Goal: Task Accomplishment & Management: Use online tool/utility

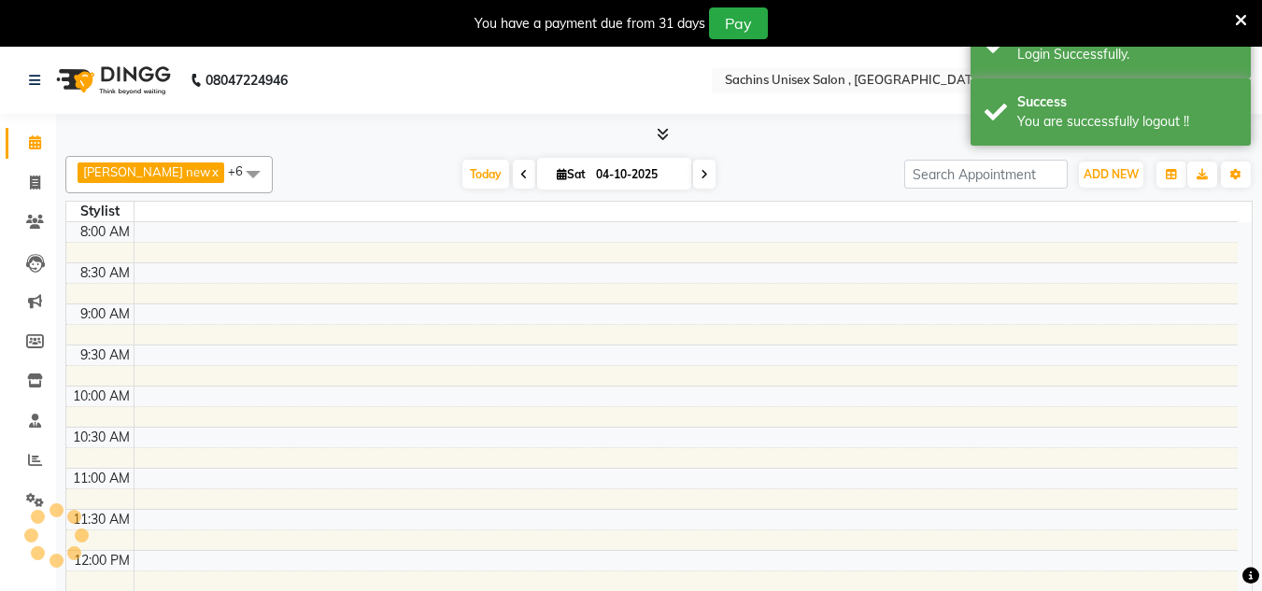
select select "en"
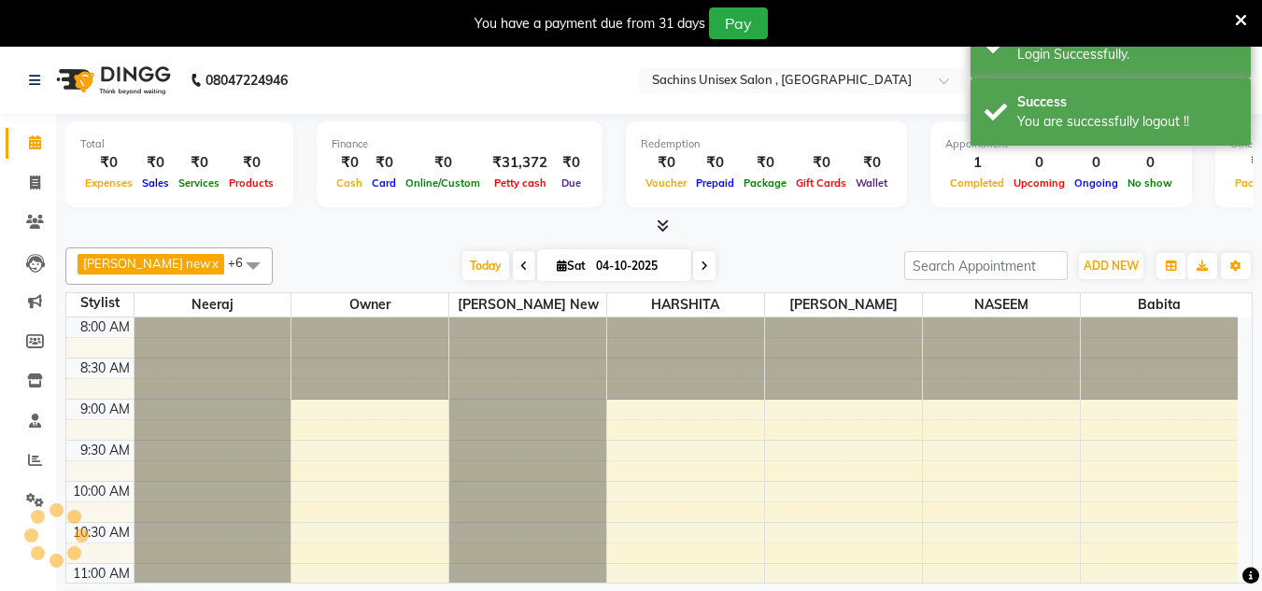
scroll to position [741, 0]
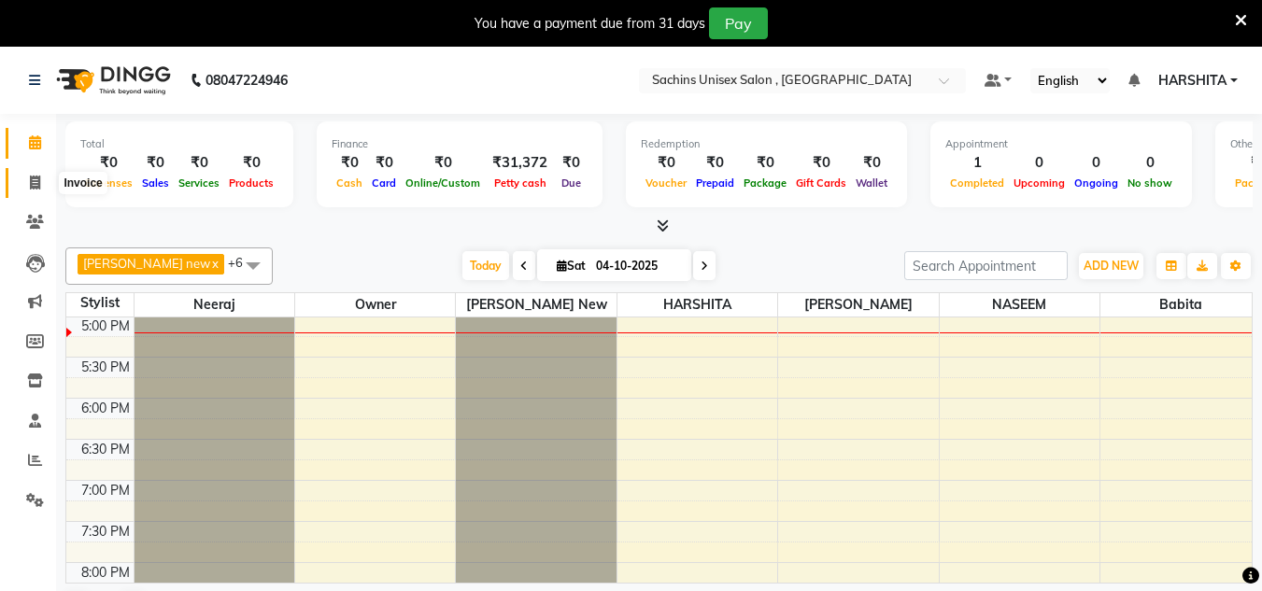
click at [35, 192] on span at bounding box center [35, 183] width 33 height 21
select select "service"
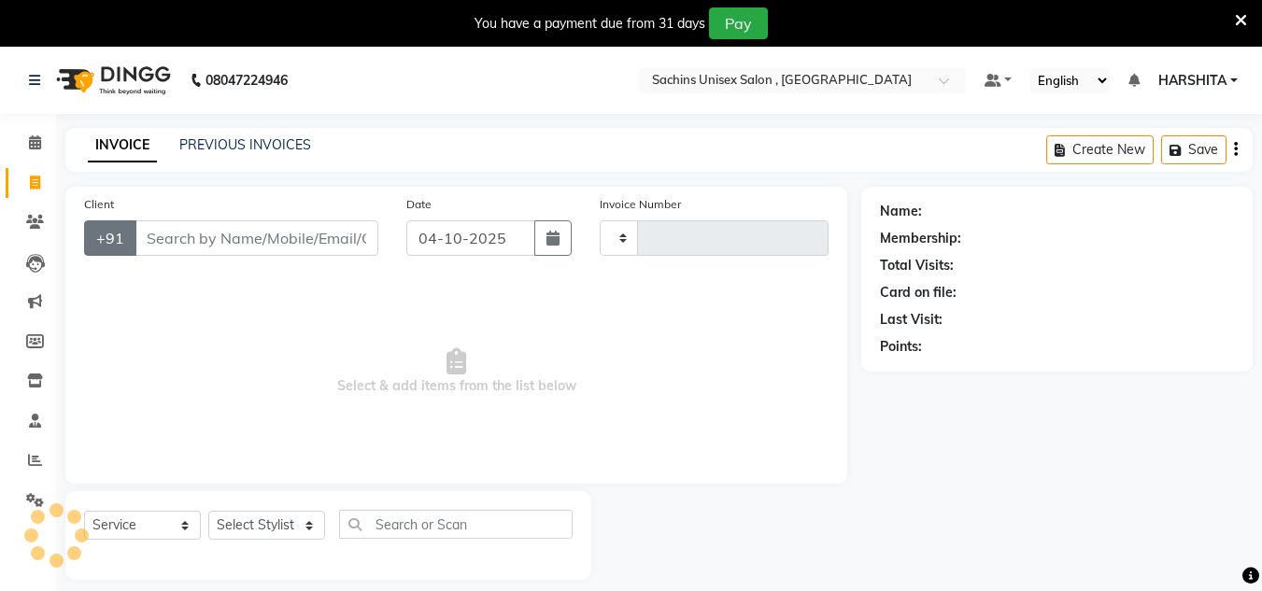
type input "5073"
select select "6840"
click at [216, 241] on input "Client" at bounding box center [257, 237] width 244 height 35
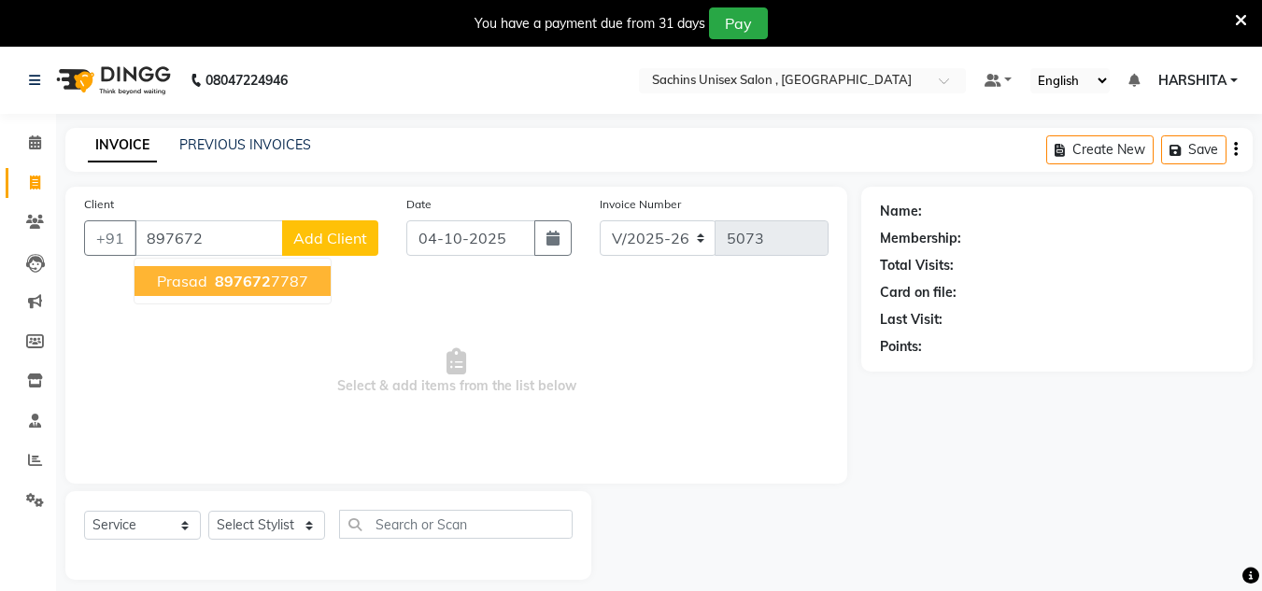
click at [290, 285] on ngb-highlight "897672 7787" at bounding box center [259, 281] width 97 height 19
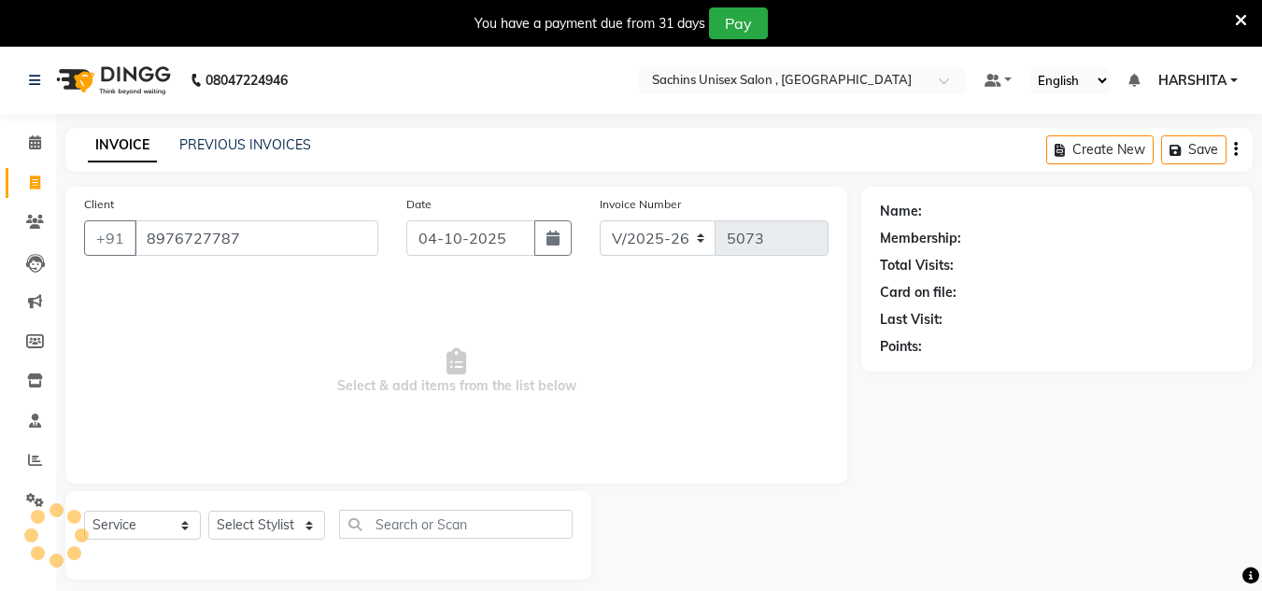
type input "8976727787"
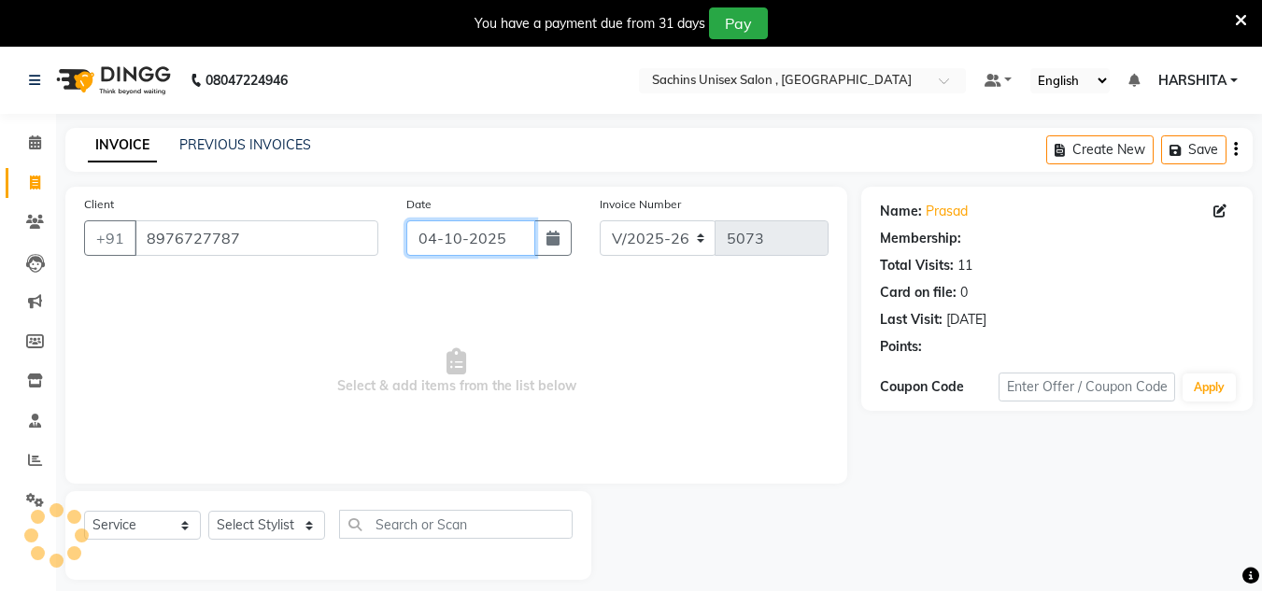
select select "1: Object"
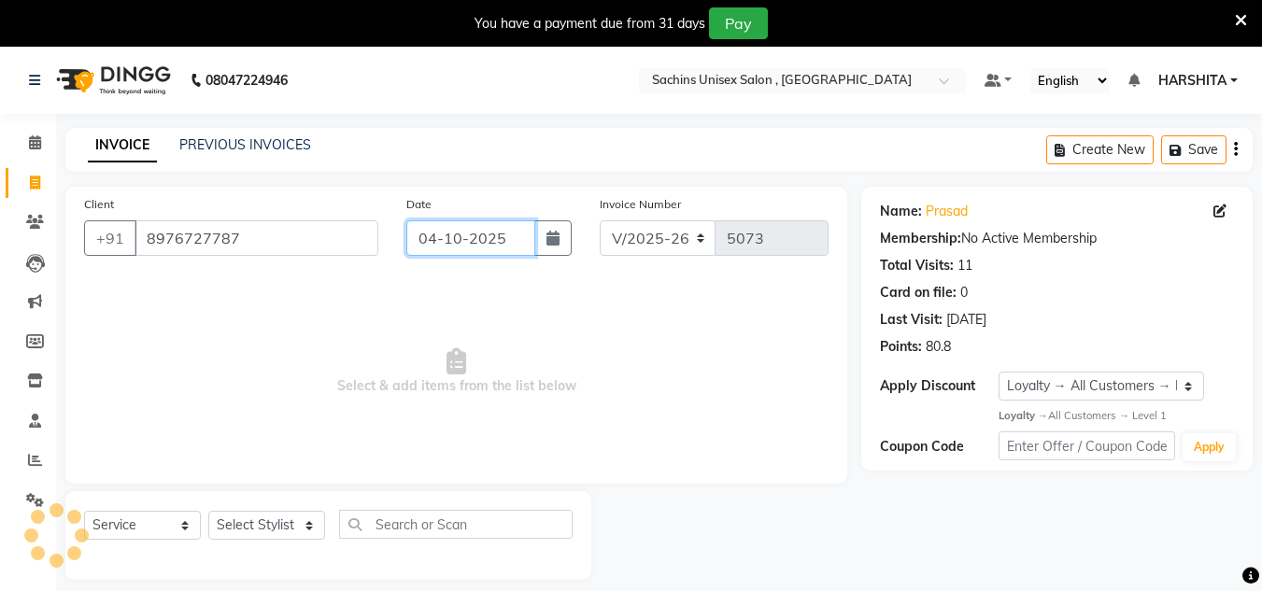
click at [519, 246] on input "04-10-2025" at bounding box center [470, 237] width 129 height 35
select select "10"
select select "2025"
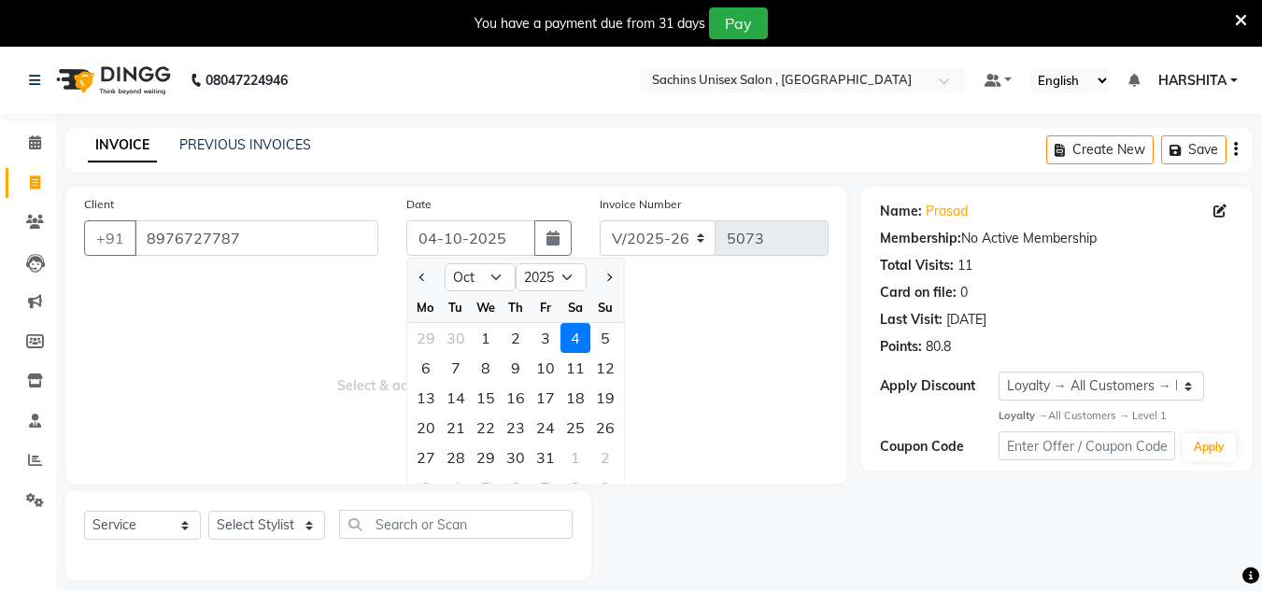
drag, startPoint x: 481, startPoint y: 338, endPoint x: 424, endPoint y: 384, distance: 73.1
click at [479, 340] on div "1" at bounding box center [486, 338] width 30 height 30
type input "01-10-2025"
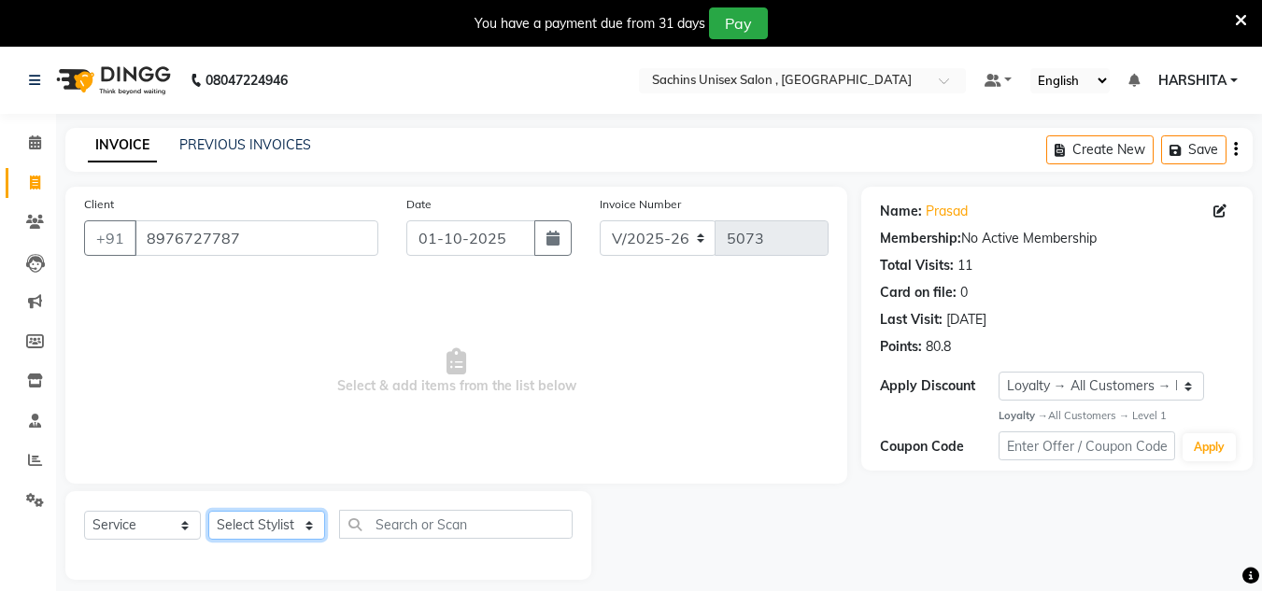
click at [305, 515] on select "Select Stylist [PERSON_NAME] new [PERSON_NAME] [PERSON_NAME] [PERSON_NAME] Owne…" at bounding box center [266, 525] width 117 height 29
select select "85763"
click at [208, 511] on select "Select Stylist [PERSON_NAME] new [PERSON_NAME] [PERSON_NAME] [PERSON_NAME] Owne…" at bounding box center [266, 525] width 117 height 29
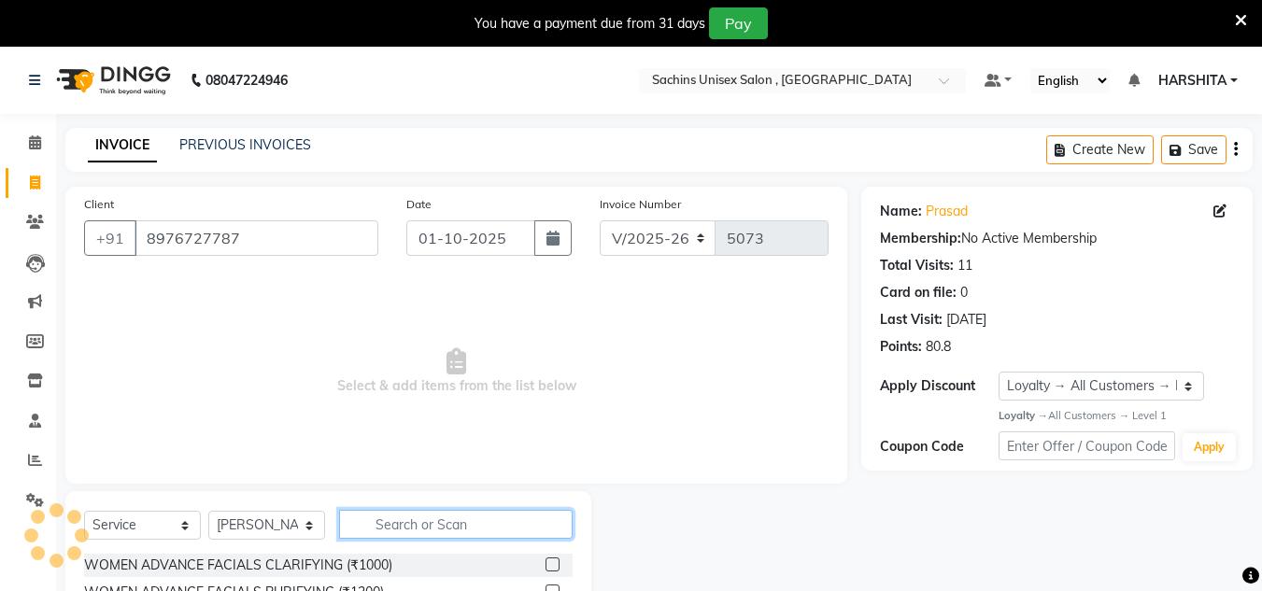
click at [383, 527] on input "text" at bounding box center [456, 524] width 234 height 29
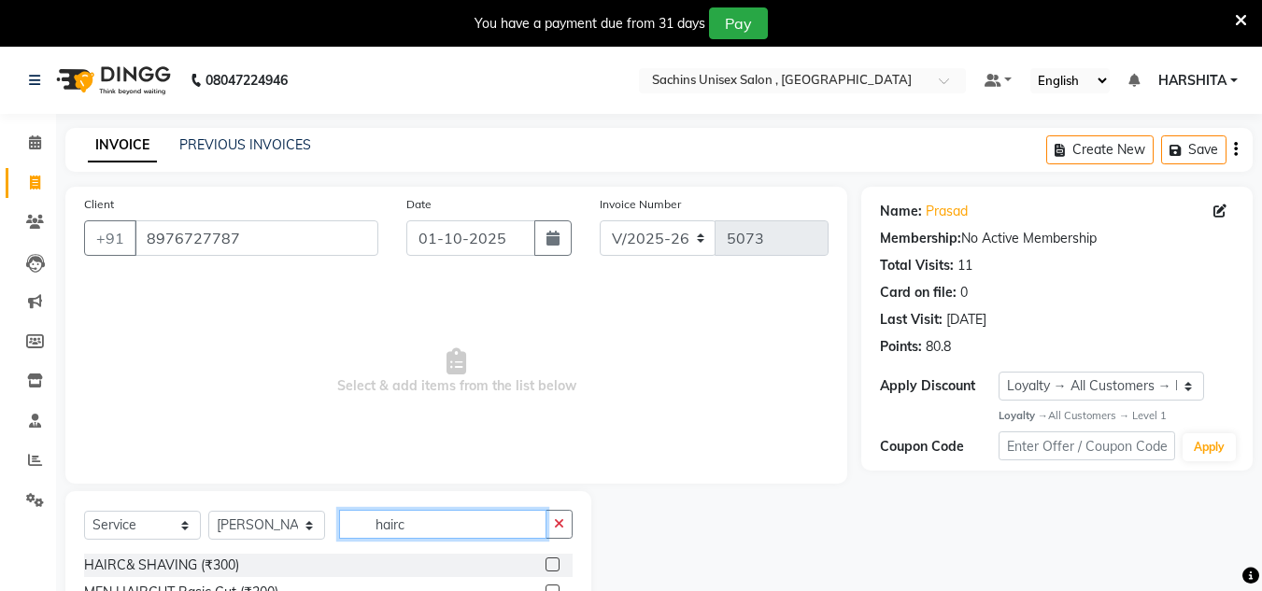
type input "hairc"
click at [548, 566] on label at bounding box center [553, 565] width 14 height 14
click at [548, 566] on input "checkbox" at bounding box center [552, 566] width 12 height 12
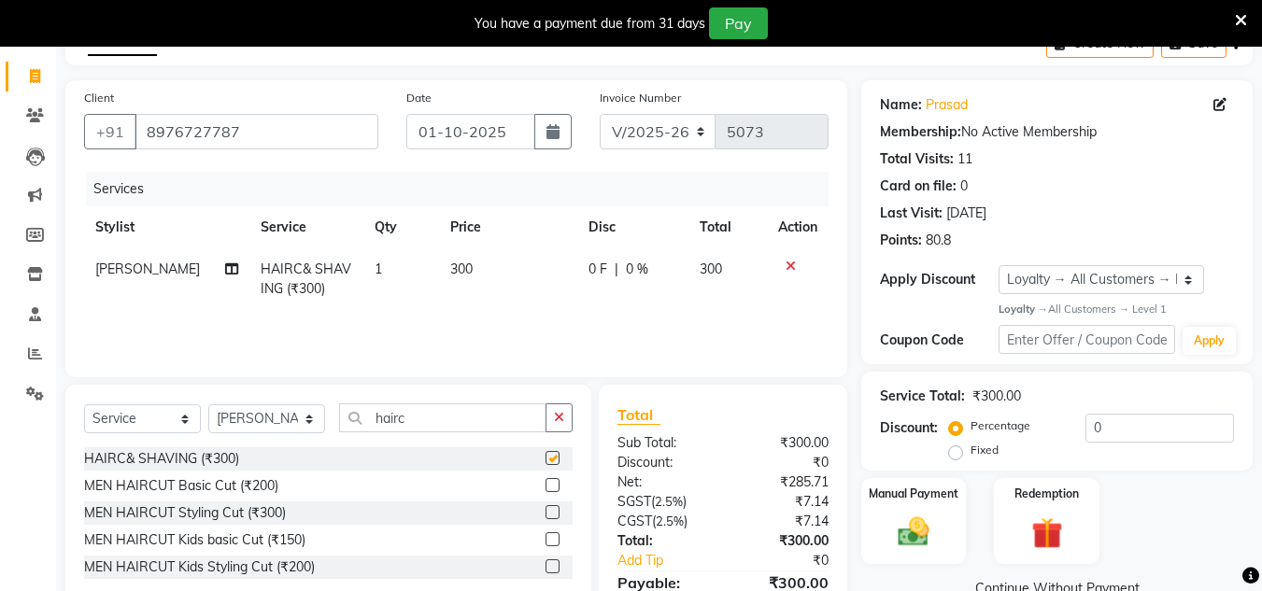
checkbox input "false"
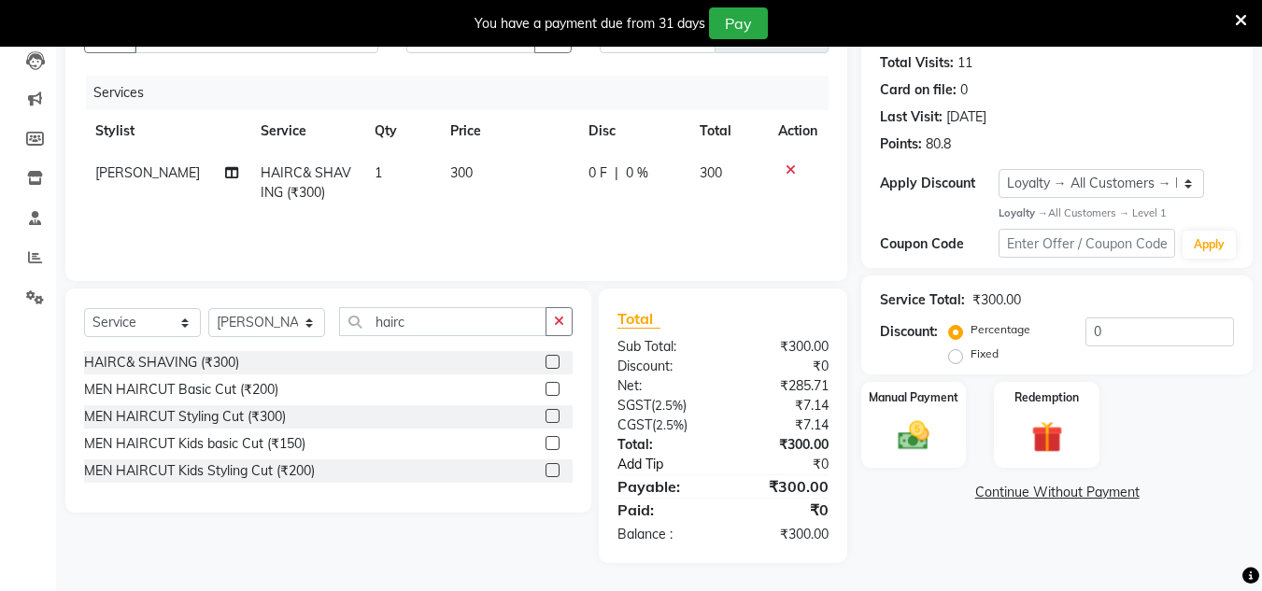
click at [629, 472] on link "Add Tip" at bounding box center [672, 465] width 139 height 20
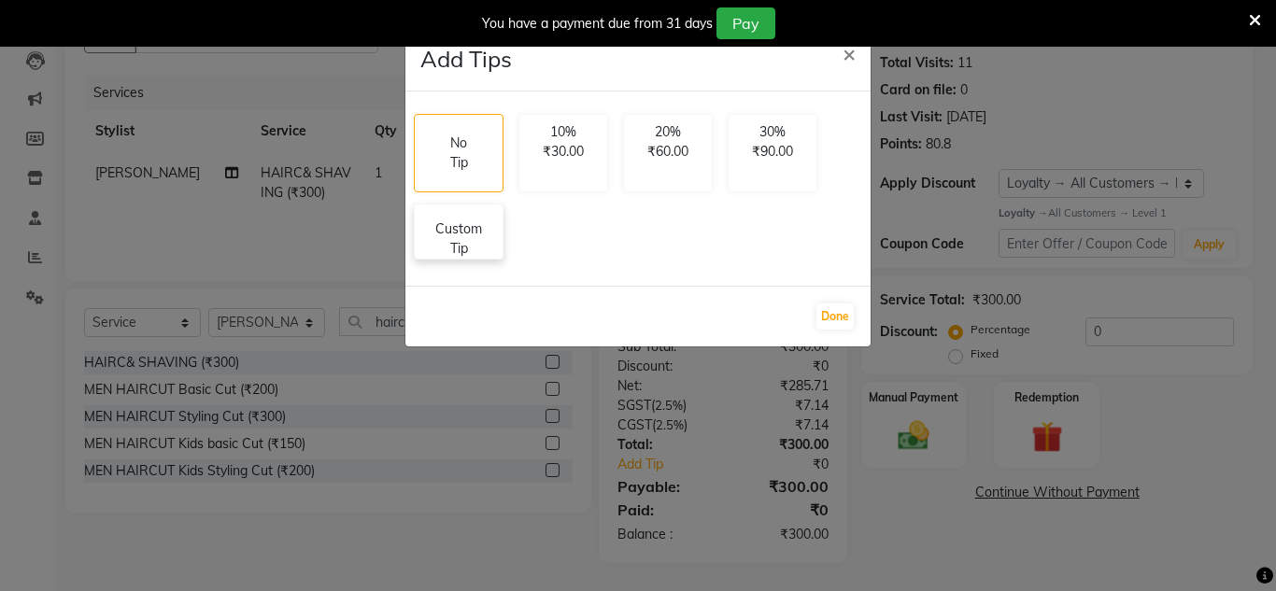
click at [460, 248] on p "Custom Tip" at bounding box center [458, 239] width 65 height 39
select select "85763"
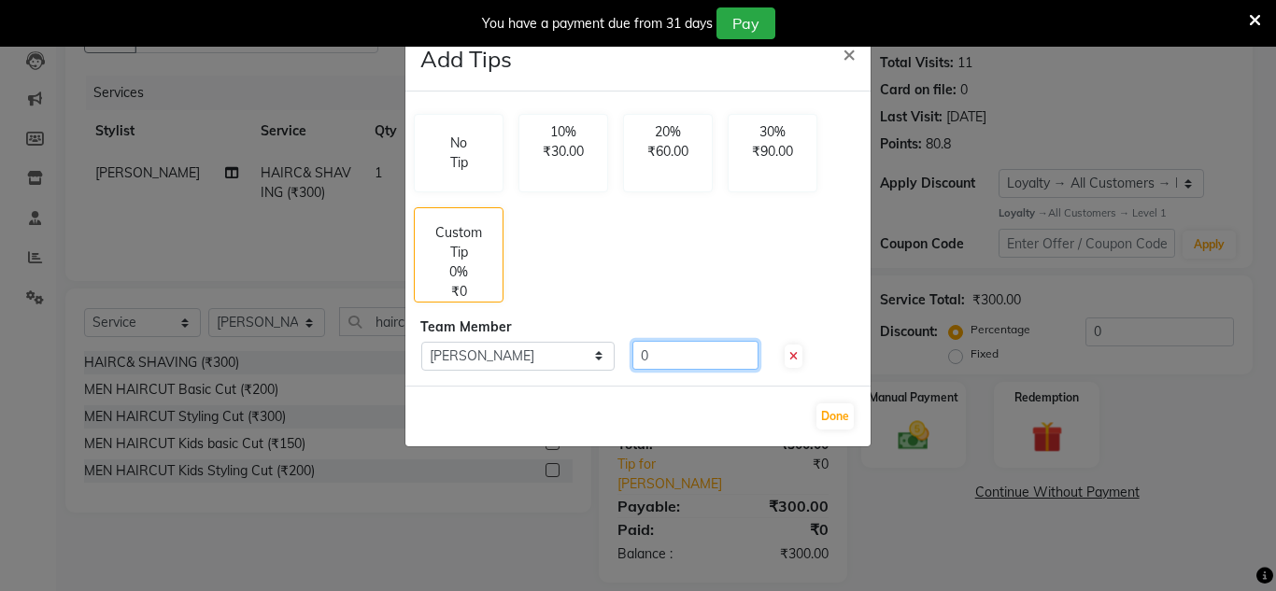
click at [669, 361] on input "0" at bounding box center [695, 355] width 126 height 29
type input "50"
click at [826, 414] on button "Done" at bounding box center [834, 417] width 37 height 26
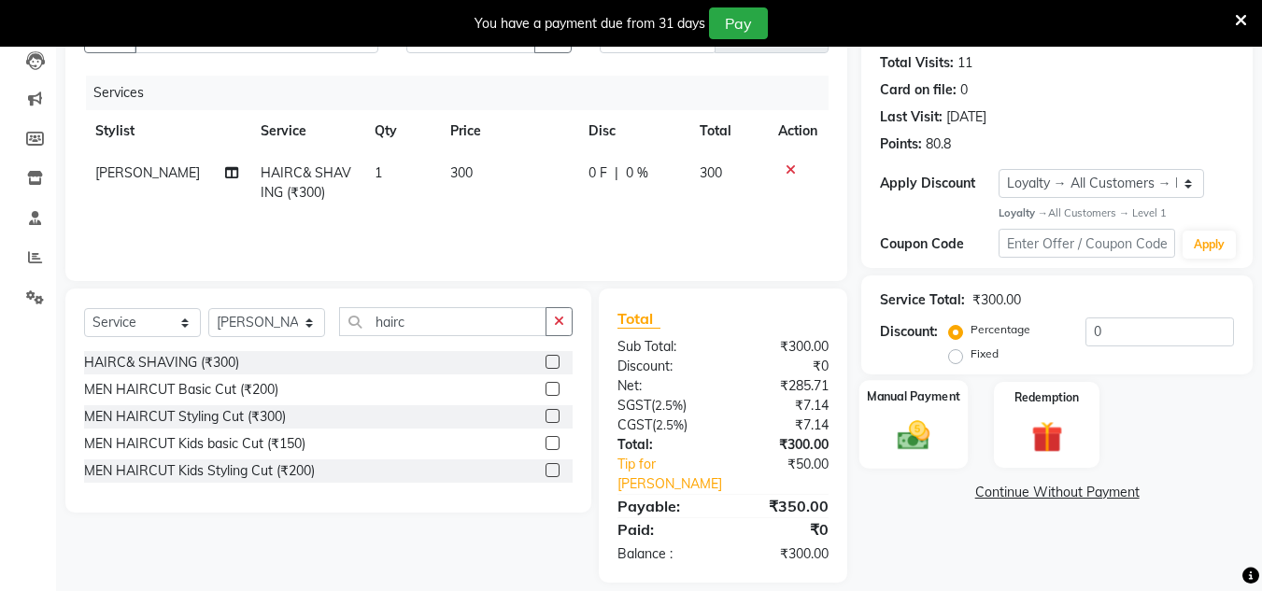
drag, startPoint x: 916, startPoint y: 432, endPoint x: 936, endPoint y: 462, distance: 36.5
click at [917, 434] on img at bounding box center [913, 436] width 52 height 37
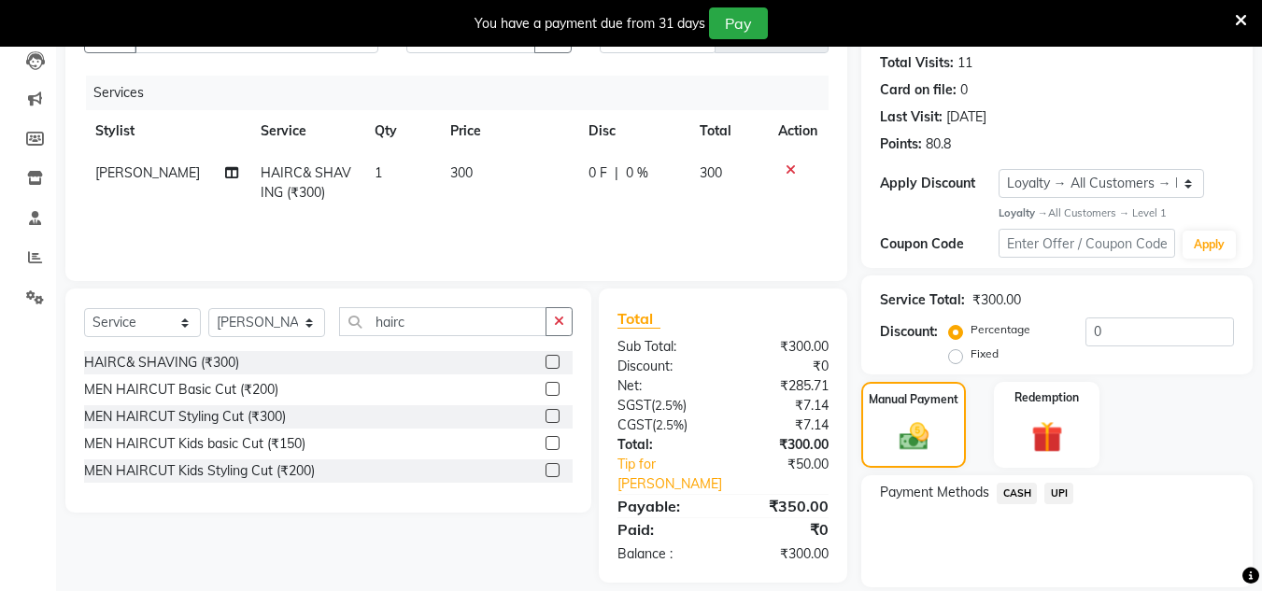
click at [1070, 489] on span "UPI" at bounding box center [1058, 493] width 29 height 21
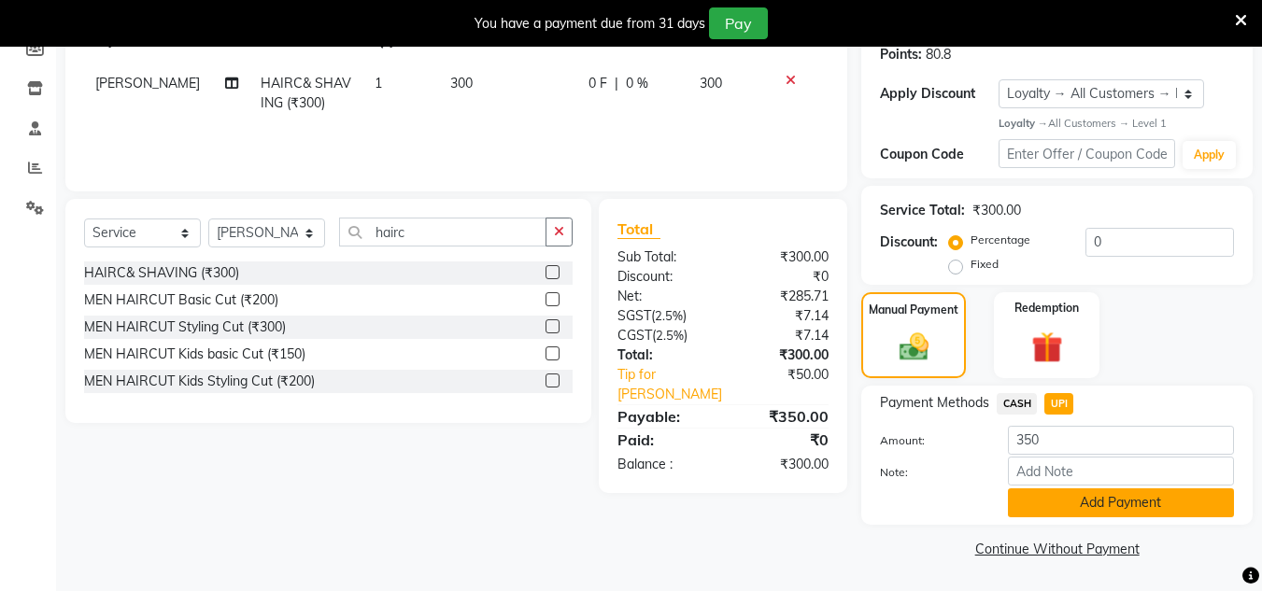
click at [1055, 502] on button "Add Payment" at bounding box center [1121, 503] width 226 height 29
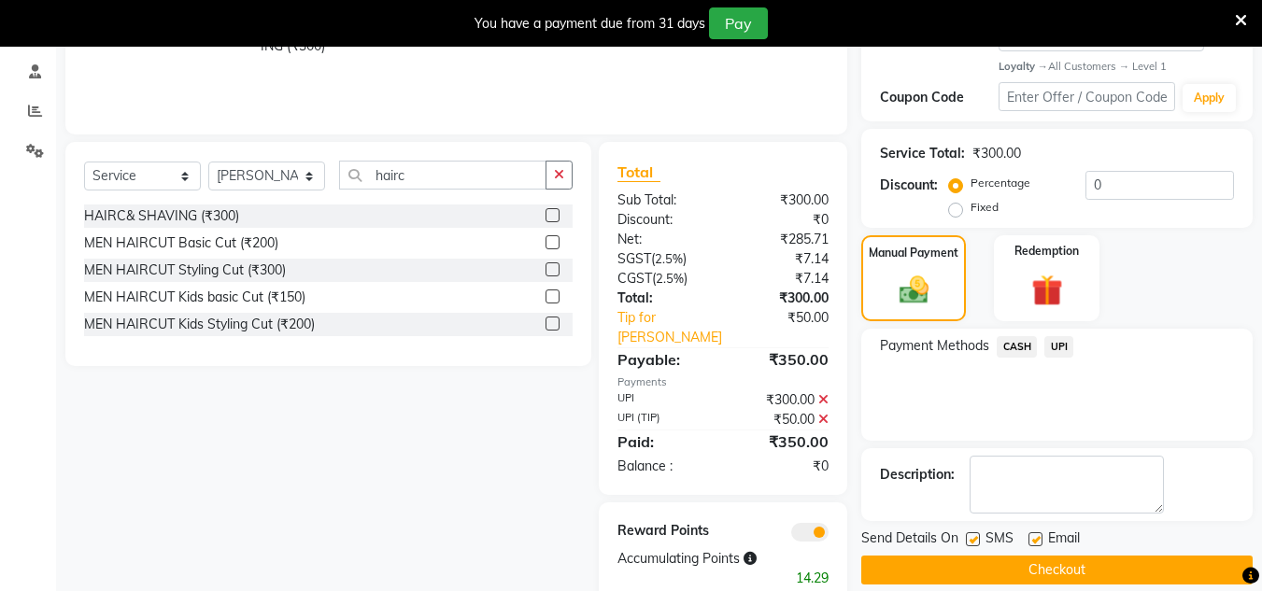
scroll to position [374, 0]
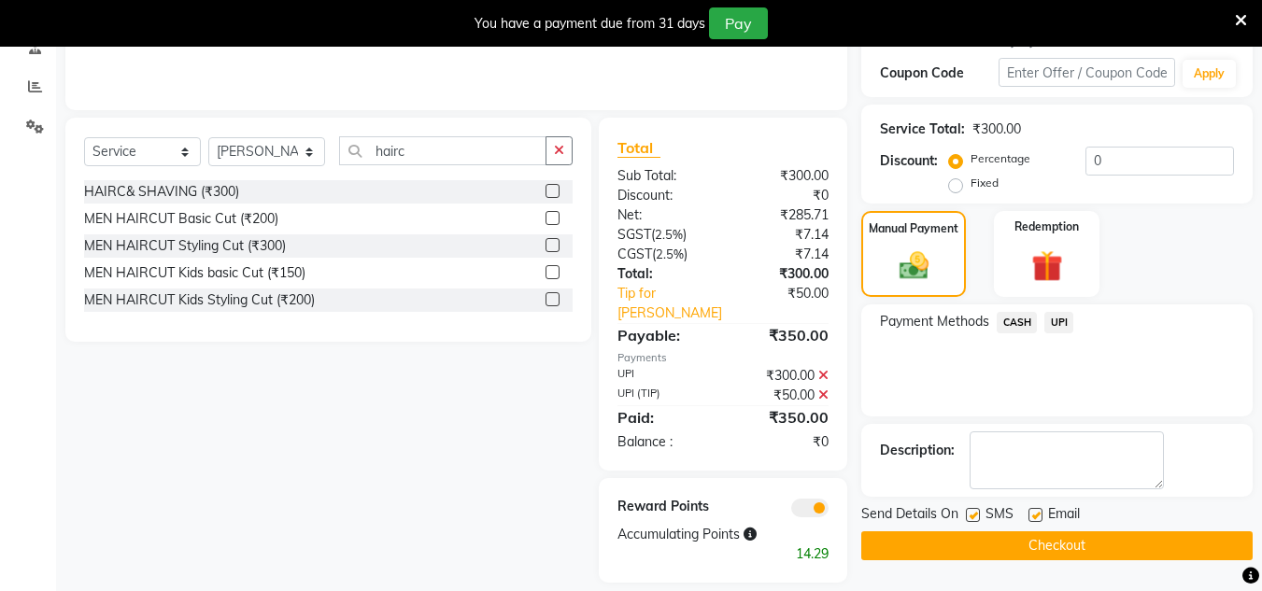
drag, startPoint x: 1038, startPoint y: 546, endPoint x: 494, endPoint y: 68, distance: 724.1
click at [1037, 545] on button "Checkout" at bounding box center [1056, 545] width 391 height 29
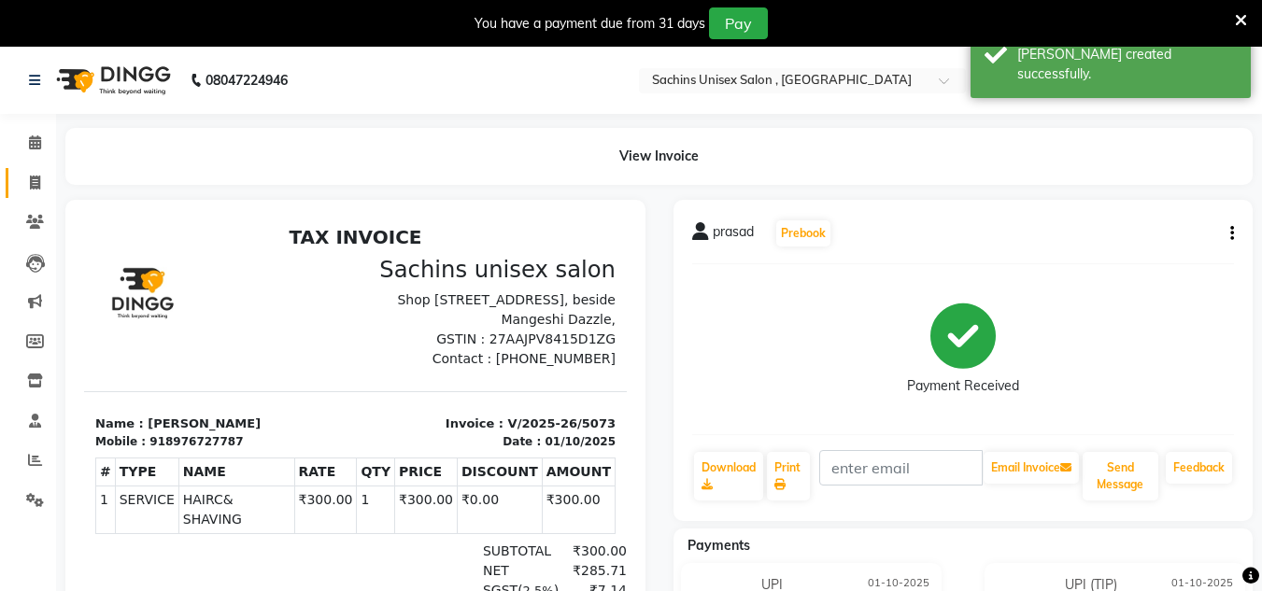
click at [29, 197] on link "Invoice" at bounding box center [28, 183] width 45 height 31
select select "service"
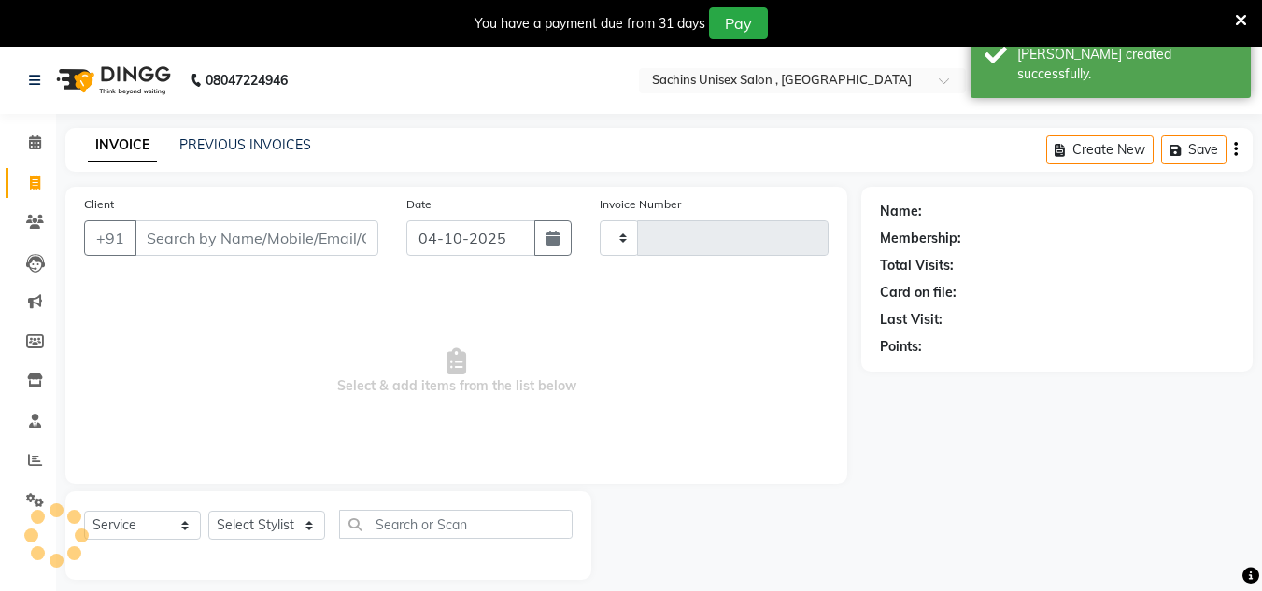
scroll to position [47, 0]
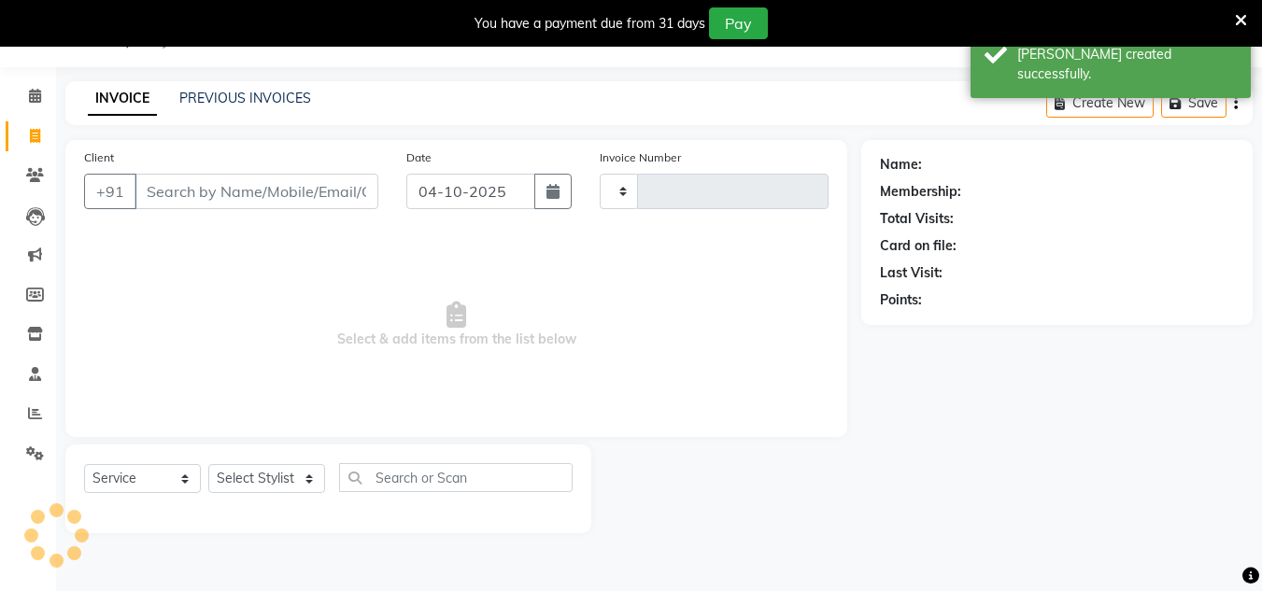
type input "5074"
select select "6840"
click at [172, 180] on input "Client" at bounding box center [257, 191] width 244 height 35
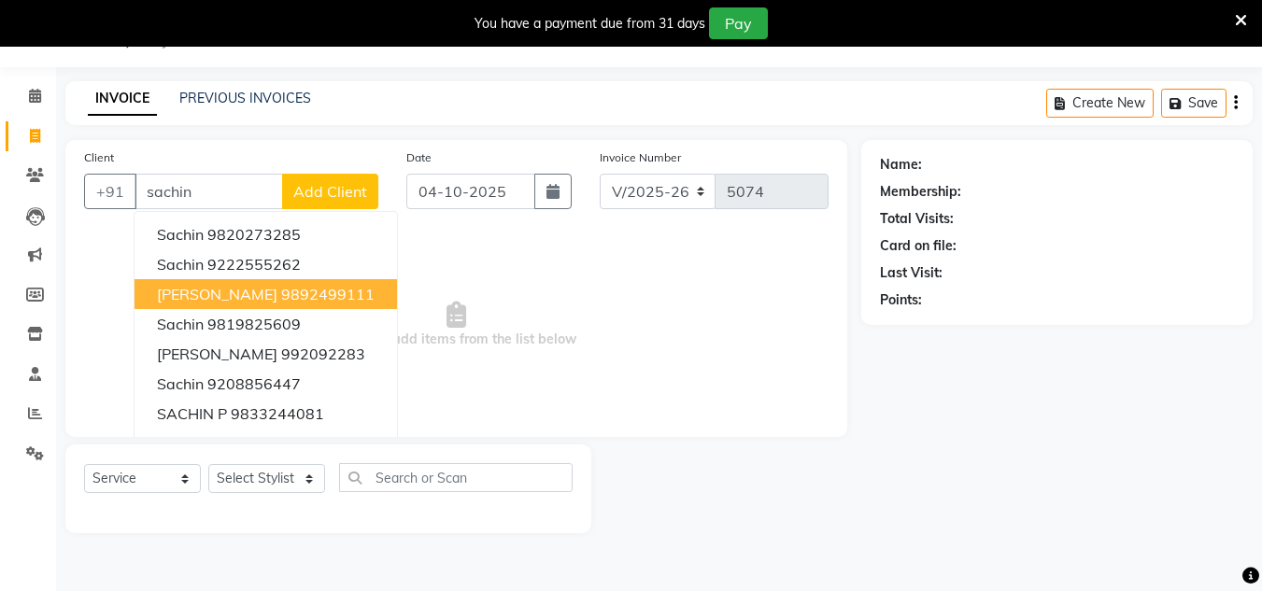
drag, startPoint x: 257, startPoint y: 287, endPoint x: 285, endPoint y: 281, distance: 28.6
click at [281, 288] on ngb-highlight "9892499111" at bounding box center [327, 294] width 93 height 19
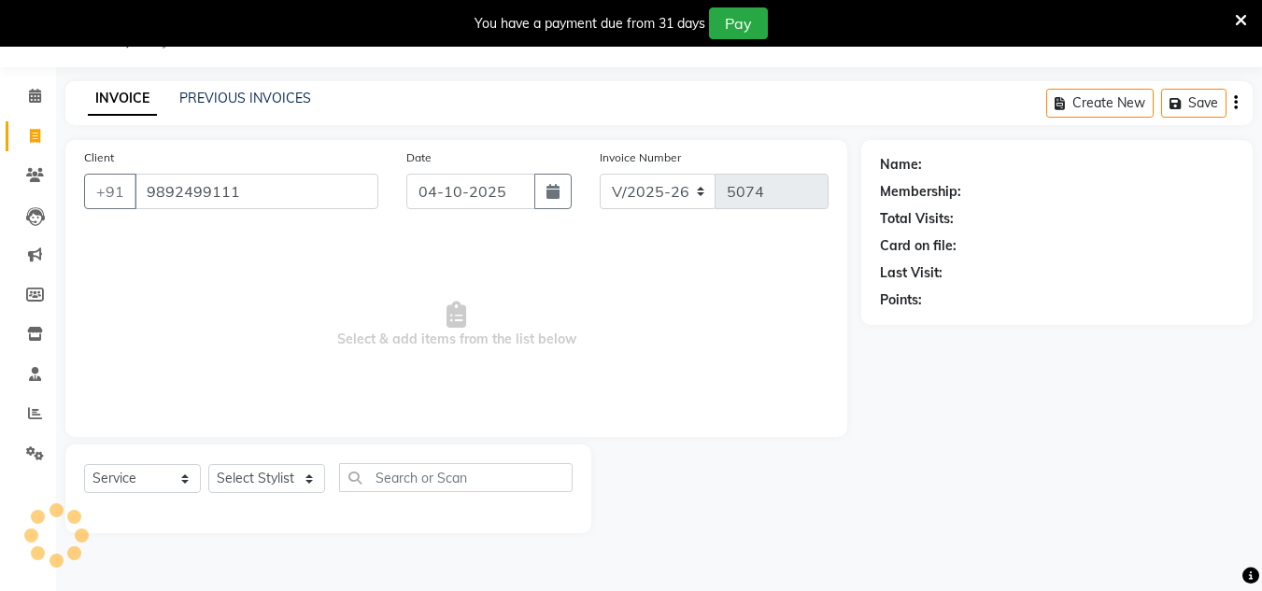
type input "9892499111"
select select "1: Object"
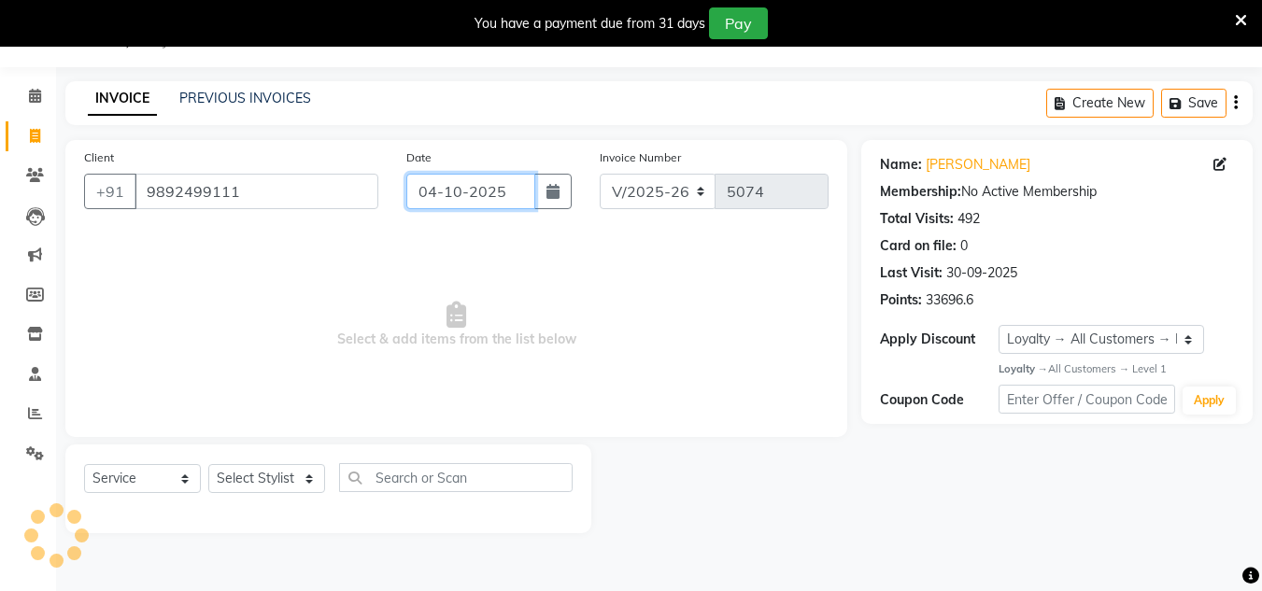
click at [512, 190] on input "04-10-2025" at bounding box center [470, 191] width 129 height 35
select select "10"
select select "2025"
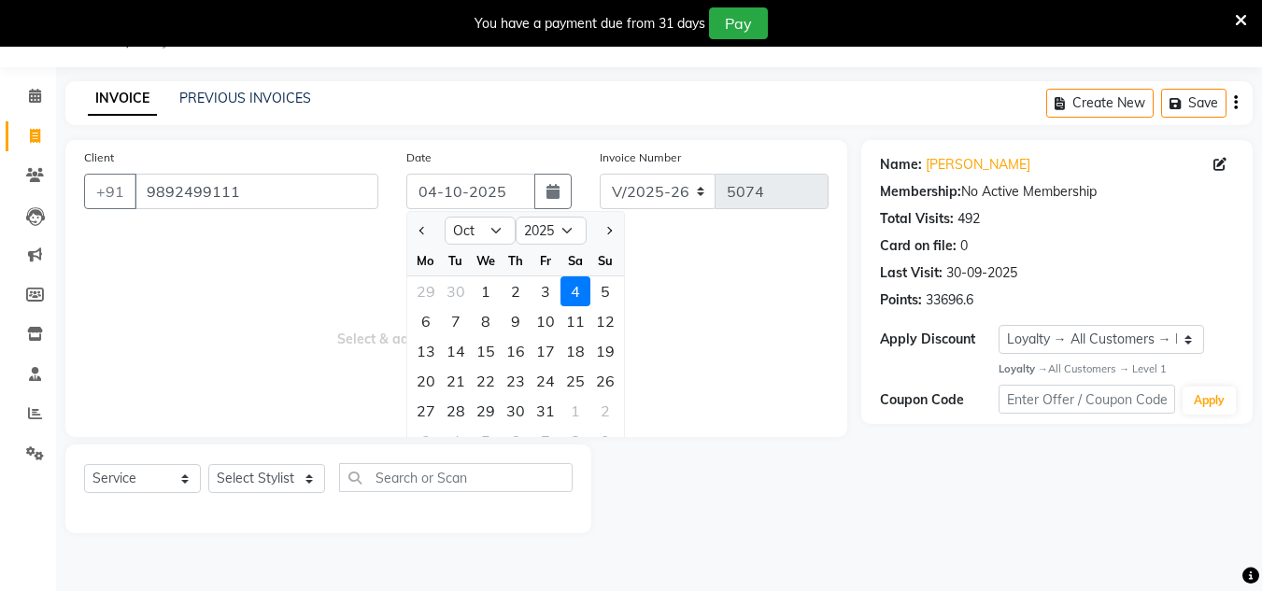
drag, startPoint x: 484, startPoint y: 284, endPoint x: 424, endPoint y: 356, distance: 93.5
click at [483, 285] on div "1" at bounding box center [486, 291] width 30 height 30
type input "01-10-2025"
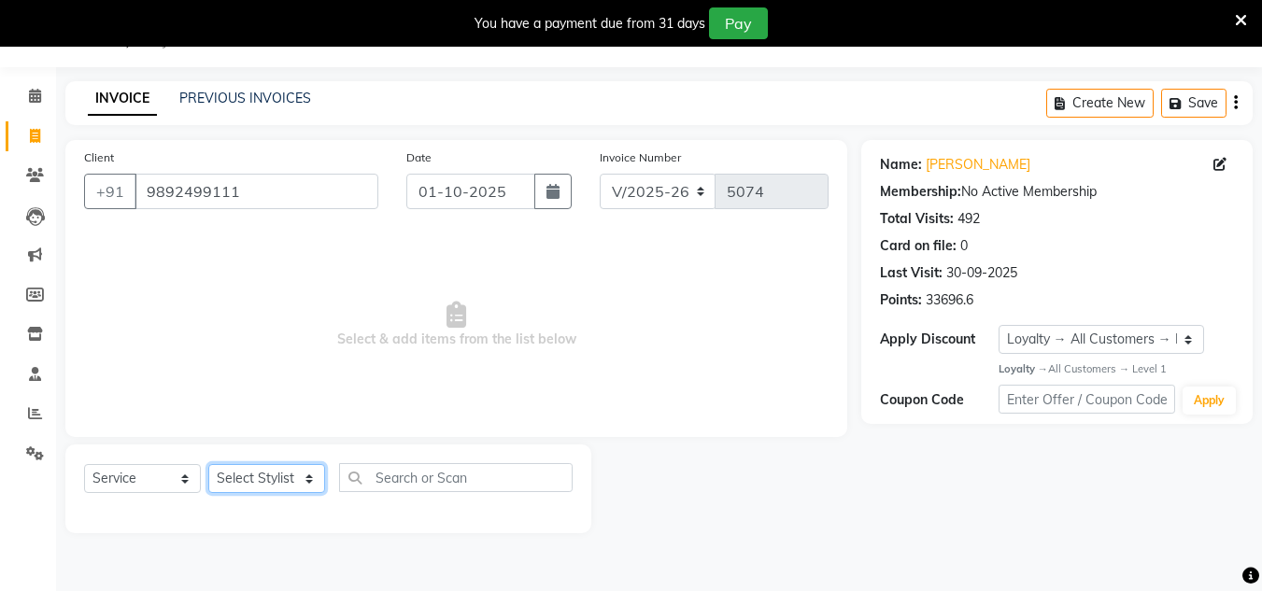
click at [285, 477] on select "Select Stylist [PERSON_NAME] new [PERSON_NAME] [PERSON_NAME] [PERSON_NAME] Owne…" at bounding box center [266, 478] width 117 height 29
select select "85763"
click at [208, 464] on select "Select Stylist [PERSON_NAME] new [PERSON_NAME] [PERSON_NAME] [PERSON_NAME] Owne…" at bounding box center [266, 478] width 117 height 29
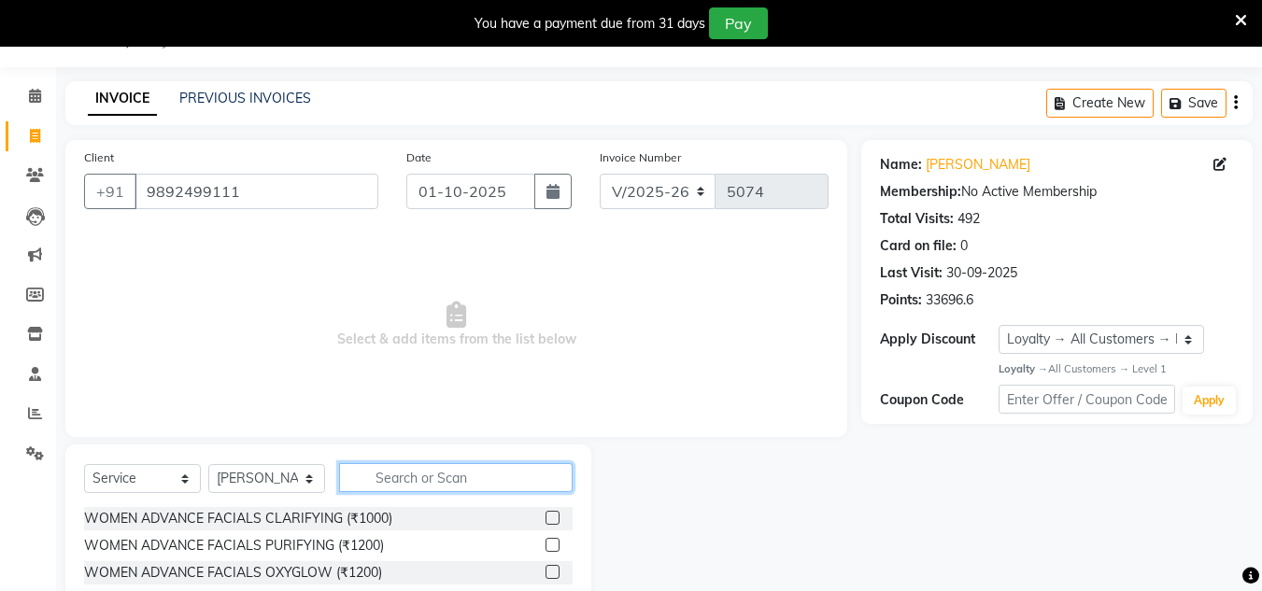
click at [367, 489] on input "text" at bounding box center [456, 477] width 234 height 29
type input "shav"
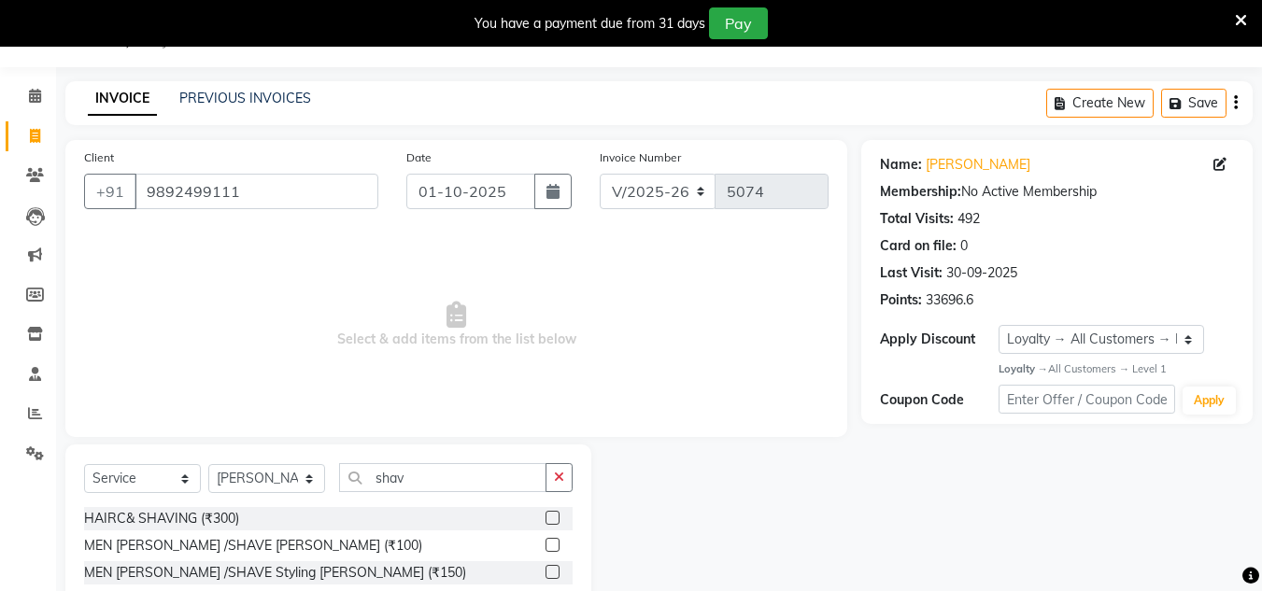
click at [548, 548] on label at bounding box center [553, 545] width 14 height 14
click at [548, 548] on input "checkbox" at bounding box center [552, 546] width 12 height 12
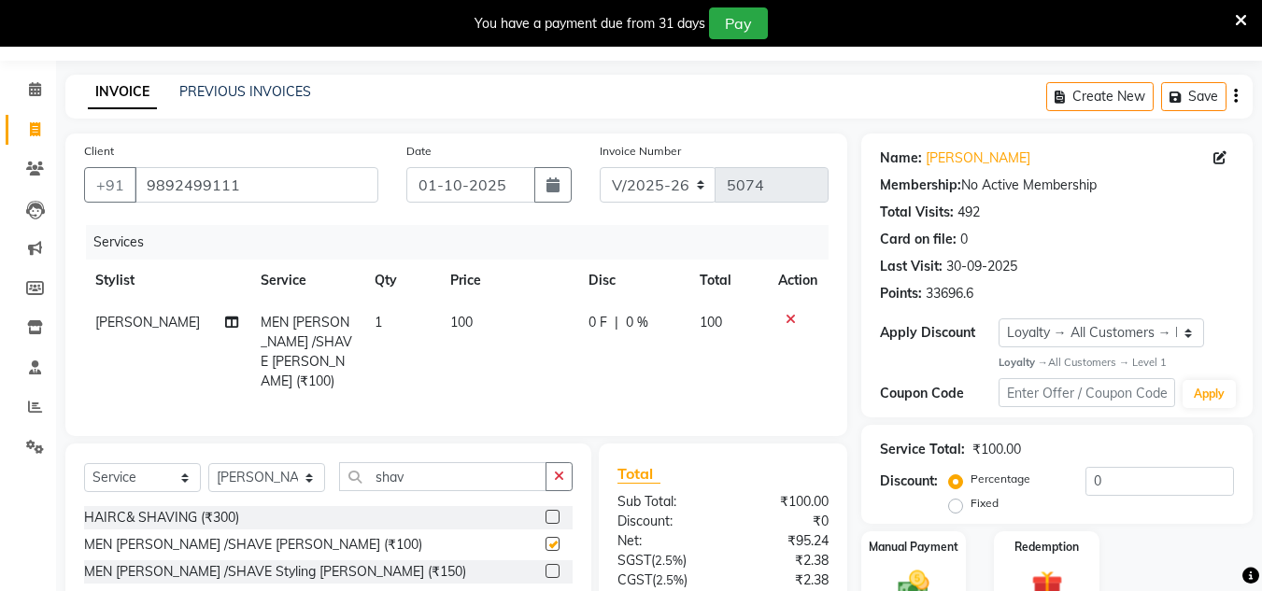
scroll to position [203, 0]
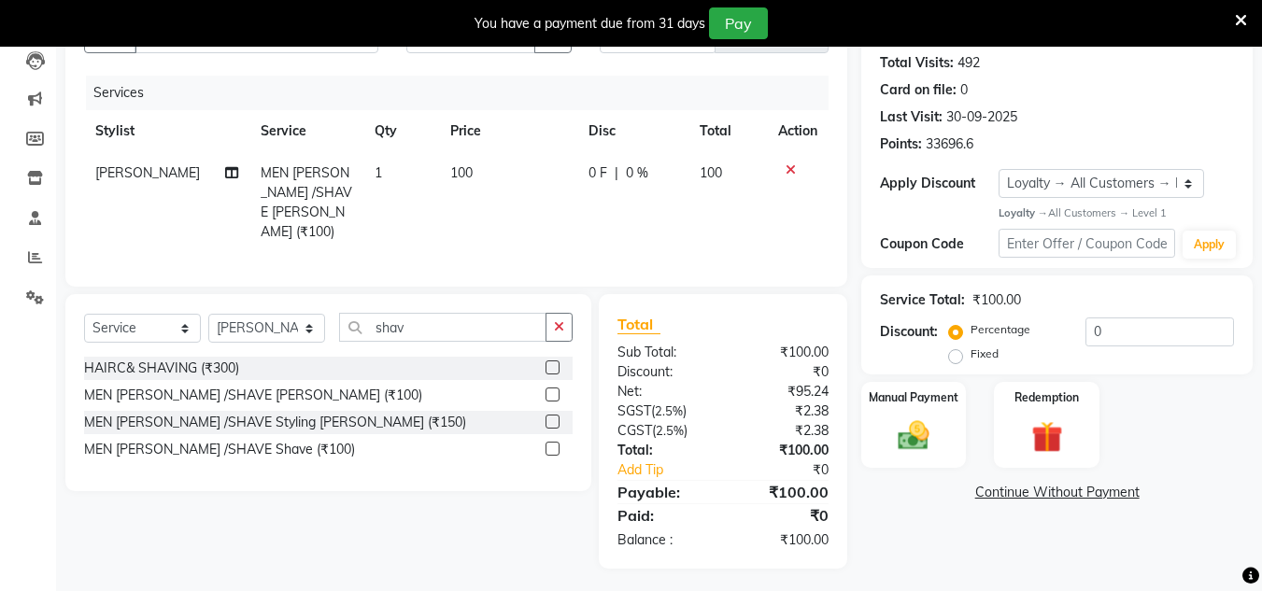
checkbox input "false"
click at [914, 433] on img at bounding box center [913, 436] width 52 height 37
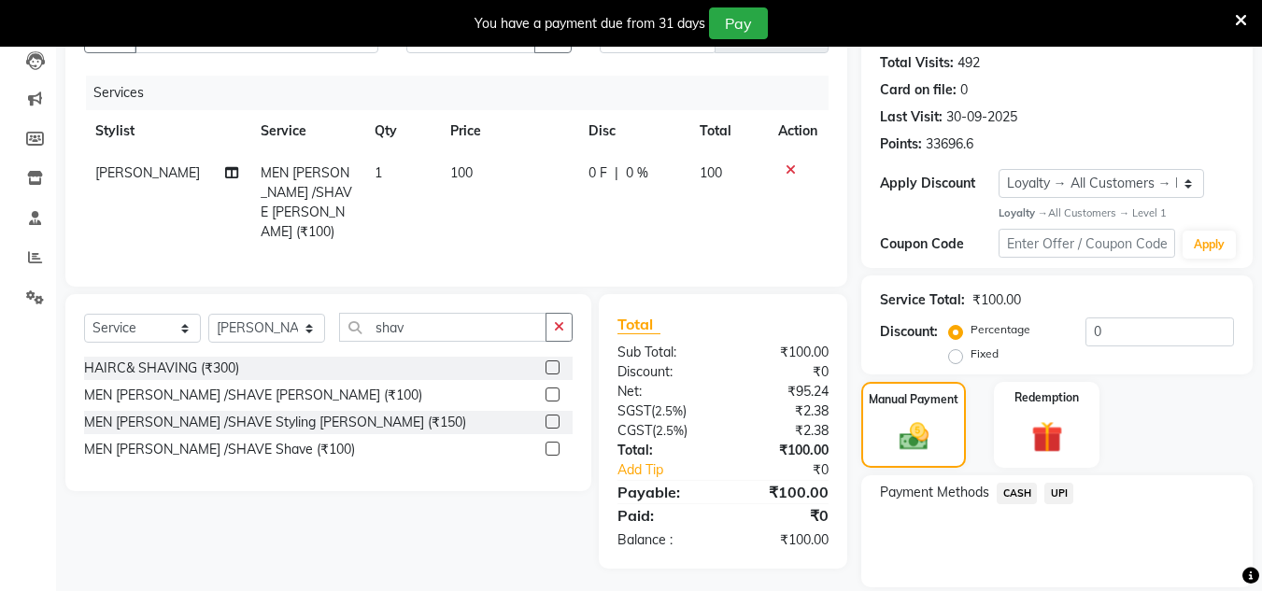
click at [1009, 489] on span "CASH" at bounding box center [1017, 493] width 40 height 21
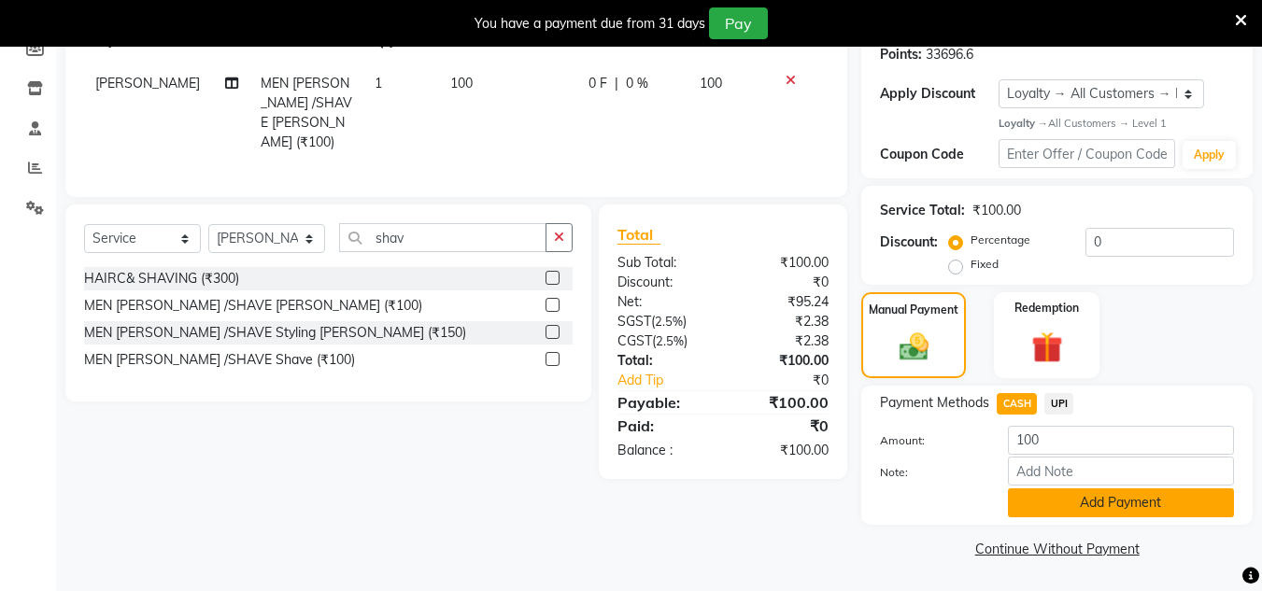
click at [1075, 507] on button "Add Payment" at bounding box center [1121, 503] width 226 height 29
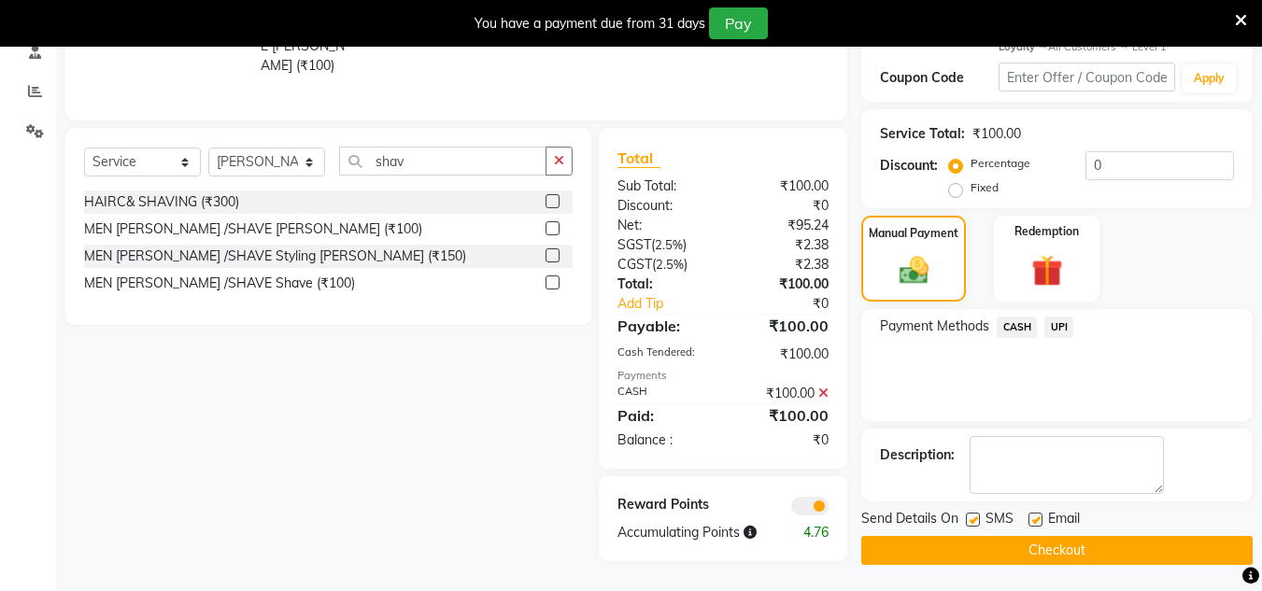
scroll to position [371, 0]
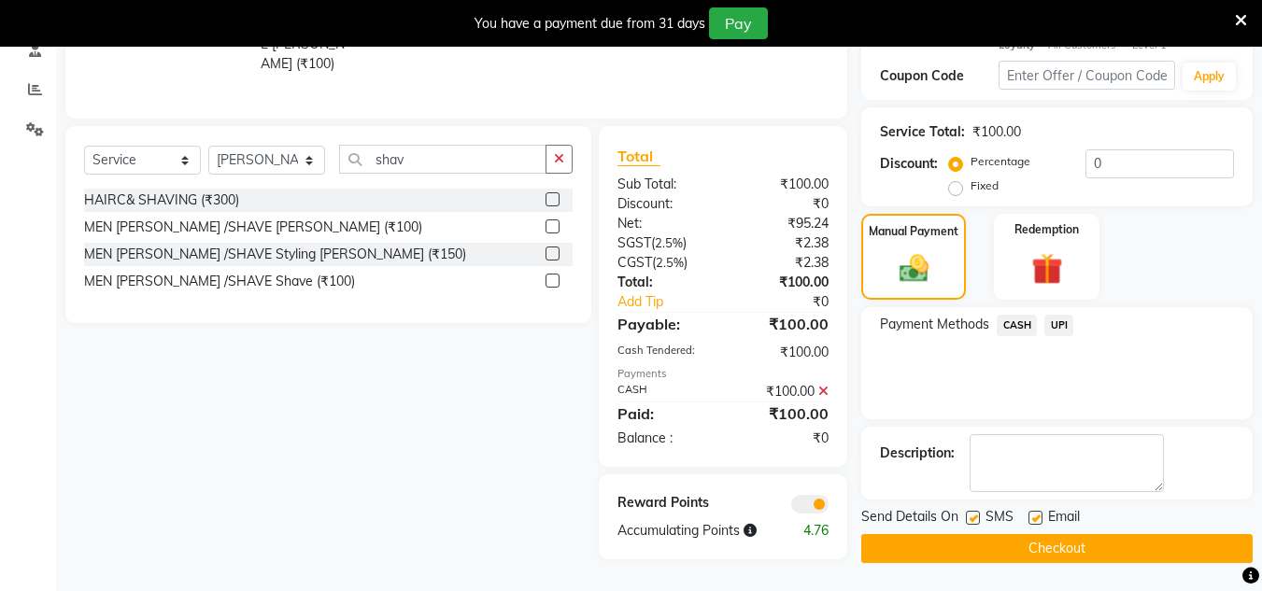
drag, startPoint x: 1088, startPoint y: 542, endPoint x: 1066, endPoint y: 543, distance: 22.4
click at [1086, 543] on button "Checkout" at bounding box center [1056, 548] width 391 height 29
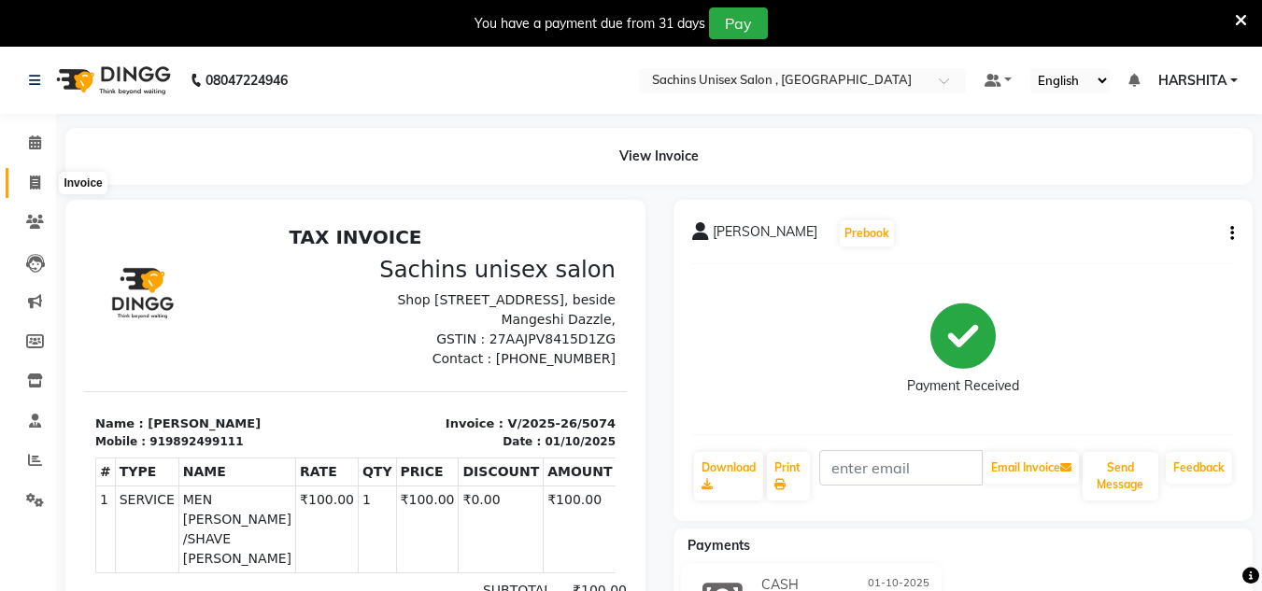
click at [39, 183] on icon at bounding box center [35, 183] width 10 height 14
select select "service"
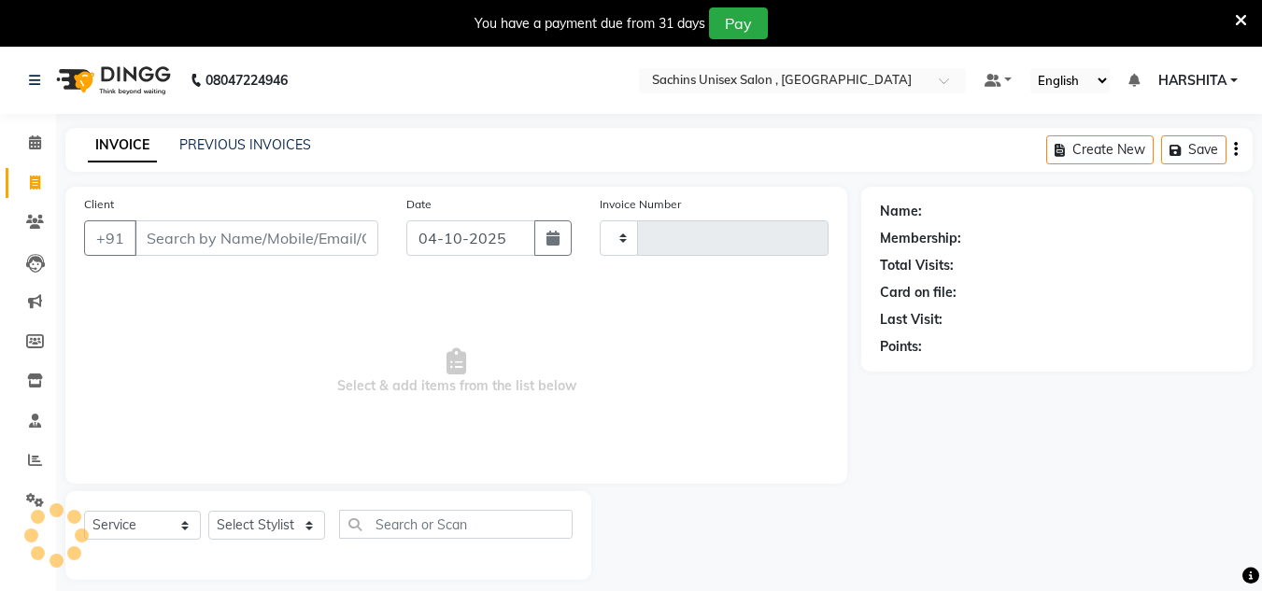
scroll to position [47, 0]
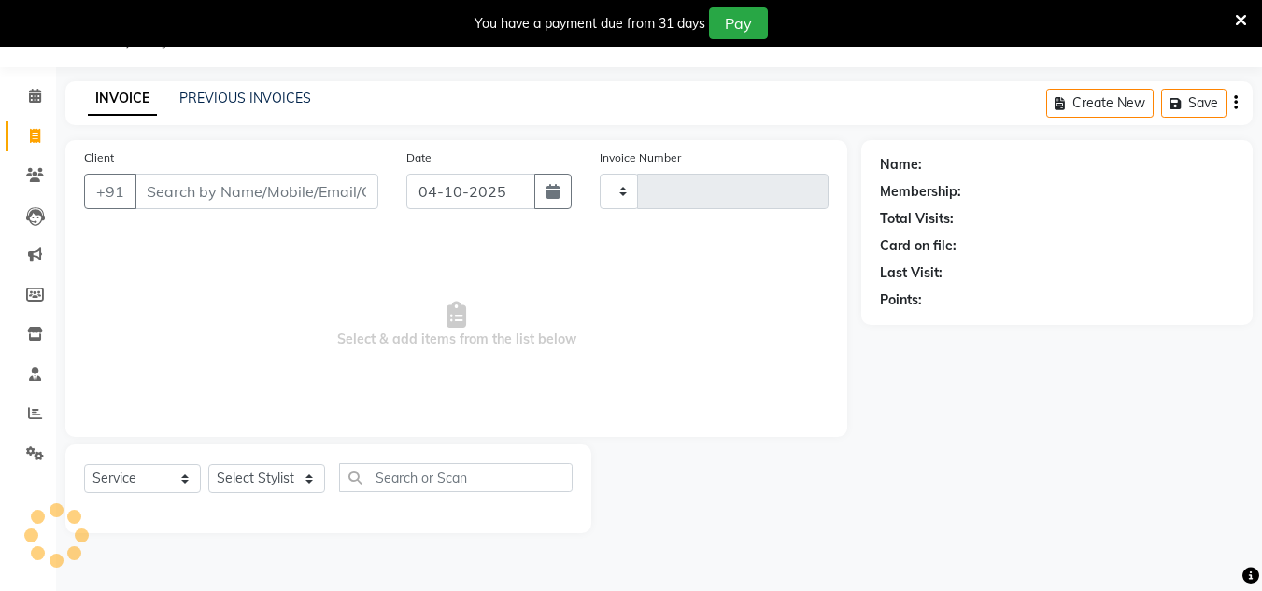
type input "5075"
select select "6840"
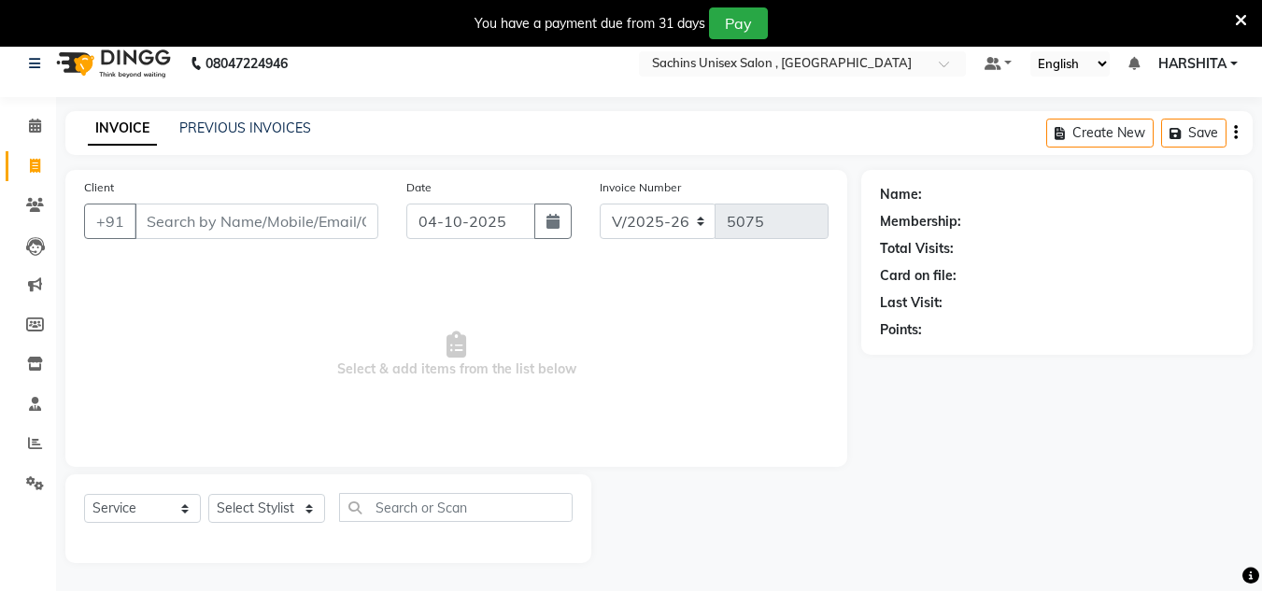
scroll to position [0, 0]
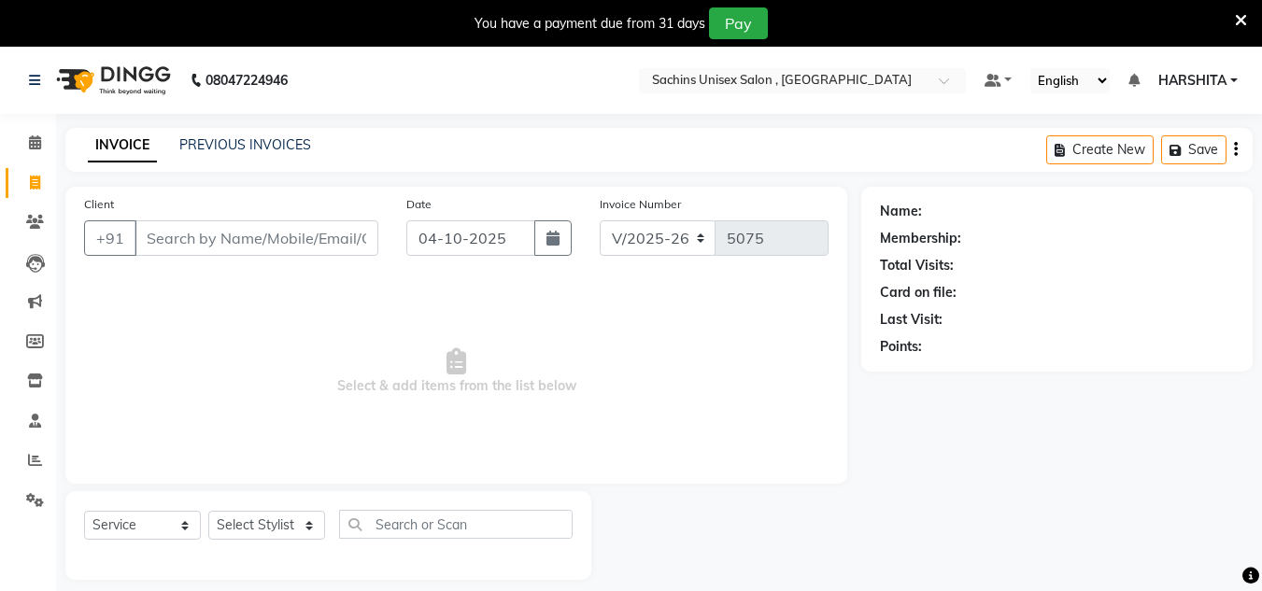
click at [251, 232] on input "Client" at bounding box center [257, 237] width 244 height 35
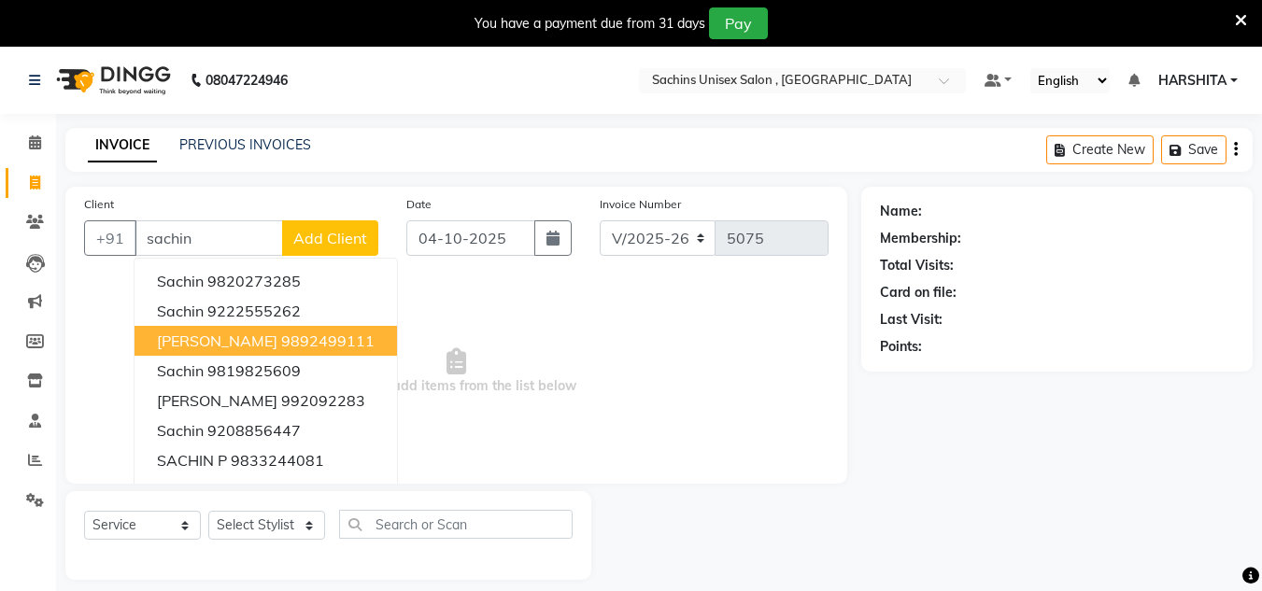
click at [234, 328] on button "[PERSON_NAME] 9892499111" at bounding box center [266, 341] width 262 height 30
type input "9892499111"
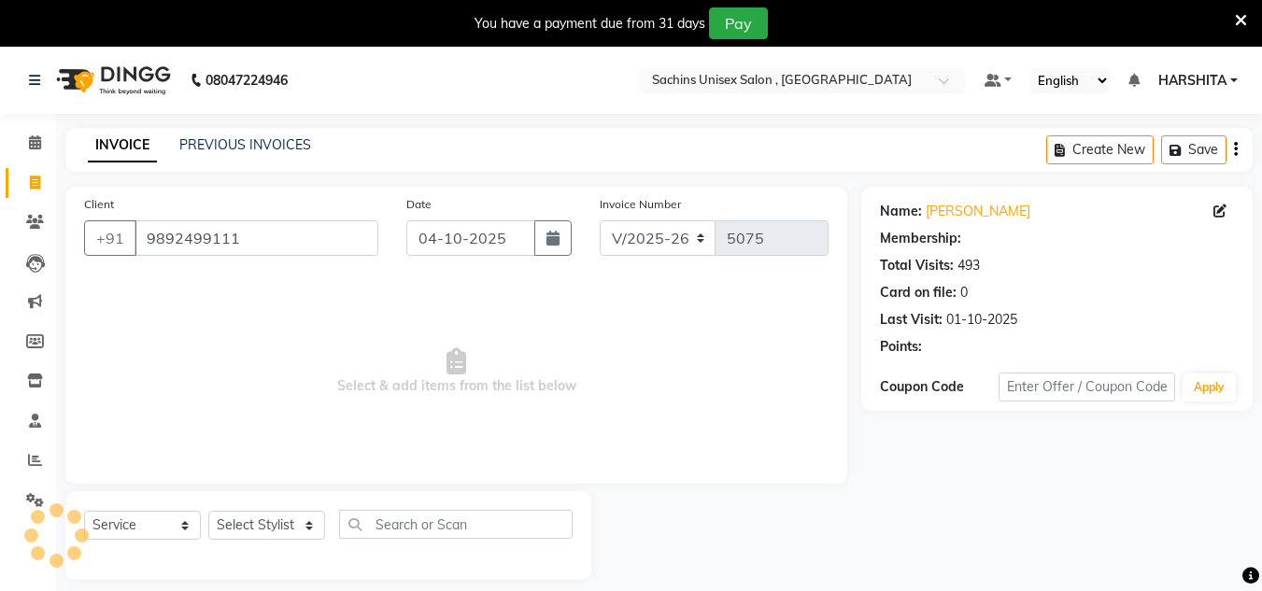
select select "1: Object"
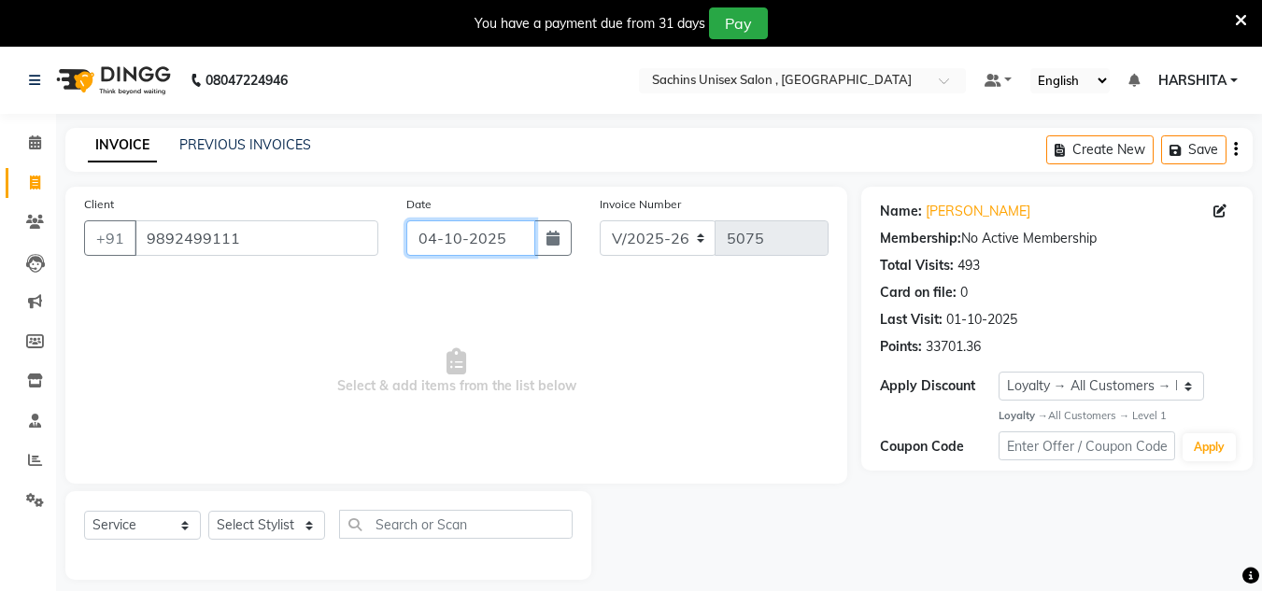
drag, startPoint x: 505, startPoint y: 239, endPoint x: 505, endPoint y: 250, distance: 11.2
click at [505, 250] on input "04-10-2025" at bounding box center [470, 237] width 129 height 35
select select "10"
select select "2025"
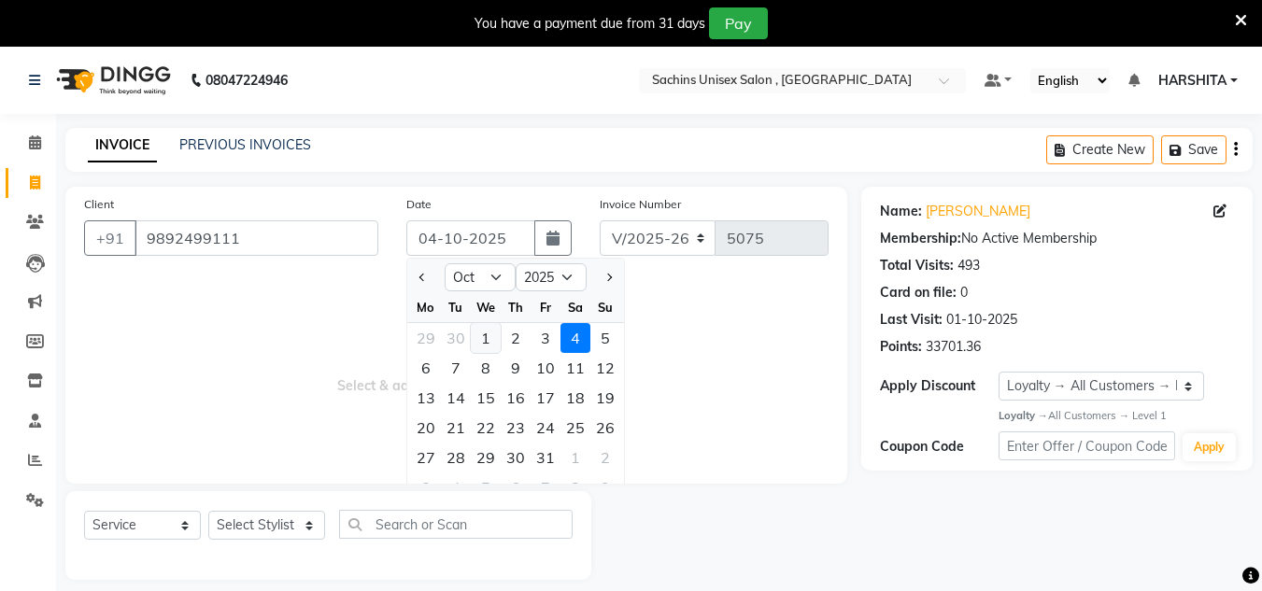
click at [483, 341] on div "1" at bounding box center [486, 338] width 30 height 30
type input "01-10-2025"
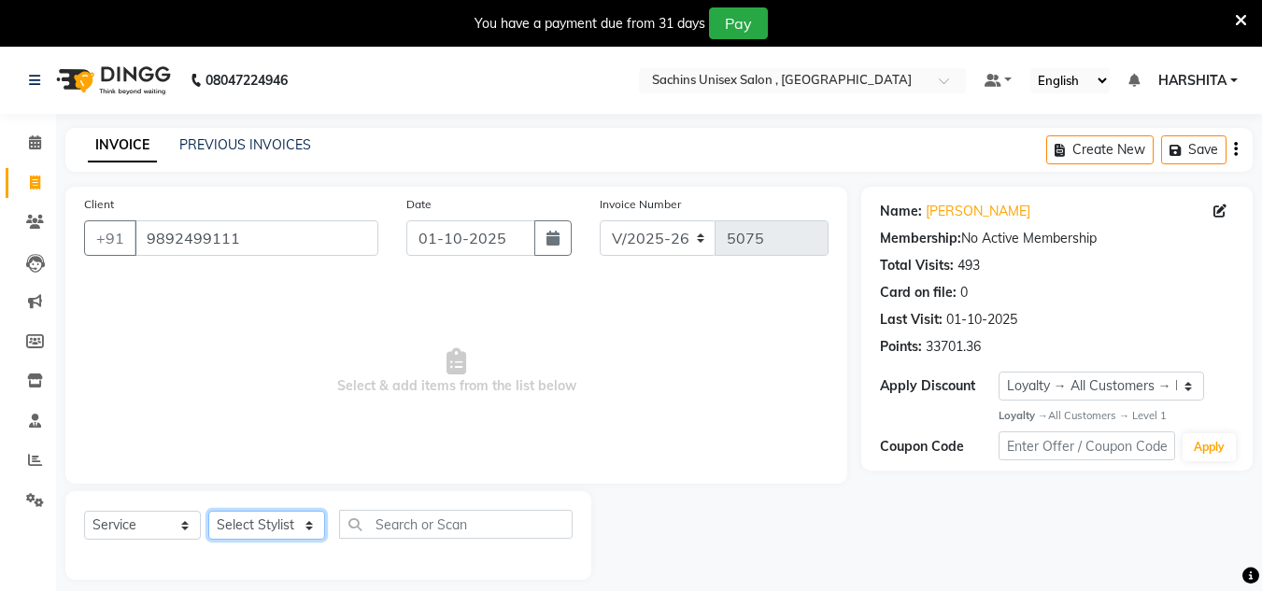
click at [286, 536] on select "Select Stylist [PERSON_NAME] new [PERSON_NAME] [PERSON_NAME] [PERSON_NAME] Owne…" at bounding box center [266, 525] width 117 height 29
select select "90179"
click at [208, 511] on select "Select Stylist [PERSON_NAME] new [PERSON_NAME] [PERSON_NAME] [PERSON_NAME] Owne…" at bounding box center [266, 525] width 117 height 29
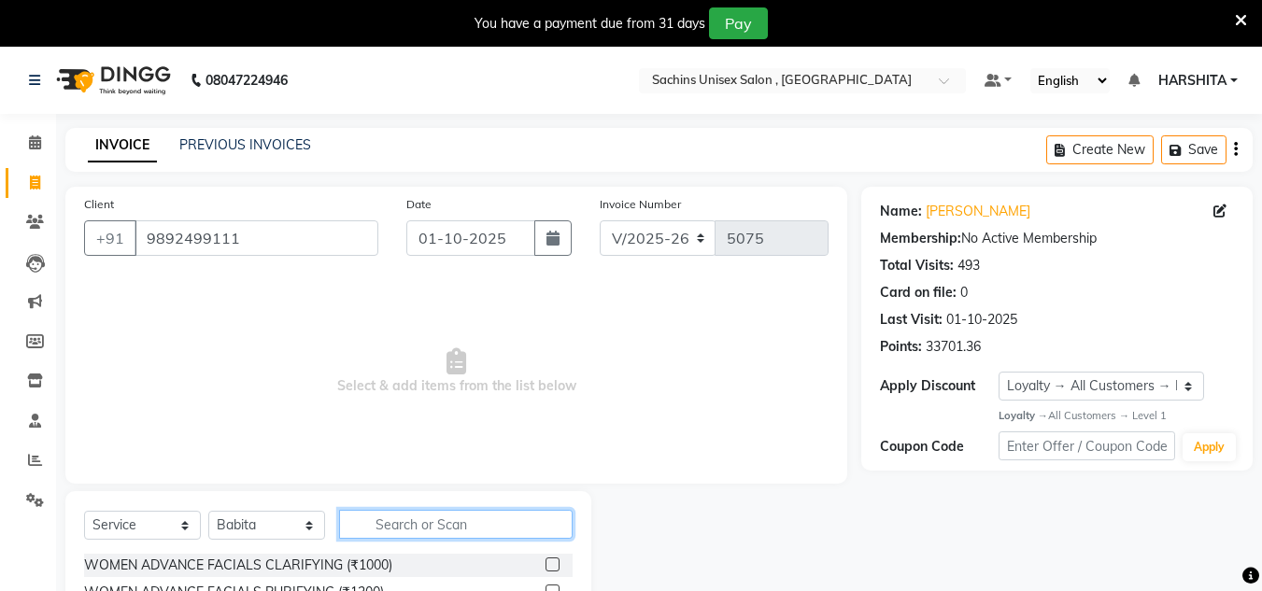
click at [371, 533] on input "text" at bounding box center [456, 524] width 234 height 29
click at [469, 510] on input "text" at bounding box center [456, 524] width 234 height 29
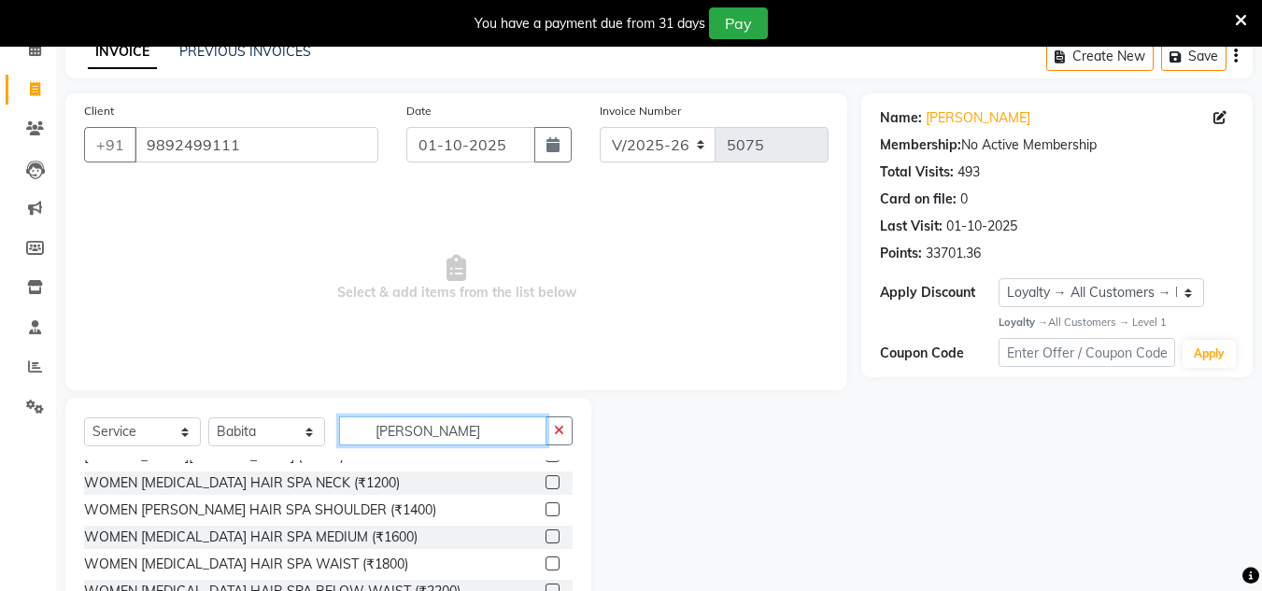
scroll to position [84, 0]
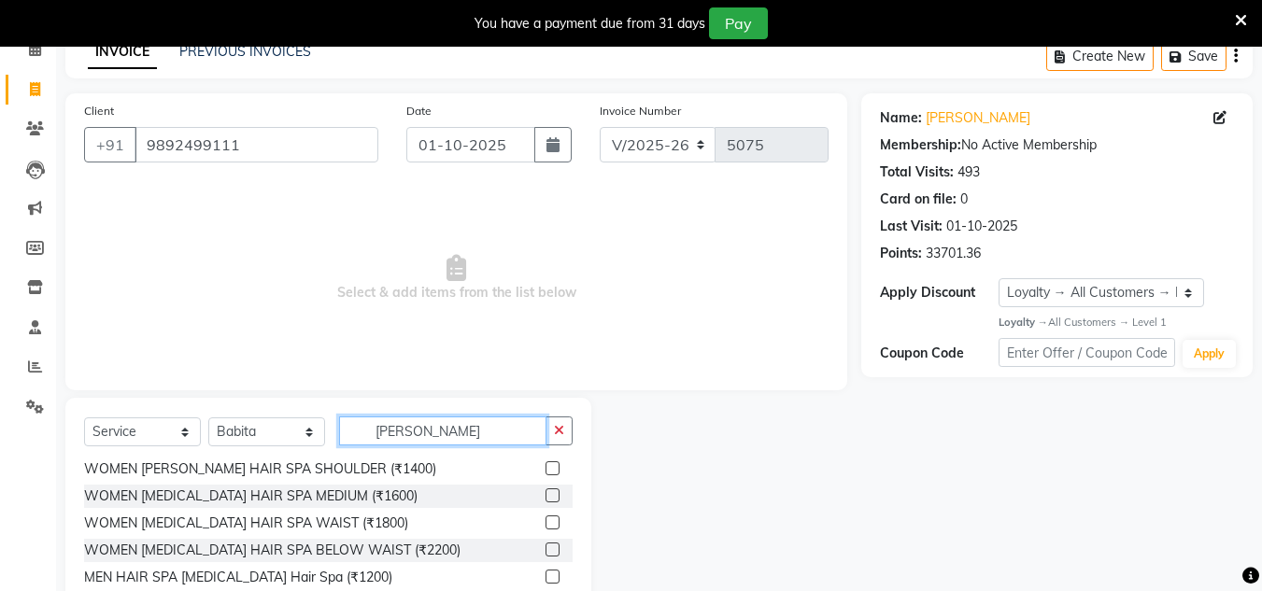
type input "[PERSON_NAME]"
click at [546, 521] on label at bounding box center [553, 523] width 14 height 14
click at [546, 521] on input "checkbox" at bounding box center [552, 523] width 12 height 12
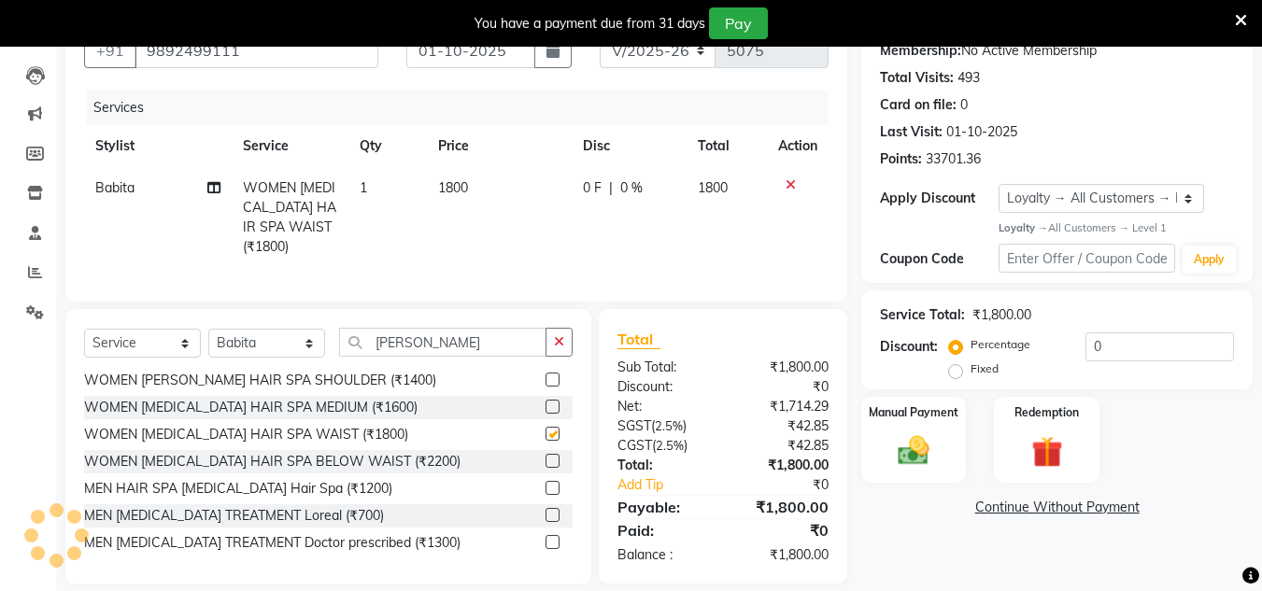
checkbox input "false"
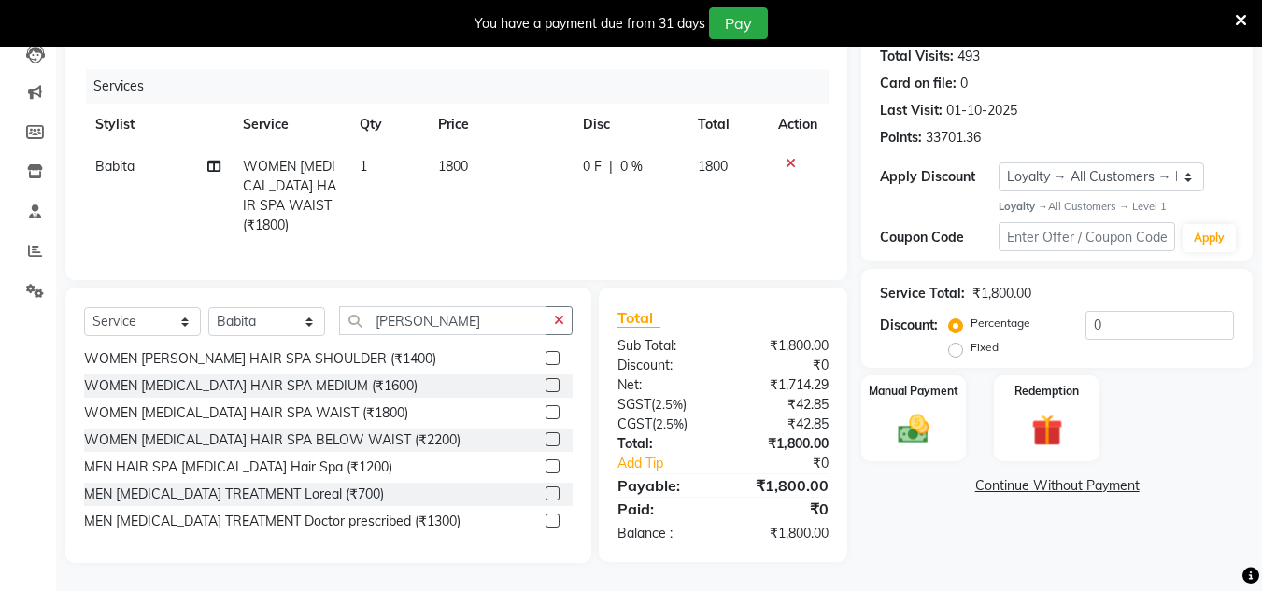
scroll to position [223, 0]
click at [913, 411] on img at bounding box center [913, 429] width 52 height 37
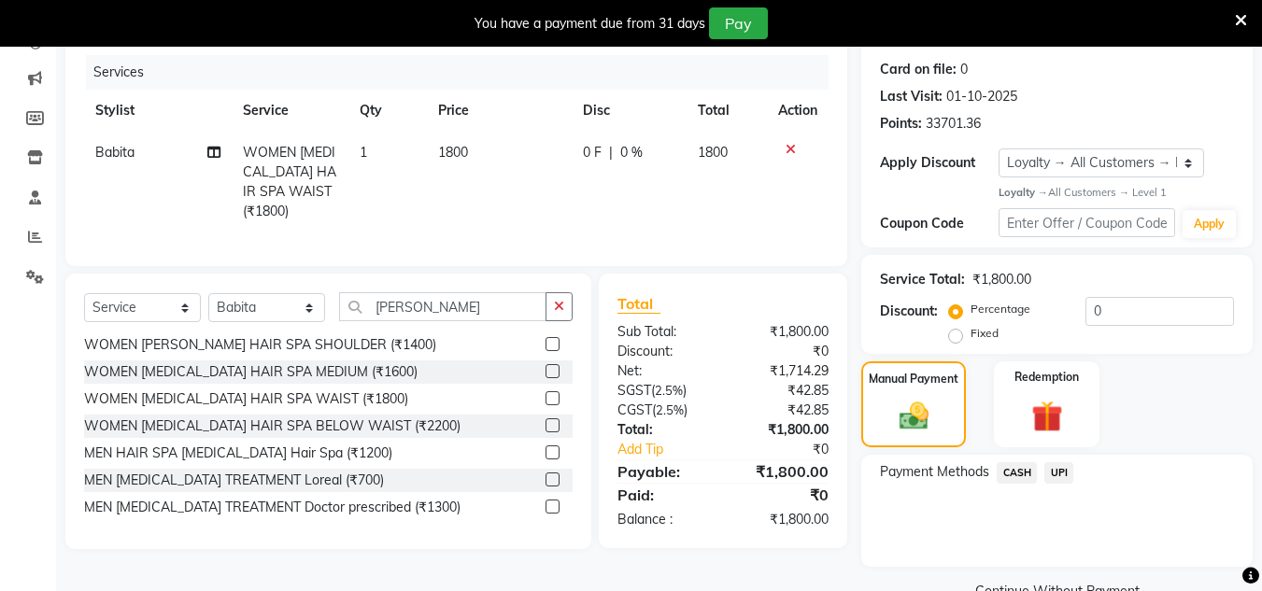
click at [1055, 475] on span "UPI" at bounding box center [1058, 472] width 29 height 21
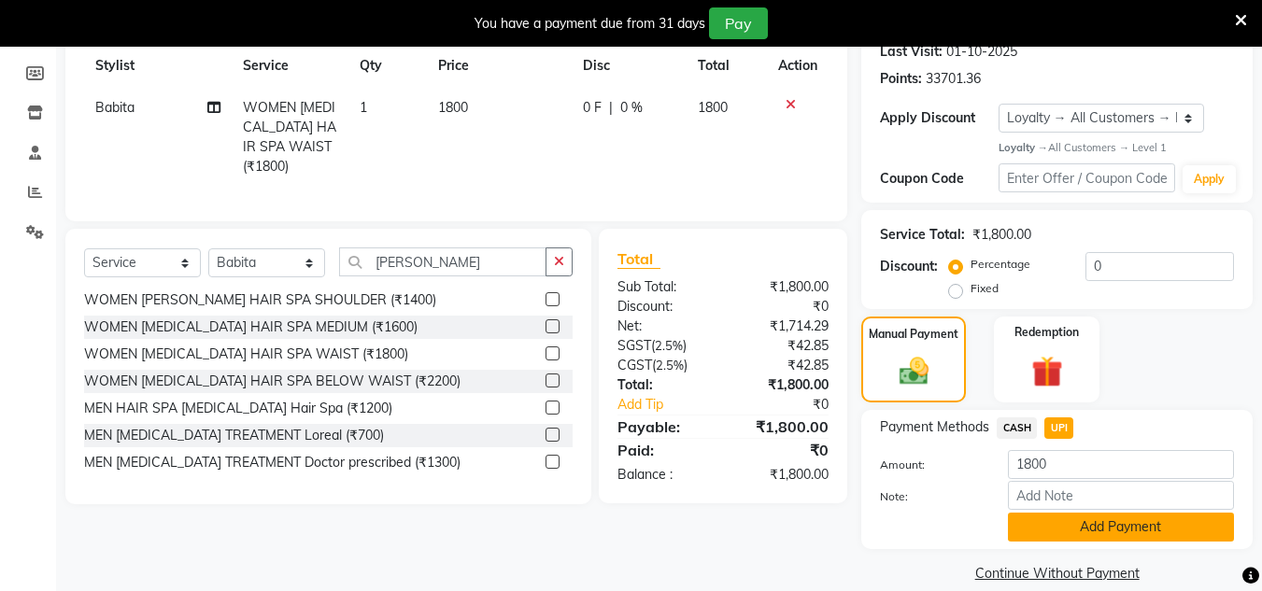
scroll to position [292, 0]
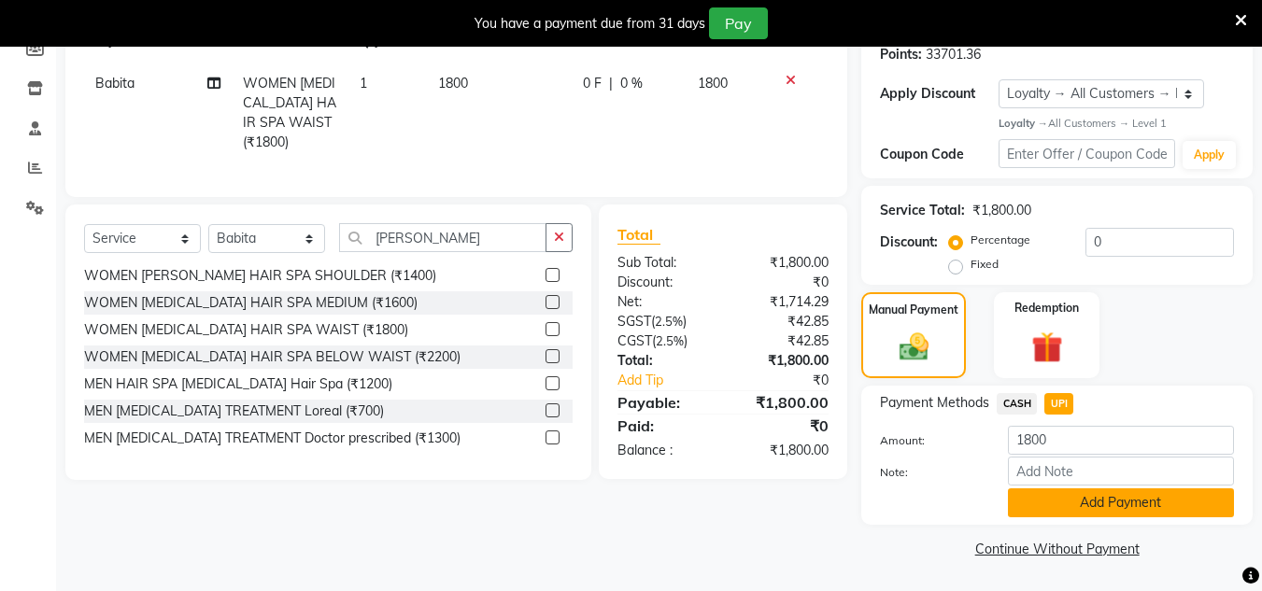
click at [1066, 510] on button "Add Payment" at bounding box center [1121, 503] width 226 height 29
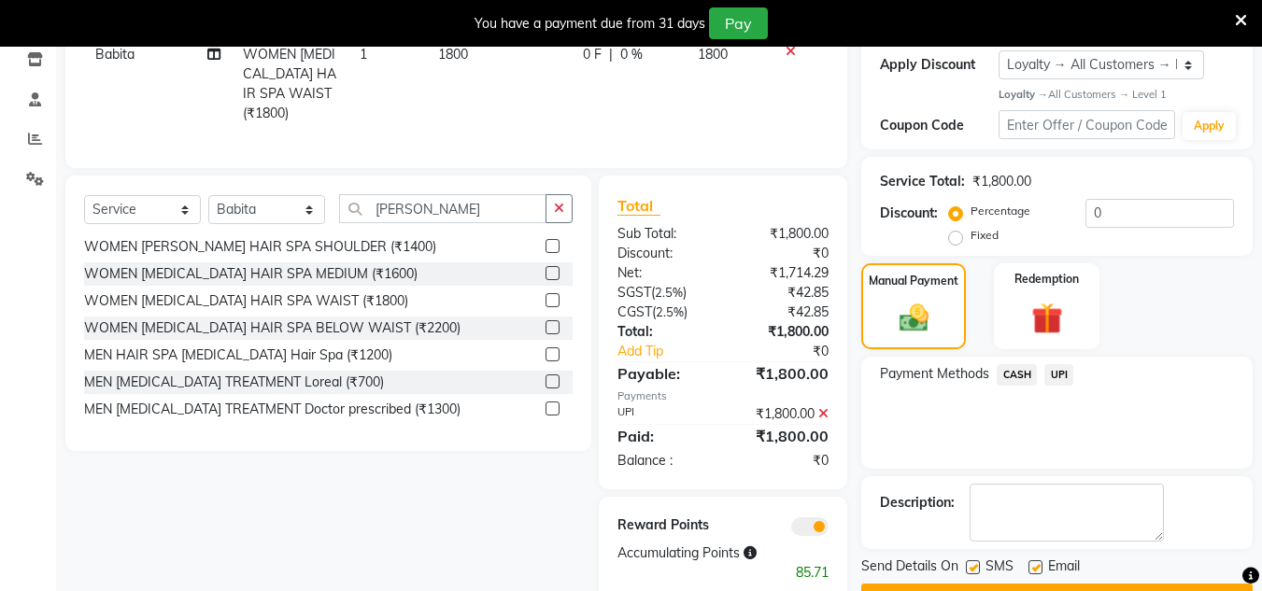
scroll to position [374, 0]
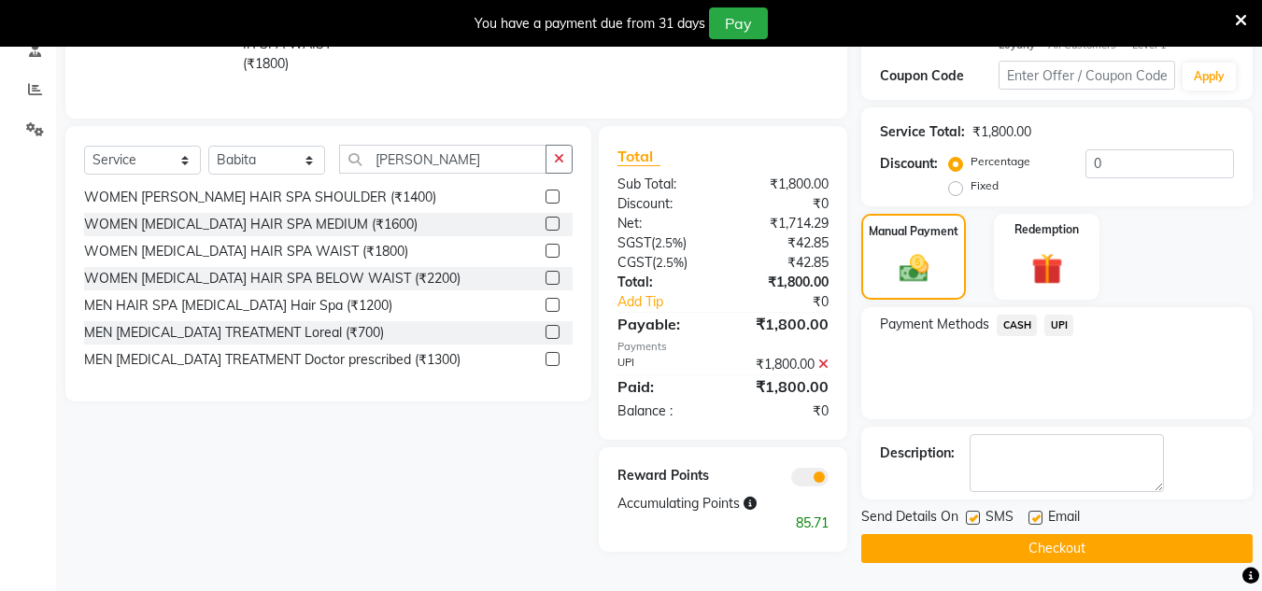
click at [1026, 534] on button "Checkout" at bounding box center [1056, 548] width 391 height 29
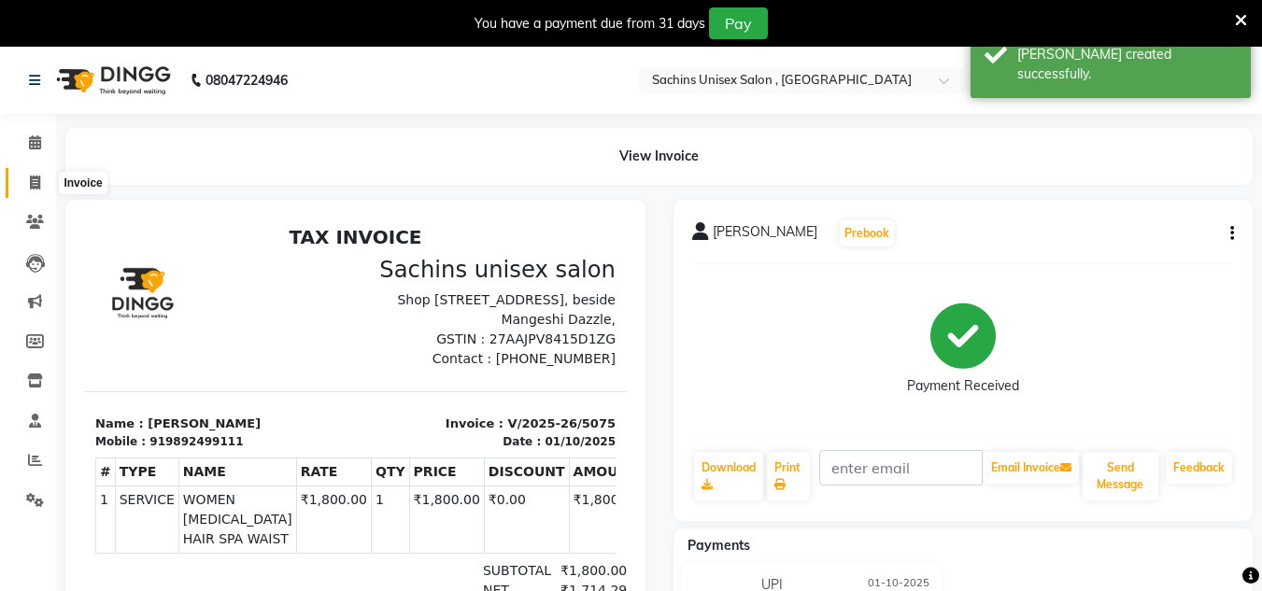
click at [35, 173] on span at bounding box center [35, 183] width 33 height 21
select select "service"
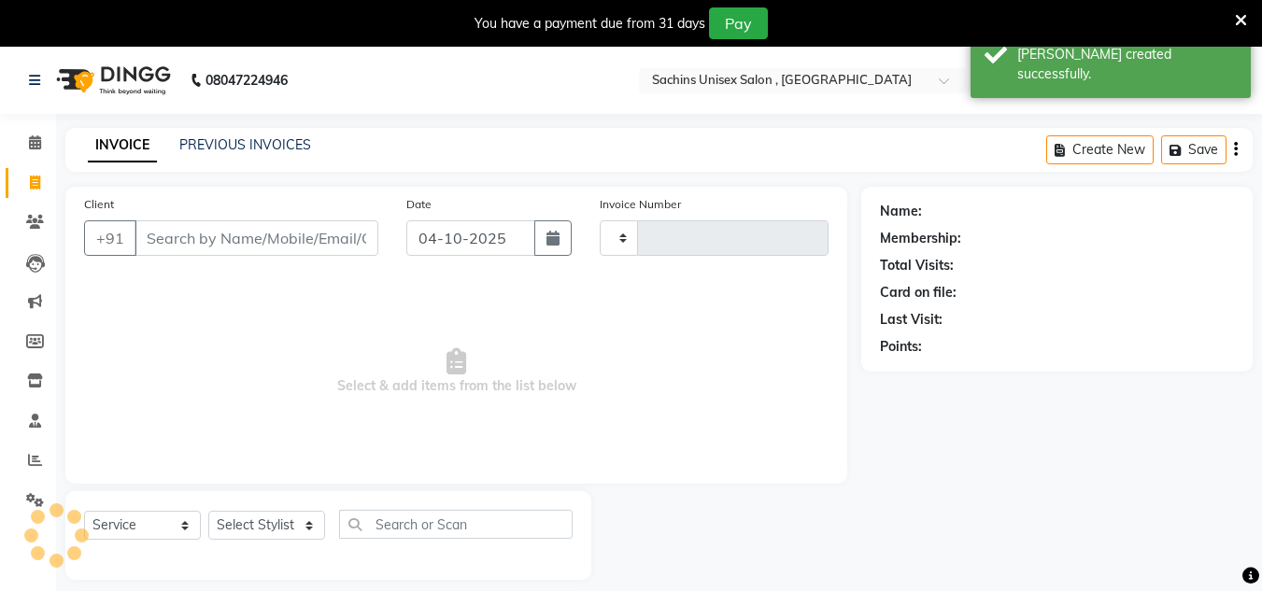
type input "5076"
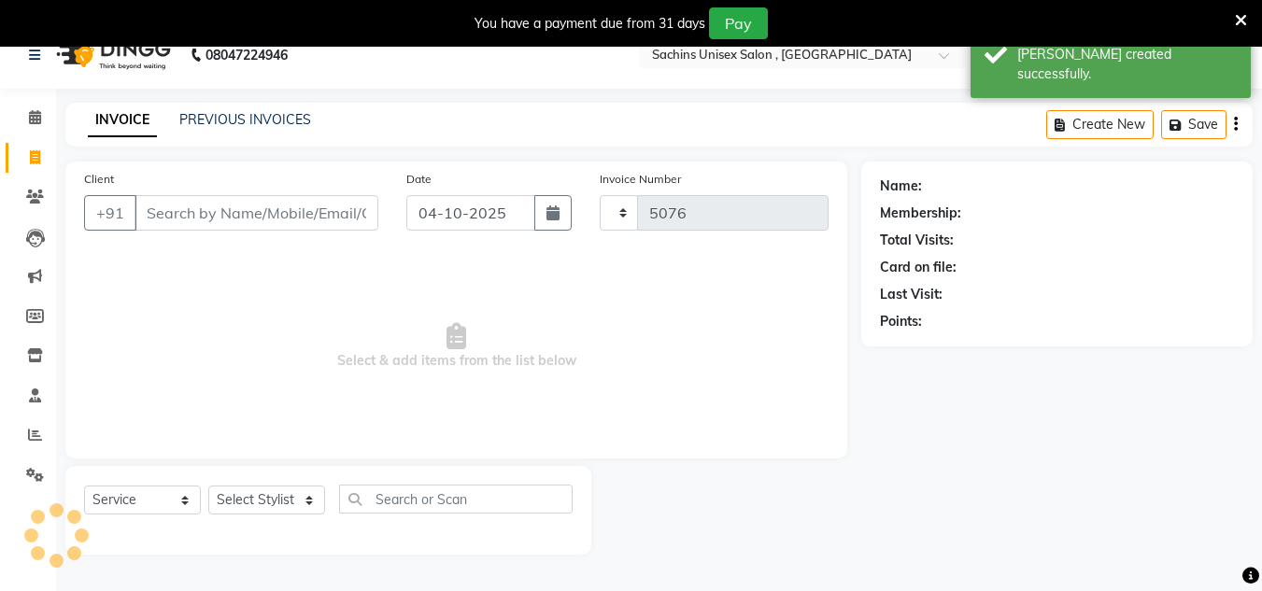
select select "6840"
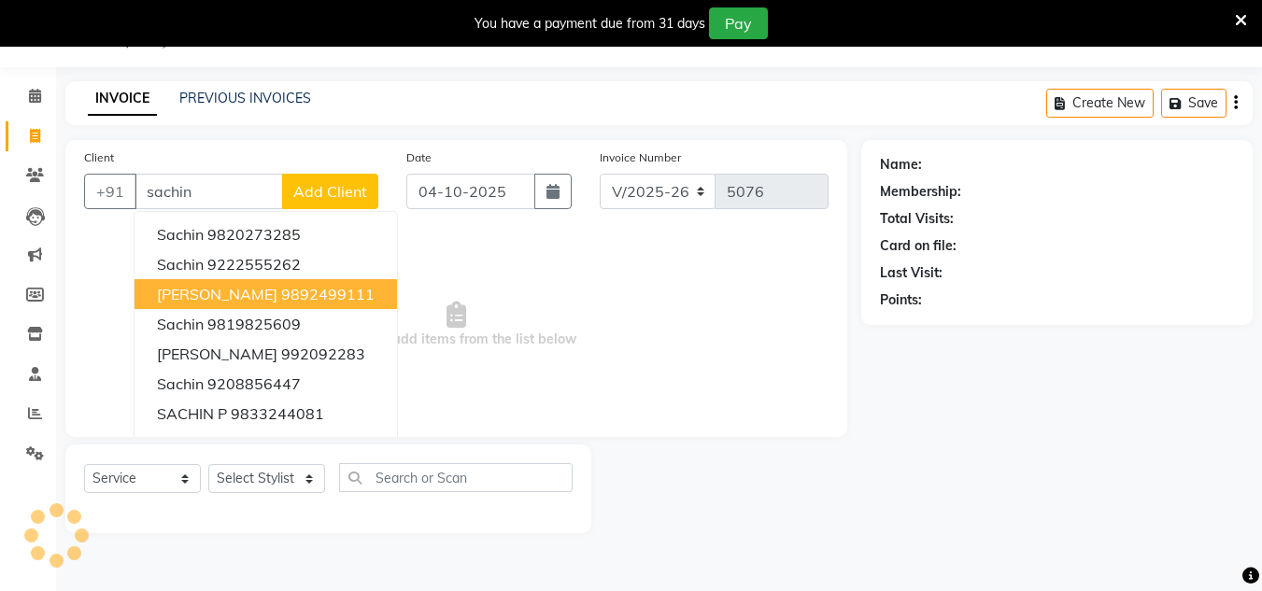
drag, startPoint x: 219, startPoint y: 291, endPoint x: 344, endPoint y: 236, distance: 136.8
click at [228, 290] on span "[PERSON_NAME]" at bounding box center [217, 294] width 120 height 19
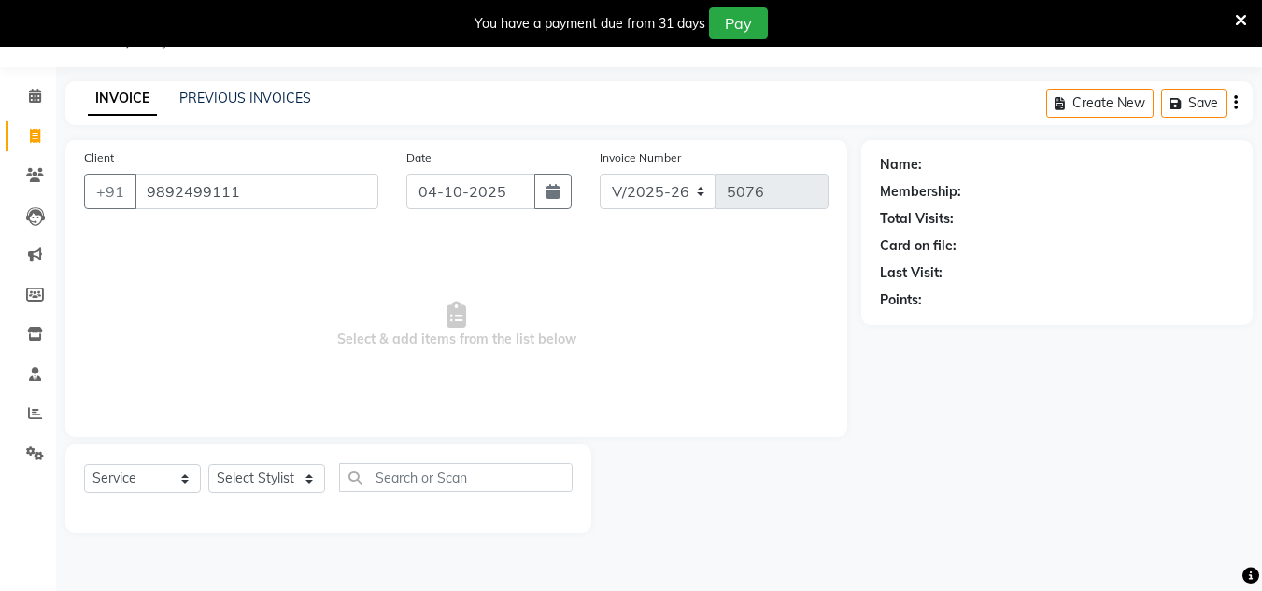
type input "9892499111"
drag, startPoint x: 517, startPoint y: 191, endPoint x: 517, endPoint y: 205, distance: 13.1
click at [517, 195] on input "04-10-2025" at bounding box center [470, 191] width 129 height 35
select select "10"
select select "2025"
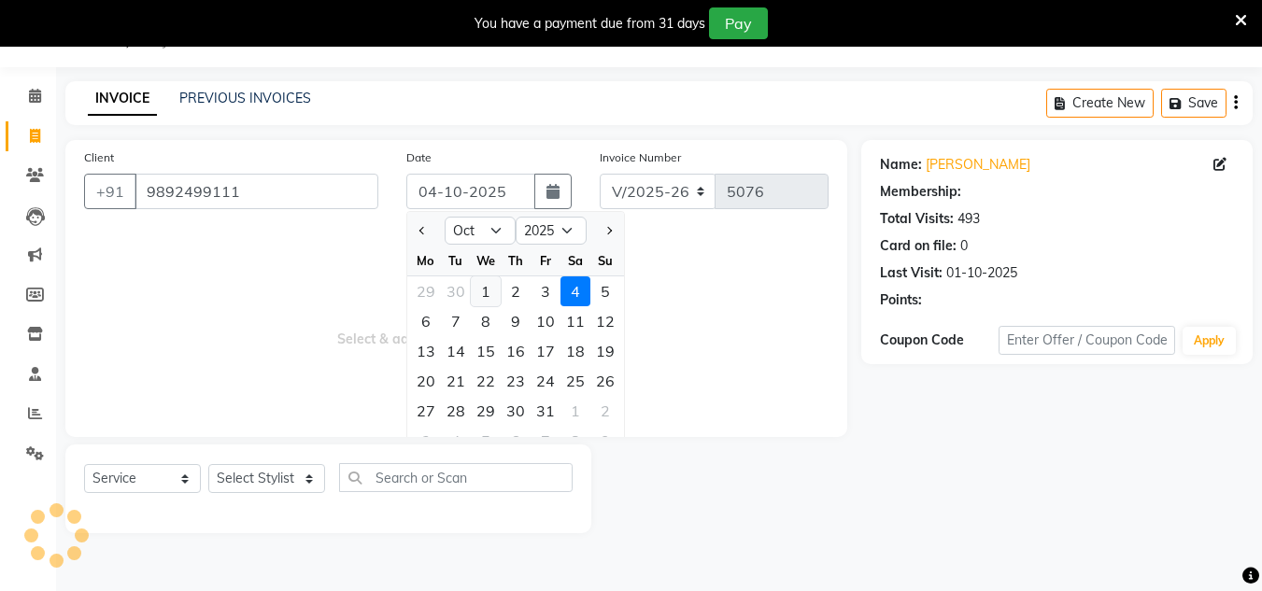
select select "1: Object"
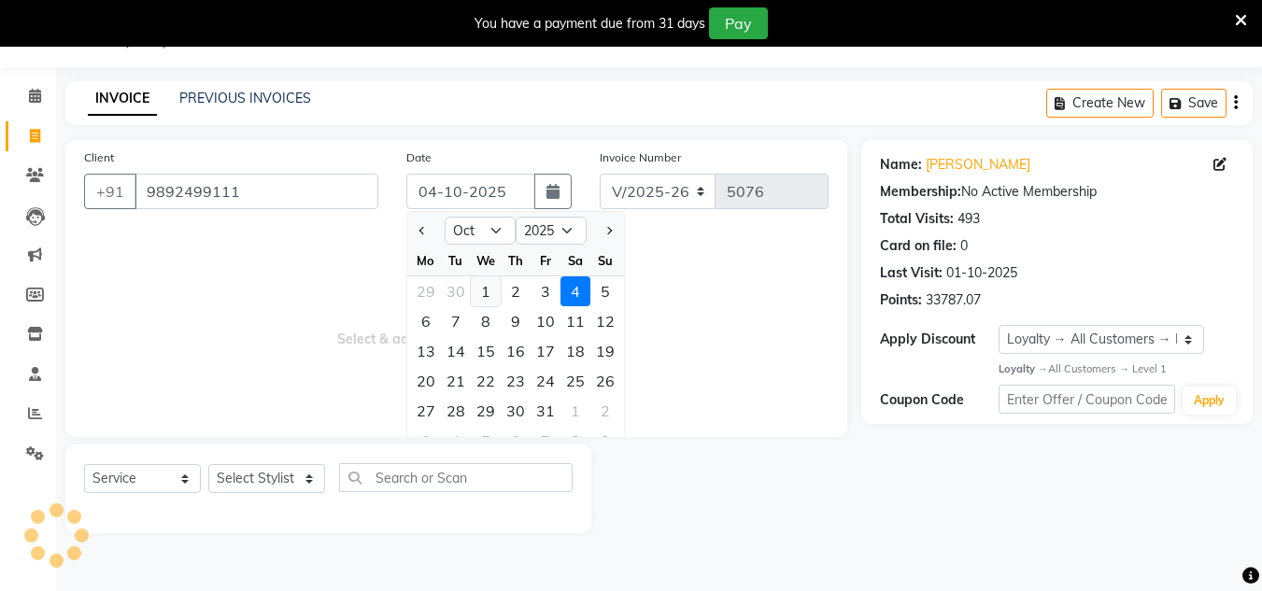
click at [480, 288] on div "1" at bounding box center [486, 291] width 30 height 30
type input "01-10-2025"
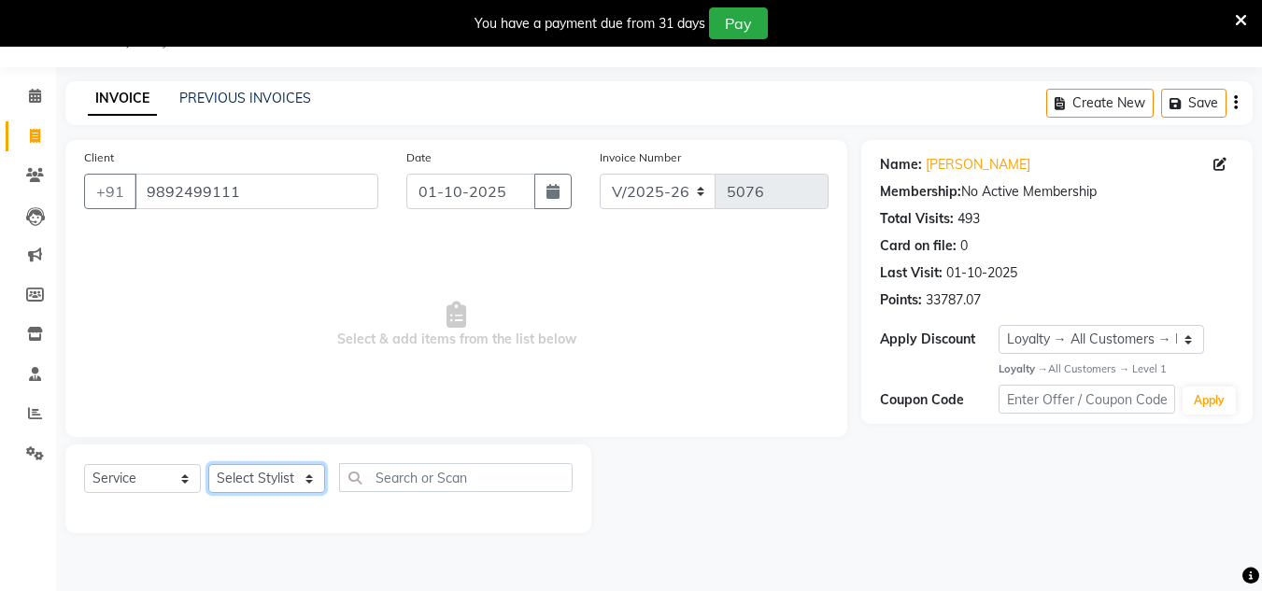
click at [245, 470] on select "Select Stylist [PERSON_NAME] new [PERSON_NAME] [PERSON_NAME] [PERSON_NAME] Owne…" at bounding box center [266, 478] width 117 height 29
select select "85763"
click at [208, 464] on select "Select Stylist [PERSON_NAME] new [PERSON_NAME] [PERSON_NAME] [PERSON_NAME] Owne…" at bounding box center [266, 478] width 117 height 29
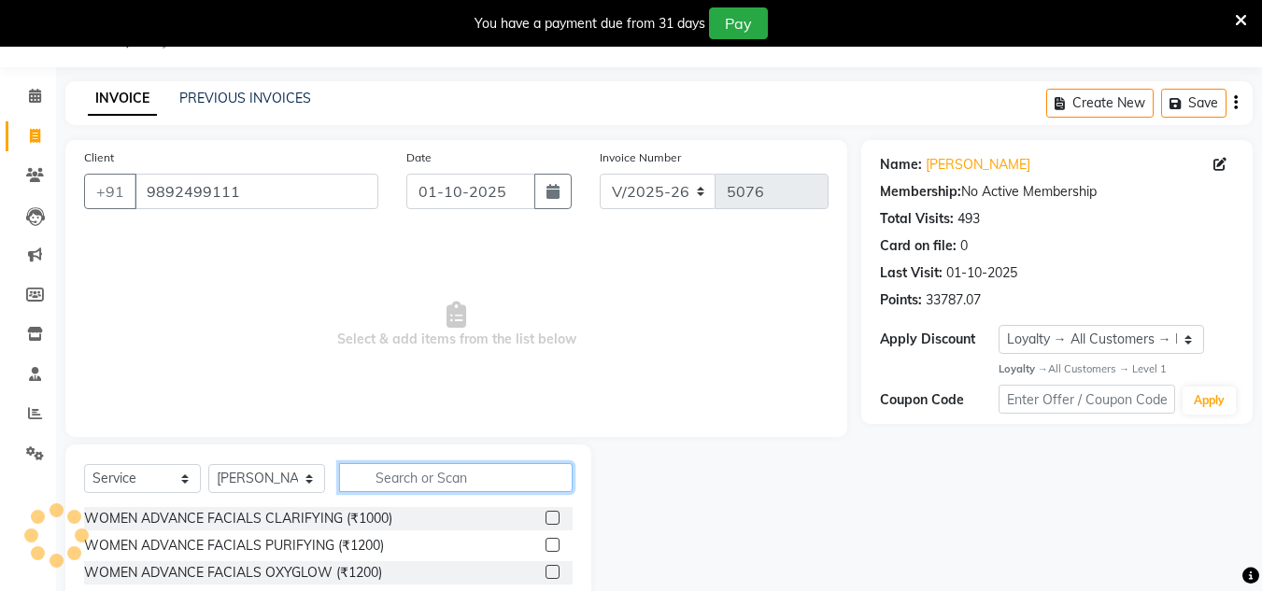
click at [373, 472] on input "text" at bounding box center [456, 477] width 234 height 29
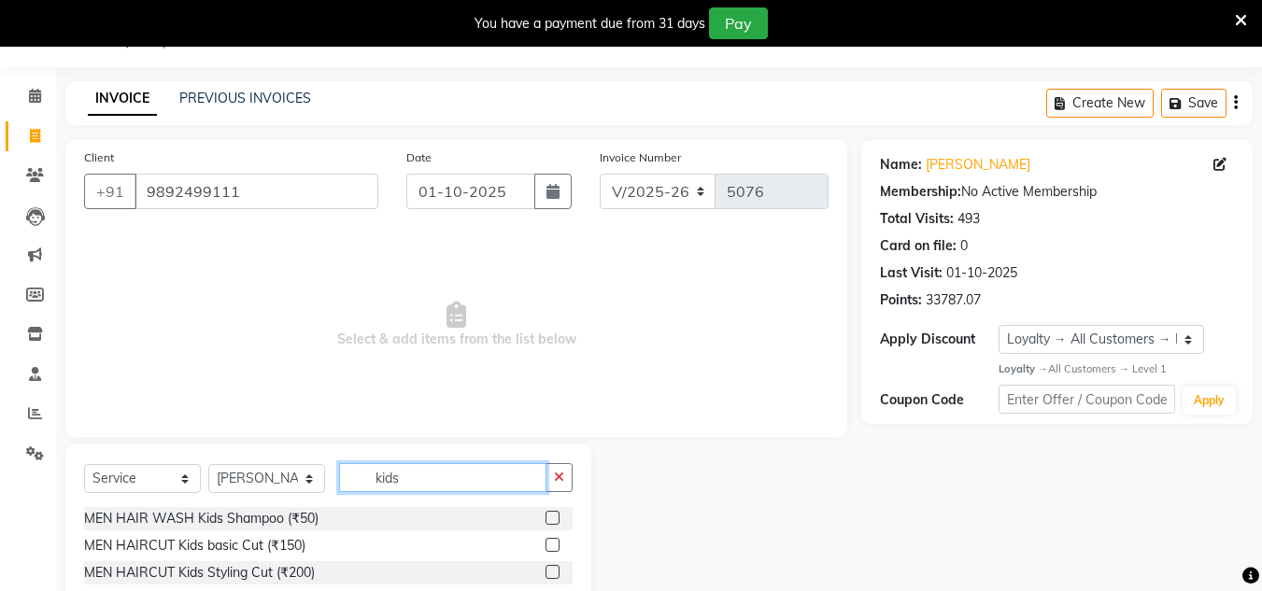
type input "kids"
click at [558, 546] on label at bounding box center [553, 545] width 14 height 14
click at [558, 546] on input "checkbox" at bounding box center [552, 546] width 12 height 12
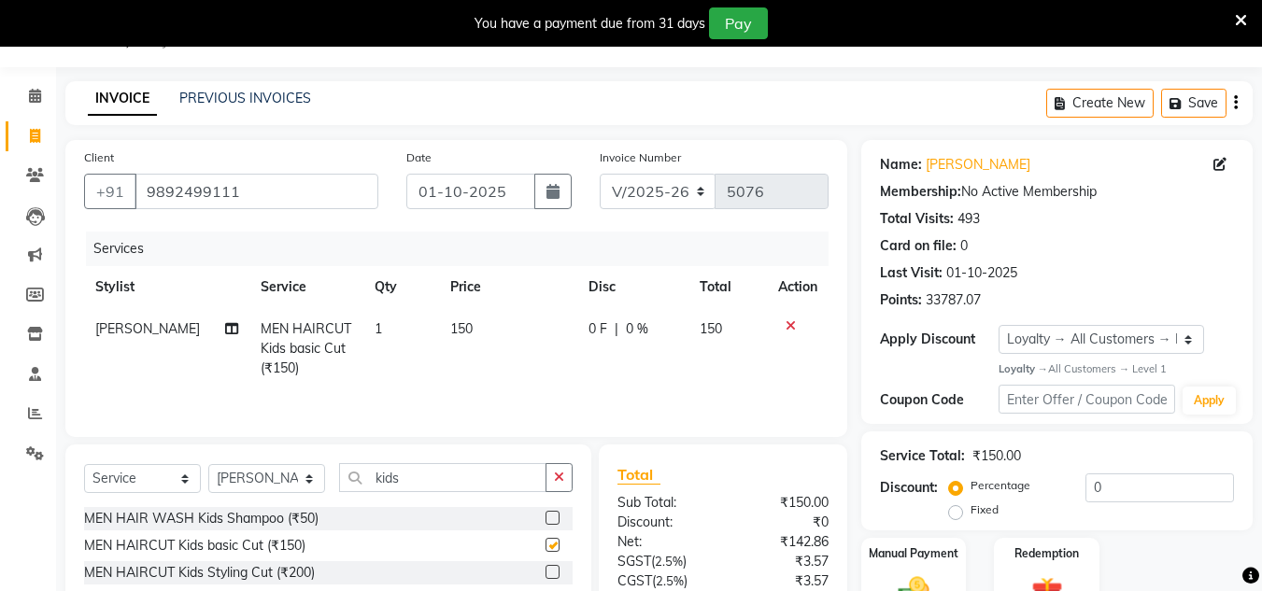
scroll to position [203, 0]
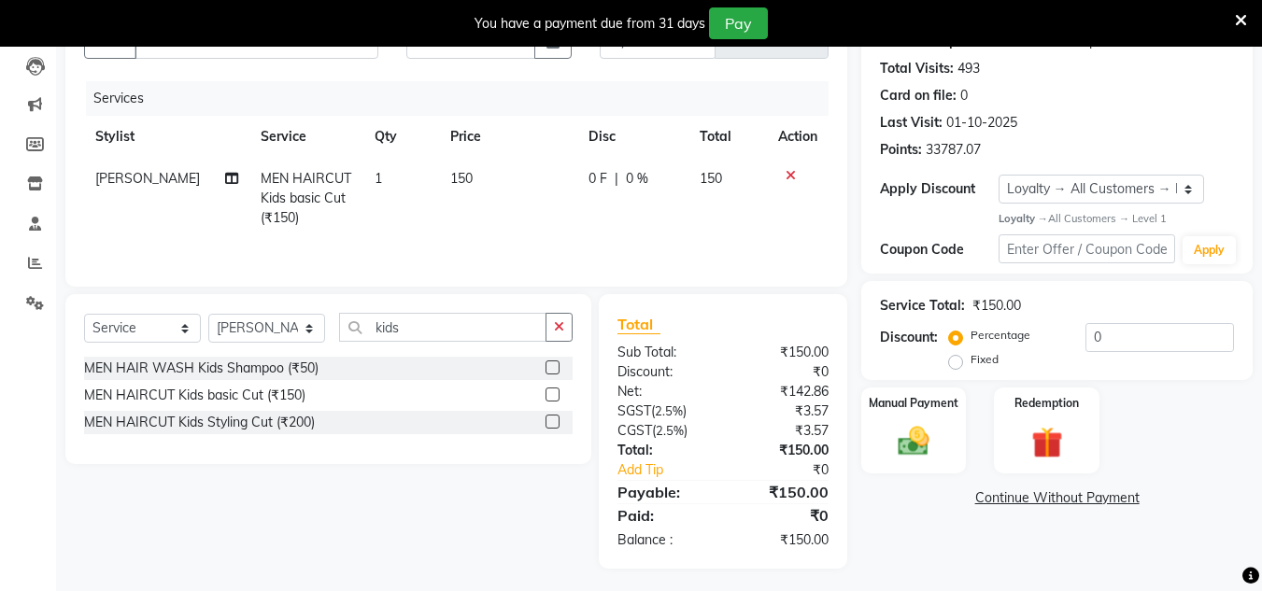
checkbox input "false"
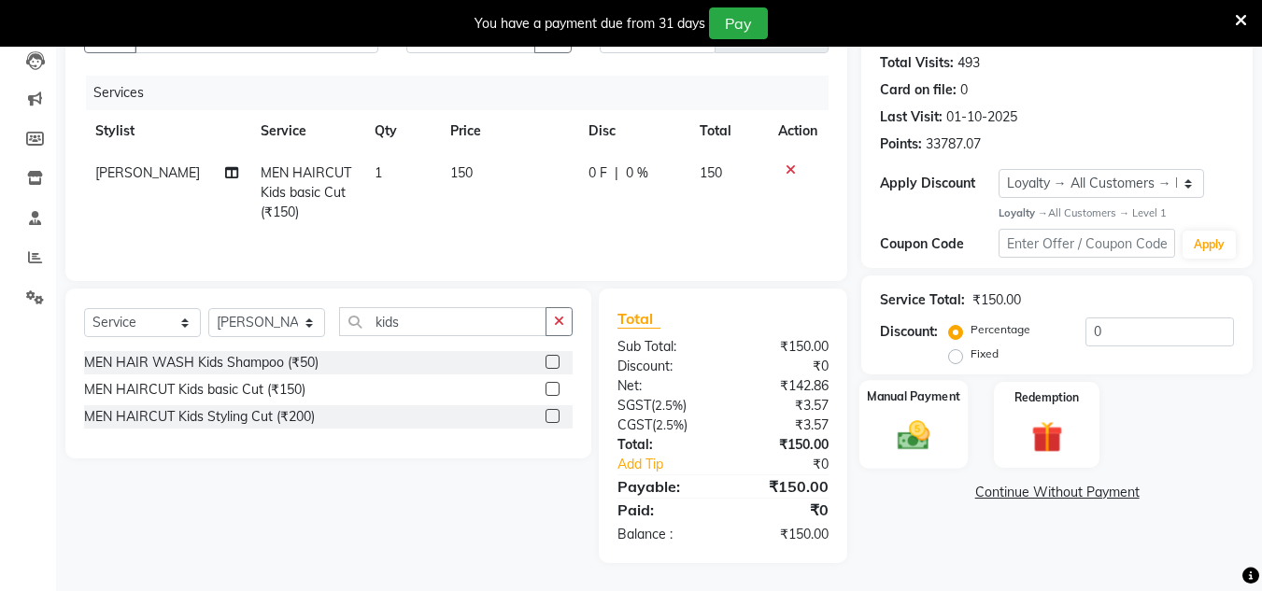
click at [914, 432] on img at bounding box center [913, 436] width 52 height 37
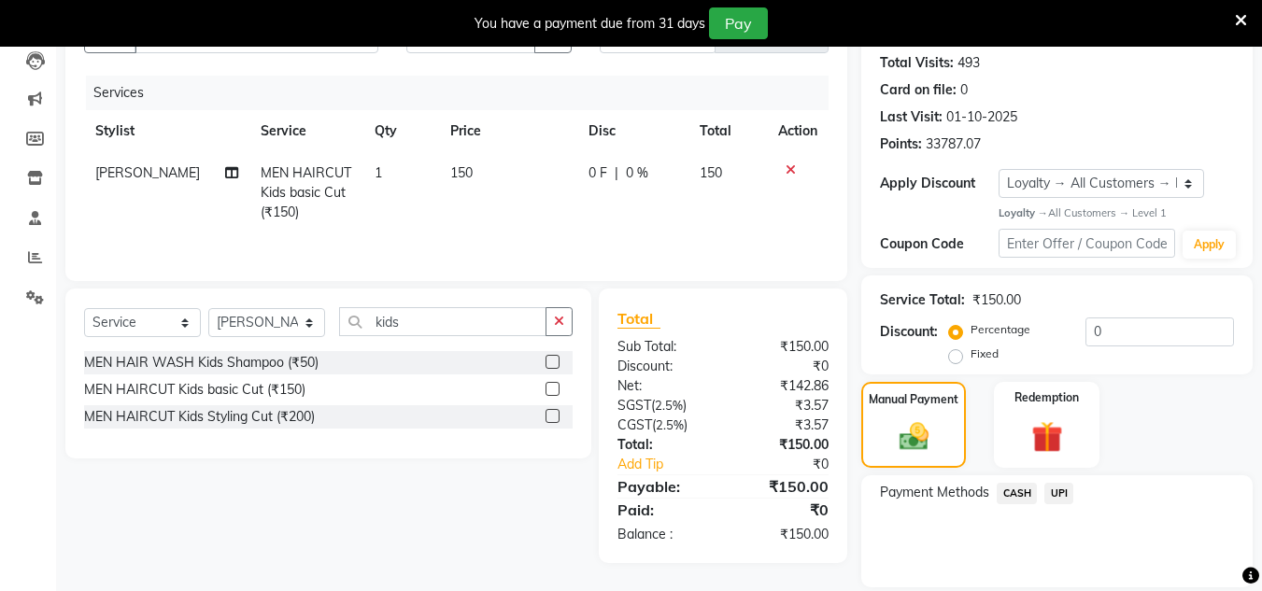
click at [1052, 487] on span "UPI" at bounding box center [1058, 493] width 29 height 21
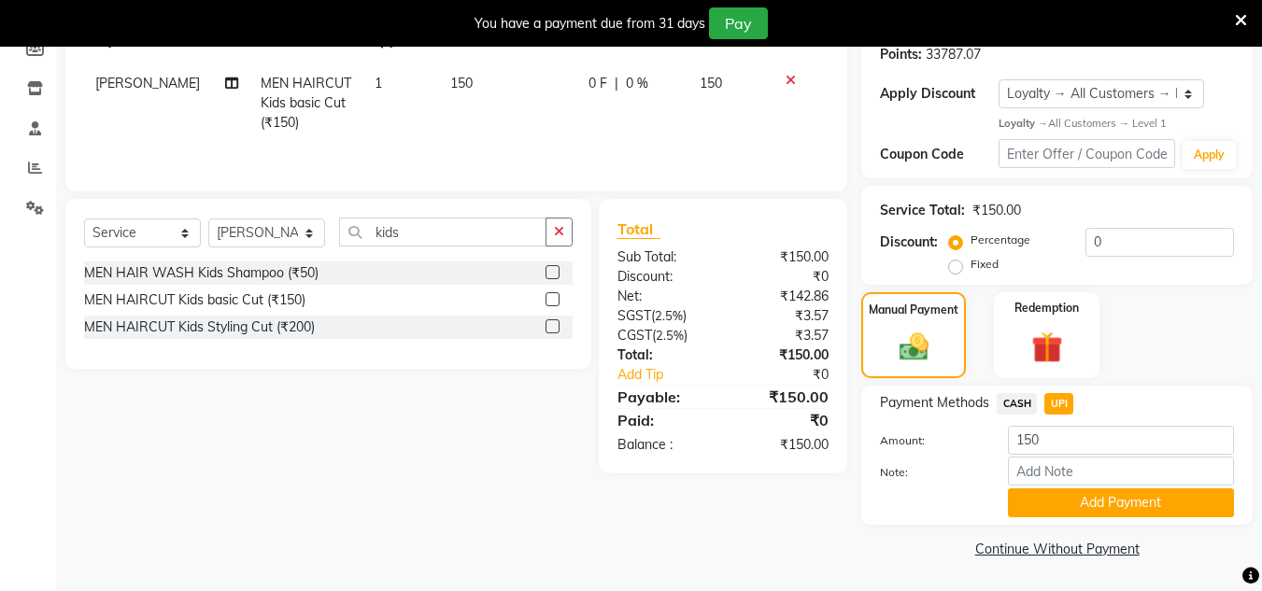
click at [1092, 513] on button "Add Payment" at bounding box center [1121, 503] width 226 height 29
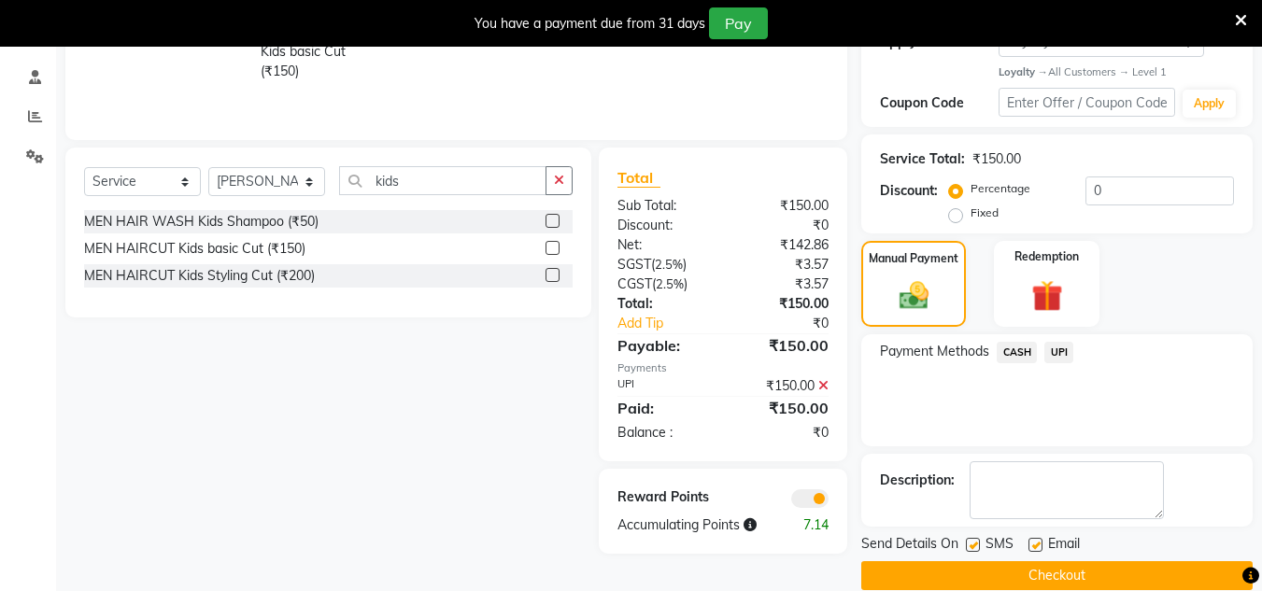
scroll to position [371, 0]
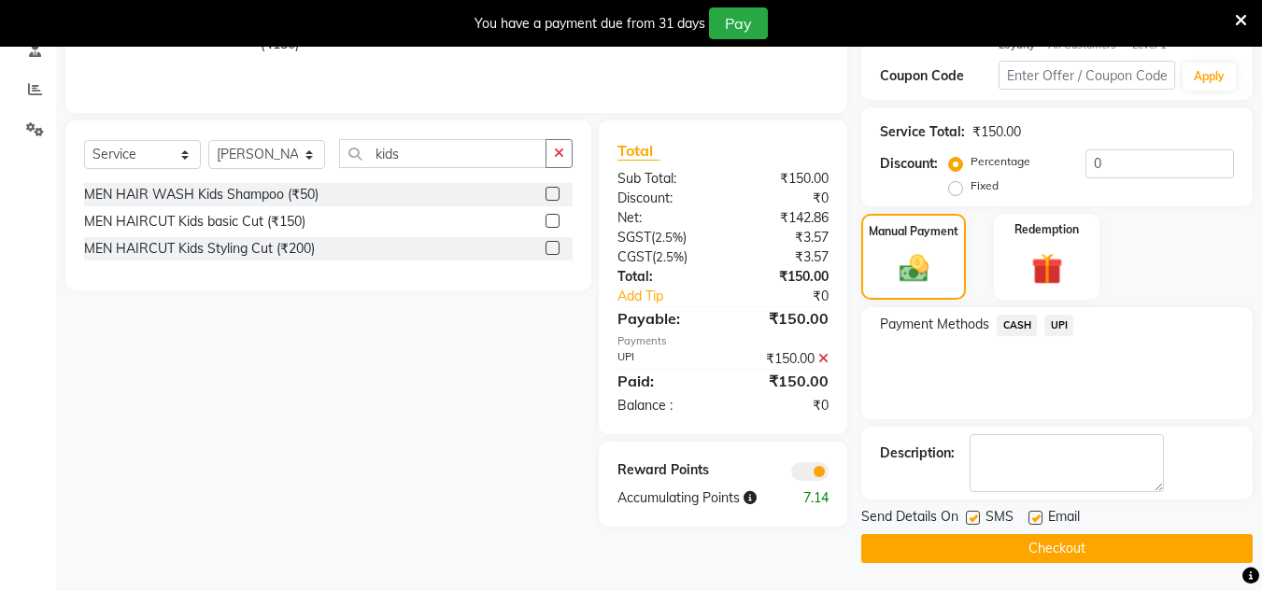
drag, startPoint x: 1103, startPoint y: 547, endPoint x: 285, endPoint y: 10, distance: 978.8
click at [1097, 543] on button "Checkout" at bounding box center [1056, 548] width 391 height 29
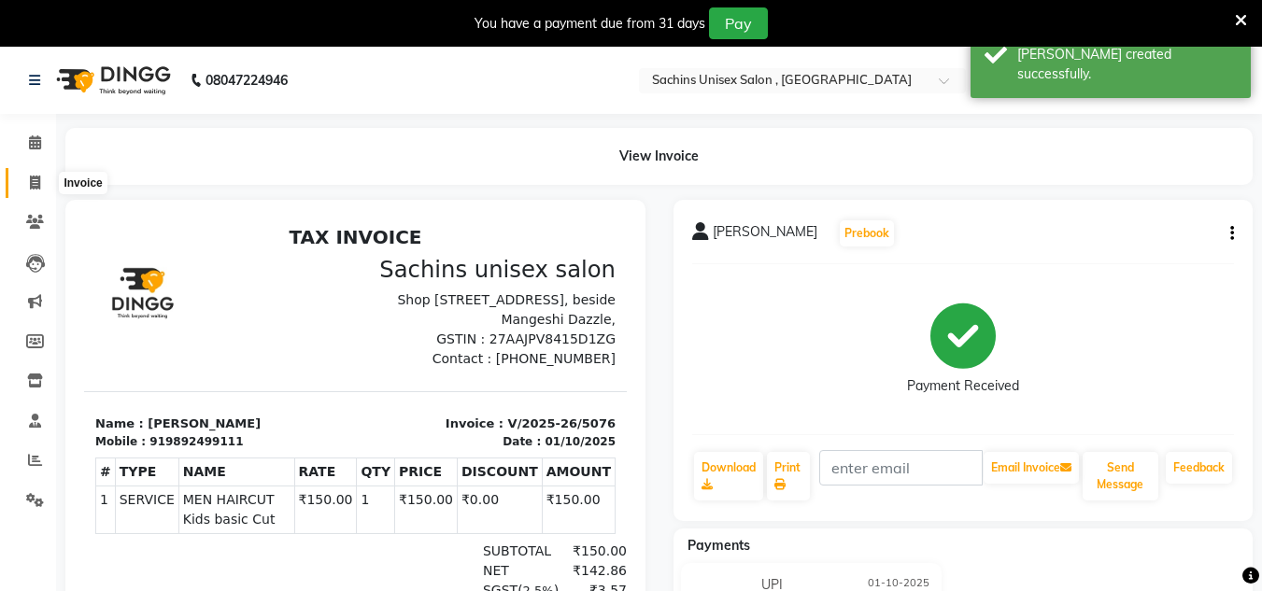
drag, startPoint x: 33, startPoint y: 183, endPoint x: 105, endPoint y: 186, distance: 72.0
click at [33, 182] on icon at bounding box center [35, 183] width 10 height 14
select select "service"
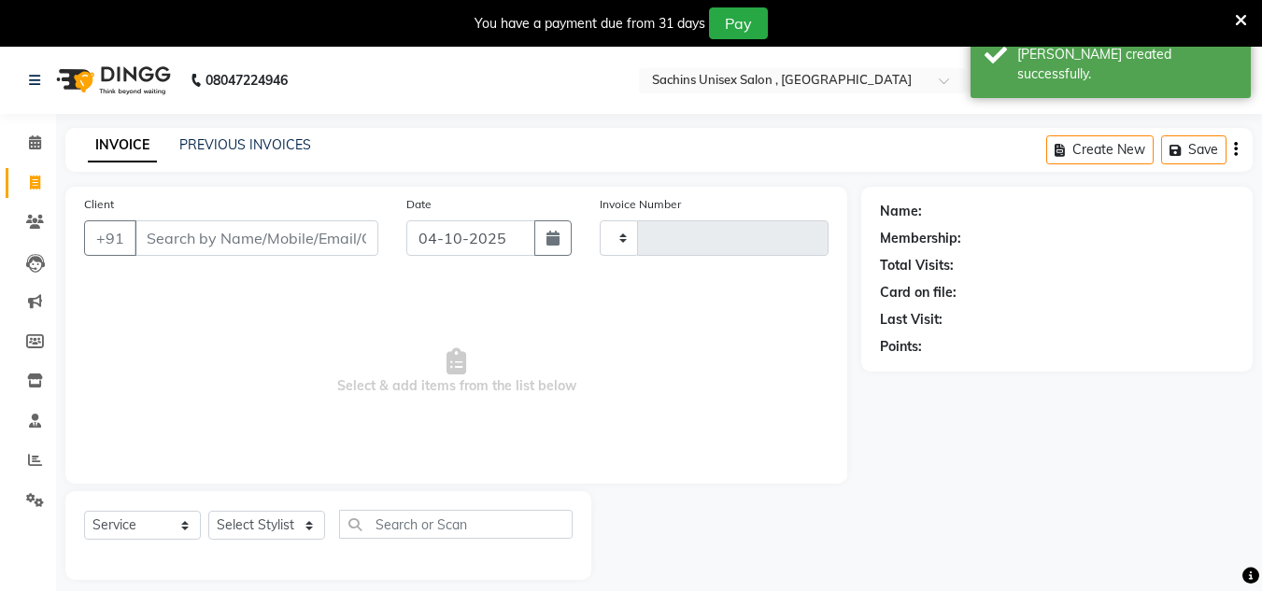
scroll to position [47, 0]
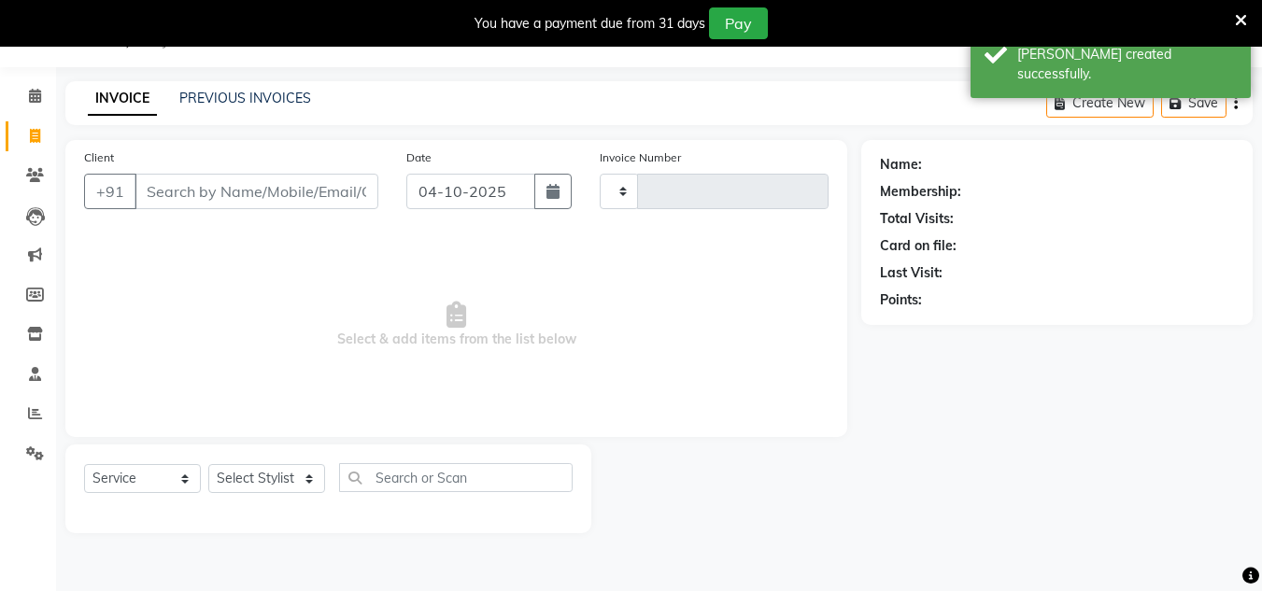
type input "5077"
select select "6840"
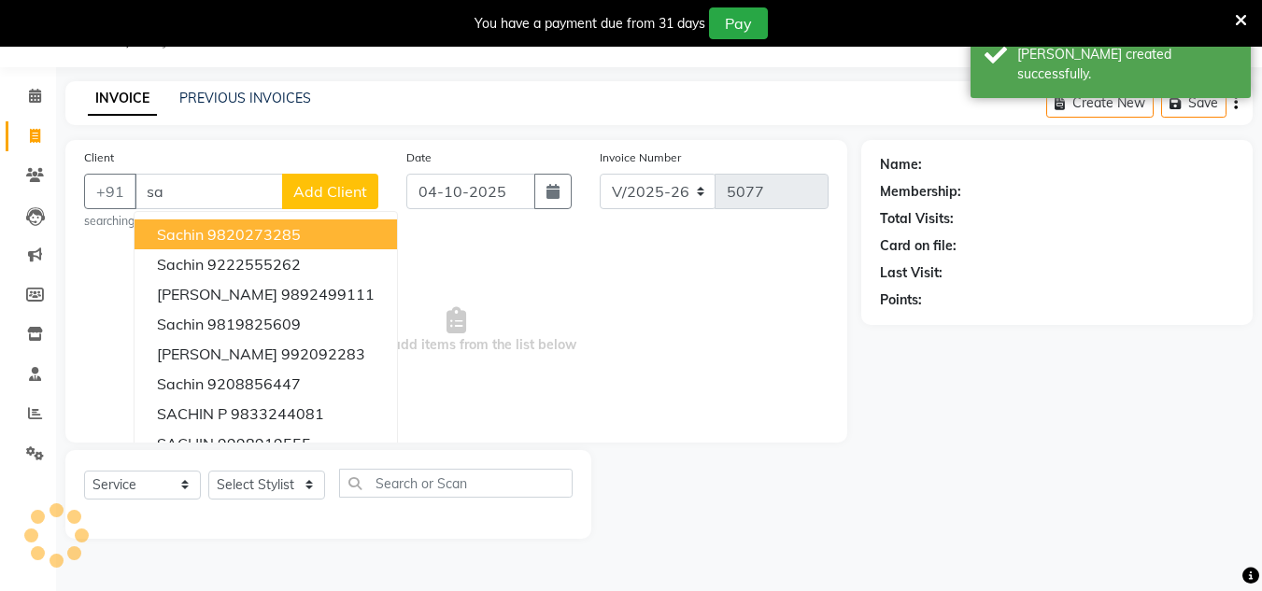
type input "s"
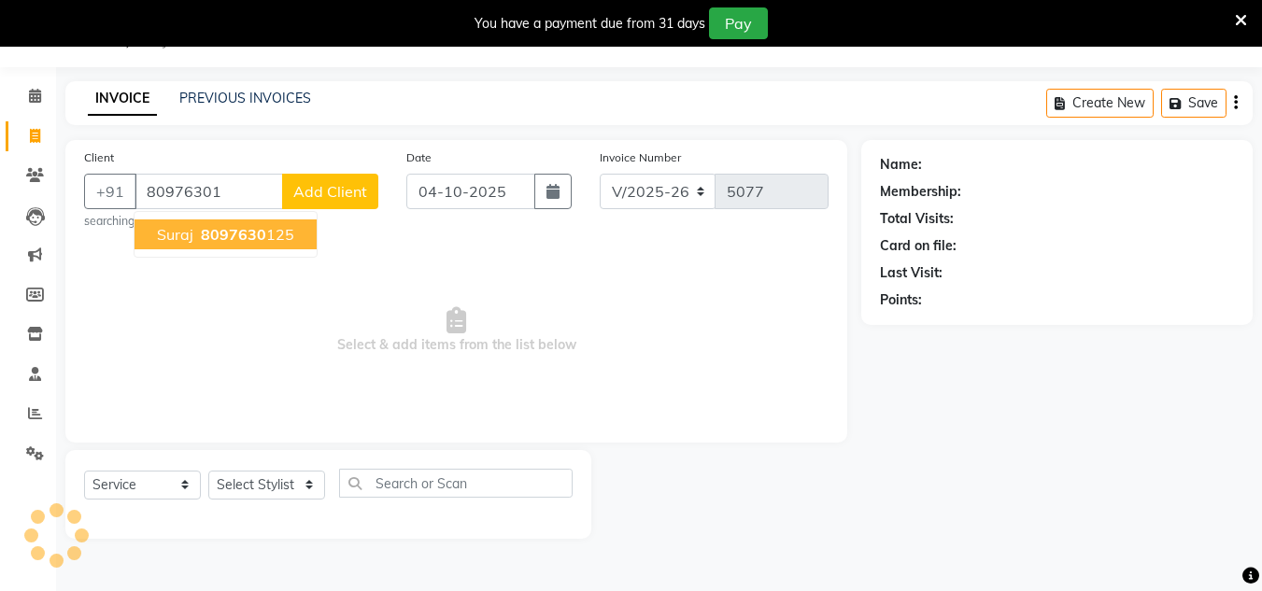
click at [255, 233] on span "8097630" at bounding box center [233, 234] width 65 height 19
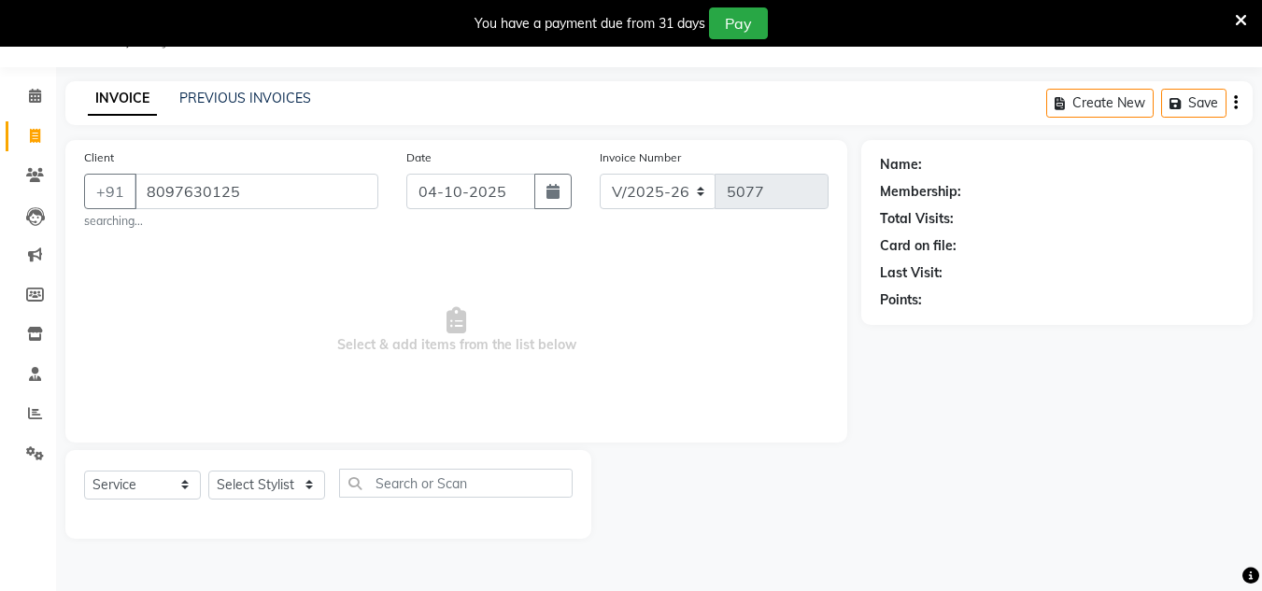
type input "8097630125"
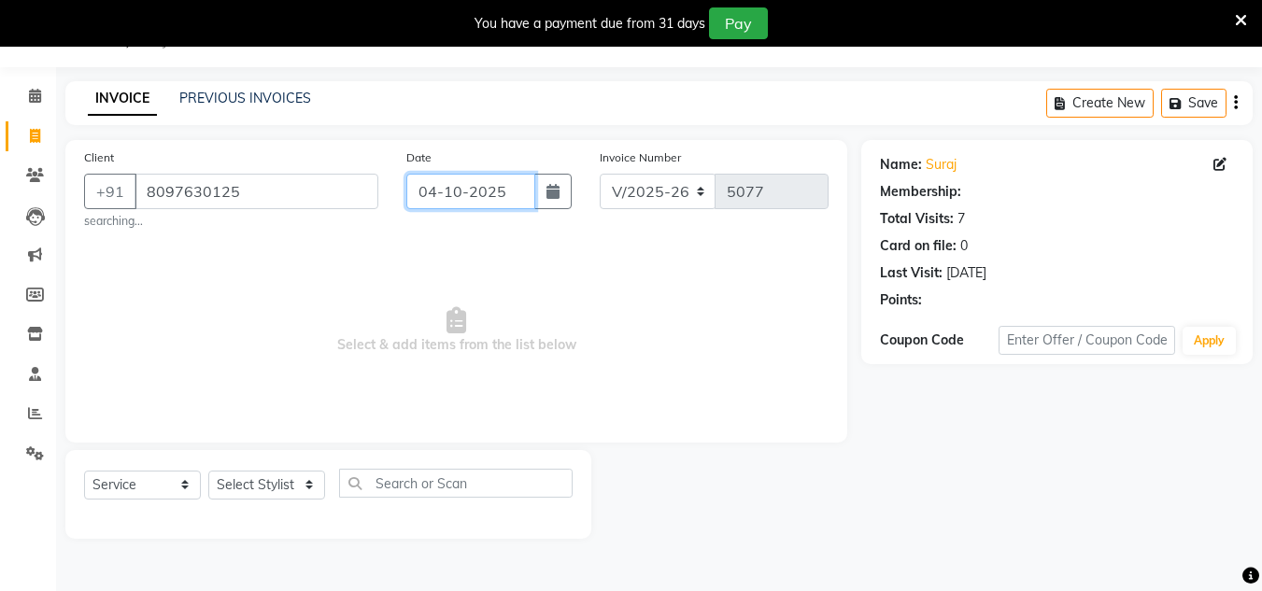
drag, startPoint x: 506, startPoint y: 181, endPoint x: 506, endPoint y: 207, distance: 26.2
click at [506, 190] on input "04-10-2025" at bounding box center [470, 191] width 129 height 35
select select "10"
select select "2025"
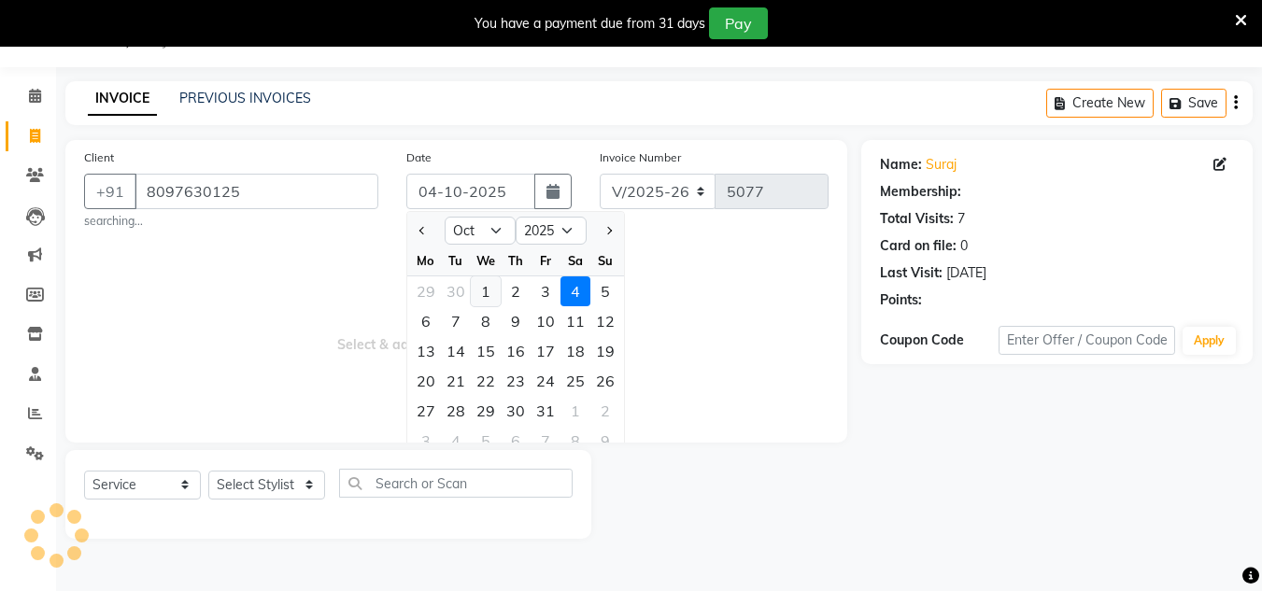
drag, startPoint x: 480, startPoint y: 292, endPoint x: 372, endPoint y: 408, distance: 158.6
click at [480, 293] on div "1" at bounding box center [486, 291] width 30 height 30
type input "01-10-2025"
select select "1: Object"
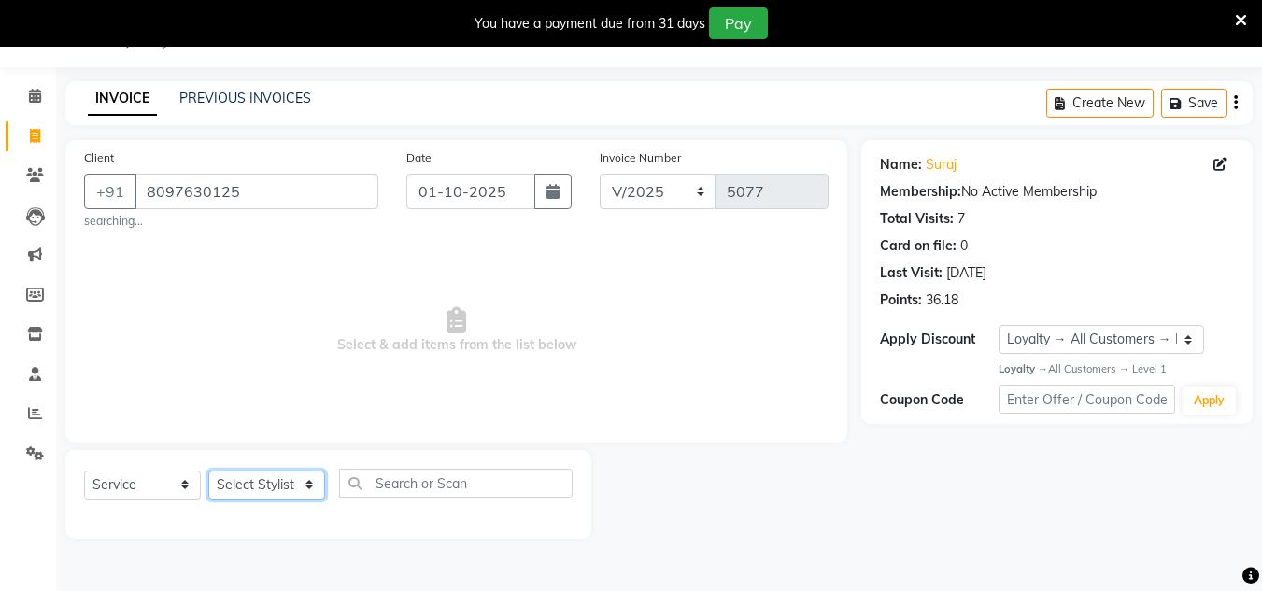
drag, startPoint x: 307, startPoint y: 487, endPoint x: 297, endPoint y: 486, distance: 10.3
click at [302, 486] on select "Select Stylist [PERSON_NAME] new [PERSON_NAME] [PERSON_NAME] [PERSON_NAME] Owne…" at bounding box center [266, 485] width 117 height 29
select select "85763"
click at [208, 471] on select "Select Stylist [PERSON_NAME] new [PERSON_NAME] [PERSON_NAME] [PERSON_NAME] Owne…" at bounding box center [266, 485] width 117 height 29
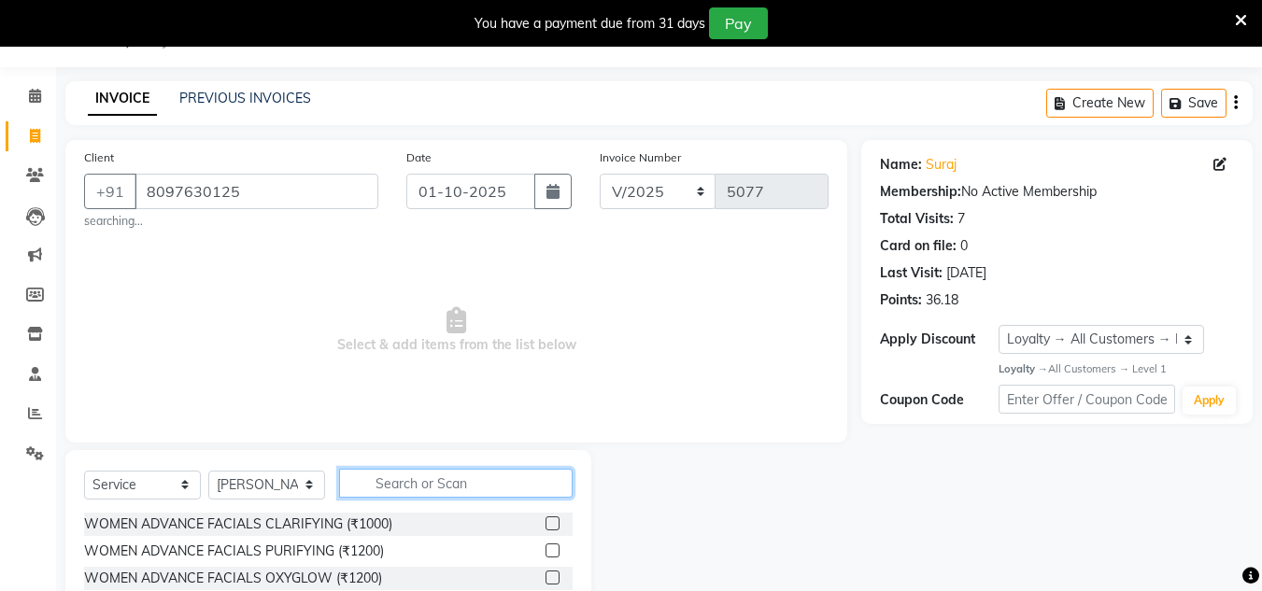
click at [393, 480] on input "text" at bounding box center [456, 483] width 234 height 29
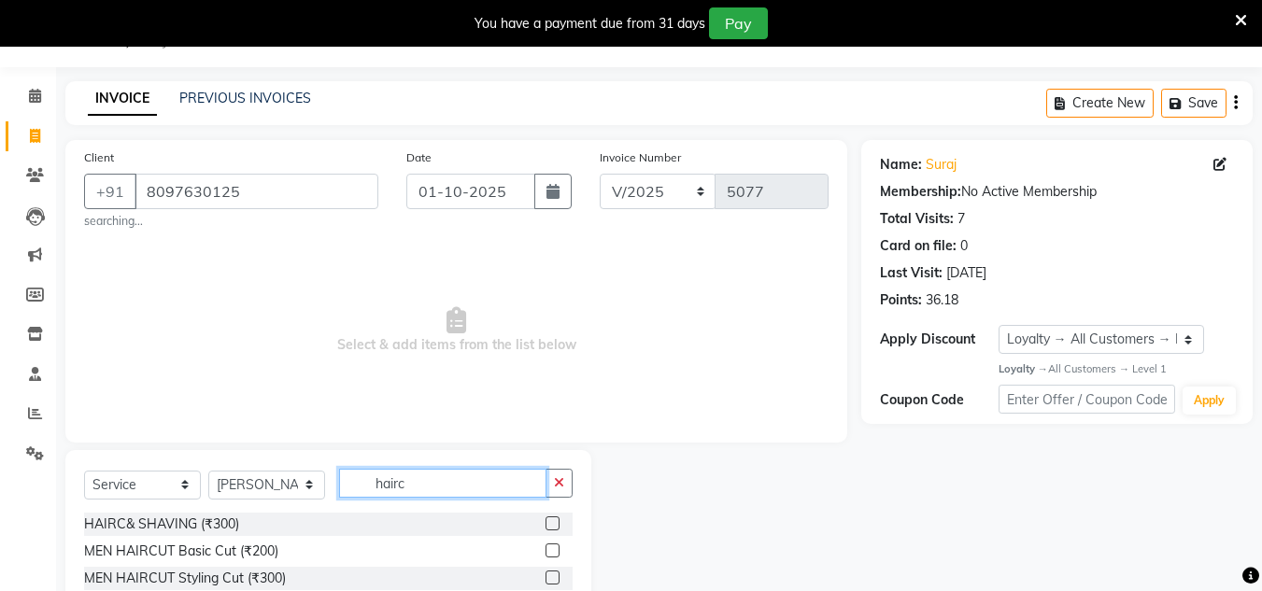
type input "hairc"
click at [556, 523] on label at bounding box center [553, 524] width 14 height 14
click at [556, 523] on input "checkbox" at bounding box center [552, 524] width 12 height 12
checkbox input "true"
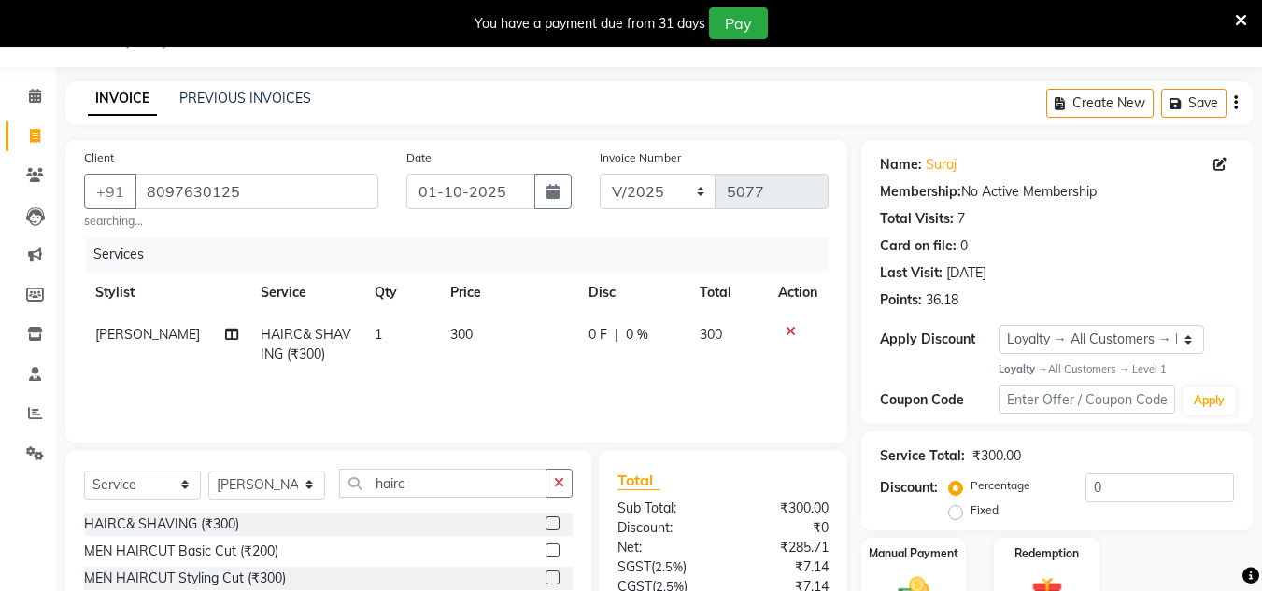
drag, startPoint x: 557, startPoint y: 485, endPoint x: 531, endPoint y: 489, distance: 26.4
click at [546, 488] on button "button" at bounding box center [559, 483] width 27 height 29
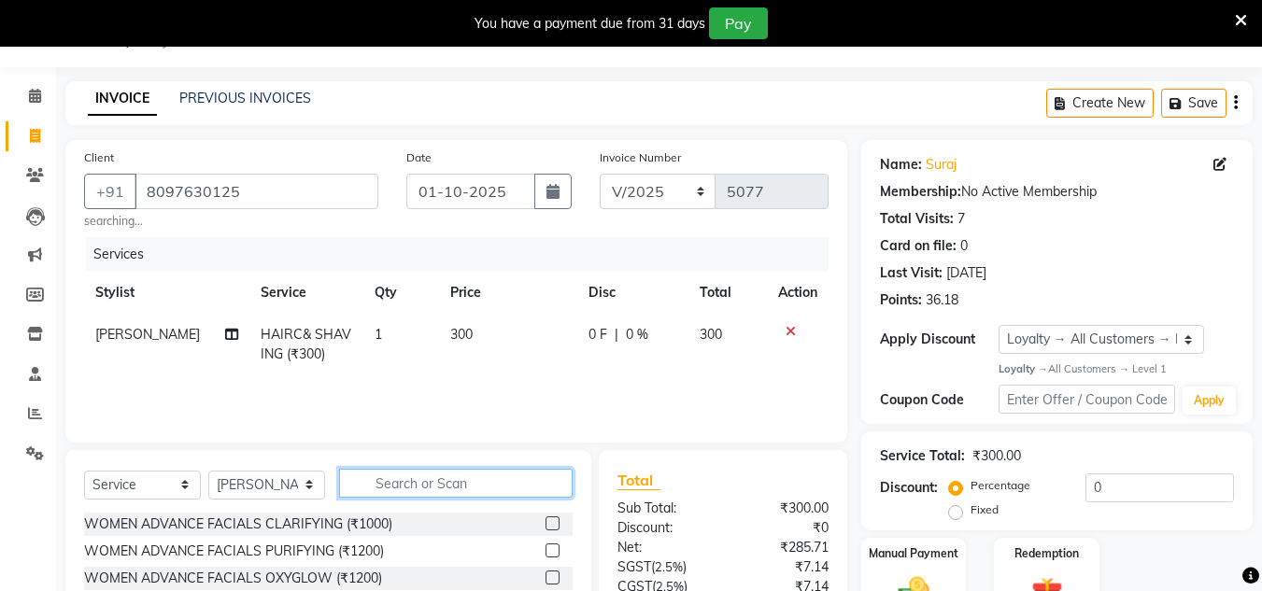
click at [509, 489] on input "text" at bounding box center [456, 483] width 234 height 29
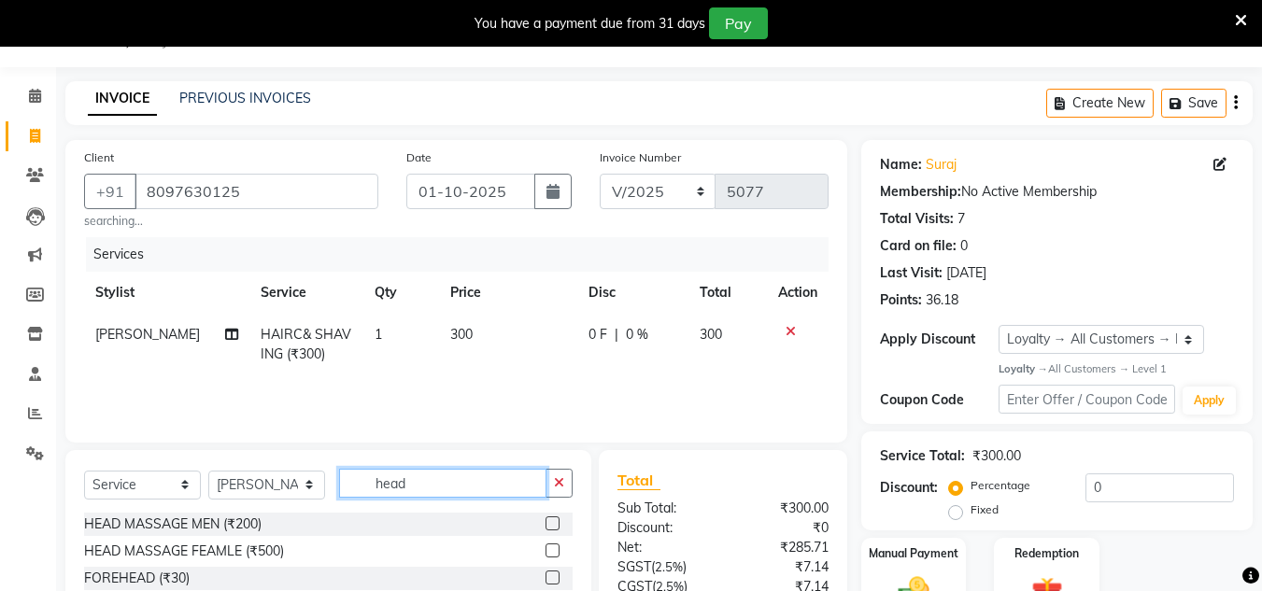
type input "head"
click at [549, 521] on label at bounding box center [553, 524] width 14 height 14
click at [549, 521] on input "checkbox" at bounding box center [552, 524] width 12 height 12
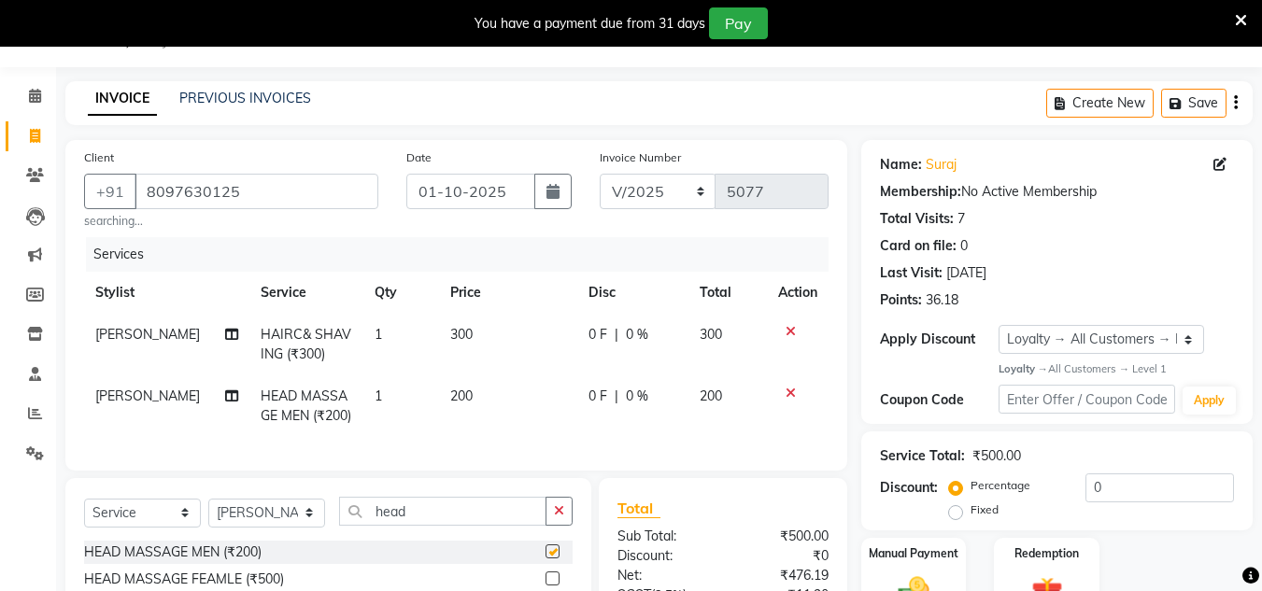
checkbox input "false"
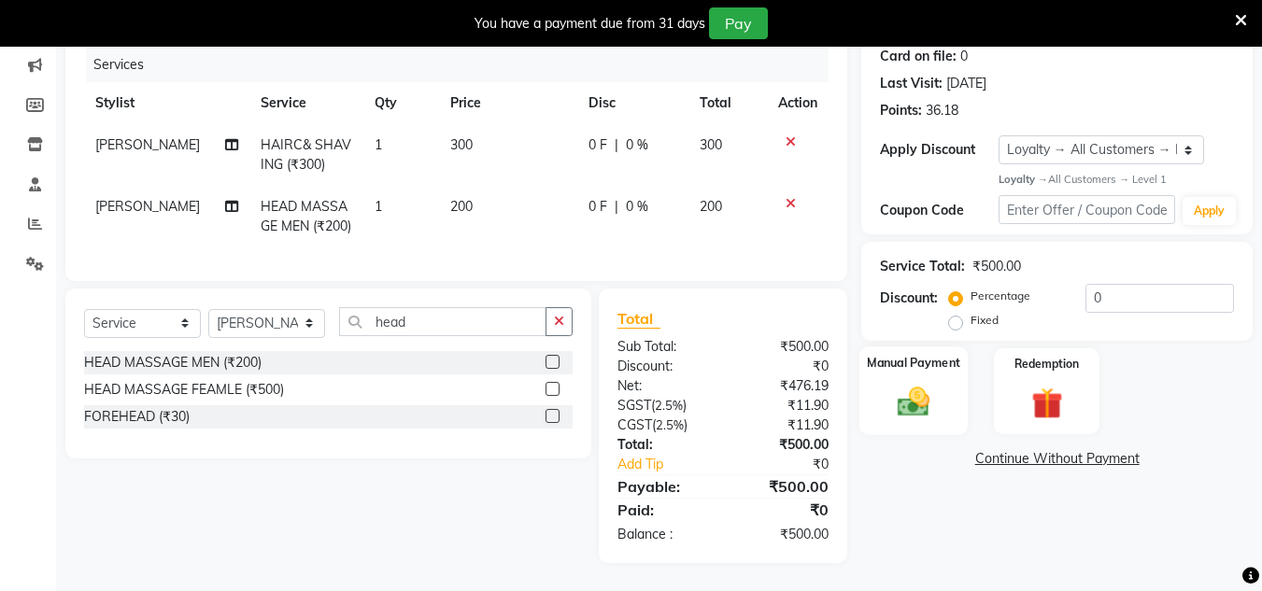
click at [912, 394] on img at bounding box center [913, 402] width 52 height 37
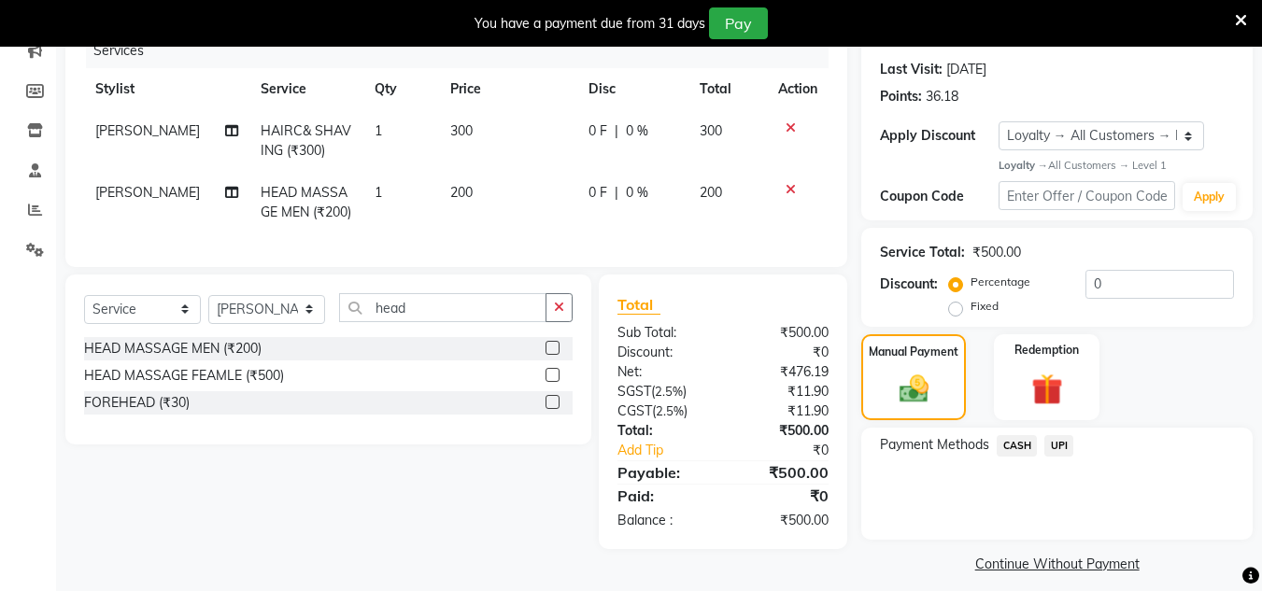
click at [1047, 439] on span "UPI" at bounding box center [1058, 445] width 29 height 21
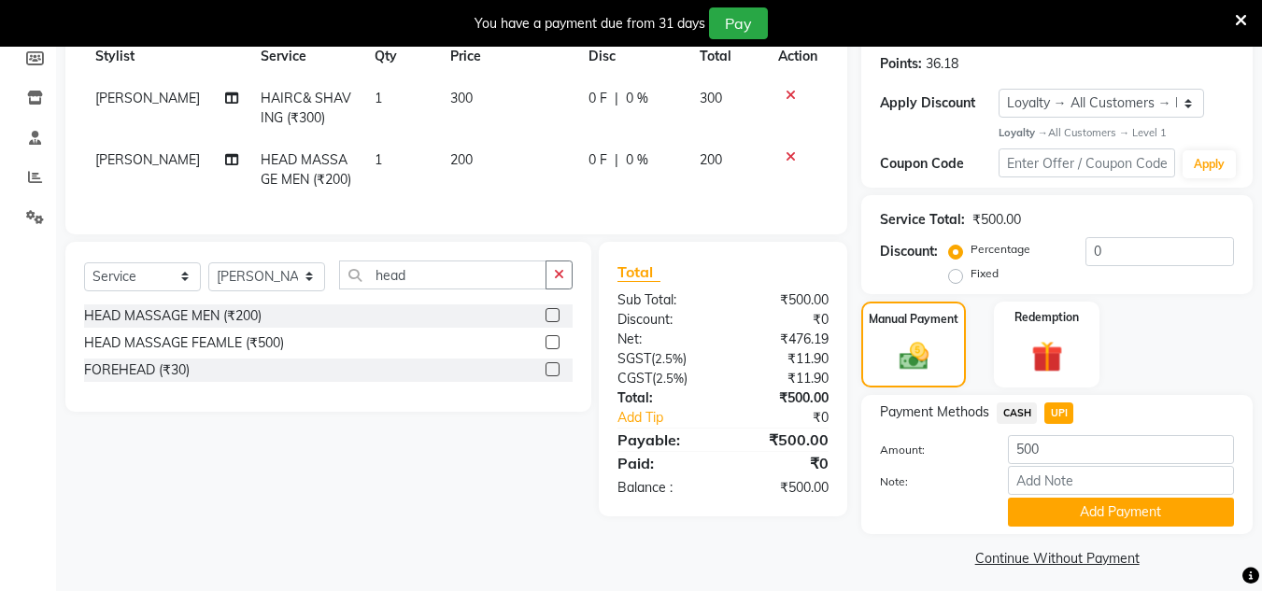
scroll to position [292, 0]
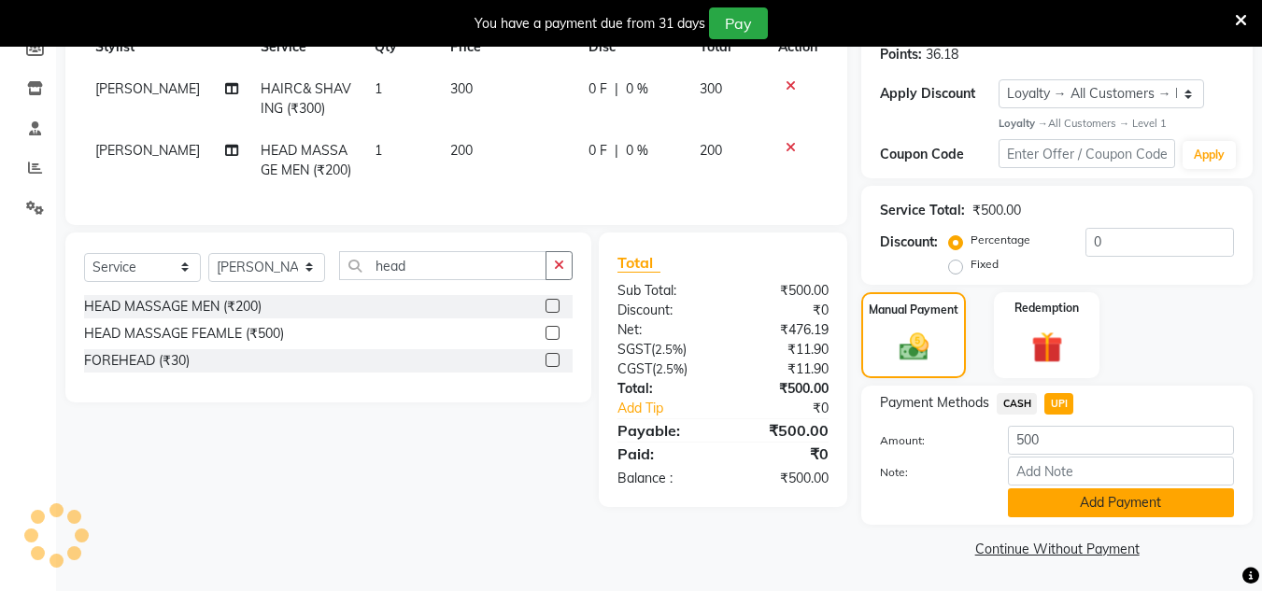
click at [1086, 489] on button "Add Payment" at bounding box center [1121, 503] width 226 height 29
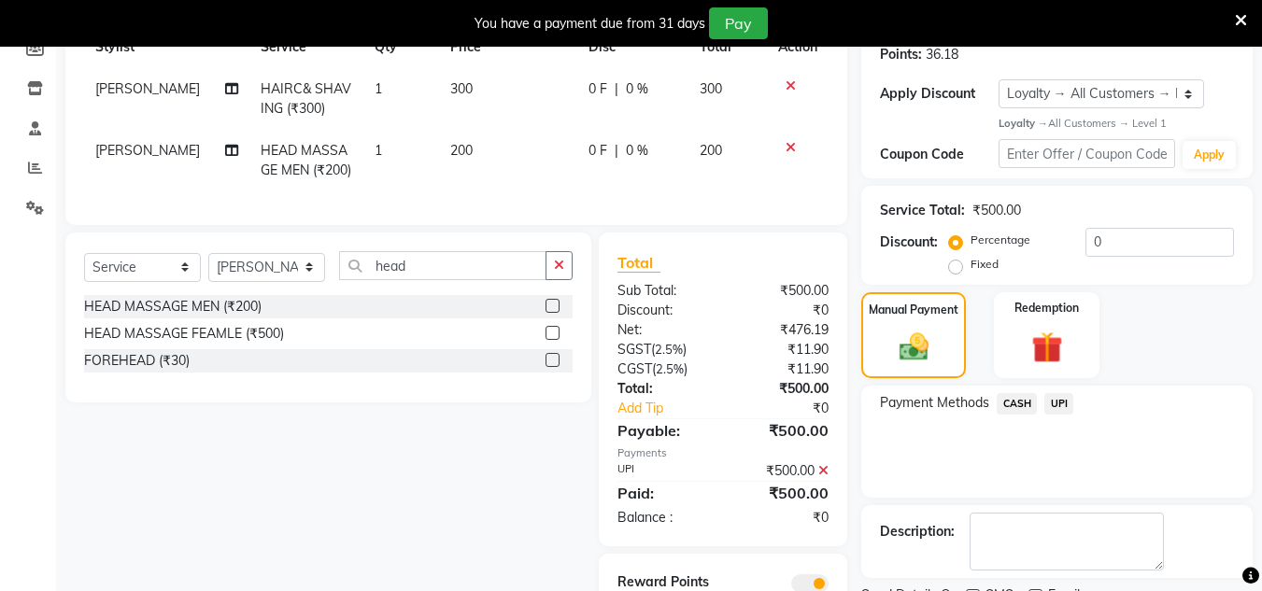
scroll to position [402, 0]
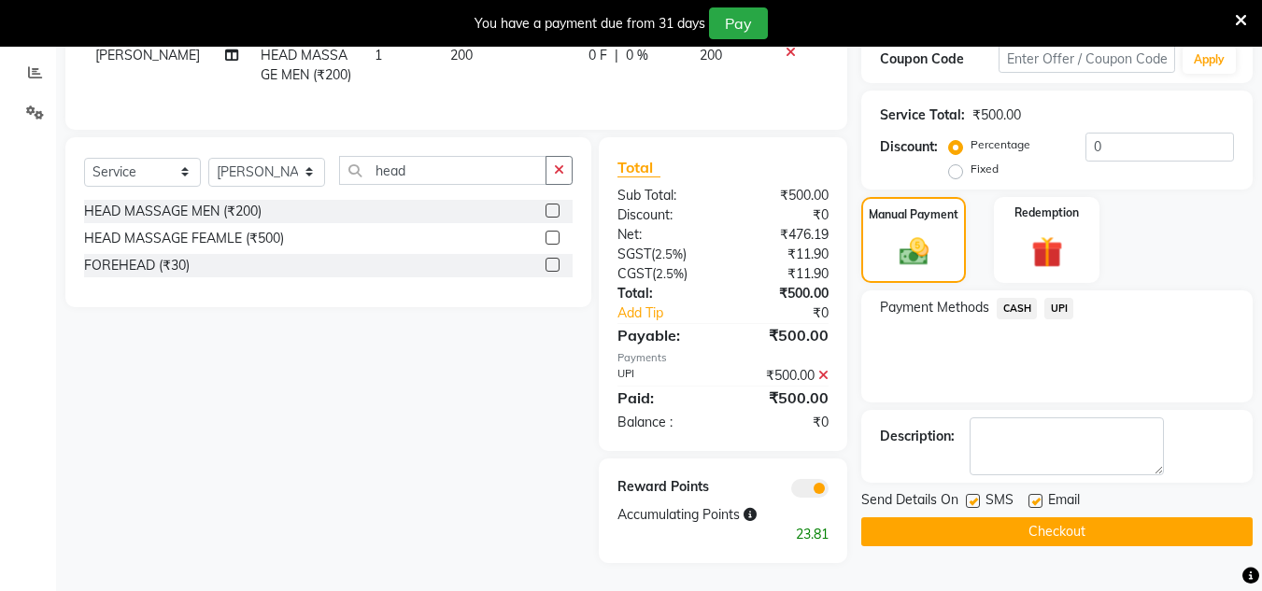
click at [1084, 517] on button "Checkout" at bounding box center [1056, 531] width 391 height 29
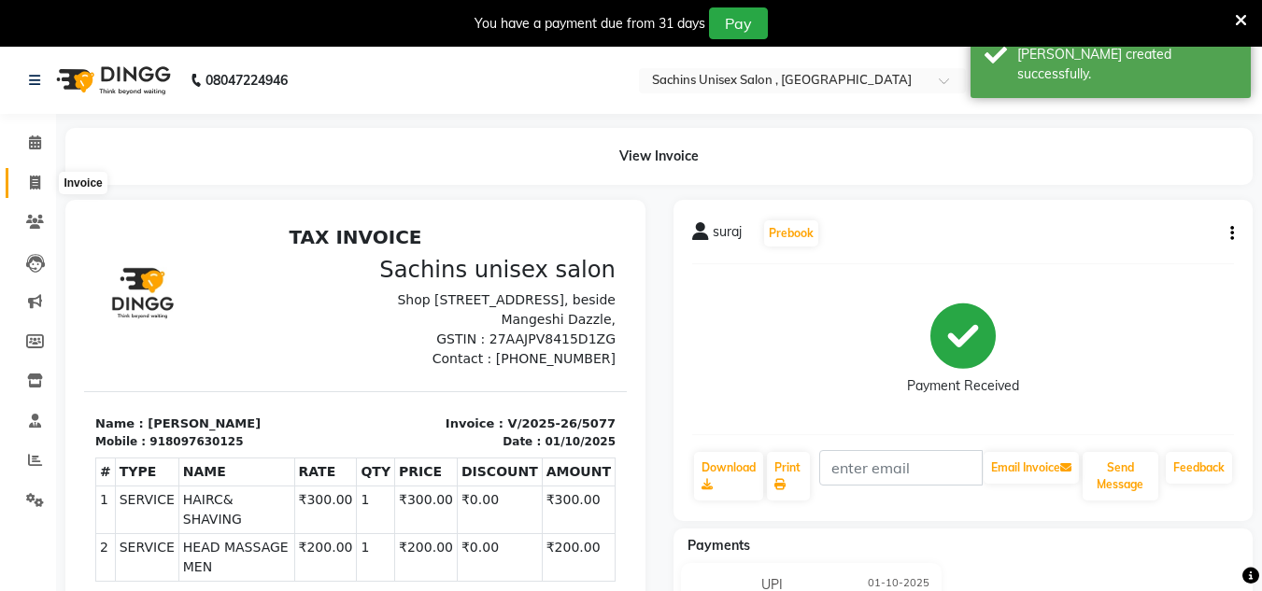
click at [40, 177] on icon at bounding box center [35, 183] width 10 height 14
select select "service"
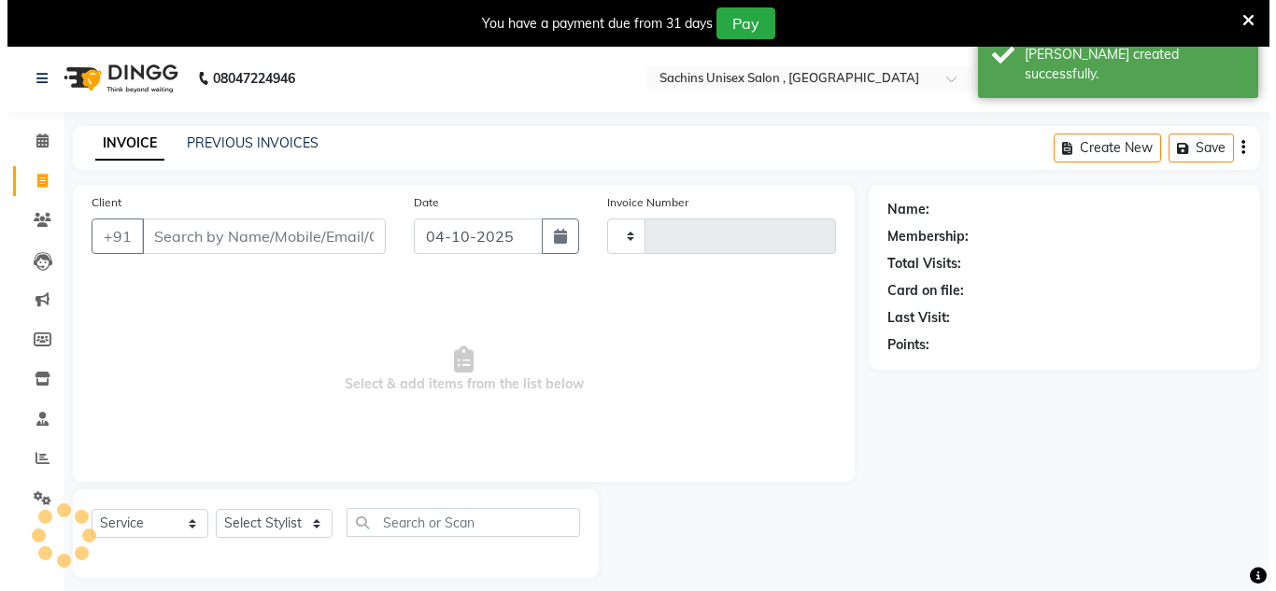
scroll to position [47, 0]
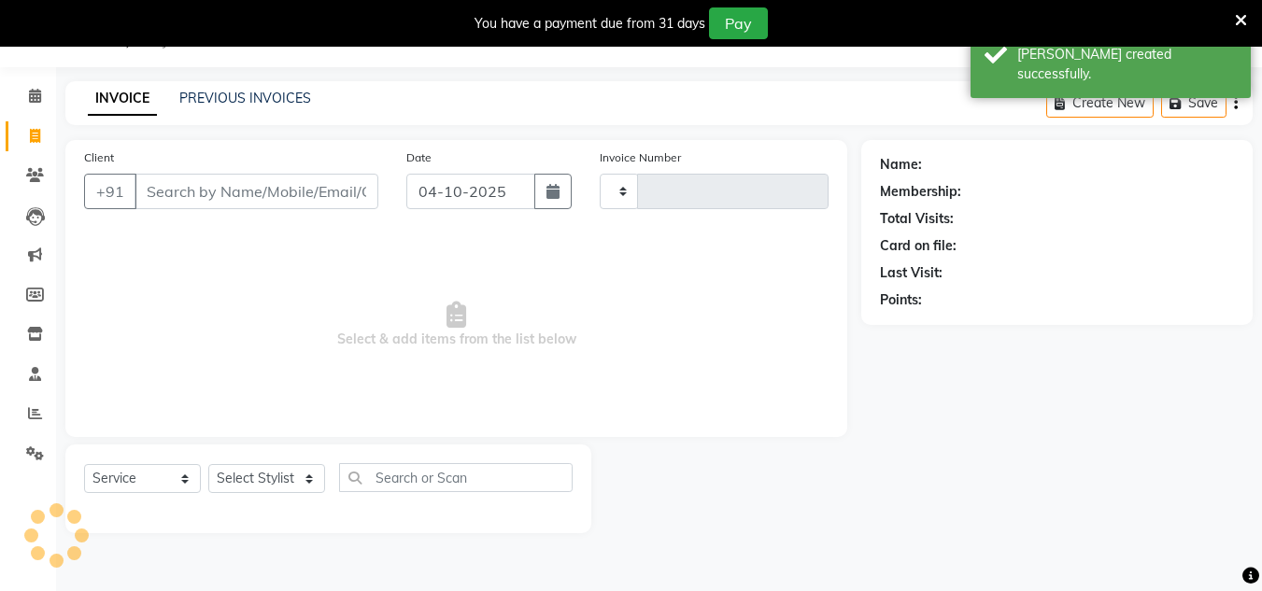
type input "5078"
select select "6840"
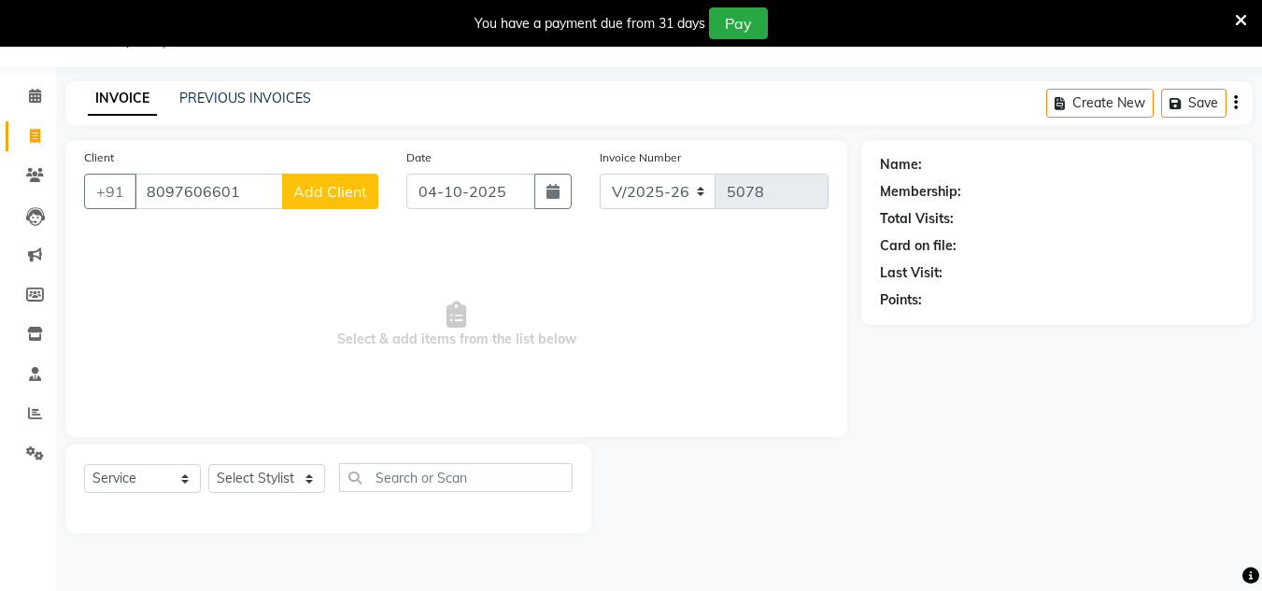
type input "8097606601"
click at [319, 195] on span "Add Client" at bounding box center [330, 191] width 74 height 19
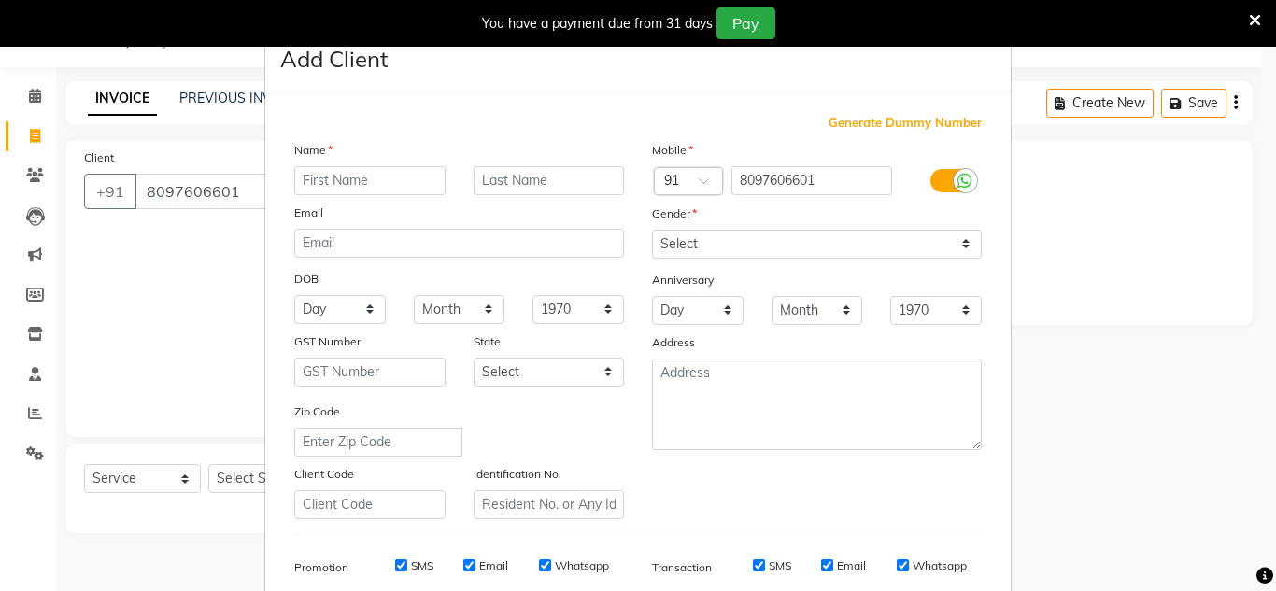
click at [317, 177] on input "text" at bounding box center [369, 180] width 151 height 29
type input "sumit"
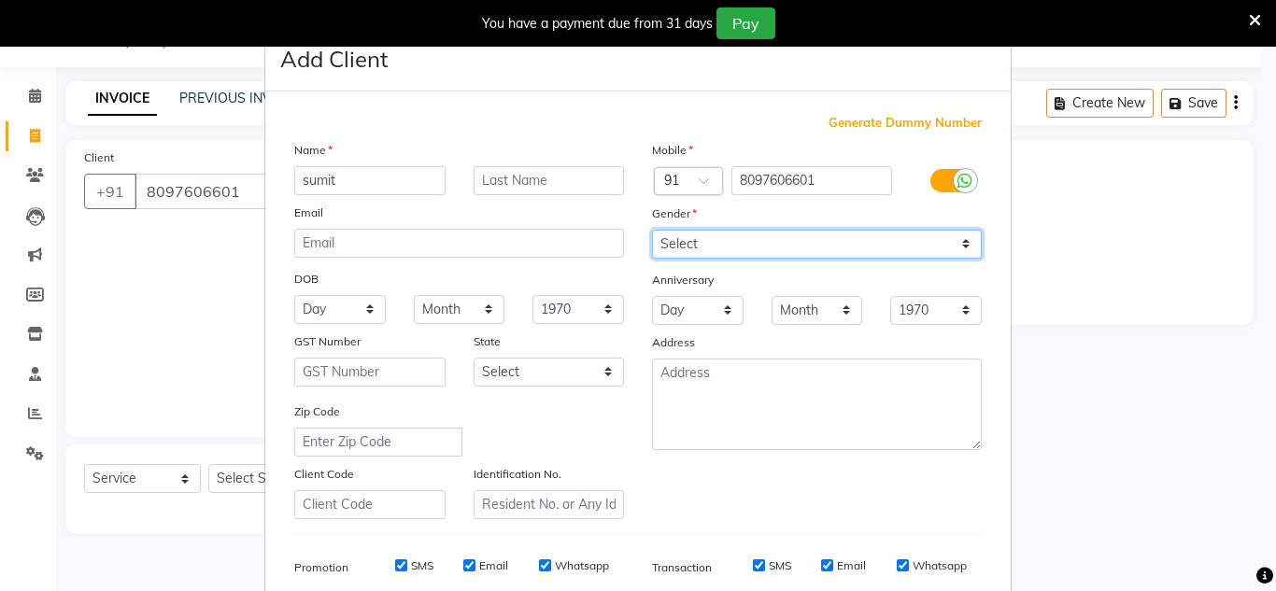
drag, startPoint x: 662, startPoint y: 237, endPoint x: 665, endPoint y: 250, distance: 13.4
click at [662, 237] on select "Select [DEMOGRAPHIC_DATA] [DEMOGRAPHIC_DATA] Other Prefer Not To Say" at bounding box center [817, 244] width 330 height 29
select select "[DEMOGRAPHIC_DATA]"
click at [652, 230] on select "Select [DEMOGRAPHIC_DATA] [DEMOGRAPHIC_DATA] Other Prefer Not To Say" at bounding box center [817, 244] width 330 height 29
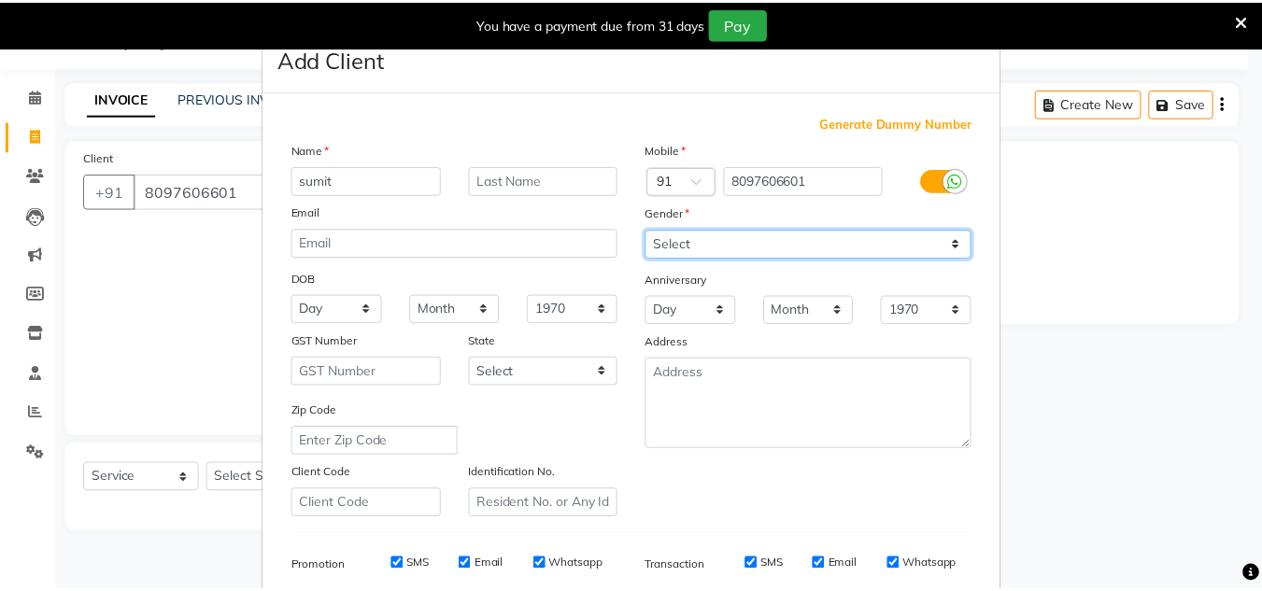
scroll to position [271, 0]
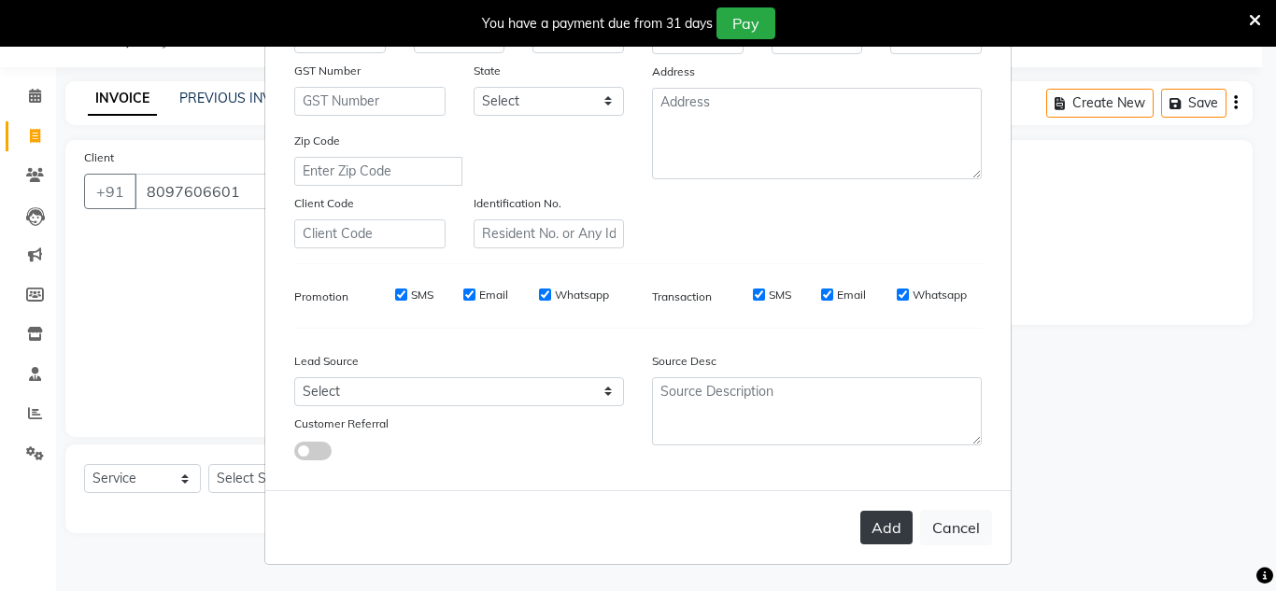
click at [869, 515] on button "Add" at bounding box center [886, 528] width 52 height 34
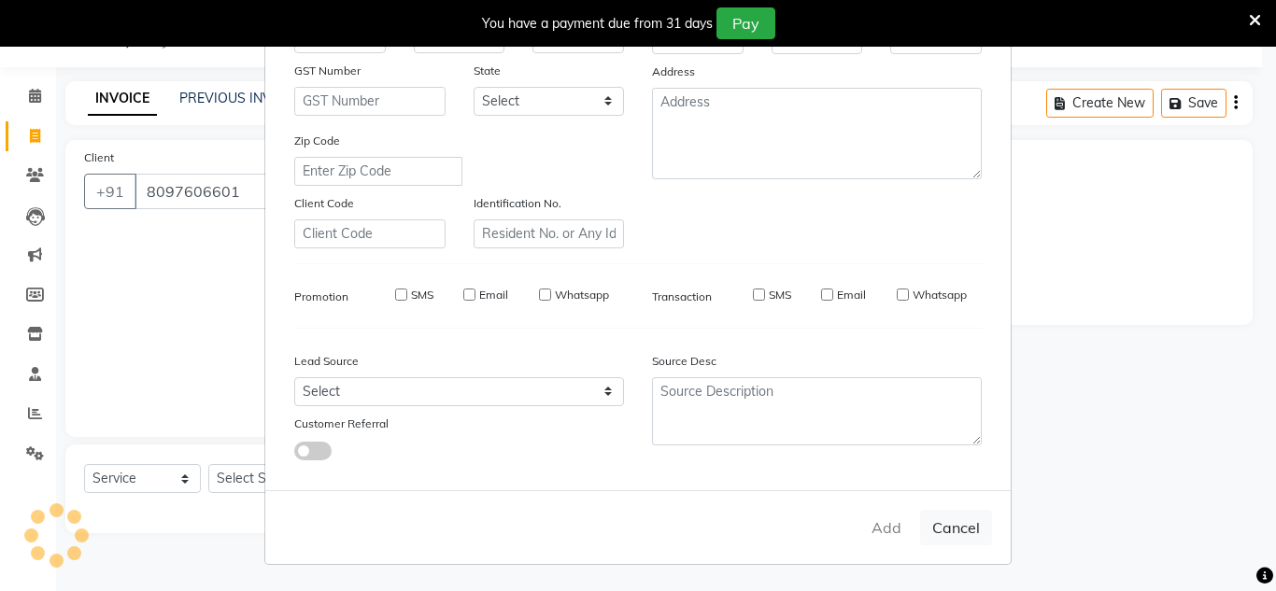
select select
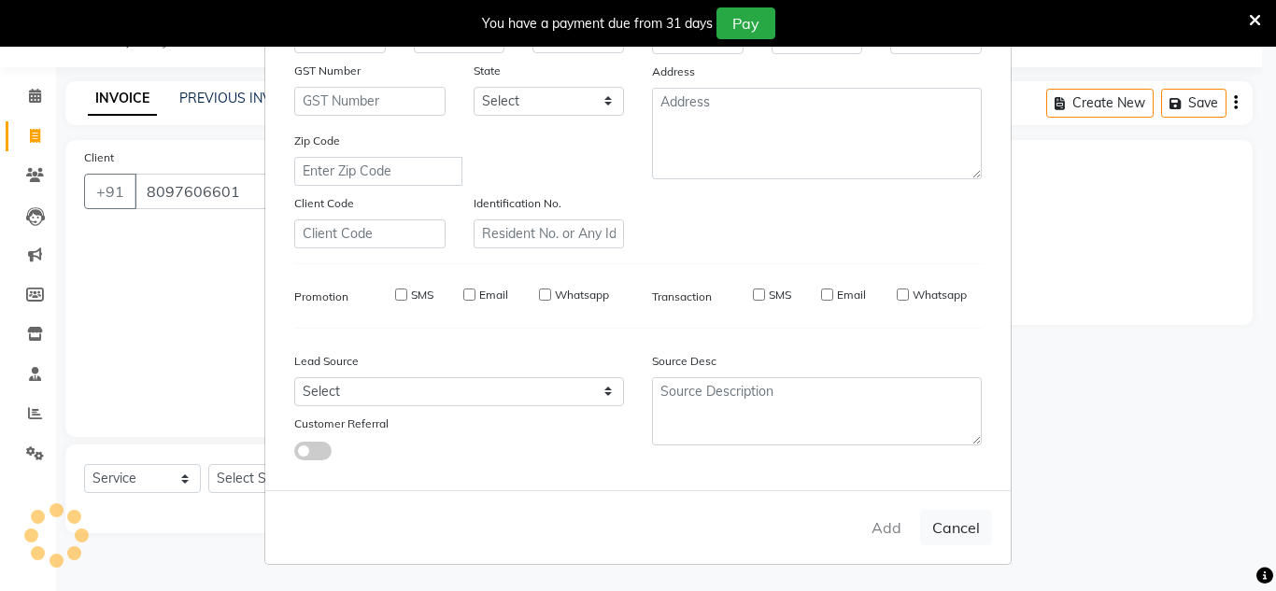
select select
checkbox input "false"
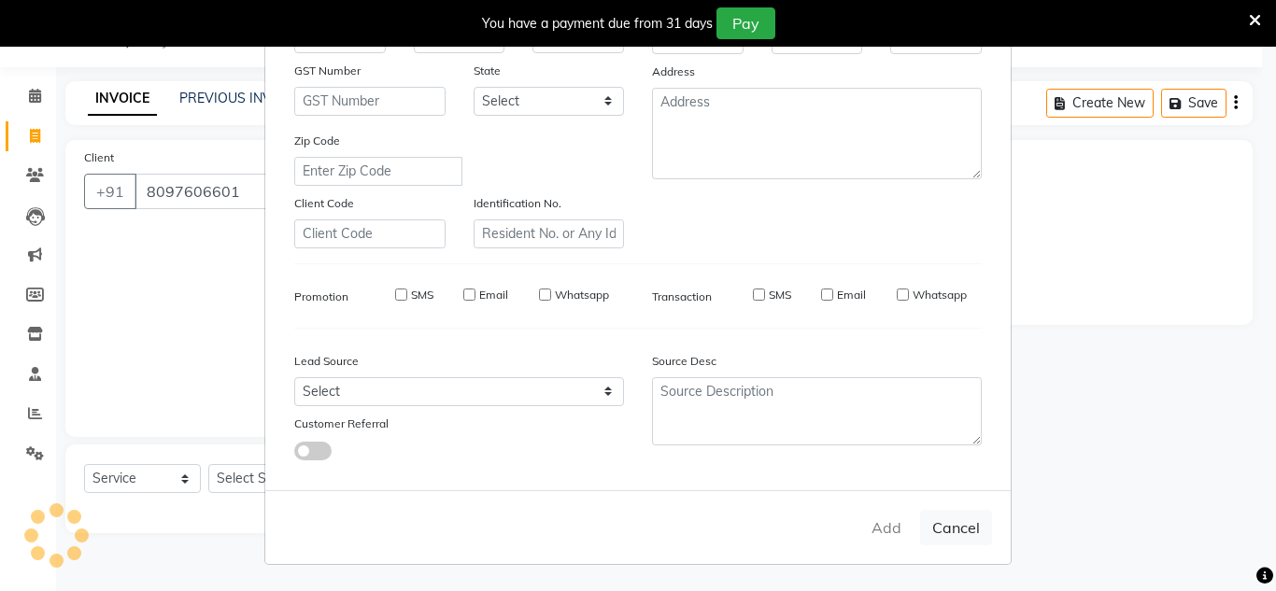
checkbox input "false"
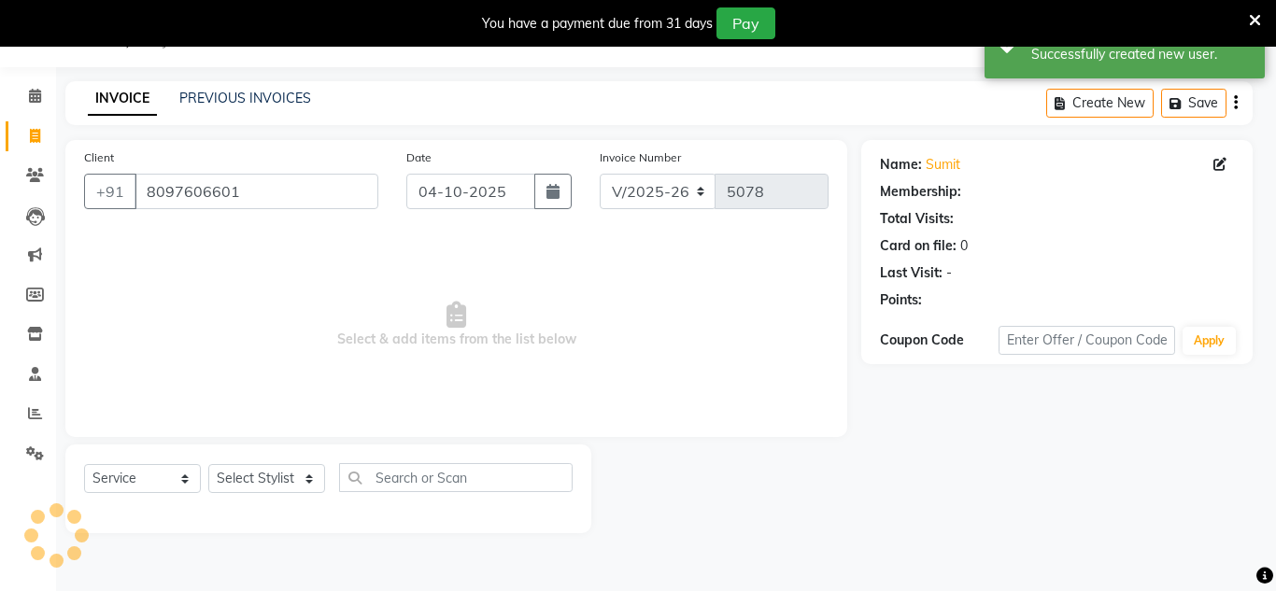
select select "1: Object"
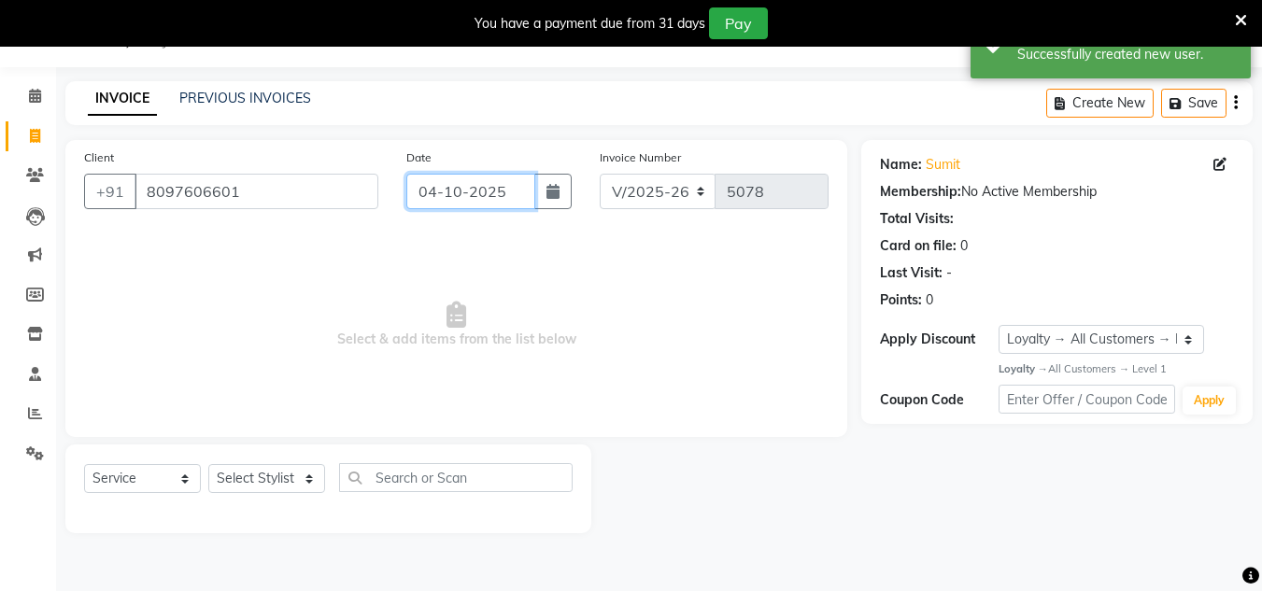
click at [505, 180] on input "04-10-2025" at bounding box center [470, 191] width 129 height 35
select select "10"
select select "2025"
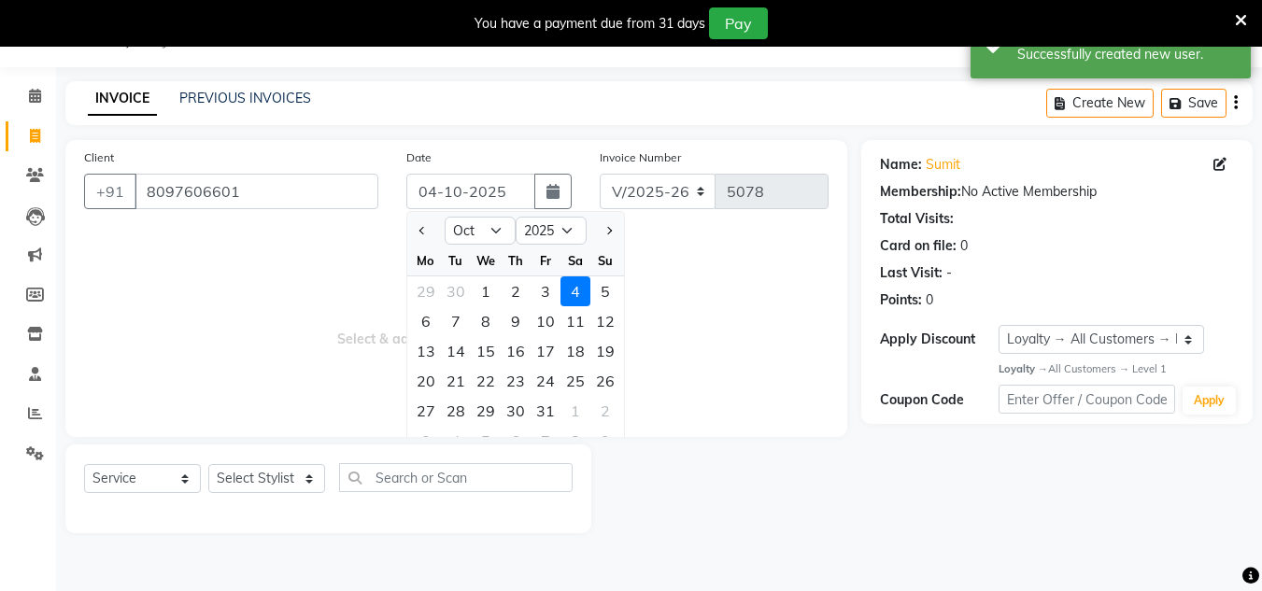
click at [475, 288] on div "1" at bounding box center [486, 291] width 30 height 30
type input "01-10-2025"
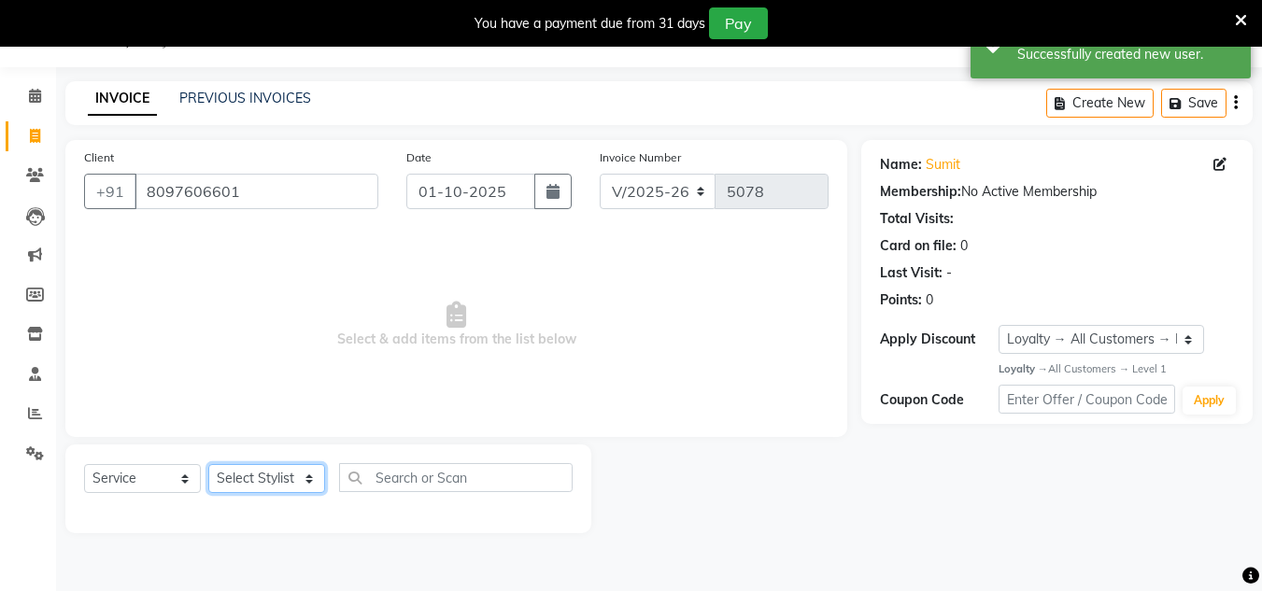
click at [293, 483] on select "Select Stylist [PERSON_NAME] new [PERSON_NAME] [PERSON_NAME] [PERSON_NAME] Owne…" at bounding box center [266, 478] width 117 height 29
select select "85763"
click at [208, 464] on select "Select Stylist [PERSON_NAME] new [PERSON_NAME] [PERSON_NAME] [PERSON_NAME] Owne…" at bounding box center [266, 478] width 117 height 29
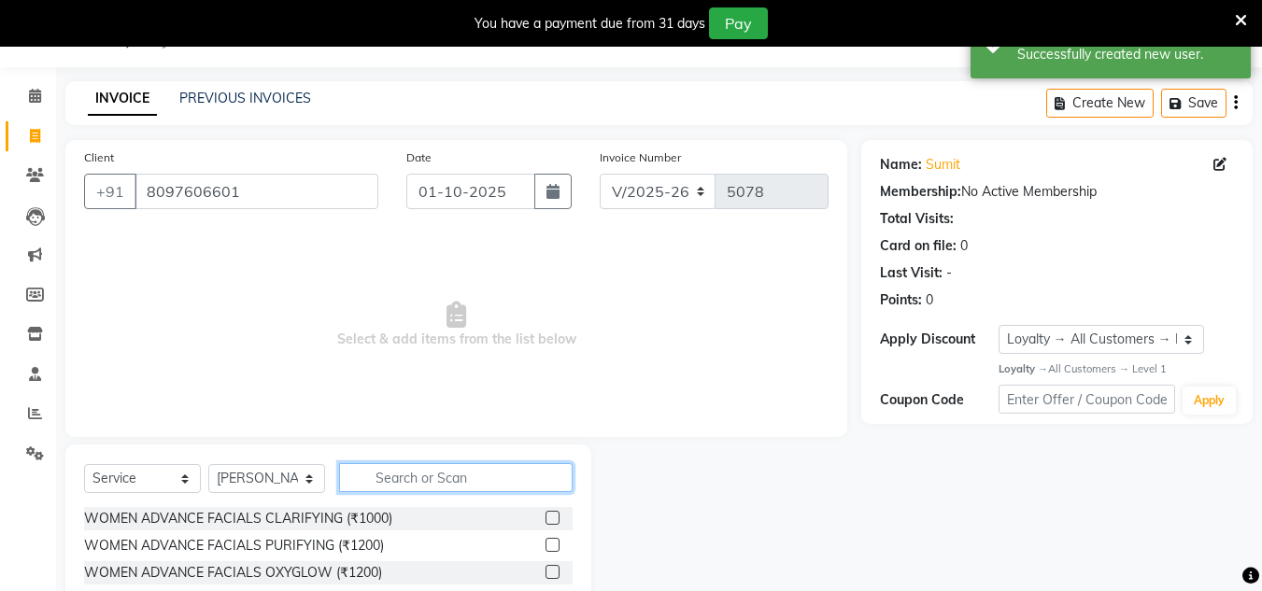
click at [377, 475] on input "text" at bounding box center [456, 477] width 234 height 29
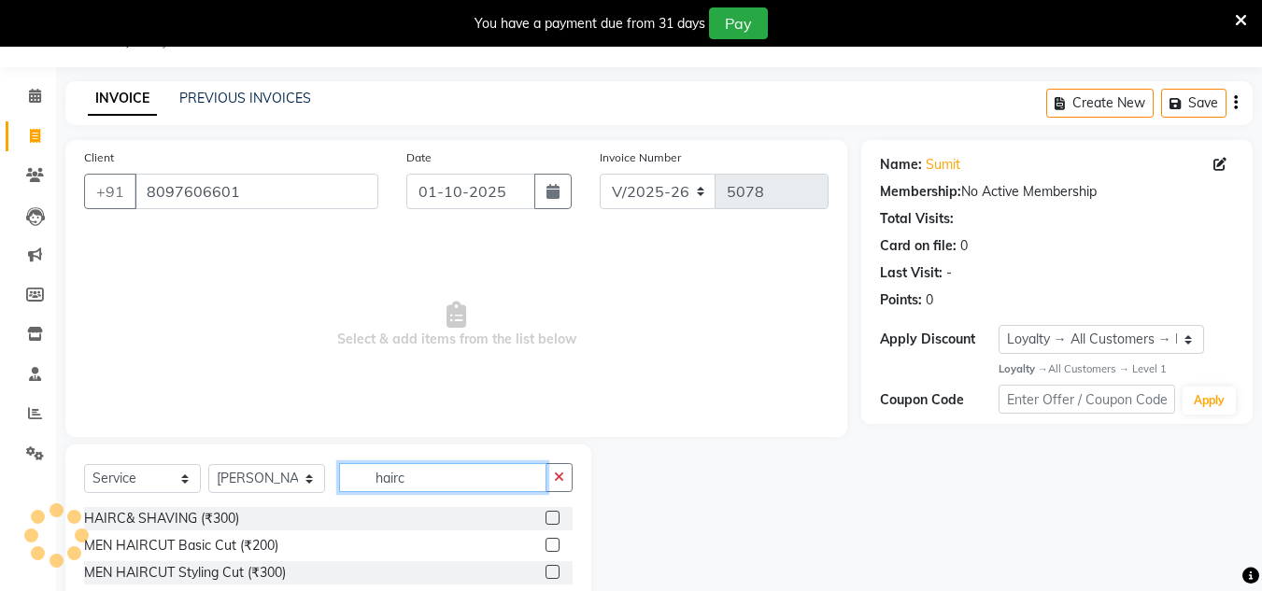
type input "hairc"
click at [555, 548] on label at bounding box center [553, 545] width 14 height 14
click at [555, 548] on input "checkbox" at bounding box center [552, 546] width 12 height 12
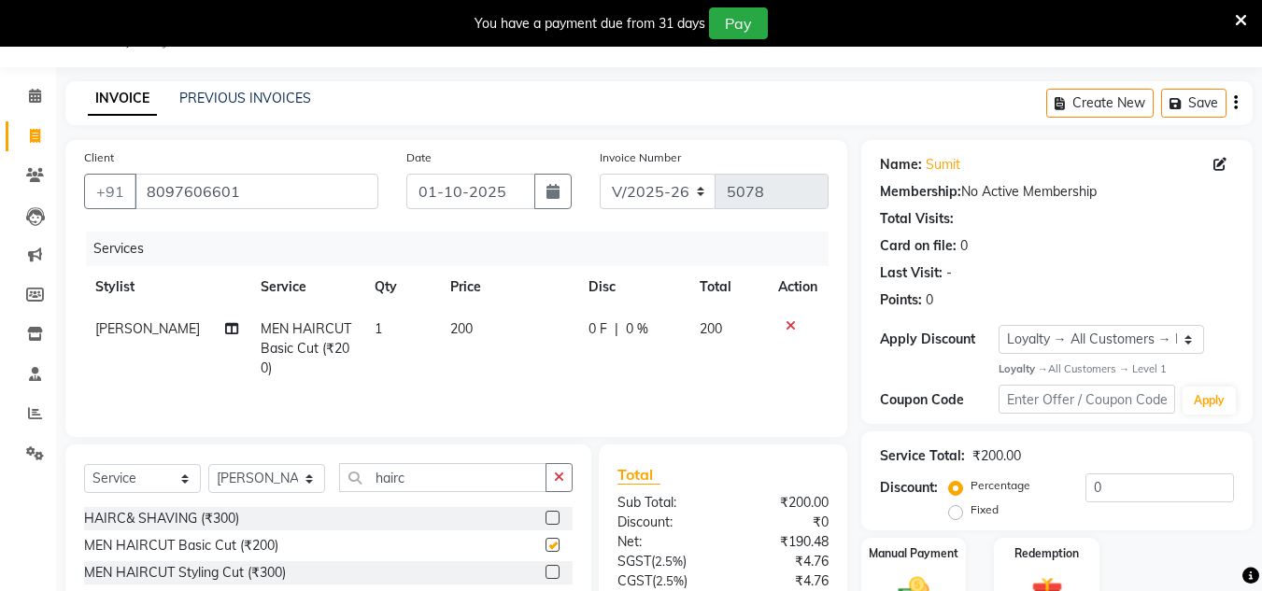
checkbox input "false"
click at [559, 465] on button "button" at bounding box center [559, 477] width 27 height 29
drag, startPoint x: 509, startPoint y: 459, endPoint x: 275, endPoint y: 239, distance: 321.2
click at [508, 459] on div "Select Service Product Membership Package Voucher Prepaid Gift Card Select Styl…" at bounding box center [328, 583] width 526 height 276
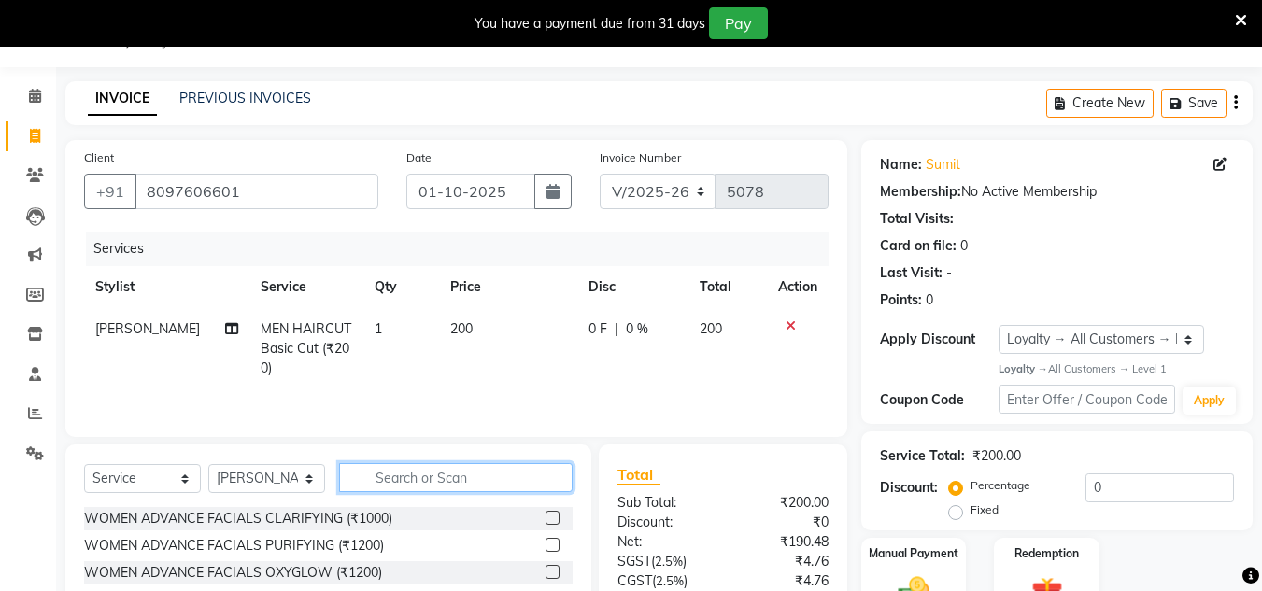
click at [488, 474] on input "text" at bounding box center [456, 477] width 234 height 29
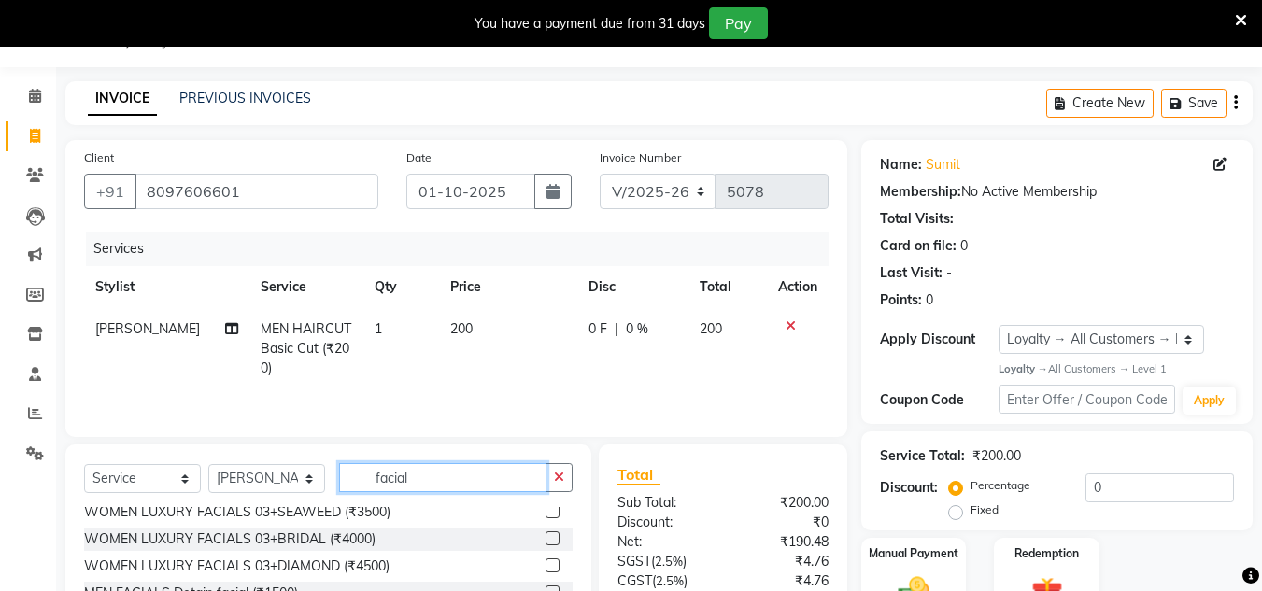
scroll to position [560, 0]
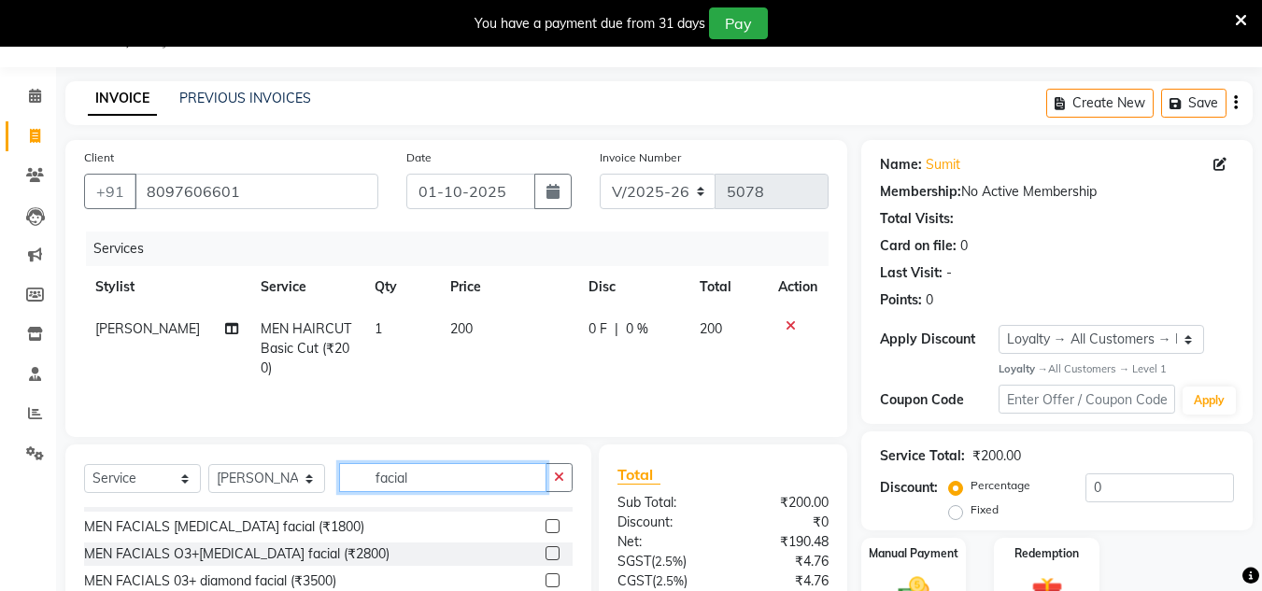
type input "facial"
click at [546, 523] on label at bounding box center [553, 526] width 14 height 14
click at [546, 523] on input "checkbox" at bounding box center [552, 527] width 12 height 12
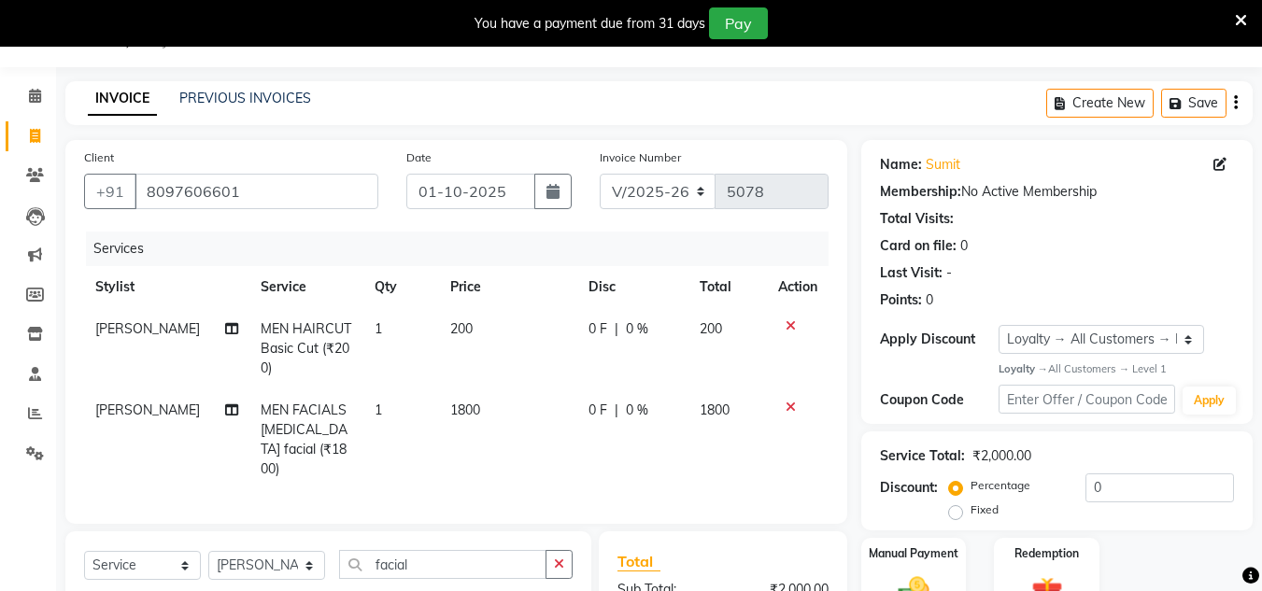
checkbox input "false"
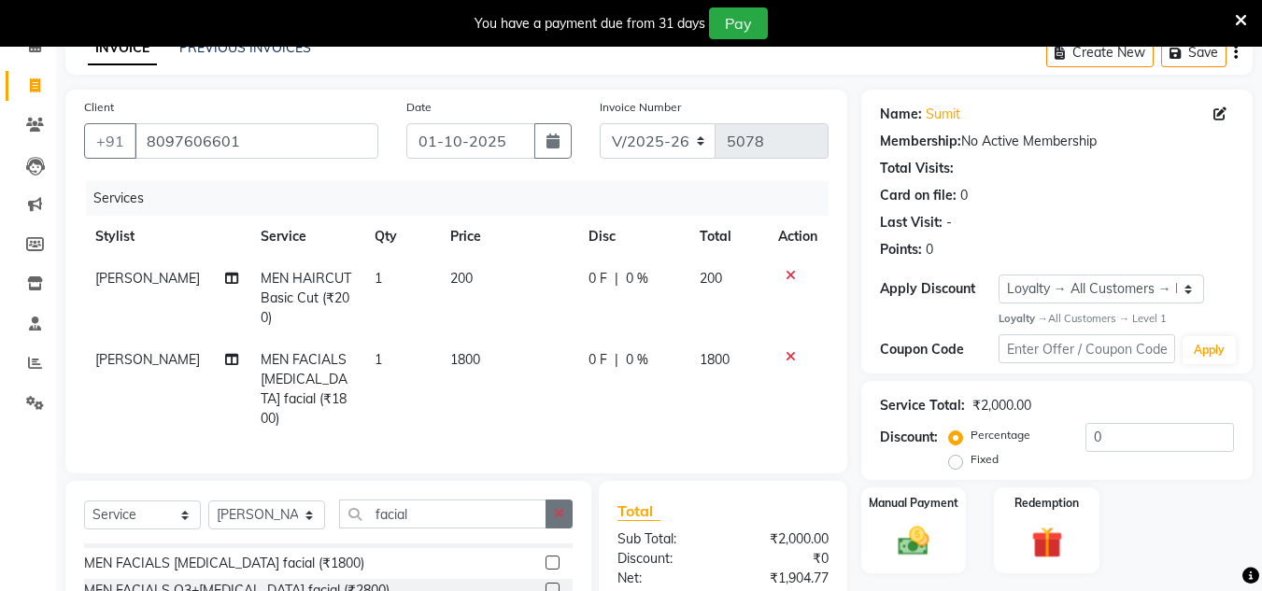
scroll to position [140, 0]
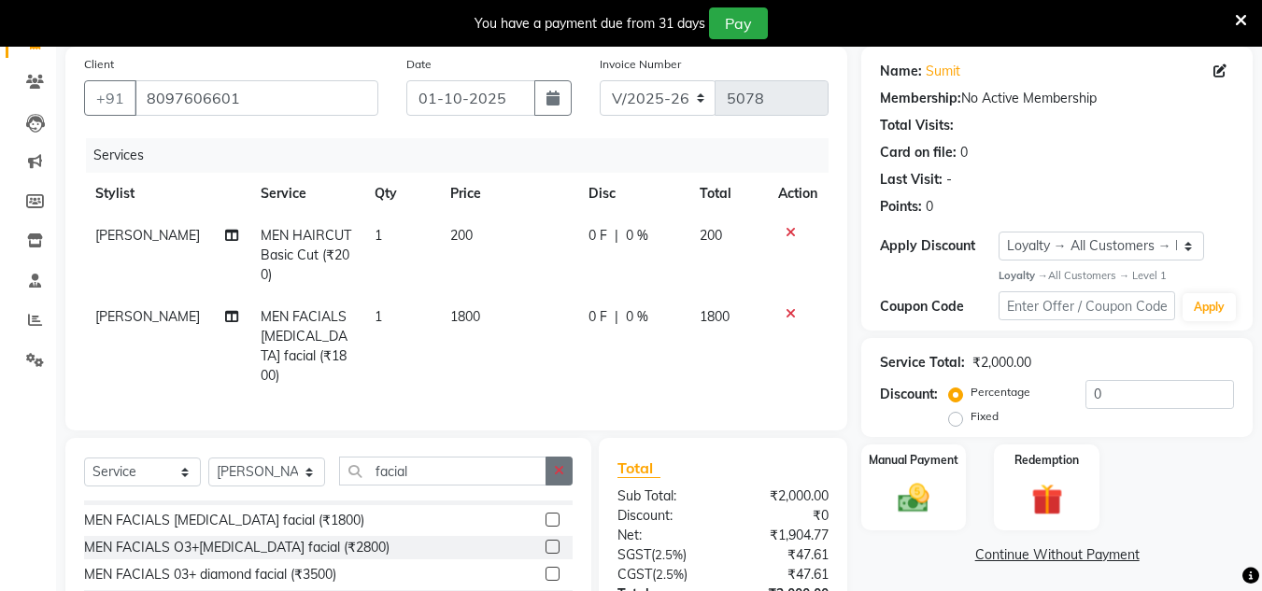
click at [560, 457] on button "button" at bounding box center [559, 471] width 27 height 29
click at [536, 457] on input "text" at bounding box center [456, 471] width 234 height 29
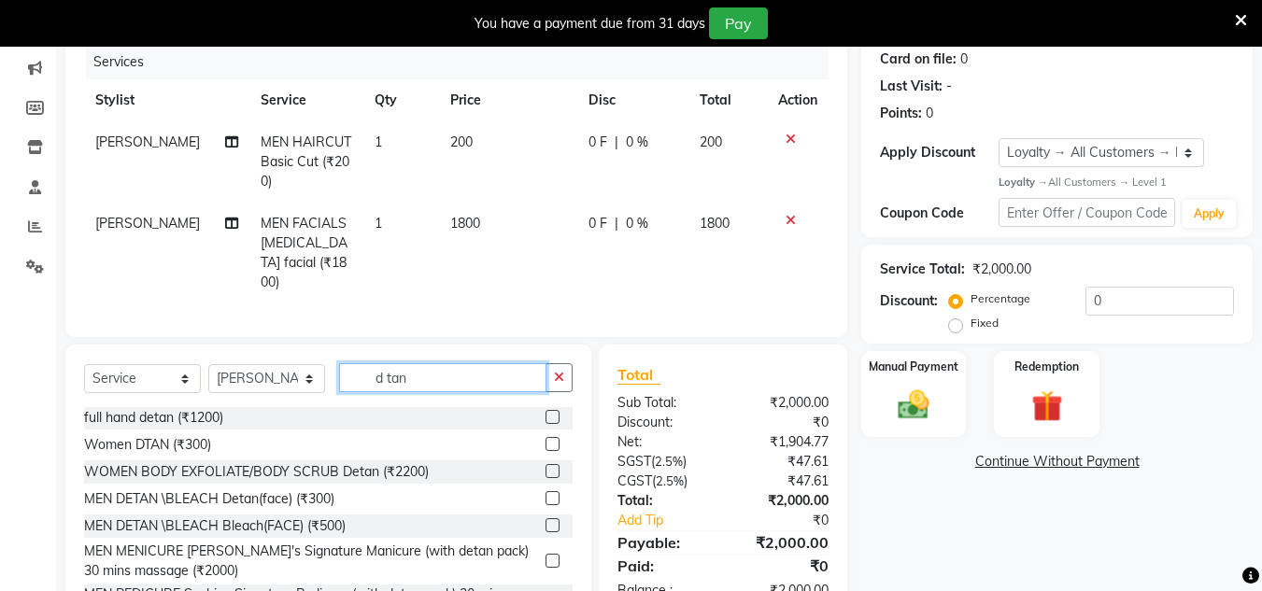
scroll to position [89, 0]
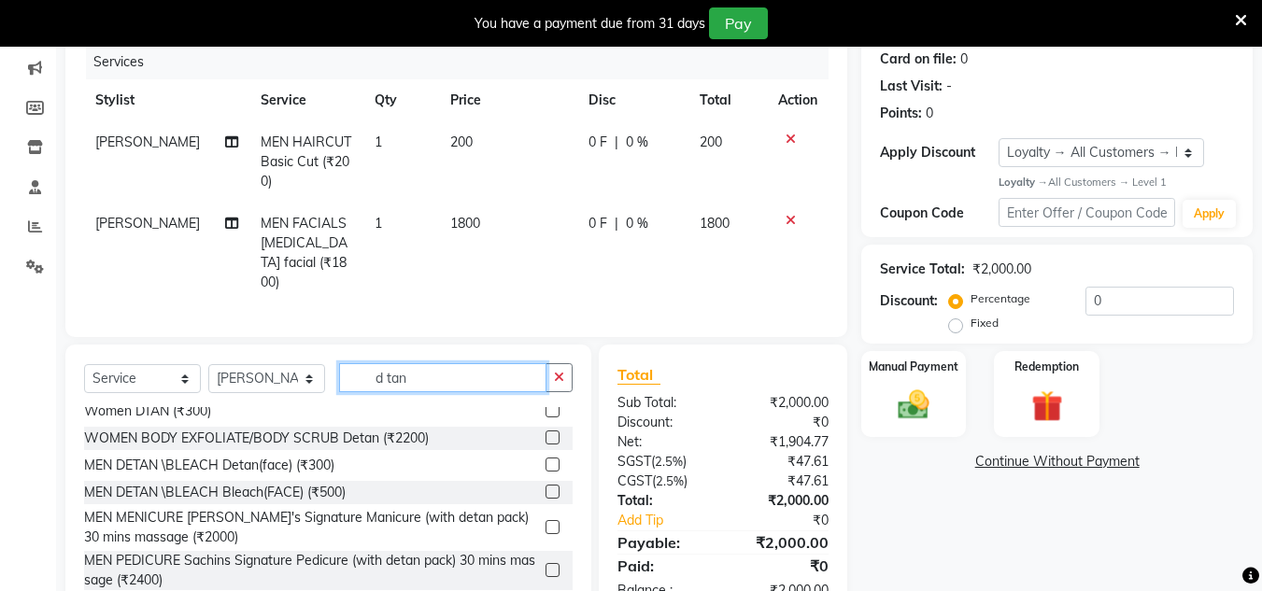
type input "d tan"
click at [546, 488] on label at bounding box center [553, 492] width 14 height 14
click at [546, 488] on input "checkbox" at bounding box center [552, 493] width 12 height 12
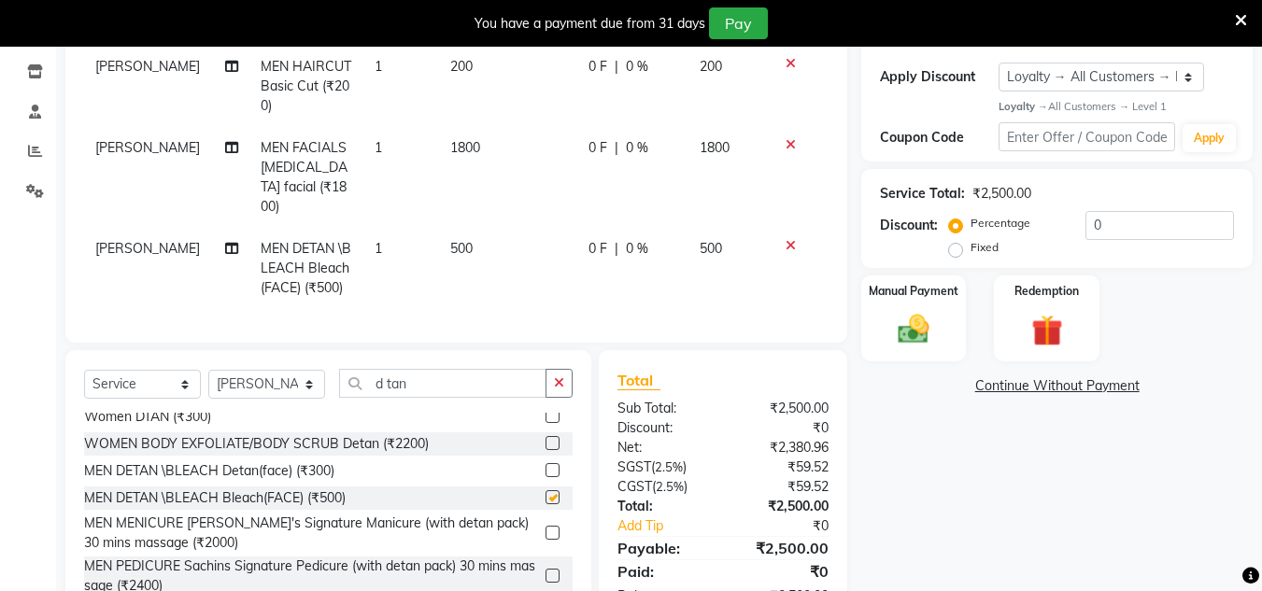
checkbox input "false"
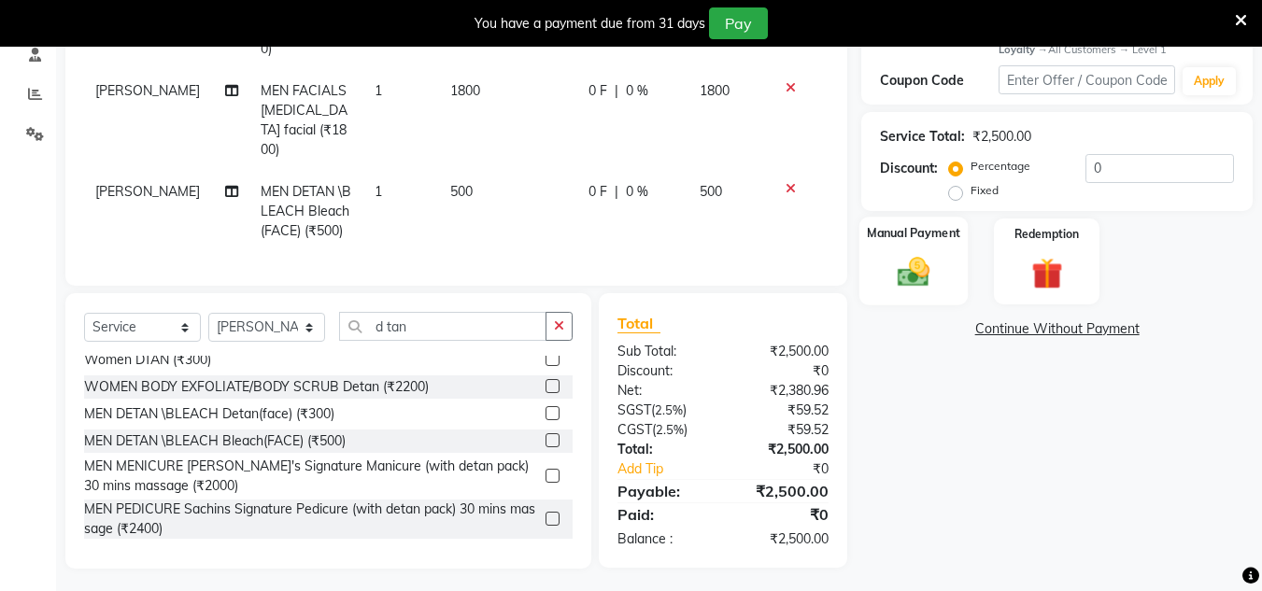
click at [914, 277] on img at bounding box center [913, 272] width 52 height 37
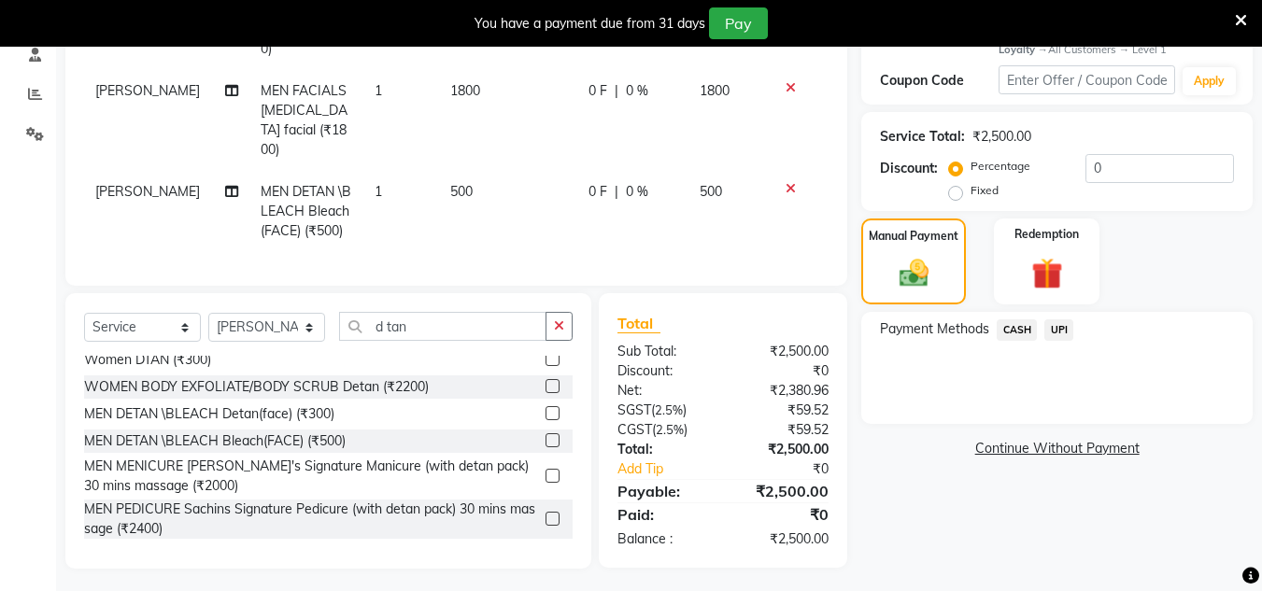
click at [1065, 328] on span "UPI" at bounding box center [1058, 329] width 29 height 21
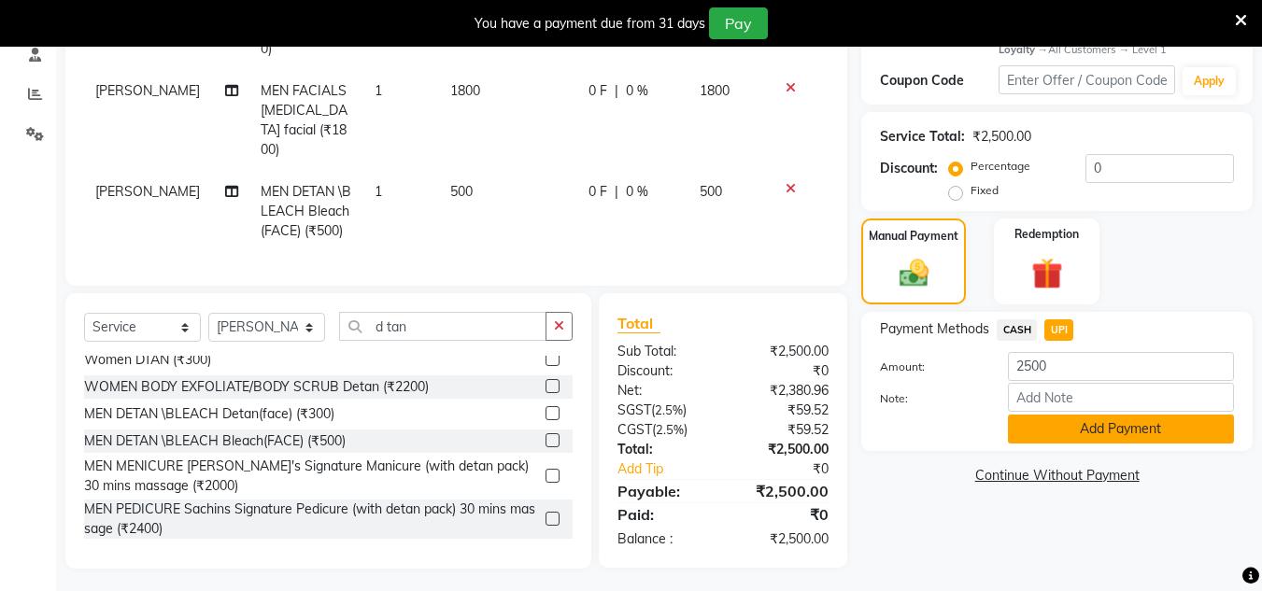
click at [1090, 426] on button "Add Payment" at bounding box center [1121, 429] width 226 height 29
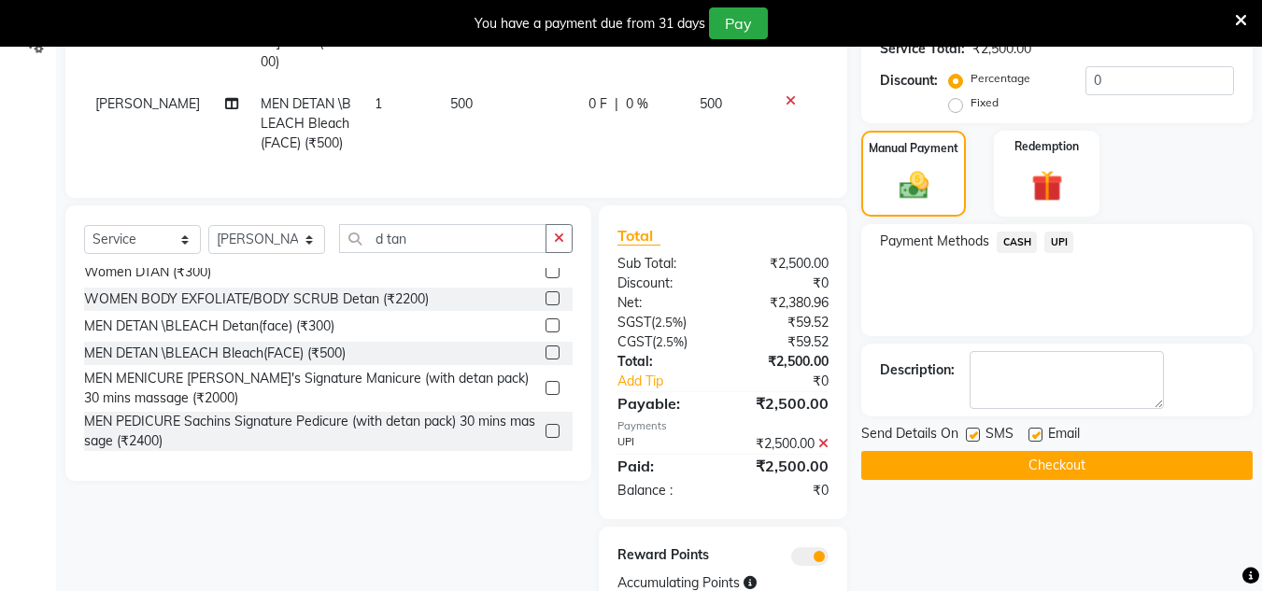
scroll to position [517, 0]
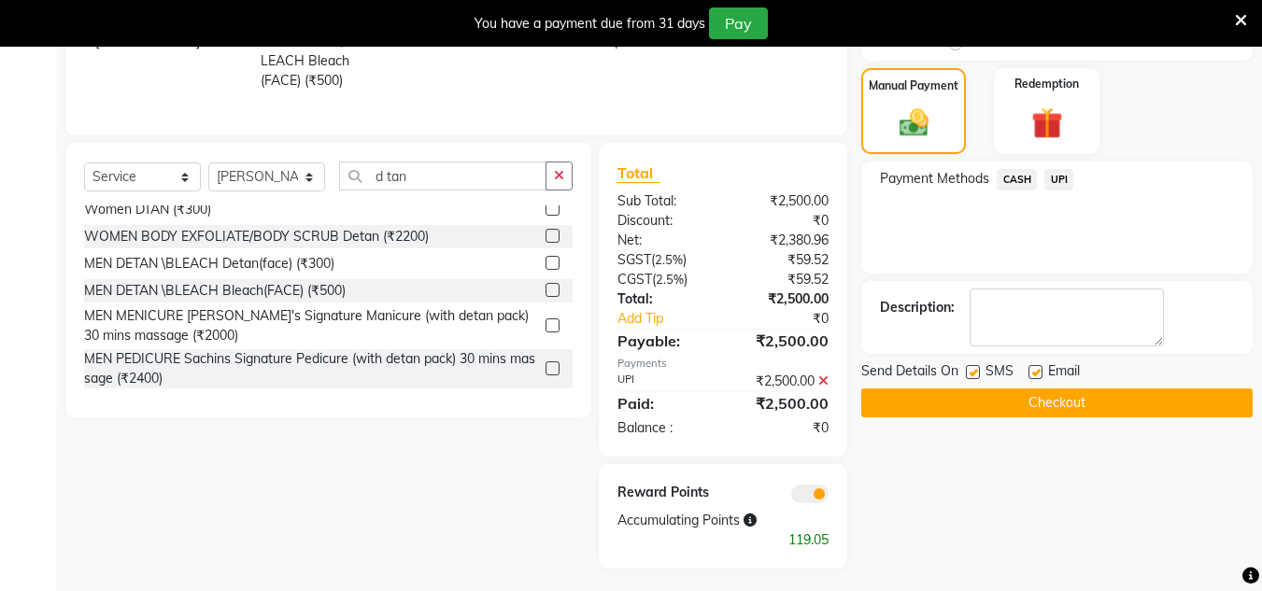
click at [1068, 380] on span "Email" at bounding box center [1064, 372] width 32 height 23
click at [1054, 406] on button "Checkout" at bounding box center [1056, 403] width 391 height 29
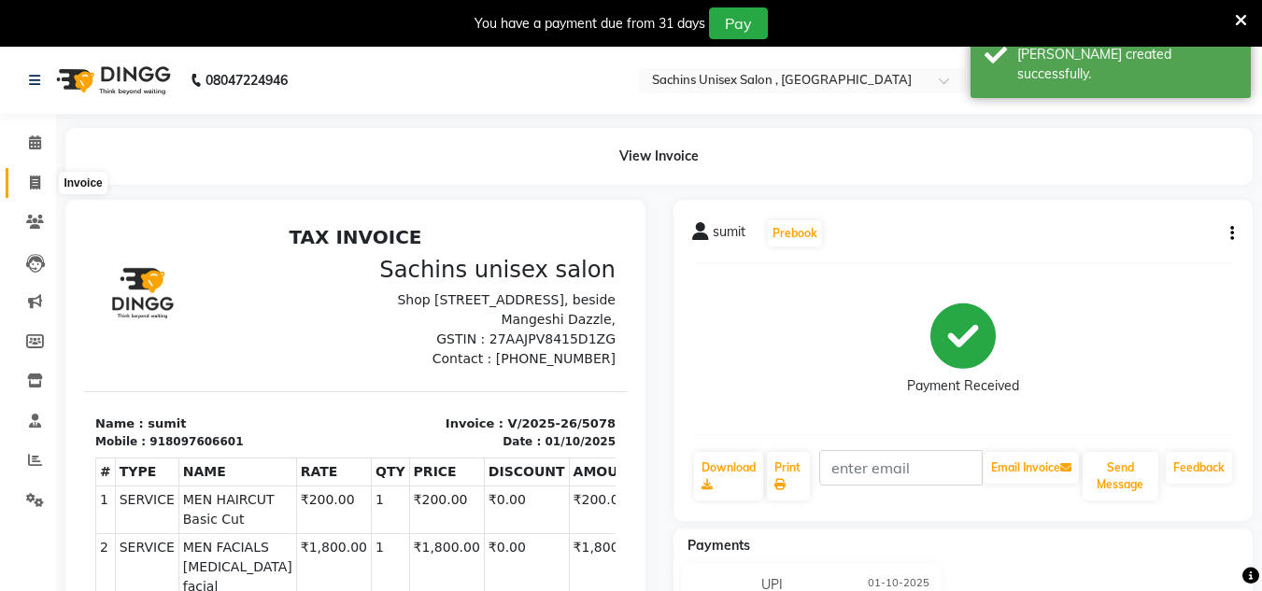
click at [37, 176] on icon at bounding box center [35, 183] width 10 height 14
select select "6840"
select select "service"
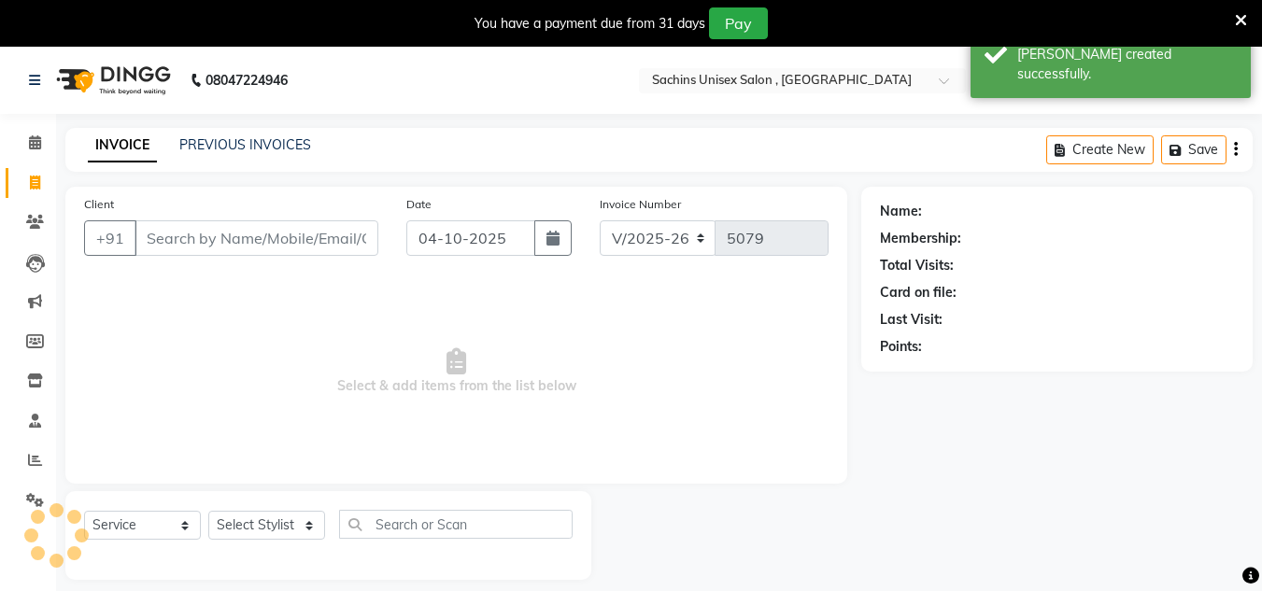
scroll to position [47, 0]
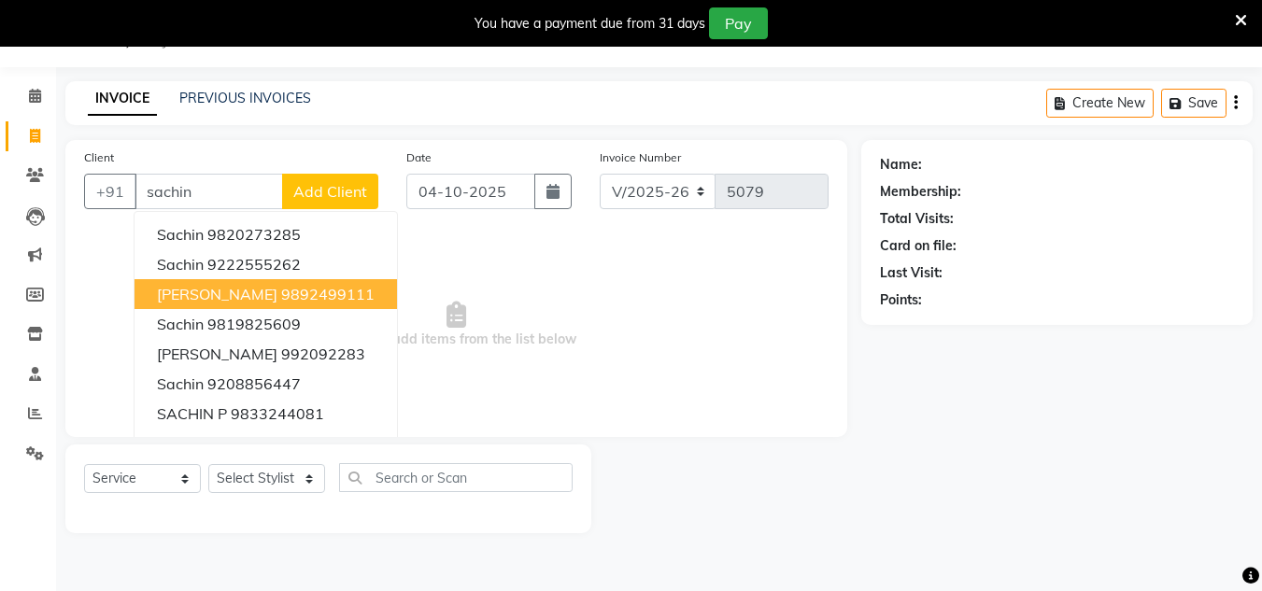
click at [205, 286] on span "[PERSON_NAME]" at bounding box center [217, 294] width 120 height 19
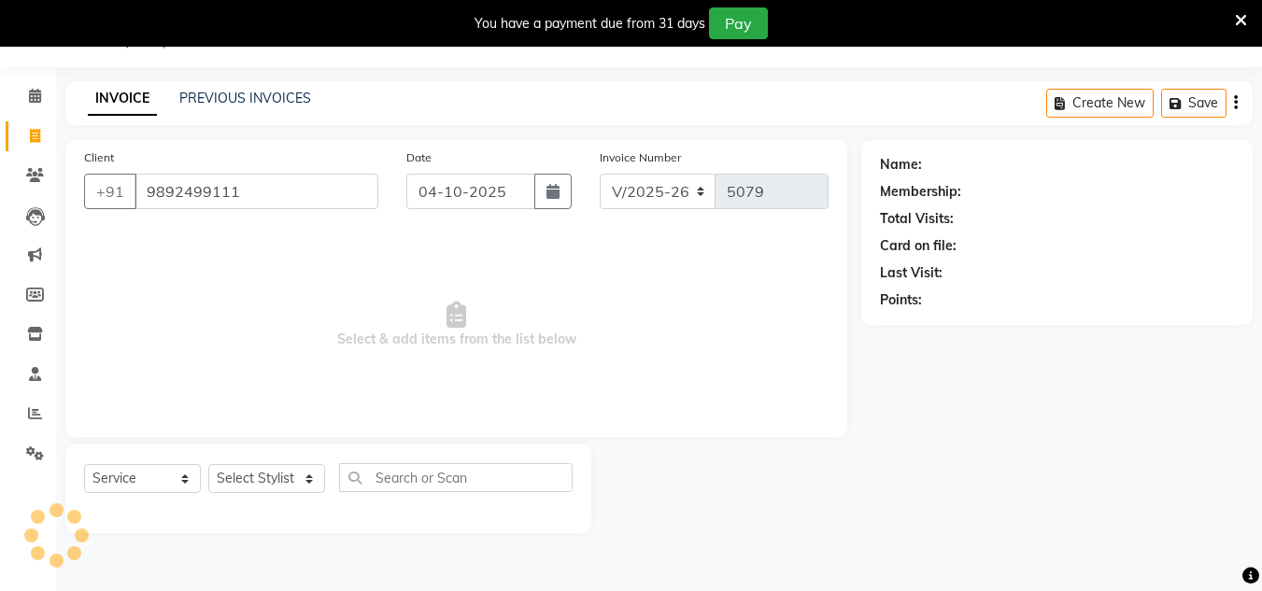
type input "9892499111"
select select "1: Object"
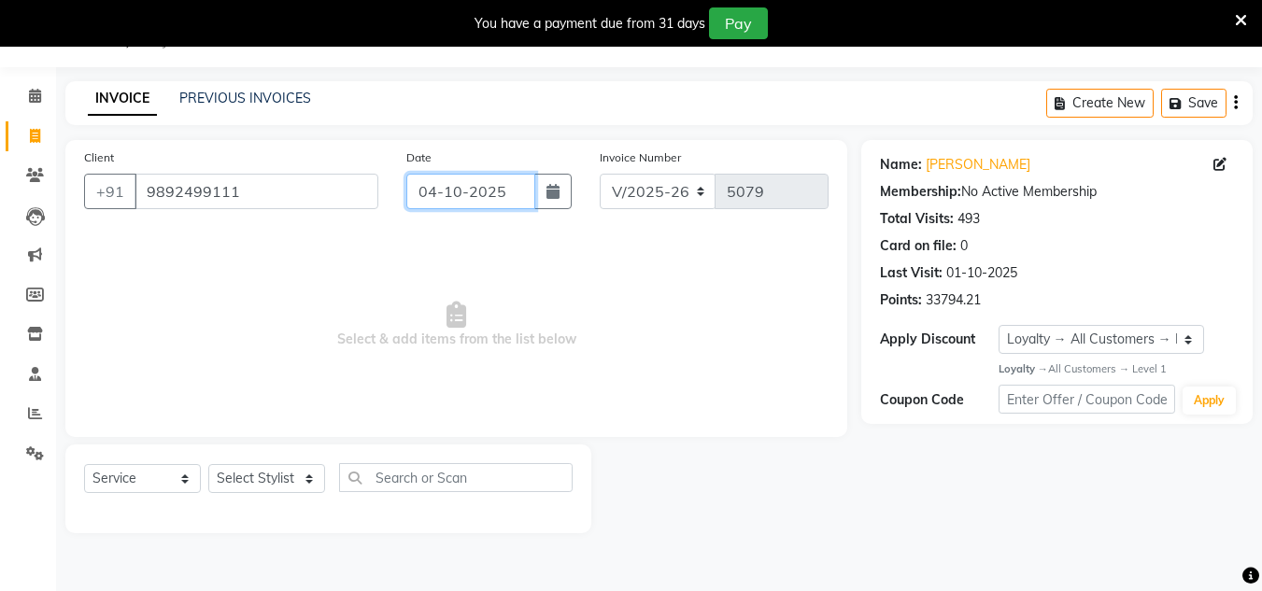
click at [510, 186] on input "04-10-2025" at bounding box center [470, 191] width 129 height 35
select select "10"
select select "2025"
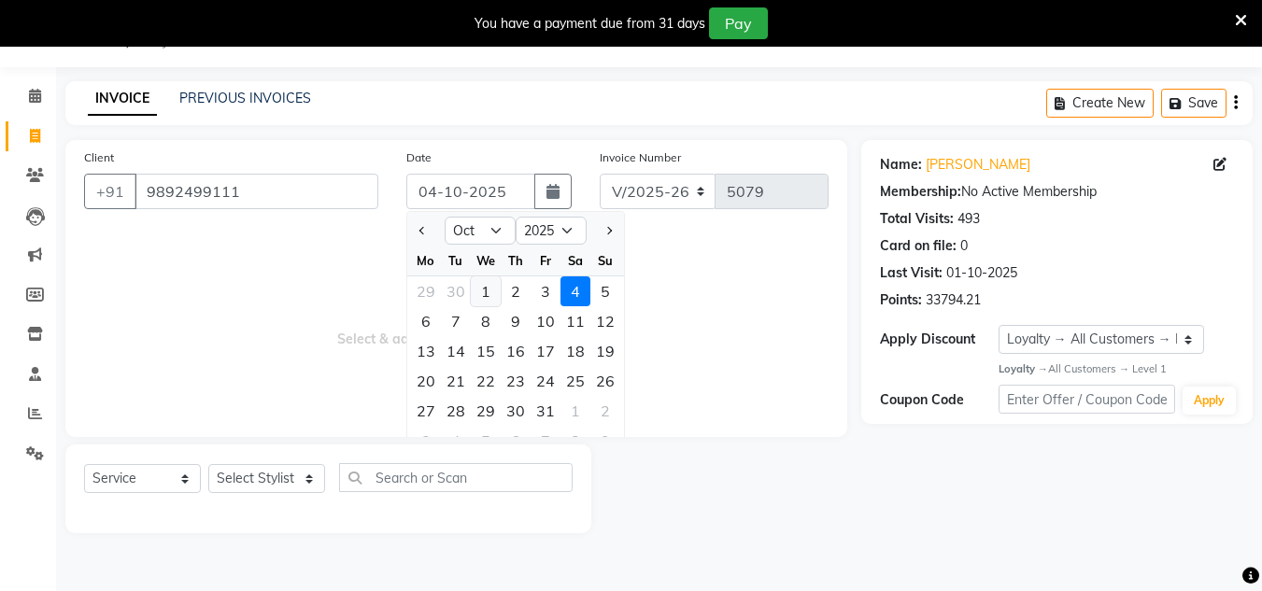
drag, startPoint x: 484, startPoint y: 290, endPoint x: 372, endPoint y: 370, distance: 137.9
click at [482, 291] on div "1" at bounding box center [486, 291] width 30 height 30
type input "01-10-2025"
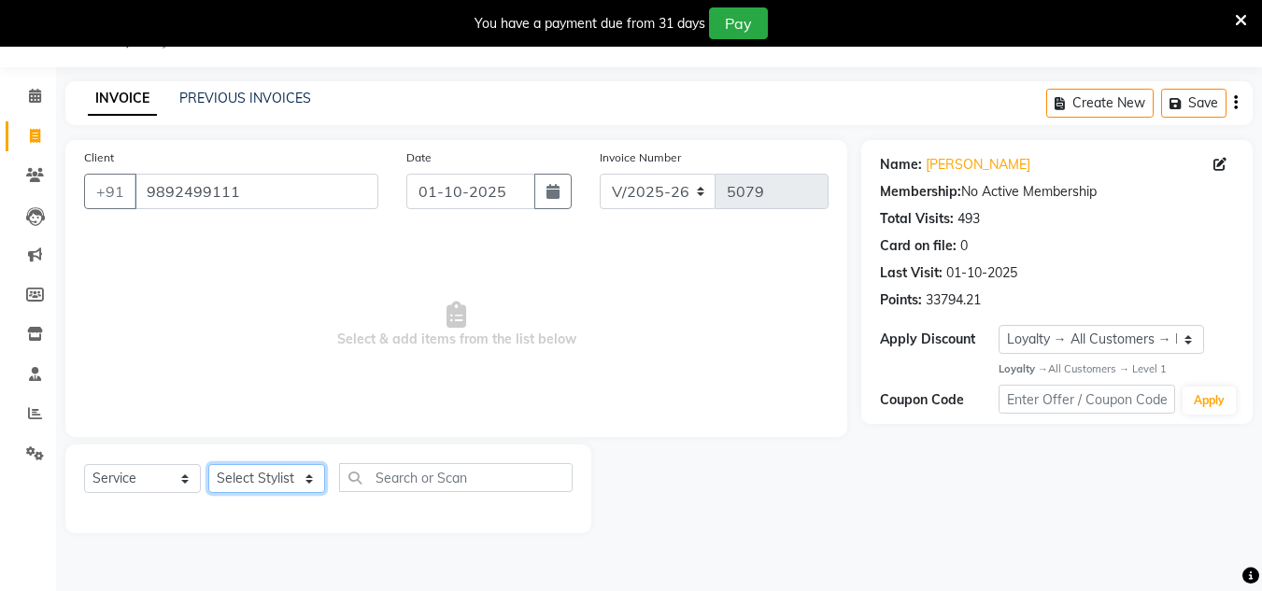
click at [256, 471] on select "Select Stylist [PERSON_NAME] new [PERSON_NAME] [PERSON_NAME] [PERSON_NAME] Owne…" at bounding box center [266, 478] width 117 height 29
select select "85763"
click at [208, 464] on select "Select Stylist [PERSON_NAME] new [PERSON_NAME] [PERSON_NAME] [PERSON_NAME] Owne…" at bounding box center [266, 478] width 117 height 29
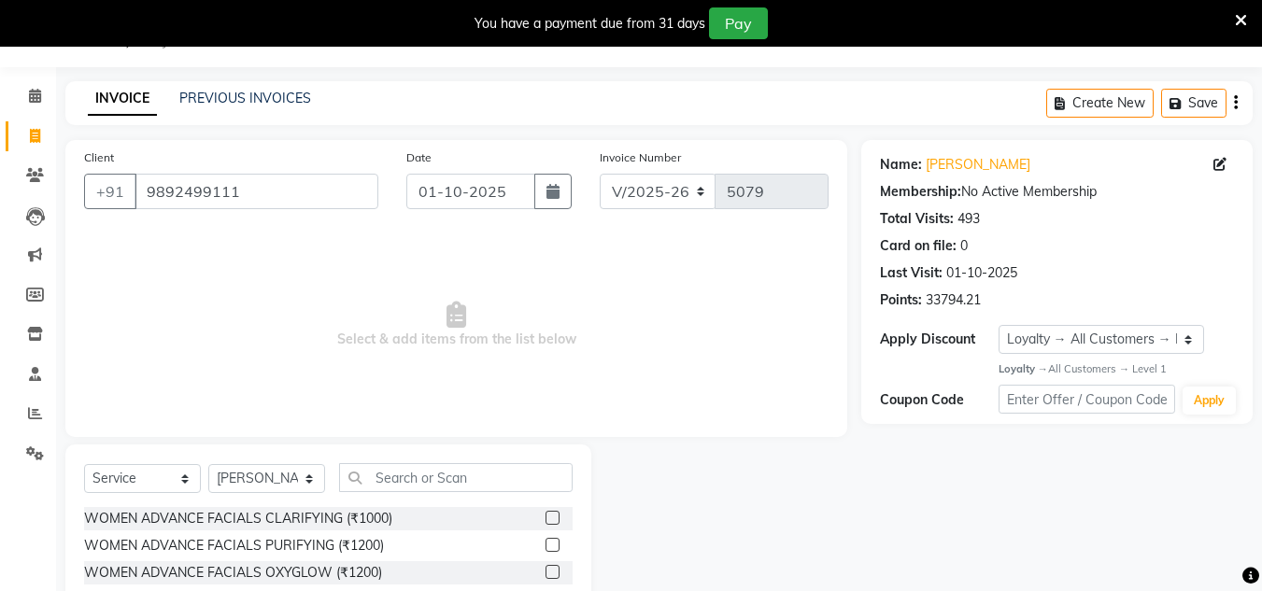
click at [408, 490] on div "Select Service Product Membership Package Voucher Prepaid Gift Card Select Styl…" at bounding box center [328, 485] width 489 height 44
click at [408, 489] on input "text" at bounding box center [456, 477] width 234 height 29
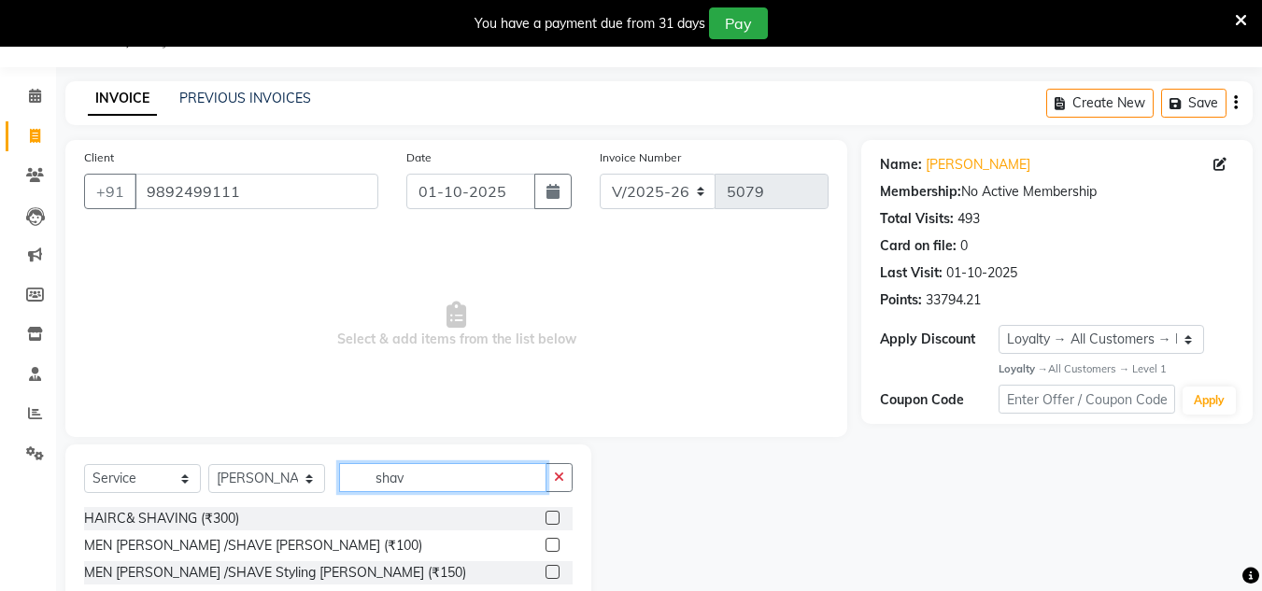
type input "shav"
click at [556, 547] on label at bounding box center [553, 545] width 14 height 14
click at [556, 547] on input "checkbox" at bounding box center [552, 546] width 12 height 12
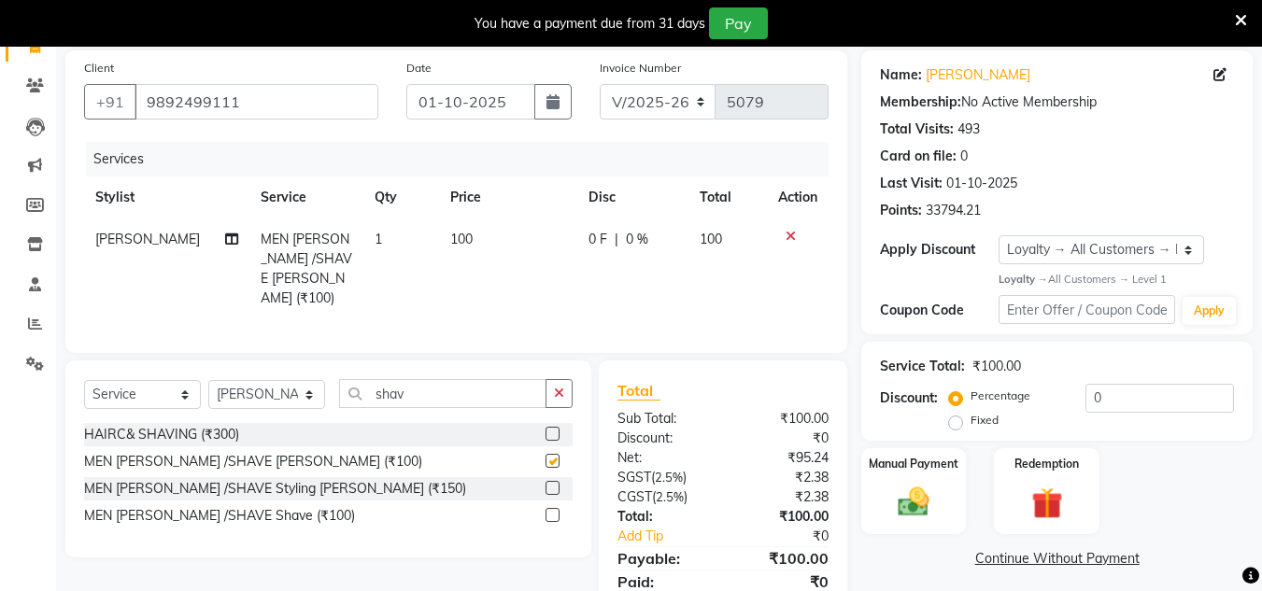
checkbox input "false"
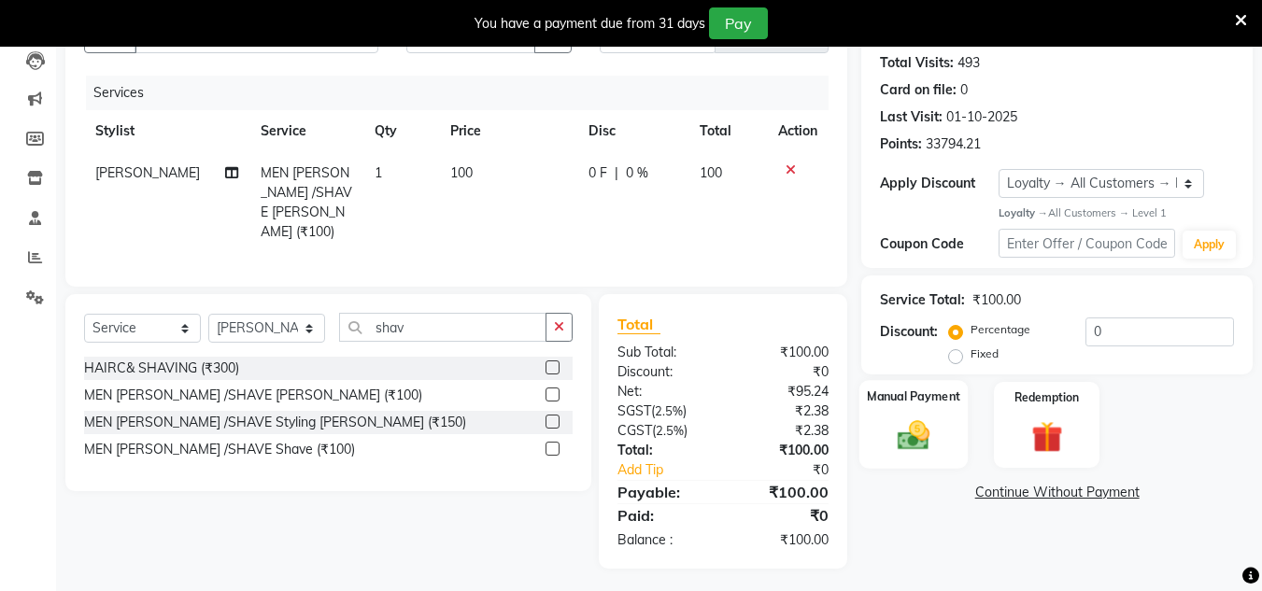
click at [918, 438] on img at bounding box center [913, 436] width 52 height 37
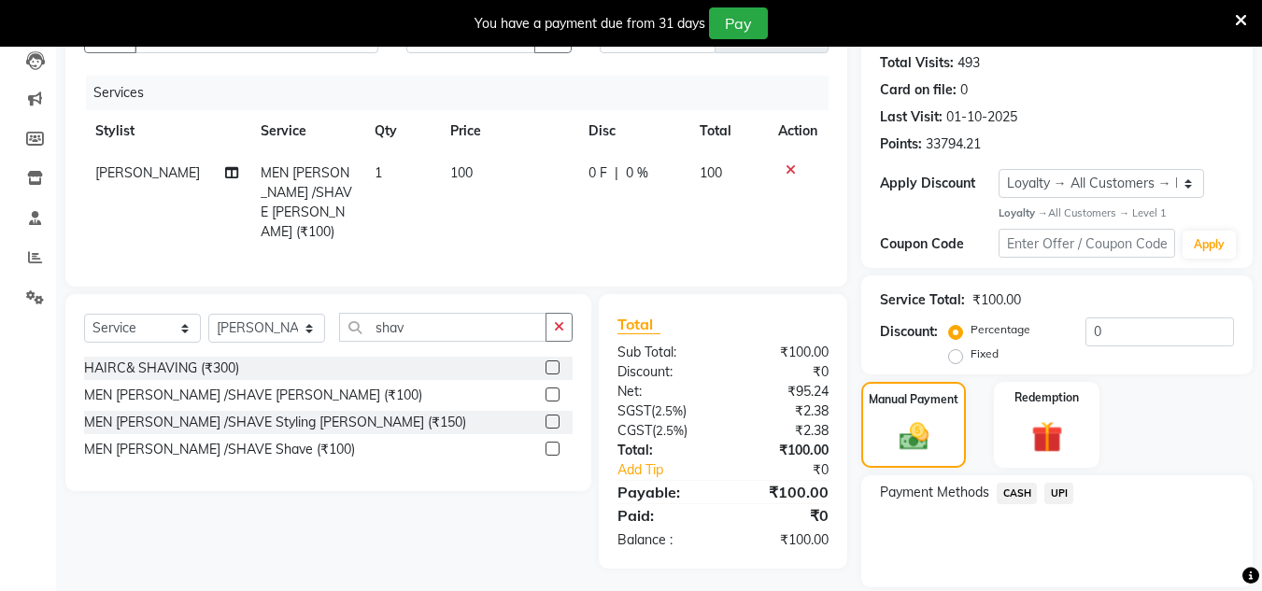
click at [1014, 491] on span "CASH" at bounding box center [1017, 493] width 40 height 21
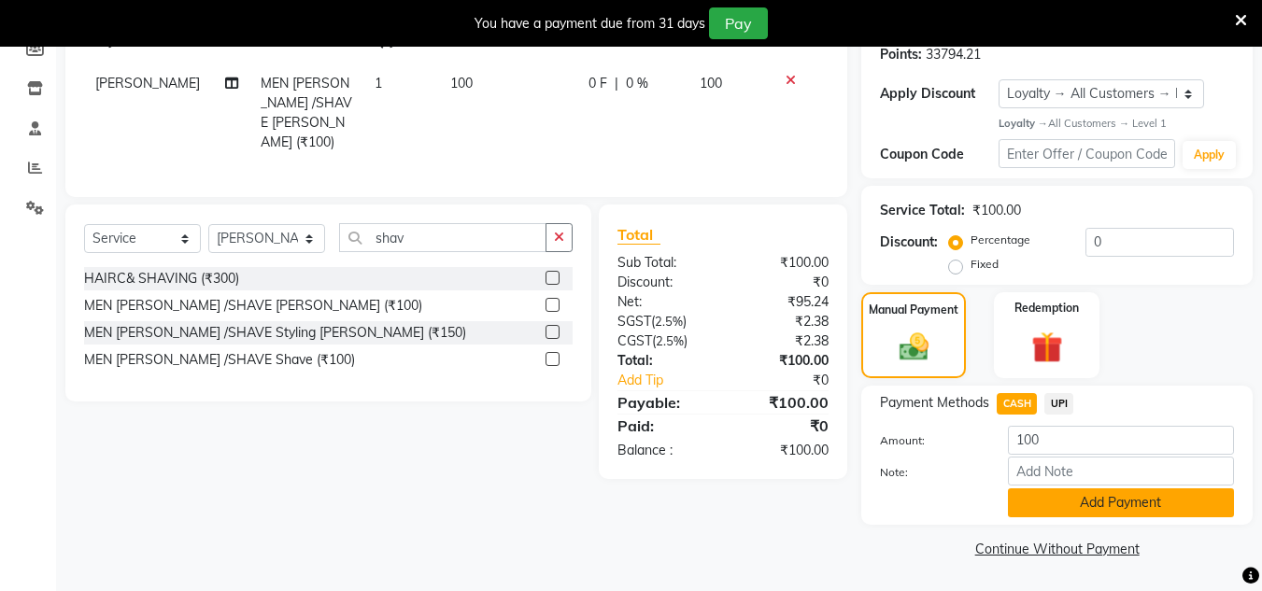
click at [1028, 491] on button "Add Payment" at bounding box center [1121, 503] width 226 height 29
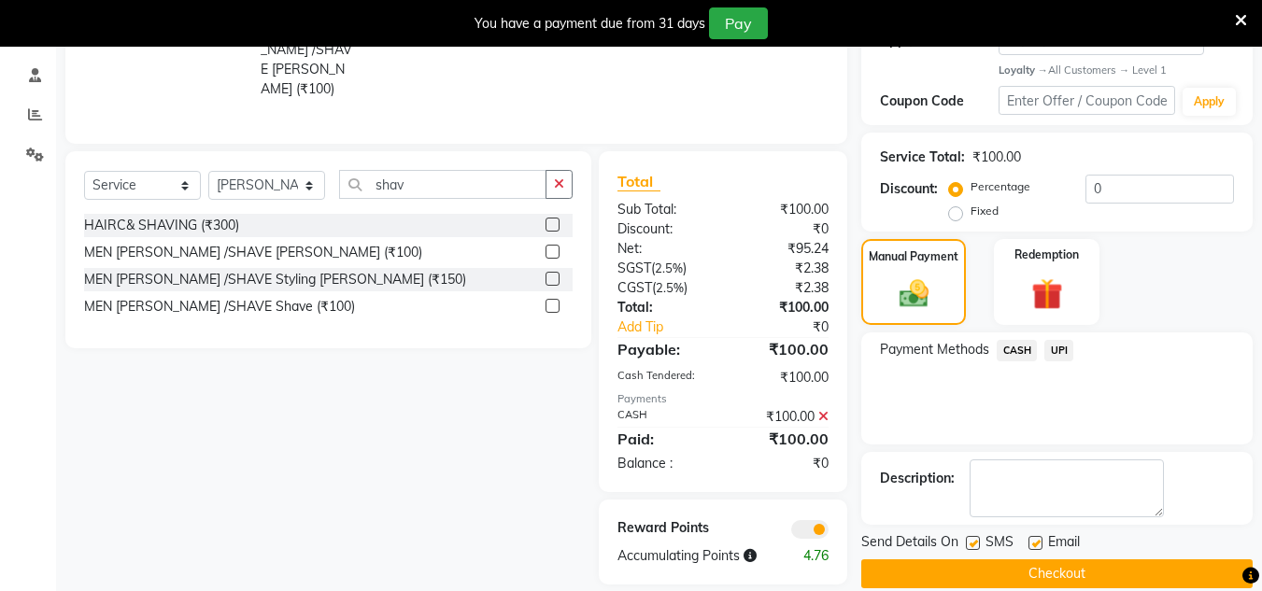
scroll to position [371, 0]
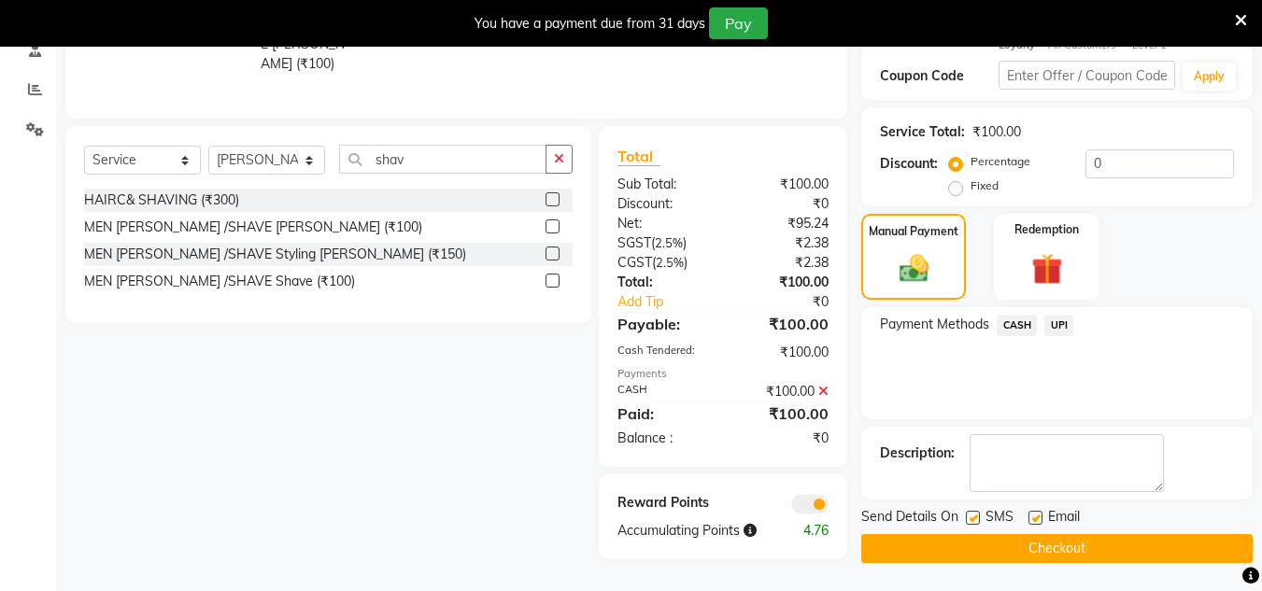
drag, startPoint x: 1039, startPoint y: 546, endPoint x: 375, endPoint y: 38, distance: 836.2
click at [1036, 546] on button "Checkout" at bounding box center [1056, 548] width 391 height 29
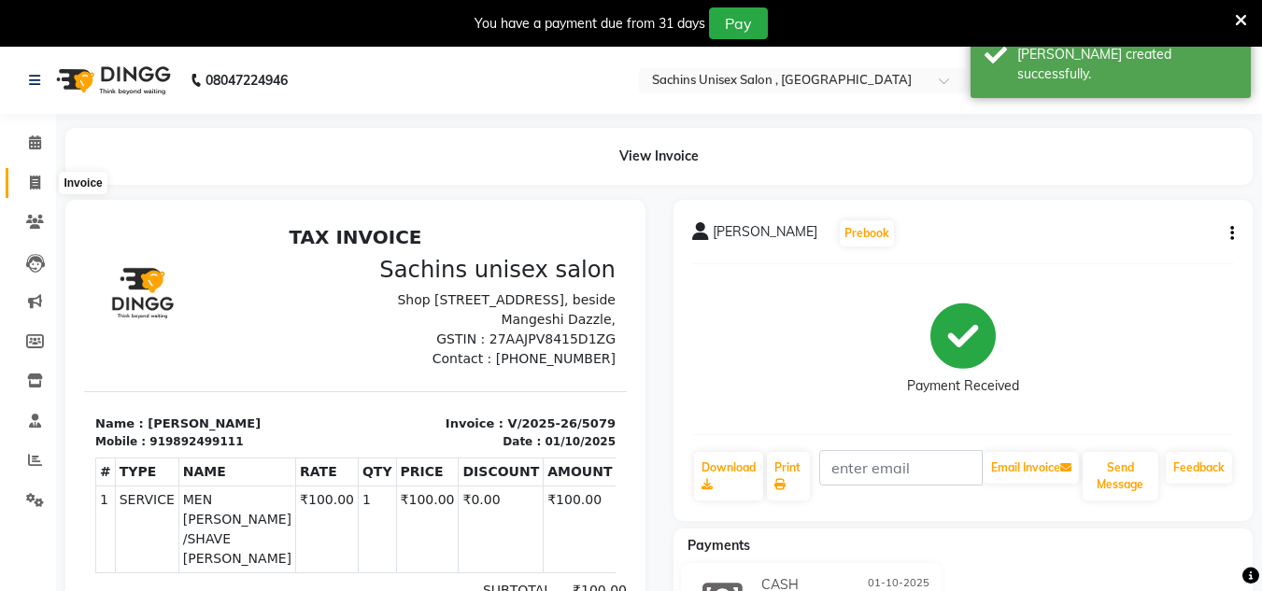
click at [38, 191] on span at bounding box center [35, 183] width 33 height 21
select select "6840"
select select "service"
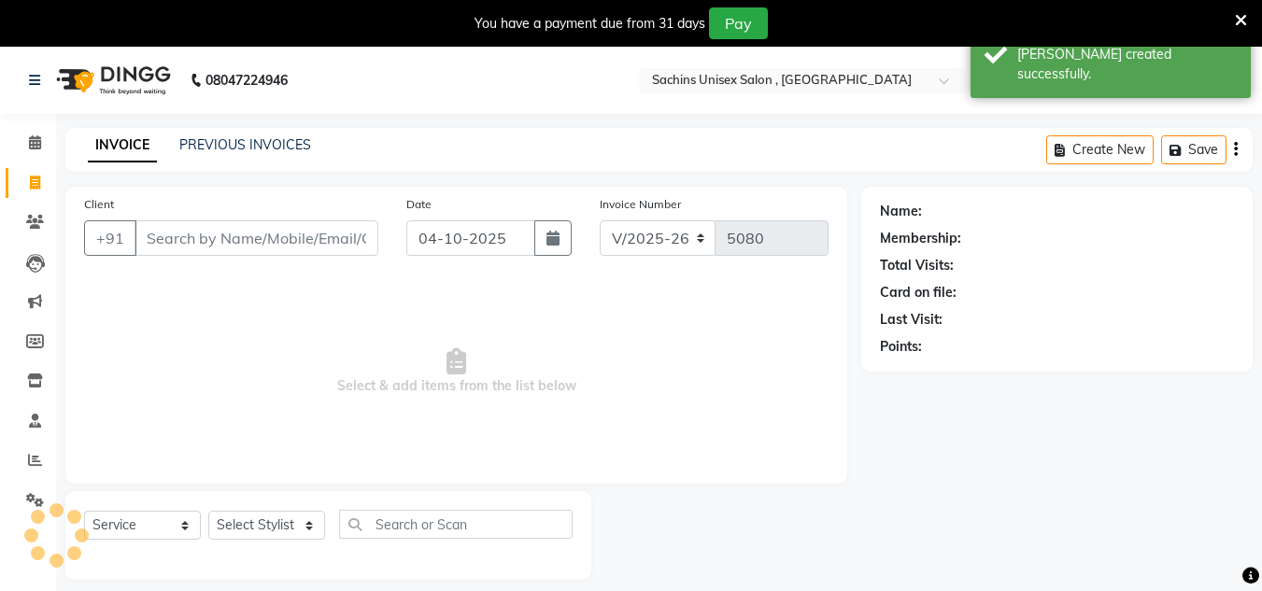
scroll to position [47, 0]
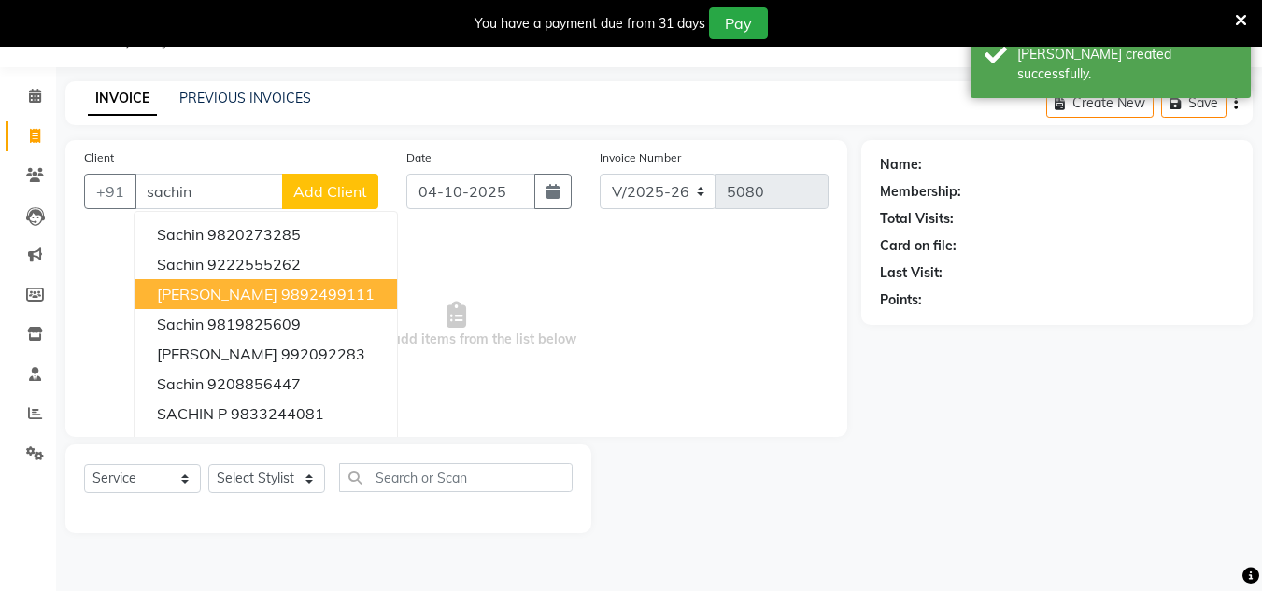
click at [215, 300] on span "[PERSON_NAME]" at bounding box center [217, 294] width 120 height 19
type input "9892499111"
select select "1: Object"
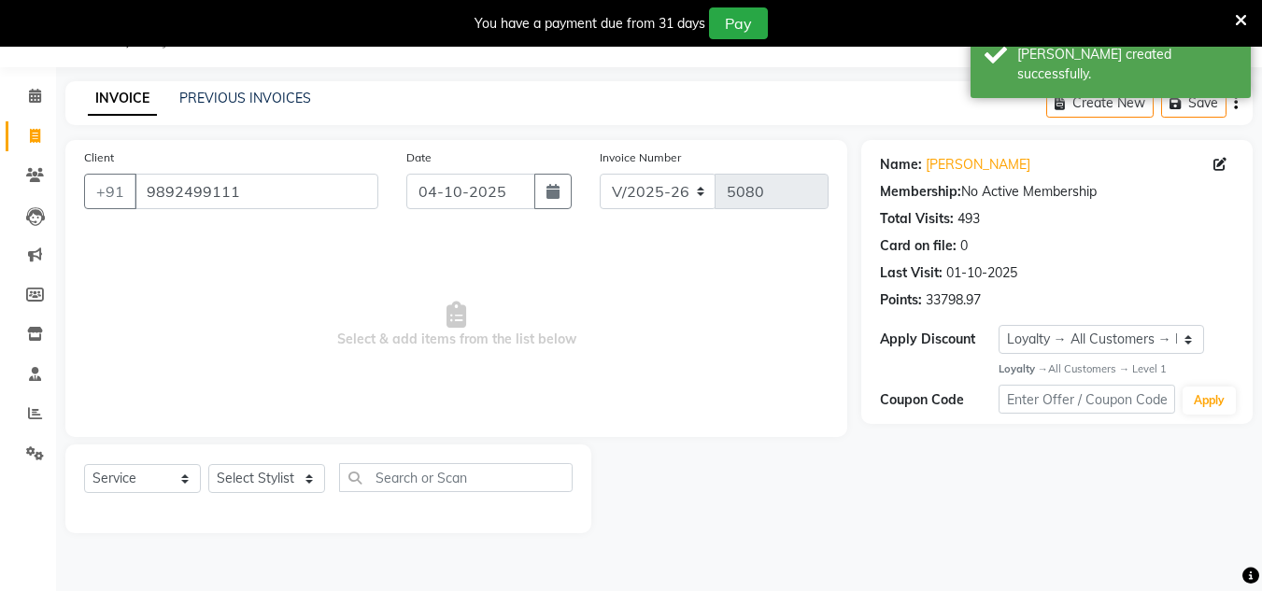
click at [511, 172] on div "Date [DATE]" at bounding box center [488, 186] width 193 height 77
click at [517, 185] on input "04-10-2025" at bounding box center [470, 191] width 129 height 35
select select "10"
select select "2025"
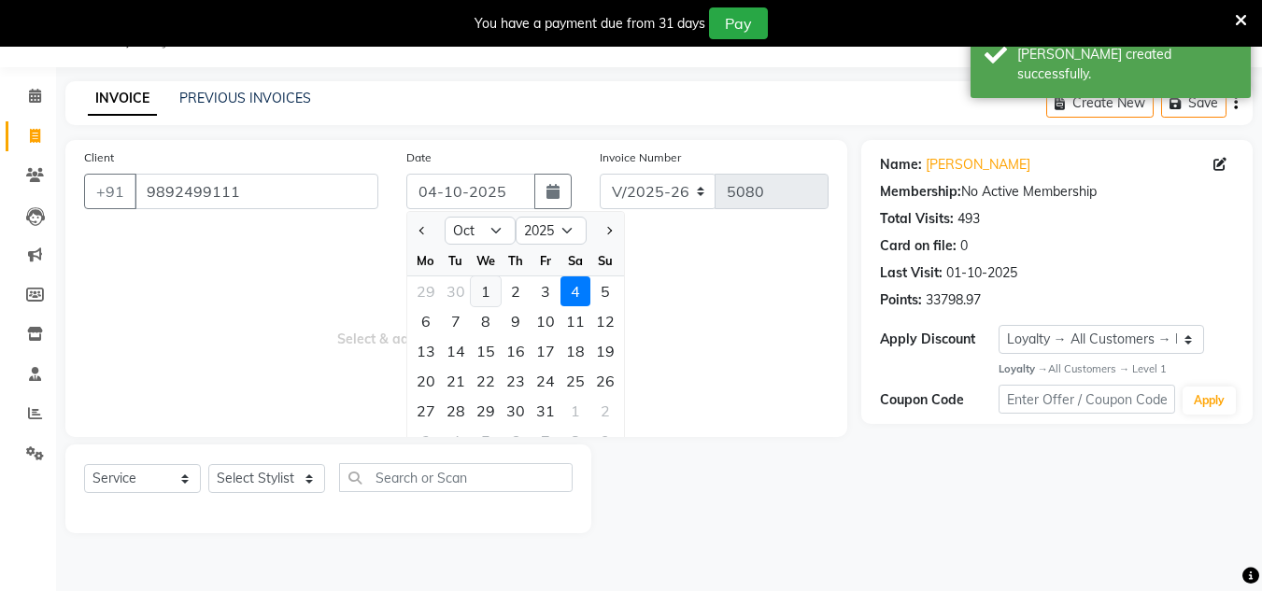
click at [476, 289] on div "1" at bounding box center [486, 291] width 30 height 30
type input "01-10-2025"
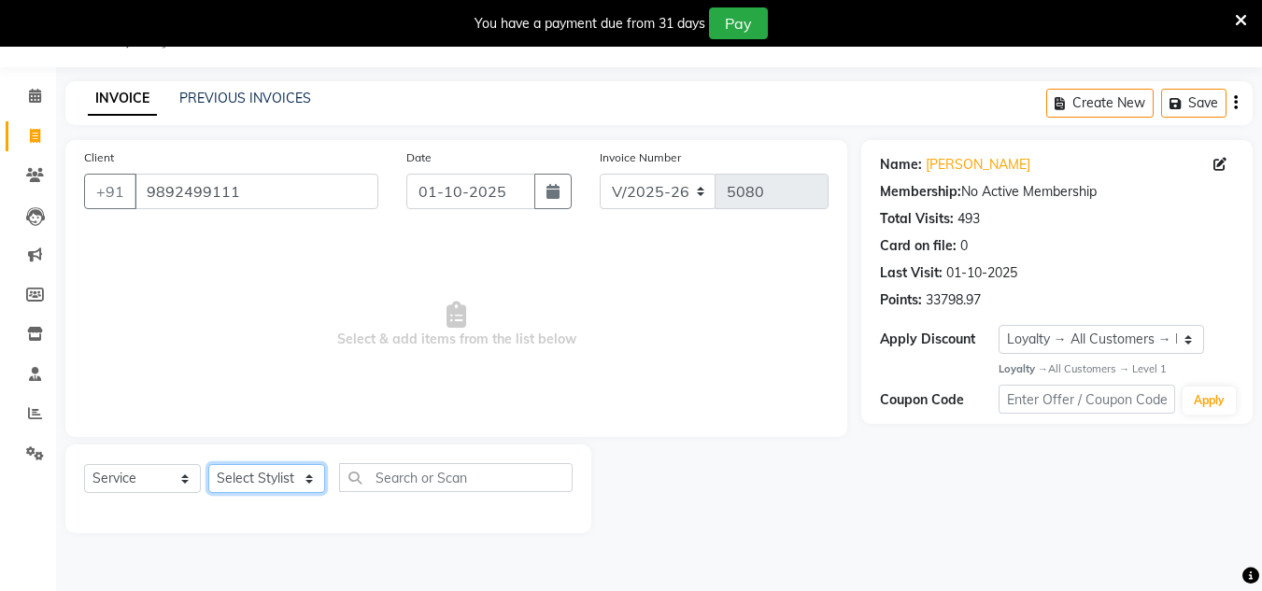
click at [279, 466] on select "Select Stylist [PERSON_NAME] new [PERSON_NAME] [PERSON_NAME] [PERSON_NAME] Owne…" at bounding box center [266, 478] width 117 height 29
select select "85763"
click at [208, 464] on select "Select Stylist [PERSON_NAME] new [PERSON_NAME] [PERSON_NAME] [PERSON_NAME] Owne…" at bounding box center [266, 478] width 117 height 29
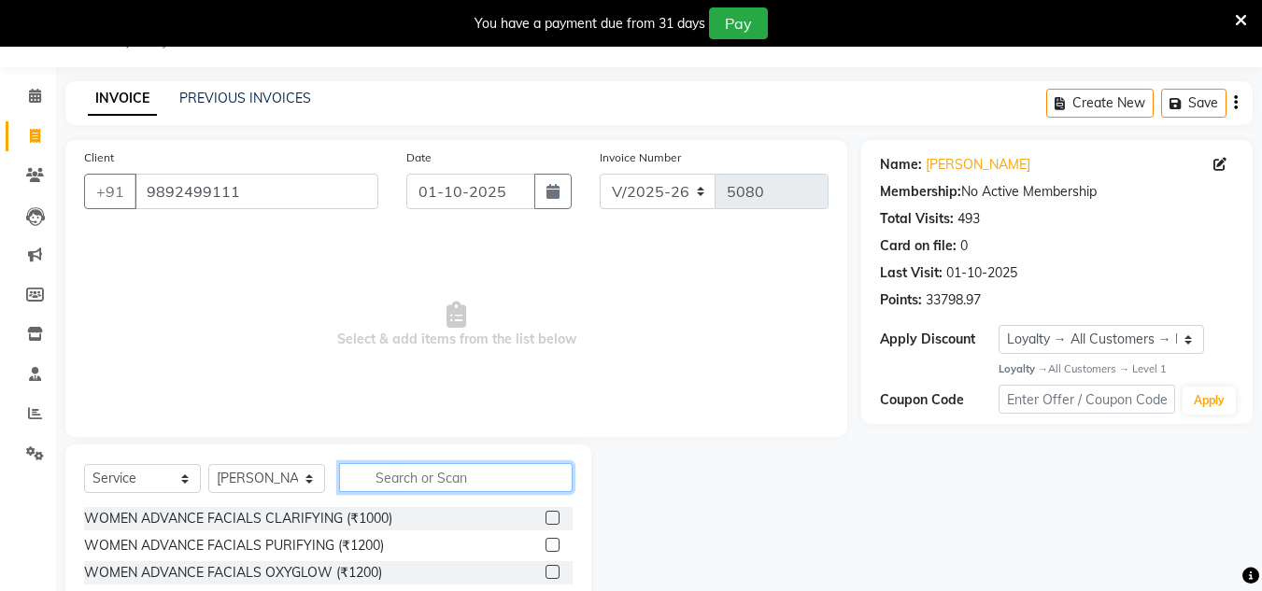
click at [381, 475] on input "text" at bounding box center [456, 477] width 234 height 29
type input "shav"
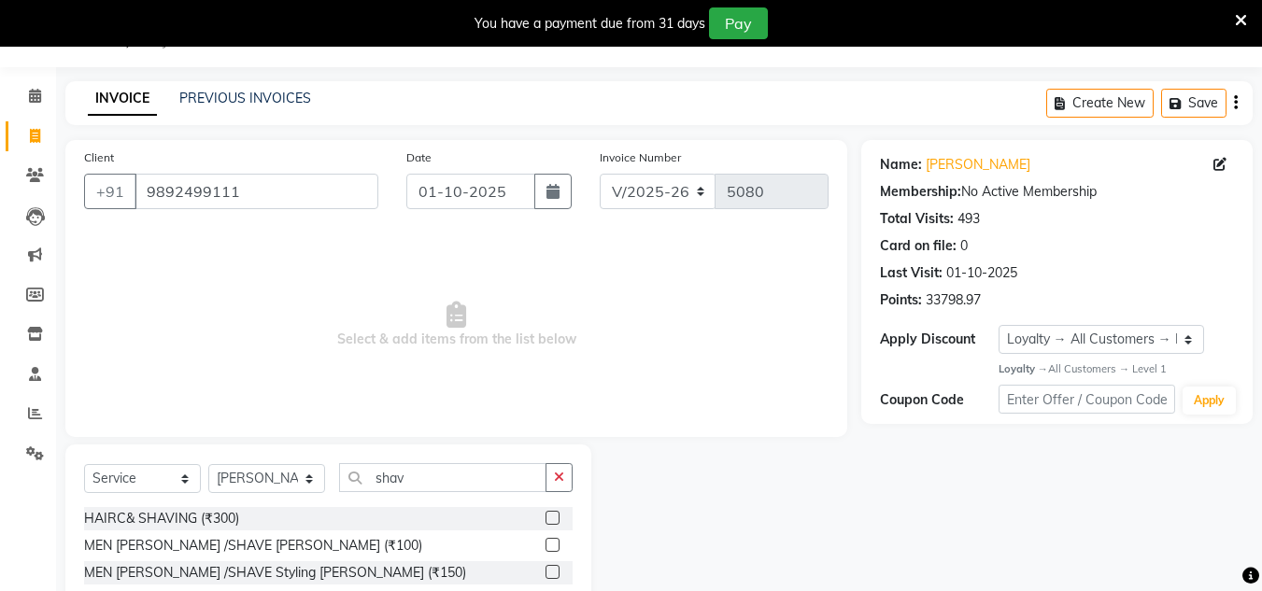
click at [550, 543] on label at bounding box center [553, 545] width 14 height 14
click at [550, 543] on input "checkbox" at bounding box center [552, 546] width 12 height 12
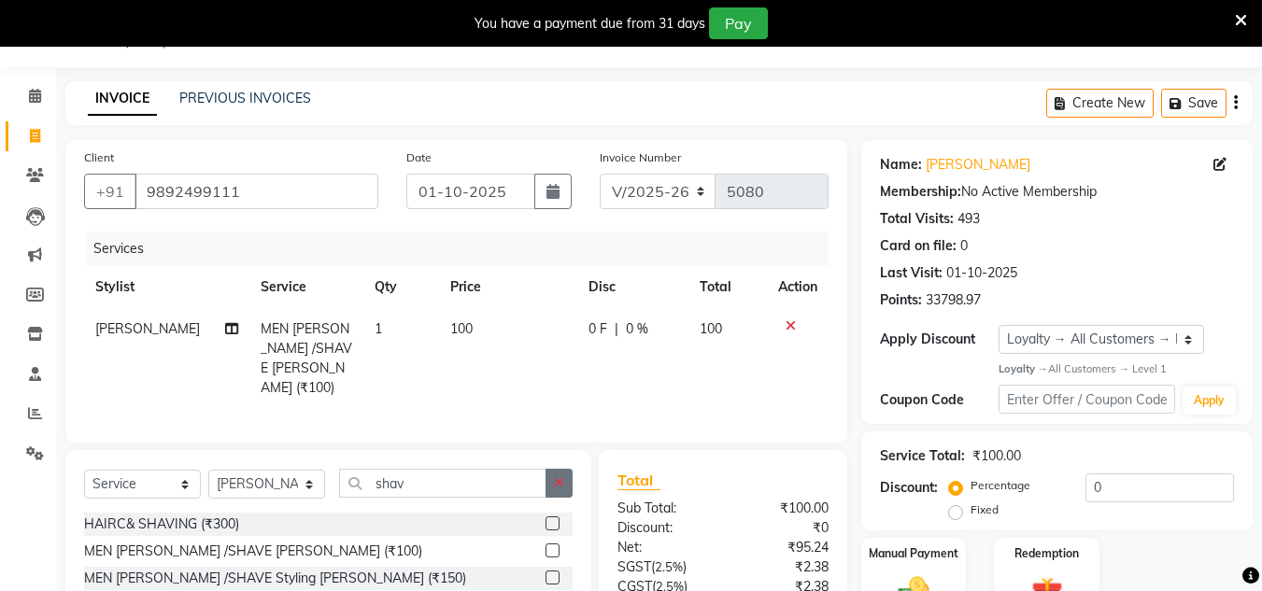
checkbox input "false"
drag, startPoint x: 563, startPoint y: 471, endPoint x: 521, endPoint y: 481, distance: 43.3
click at [560, 476] on icon "button" at bounding box center [559, 482] width 10 height 13
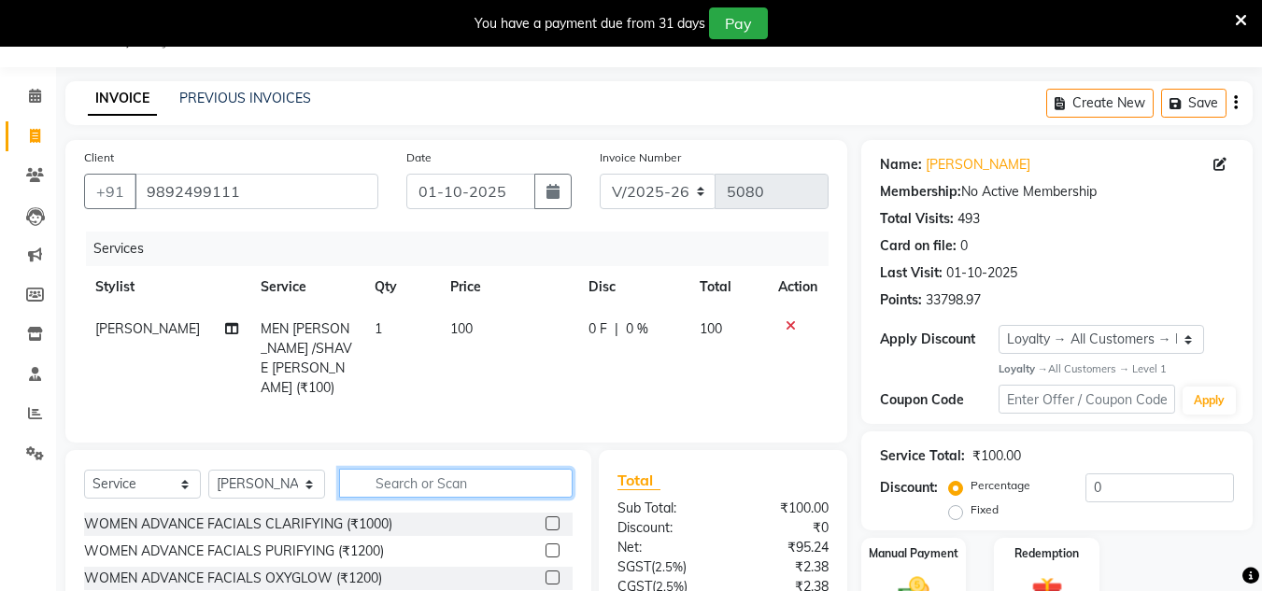
click at [519, 481] on input "text" at bounding box center [456, 483] width 234 height 29
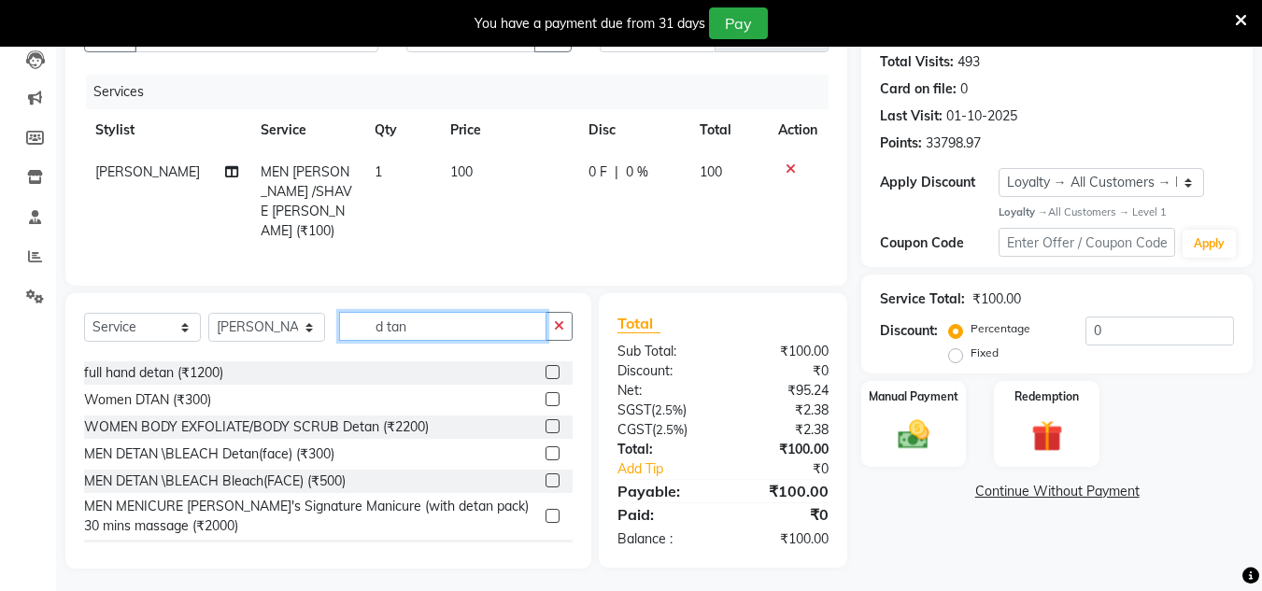
scroll to position [89, 0]
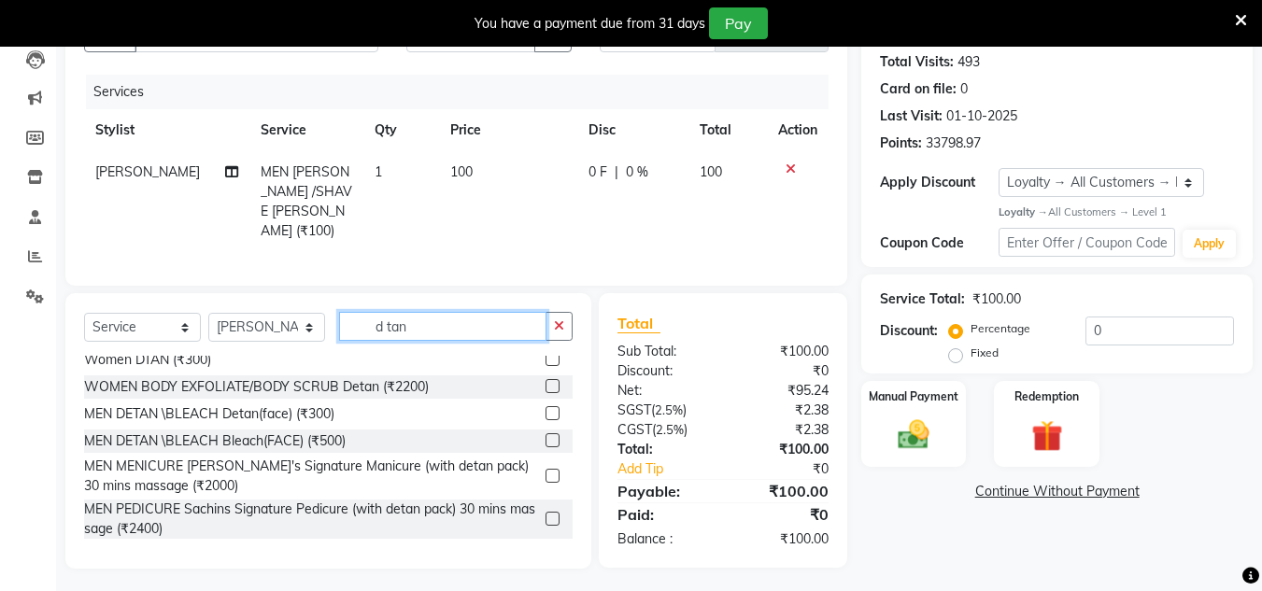
type input "d tan"
click at [546, 406] on label at bounding box center [553, 413] width 14 height 14
click at [546, 408] on input "checkbox" at bounding box center [552, 414] width 12 height 12
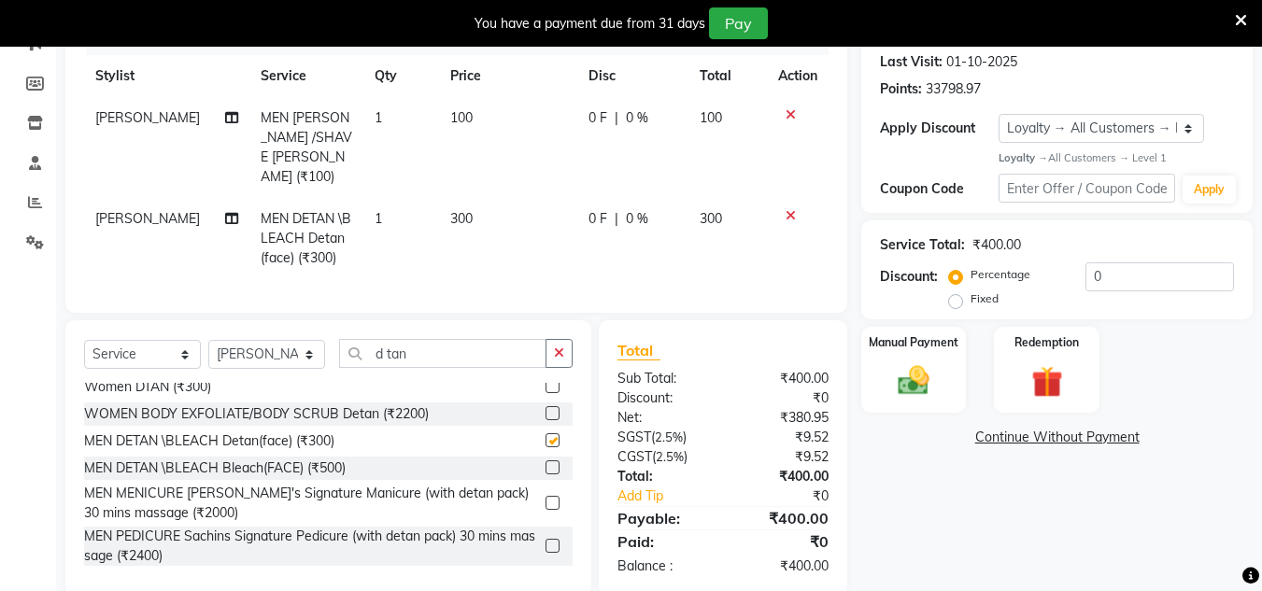
checkbox input "false"
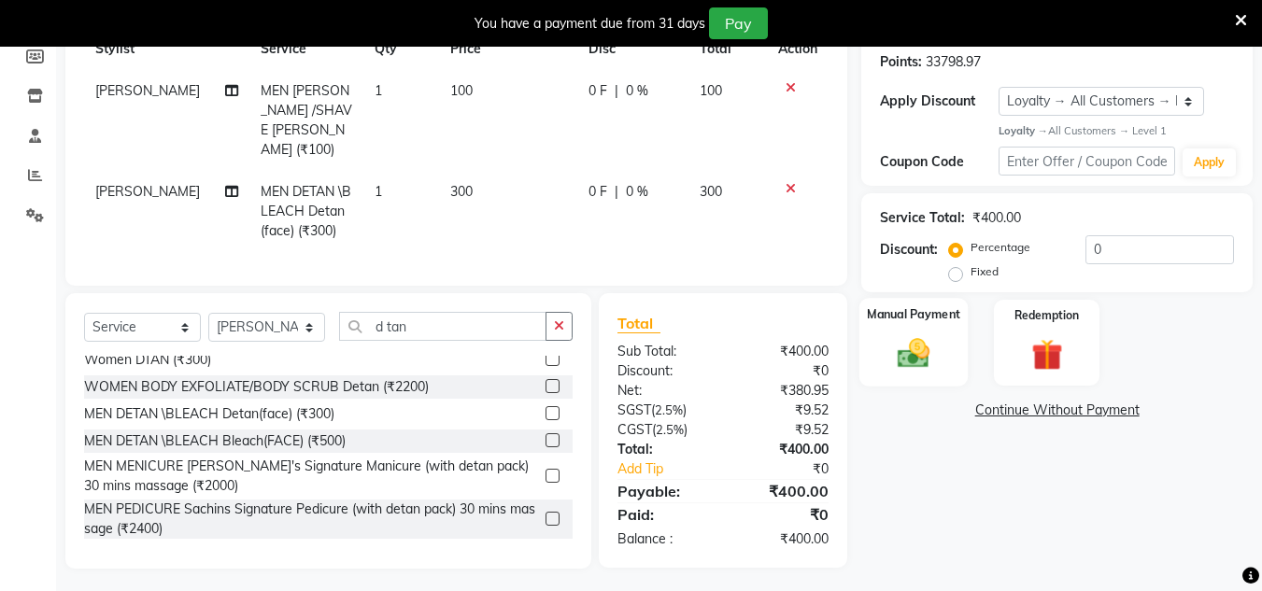
click at [909, 354] on img at bounding box center [913, 353] width 52 height 37
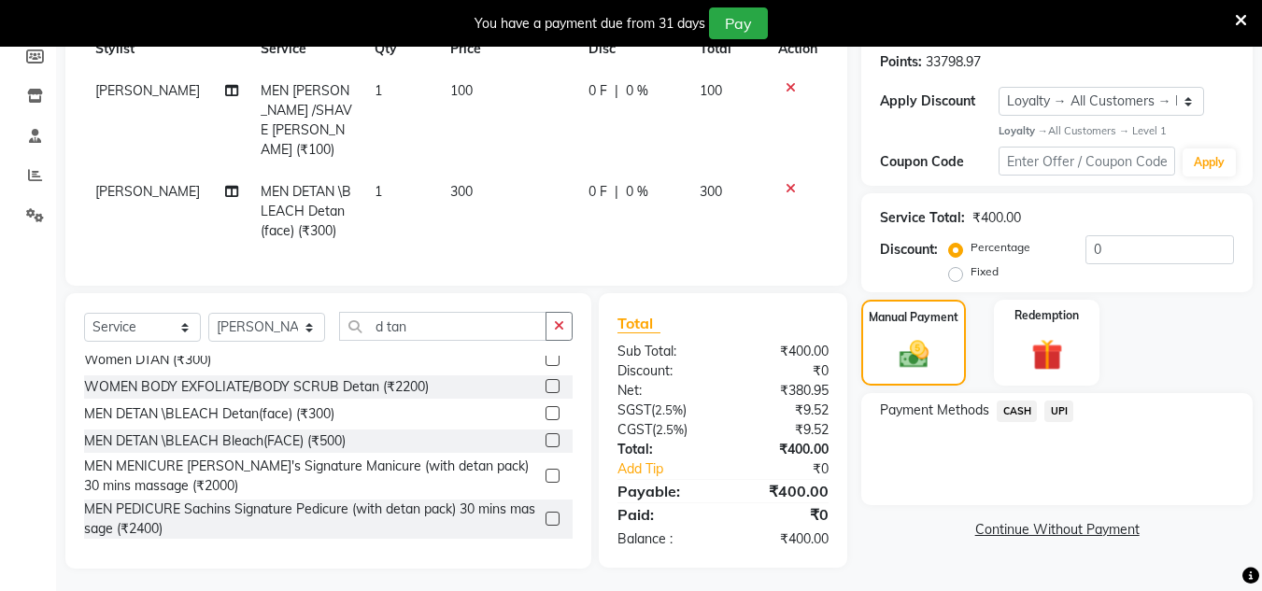
click at [1013, 409] on span "CASH" at bounding box center [1017, 411] width 40 height 21
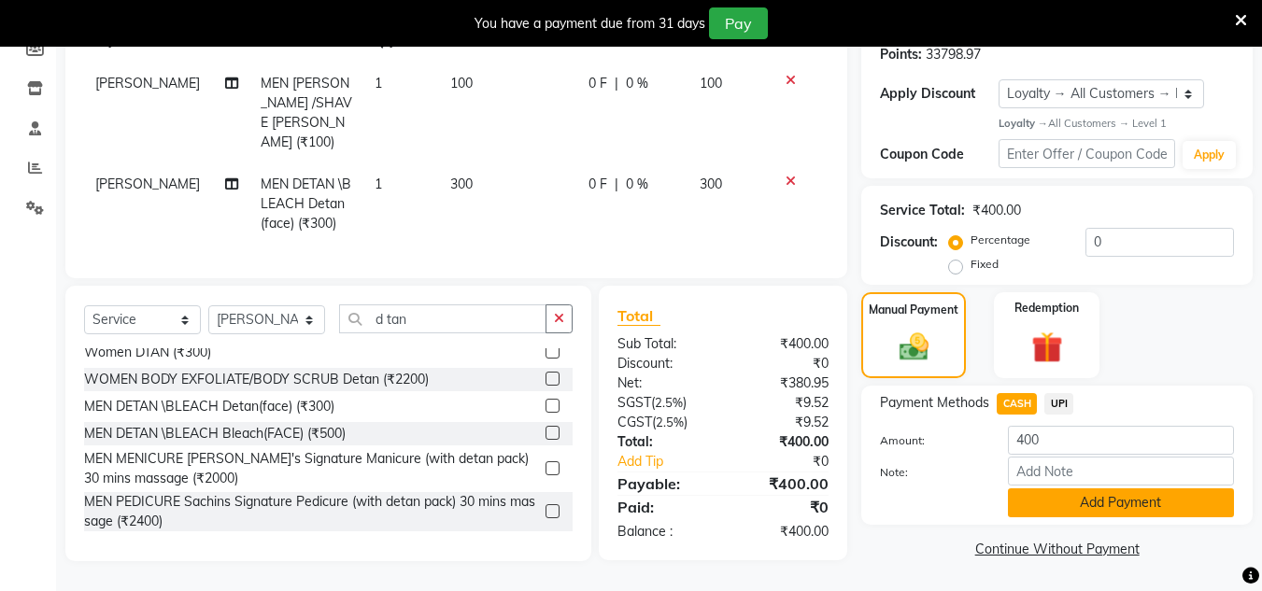
click at [1056, 493] on button "Add Payment" at bounding box center [1121, 503] width 226 height 29
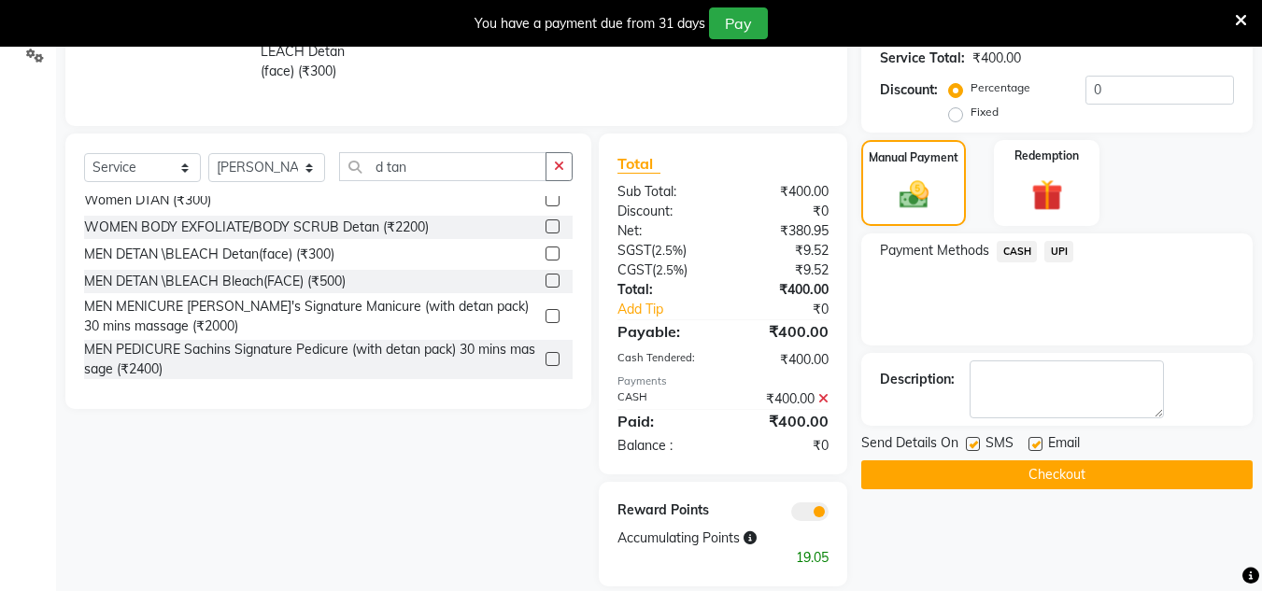
scroll to position [462, 0]
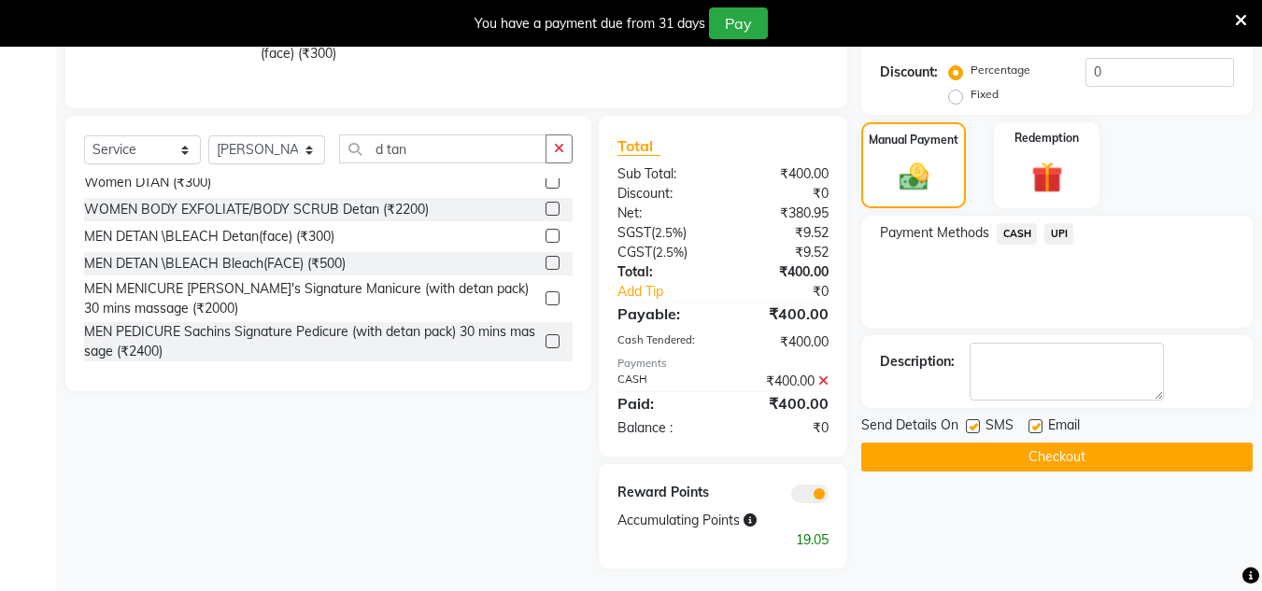
click at [1067, 452] on button "Checkout" at bounding box center [1056, 457] width 391 height 29
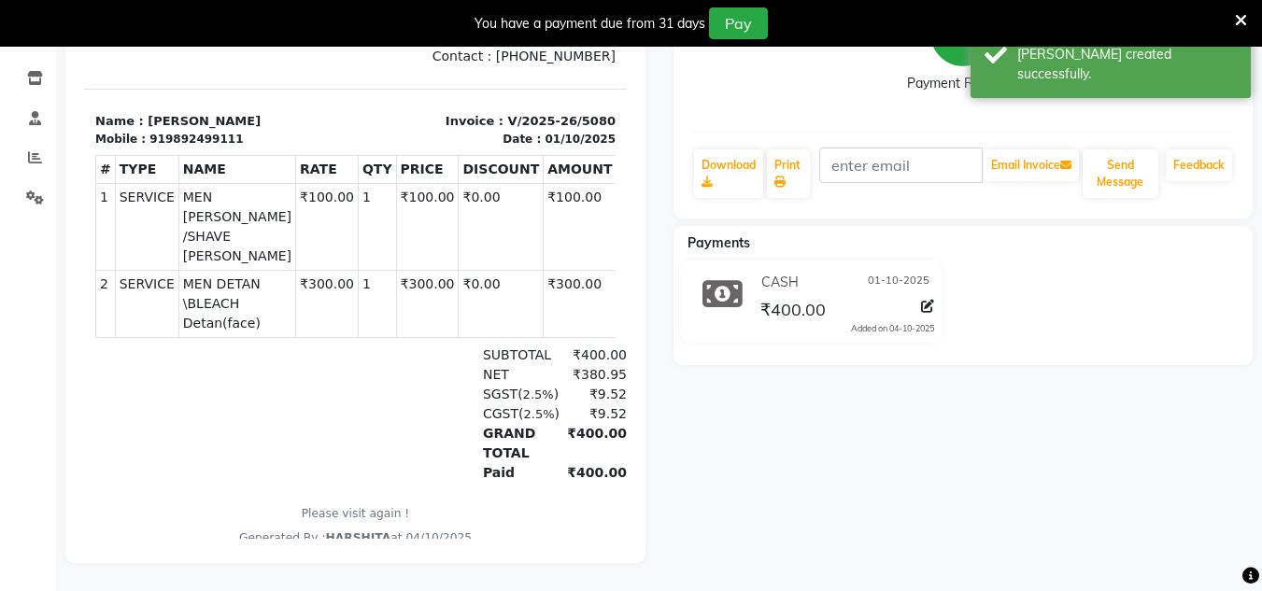
scroll to position [36, 0]
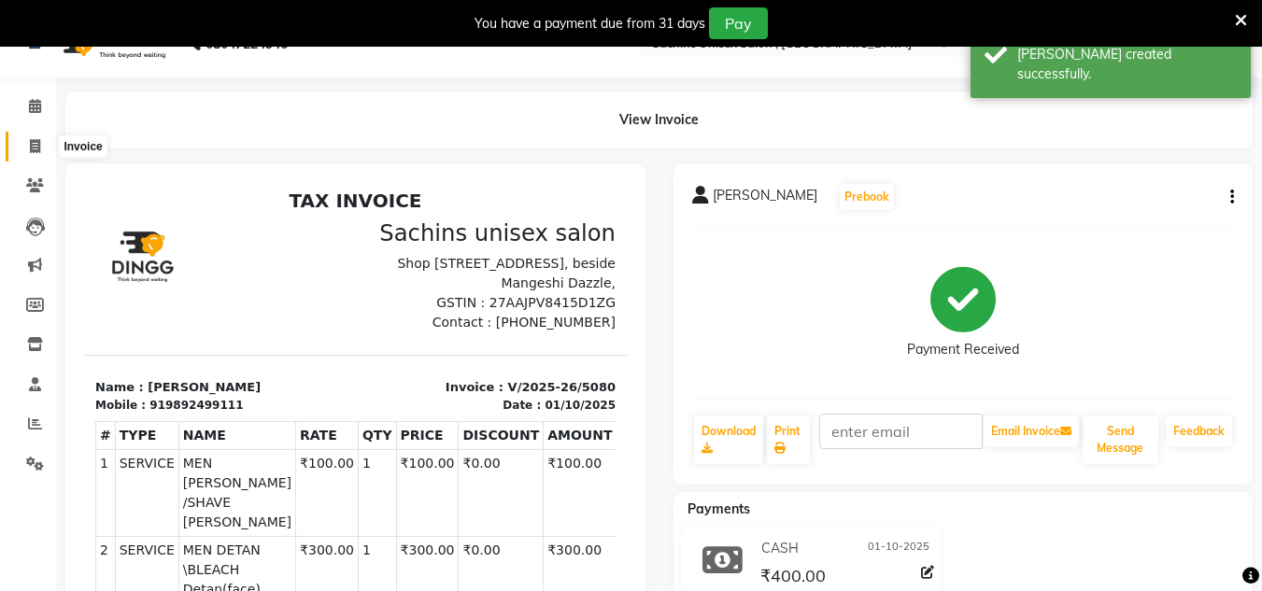
click at [35, 155] on span at bounding box center [35, 146] width 33 height 21
select select "6840"
select select "service"
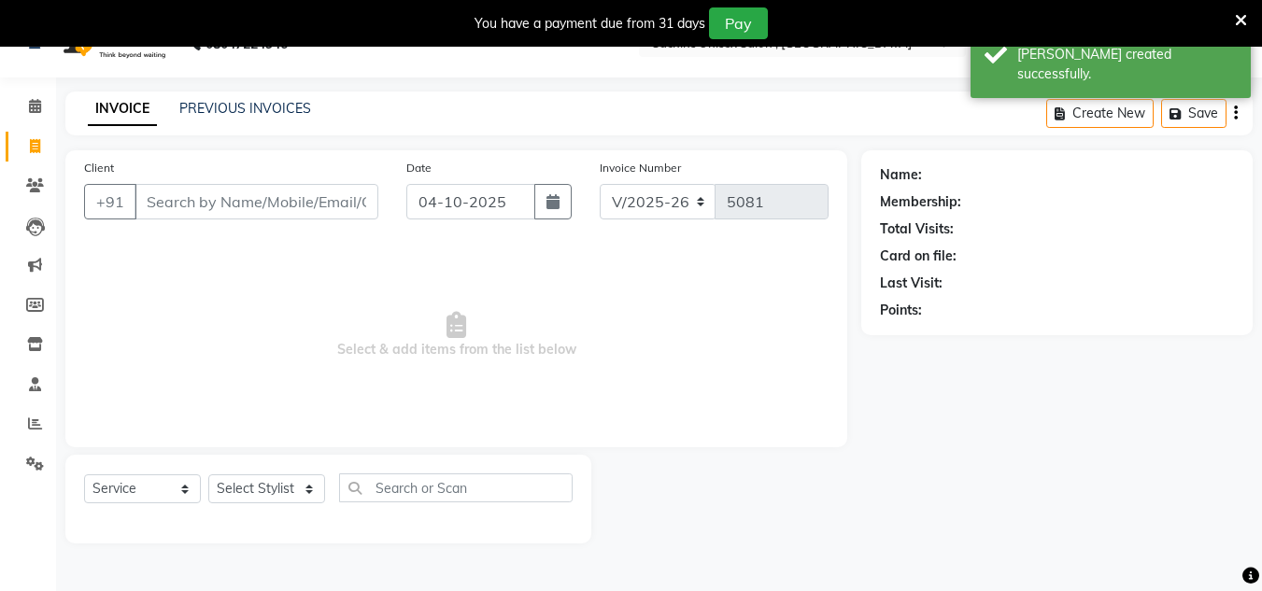
scroll to position [47, 0]
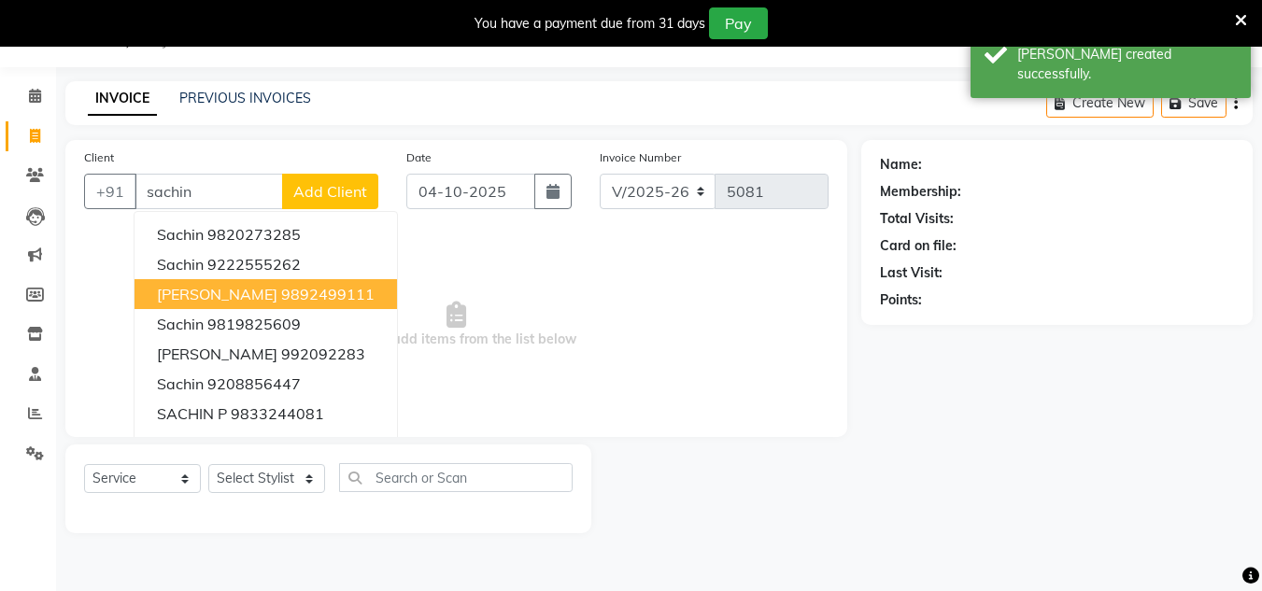
click at [201, 290] on span "[PERSON_NAME]" at bounding box center [217, 294] width 120 height 19
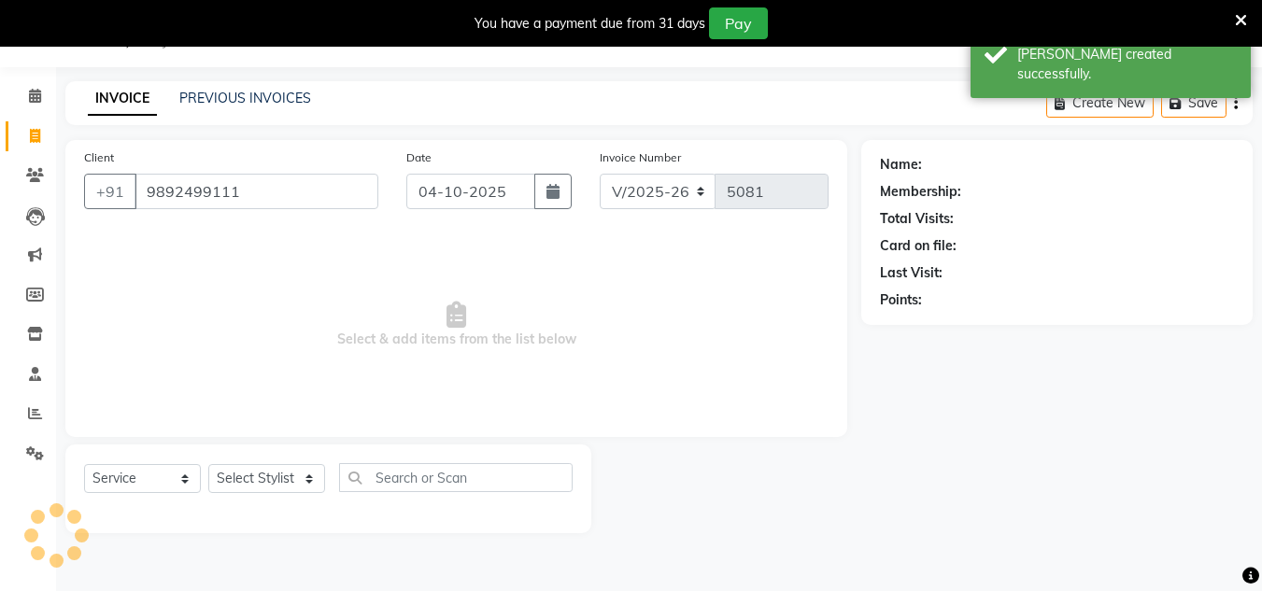
type input "9892499111"
select select "1: Object"
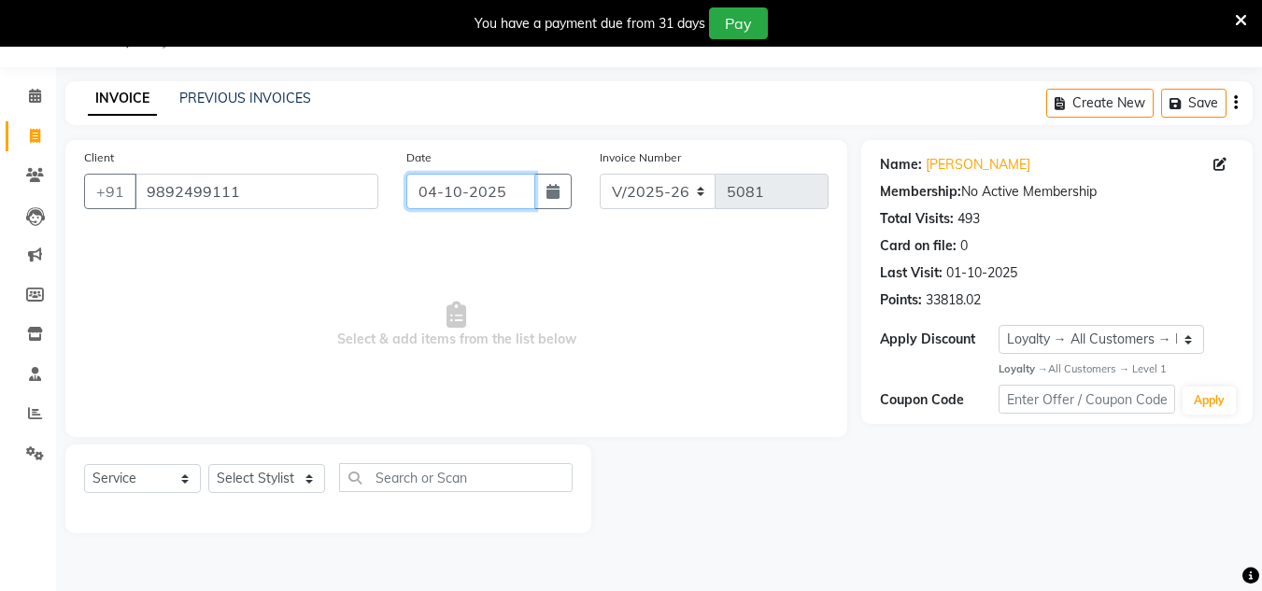
drag, startPoint x: 516, startPoint y: 184, endPoint x: 517, endPoint y: 199, distance: 15.0
click at [517, 184] on input "04-10-2025" at bounding box center [470, 191] width 129 height 35
select select "10"
select select "2025"
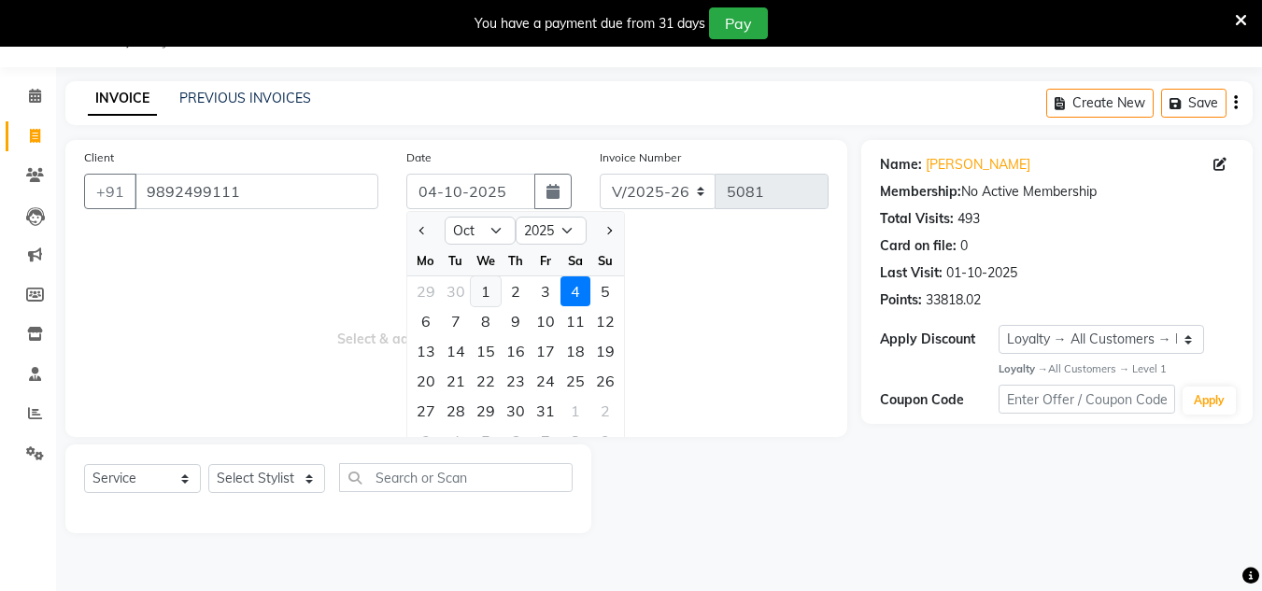
click at [488, 293] on div "1" at bounding box center [486, 291] width 30 height 30
type input "01-10-2025"
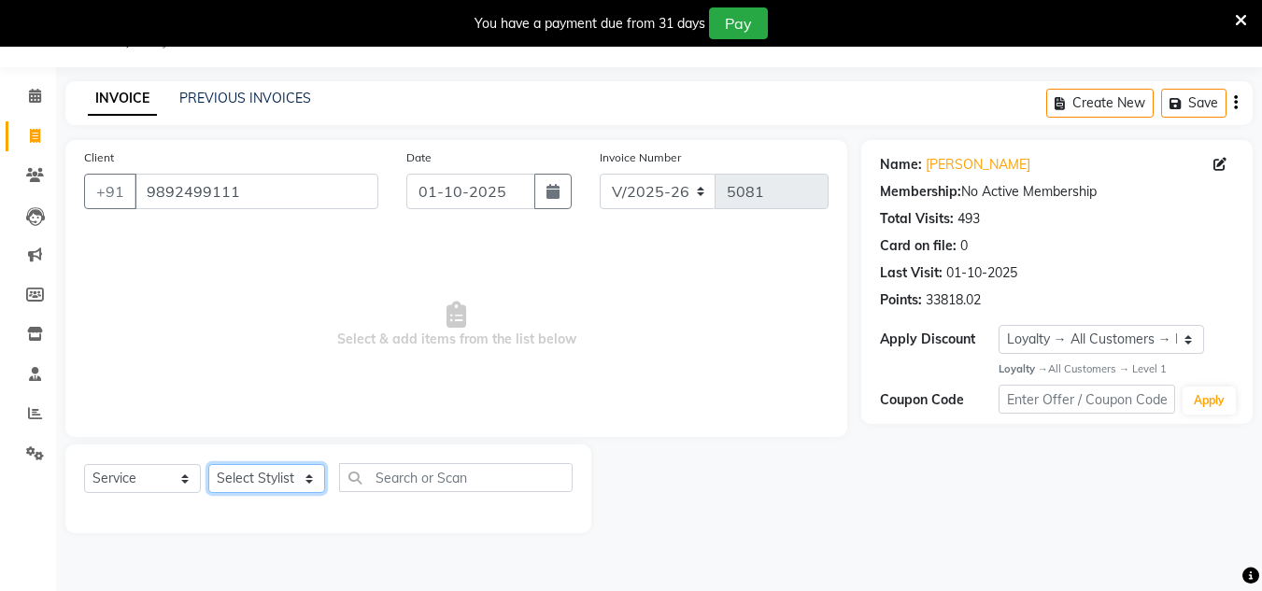
click at [285, 476] on select "Select Stylist [PERSON_NAME] new [PERSON_NAME] [PERSON_NAME] [PERSON_NAME] Owne…" at bounding box center [266, 478] width 117 height 29
select select "85763"
click at [208, 464] on select "Select Stylist [PERSON_NAME] new [PERSON_NAME] [PERSON_NAME] [PERSON_NAME] Owne…" at bounding box center [266, 478] width 117 height 29
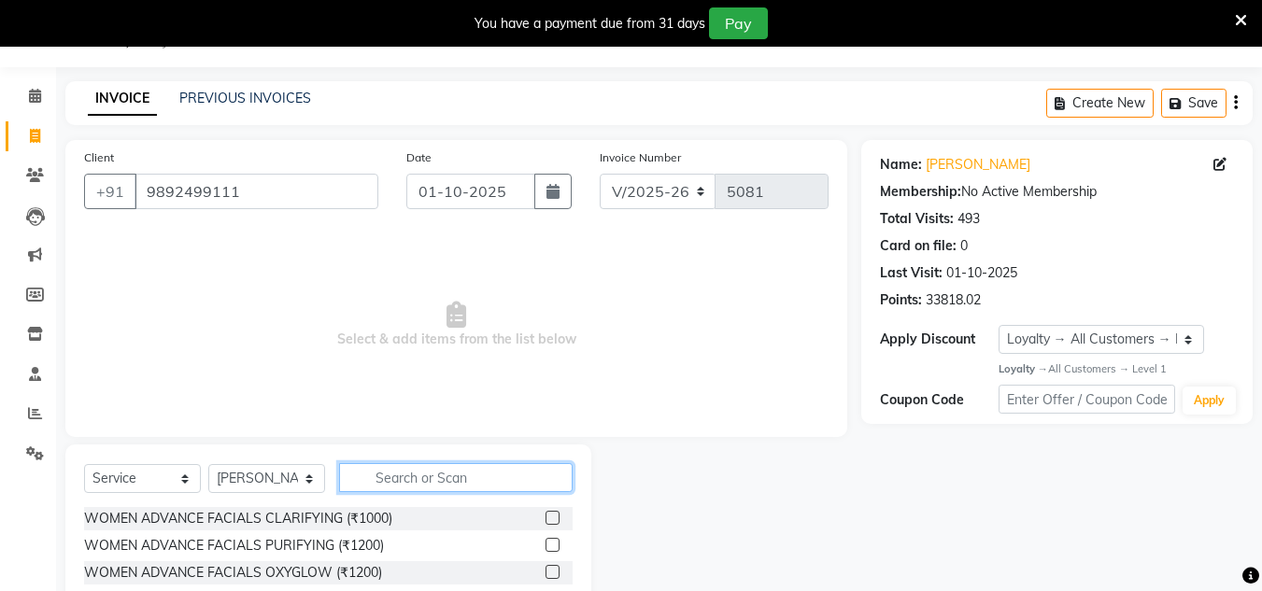
click at [376, 466] on input "text" at bounding box center [456, 477] width 234 height 29
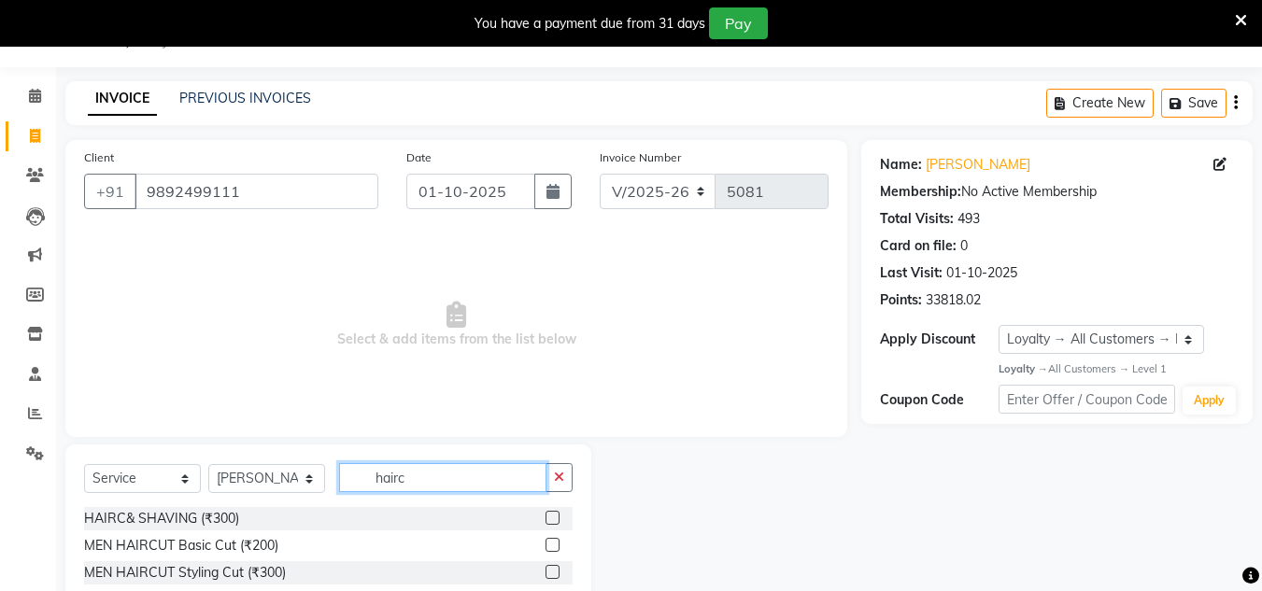
type input "hairc"
click at [558, 519] on label at bounding box center [553, 518] width 14 height 14
click at [558, 519] on input "checkbox" at bounding box center [552, 519] width 12 height 12
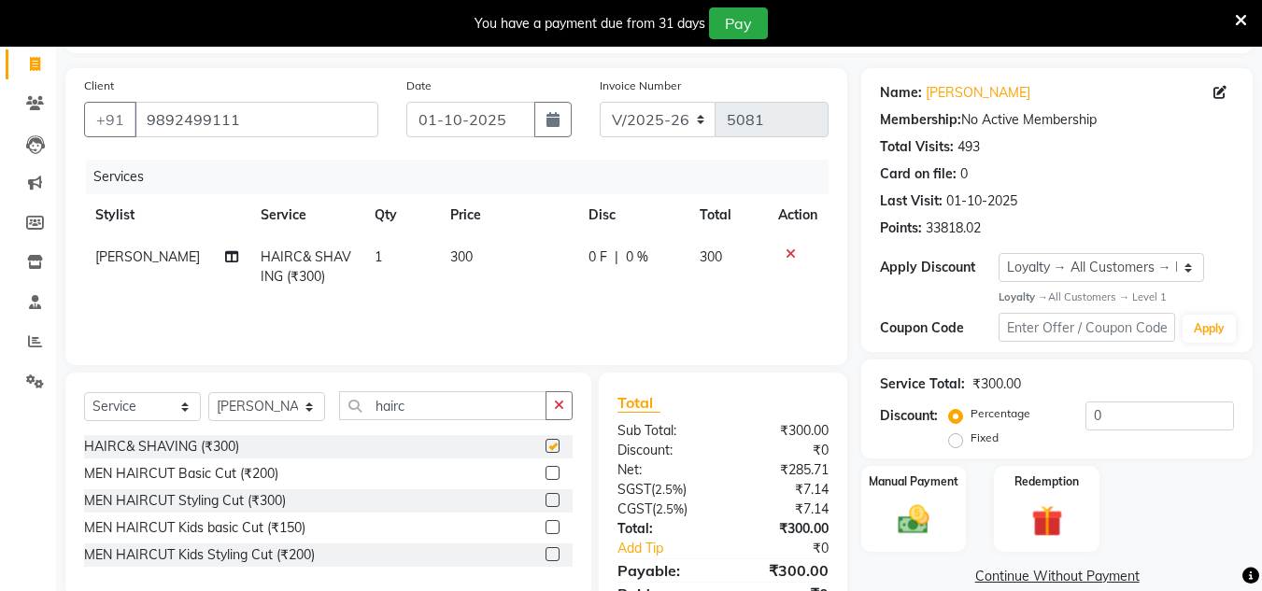
checkbox input "false"
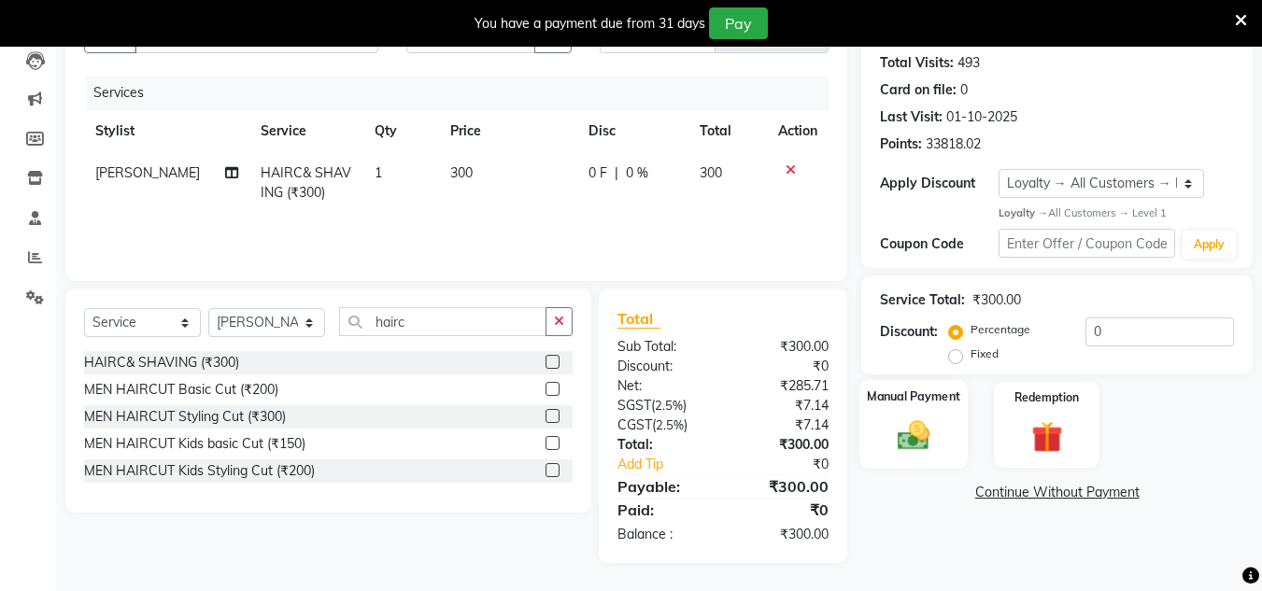
click at [910, 442] on img at bounding box center [913, 436] width 52 height 37
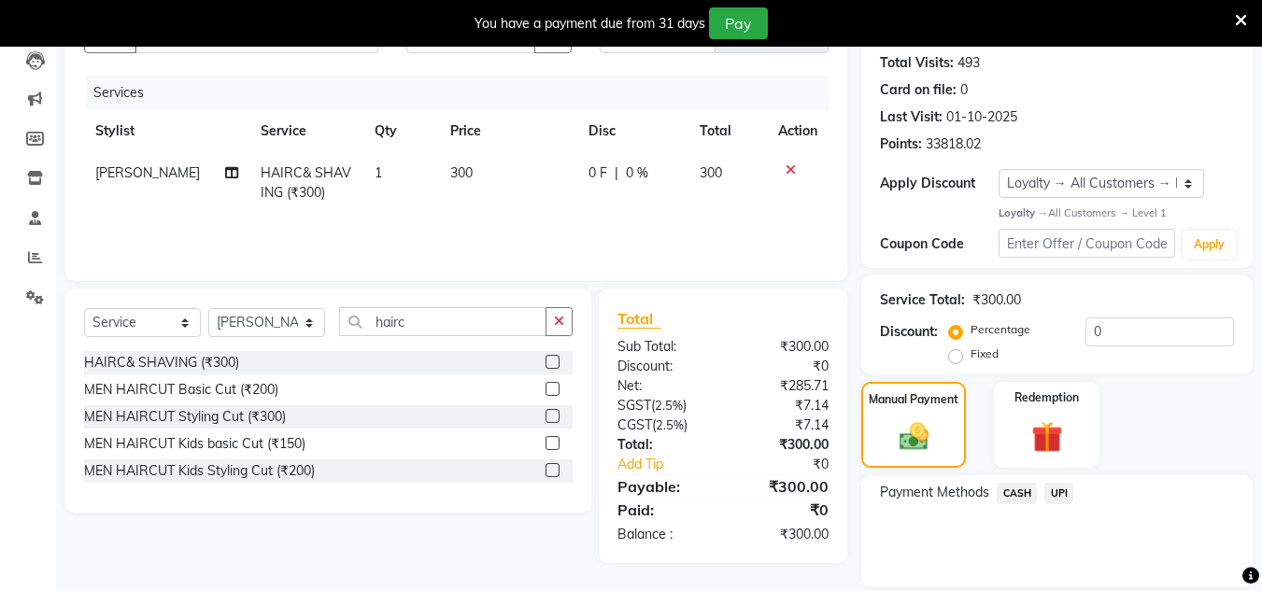
click at [1021, 497] on span "CASH" at bounding box center [1017, 493] width 40 height 21
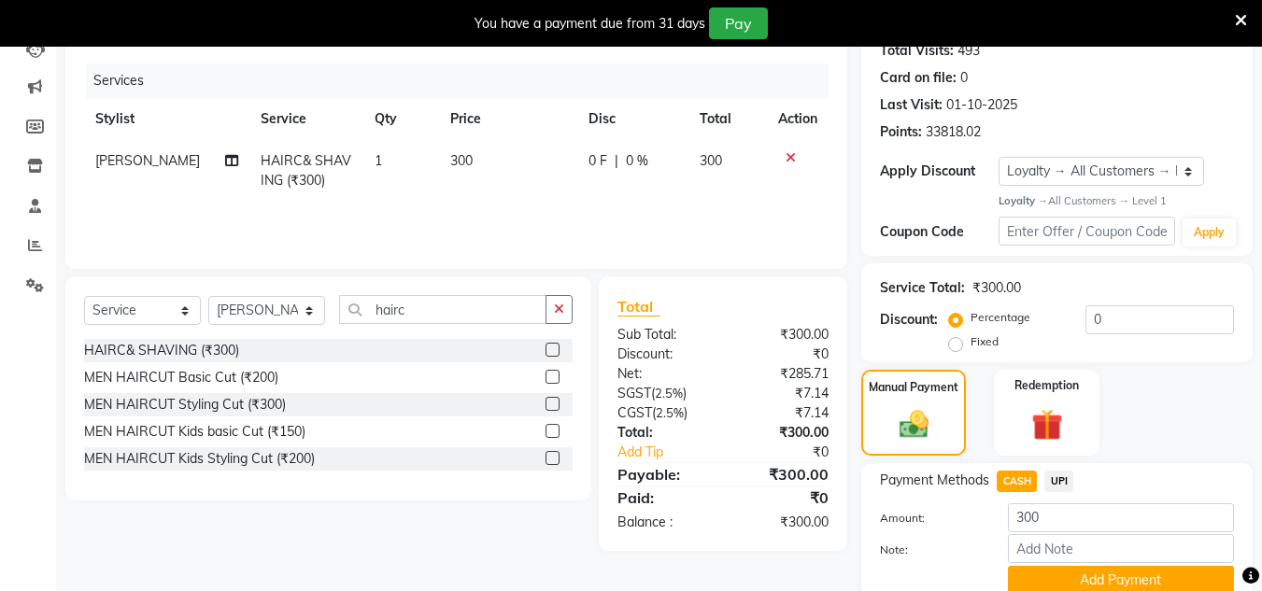
scroll to position [292, 0]
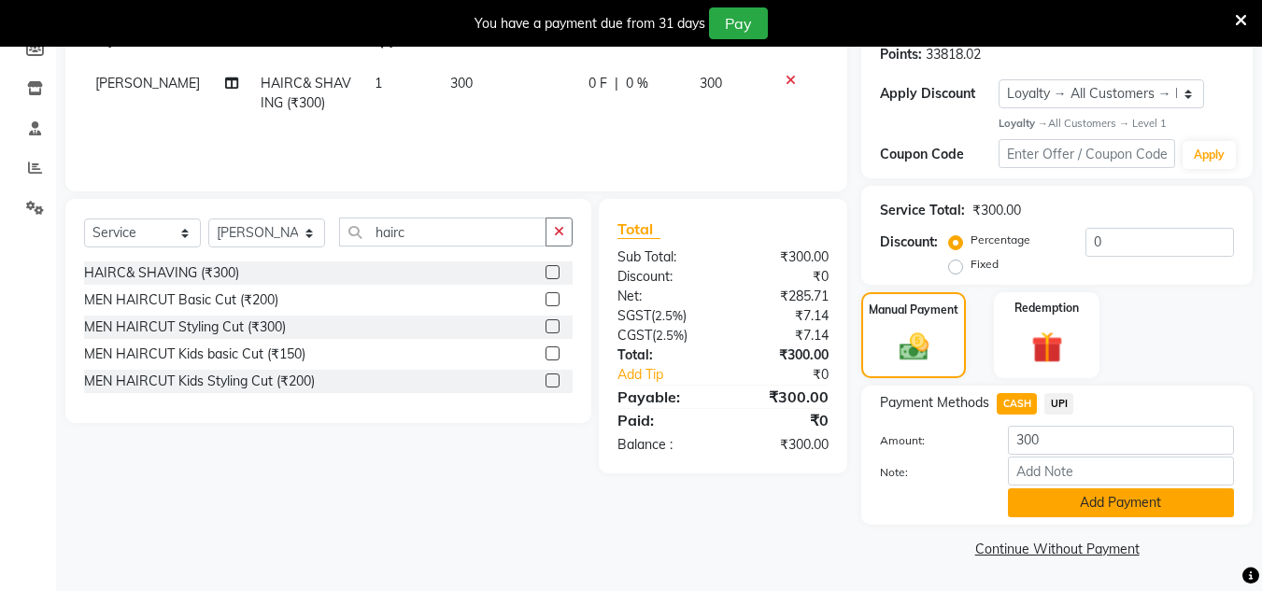
click at [1023, 504] on button "Add Payment" at bounding box center [1121, 503] width 226 height 29
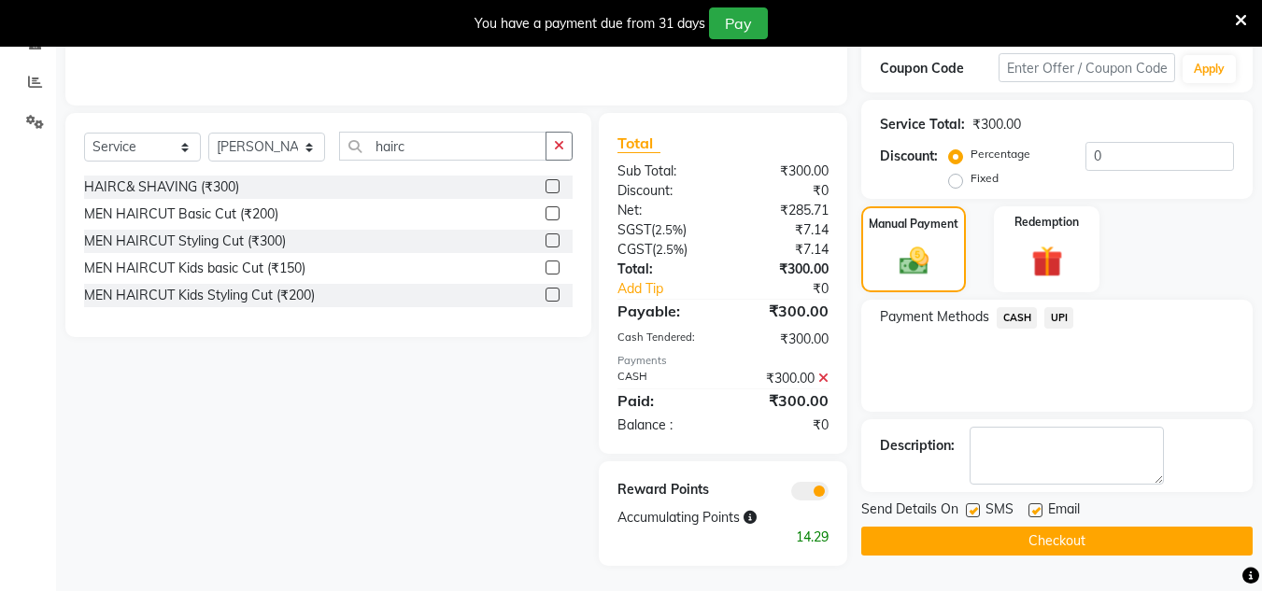
scroll to position [381, 0]
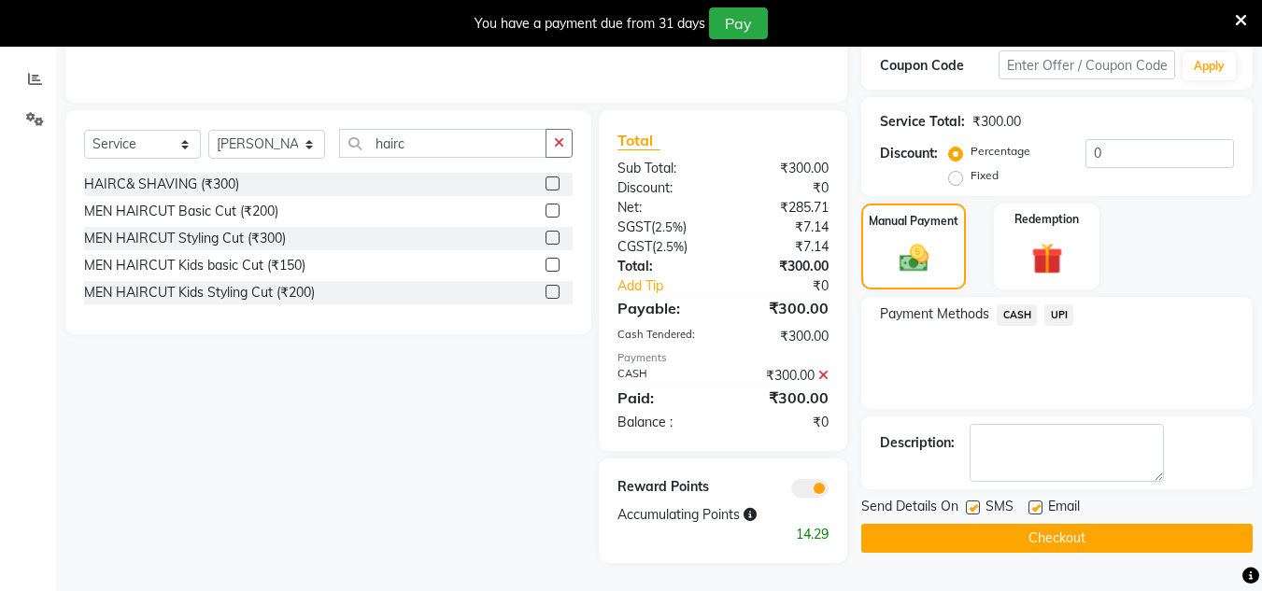
click at [1066, 528] on button "Checkout" at bounding box center [1056, 538] width 391 height 29
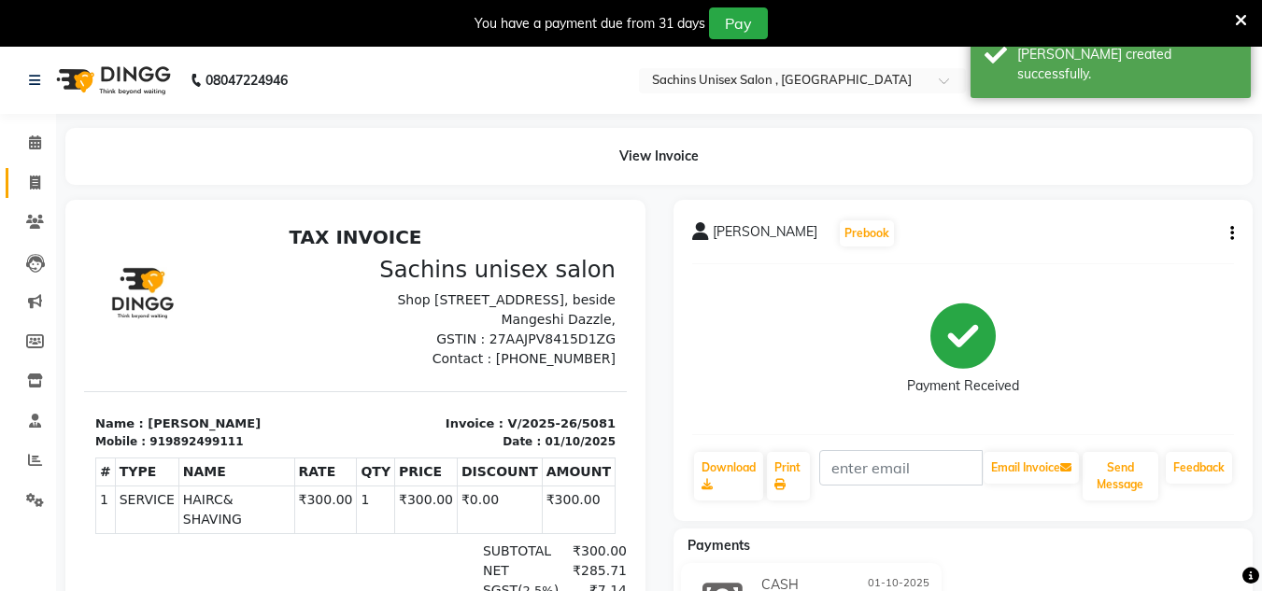
click at [27, 197] on li "Invoice" at bounding box center [28, 183] width 56 height 40
click at [36, 182] on icon at bounding box center [35, 183] width 10 height 14
select select "service"
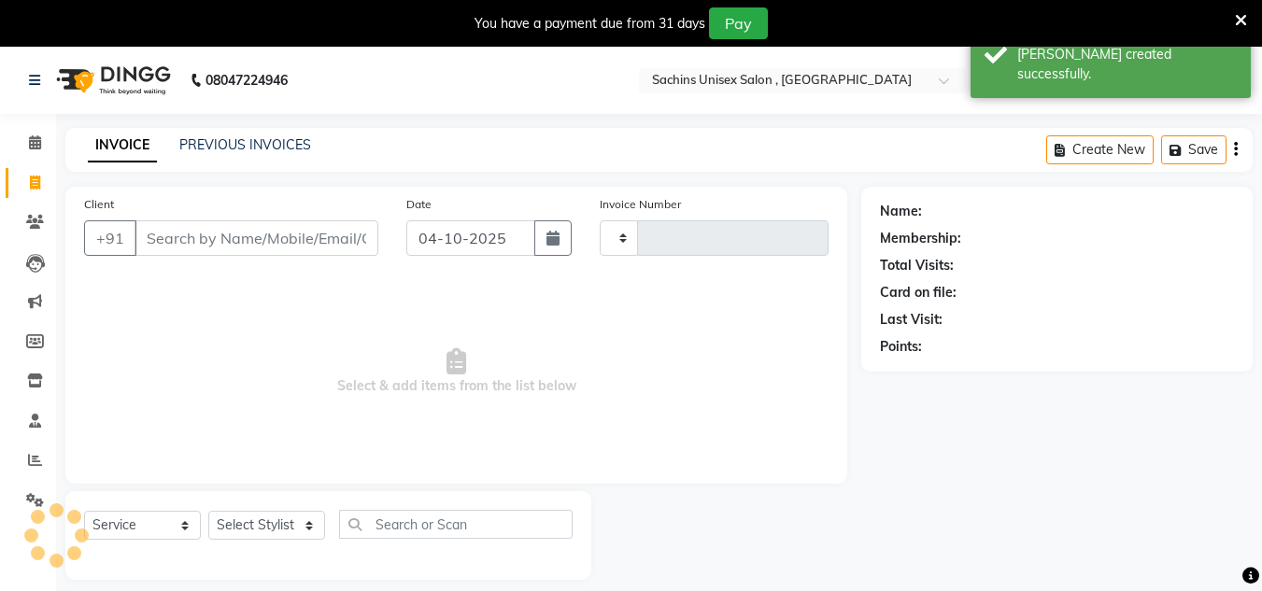
scroll to position [47, 0]
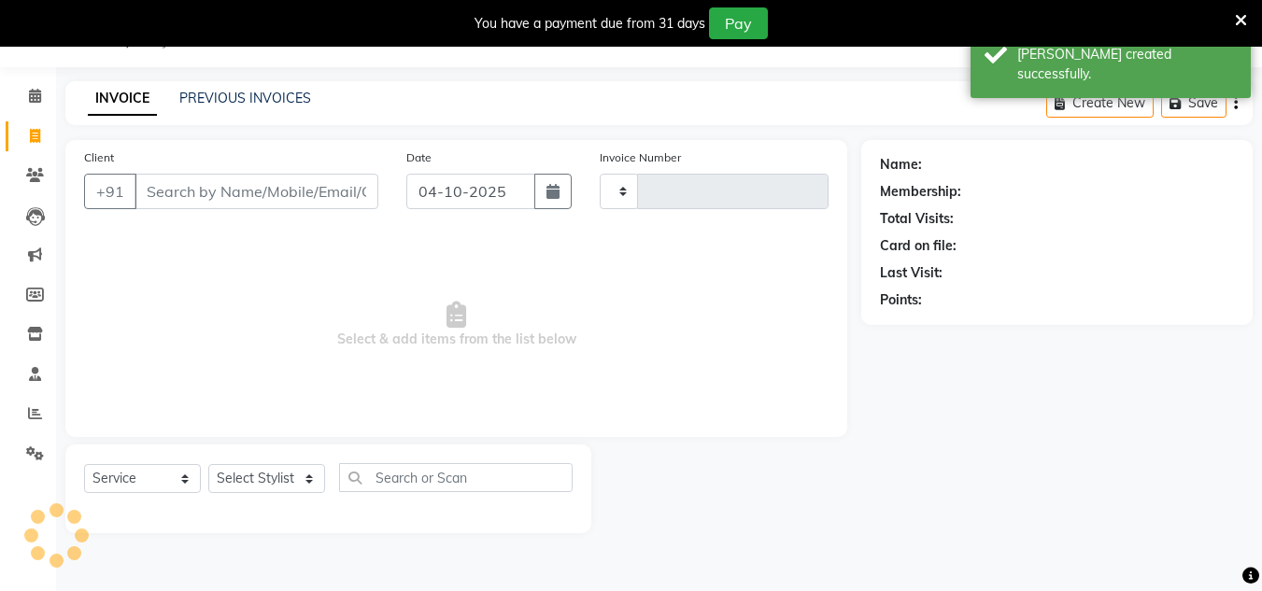
type input "5082"
select select "6840"
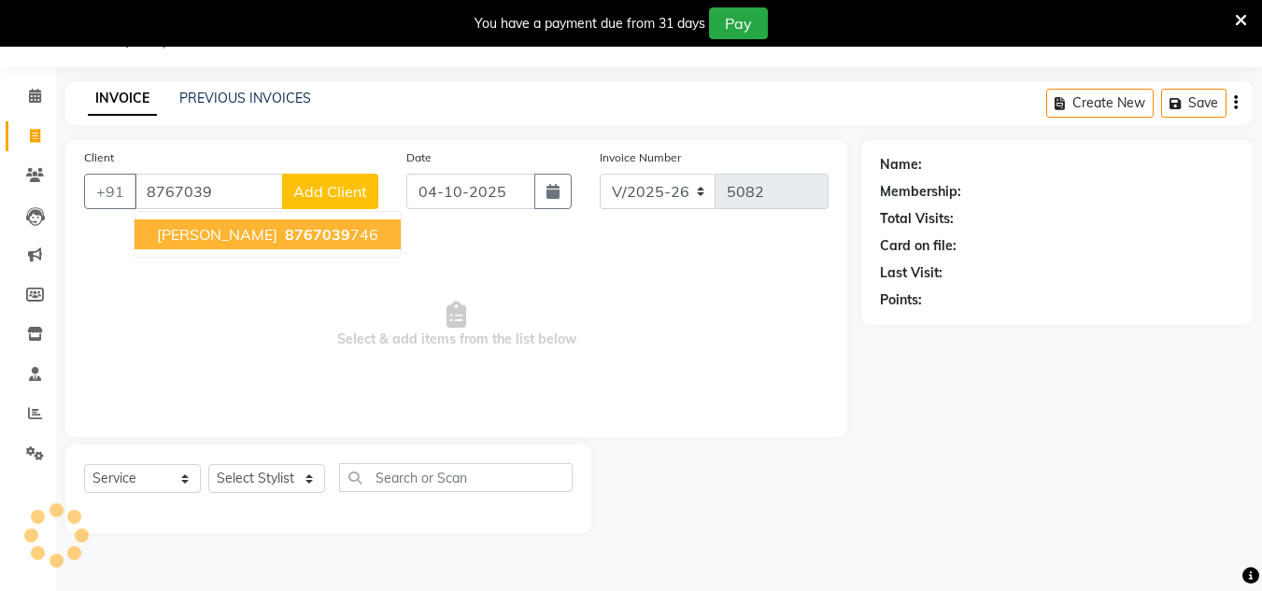
click at [181, 236] on span "[PERSON_NAME]" at bounding box center [217, 234] width 120 height 19
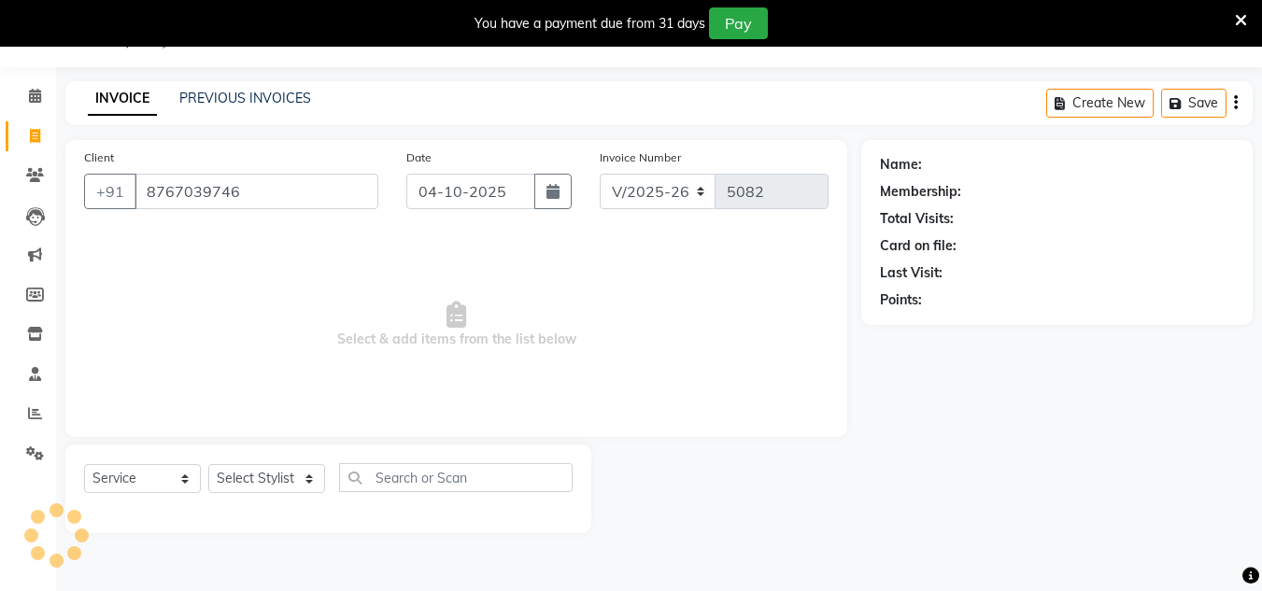
type input "8767039746"
select select "1: Object"
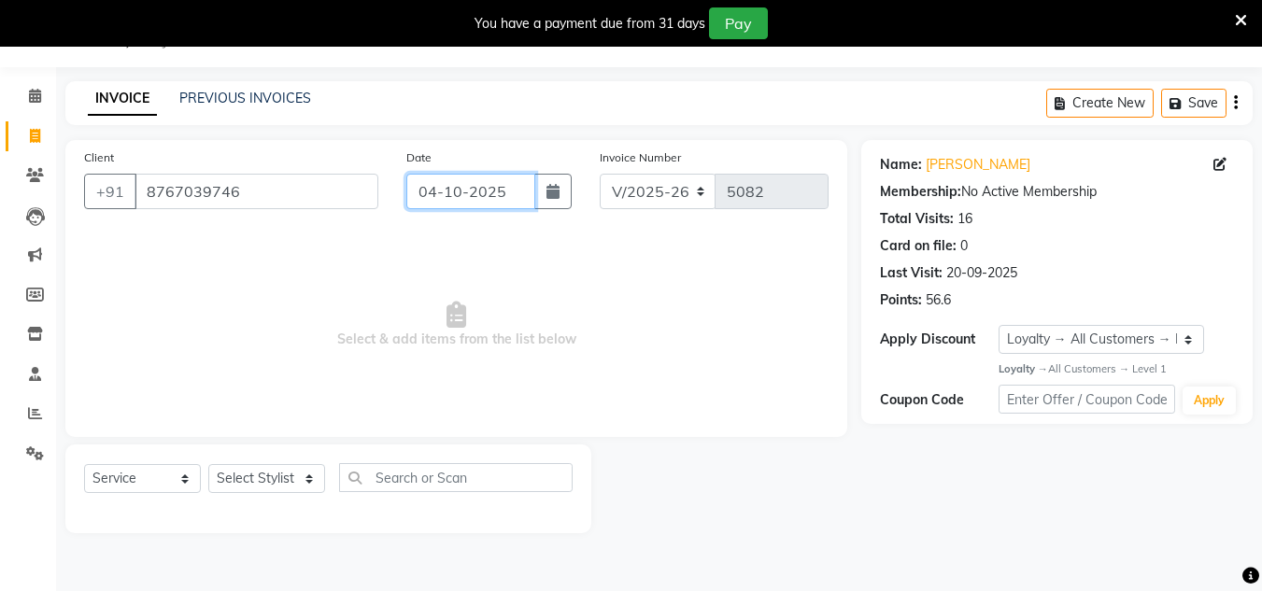
drag, startPoint x: 514, startPoint y: 195, endPoint x: 514, endPoint y: 207, distance: 12.1
click at [514, 202] on input "04-10-2025" at bounding box center [470, 191] width 129 height 35
select select "10"
select select "2025"
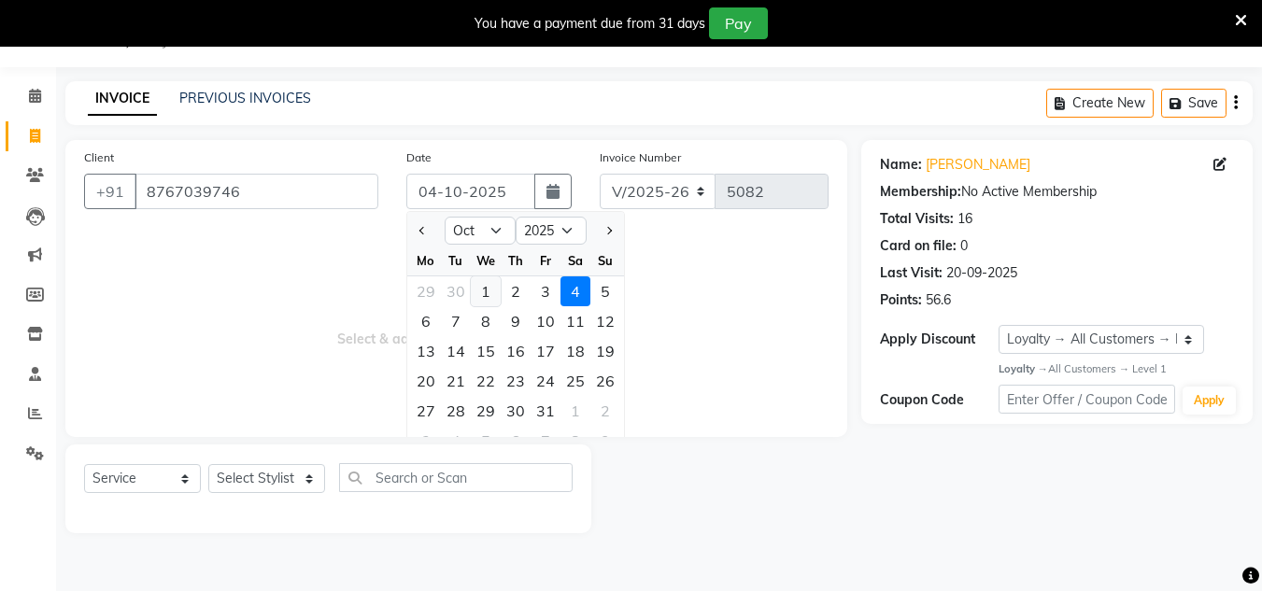
click at [481, 295] on div "1" at bounding box center [486, 291] width 30 height 30
type input "01-10-2025"
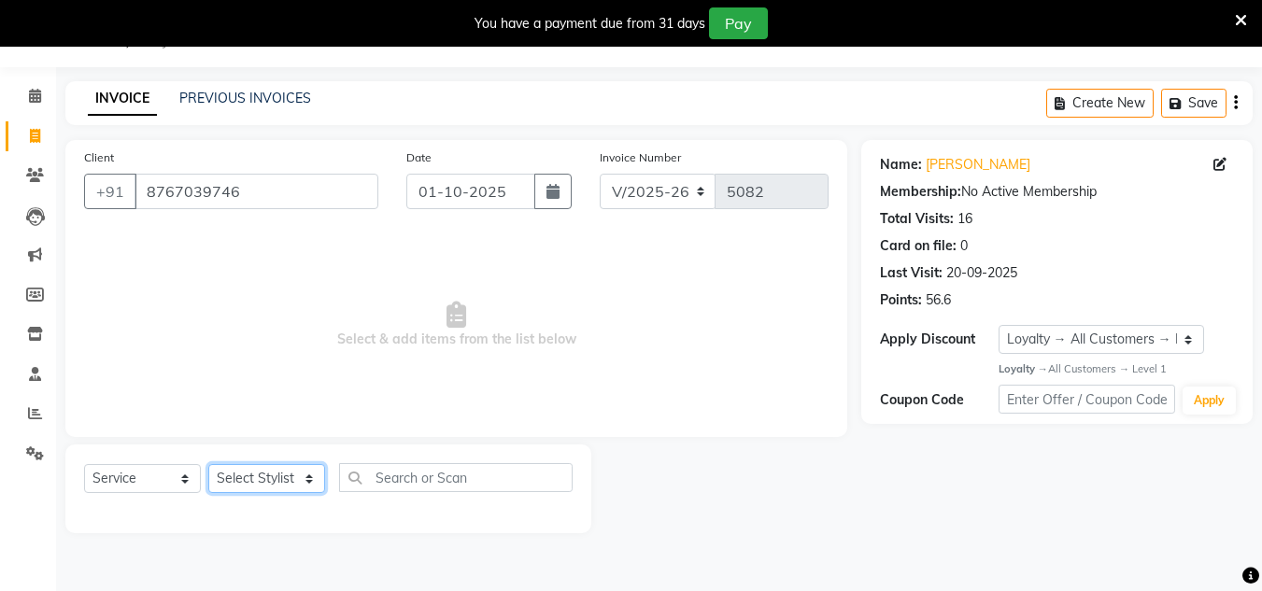
click at [311, 481] on select "Select Stylist [PERSON_NAME] new [PERSON_NAME] [PERSON_NAME] [PERSON_NAME] Owne…" at bounding box center [266, 478] width 117 height 29
select select "85763"
click at [208, 464] on select "Select Stylist [PERSON_NAME] new [PERSON_NAME] [PERSON_NAME] [PERSON_NAME] Owne…" at bounding box center [266, 478] width 117 height 29
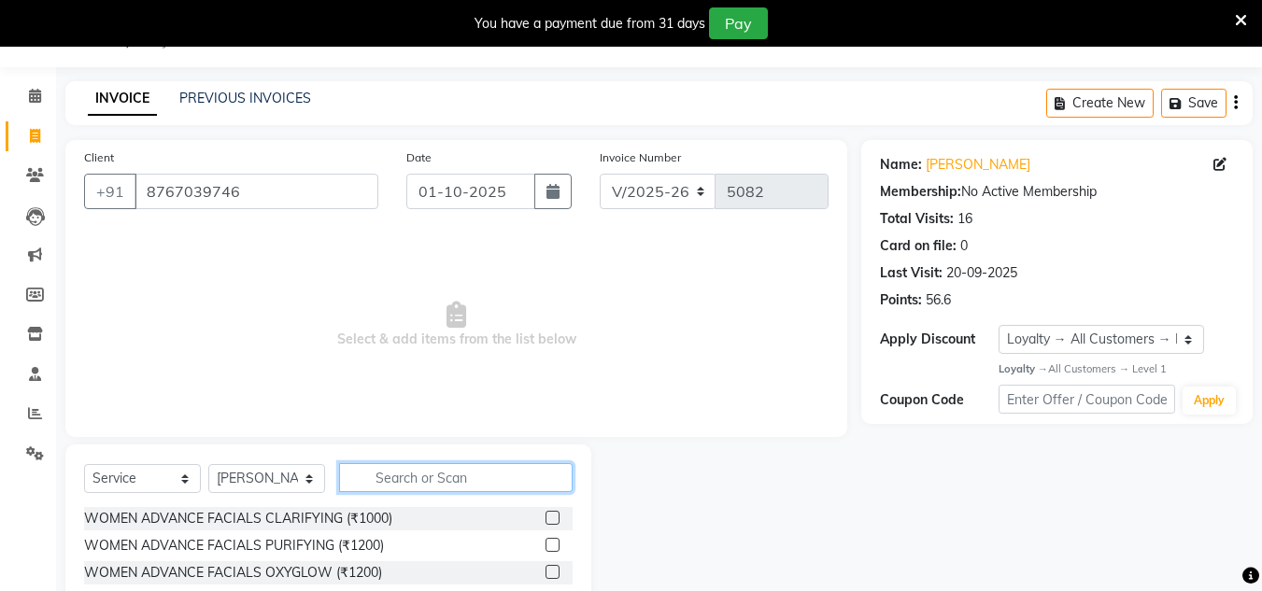
click at [401, 489] on input "text" at bounding box center [456, 477] width 234 height 29
type input "shav"
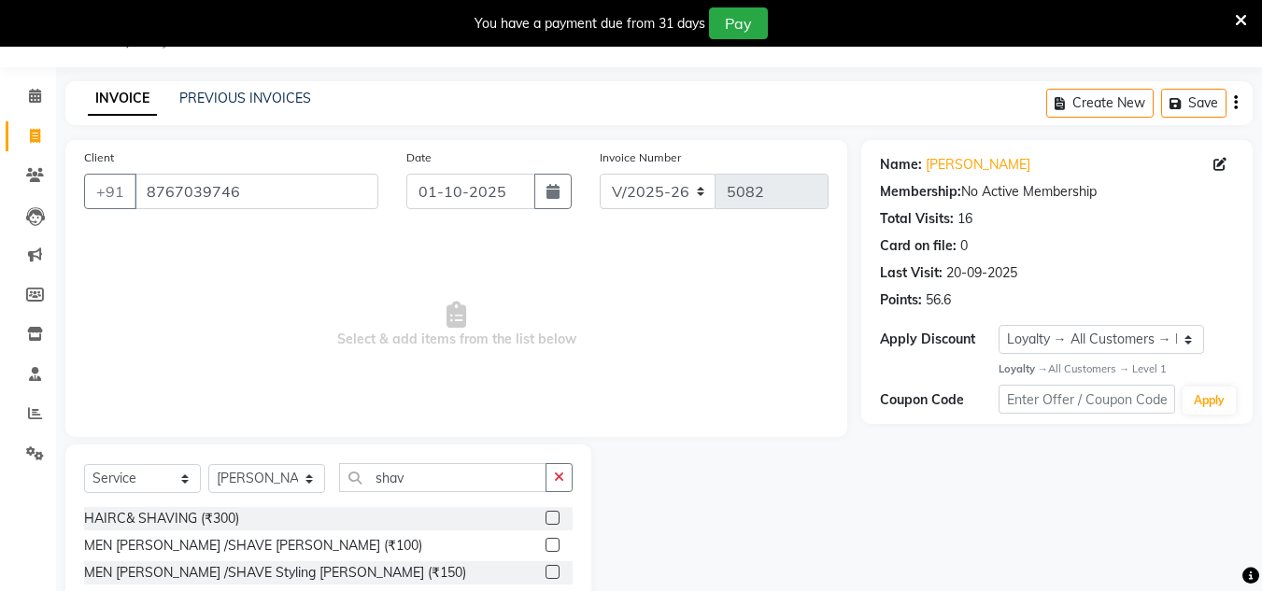
drag, startPoint x: 551, startPoint y: 544, endPoint x: 559, endPoint y: 524, distance: 21.0
click at [552, 542] on label at bounding box center [553, 545] width 14 height 14
click at [552, 542] on input "checkbox" at bounding box center [552, 546] width 12 height 12
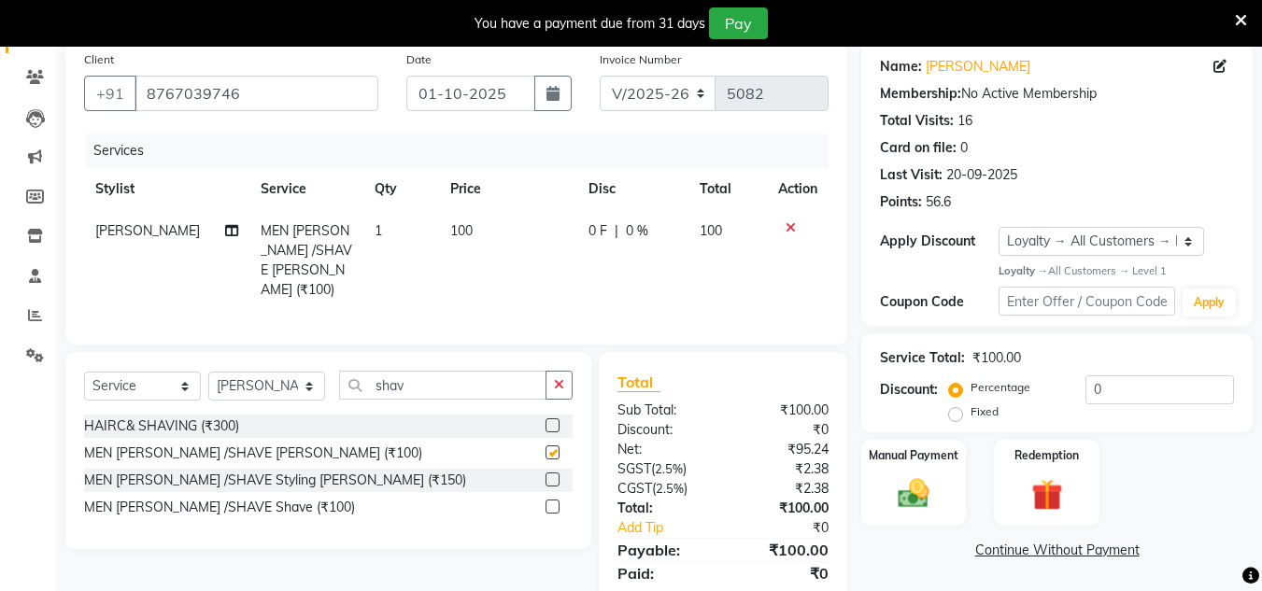
checkbox input "false"
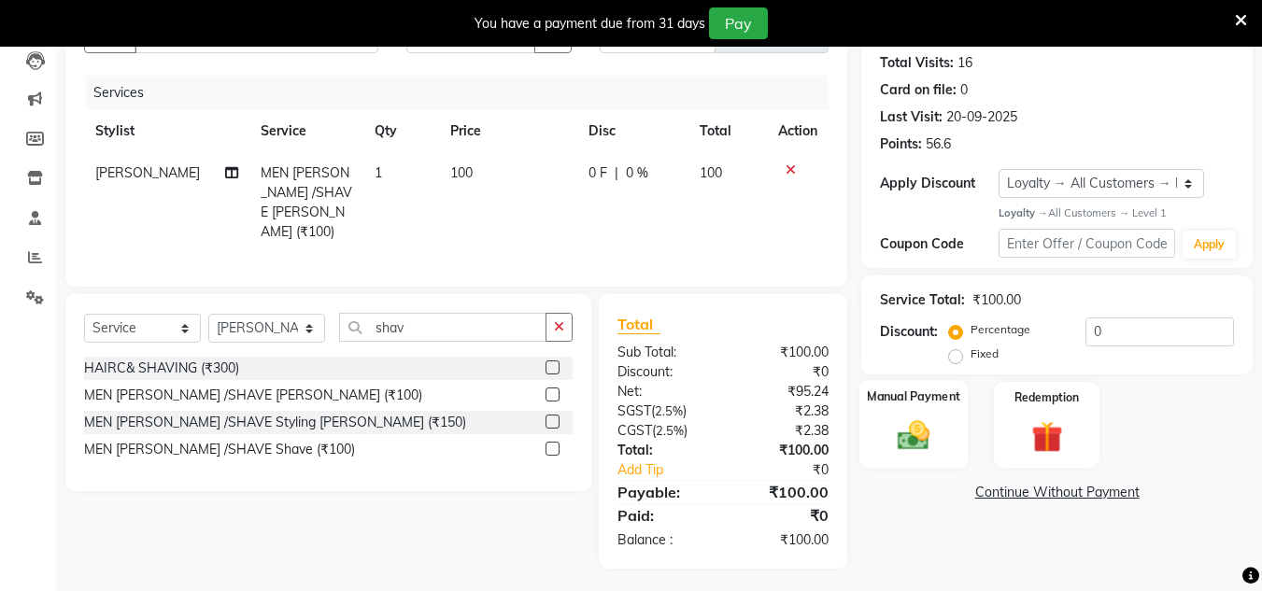
click at [914, 439] on img at bounding box center [913, 436] width 52 height 37
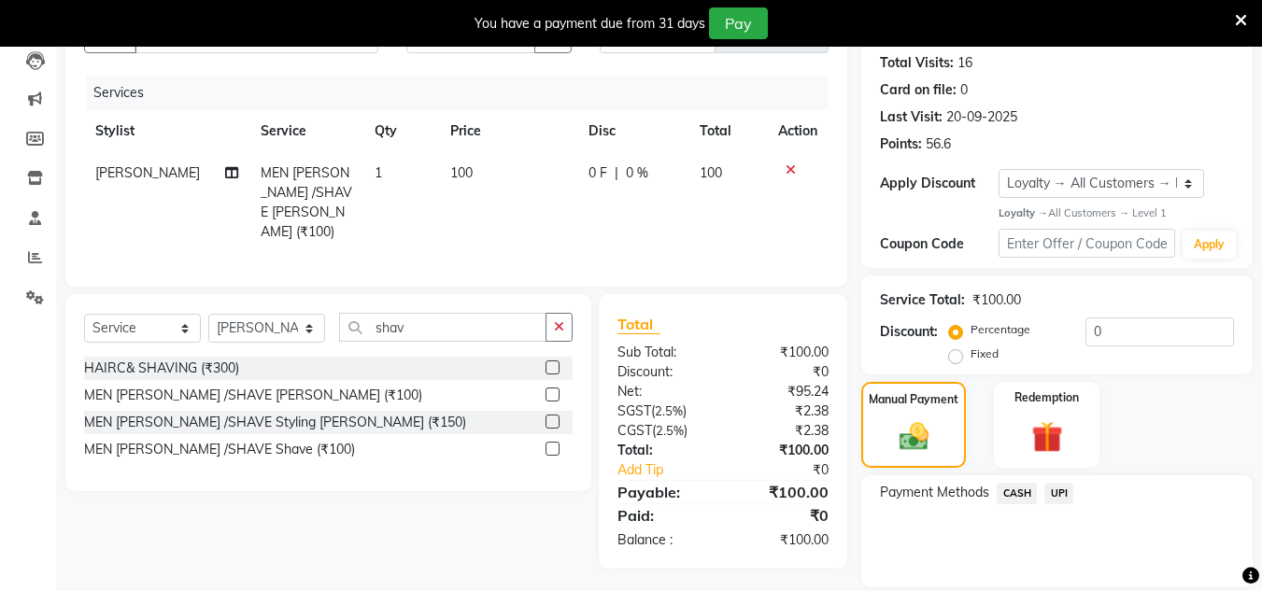
click at [1058, 492] on span "UPI" at bounding box center [1058, 493] width 29 height 21
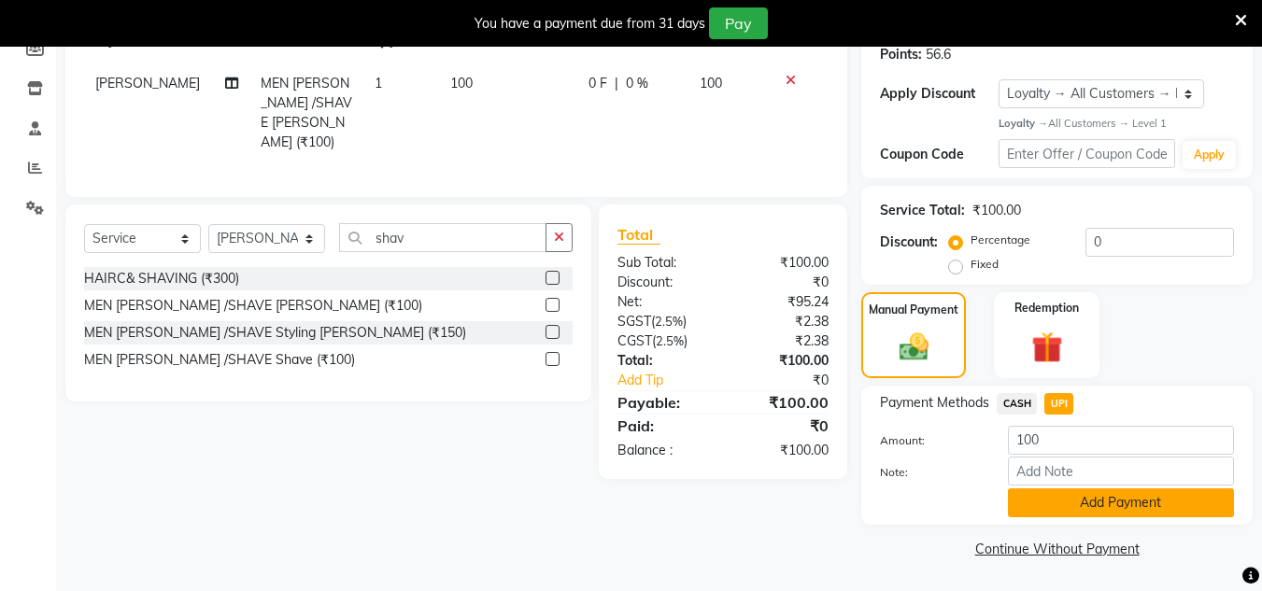
click at [1066, 505] on button "Add Payment" at bounding box center [1121, 503] width 226 height 29
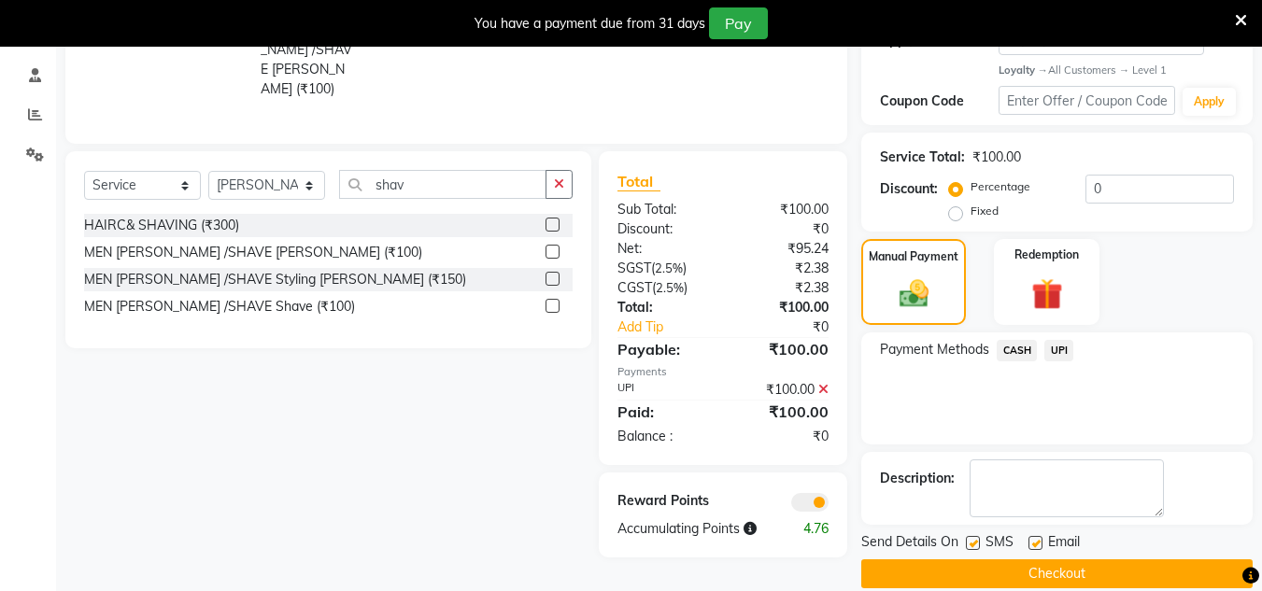
scroll to position [371, 0]
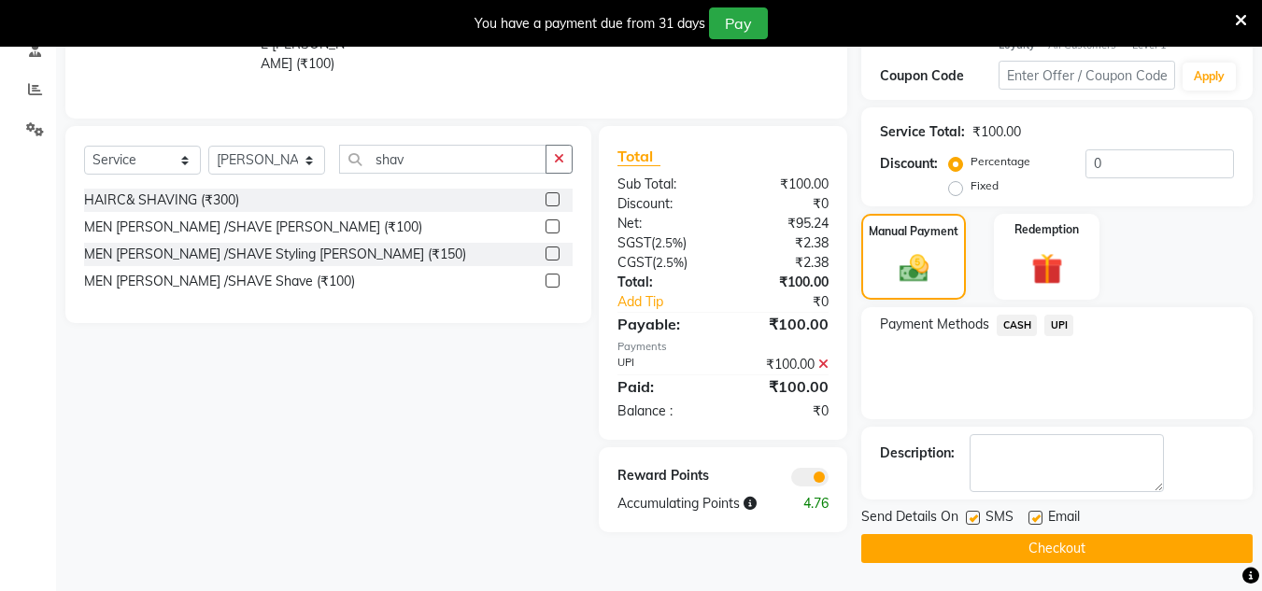
drag, startPoint x: 1028, startPoint y: 554, endPoint x: 669, endPoint y: 208, distance: 498.8
click at [1024, 538] on button "Checkout" at bounding box center [1056, 548] width 391 height 29
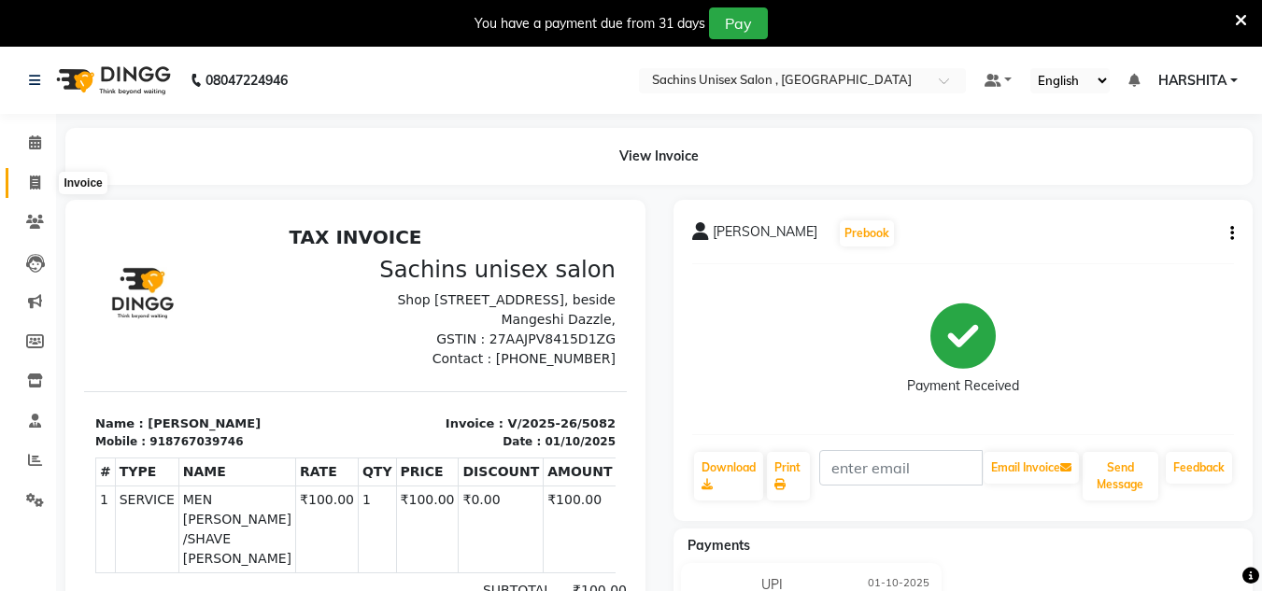
click at [32, 188] on icon at bounding box center [35, 183] width 10 height 14
select select "service"
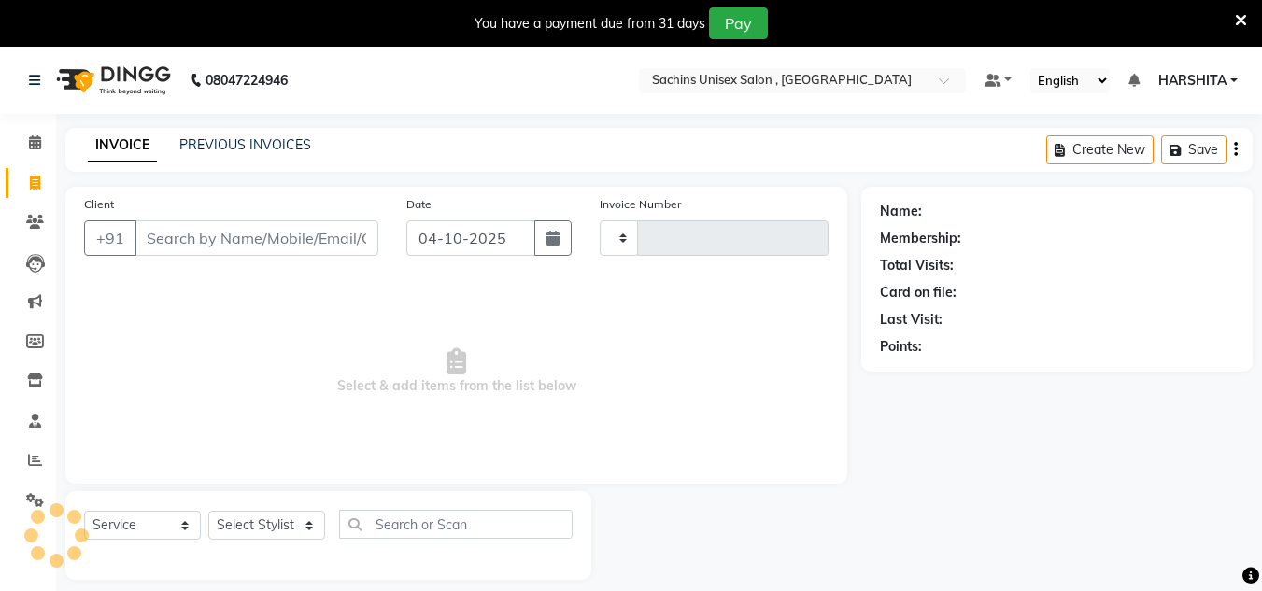
type input "5083"
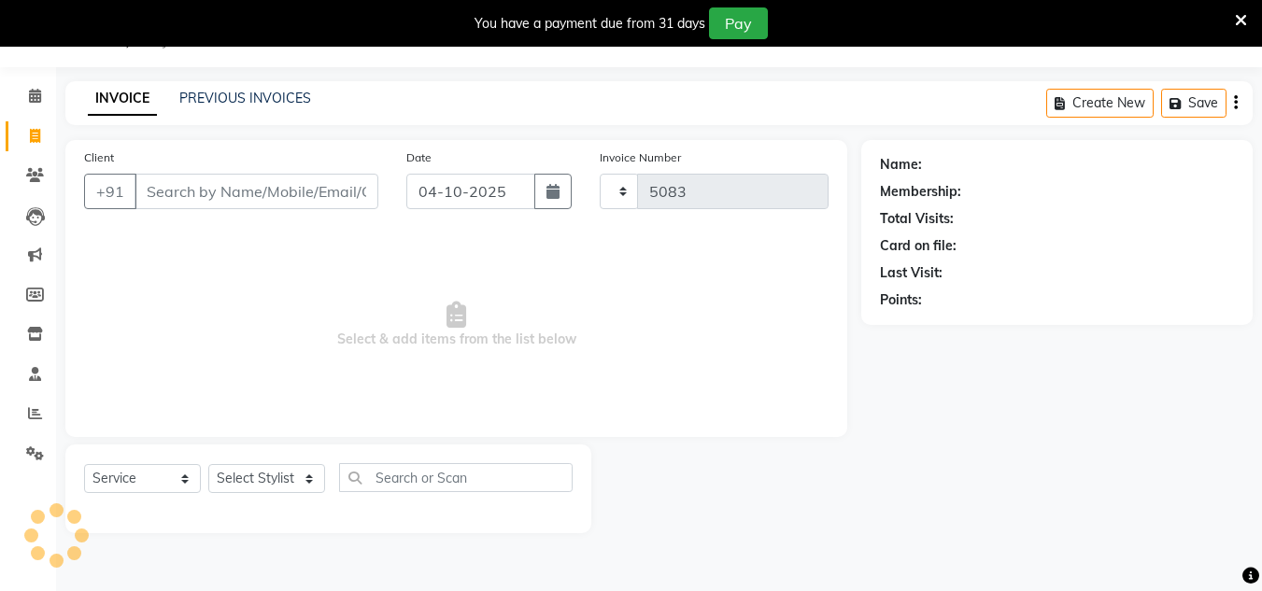
select select "6840"
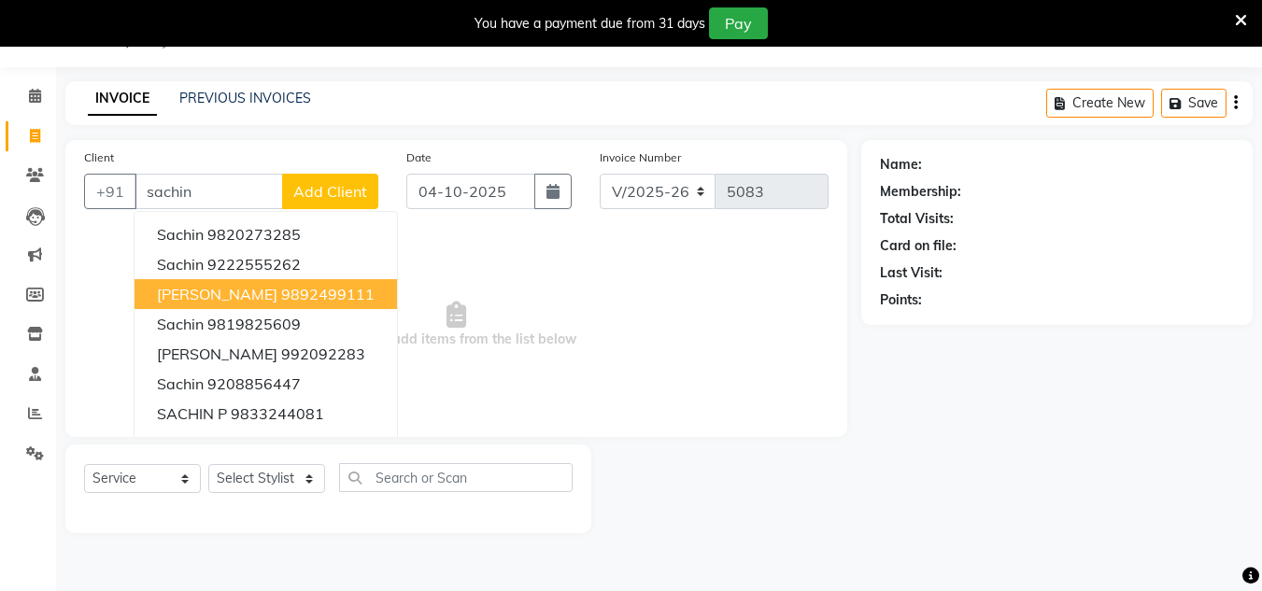
click at [281, 296] on ngb-highlight "9892499111" at bounding box center [327, 294] width 93 height 19
type input "9892499111"
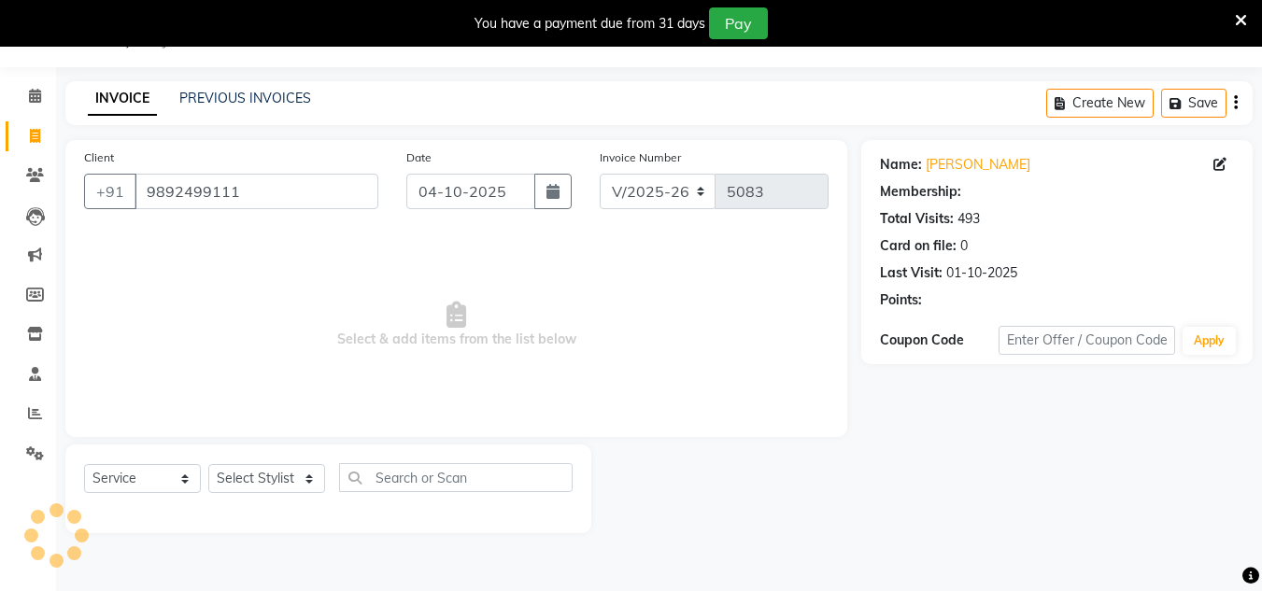
select select "1: Object"
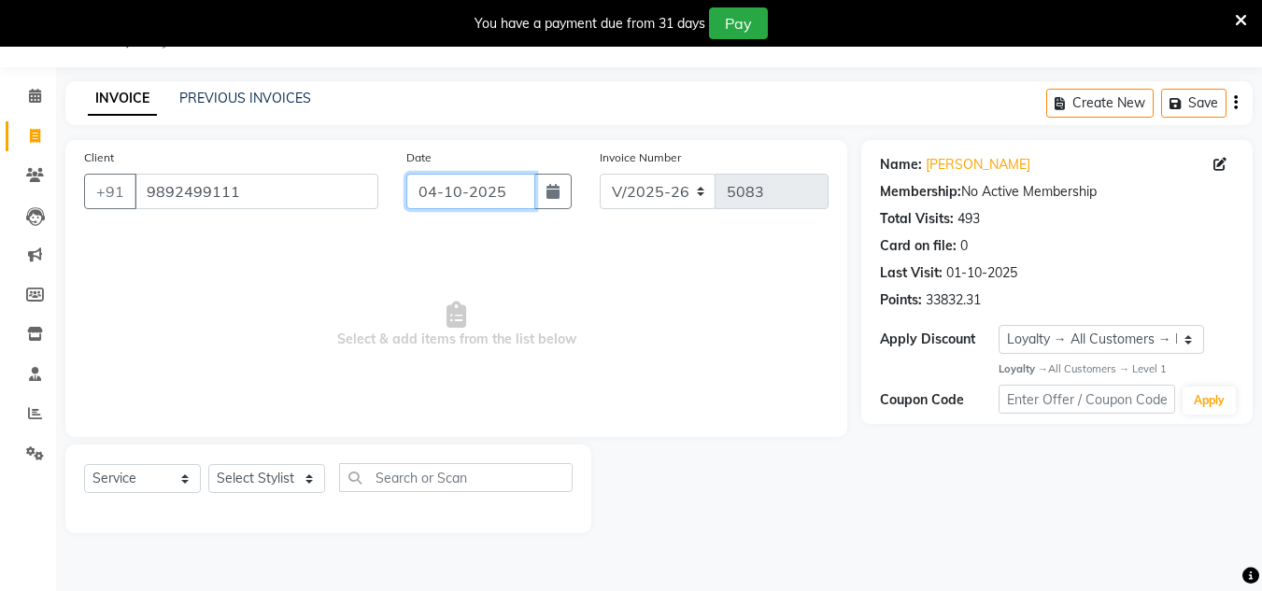
drag, startPoint x: 503, startPoint y: 193, endPoint x: 503, endPoint y: 205, distance: 11.2
click at [503, 194] on input "04-10-2025" at bounding box center [470, 191] width 129 height 35
select select "10"
select select "2025"
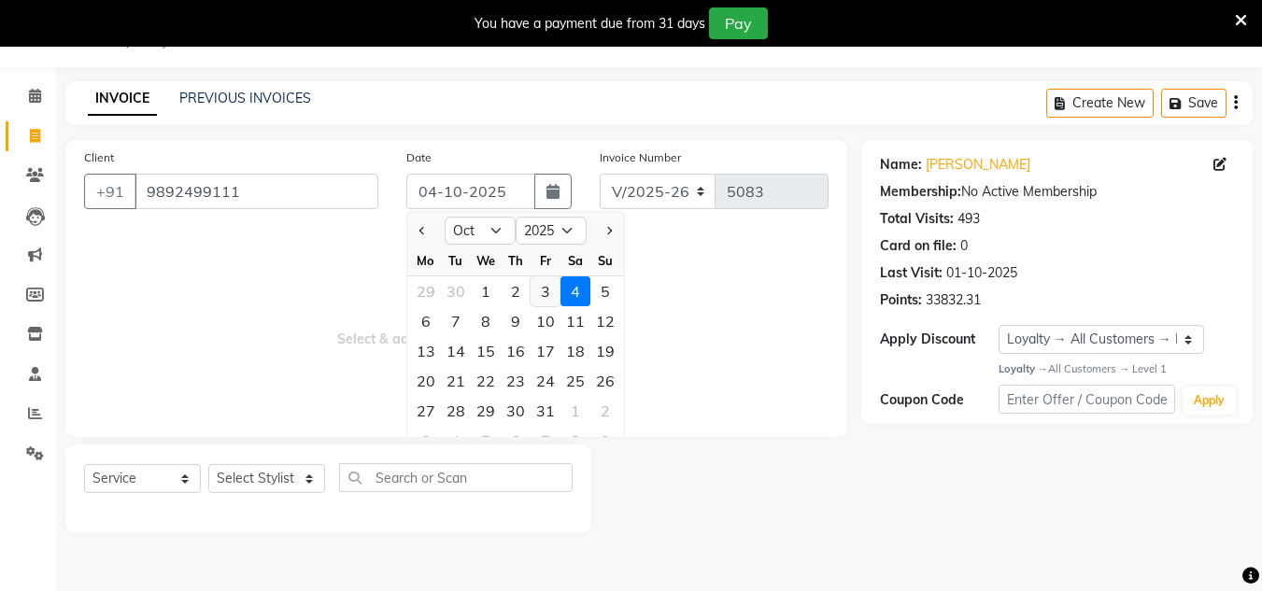
click at [533, 292] on div "3" at bounding box center [546, 291] width 30 height 30
type input "03-10-2025"
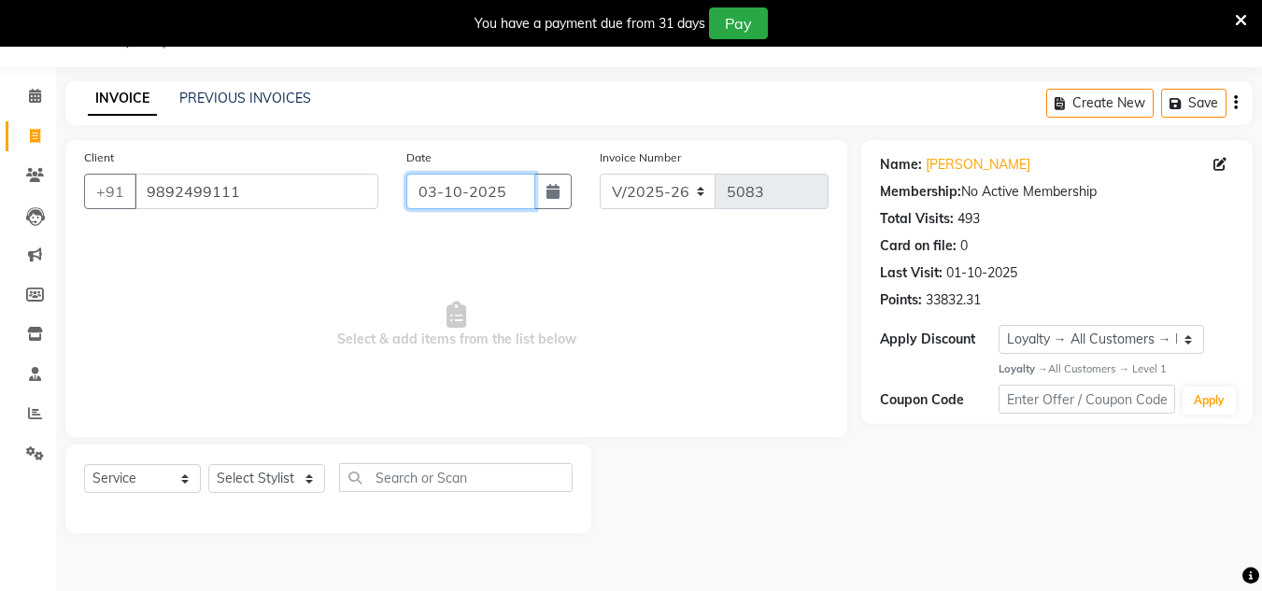
click at [513, 190] on input "03-10-2025" at bounding box center [470, 191] width 129 height 35
select select "10"
select select "2025"
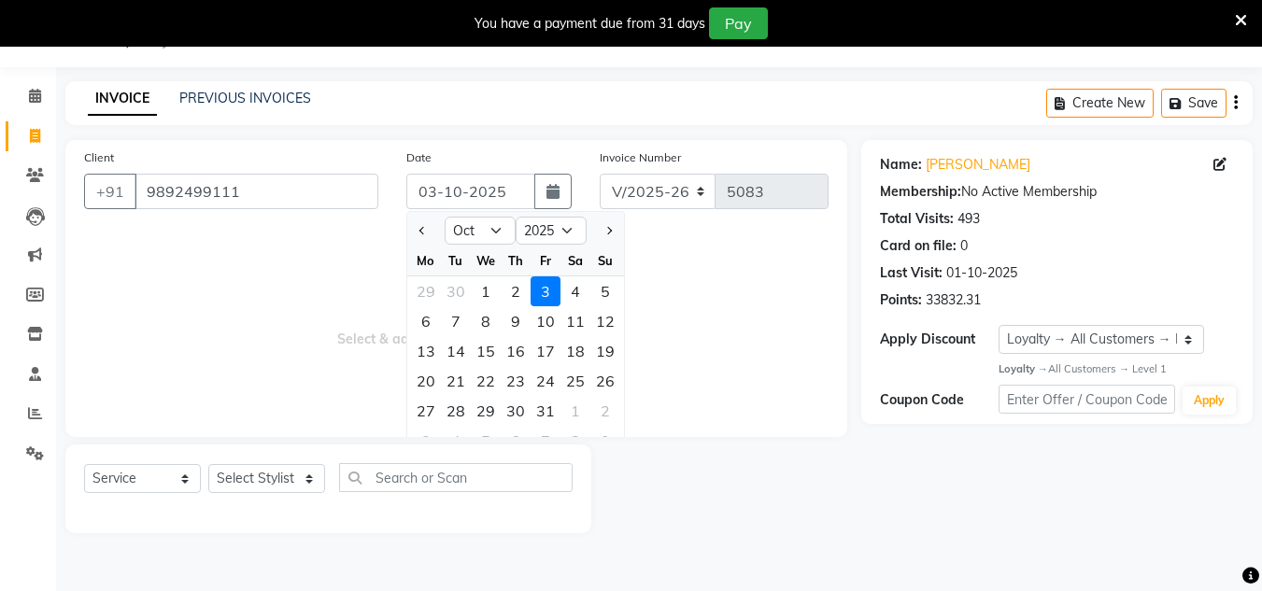
drag, startPoint x: 490, startPoint y: 303, endPoint x: 444, endPoint y: 327, distance: 52.6
click at [489, 303] on div "1" at bounding box center [486, 291] width 30 height 30
type input "01-10-2025"
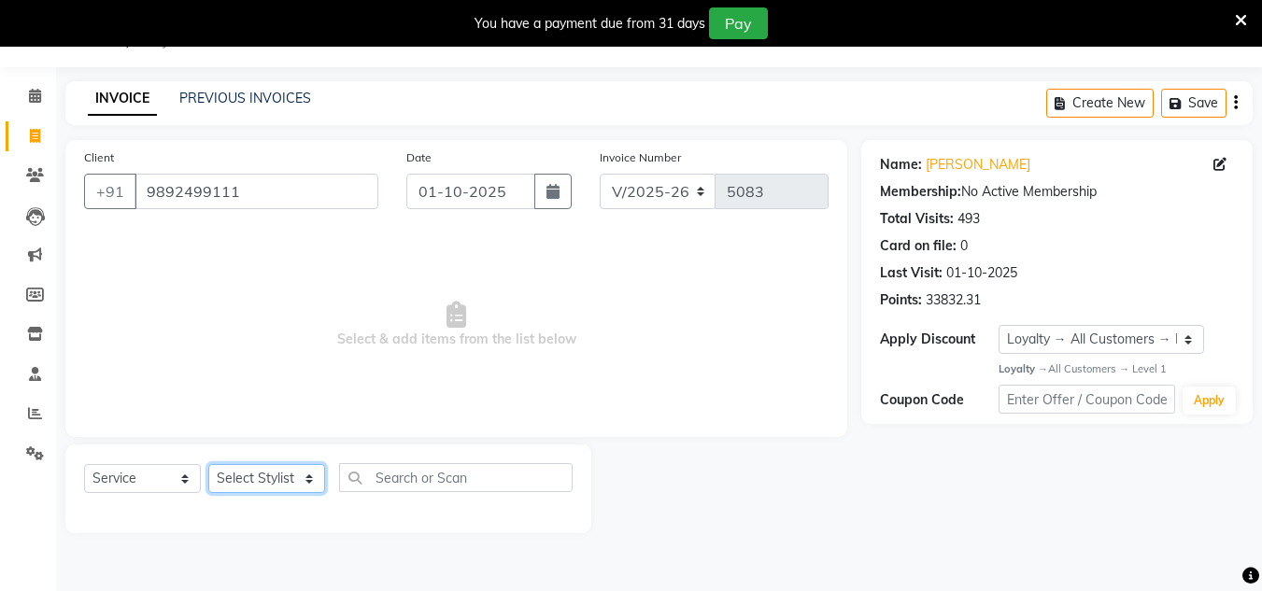
click at [297, 482] on select "Select Stylist [PERSON_NAME] new [PERSON_NAME] [PERSON_NAME] [PERSON_NAME] Owne…" at bounding box center [266, 478] width 117 height 29
select select "90179"
click at [208, 464] on select "Select Stylist [PERSON_NAME] new [PERSON_NAME] [PERSON_NAME] [PERSON_NAME] Owne…" at bounding box center [266, 478] width 117 height 29
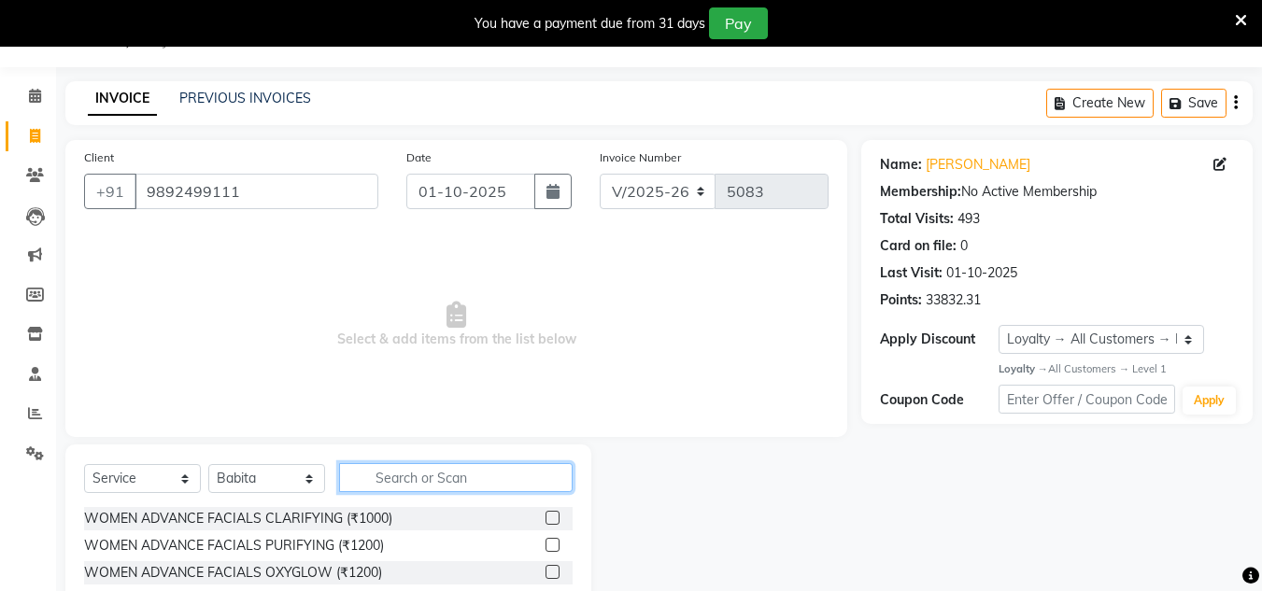
click at [398, 475] on input "text" at bounding box center [456, 477] width 234 height 29
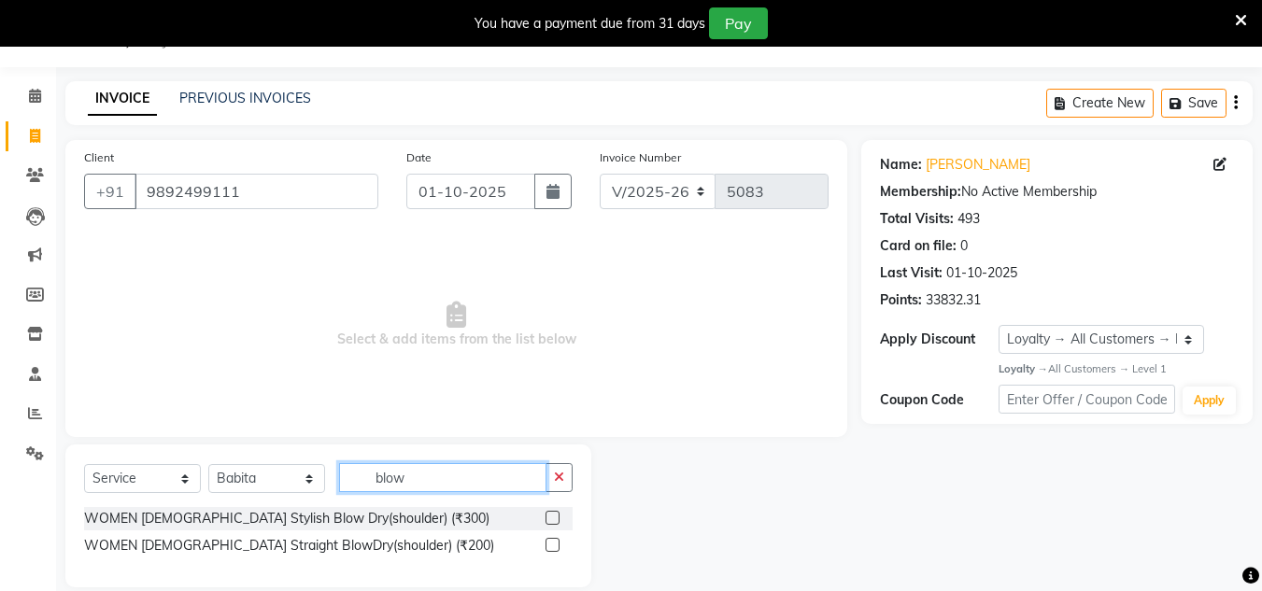
type input "blow"
click at [554, 518] on label at bounding box center [553, 518] width 14 height 14
click at [554, 518] on input "checkbox" at bounding box center [552, 519] width 12 height 12
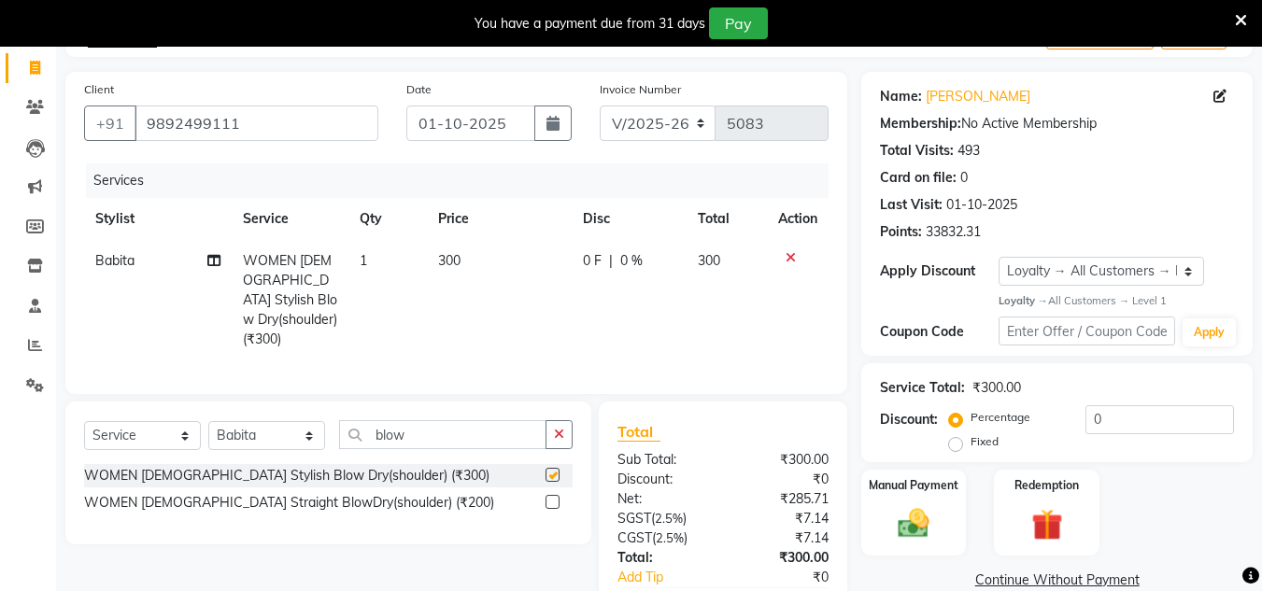
scroll to position [222, 0]
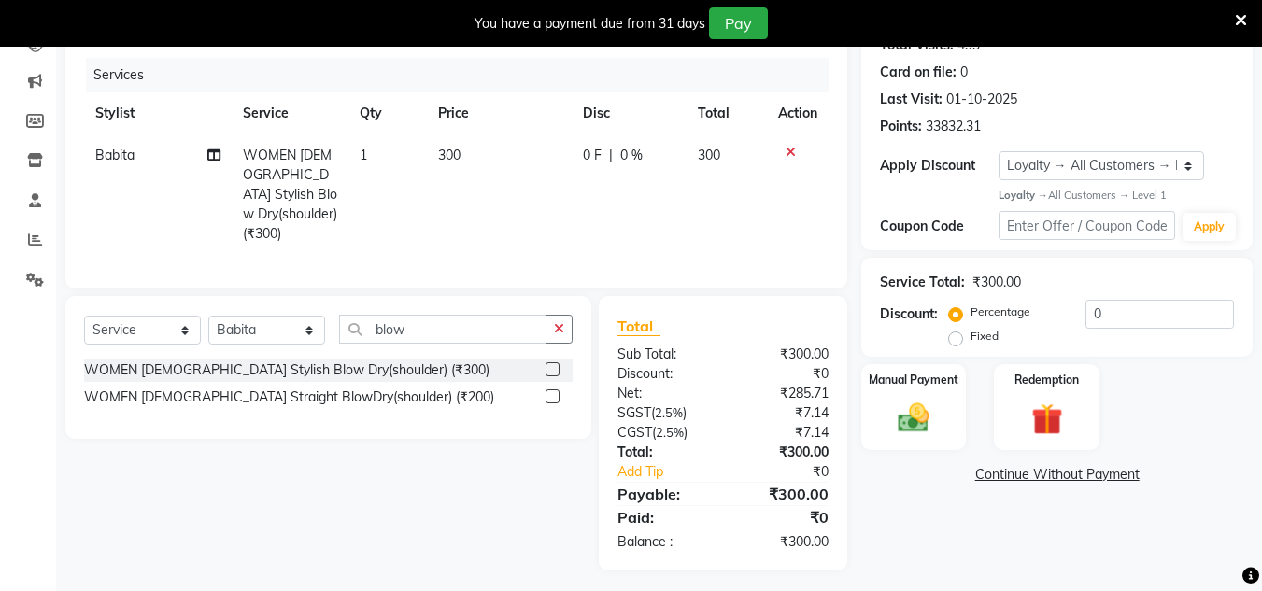
checkbox input "false"
click at [919, 416] on img at bounding box center [913, 416] width 52 height 37
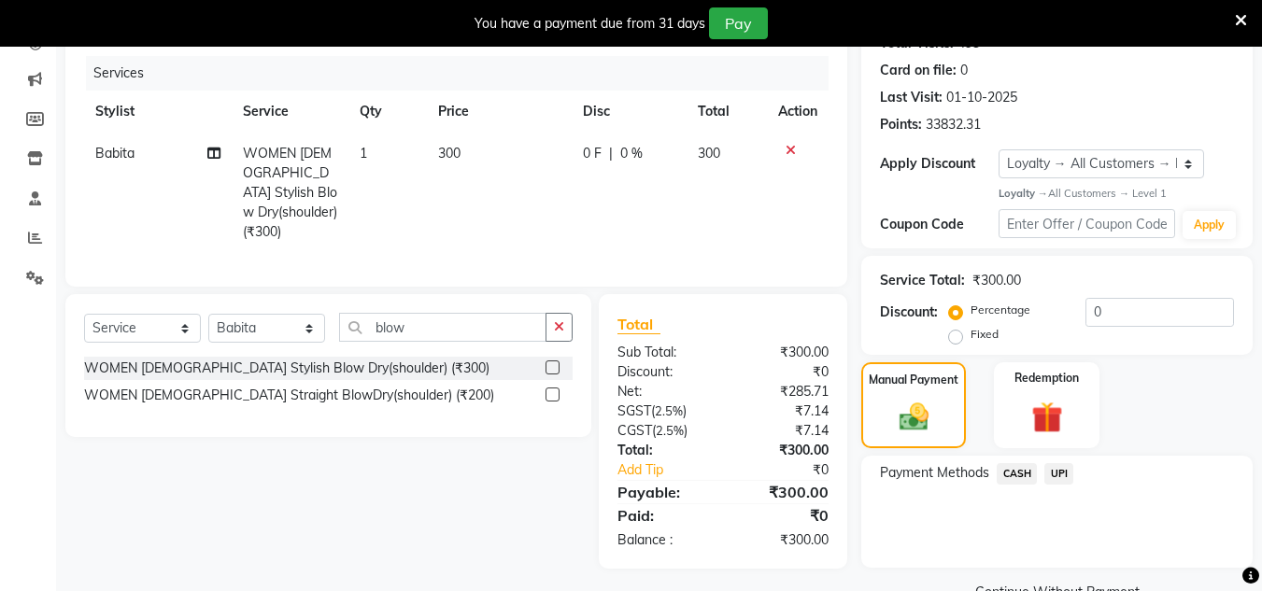
click at [1068, 467] on span "UPI" at bounding box center [1058, 473] width 29 height 21
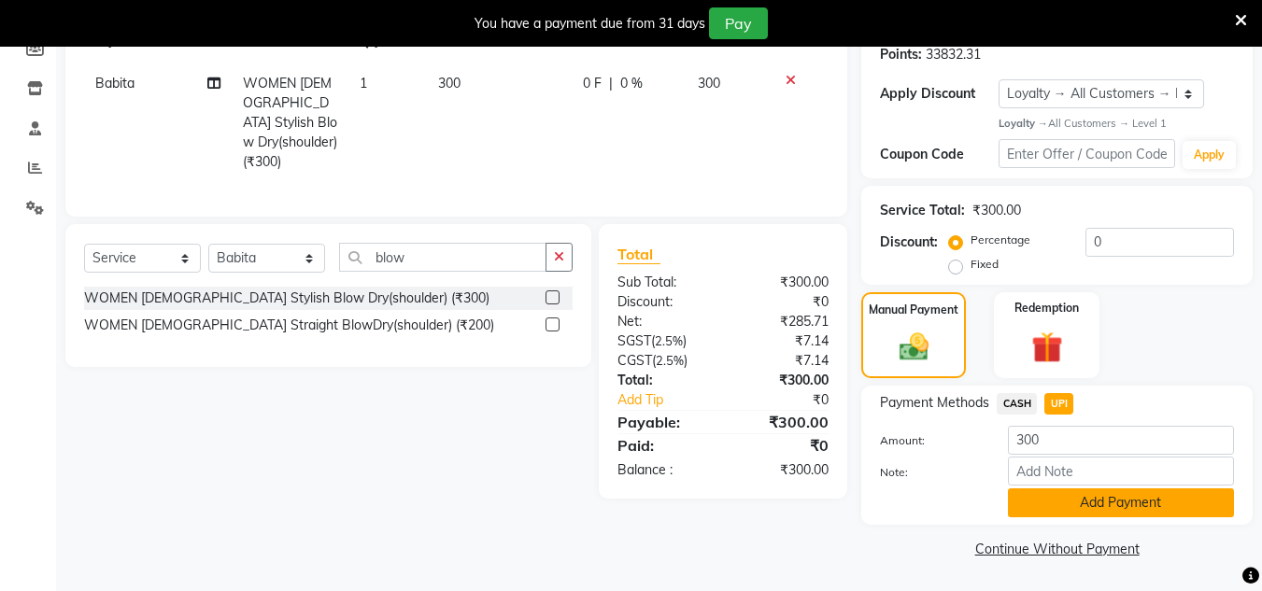
click at [1098, 513] on button "Add Payment" at bounding box center [1121, 503] width 226 height 29
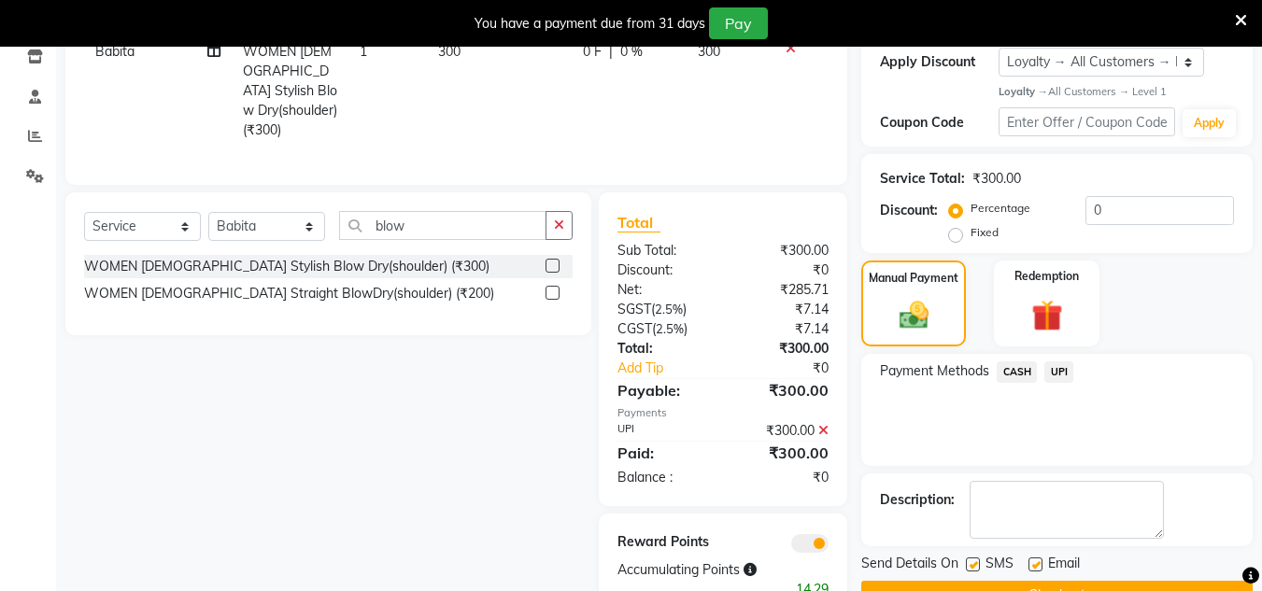
scroll to position [374, 0]
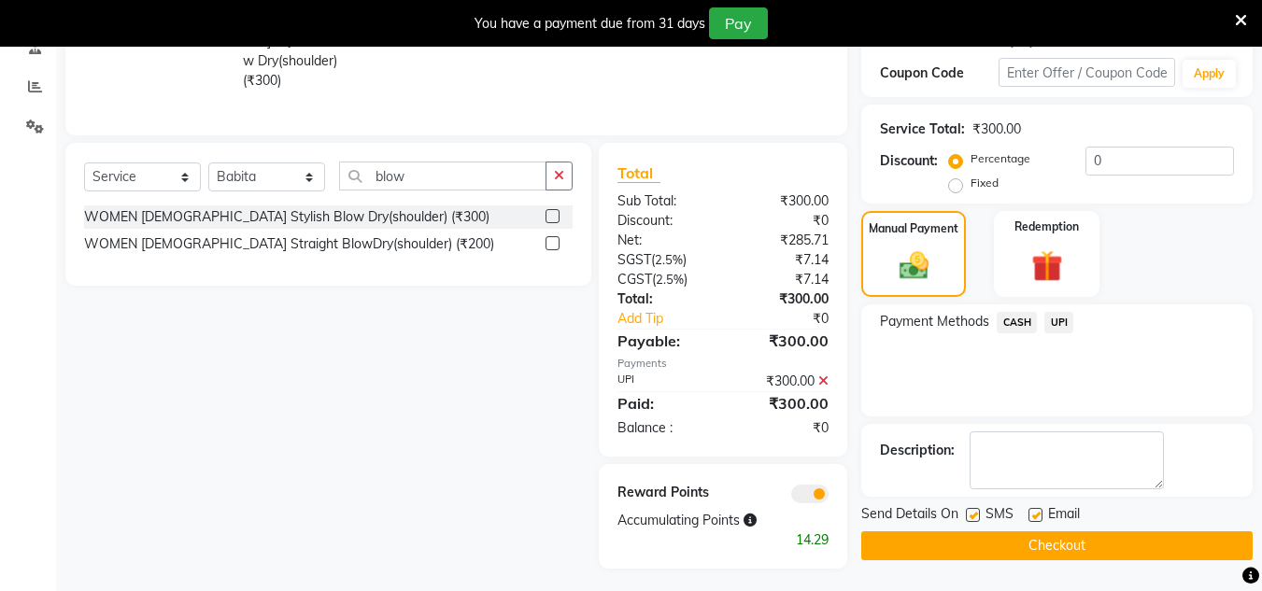
click at [1064, 535] on button "Checkout" at bounding box center [1056, 545] width 391 height 29
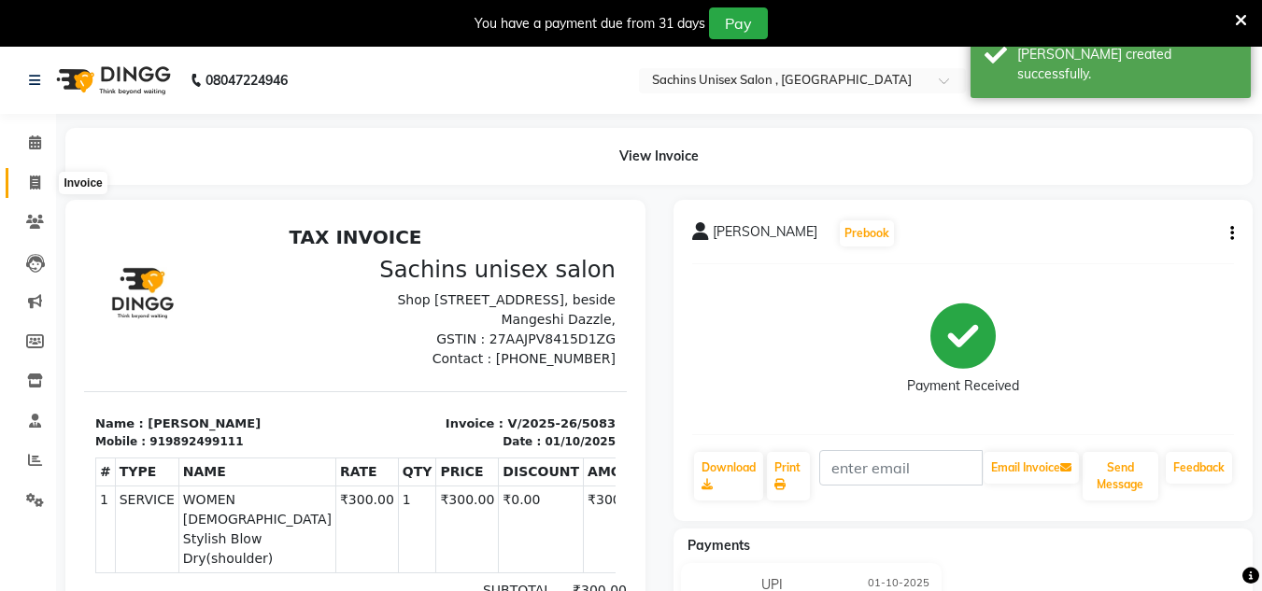
drag, startPoint x: 29, startPoint y: 181, endPoint x: 79, endPoint y: 191, distance: 51.5
click at [30, 181] on icon at bounding box center [35, 183] width 10 height 14
select select "6840"
select select "service"
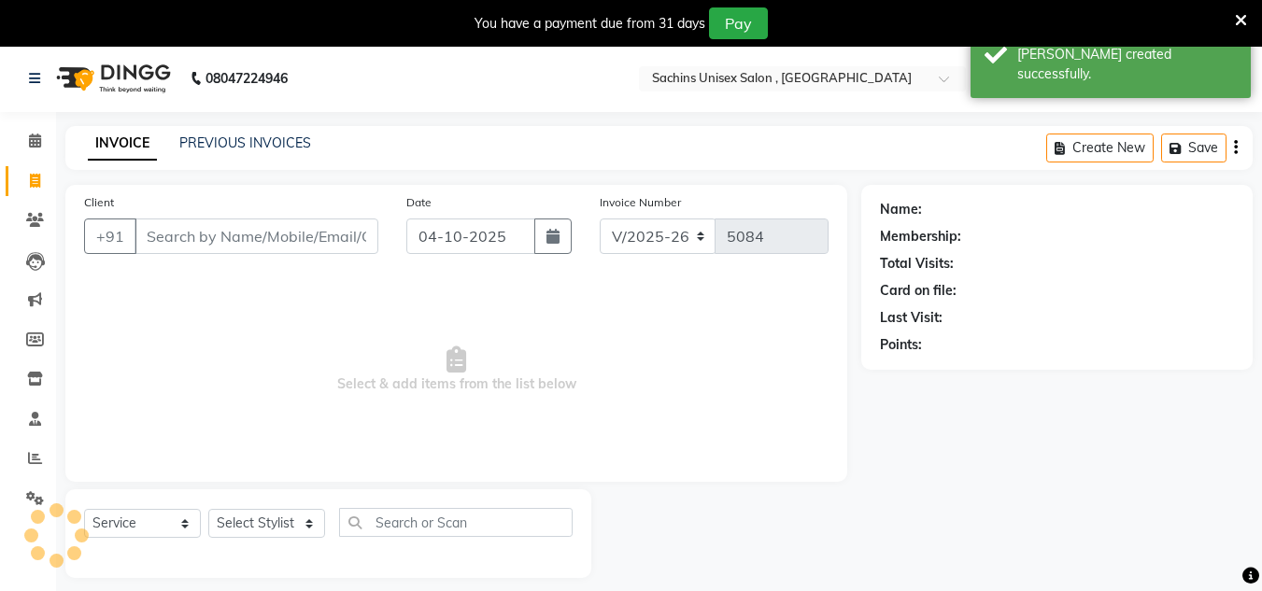
scroll to position [47, 0]
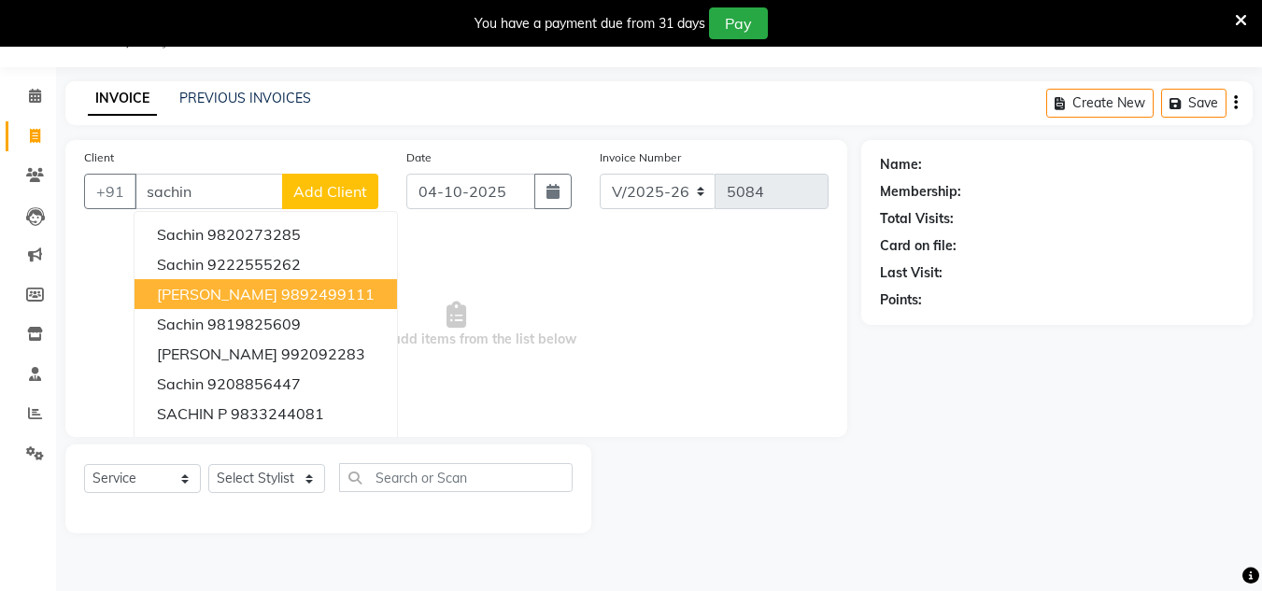
click at [281, 305] on button "[PERSON_NAME] 9892499111" at bounding box center [266, 294] width 262 height 30
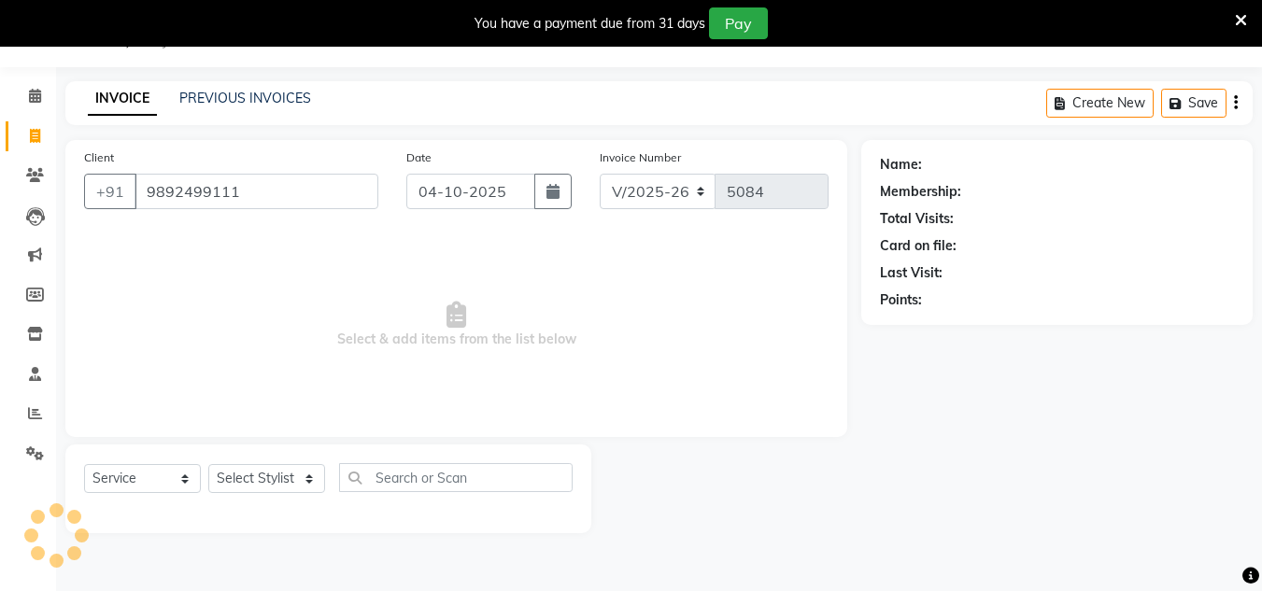
type input "9892499111"
select select "1: Object"
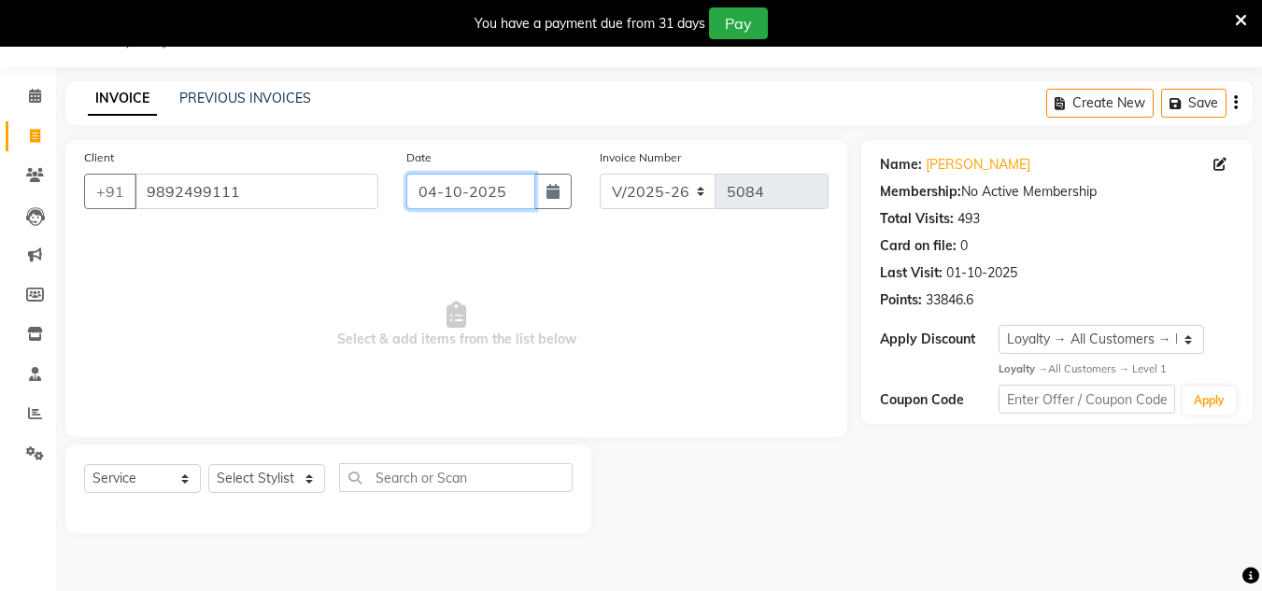
drag, startPoint x: 521, startPoint y: 183, endPoint x: 516, endPoint y: 208, distance: 25.8
click at [521, 185] on input "04-10-2025" at bounding box center [470, 191] width 129 height 35
select select "10"
select select "2025"
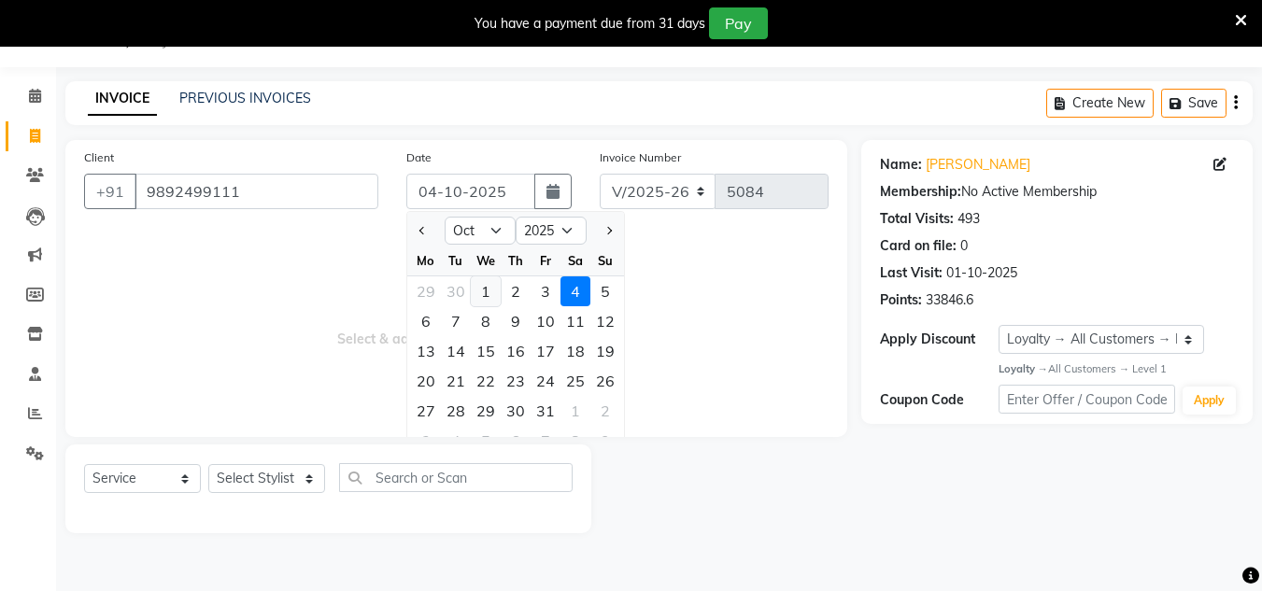
click at [489, 291] on div "1" at bounding box center [486, 291] width 30 height 30
type input "01-10-2025"
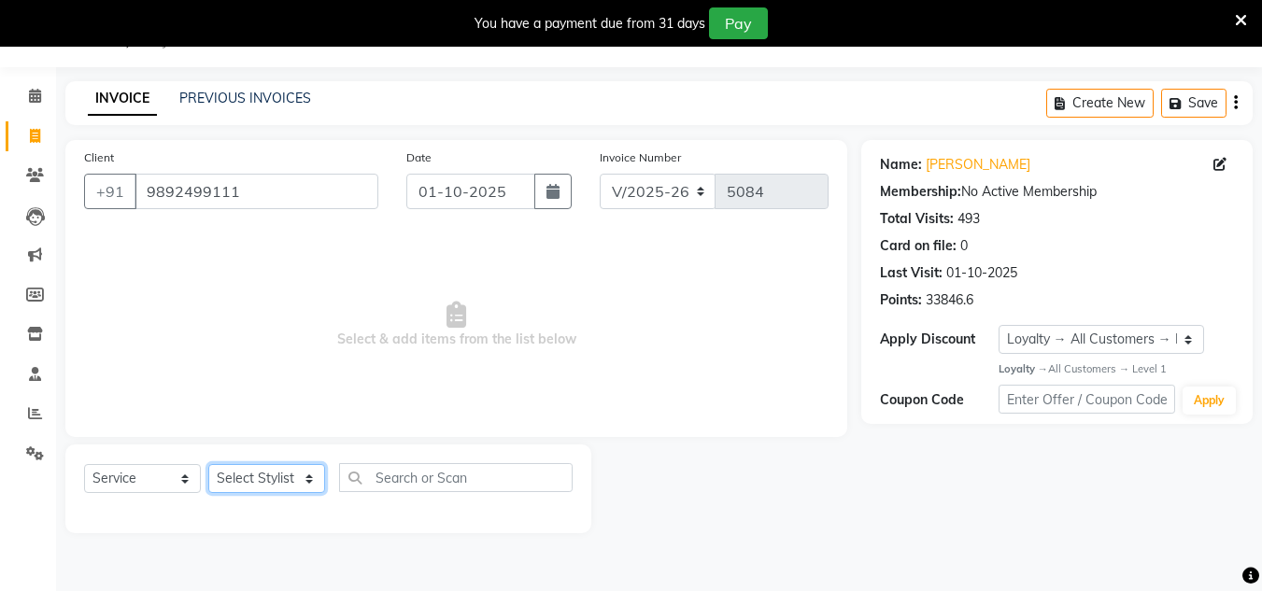
click at [291, 475] on select "Select Stylist [PERSON_NAME] new [PERSON_NAME] [PERSON_NAME] [PERSON_NAME] Owne…" at bounding box center [266, 478] width 117 height 29
select select "85763"
click at [208, 464] on select "Select Stylist [PERSON_NAME] new [PERSON_NAME] [PERSON_NAME] [PERSON_NAME] Owne…" at bounding box center [266, 478] width 117 height 29
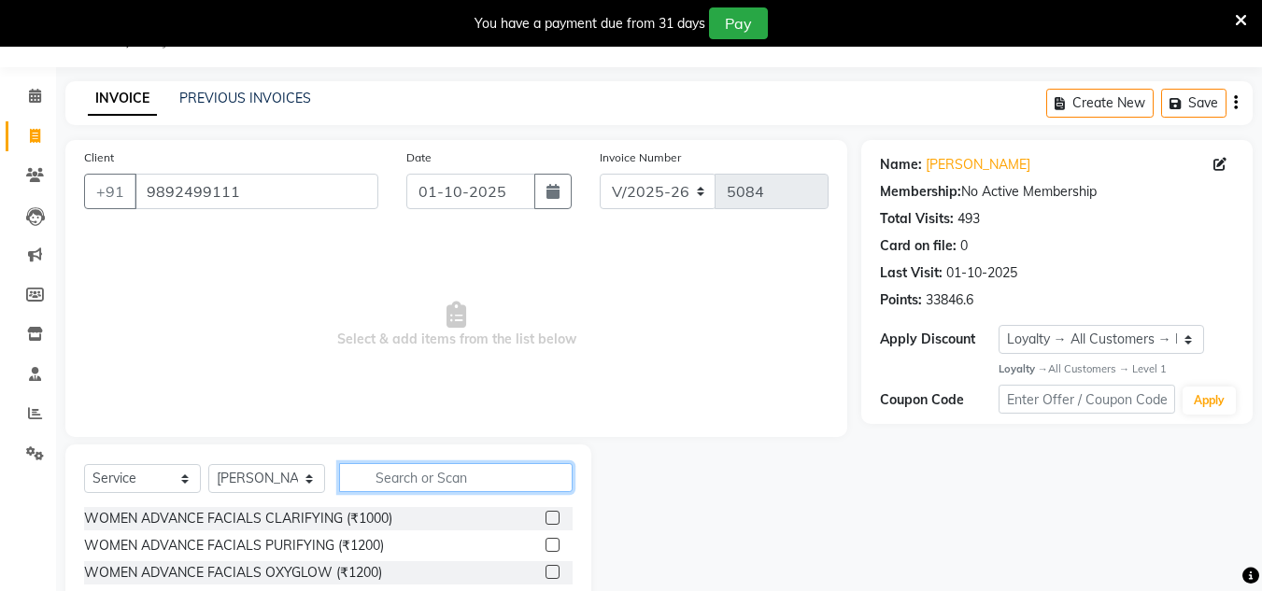
click at [391, 475] on input "text" at bounding box center [456, 477] width 234 height 29
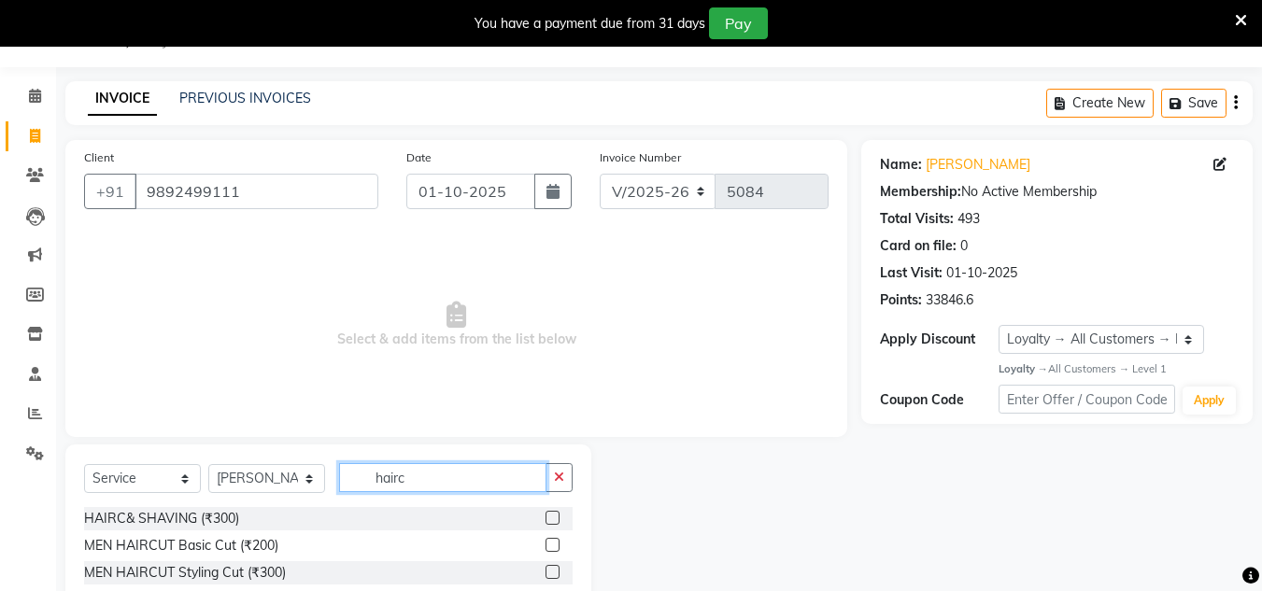
type input "hairc"
click at [557, 517] on label at bounding box center [553, 518] width 14 height 14
click at [557, 517] on input "checkbox" at bounding box center [552, 519] width 12 height 12
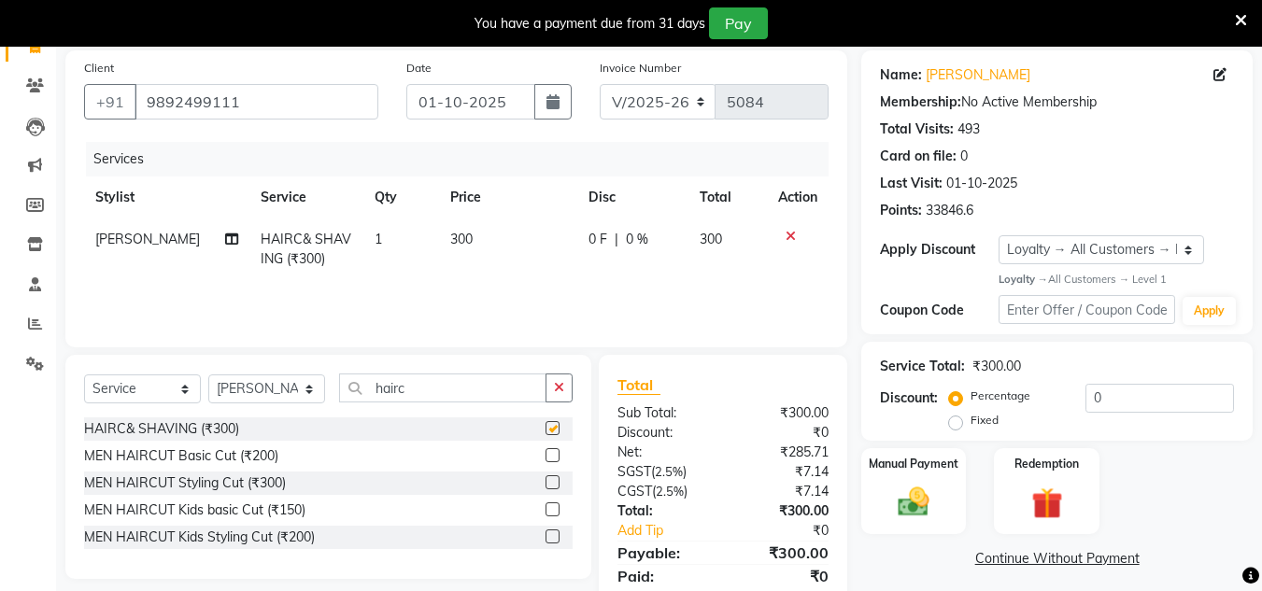
checkbox input "false"
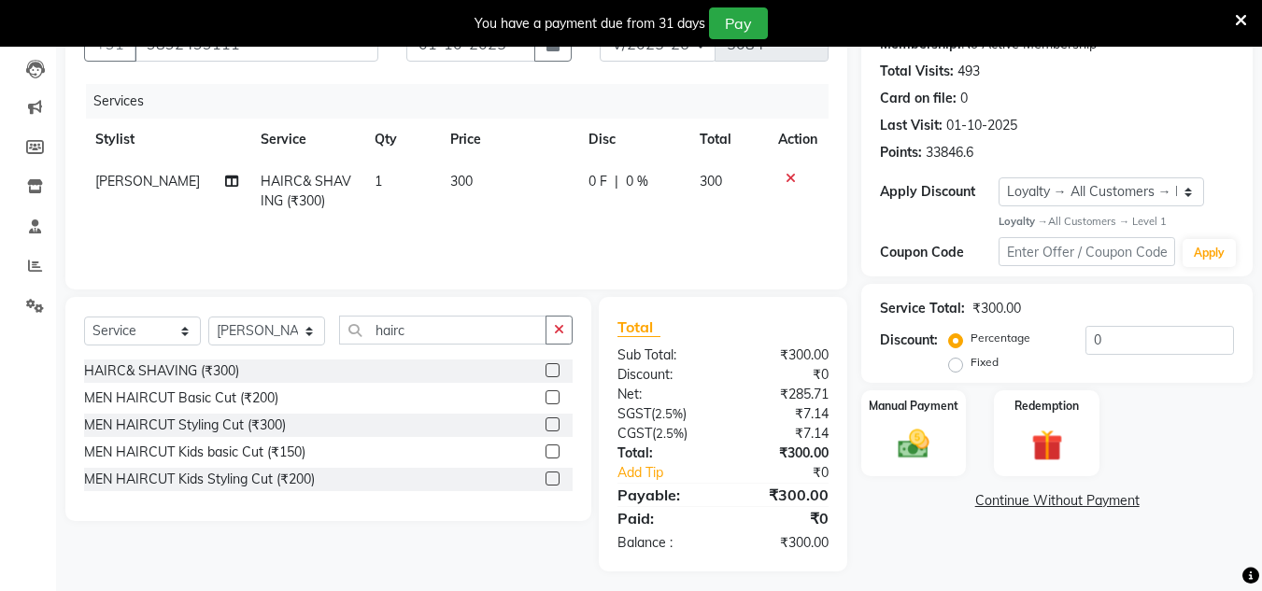
scroll to position [203, 0]
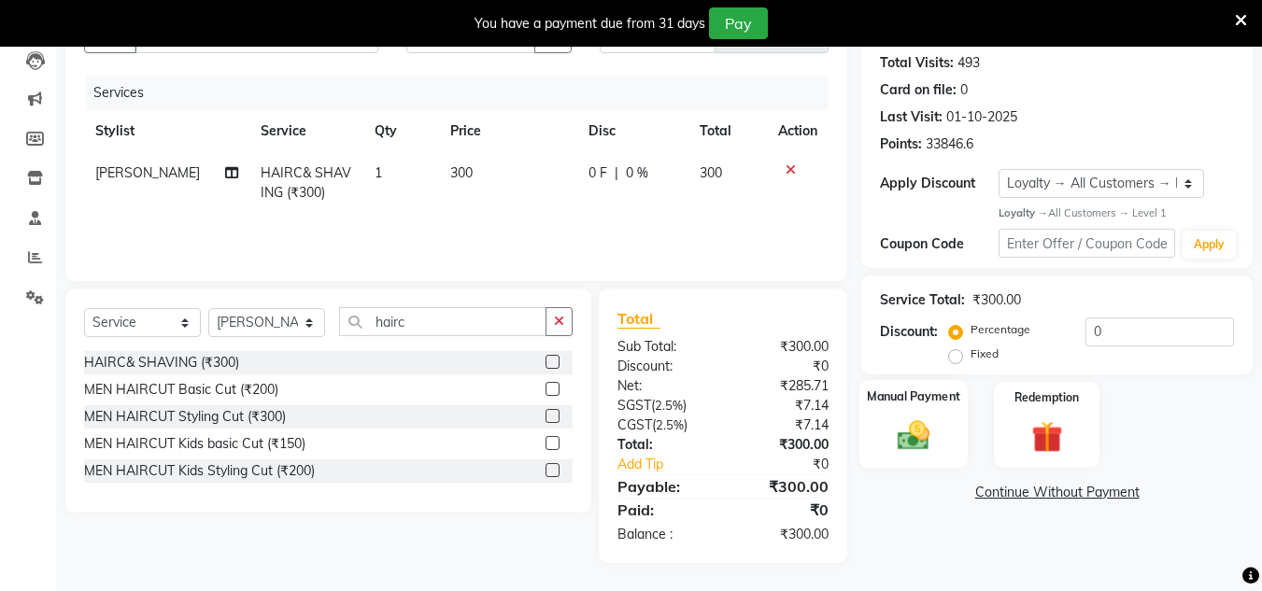
drag, startPoint x: 912, startPoint y: 433, endPoint x: 942, endPoint y: 432, distance: 29.9
click at [913, 432] on img at bounding box center [913, 436] width 52 height 37
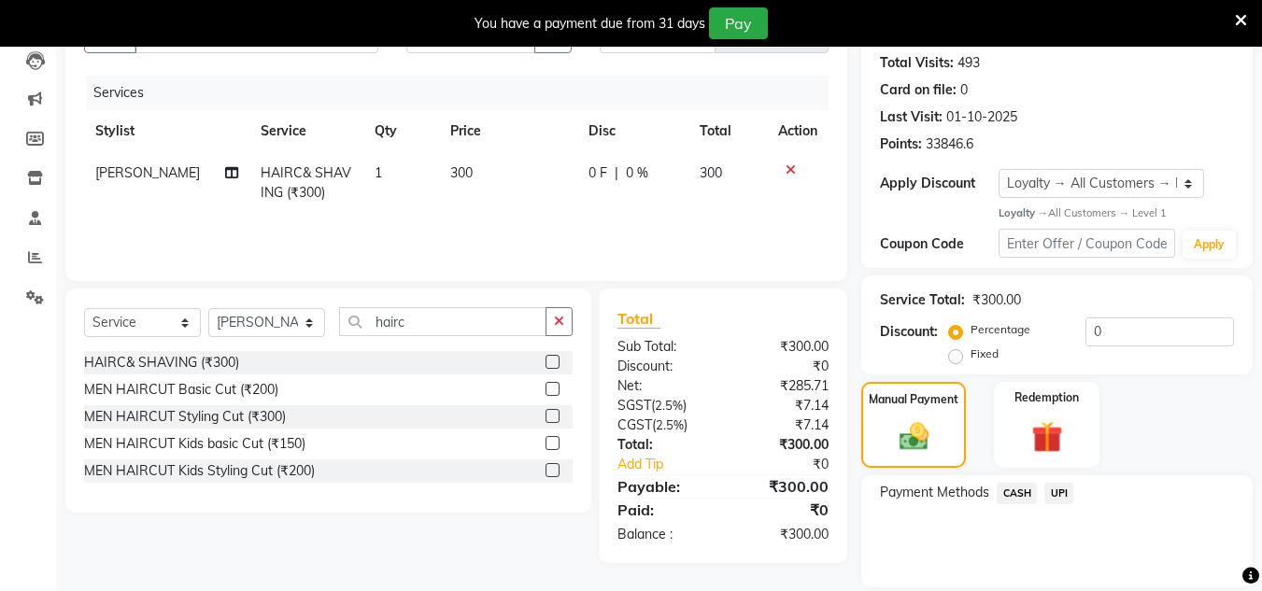
click at [1059, 487] on span "UPI" at bounding box center [1058, 493] width 29 height 21
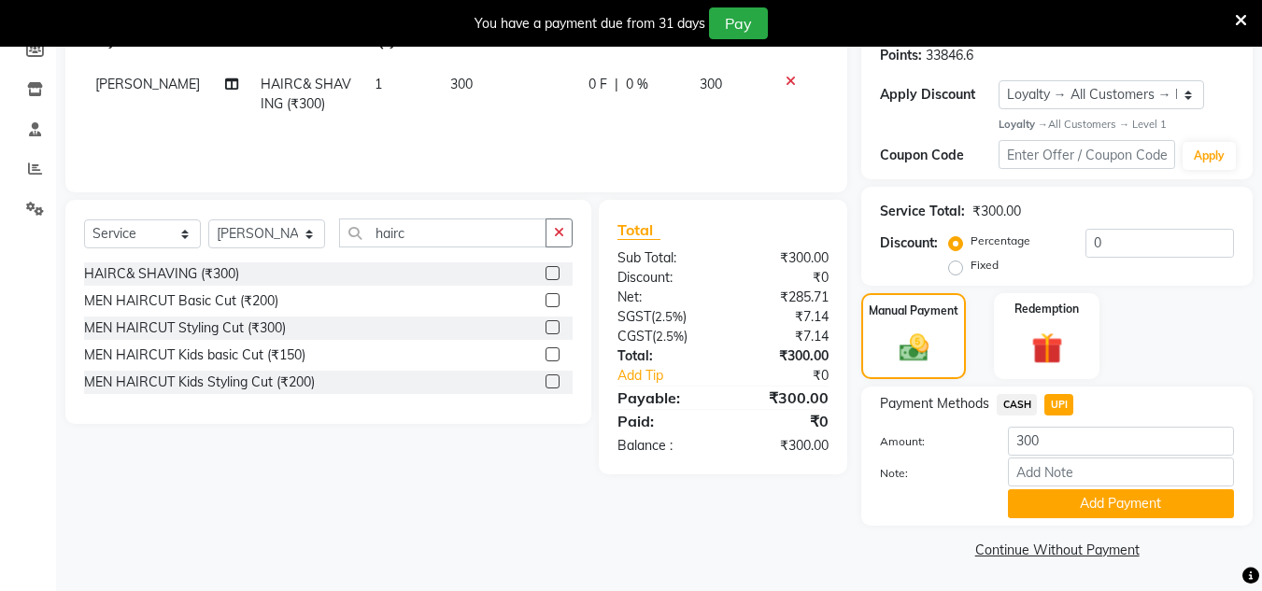
scroll to position [292, 0]
click at [1155, 493] on button "Add Payment" at bounding box center [1121, 503] width 226 height 29
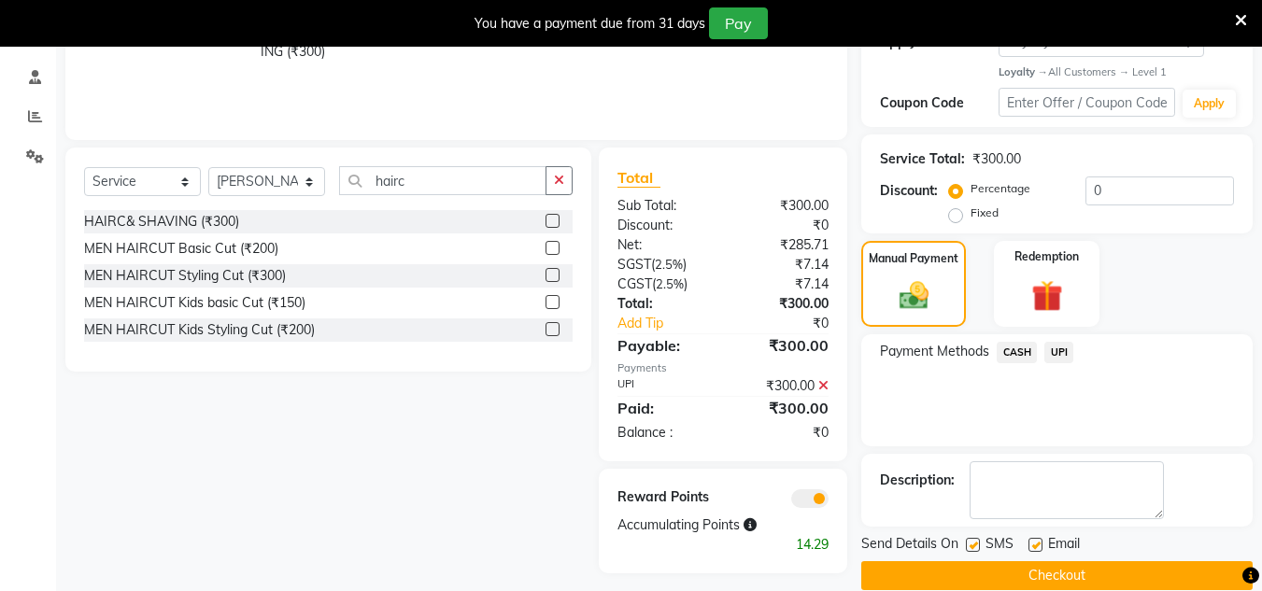
scroll to position [371, 0]
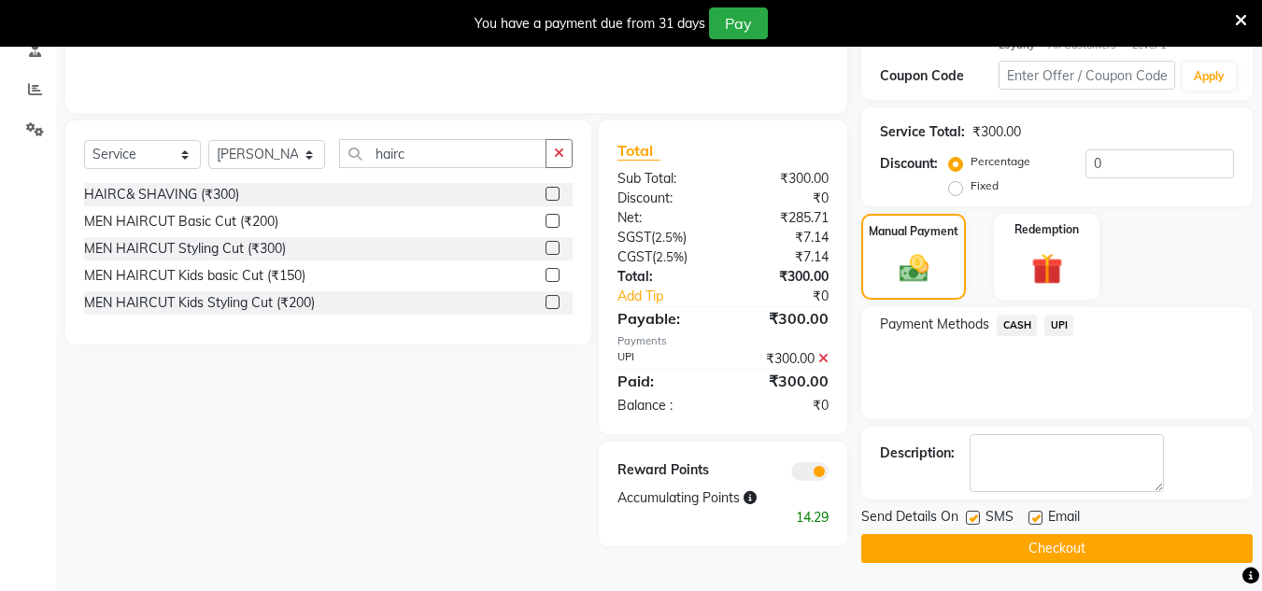
drag, startPoint x: 1164, startPoint y: 539, endPoint x: 1153, endPoint y: 535, distance: 11.8
click at [1162, 540] on button "Checkout" at bounding box center [1056, 548] width 391 height 29
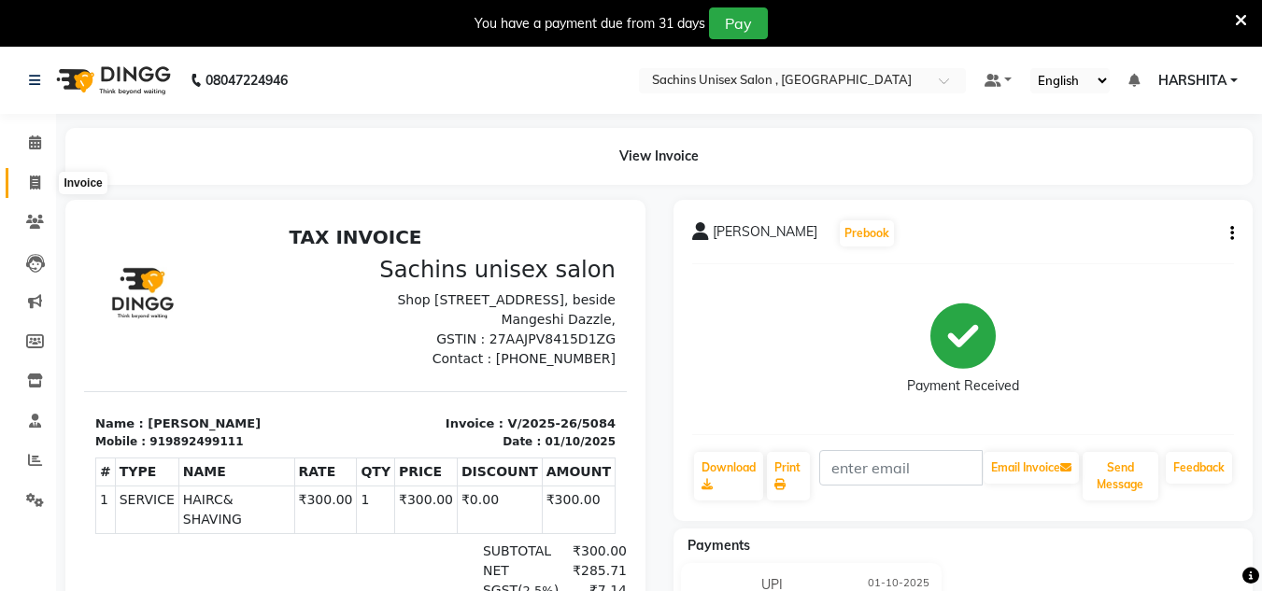
click at [28, 180] on span at bounding box center [35, 183] width 33 height 21
select select "service"
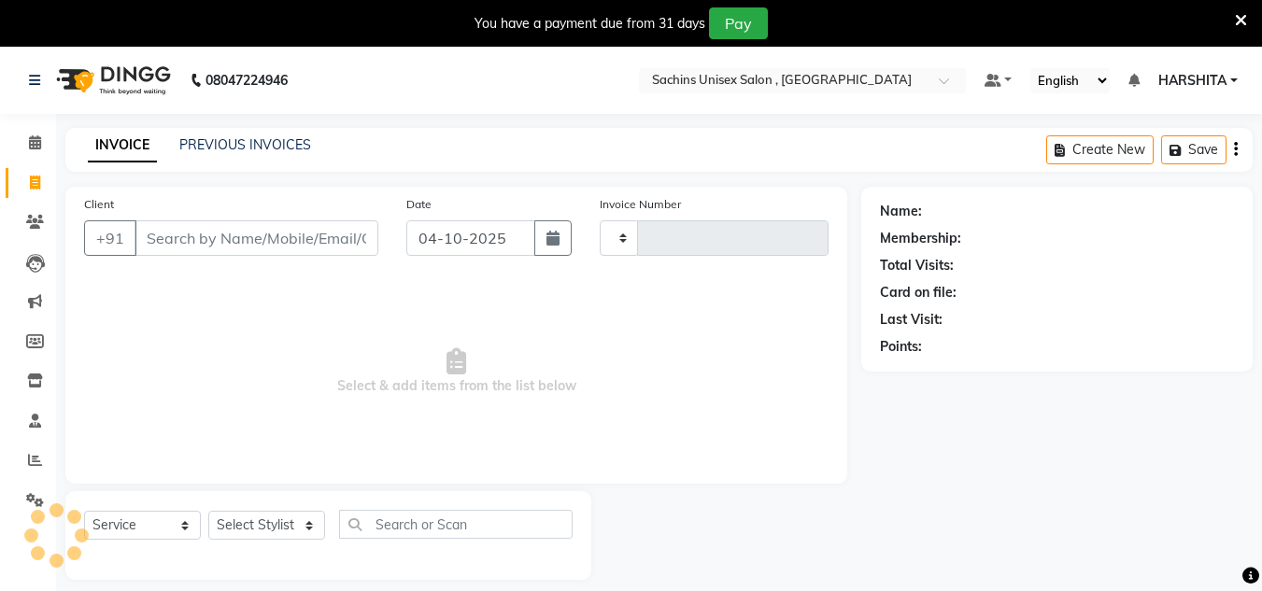
scroll to position [47, 0]
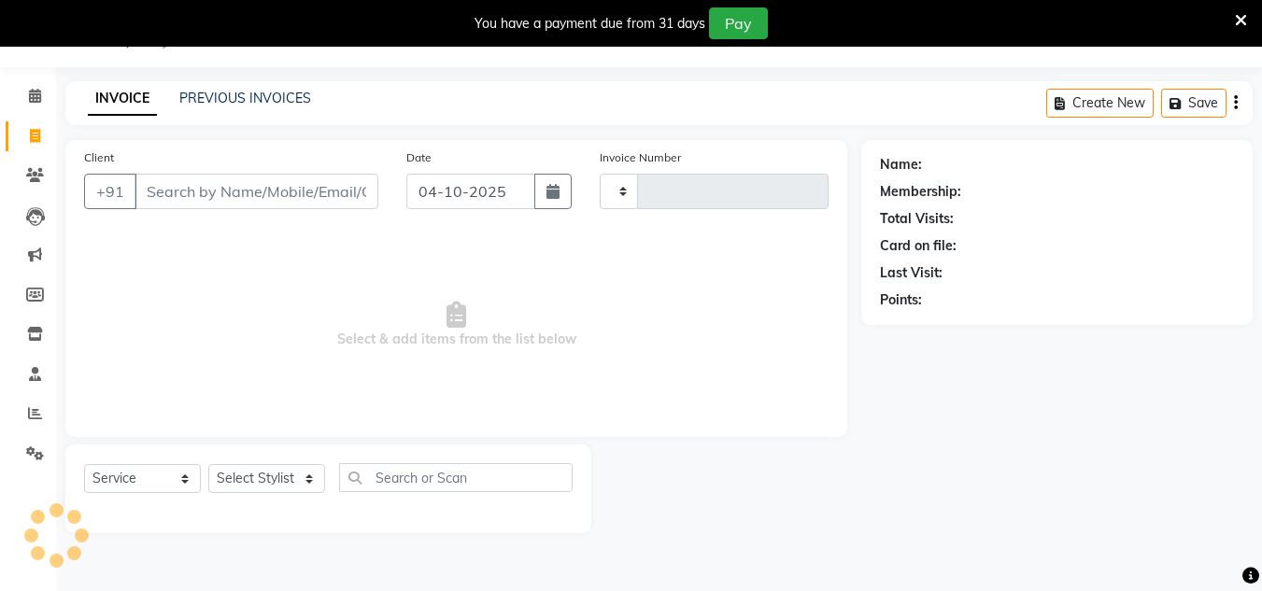
type input "5085"
select select "6840"
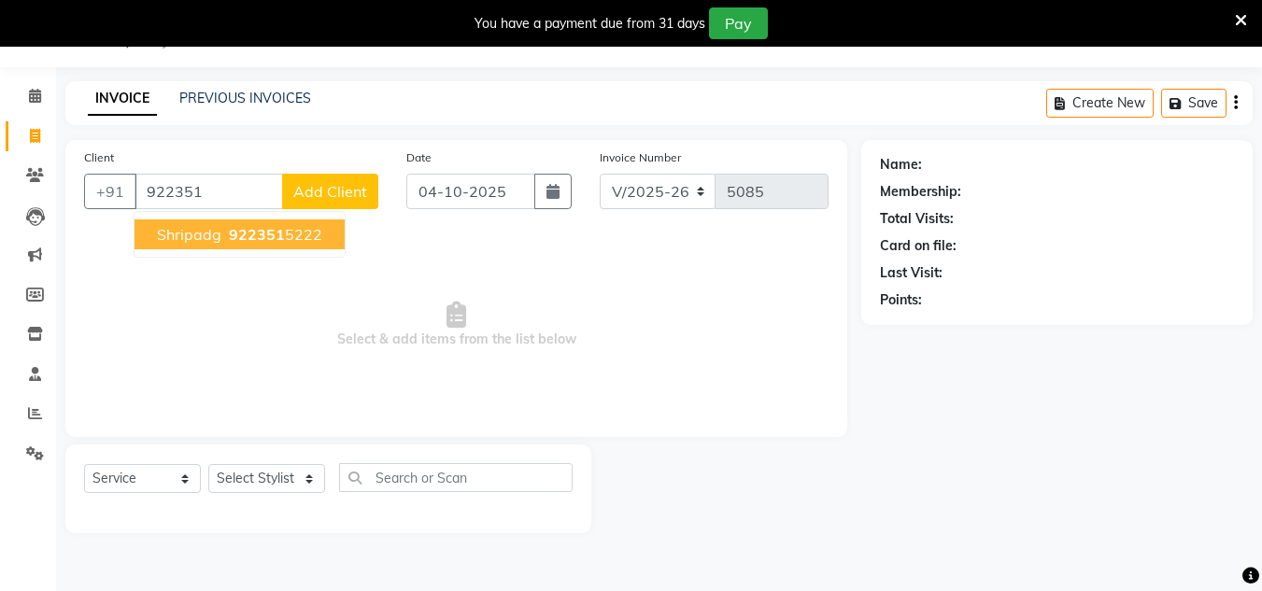
drag, startPoint x: 198, startPoint y: 227, endPoint x: 222, endPoint y: 227, distance: 24.3
click at [199, 227] on span "shripadg" at bounding box center [189, 234] width 64 height 19
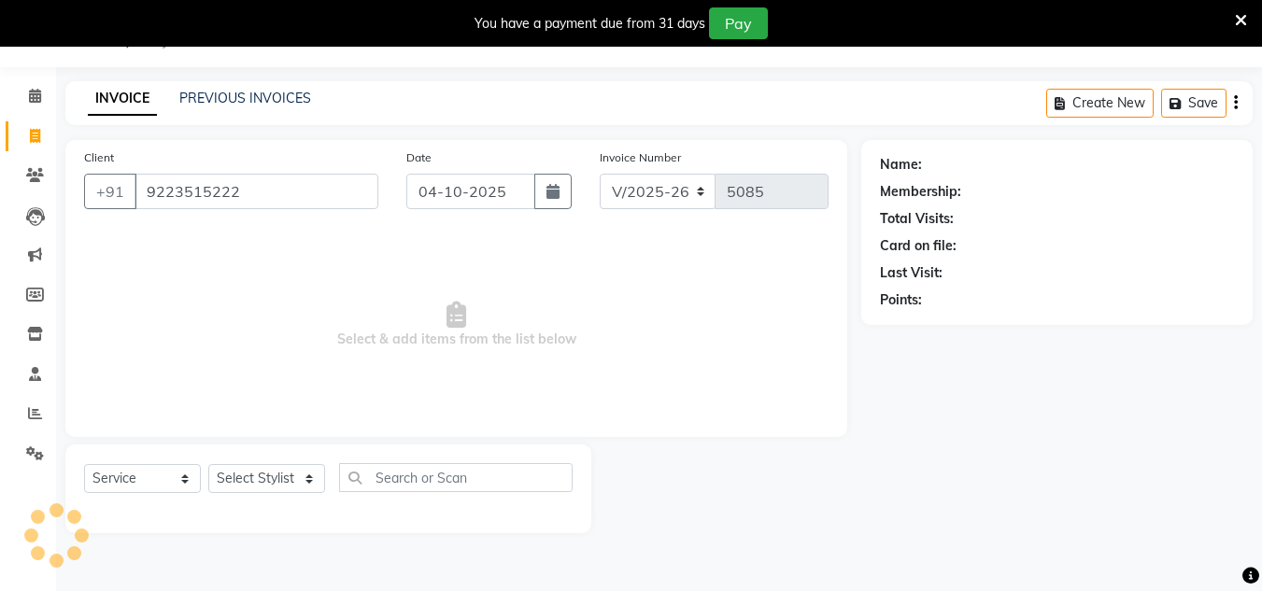
type input "9223515222"
select select "1: Object"
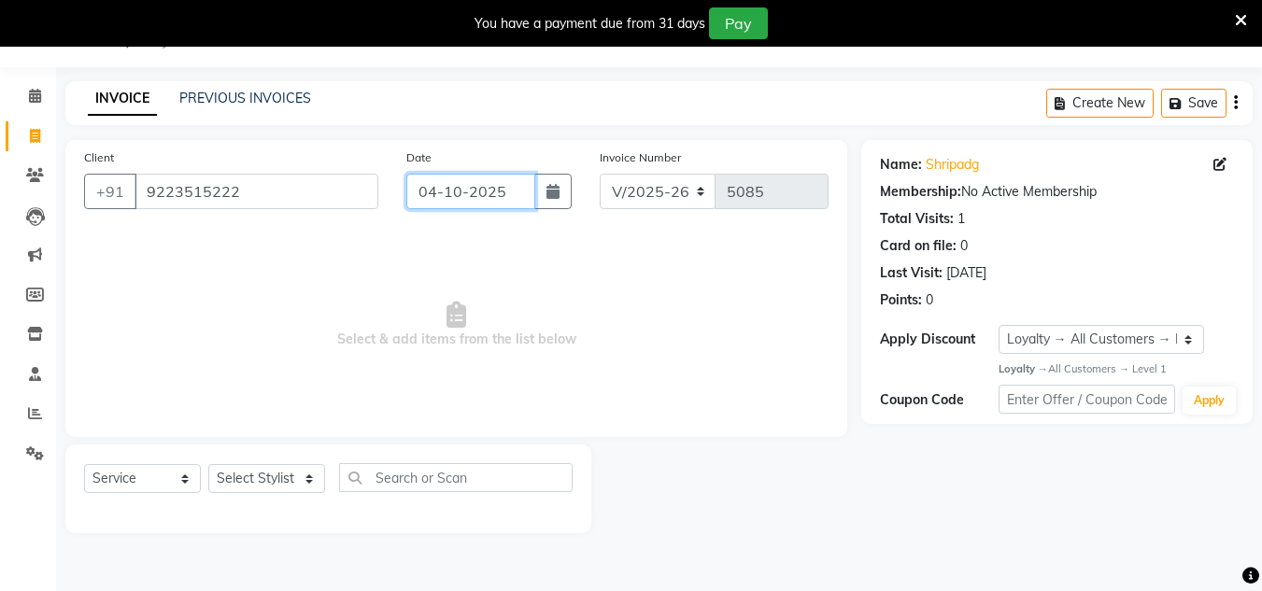
click at [521, 195] on input "04-10-2025" at bounding box center [470, 191] width 129 height 35
select select "10"
select select "2025"
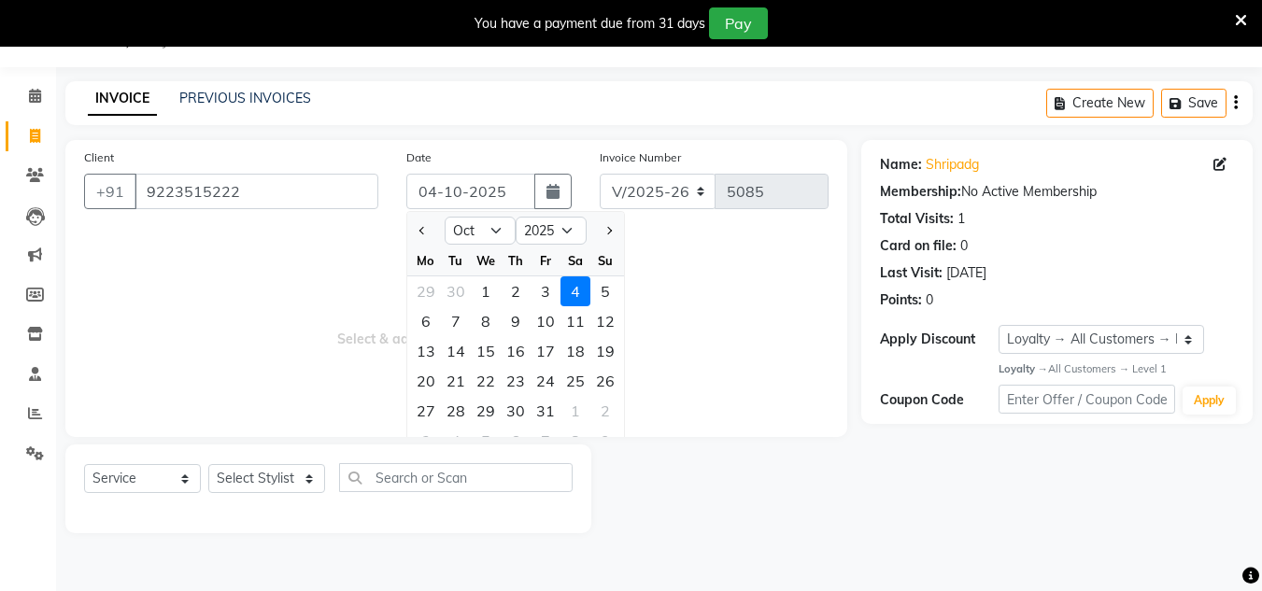
drag, startPoint x: 485, startPoint y: 291, endPoint x: 406, endPoint y: 384, distance: 121.3
click at [484, 294] on div "1" at bounding box center [486, 291] width 30 height 30
type input "01-10-2025"
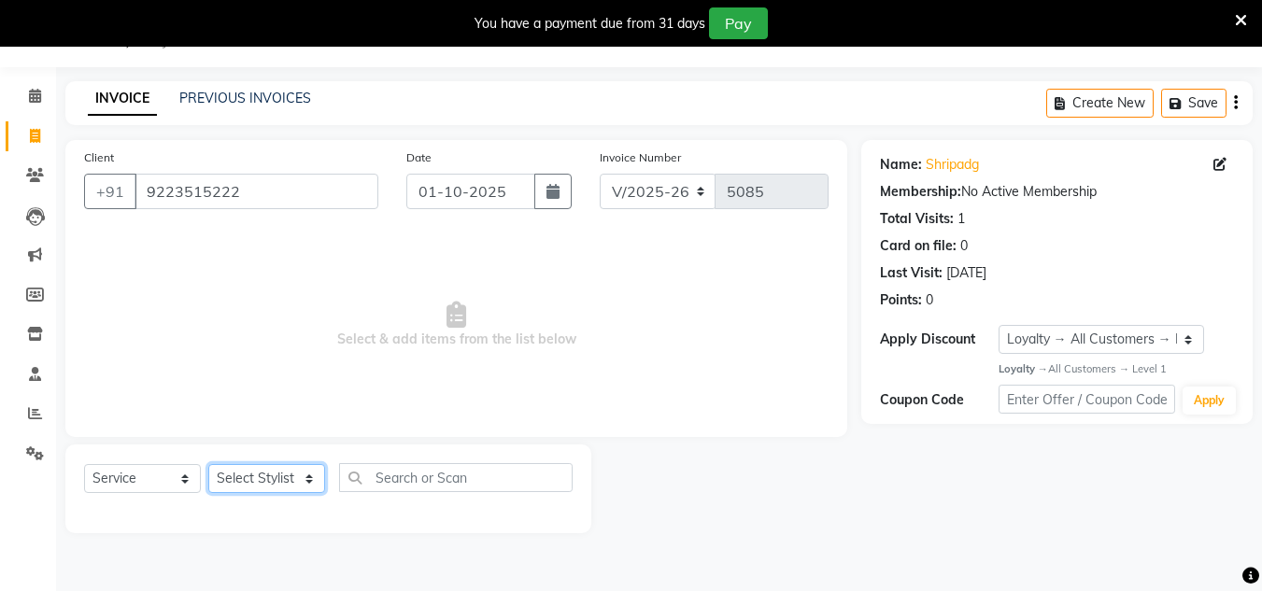
click at [288, 476] on select "Select Stylist [PERSON_NAME] new [PERSON_NAME] [PERSON_NAME] [PERSON_NAME] Owne…" at bounding box center [266, 478] width 117 height 29
select select "85763"
click at [208, 464] on select "Select Stylist [PERSON_NAME] new [PERSON_NAME] [PERSON_NAME] [PERSON_NAME] Owne…" at bounding box center [266, 478] width 117 height 29
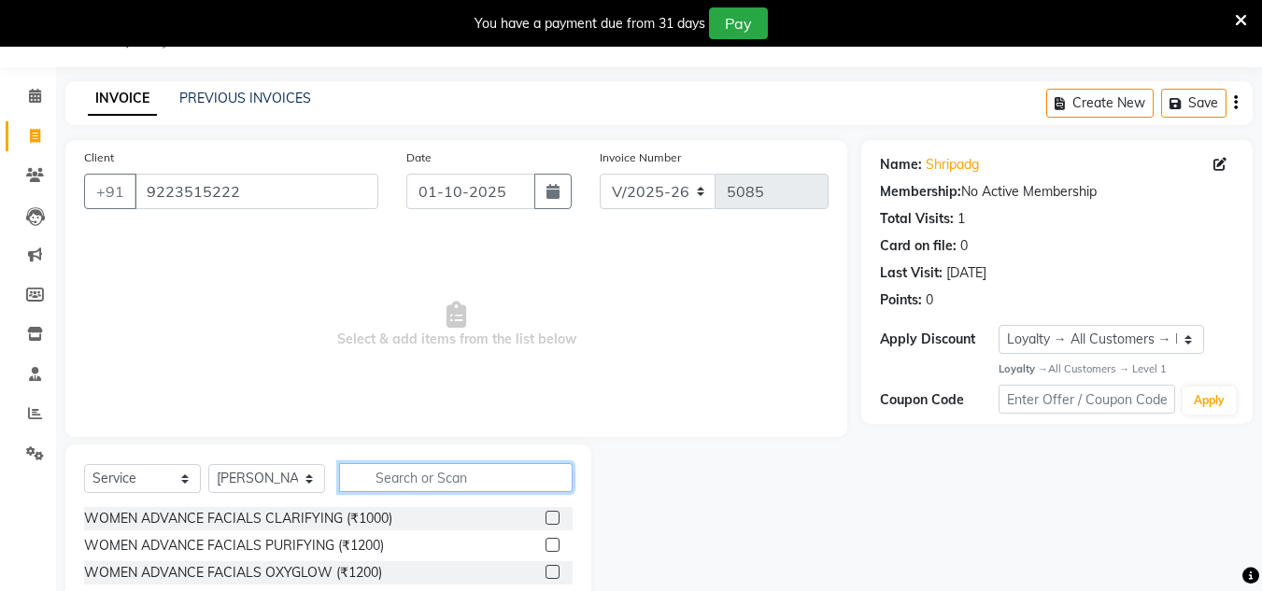
click at [393, 472] on input "text" at bounding box center [456, 477] width 234 height 29
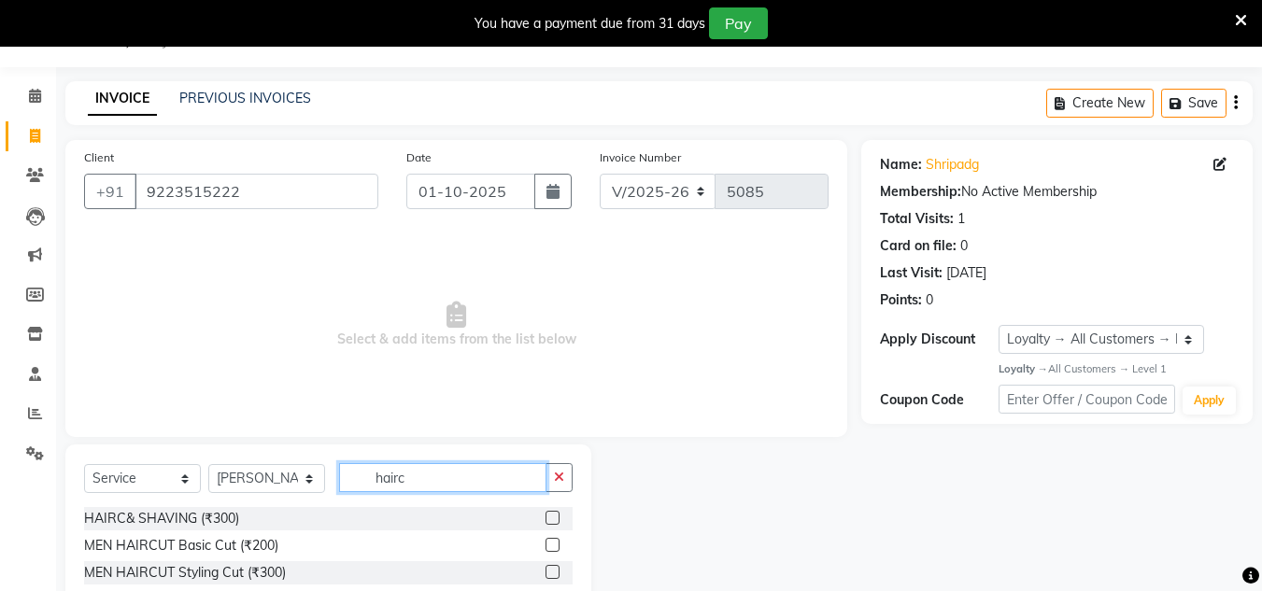
type input "hairc"
click at [551, 522] on label at bounding box center [553, 518] width 14 height 14
click at [551, 522] on input "checkbox" at bounding box center [552, 519] width 12 height 12
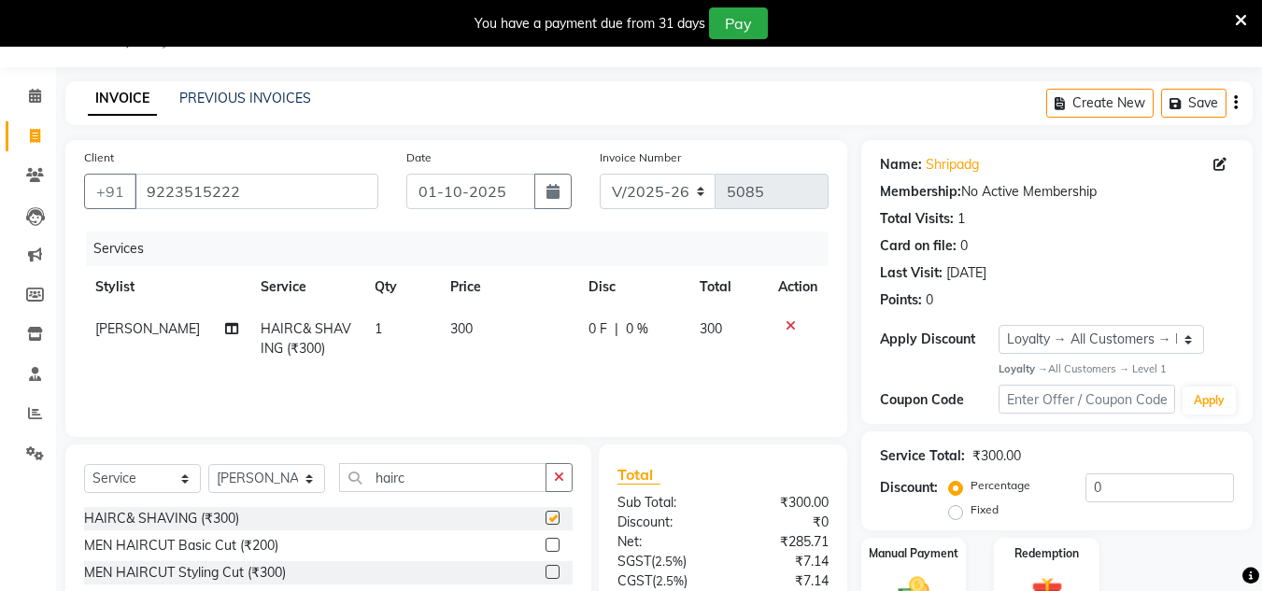
checkbox input "false"
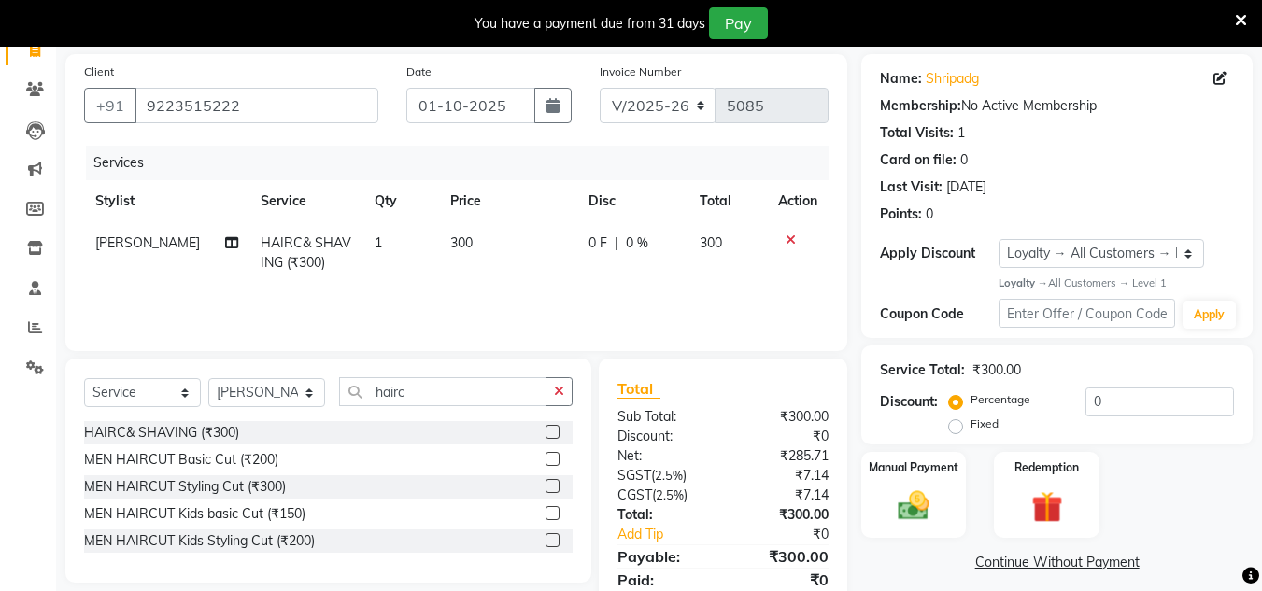
scroll to position [203, 0]
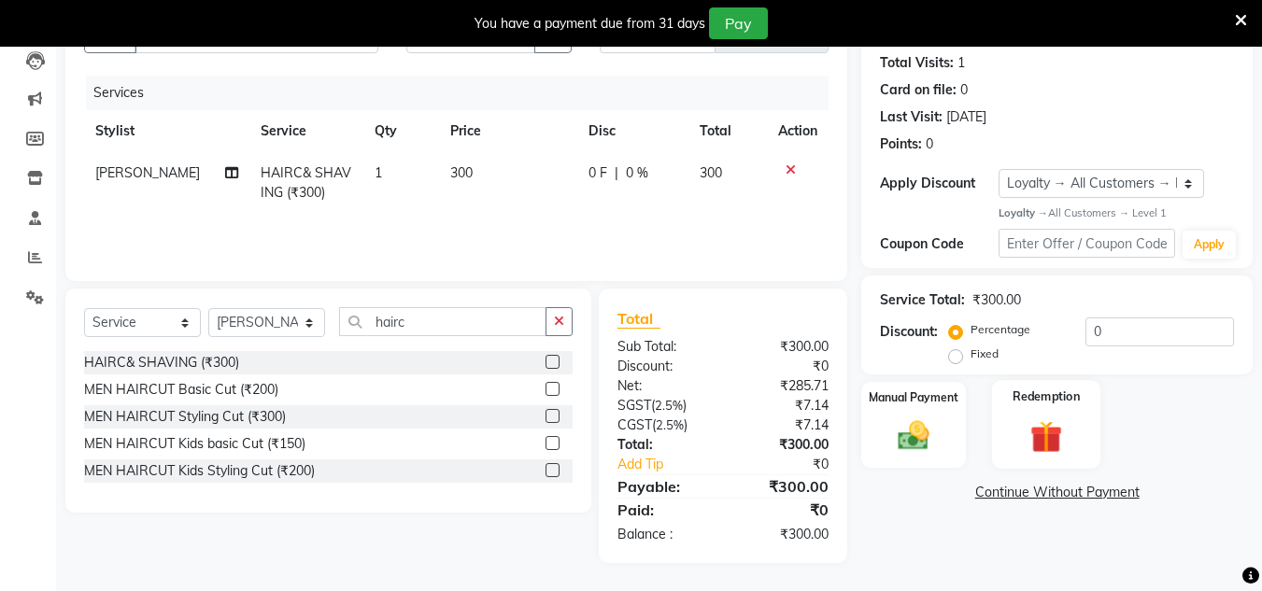
drag, startPoint x: 909, startPoint y: 443, endPoint x: 1004, endPoint y: 424, distance: 97.1
click at [911, 443] on img at bounding box center [913, 435] width 50 height 35
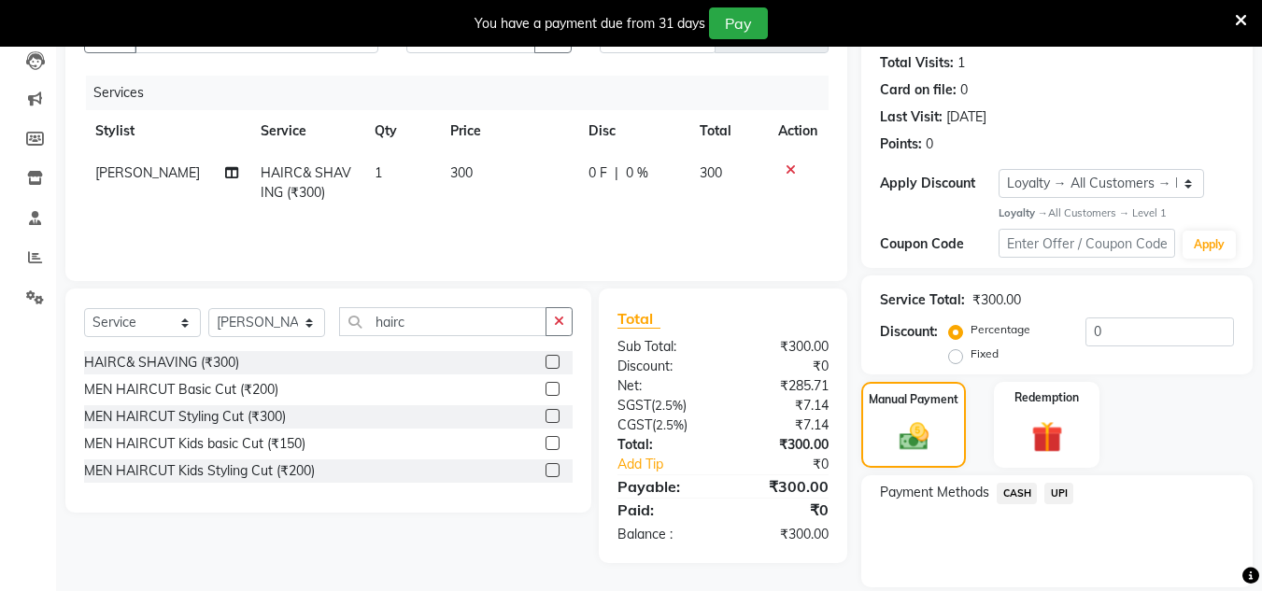
click at [1056, 490] on span "UPI" at bounding box center [1058, 493] width 29 height 21
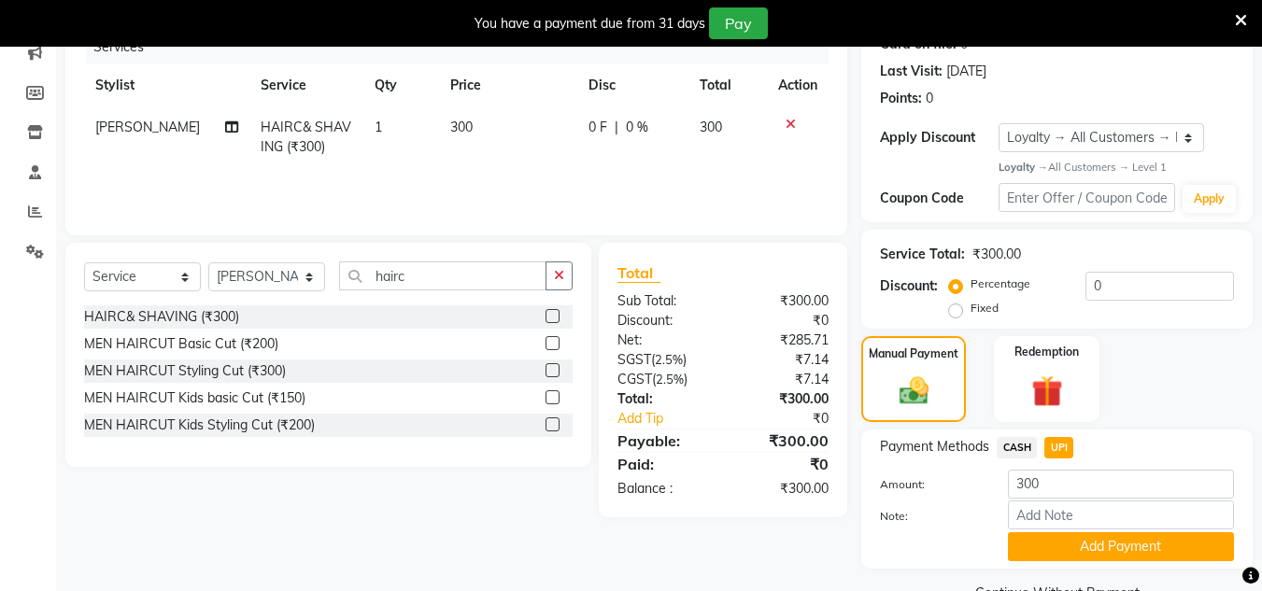
scroll to position [292, 0]
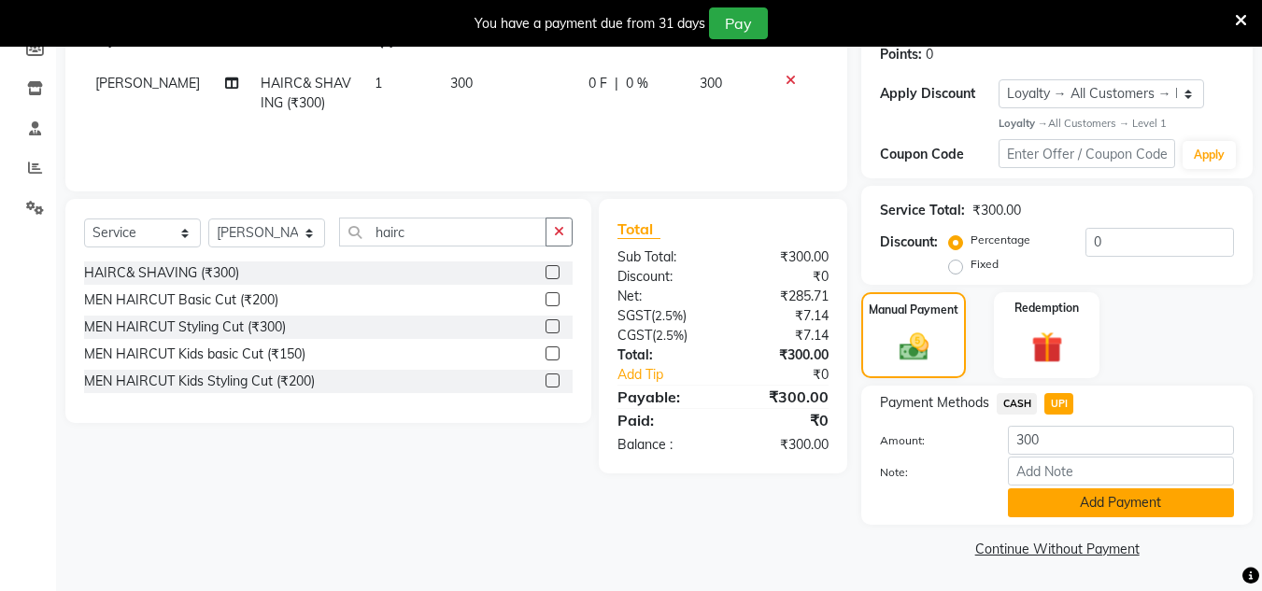
click at [1084, 489] on button "Add Payment" at bounding box center [1121, 503] width 226 height 29
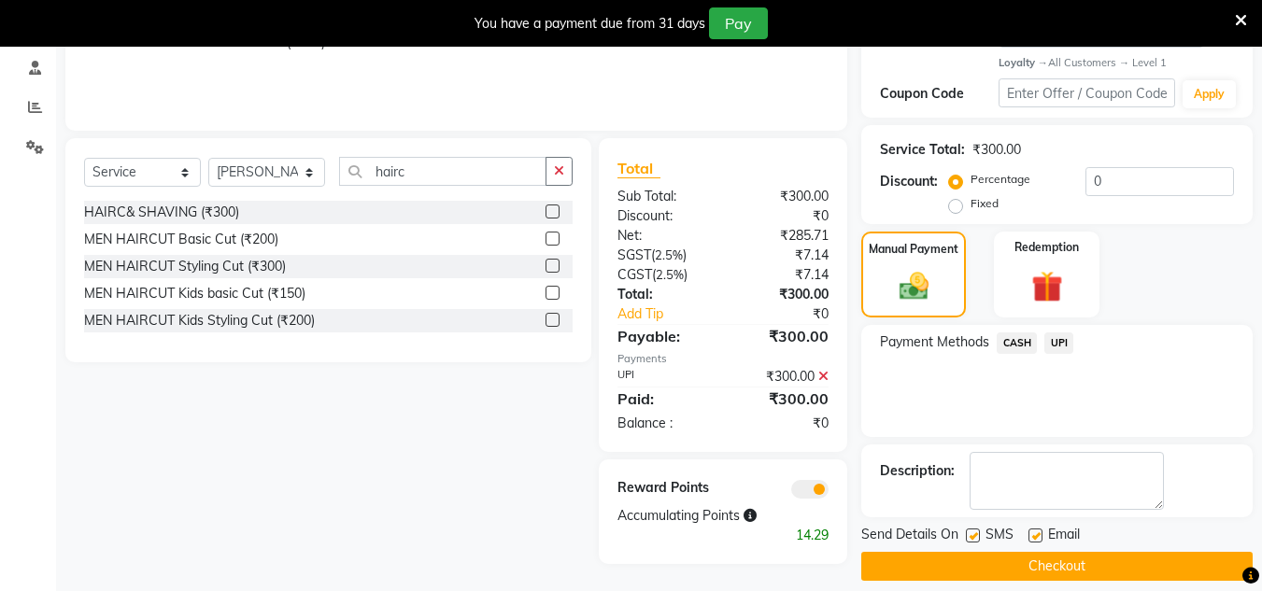
scroll to position [371, 0]
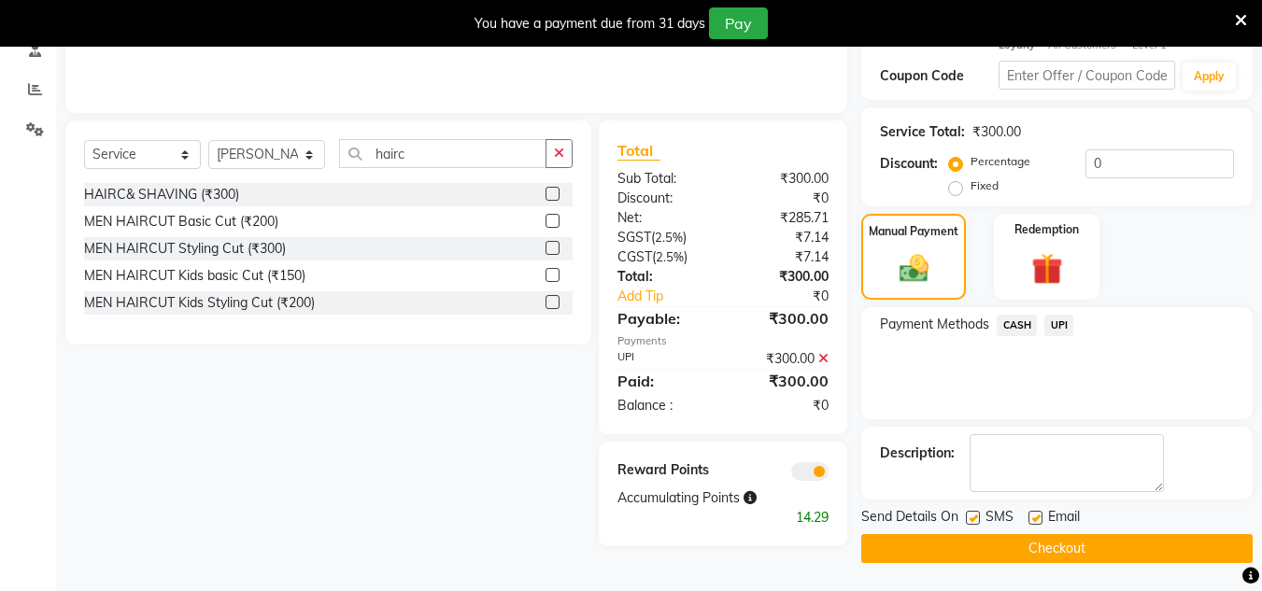
click at [1047, 539] on button "Checkout" at bounding box center [1056, 548] width 391 height 29
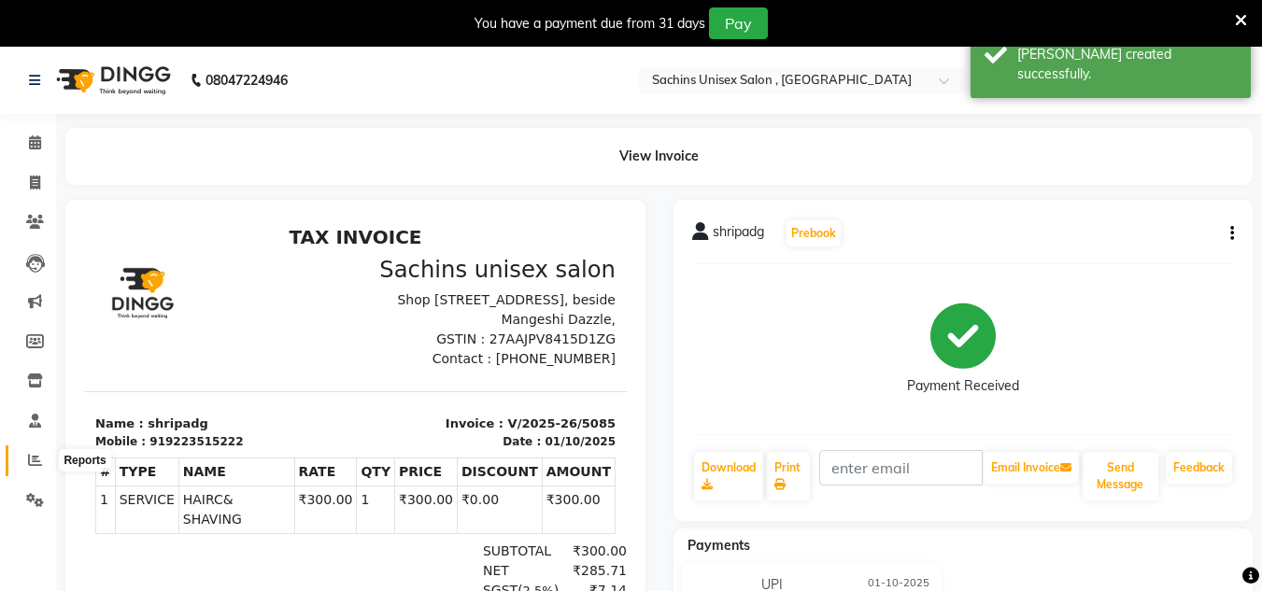
click at [35, 462] on icon at bounding box center [35, 460] width 14 height 14
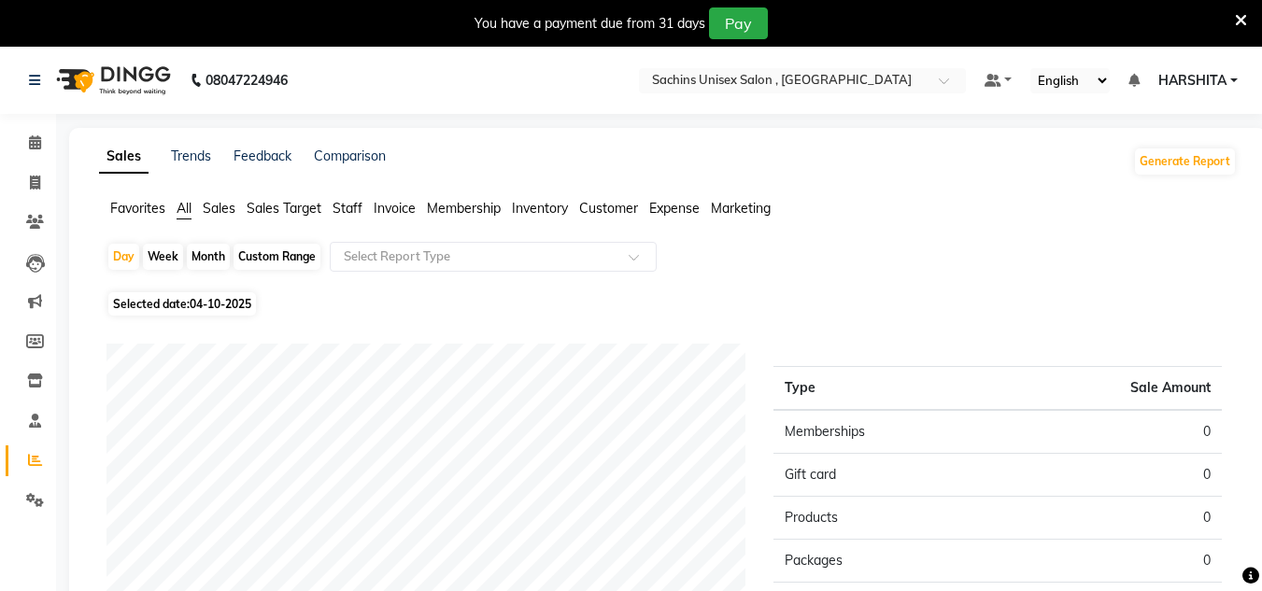
click at [211, 304] on span "04-10-2025" at bounding box center [221, 304] width 62 height 14
select select "10"
select select "2025"
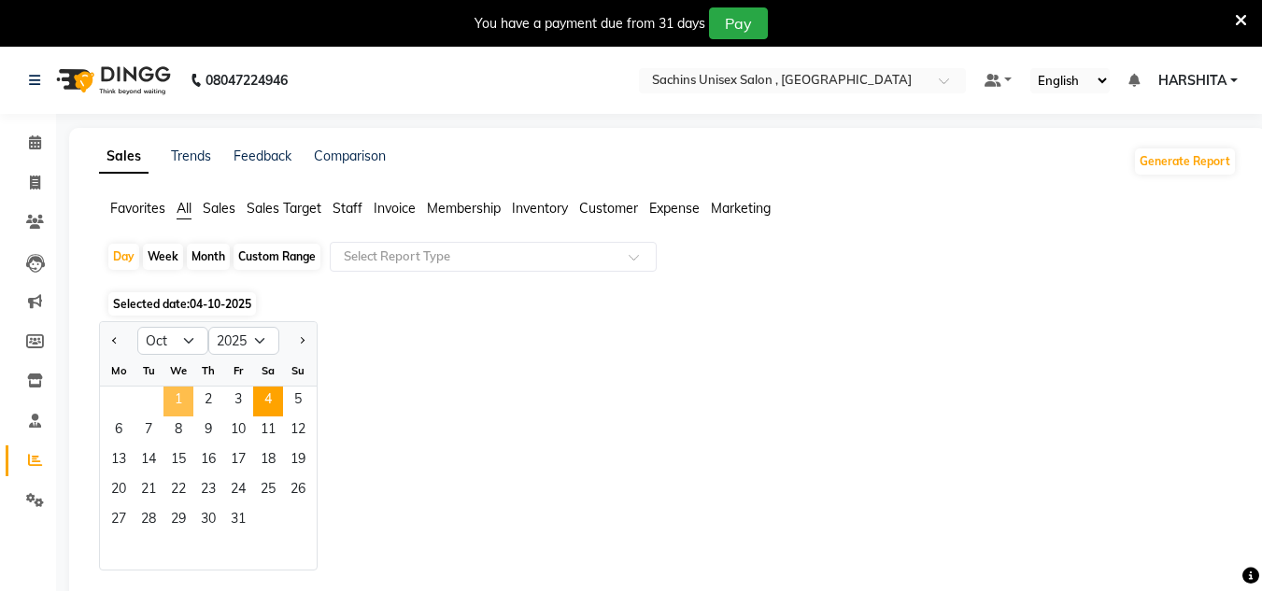
click at [183, 393] on span "1" at bounding box center [178, 402] width 30 height 30
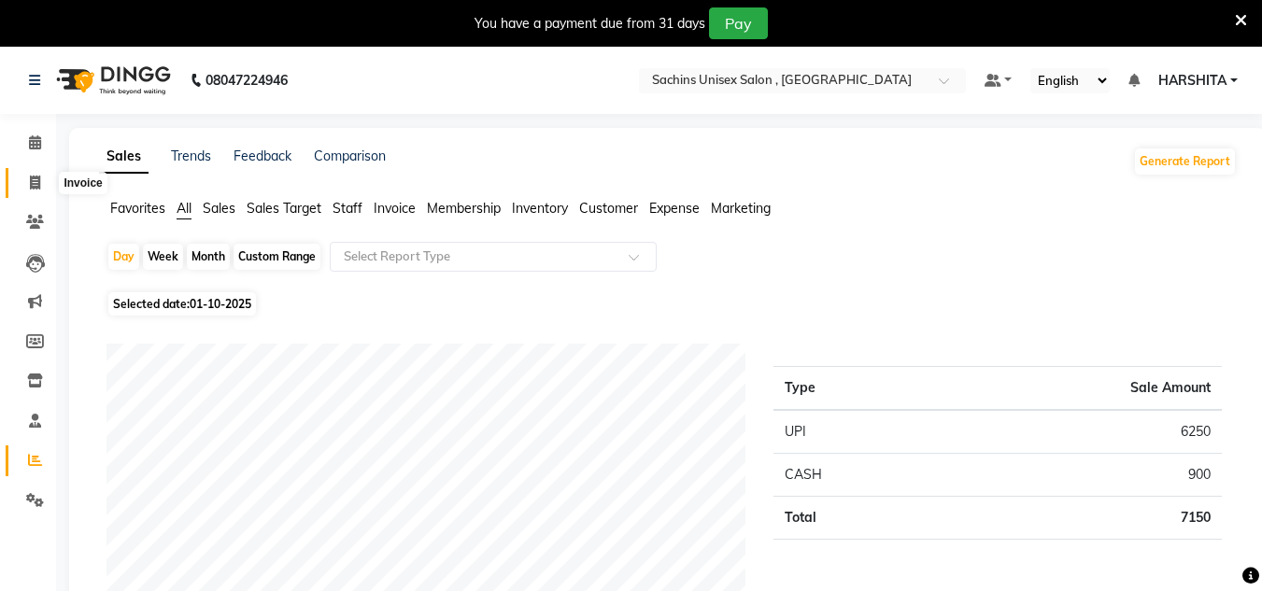
drag, startPoint x: 26, startPoint y: 186, endPoint x: 68, endPoint y: 184, distance: 42.1
click at [27, 186] on span at bounding box center [35, 183] width 33 height 21
select select "6840"
select select "service"
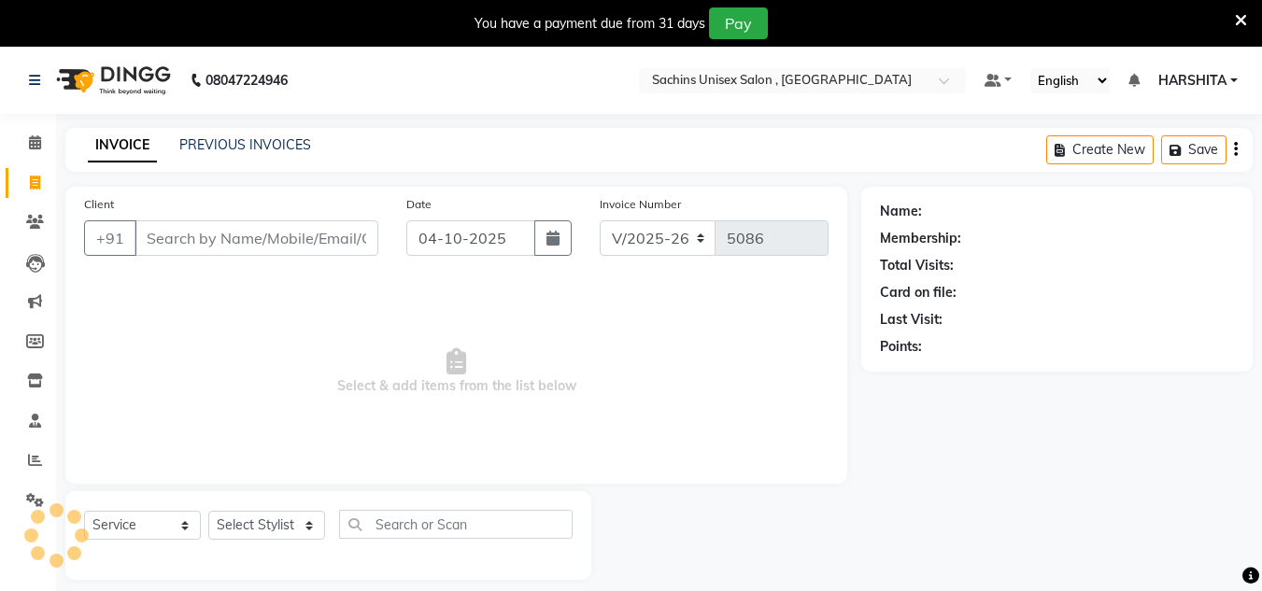
scroll to position [47, 0]
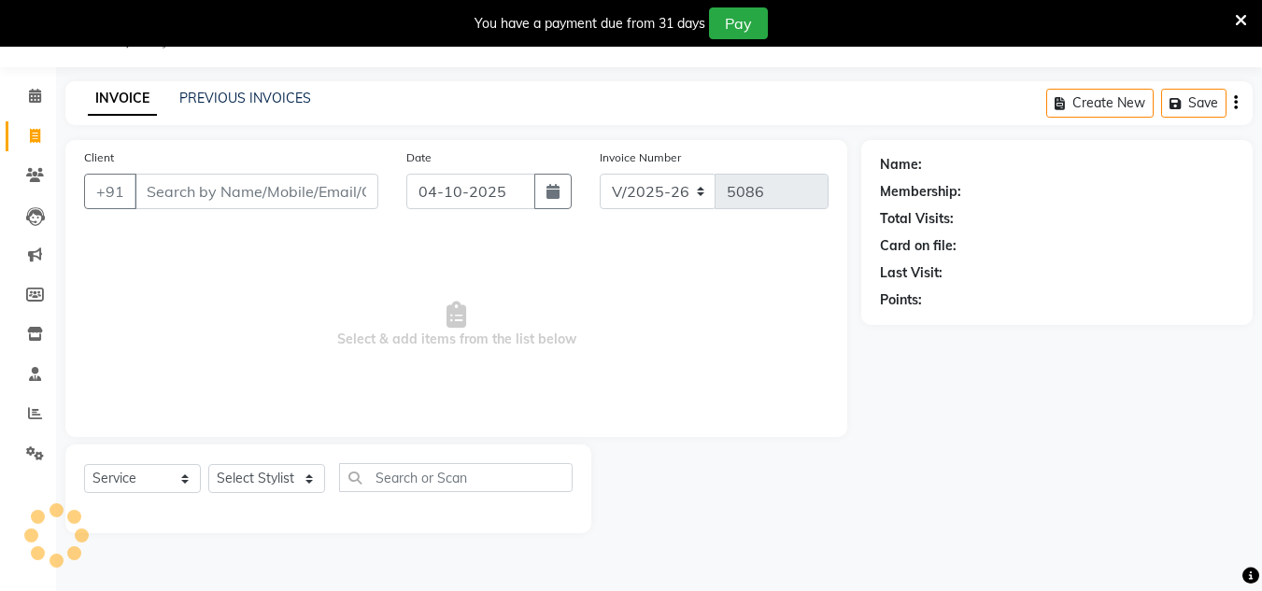
click at [175, 206] on input "Client" at bounding box center [257, 191] width 244 height 35
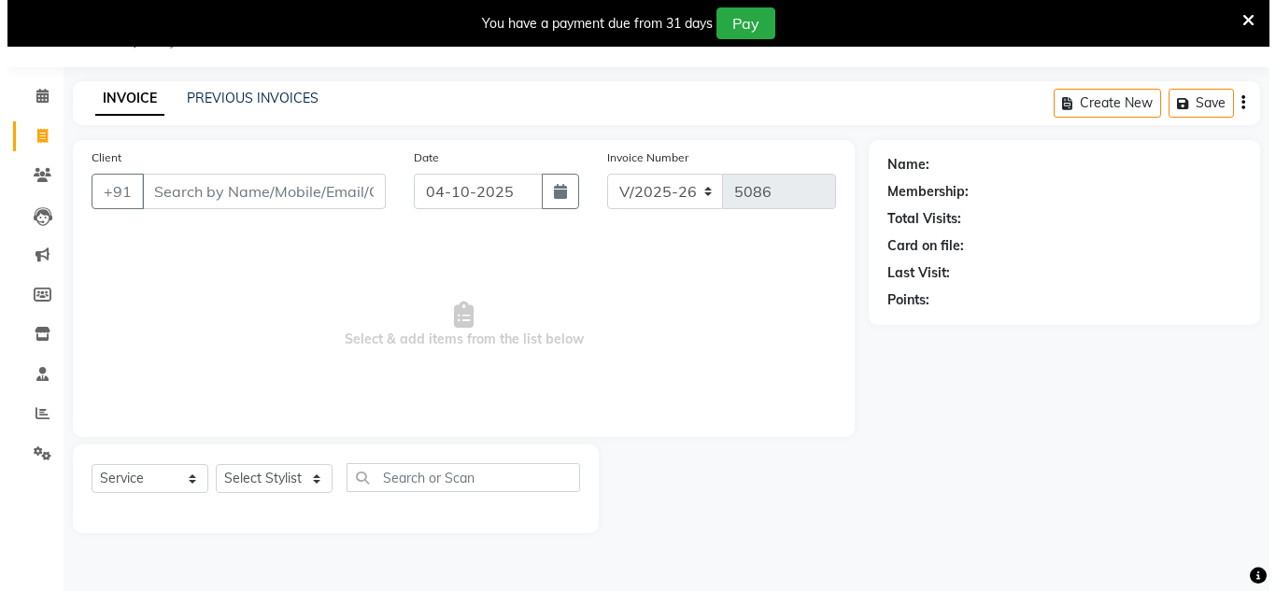
scroll to position [0, 0]
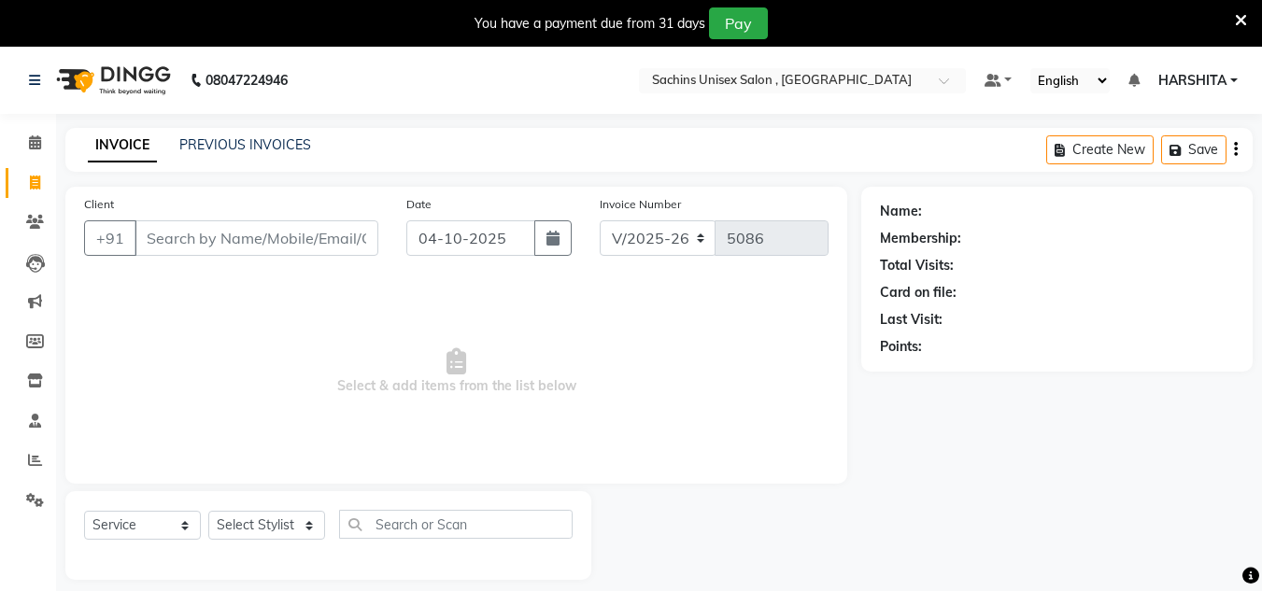
click at [255, 213] on div "Client +91" at bounding box center [231, 232] width 322 height 77
click at [255, 228] on input "Client" at bounding box center [257, 237] width 244 height 35
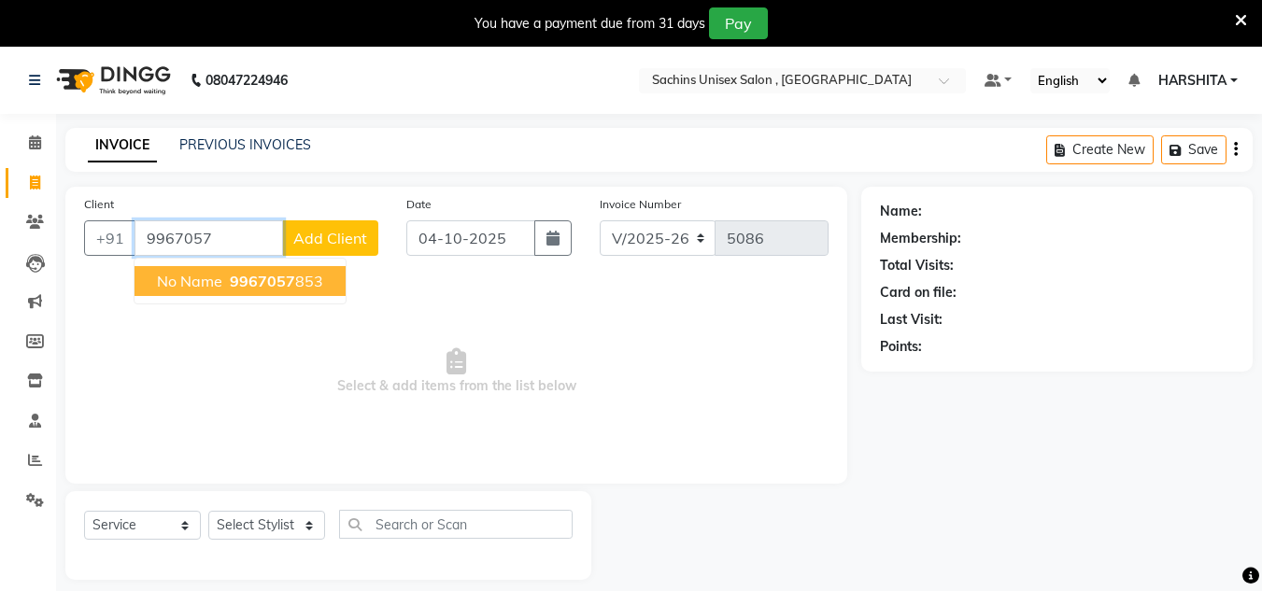
click at [228, 279] on ngb-highlight "9967057 853" at bounding box center [274, 281] width 97 height 19
type input "9967057853"
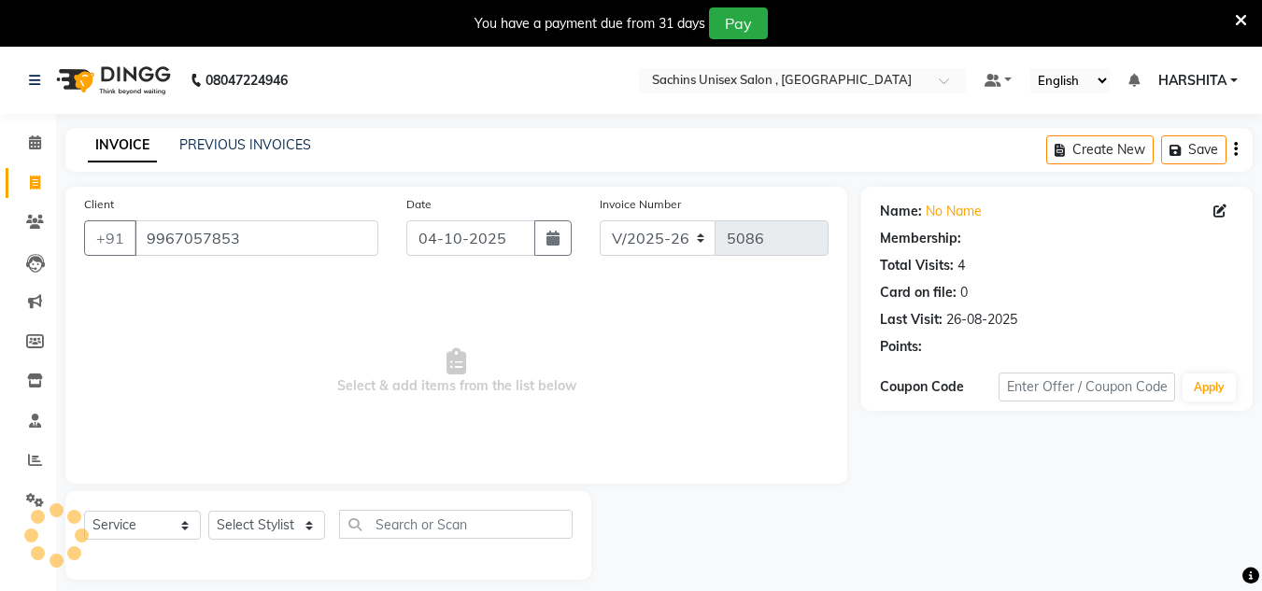
select select "1: Object"
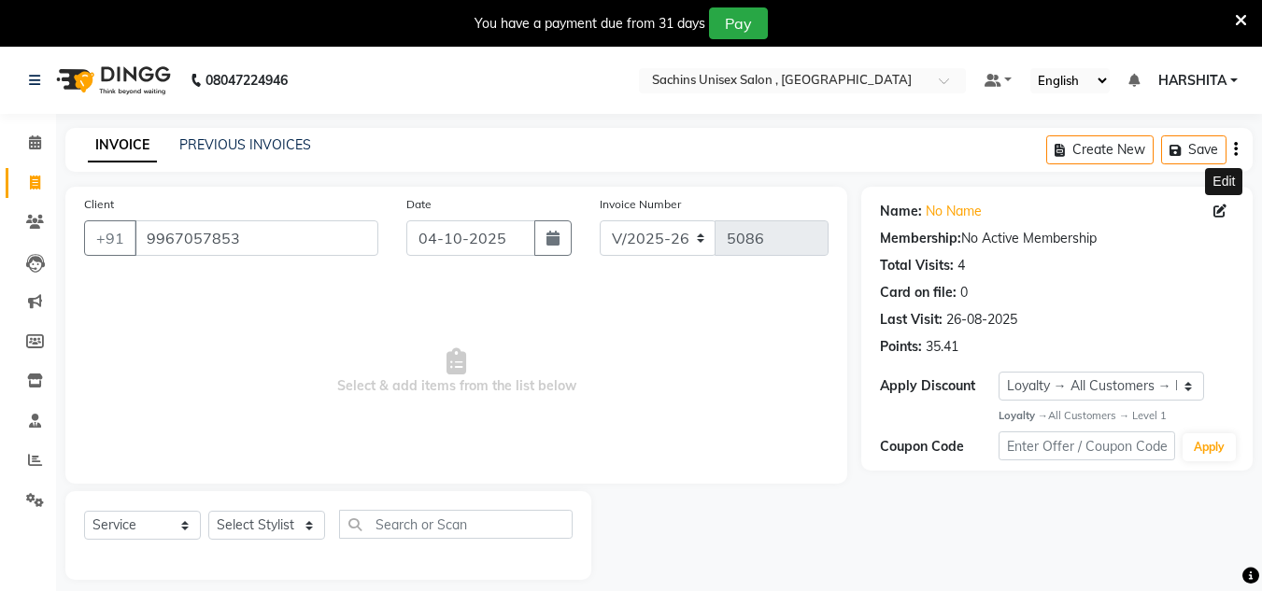
click at [1220, 205] on icon at bounding box center [1219, 211] width 13 height 13
select select "[DEMOGRAPHIC_DATA]"
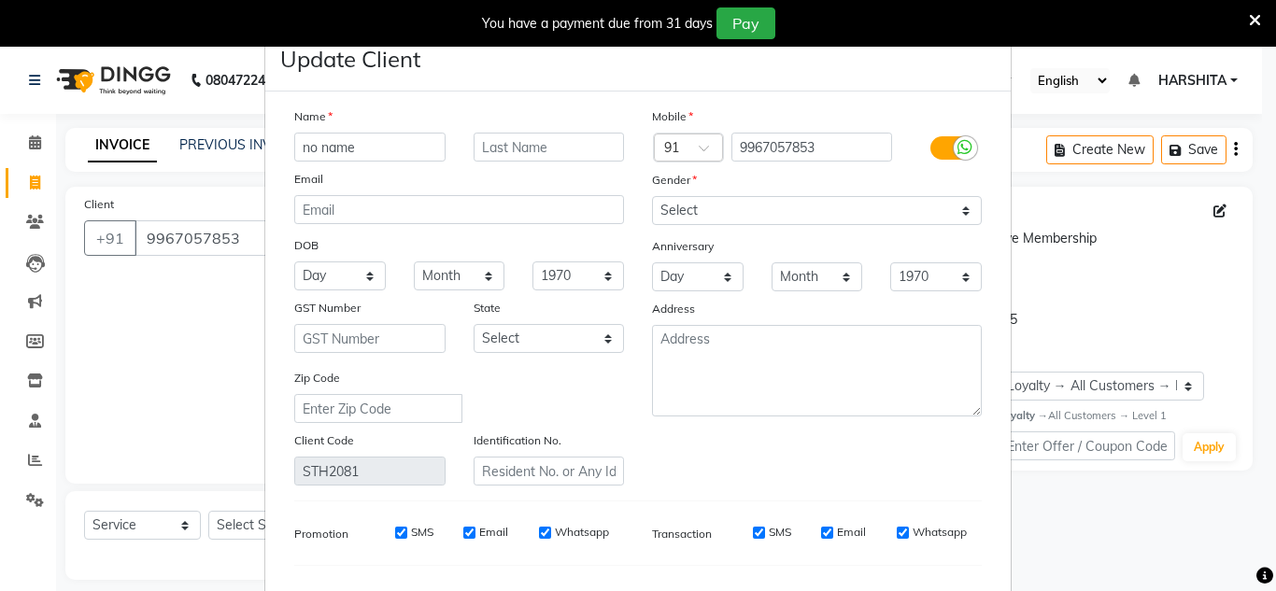
click at [407, 136] on input "no name" at bounding box center [369, 147] width 151 height 29
click at [400, 143] on input "no name" at bounding box center [369, 147] width 151 height 29
type input "n"
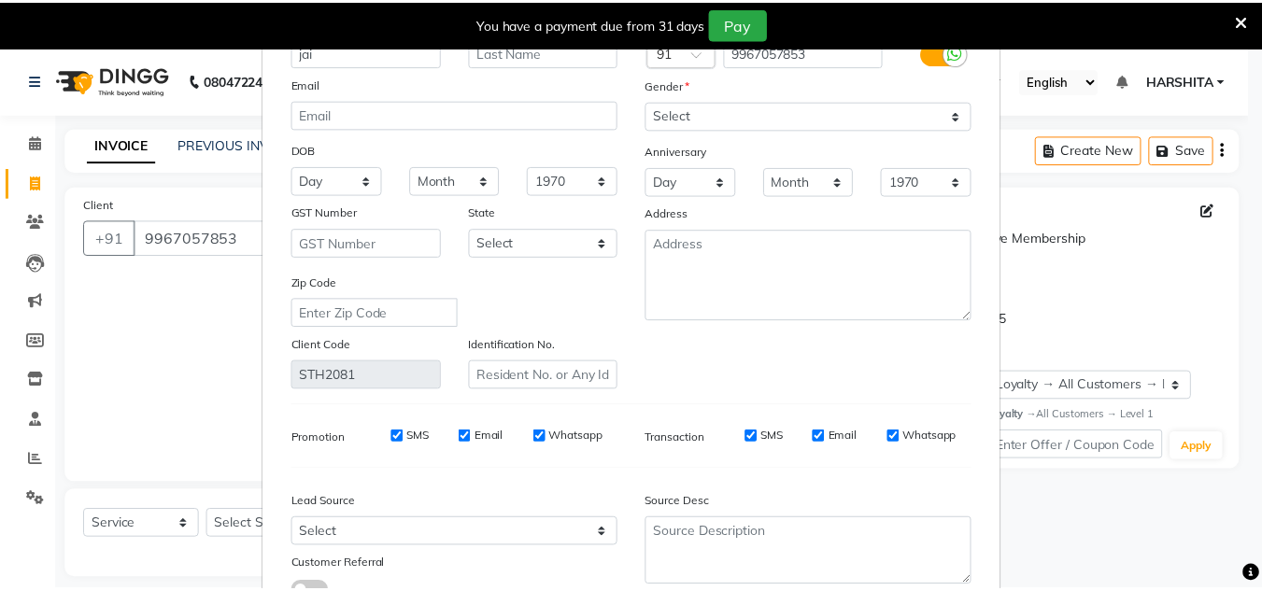
scroll to position [237, 0]
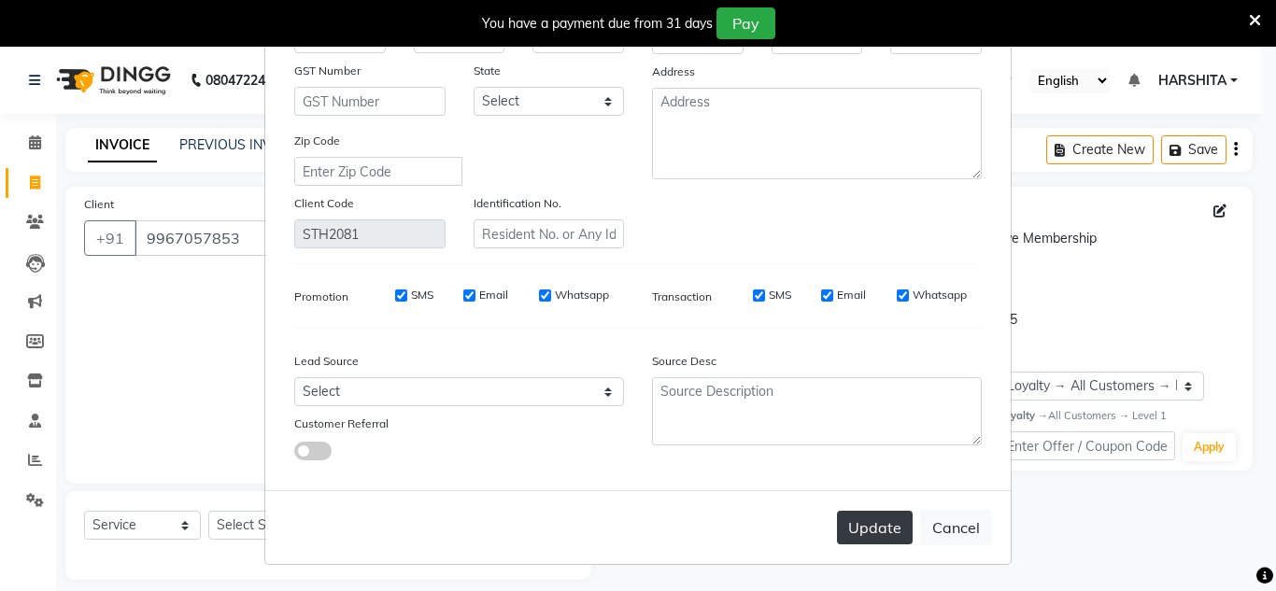
type input "jai"
click at [885, 515] on button "Update" at bounding box center [875, 528] width 76 height 34
select select
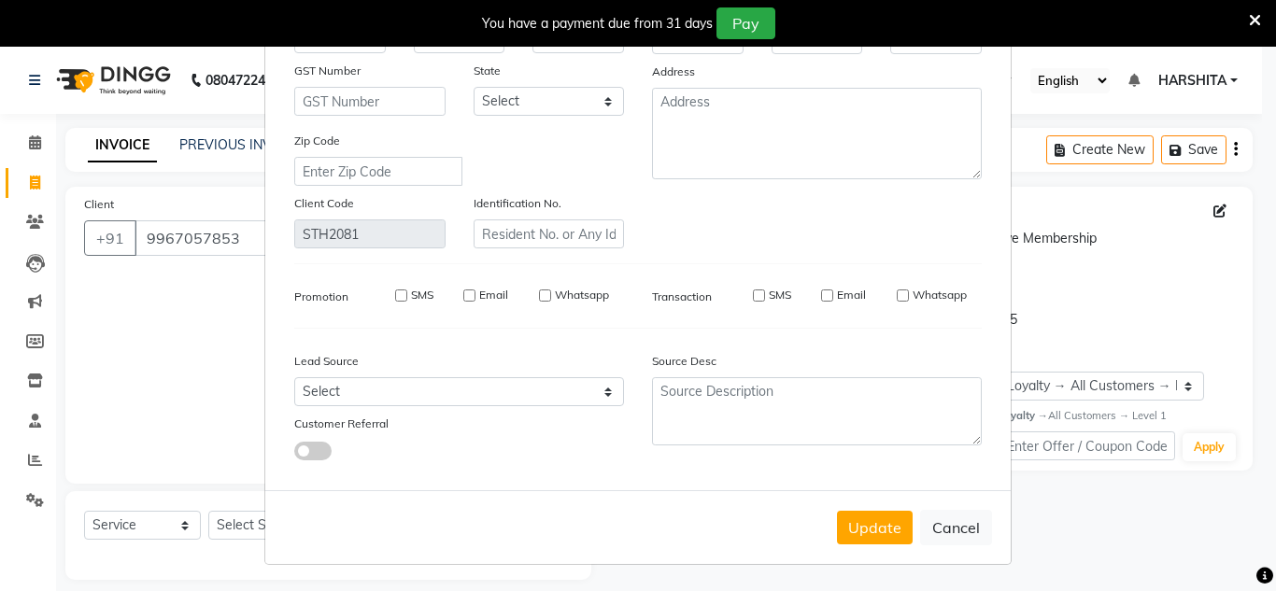
select select
checkbox input "false"
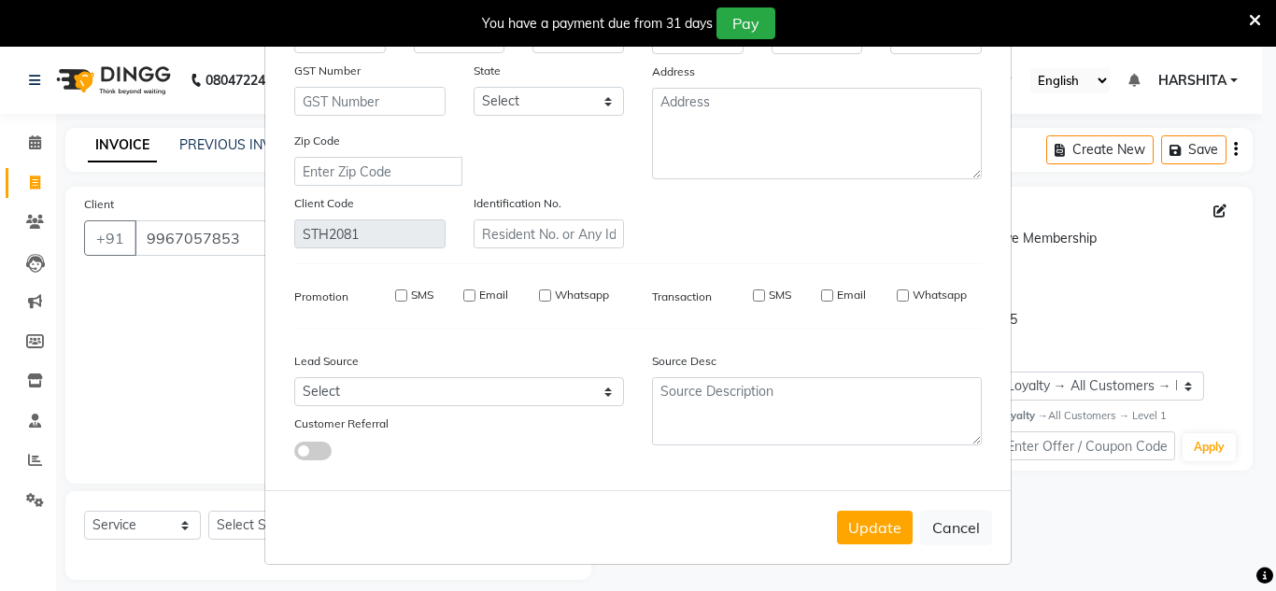
checkbox input "false"
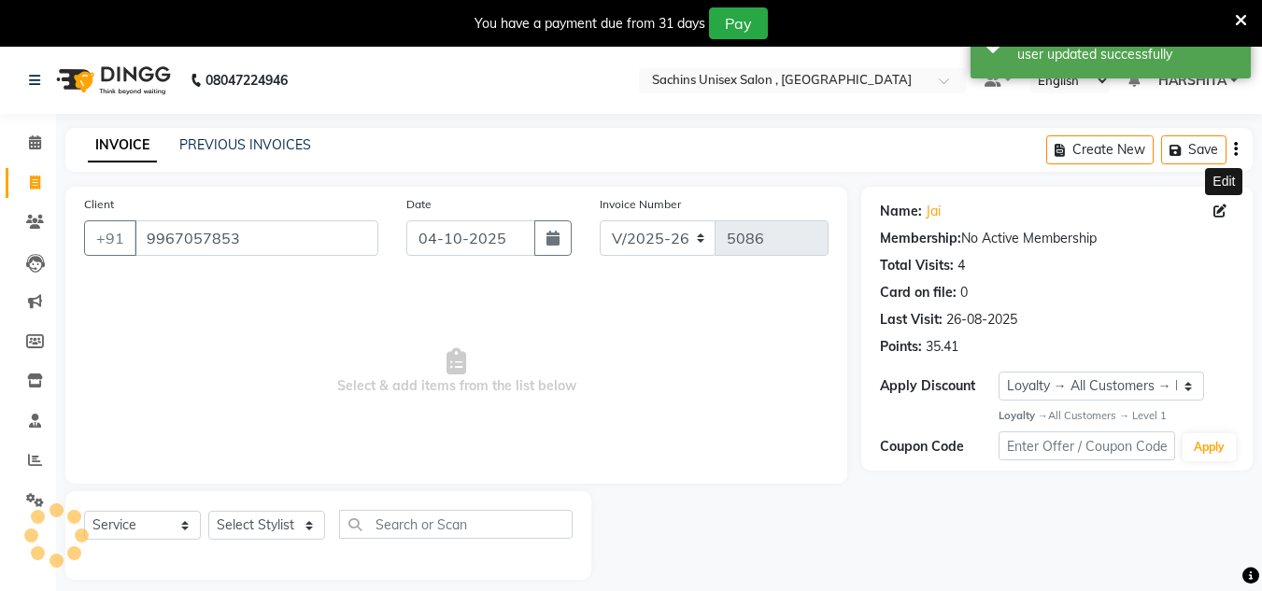
select select "1: Object"
click at [512, 243] on input "04-10-2025" at bounding box center [470, 237] width 129 height 35
select select "10"
select select "2025"
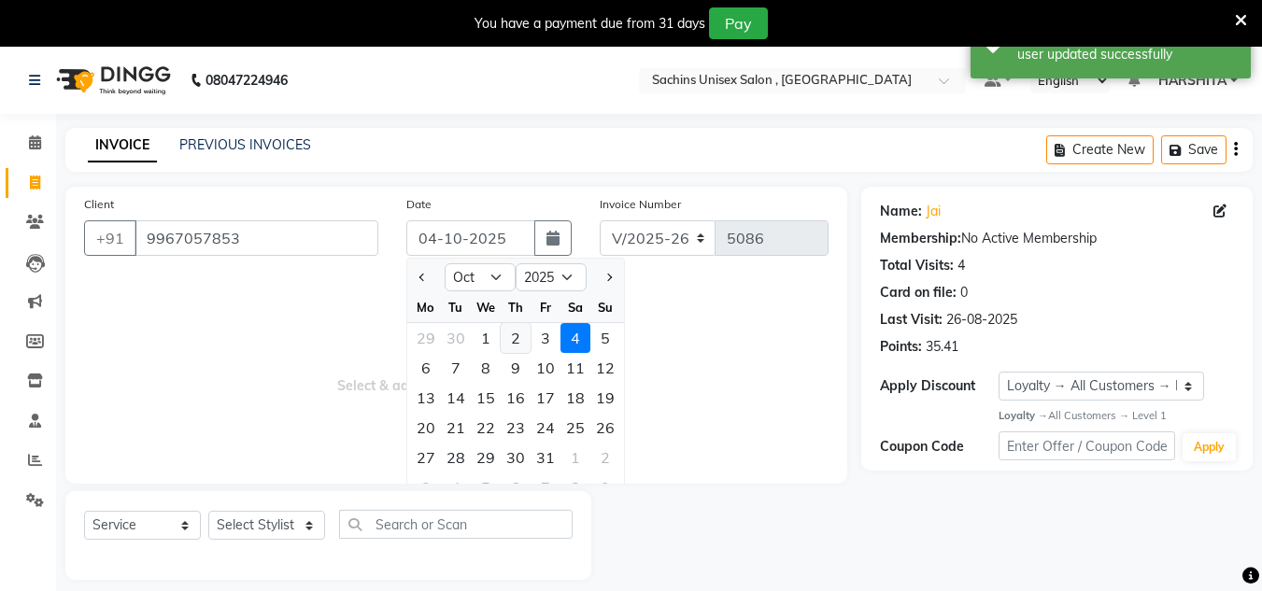
click at [509, 344] on div "2" at bounding box center [516, 338] width 30 height 30
type input "02-10-2025"
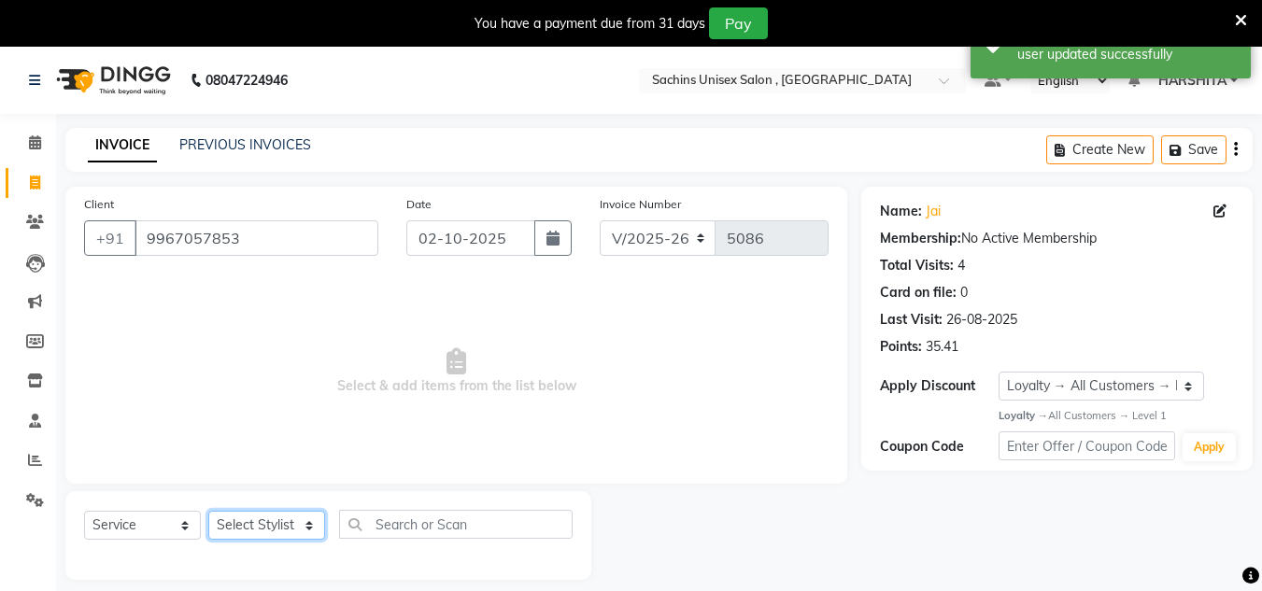
click at [296, 531] on select "Select Stylist [PERSON_NAME] new [PERSON_NAME] [PERSON_NAME] [PERSON_NAME] Owne…" at bounding box center [266, 525] width 117 height 29
select select "85763"
click at [208, 511] on select "Select Stylist [PERSON_NAME] new [PERSON_NAME] [PERSON_NAME] [PERSON_NAME] Owne…" at bounding box center [266, 525] width 117 height 29
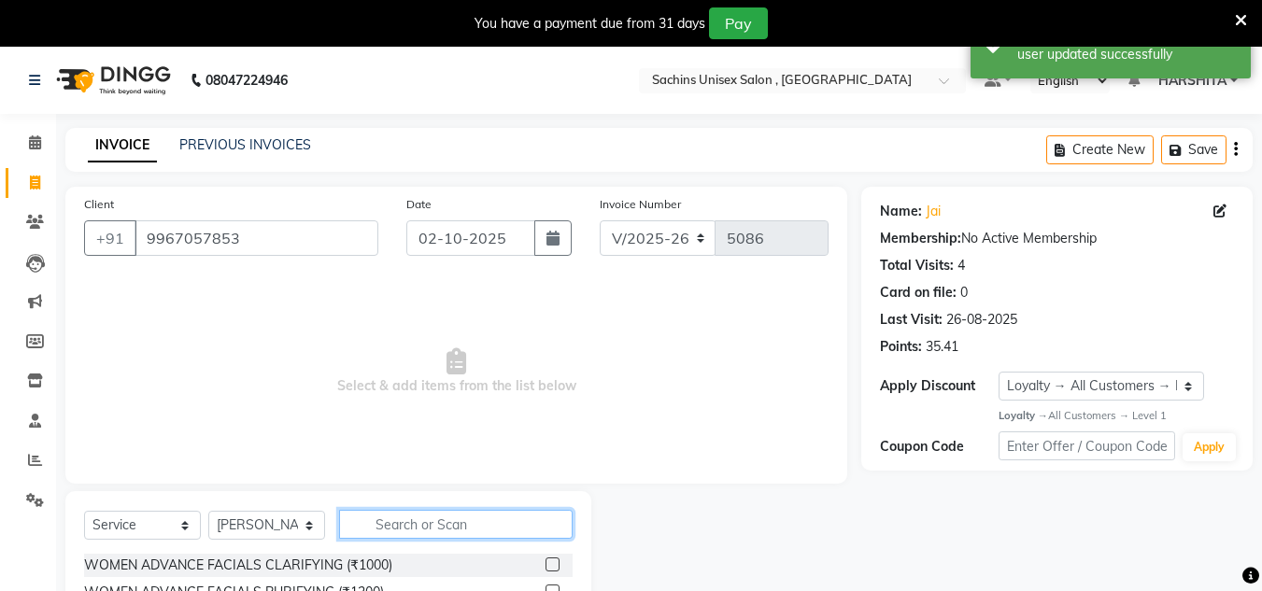
click at [398, 527] on input "text" at bounding box center [456, 524] width 234 height 29
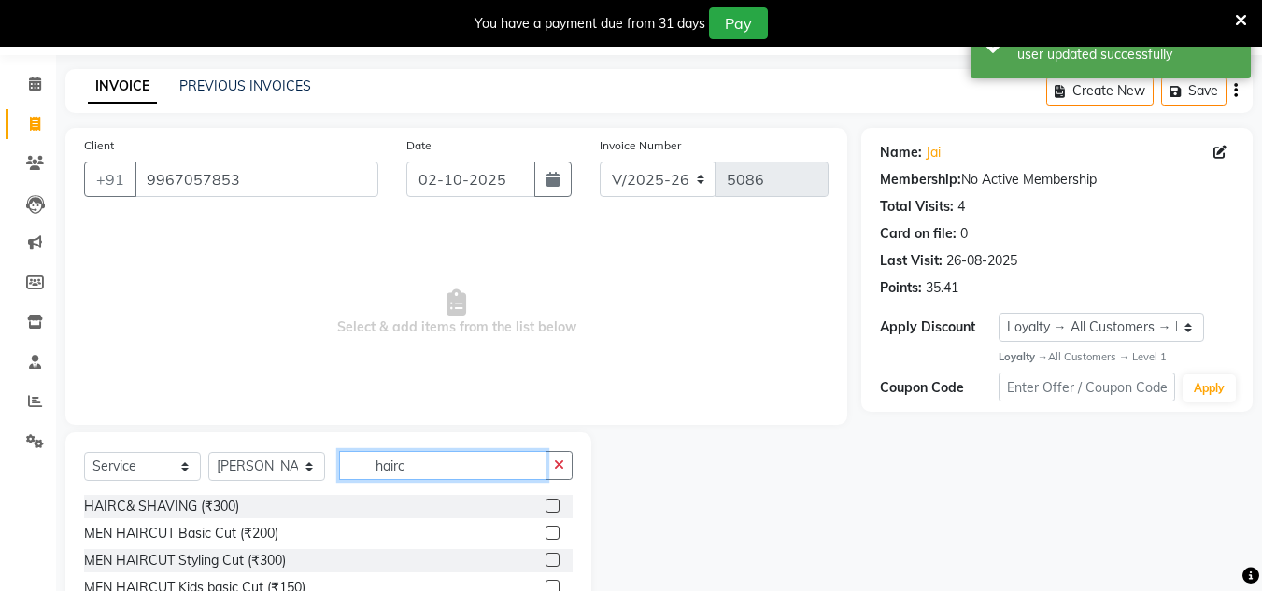
scroll to position [152, 0]
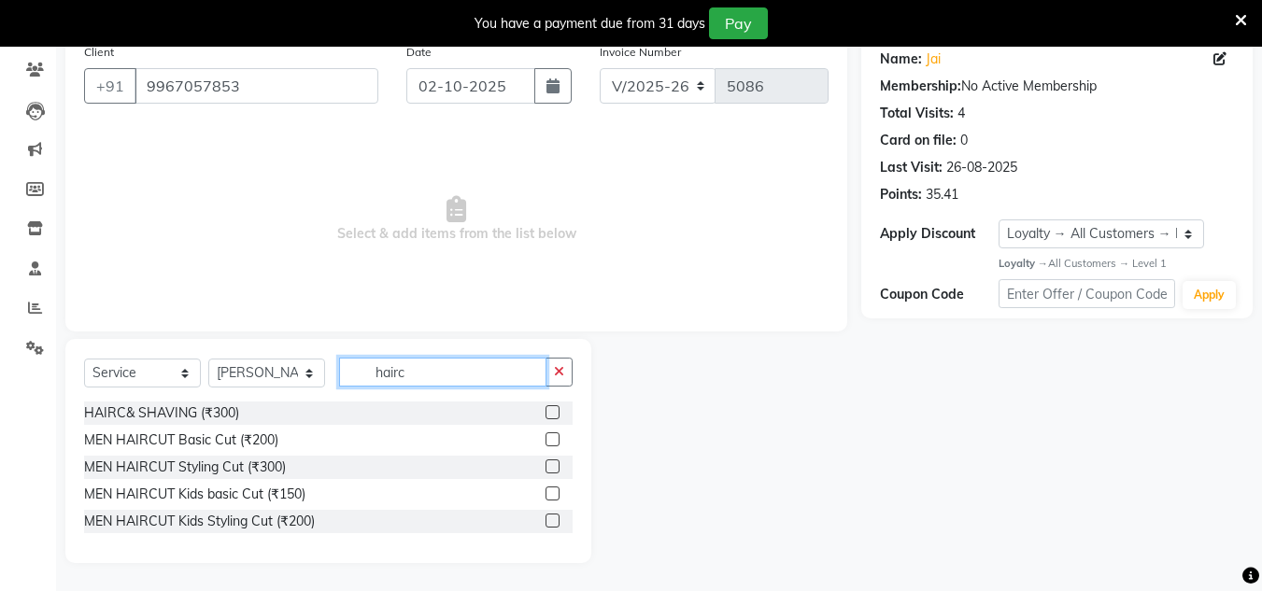
type input "hairc"
click at [554, 434] on label at bounding box center [553, 439] width 14 height 14
click at [554, 434] on input "checkbox" at bounding box center [552, 440] width 12 height 12
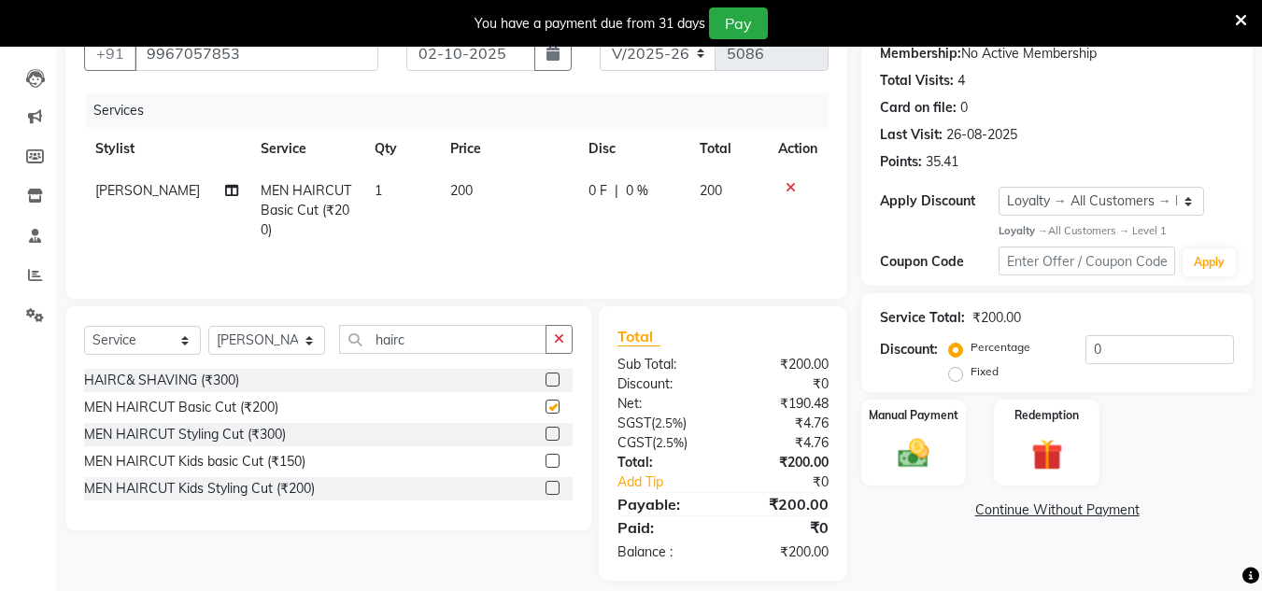
checkbox input "false"
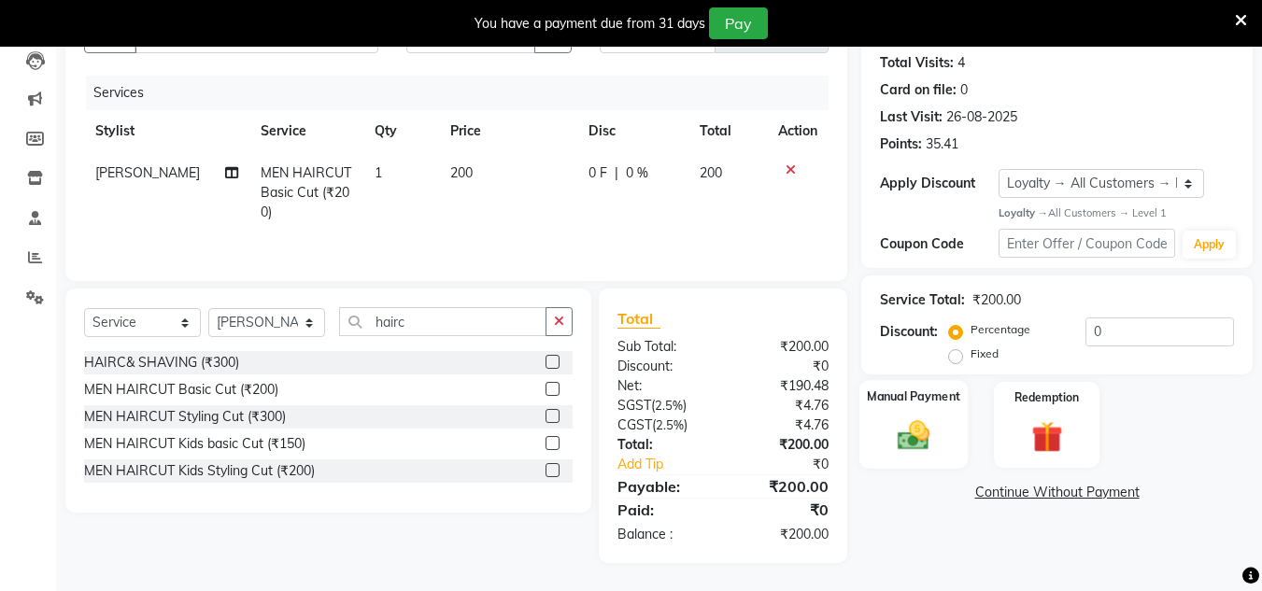
drag, startPoint x: 915, startPoint y: 443, endPoint x: 950, endPoint y: 454, distance: 36.3
click at [915, 442] on img at bounding box center [913, 436] width 52 height 37
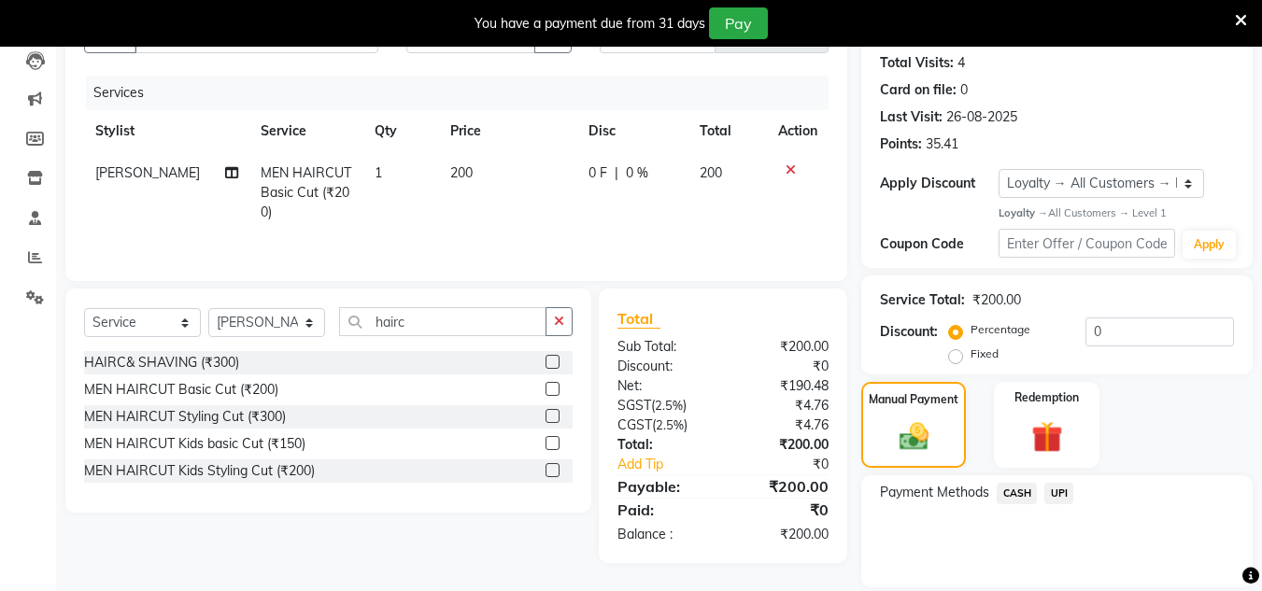
click at [1067, 494] on span "UPI" at bounding box center [1058, 493] width 29 height 21
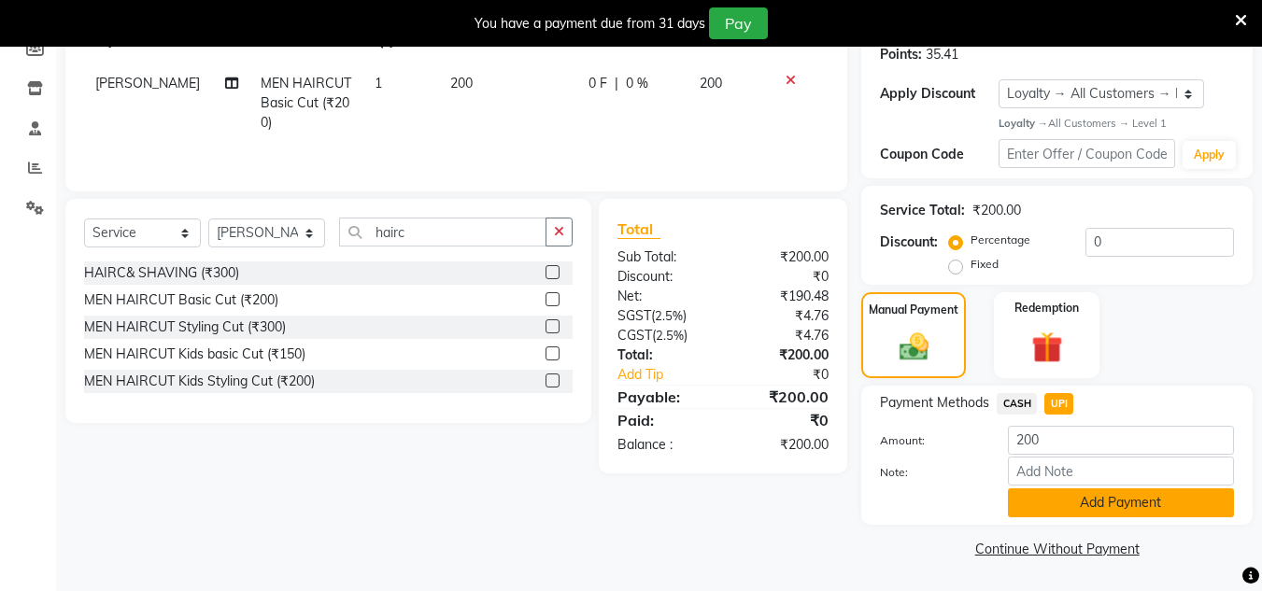
click at [1075, 500] on button "Add Payment" at bounding box center [1121, 503] width 226 height 29
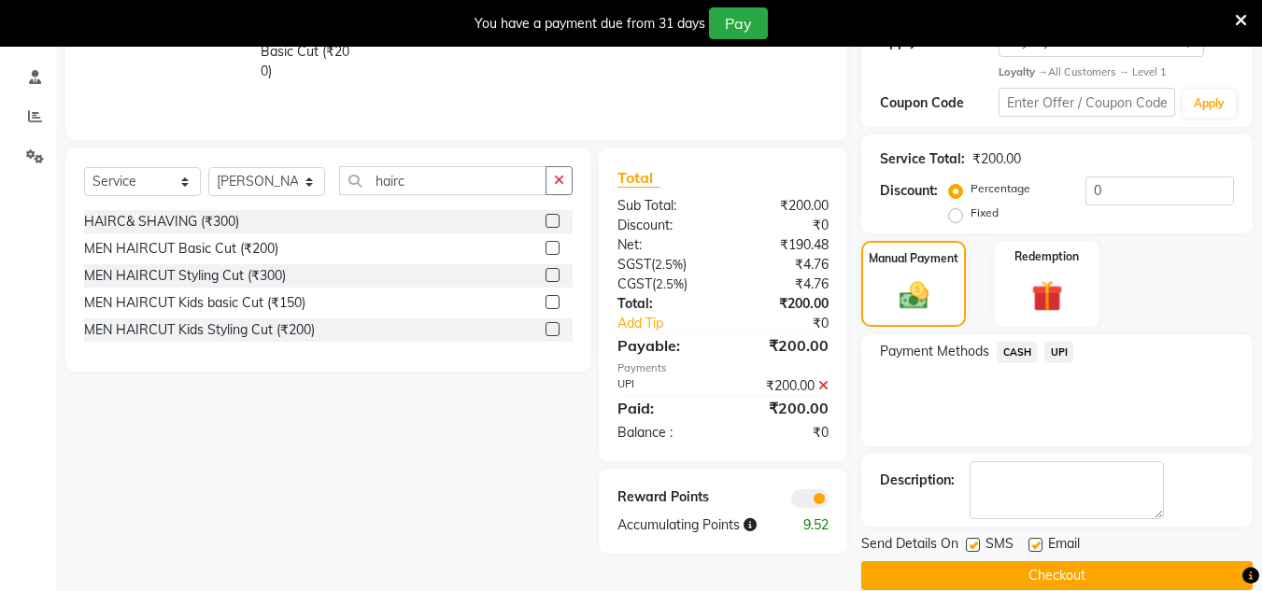
scroll to position [371, 0]
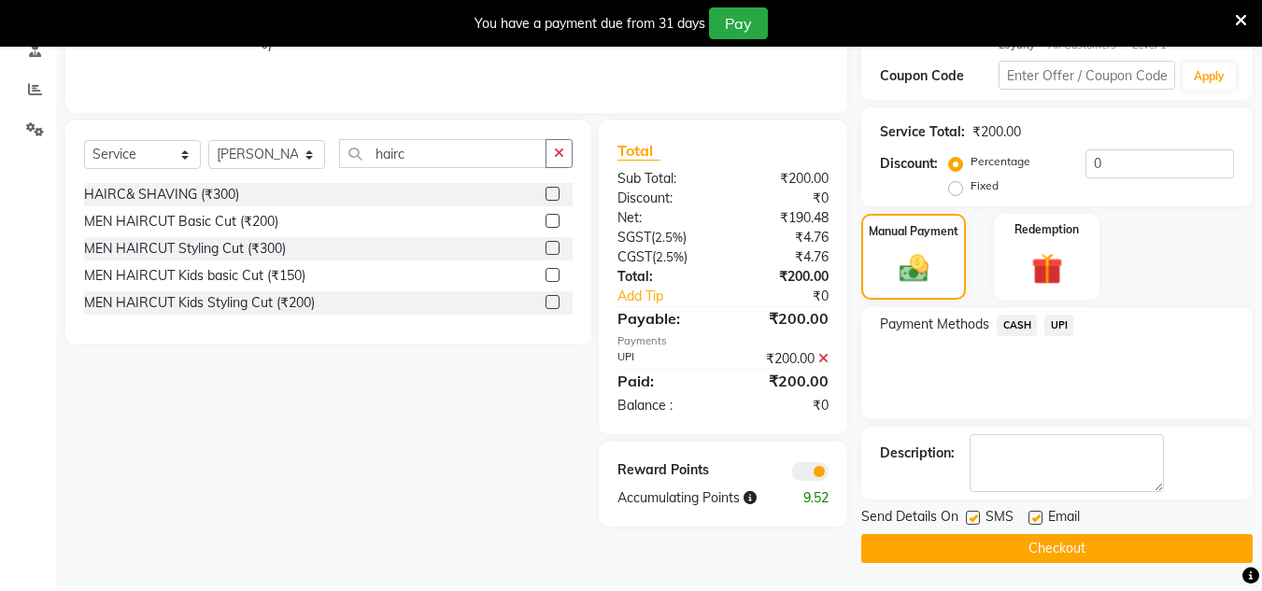
drag, startPoint x: 1082, startPoint y: 536, endPoint x: 841, endPoint y: 439, distance: 259.8
click at [1078, 537] on button "Checkout" at bounding box center [1056, 548] width 391 height 29
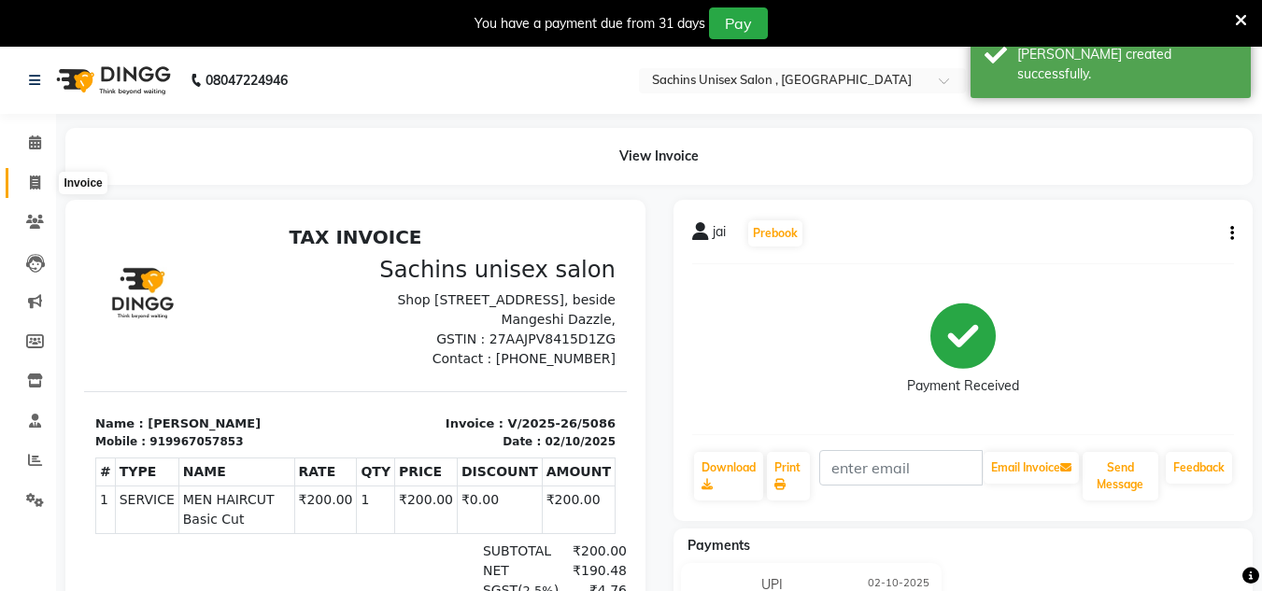
click at [32, 180] on icon at bounding box center [35, 183] width 10 height 14
select select "6840"
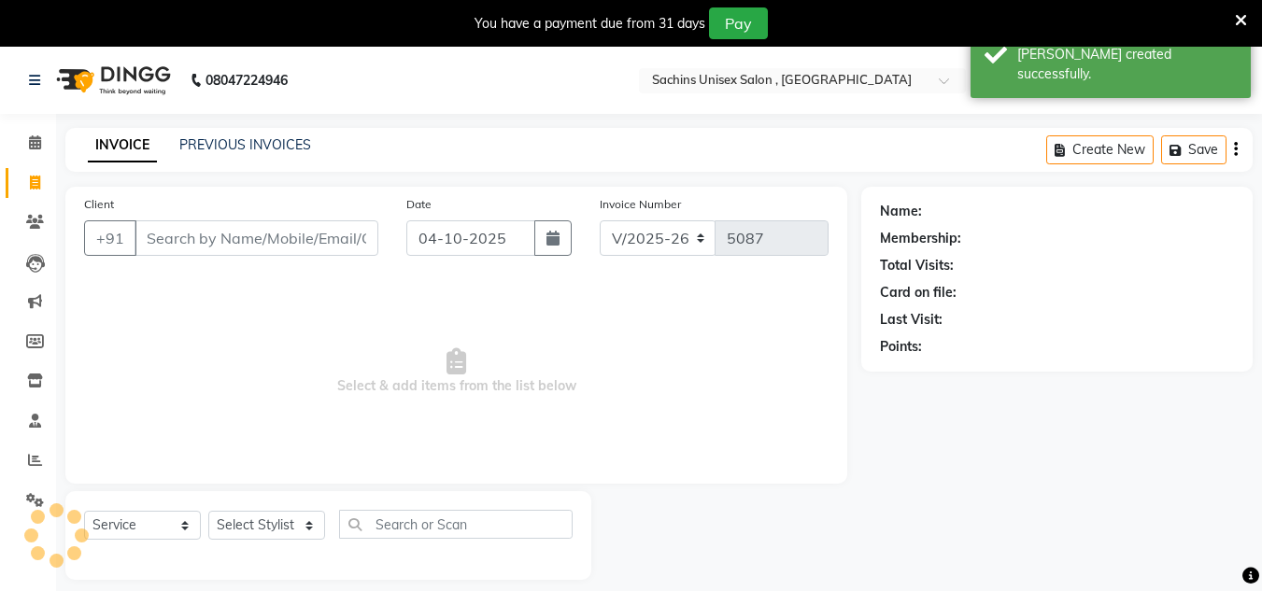
scroll to position [47, 0]
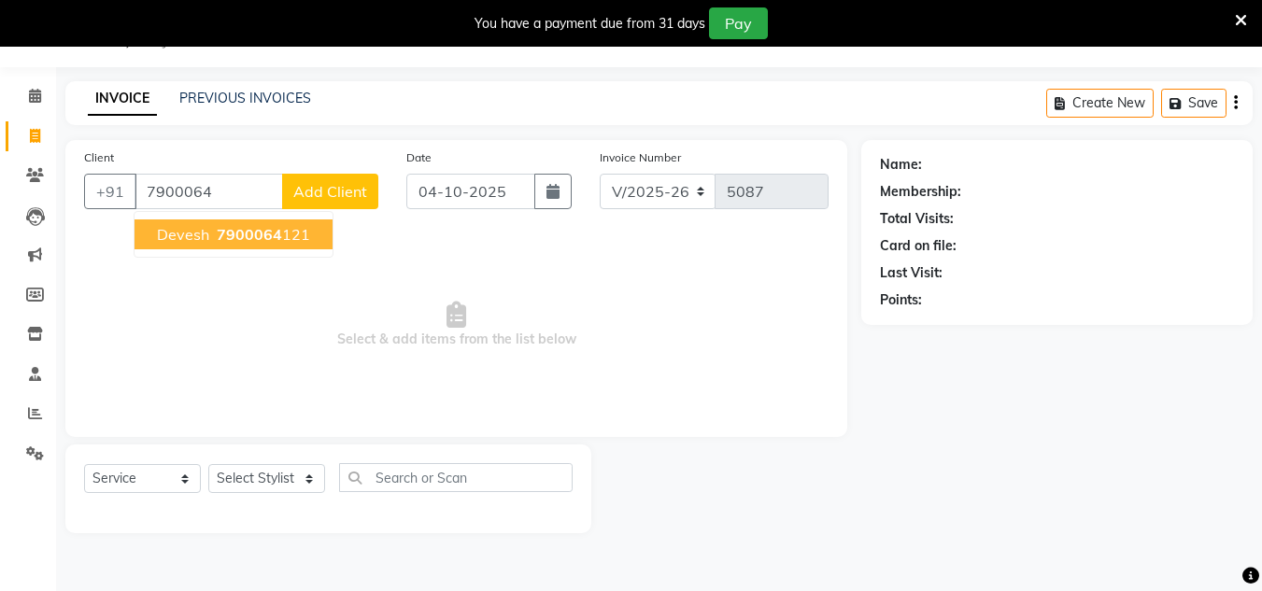
click at [285, 229] on ngb-highlight "7900064 121" at bounding box center [261, 234] width 97 height 19
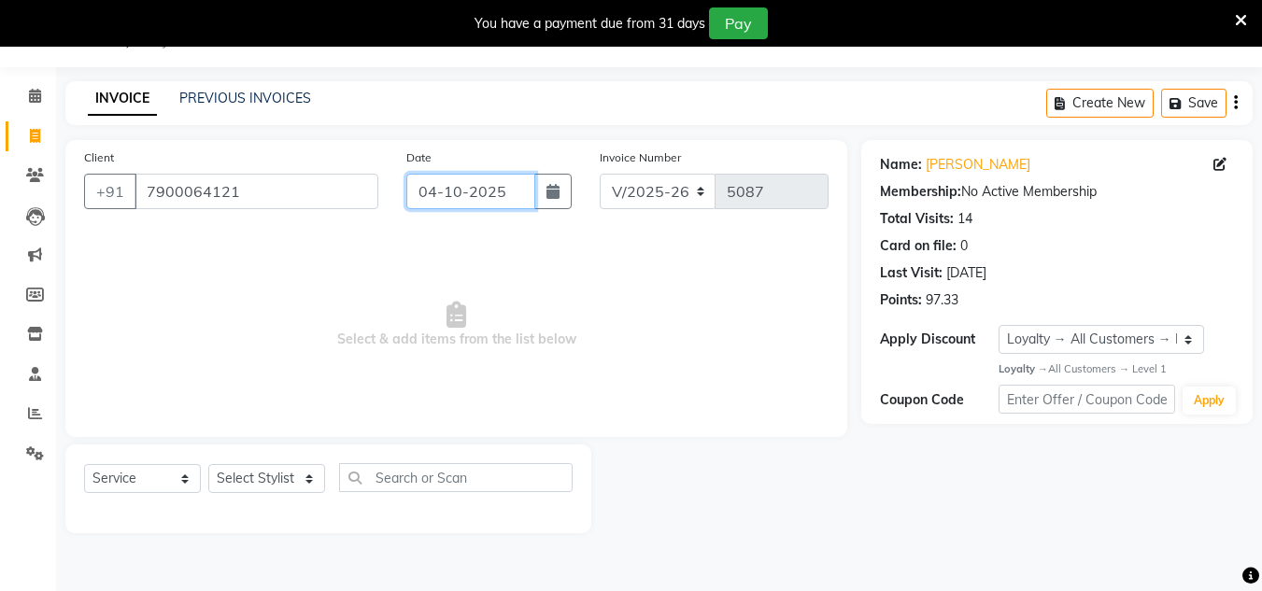
click at [512, 190] on input "04-10-2025" at bounding box center [470, 191] width 129 height 35
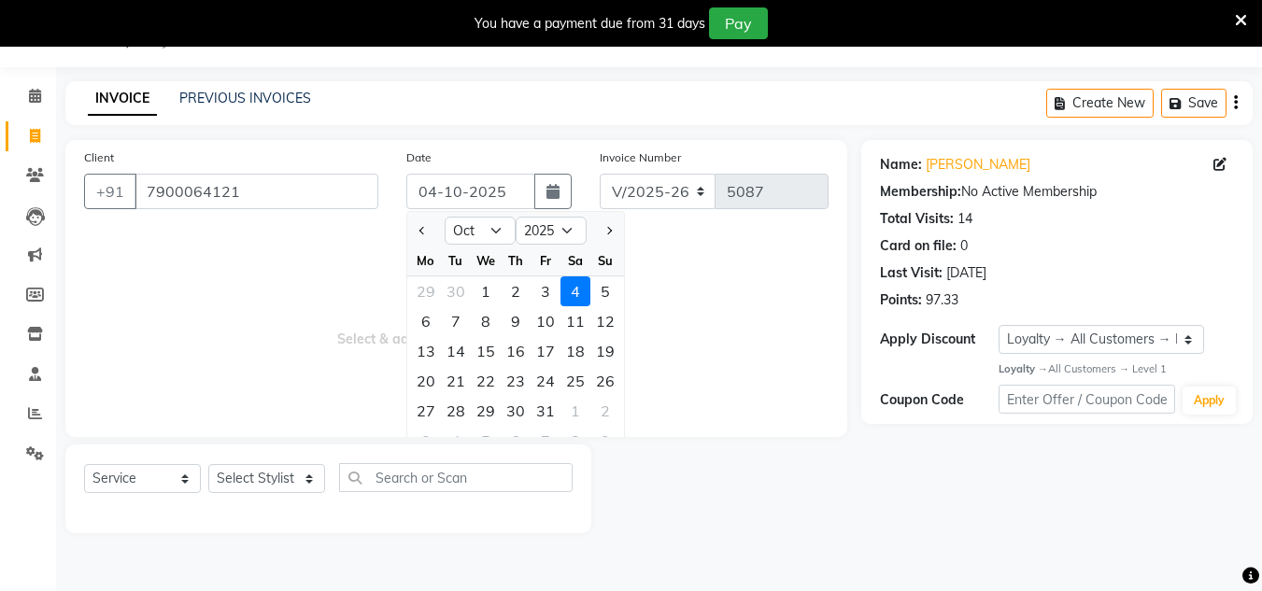
drag, startPoint x: 518, startPoint y: 294, endPoint x: 503, endPoint y: 317, distance: 26.9
click at [517, 304] on div "2" at bounding box center [516, 291] width 30 height 30
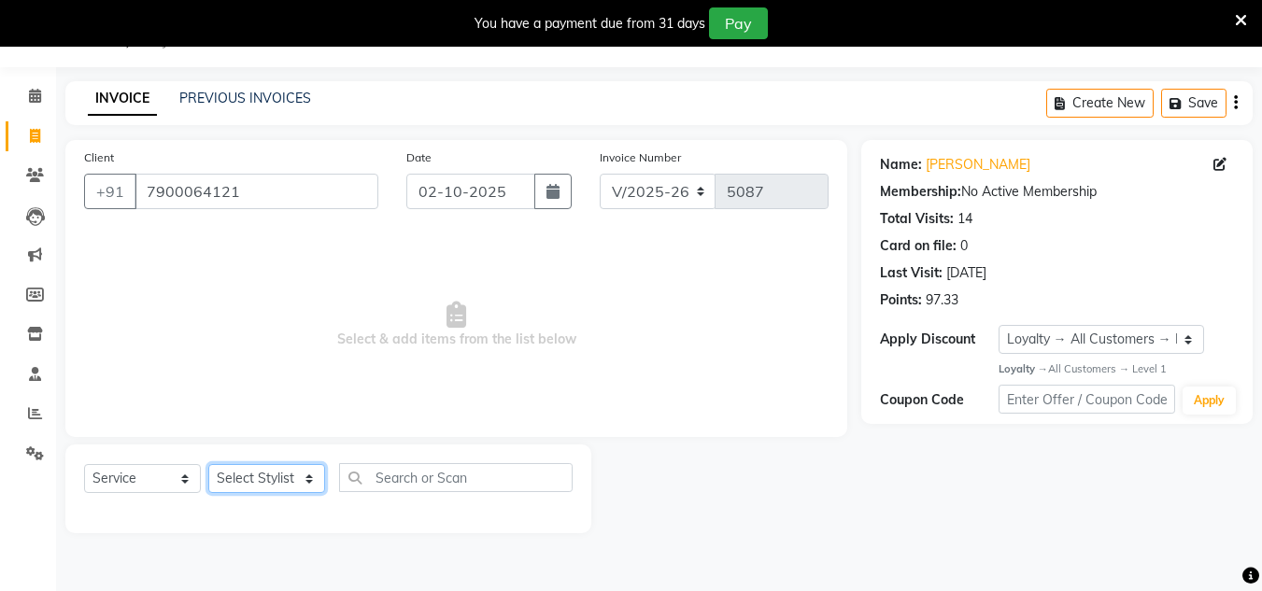
click at [283, 486] on select "Select Stylist [PERSON_NAME] new [PERSON_NAME] [PERSON_NAME] [PERSON_NAME] Owne…" at bounding box center [266, 478] width 117 height 29
click at [208, 464] on select "Select Stylist [PERSON_NAME] new [PERSON_NAME] [PERSON_NAME] [PERSON_NAME] Owne…" at bounding box center [266, 478] width 117 height 29
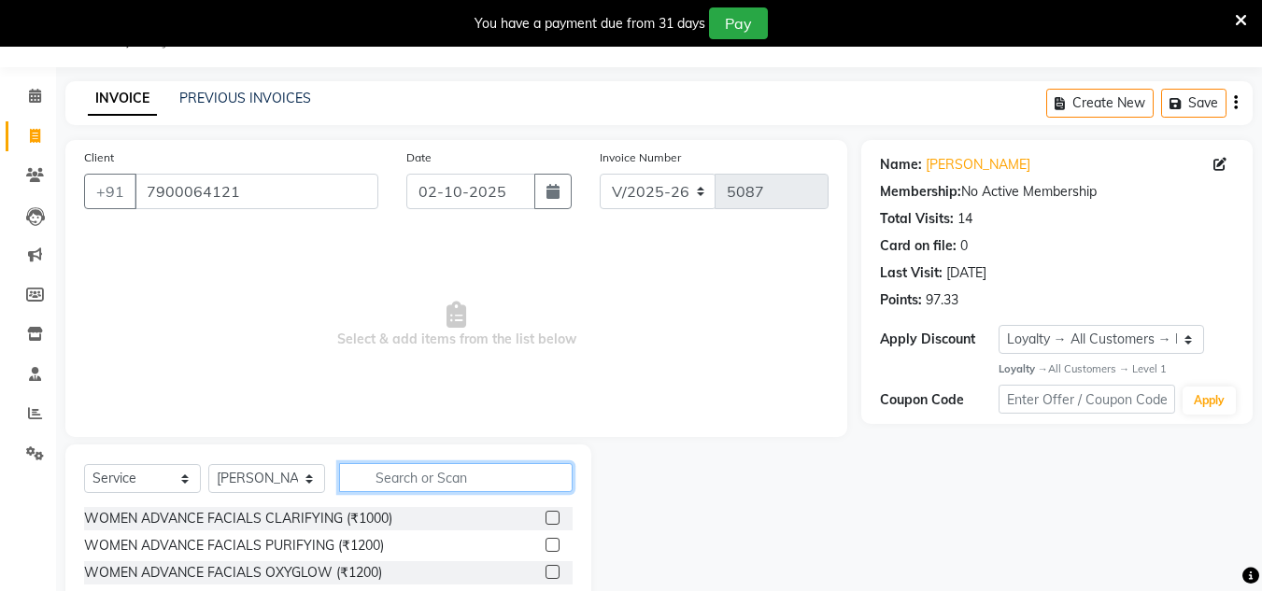
click at [383, 485] on input "text" at bounding box center [456, 477] width 234 height 29
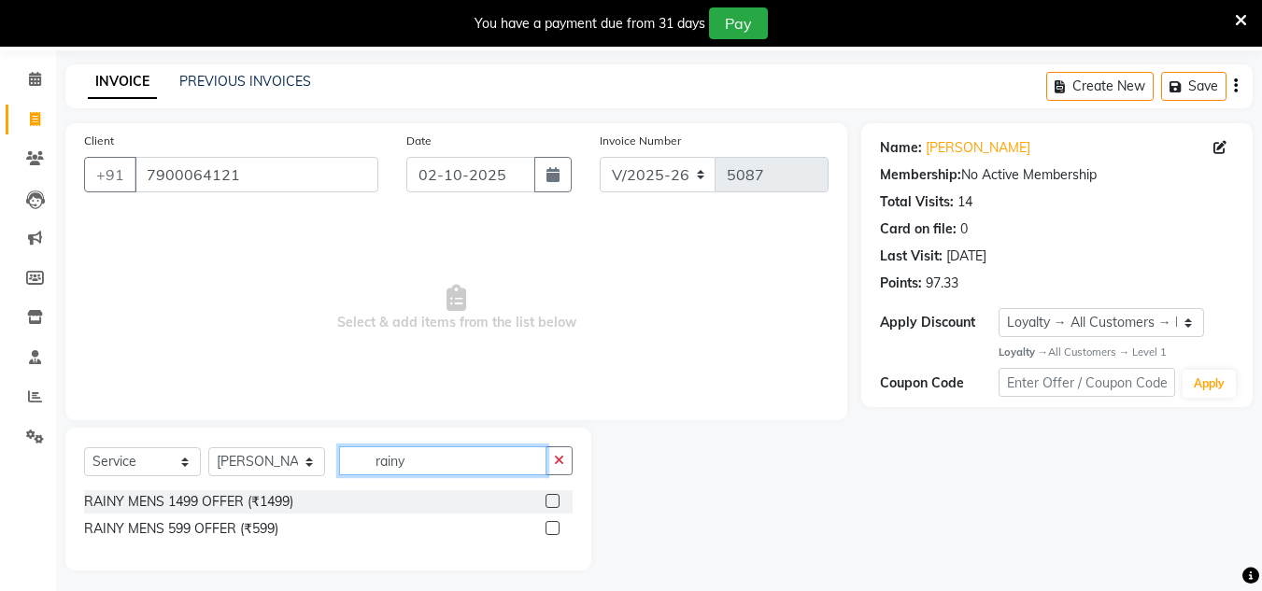
scroll to position [71, 0]
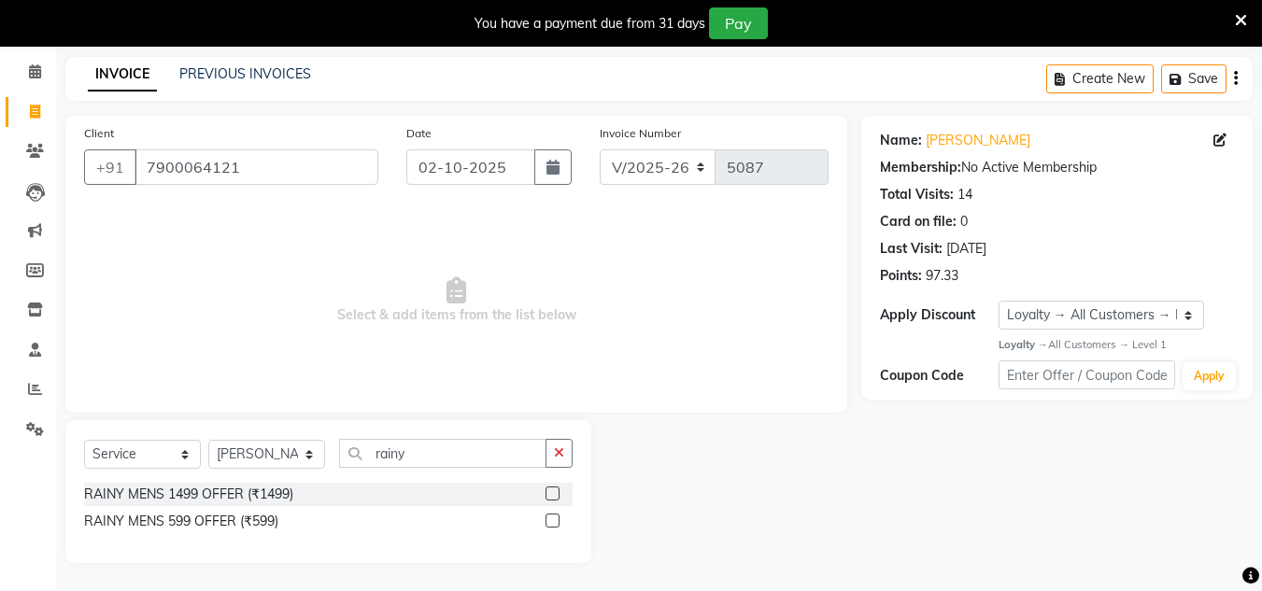
click at [558, 521] on label at bounding box center [553, 521] width 14 height 14
click at [558, 521] on input "checkbox" at bounding box center [552, 522] width 12 height 12
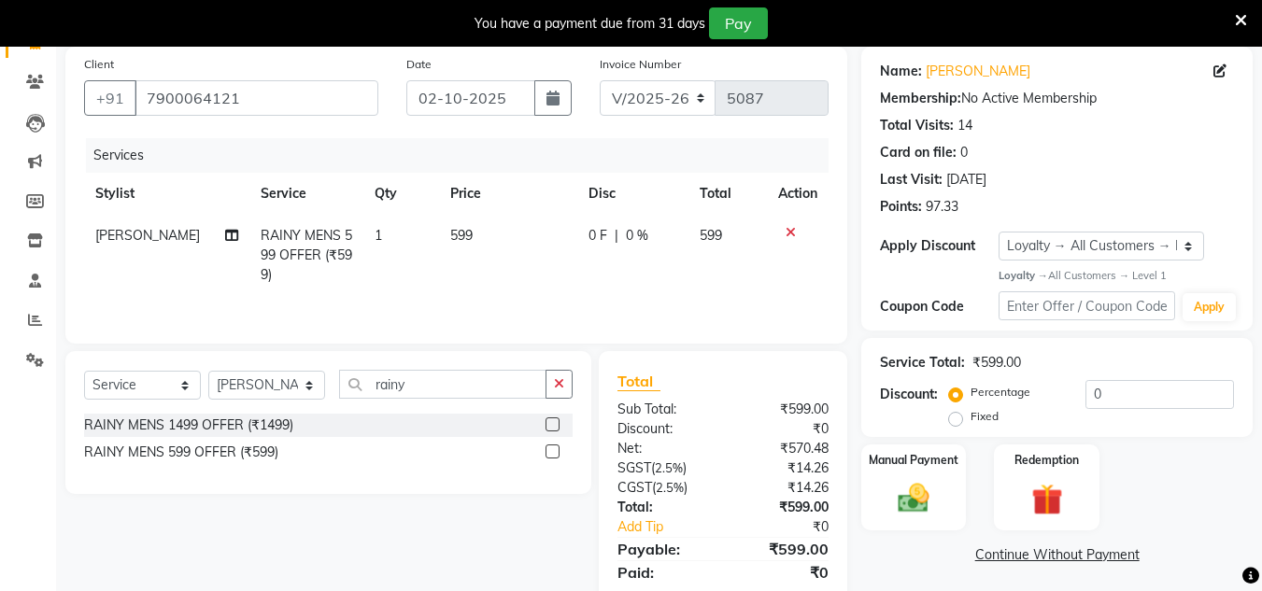
scroll to position [203, 0]
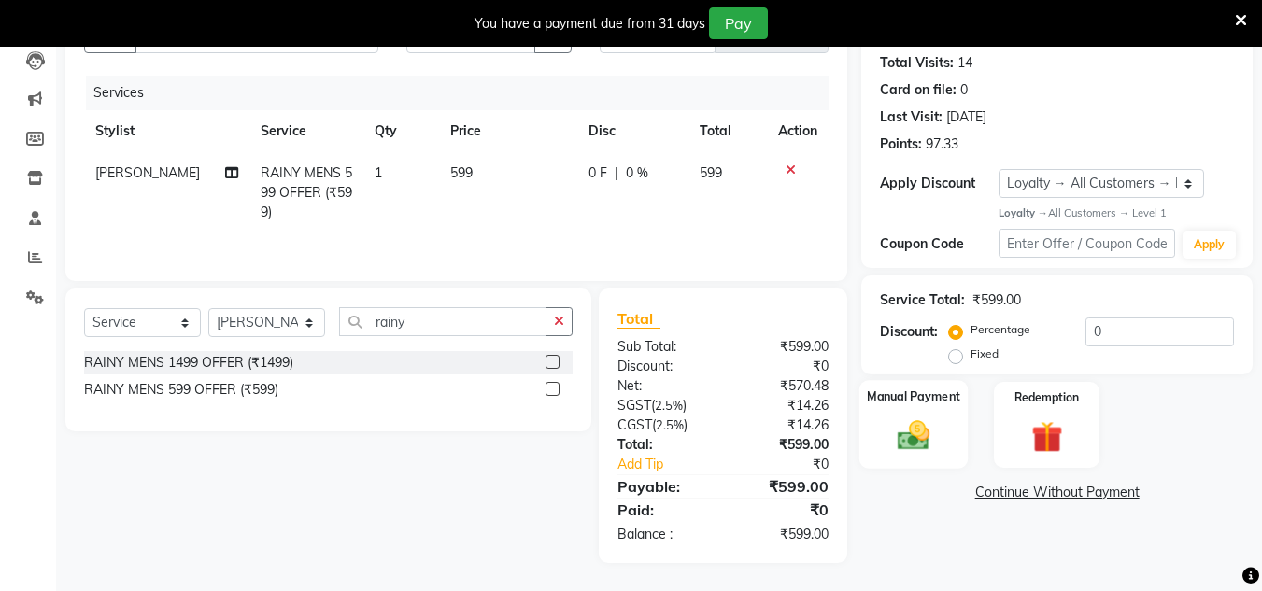
click at [901, 434] on img at bounding box center [913, 436] width 52 height 37
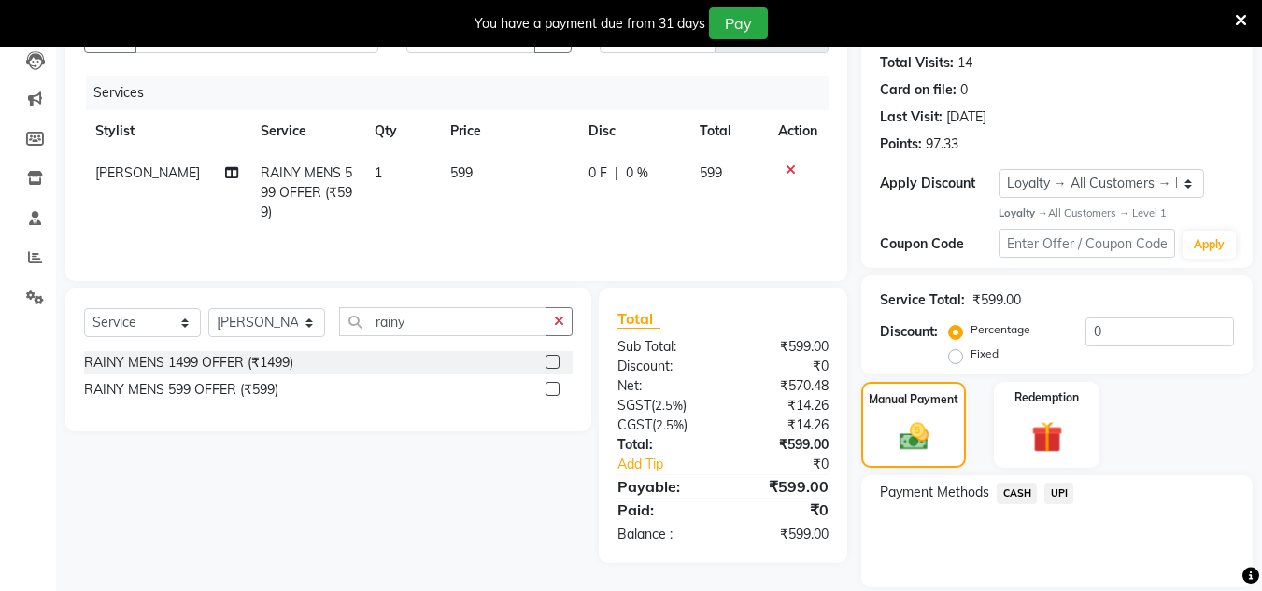
click at [1057, 492] on span "UPI" at bounding box center [1058, 493] width 29 height 21
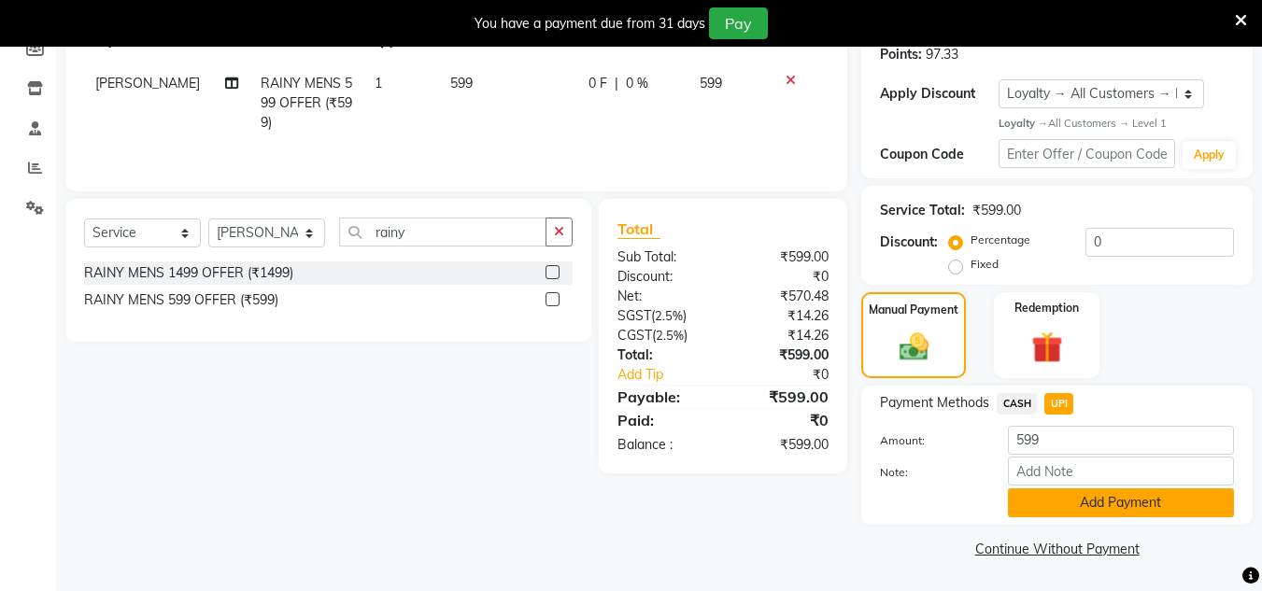
click at [1067, 501] on button "Add Payment" at bounding box center [1121, 503] width 226 height 29
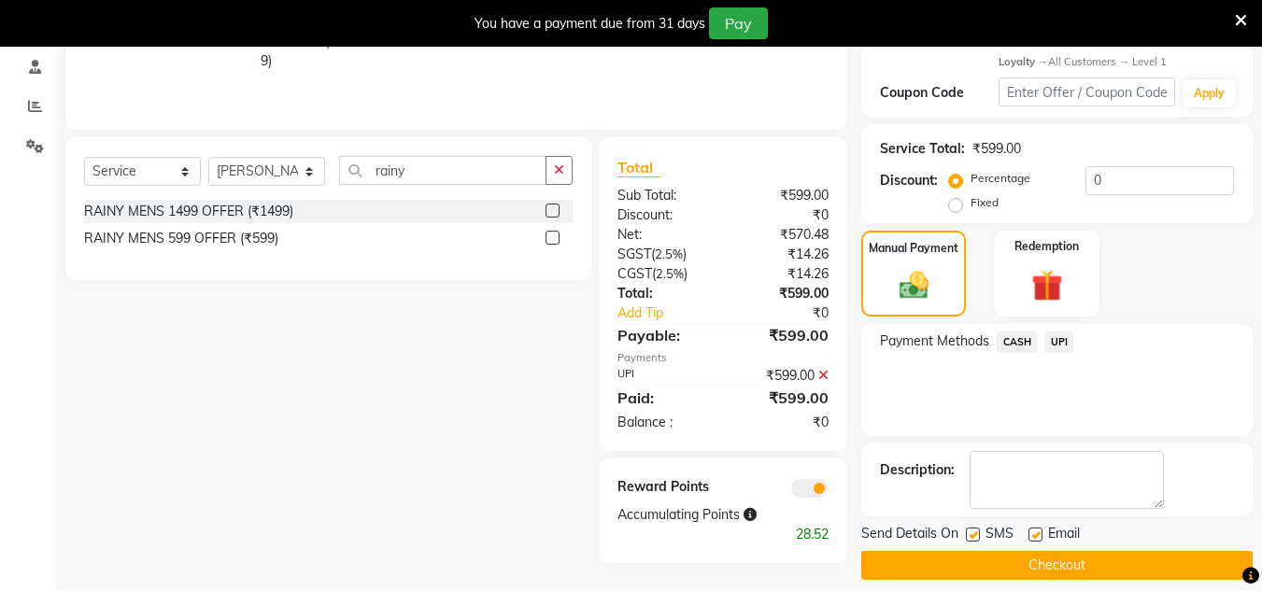
scroll to position [371, 0]
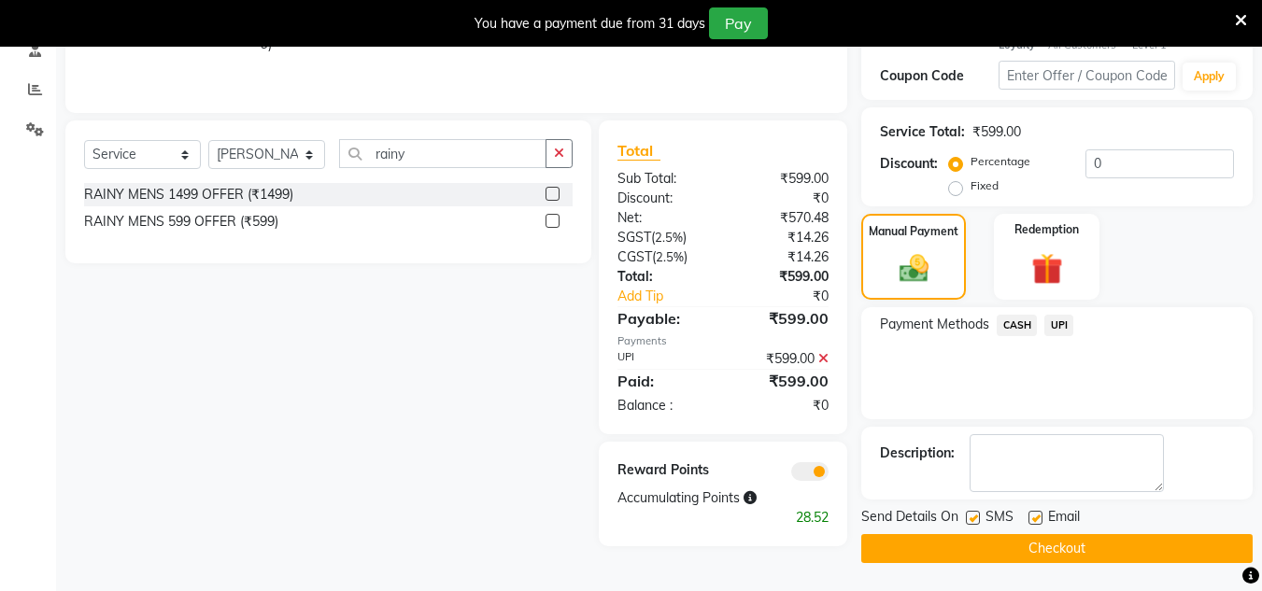
drag, startPoint x: 1087, startPoint y: 547, endPoint x: 594, endPoint y: 46, distance: 703.4
click at [1085, 547] on button "Checkout" at bounding box center [1056, 548] width 391 height 29
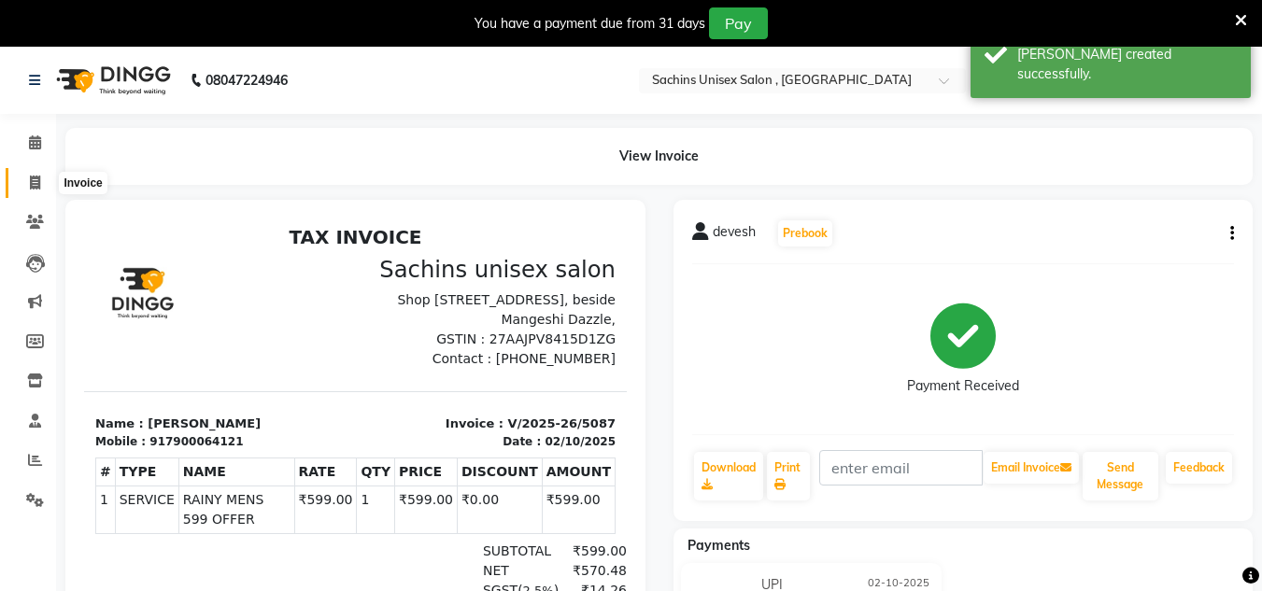
click at [30, 176] on icon at bounding box center [35, 183] width 10 height 14
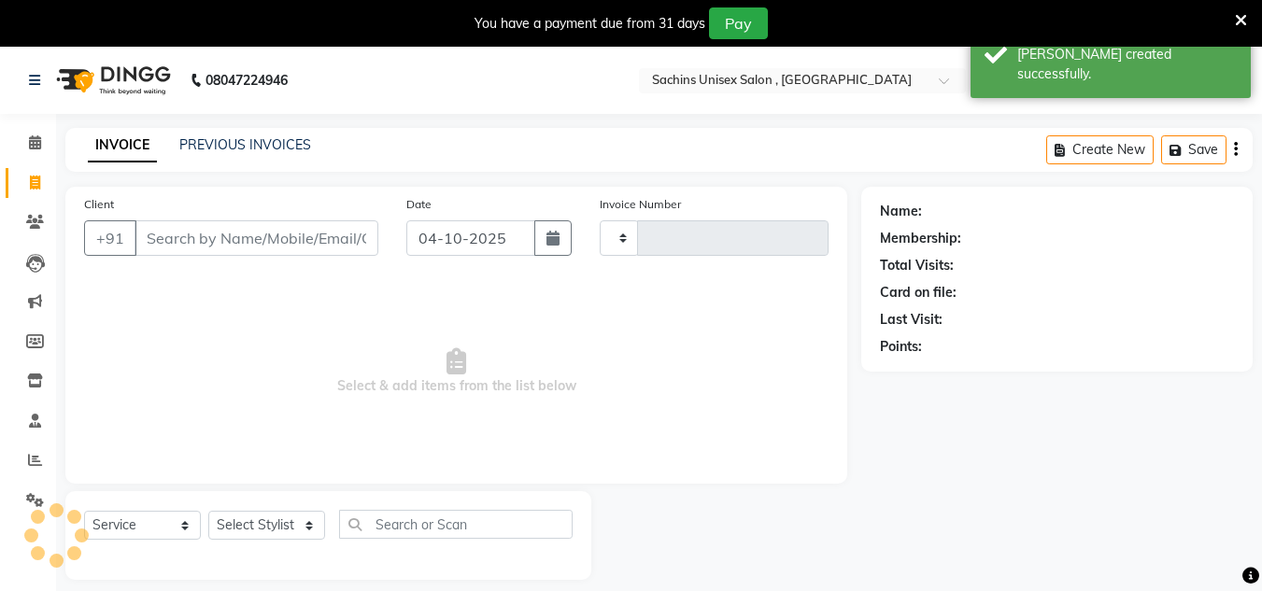
scroll to position [47, 0]
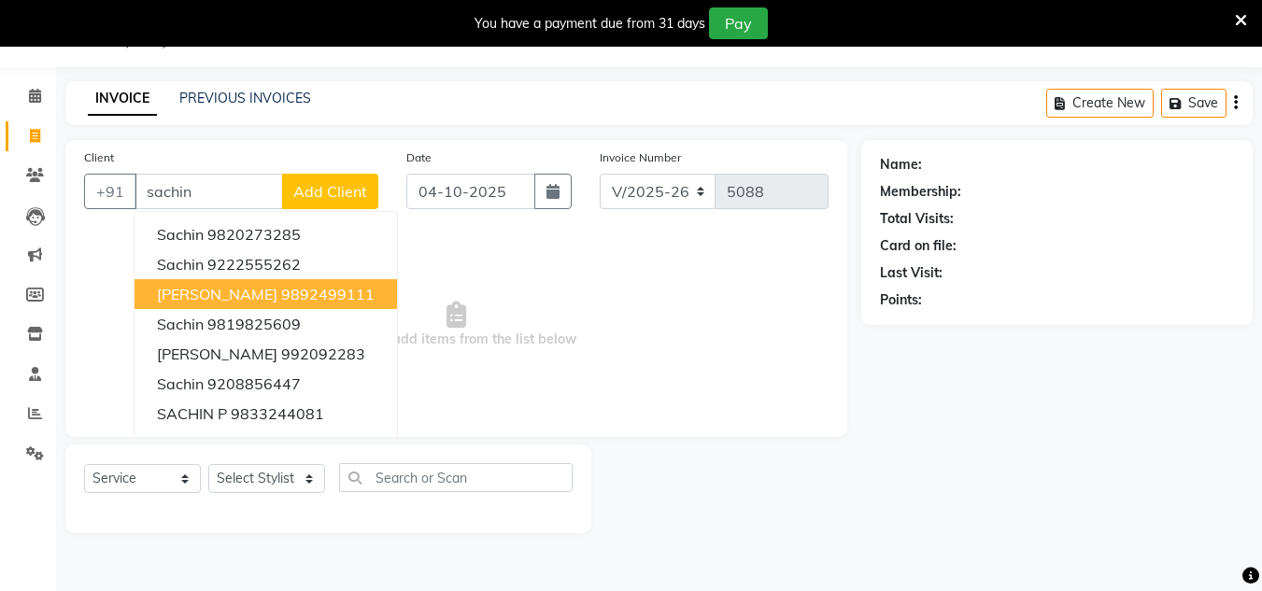
drag, startPoint x: 220, startPoint y: 294, endPoint x: 298, endPoint y: 257, distance: 86.9
click at [223, 293] on span "[PERSON_NAME]" at bounding box center [217, 294] width 120 height 19
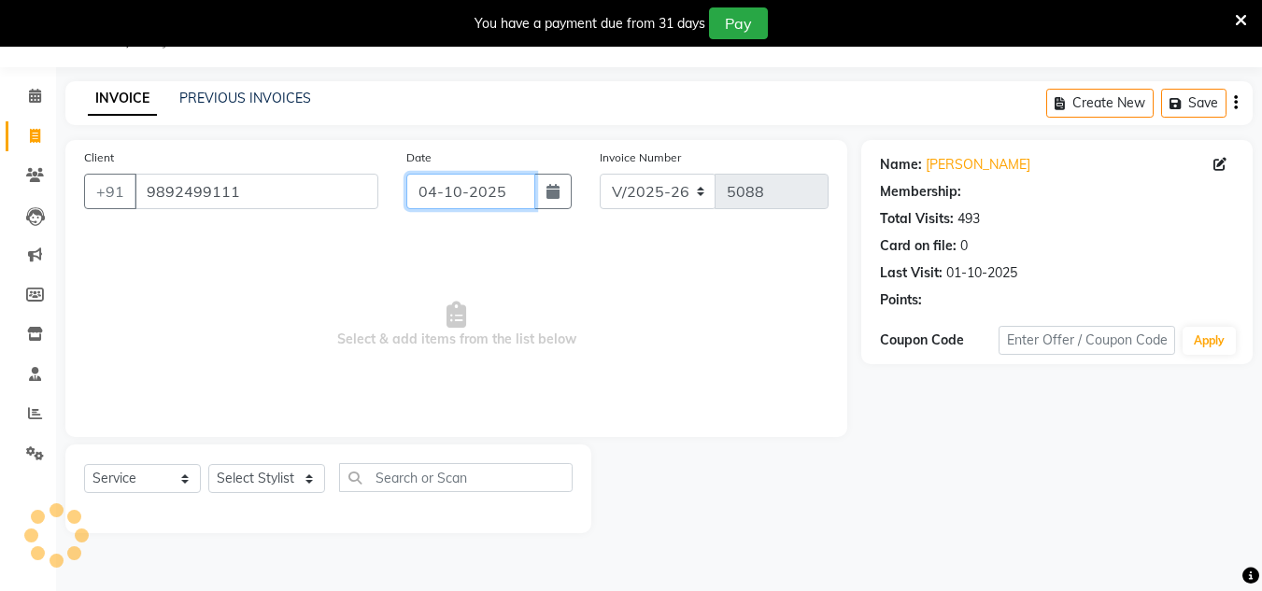
click at [520, 189] on input "04-10-2025" at bounding box center [470, 191] width 129 height 35
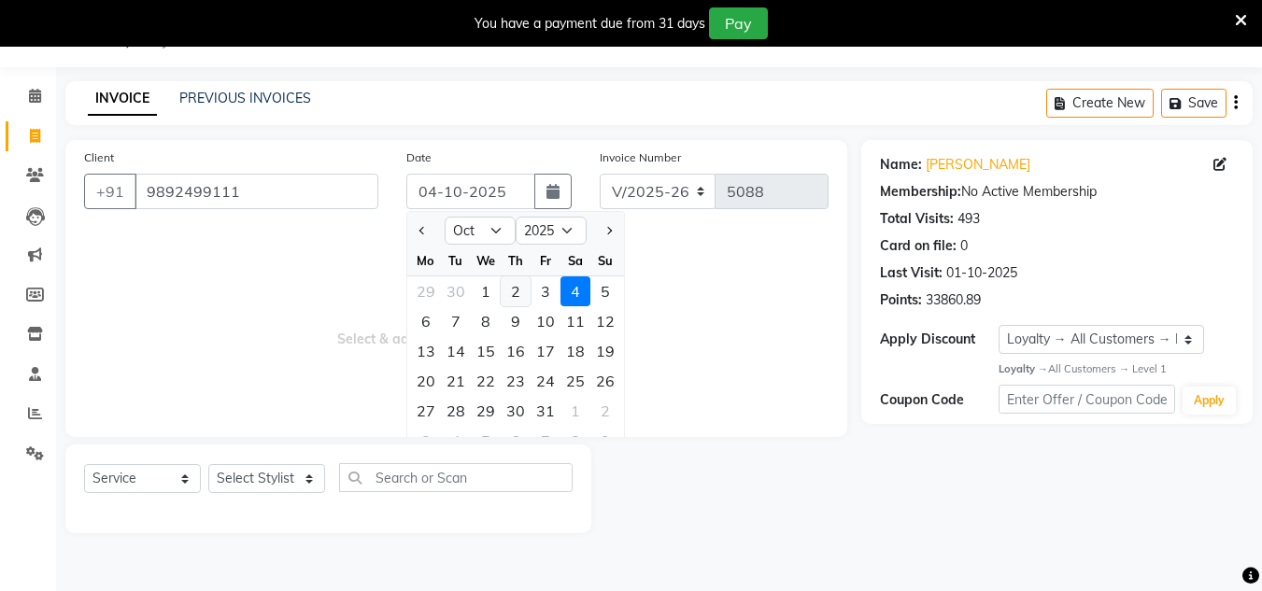
drag, startPoint x: 511, startPoint y: 293, endPoint x: 348, endPoint y: 401, distance: 194.8
click at [511, 295] on div "2" at bounding box center [516, 291] width 30 height 30
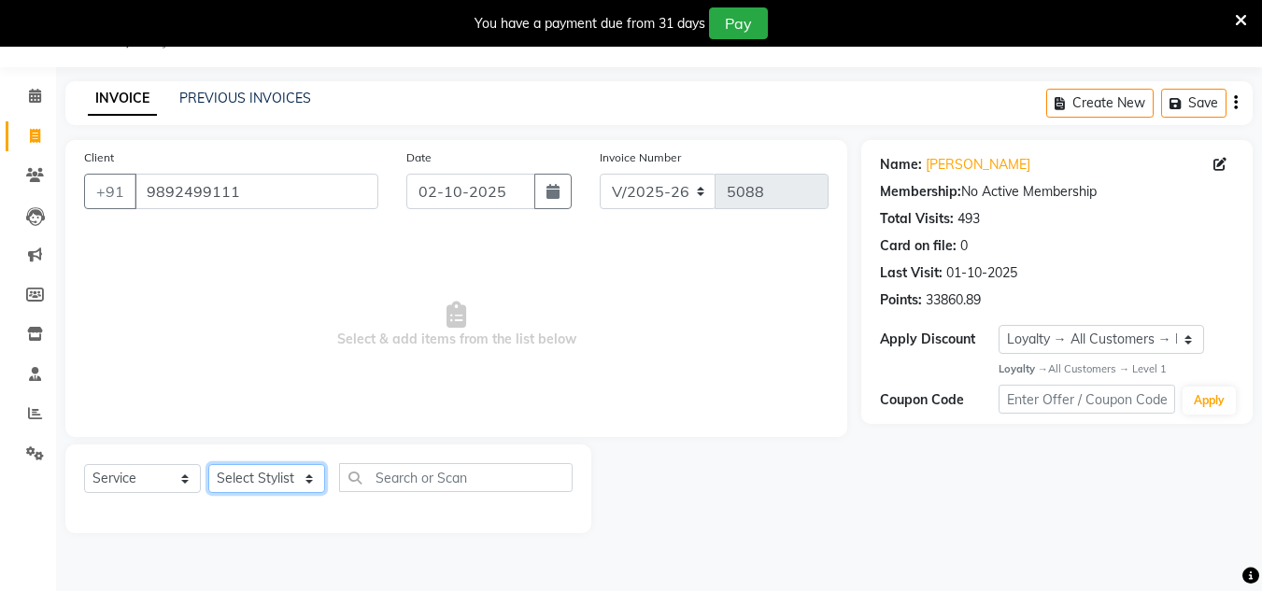
click at [248, 481] on select "Select Stylist [PERSON_NAME] new [PERSON_NAME] [PERSON_NAME] [PERSON_NAME] Owne…" at bounding box center [266, 478] width 117 height 29
click at [208, 464] on select "Select Stylist [PERSON_NAME] new [PERSON_NAME] [PERSON_NAME] [PERSON_NAME] Owne…" at bounding box center [266, 478] width 117 height 29
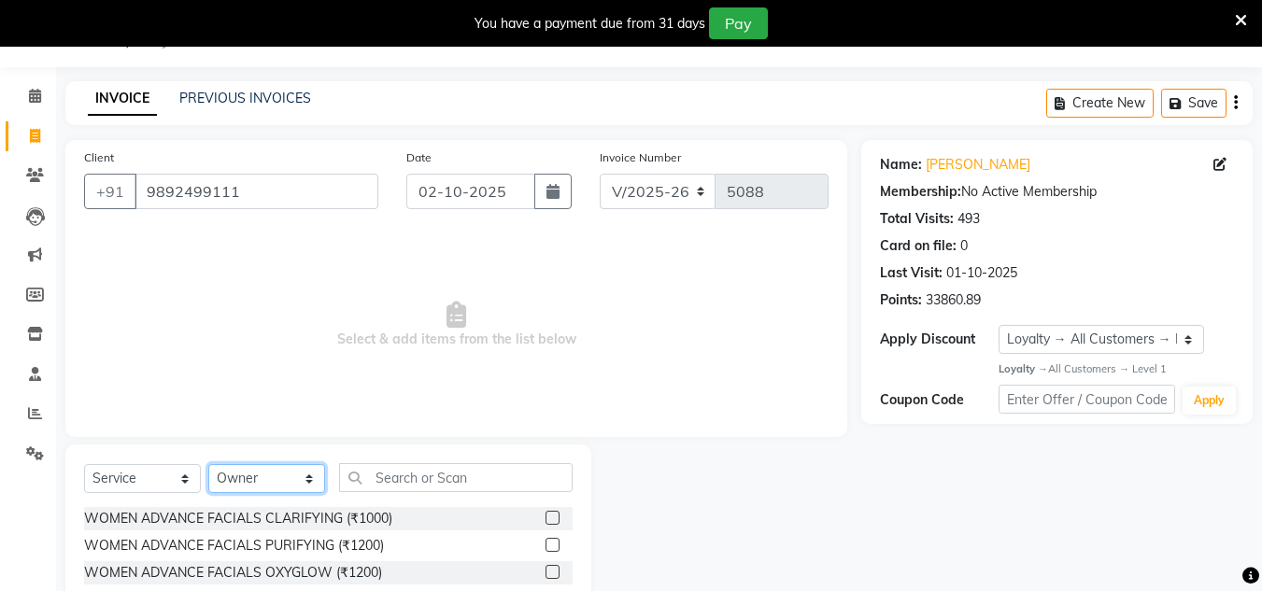
drag, startPoint x: 269, startPoint y: 479, endPoint x: 269, endPoint y: 464, distance: 14.9
click at [269, 478] on select "Select Stylist [PERSON_NAME] new [PERSON_NAME] [PERSON_NAME] [PERSON_NAME] Owne…" at bounding box center [266, 478] width 117 height 29
click at [208, 464] on select "Select Stylist [PERSON_NAME] new [PERSON_NAME] [PERSON_NAME] [PERSON_NAME] Owne…" at bounding box center [266, 478] width 117 height 29
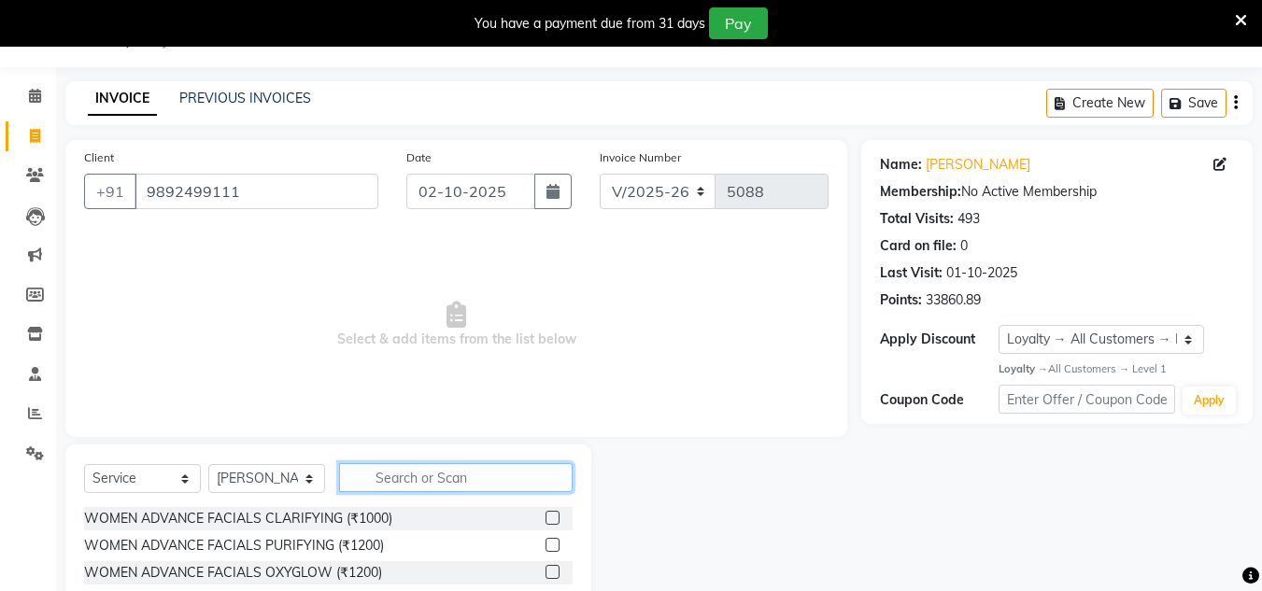
click at [423, 486] on input "text" at bounding box center [456, 477] width 234 height 29
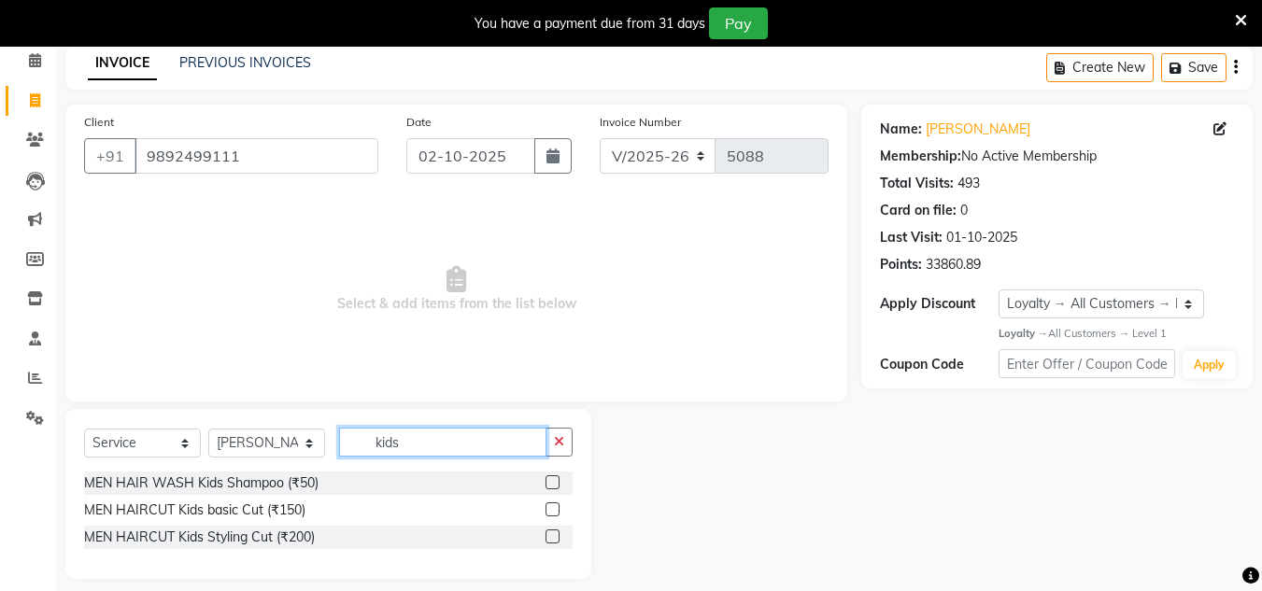
scroll to position [98, 0]
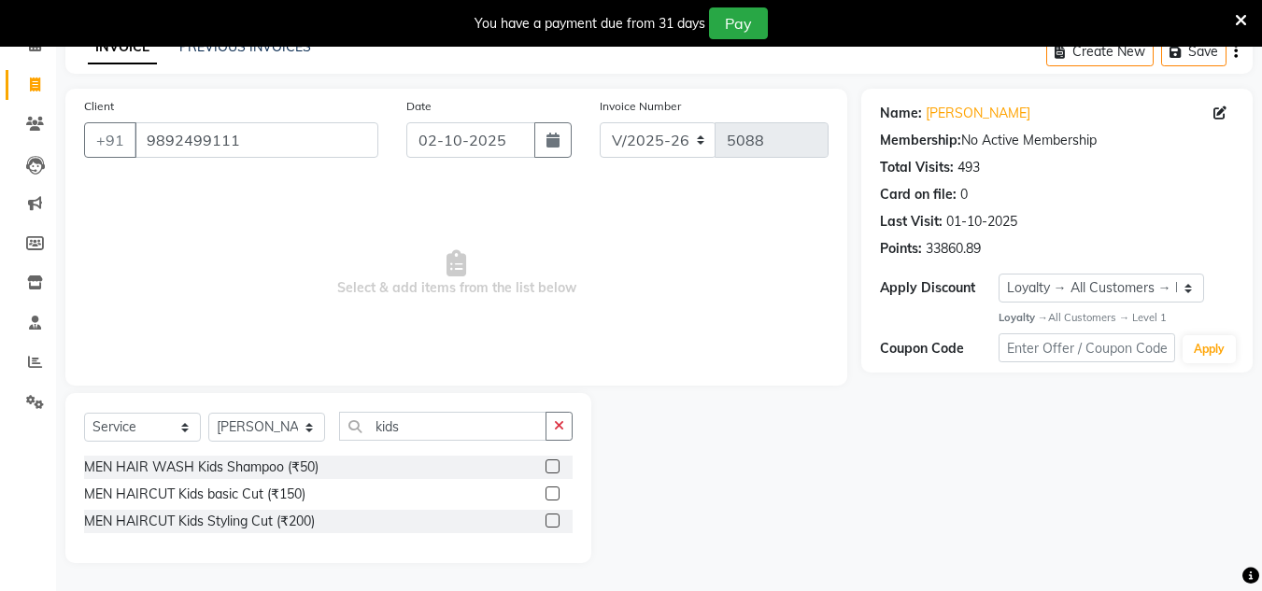
drag, startPoint x: 549, startPoint y: 496, endPoint x: 590, endPoint y: 455, distance: 58.1
click at [548, 494] on label at bounding box center [553, 494] width 14 height 14
click at [548, 494] on input "checkbox" at bounding box center [552, 495] width 12 height 12
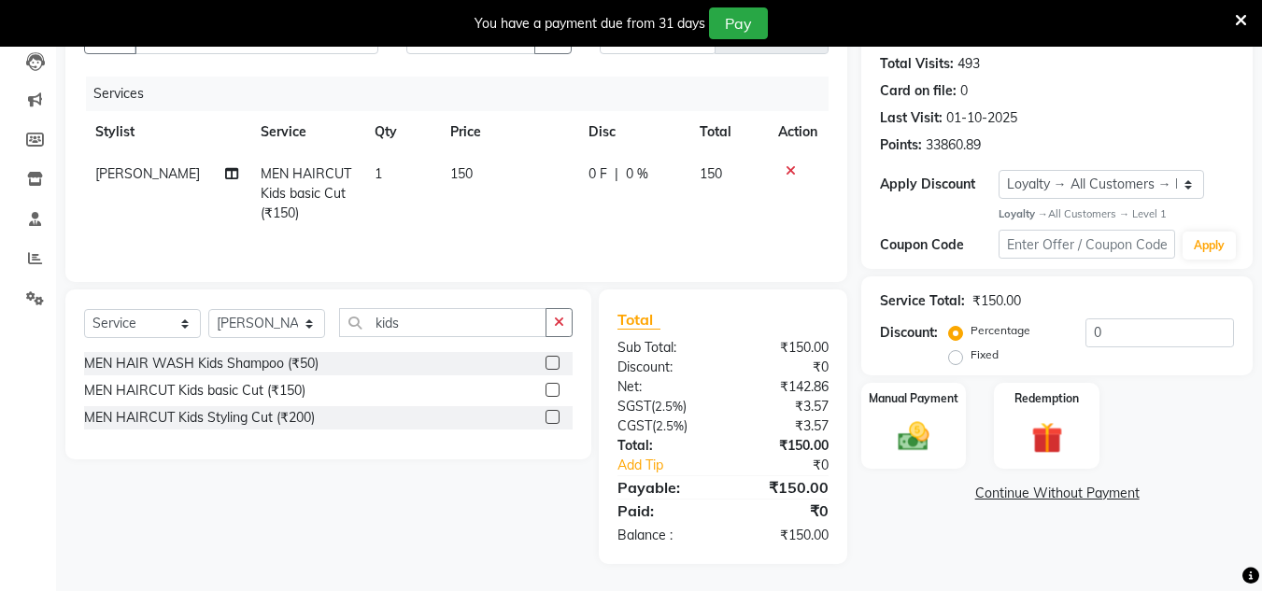
scroll to position [203, 0]
click at [913, 431] on img at bounding box center [913, 436] width 52 height 37
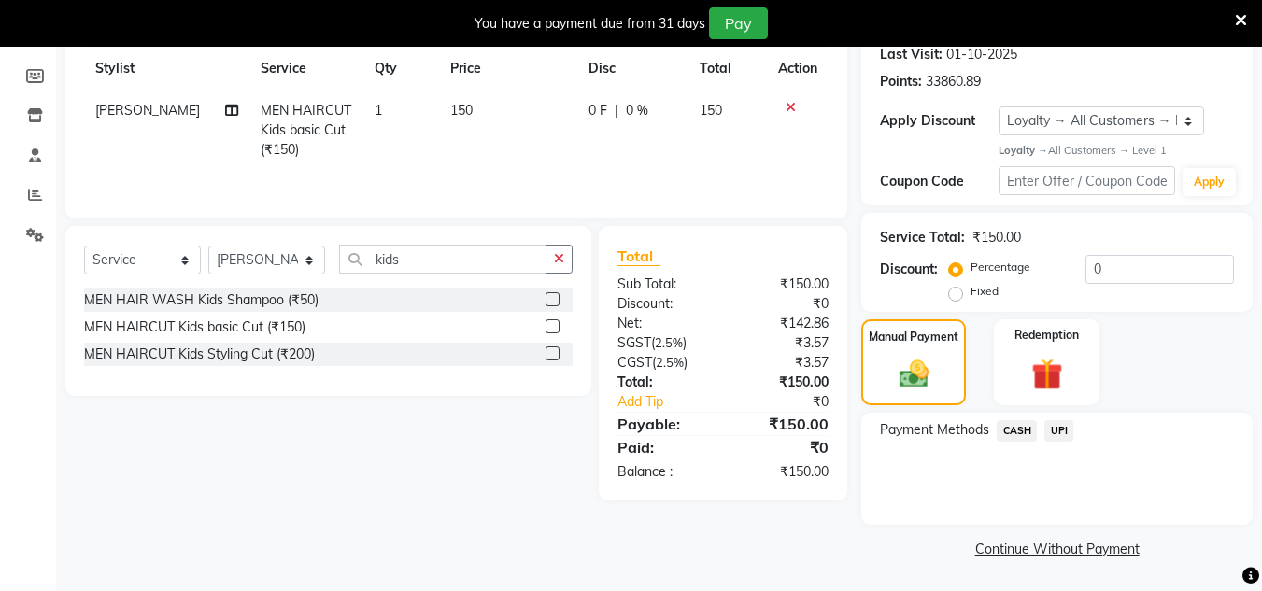
click at [1054, 435] on span "UPI" at bounding box center [1058, 430] width 29 height 21
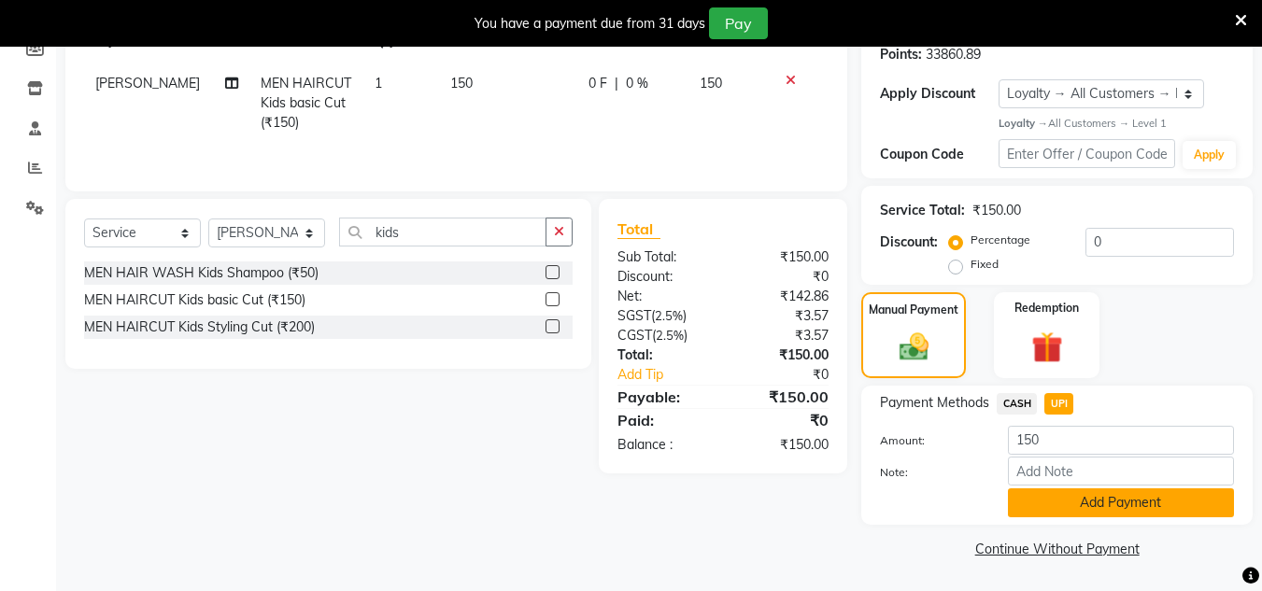
click at [1091, 500] on button "Add Payment" at bounding box center [1121, 503] width 226 height 29
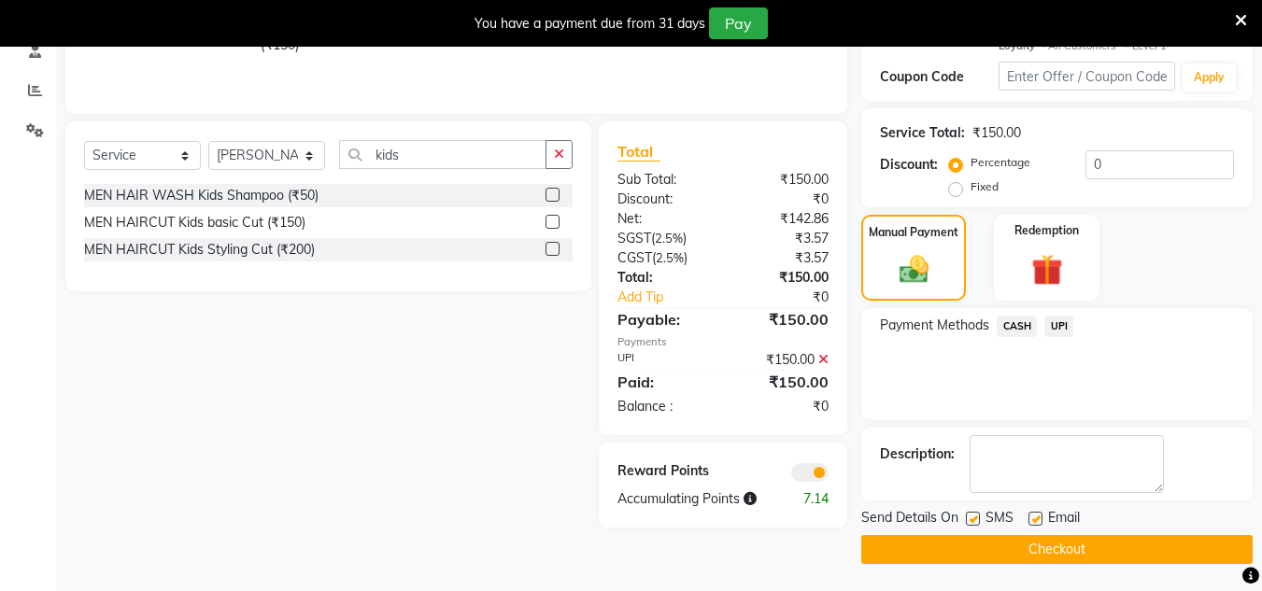
scroll to position [371, 0]
drag, startPoint x: 1074, startPoint y: 539, endPoint x: 0, endPoint y: 153, distance: 1141.4
click at [1072, 538] on button "Checkout" at bounding box center [1056, 548] width 391 height 29
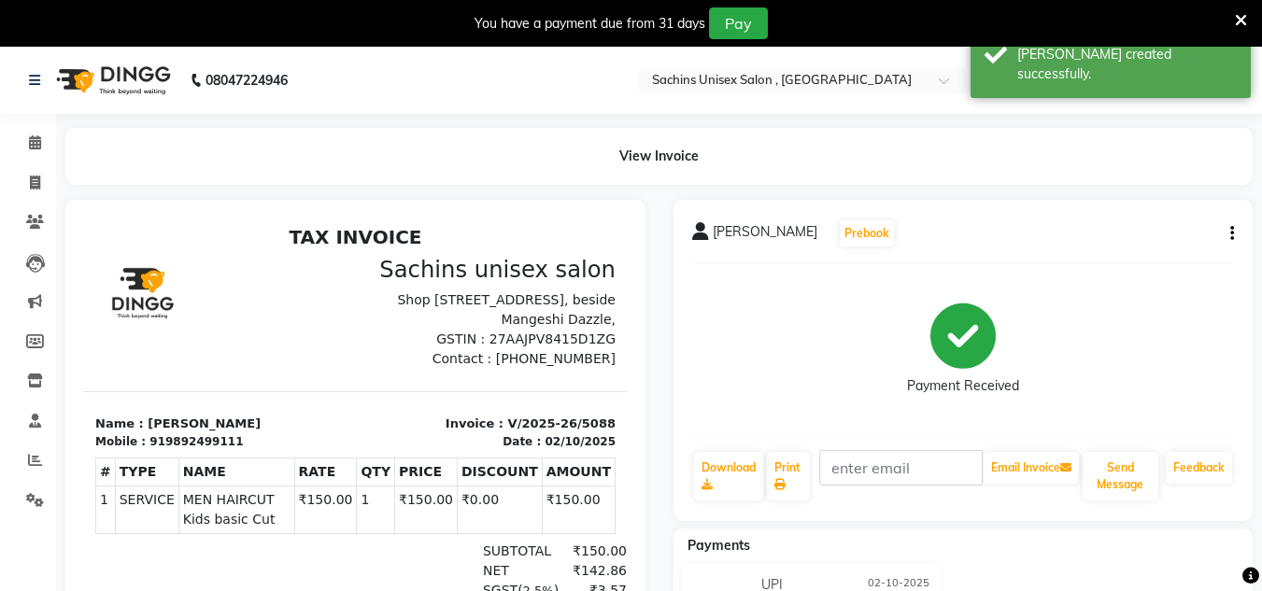
click at [51, 168] on div "View Invoice" at bounding box center [658, 156] width 1215 height 57
click at [25, 180] on span at bounding box center [35, 183] width 33 height 21
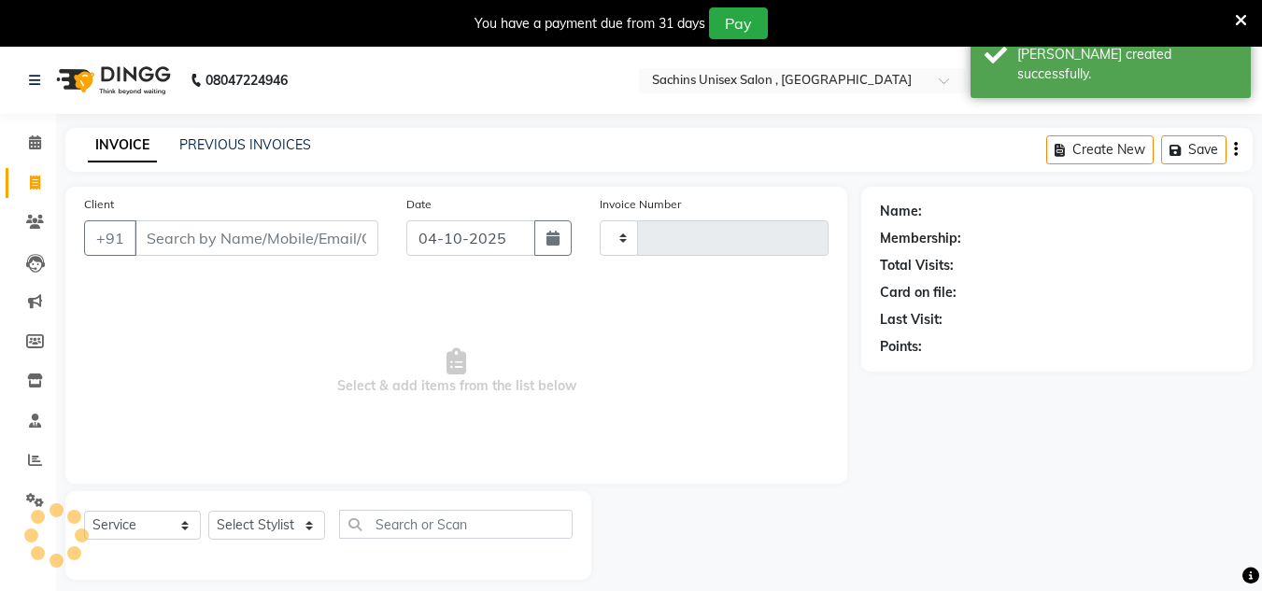
scroll to position [47, 0]
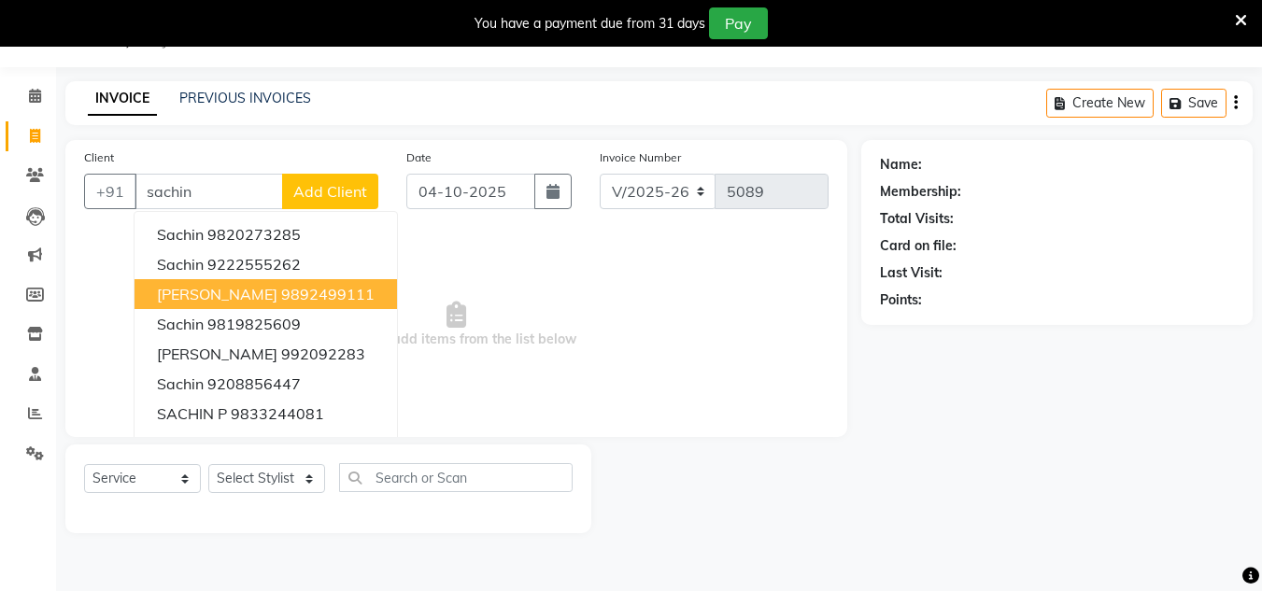
click at [177, 289] on span "[PERSON_NAME]" at bounding box center [217, 294] width 120 height 19
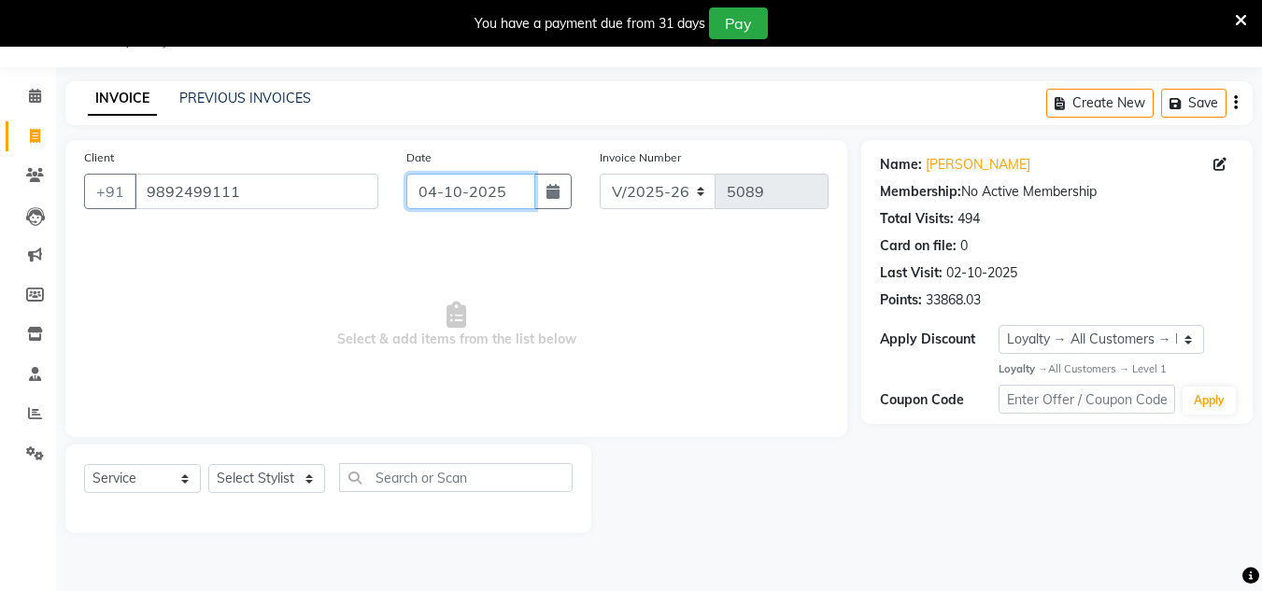
click at [511, 186] on input "04-10-2025" at bounding box center [470, 191] width 129 height 35
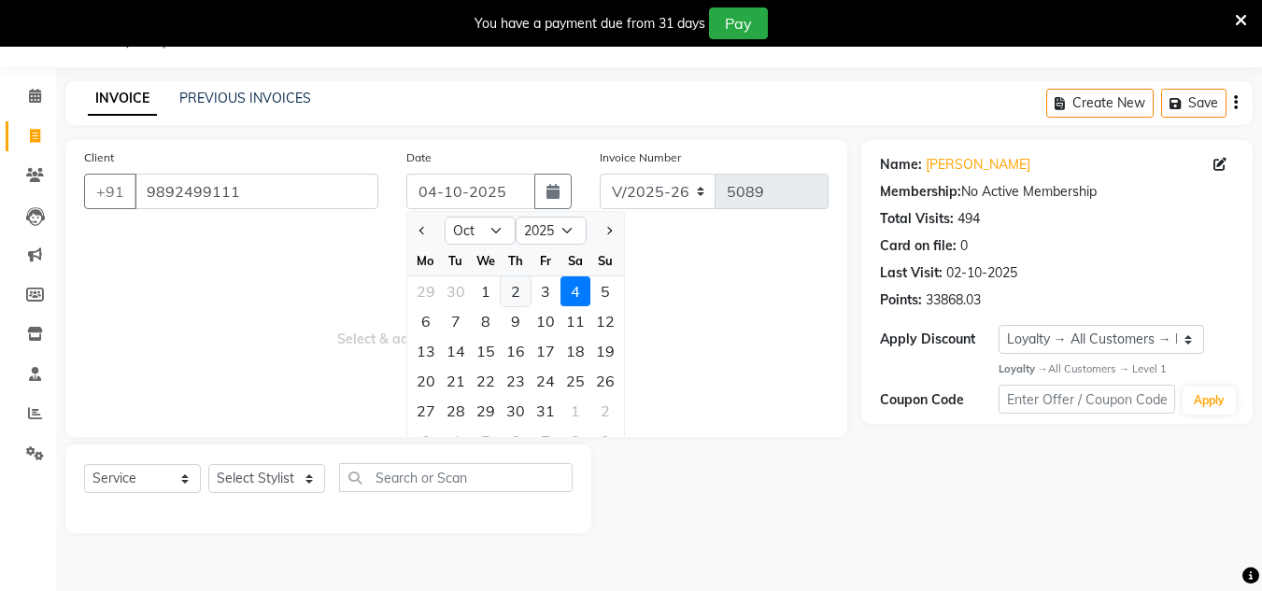
click at [502, 281] on div "2" at bounding box center [516, 291] width 30 height 30
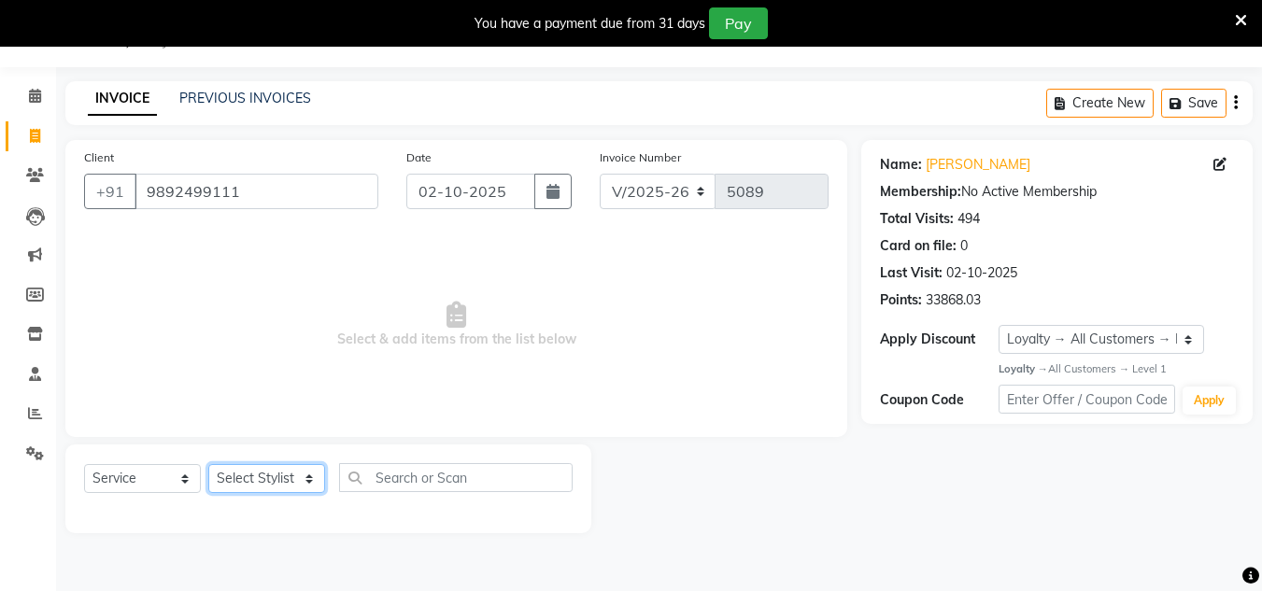
click at [311, 470] on select "Select Stylist [PERSON_NAME] new [PERSON_NAME] [PERSON_NAME] [PERSON_NAME] Owne…" at bounding box center [266, 478] width 117 height 29
click at [208, 464] on select "Select Stylist [PERSON_NAME] new [PERSON_NAME] [PERSON_NAME] [PERSON_NAME] Owne…" at bounding box center [266, 478] width 117 height 29
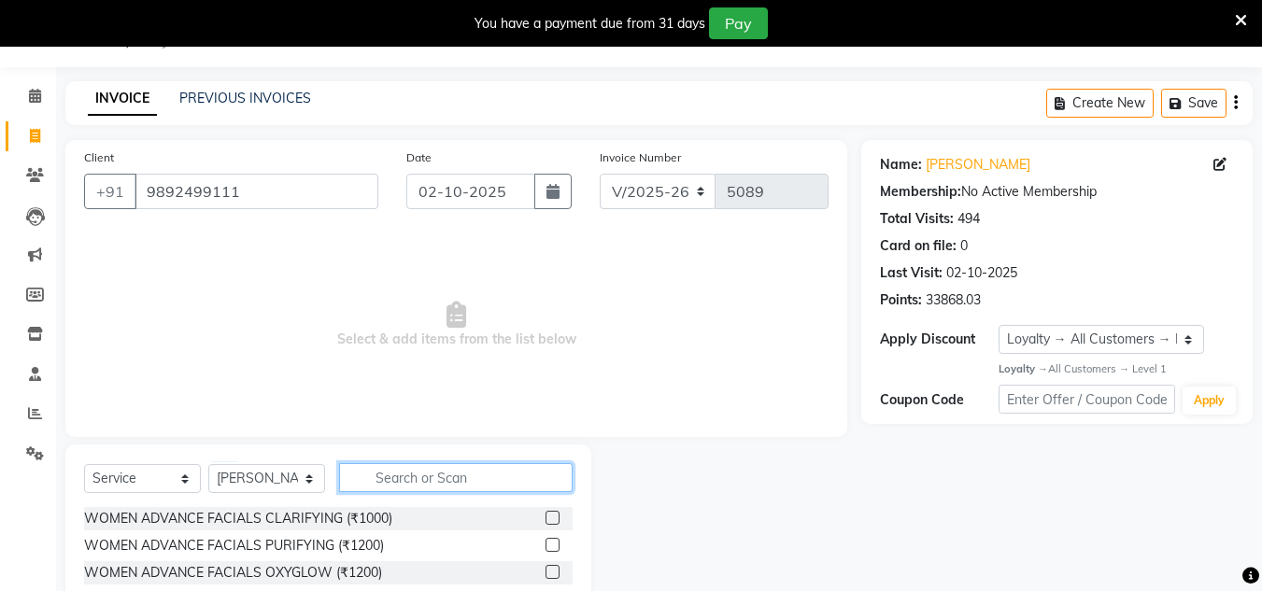
click at [376, 471] on input "text" at bounding box center [456, 477] width 234 height 29
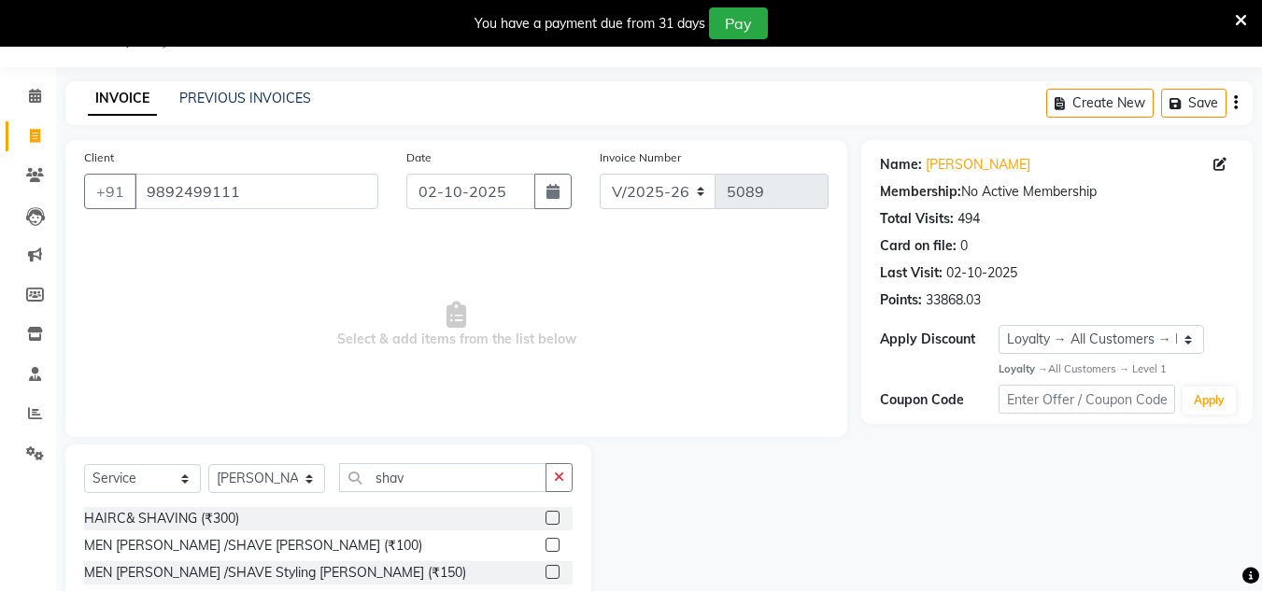
click at [551, 538] on label at bounding box center [553, 545] width 14 height 14
click at [551, 540] on input "checkbox" at bounding box center [552, 546] width 12 height 12
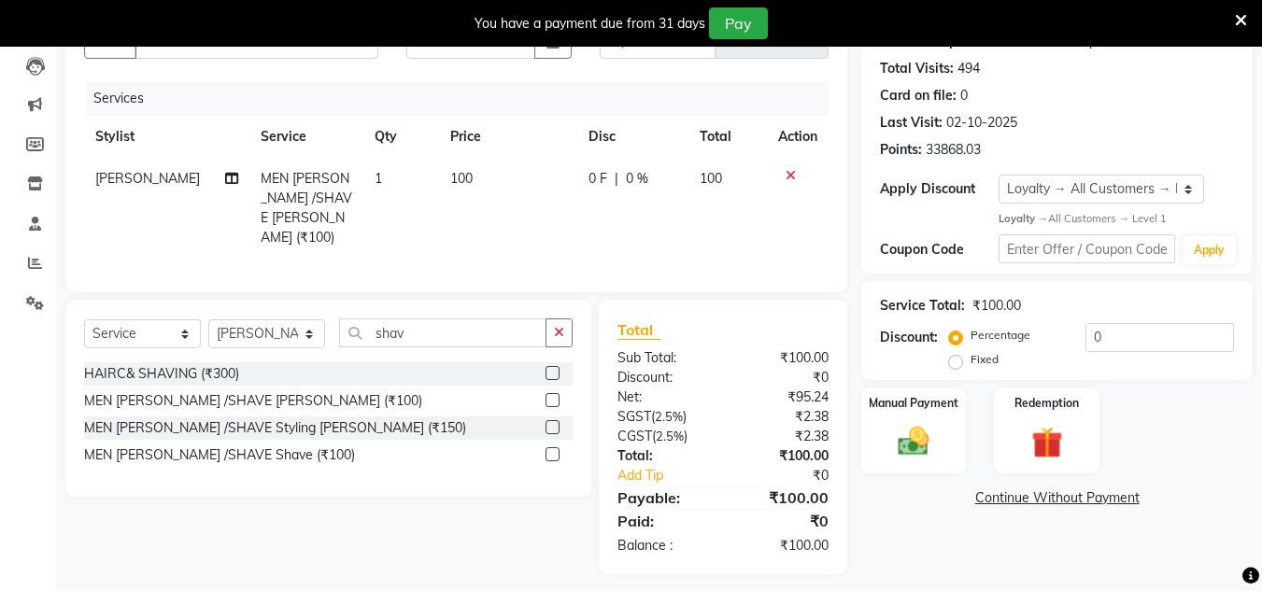
scroll to position [203, 0]
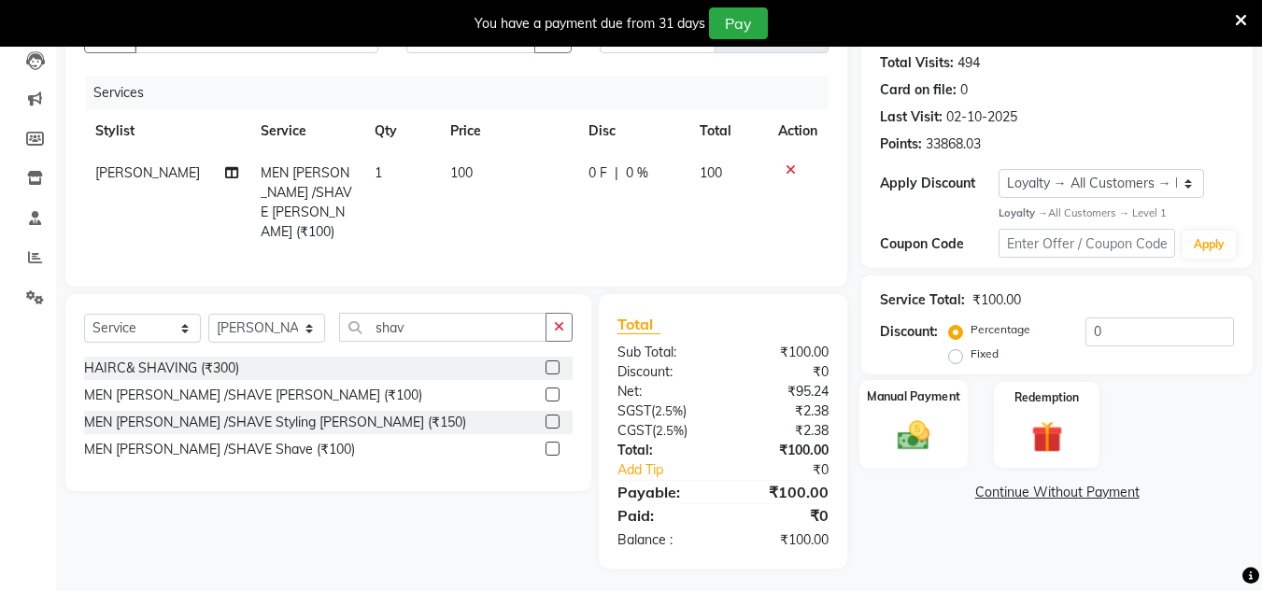
click at [900, 441] on img at bounding box center [913, 436] width 52 height 37
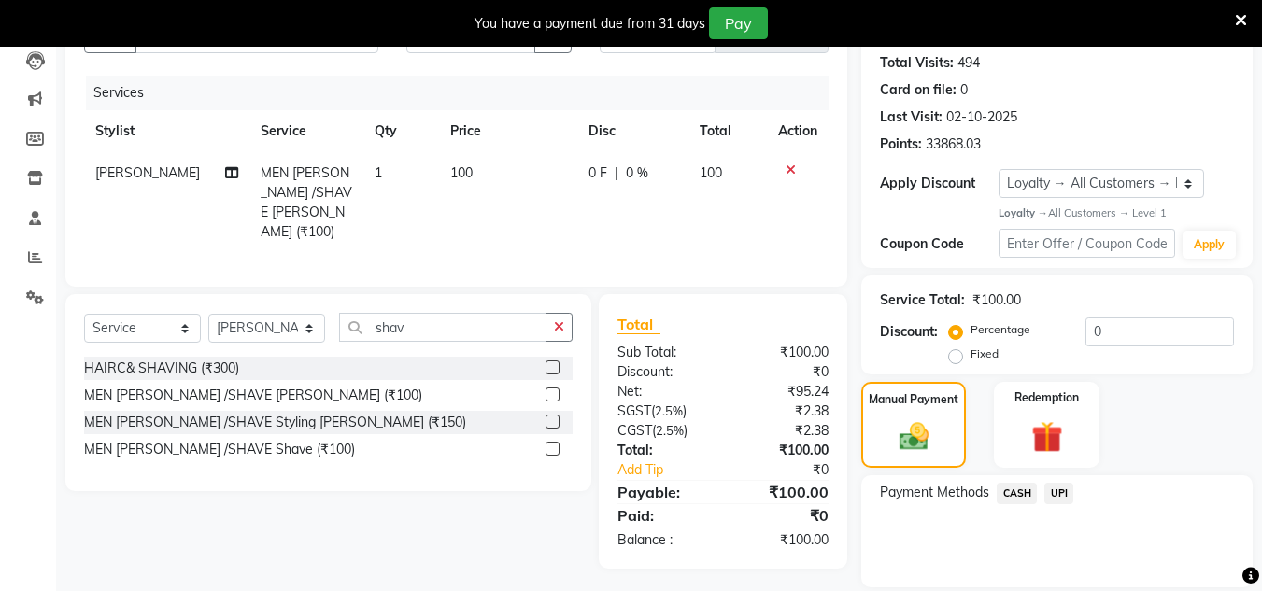
click at [1013, 490] on span "CASH" at bounding box center [1017, 493] width 40 height 21
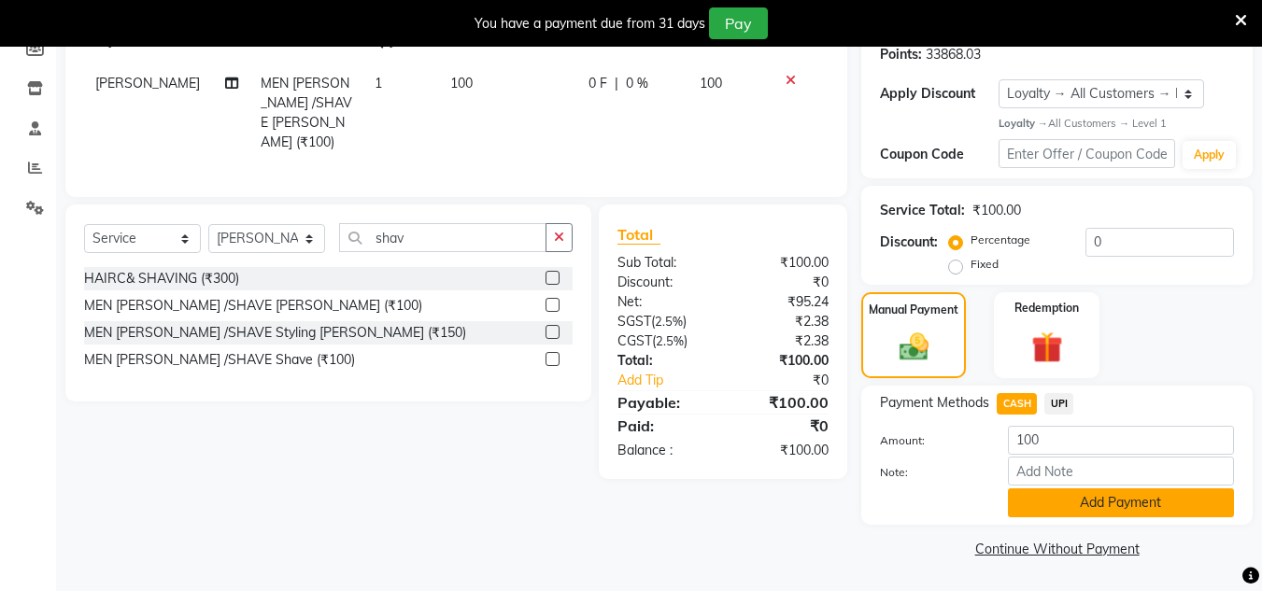
click at [1037, 499] on button "Add Payment" at bounding box center [1121, 503] width 226 height 29
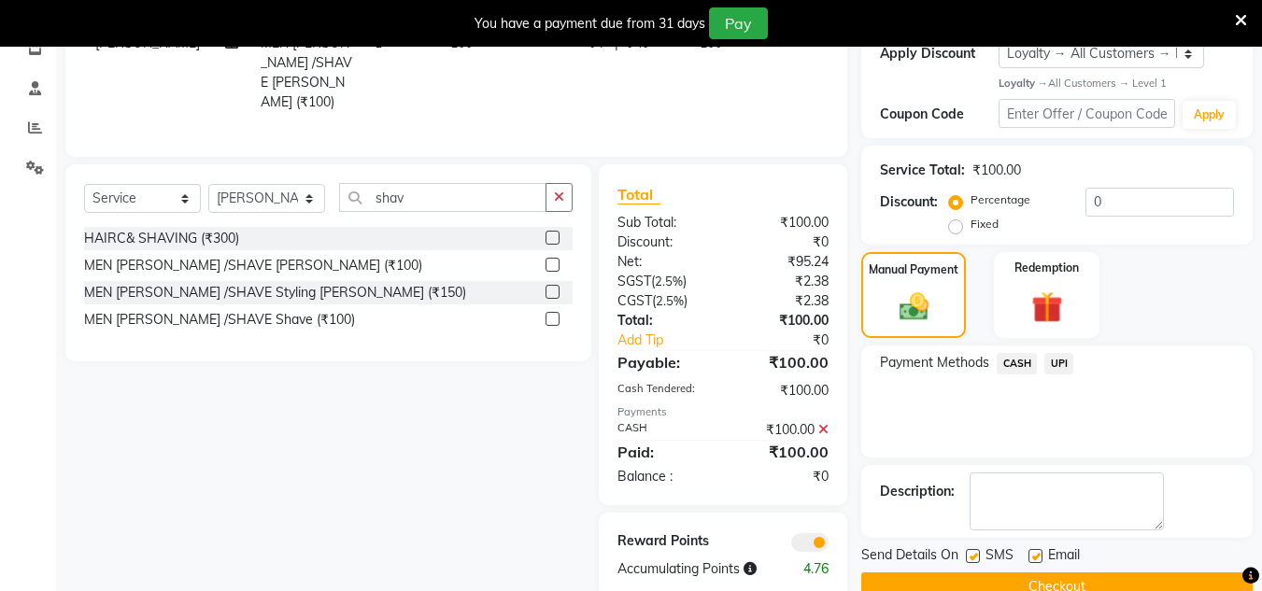
scroll to position [371, 0]
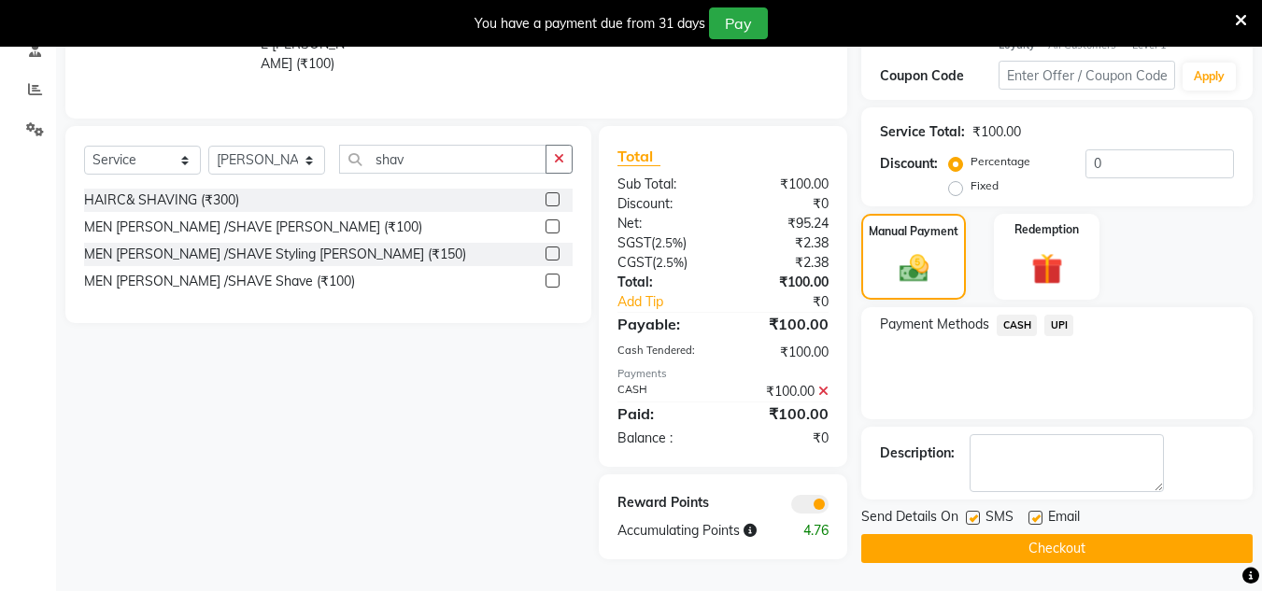
drag, startPoint x: 1026, startPoint y: 550, endPoint x: 36, endPoint y: 11, distance: 1126.5
click at [1017, 542] on button "Checkout" at bounding box center [1056, 548] width 391 height 29
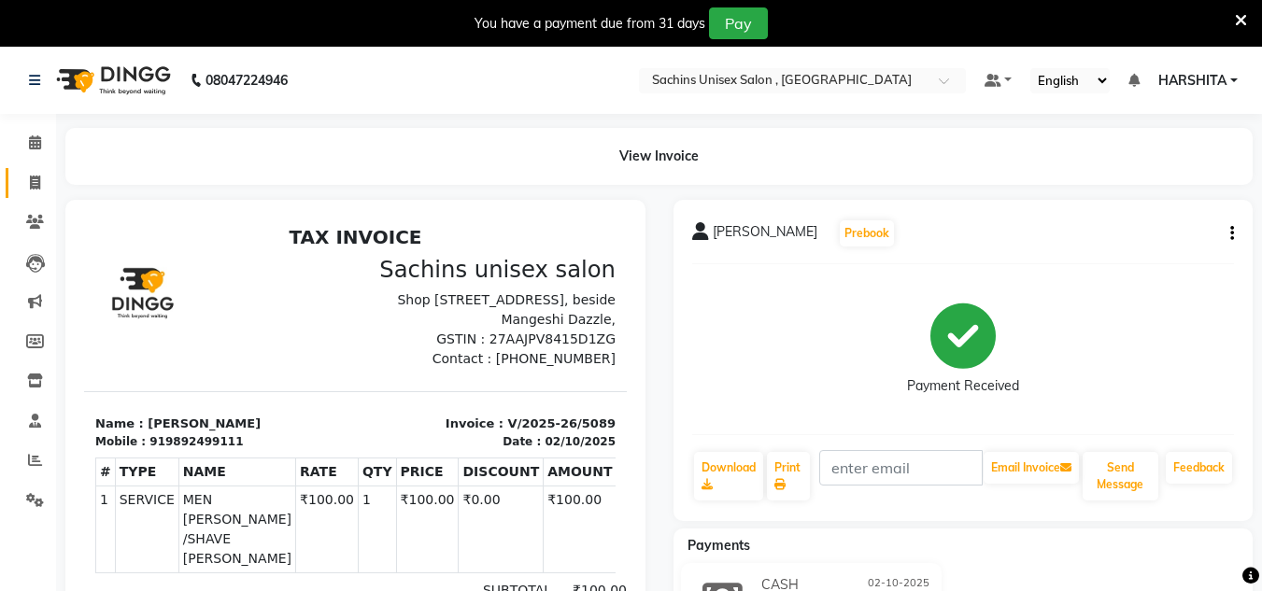
drag, startPoint x: 29, startPoint y: 193, endPoint x: 39, endPoint y: 178, distance: 18.1
click at [29, 193] on link "Invoice" at bounding box center [28, 183] width 45 height 31
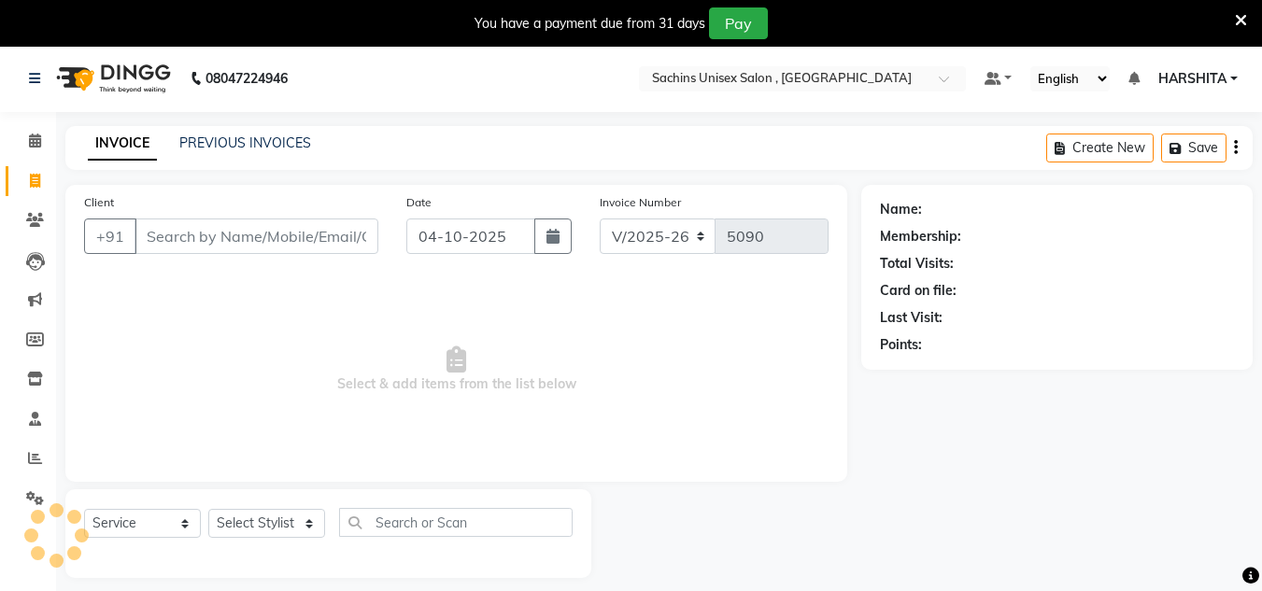
scroll to position [47, 0]
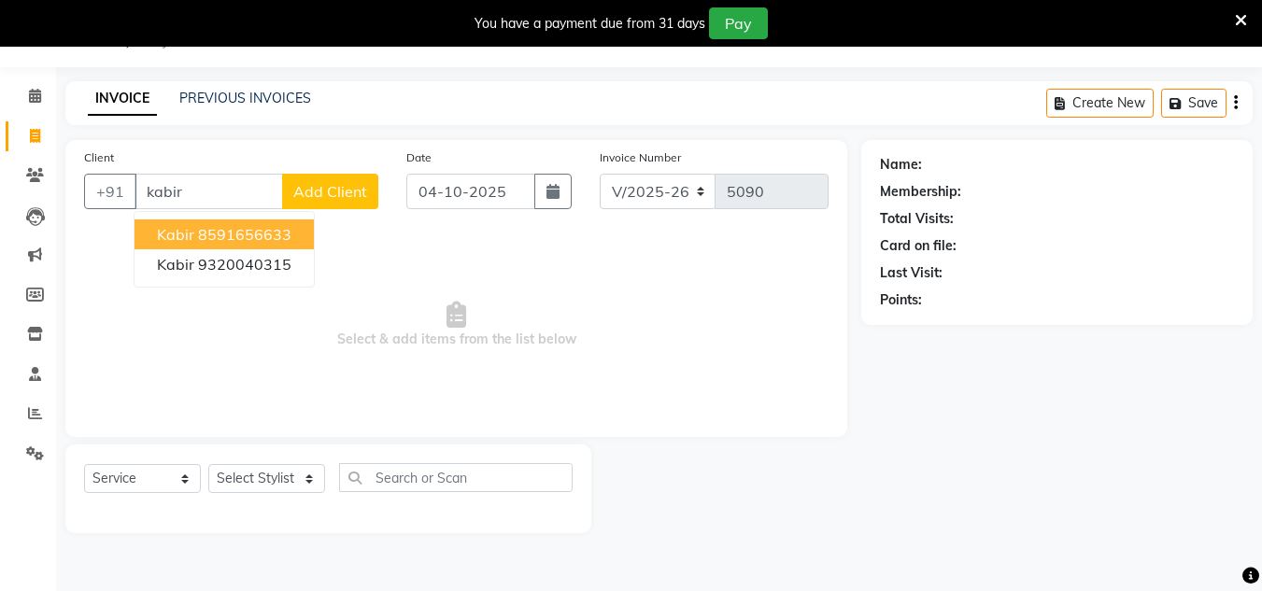
click at [206, 204] on input "kabir" at bounding box center [209, 191] width 149 height 35
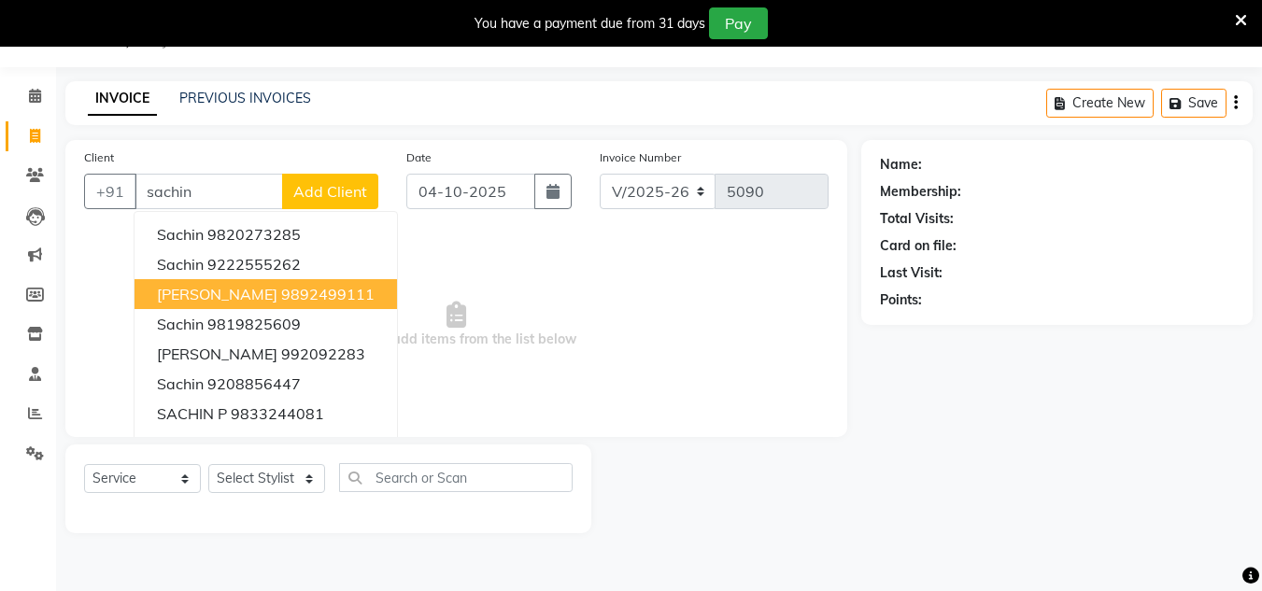
drag, startPoint x: 199, startPoint y: 293, endPoint x: 304, endPoint y: 232, distance: 121.4
click at [200, 294] on span "[PERSON_NAME]" at bounding box center [217, 294] width 120 height 19
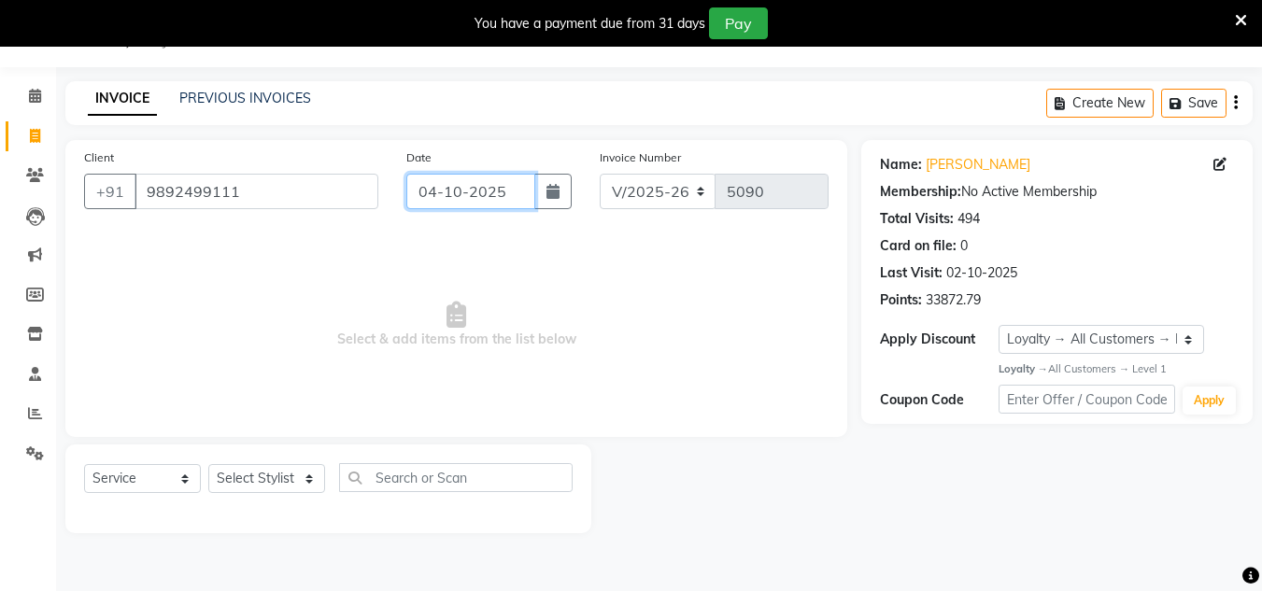
click at [503, 203] on input "04-10-2025" at bounding box center [470, 191] width 129 height 35
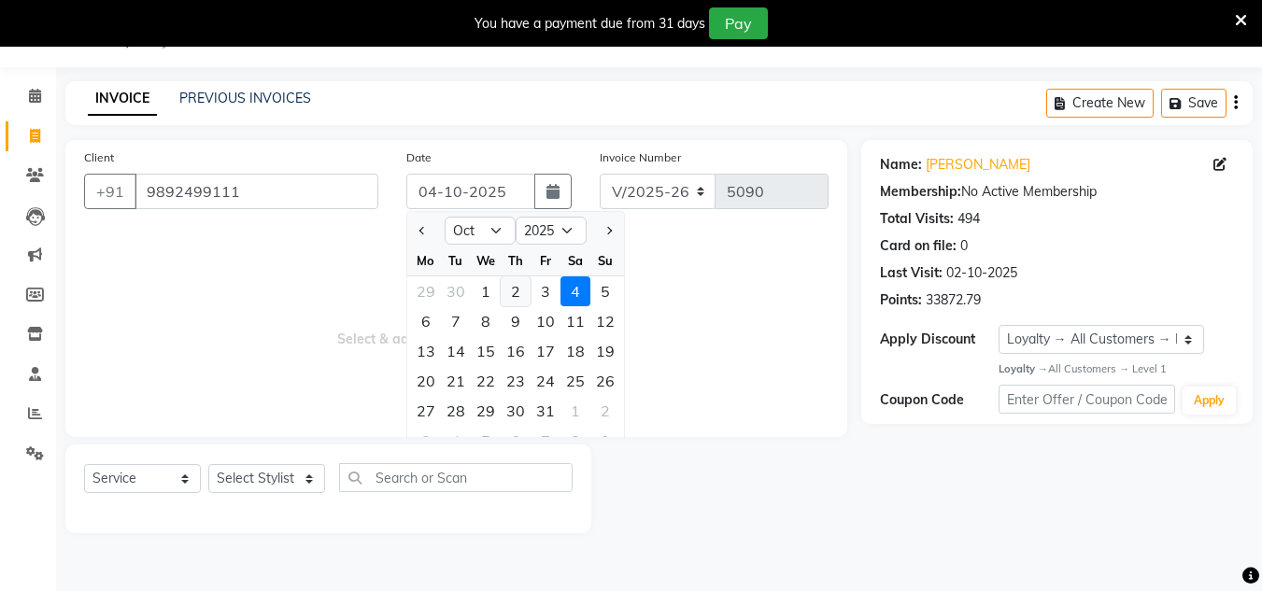
click at [511, 291] on div "2" at bounding box center [516, 291] width 30 height 30
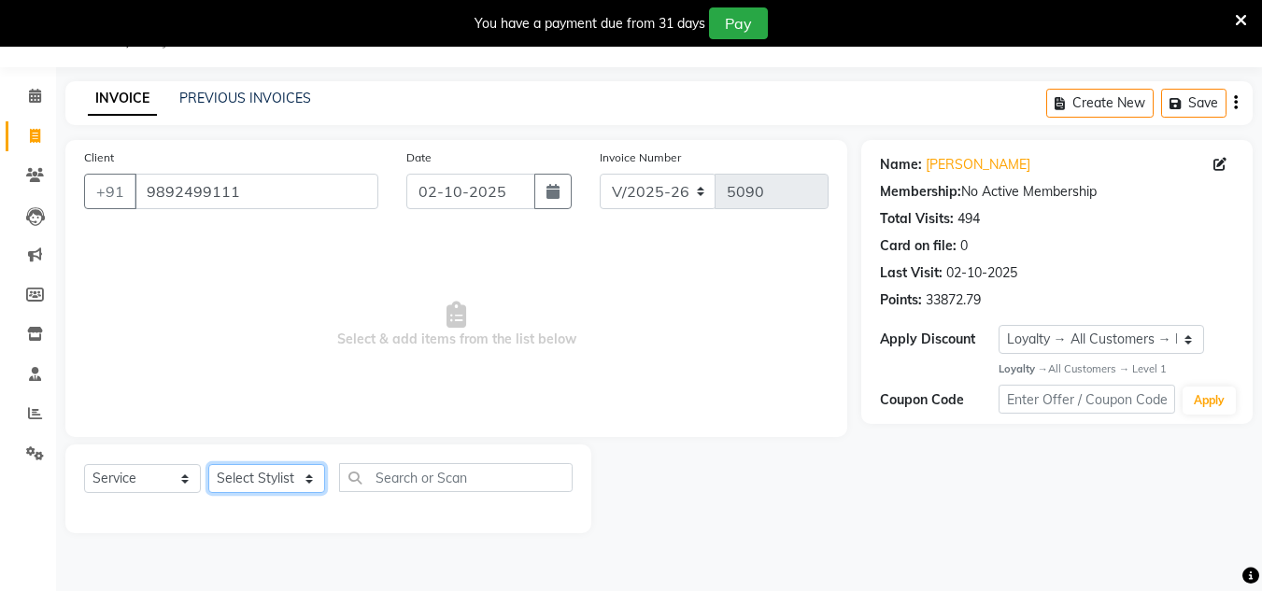
click at [260, 467] on select "Select Stylist [PERSON_NAME] new [PERSON_NAME] [PERSON_NAME] [PERSON_NAME] Owne…" at bounding box center [266, 478] width 117 height 29
click at [208, 464] on select "Select Stylist [PERSON_NAME] new [PERSON_NAME] [PERSON_NAME] [PERSON_NAME] Owne…" at bounding box center [266, 478] width 117 height 29
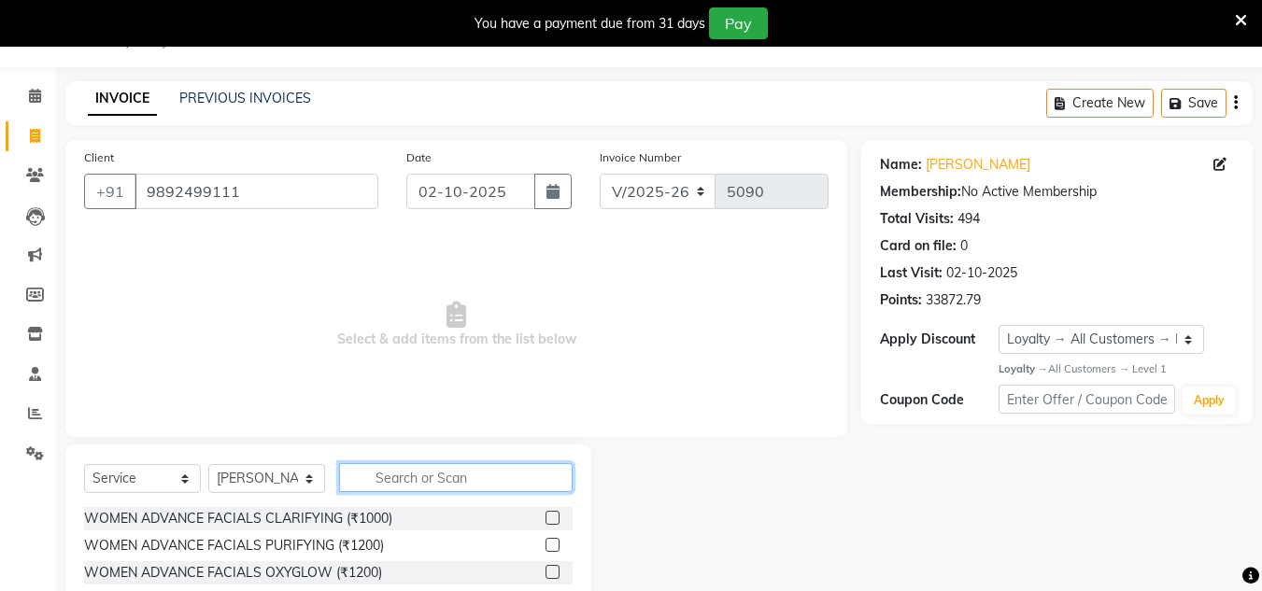
click at [397, 480] on input "text" at bounding box center [456, 477] width 234 height 29
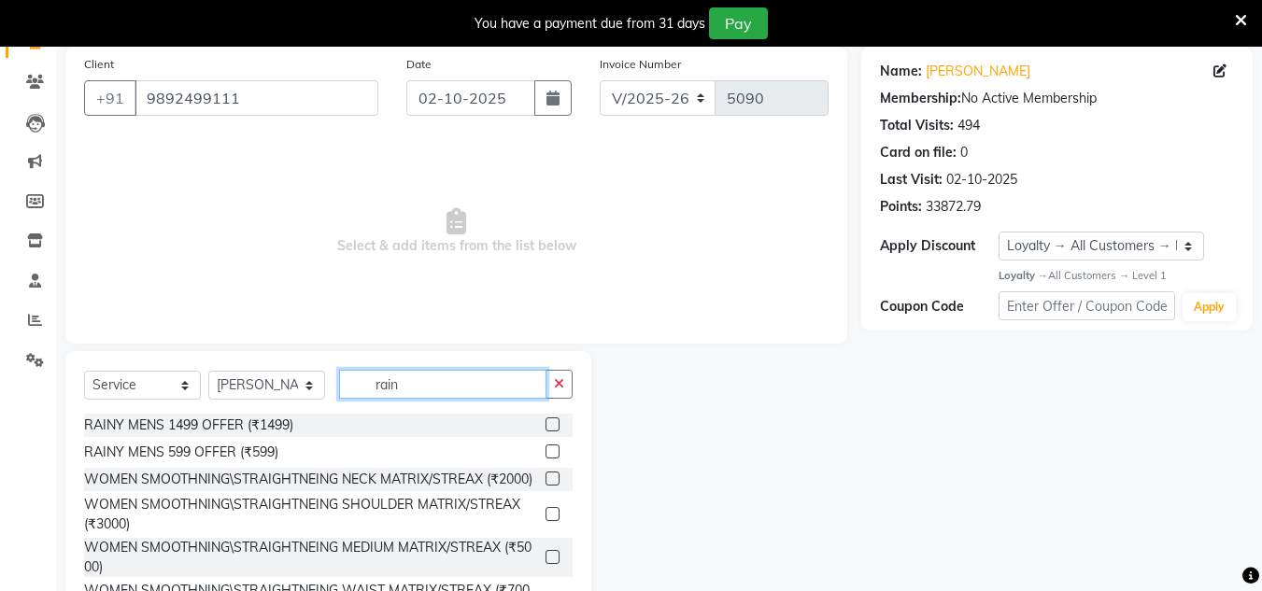
scroll to position [71, 0]
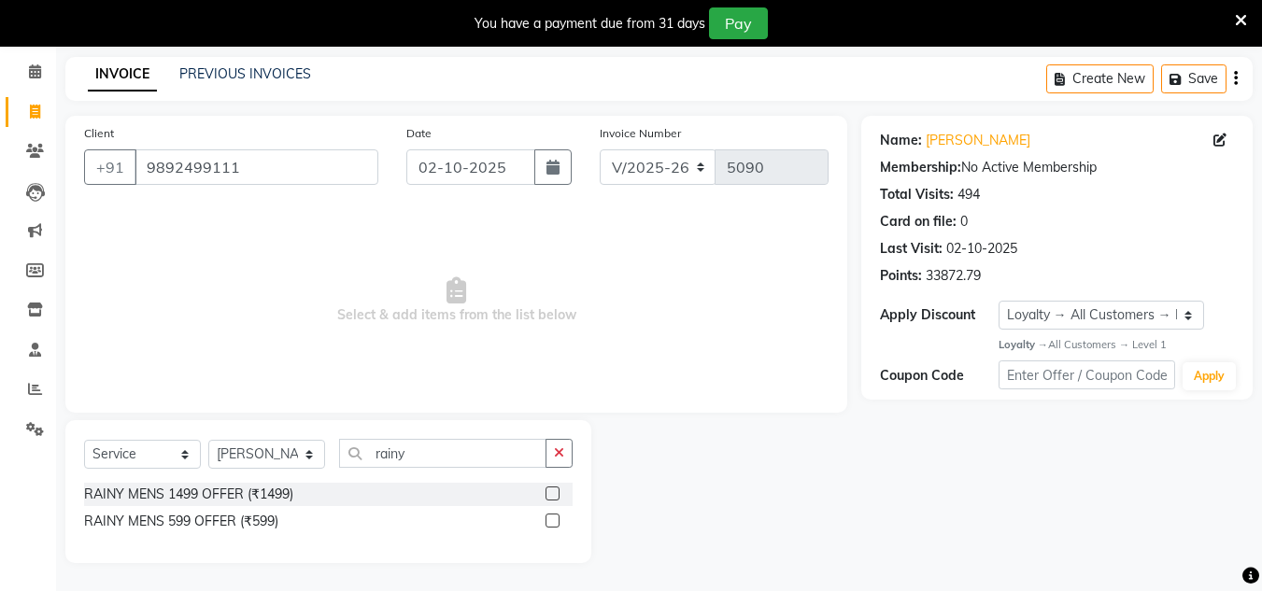
click at [554, 493] on label at bounding box center [553, 494] width 14 height 14
click at [554, 493] on input "checkbox" at bounding box center [552, 495] width 12 height 12
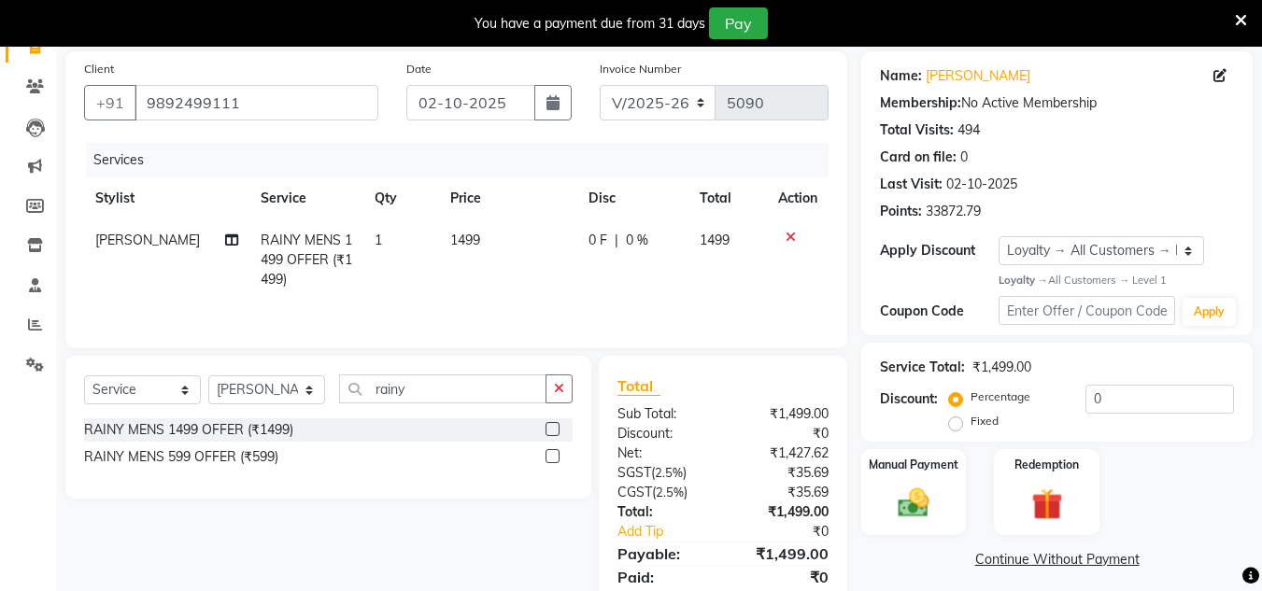
scroll to position [203, 0]
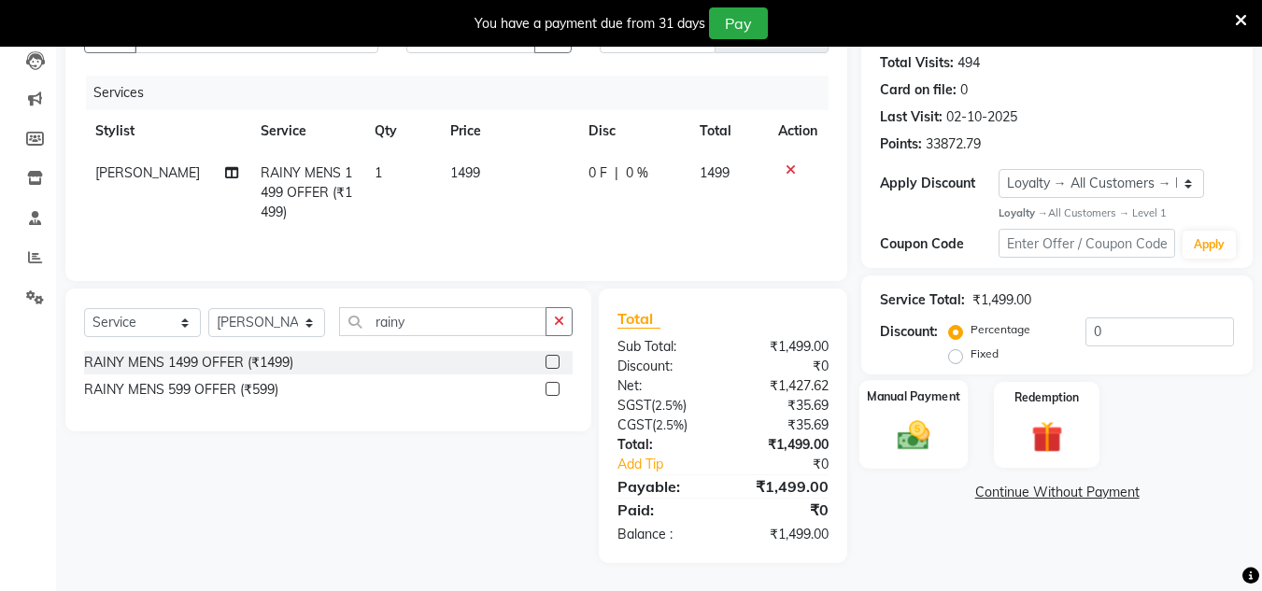
click at [904, 445] on img at bounding box center [913, 436] width 52 height 37
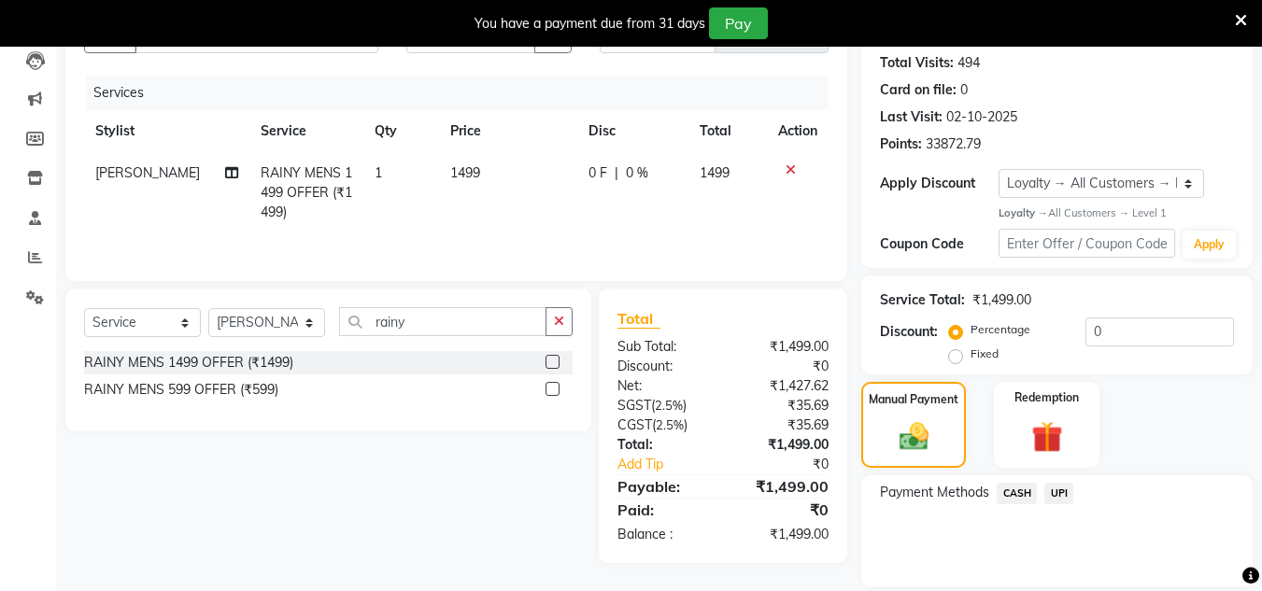
click at [1060, 484] on span "UPI" at bounding box center [1058, 493] width 29 height 21
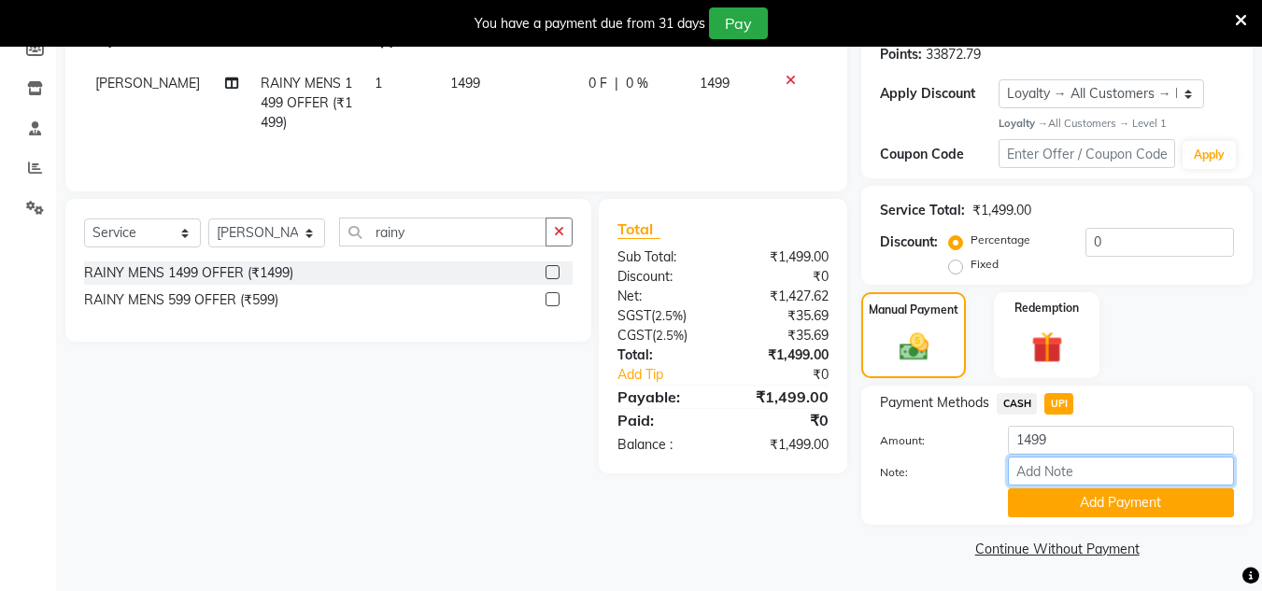
click at [1067, 484] on input "Note:" at bounding box center [1121, 471] width 226 height 29
click at [1065, 499] on button "Add Payment" at bounding box center [1121, 503] width 226 height 29
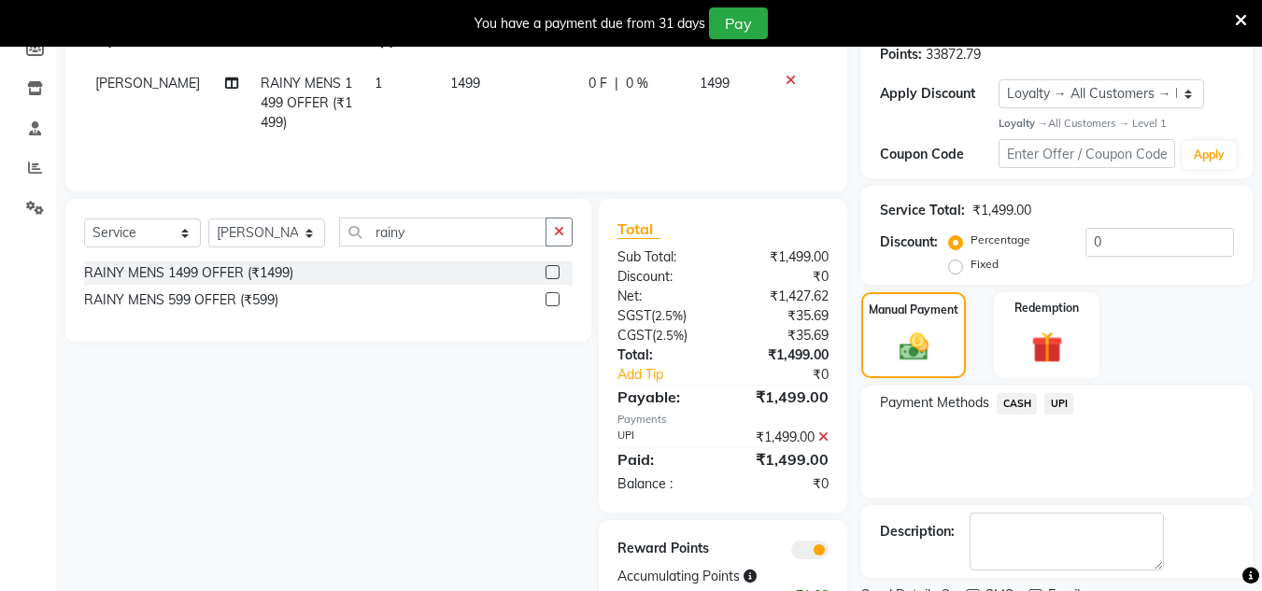
scroll to position [371, 0]
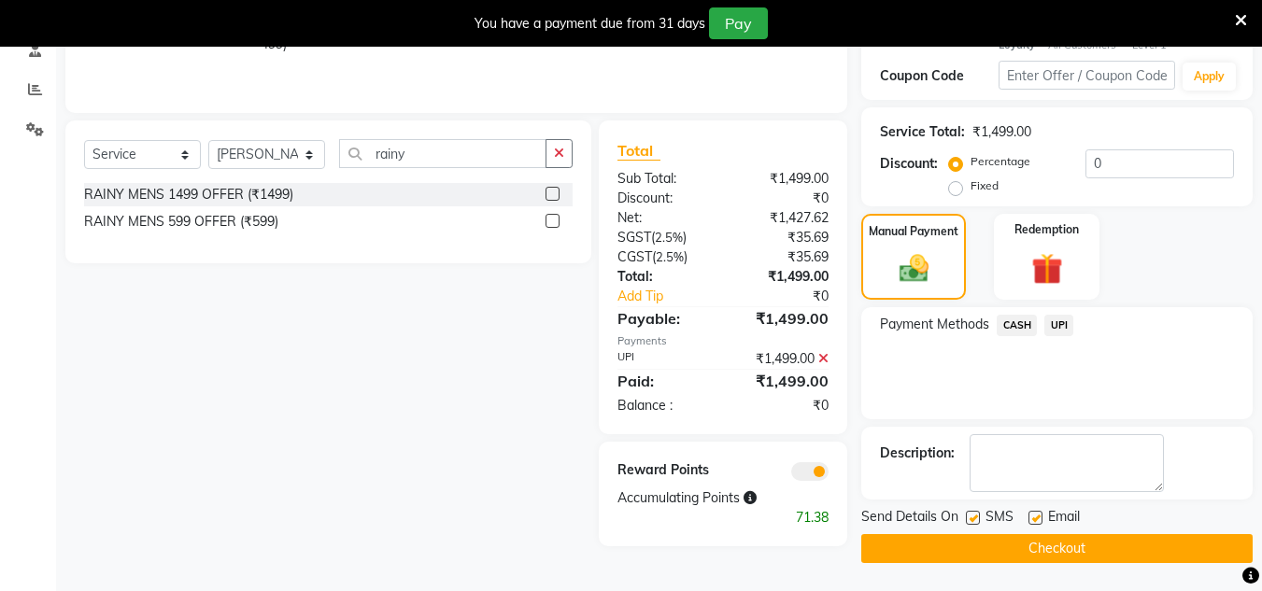
drag, startPoint x: 1067, startPoint y: 540, endPoint x: 1026, endPoint y: 513, distance: 49.2
click at [1056, 534] on button "Checkout" at bounding box center [1056, 548] width 391 height 29
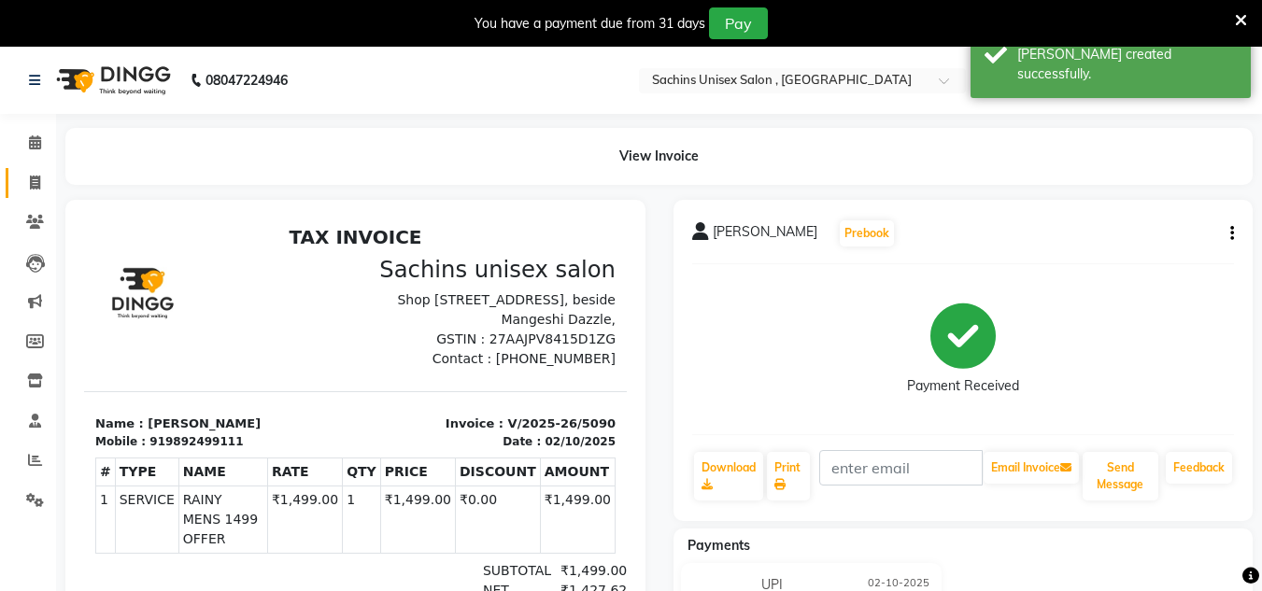
click at [34, 193] on link "Invoice" at bounding box center [28, 183] width 45 height 31
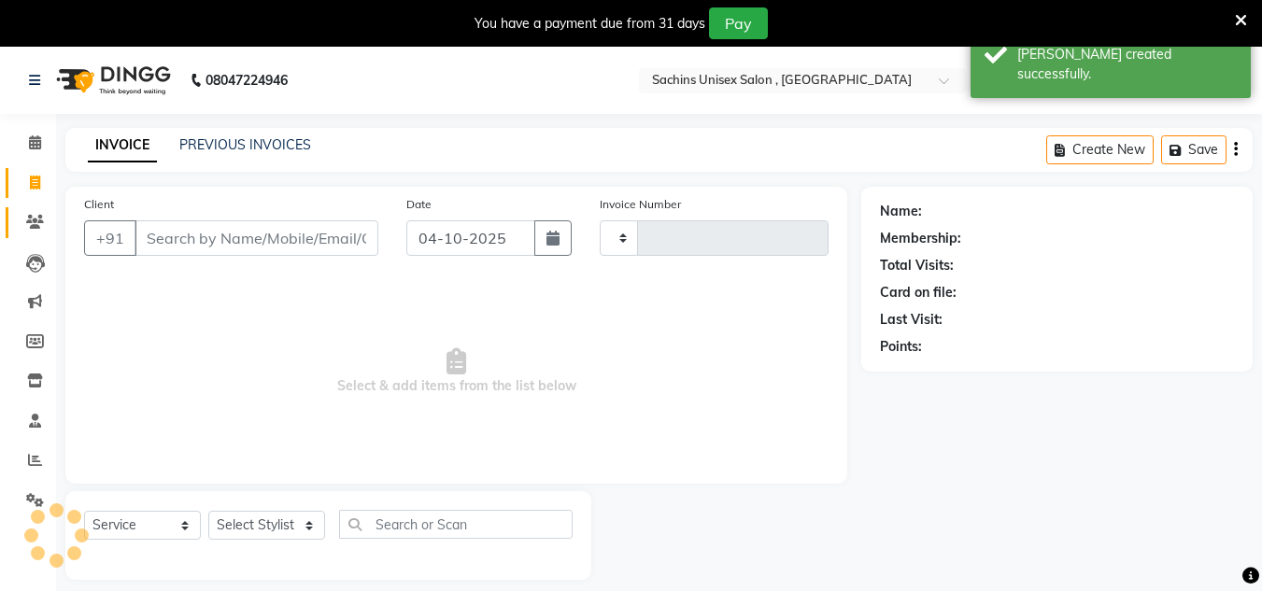
scroll to position [47, 0]
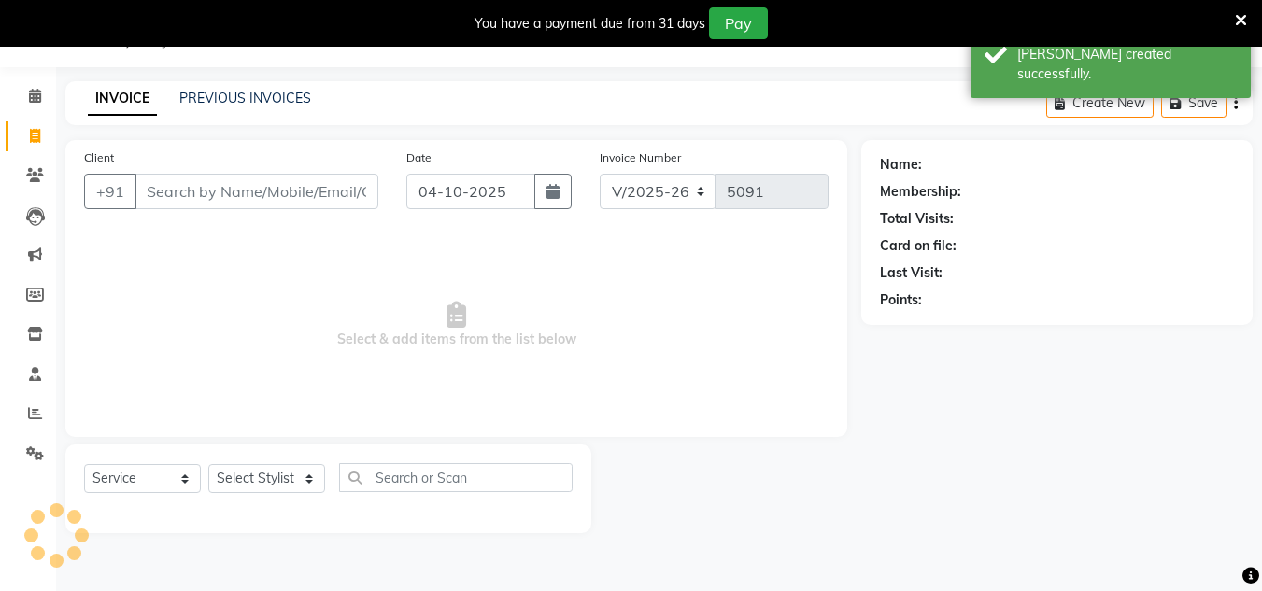
click at [152, 180] on input "Client" at bounding box center [257, 191] width 244 height 35
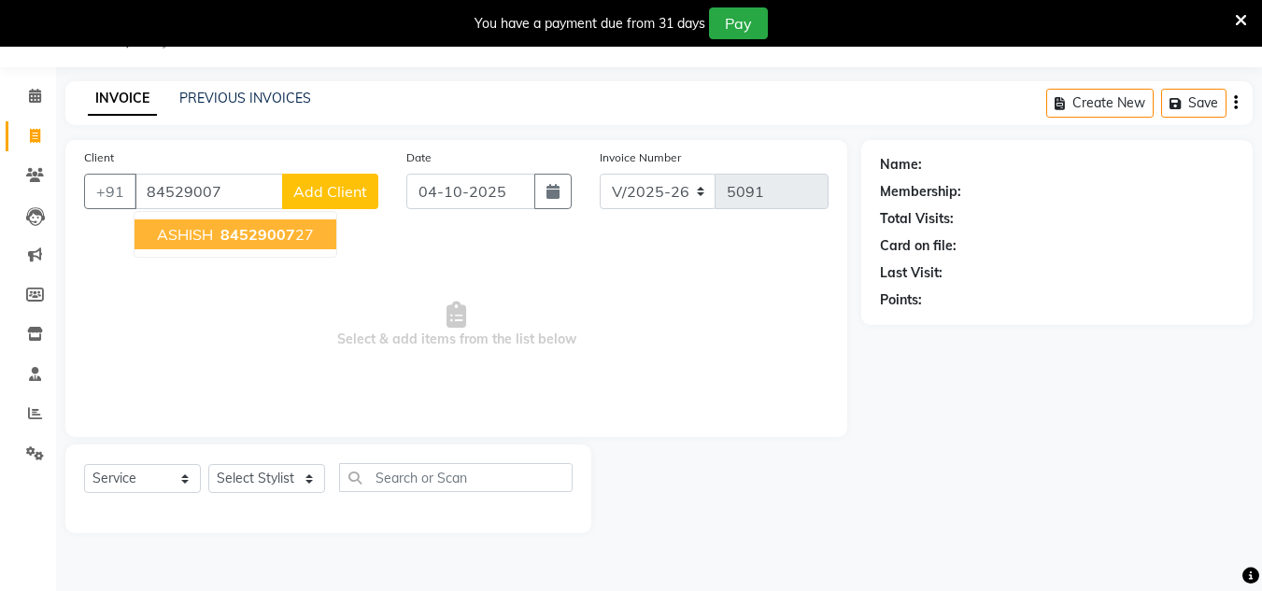
click at [158, 243] on span "ASHISH" at bounding box center [185, 234] width 56 height 19
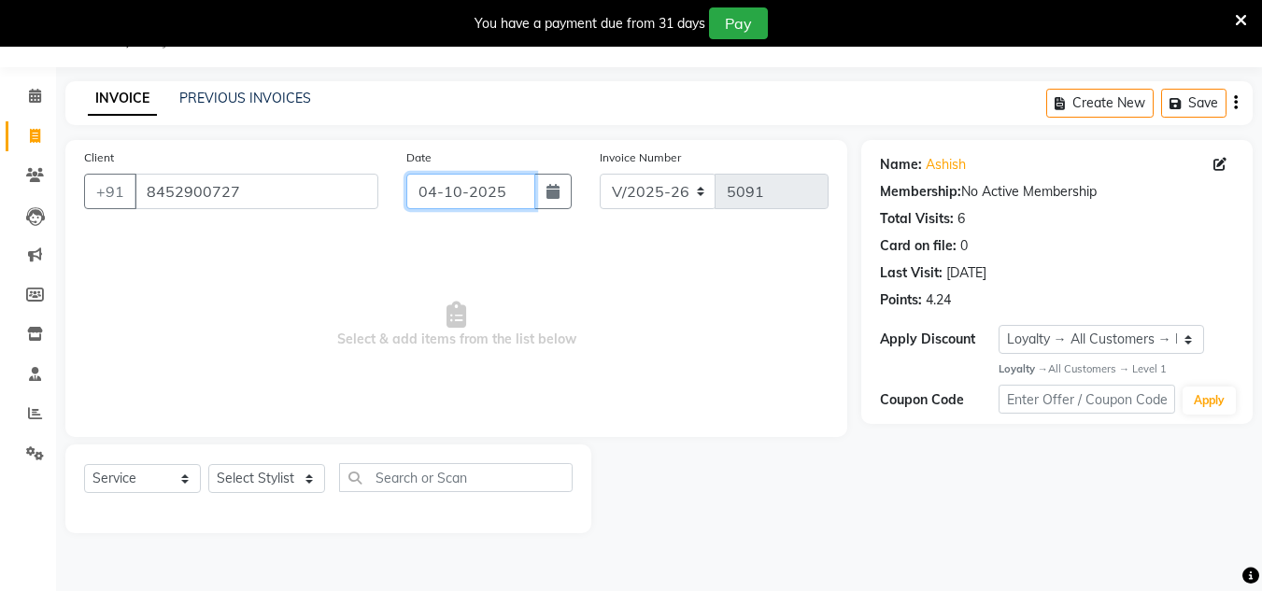
drag, startPoint x: 517, startPoint y: 192, endPoint x: 521, endPoint y: 203, distance: 11.3
click at [517, 192] on input "04-10-2025" at bounding box center [470, 191] width 129 height 35
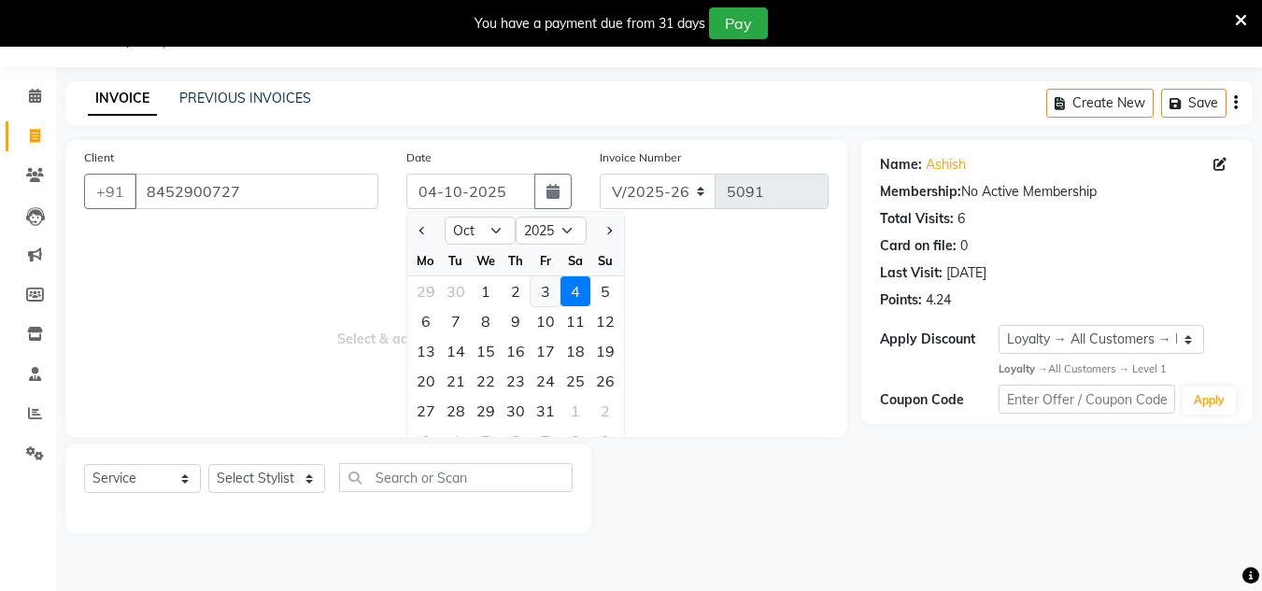
click at [547, 296] on div "3" at bounding box center [546, 291] width 30 height 30
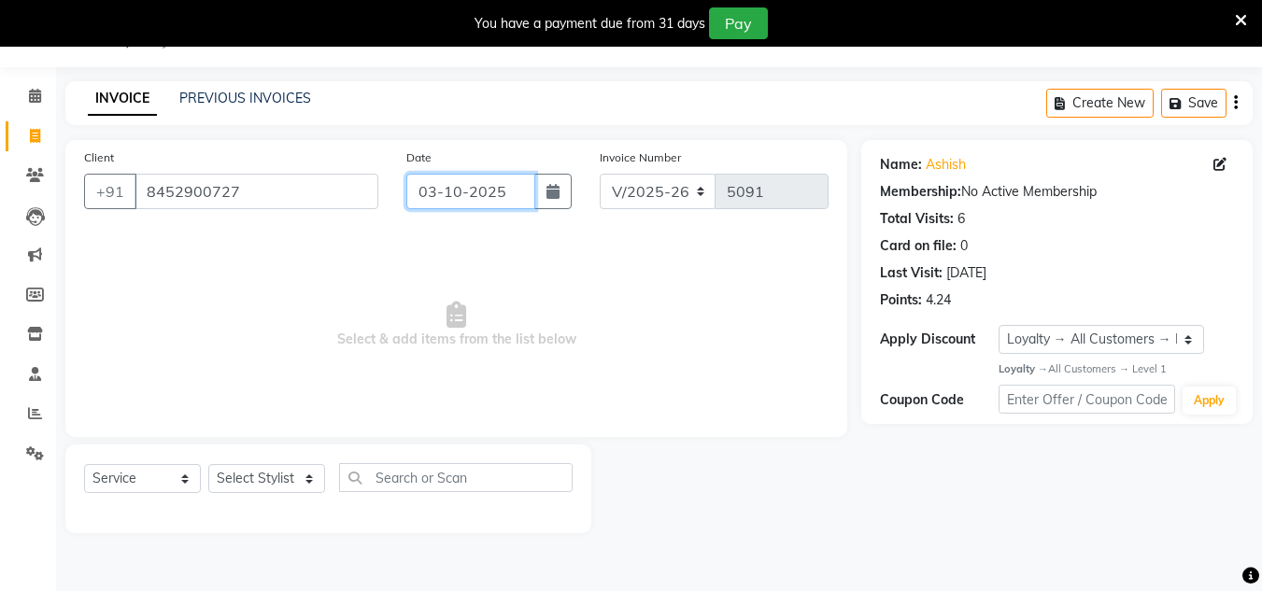
click at [531, 187] on input "03-10-2025" at bounding box center [470, 191] width 129 height 35
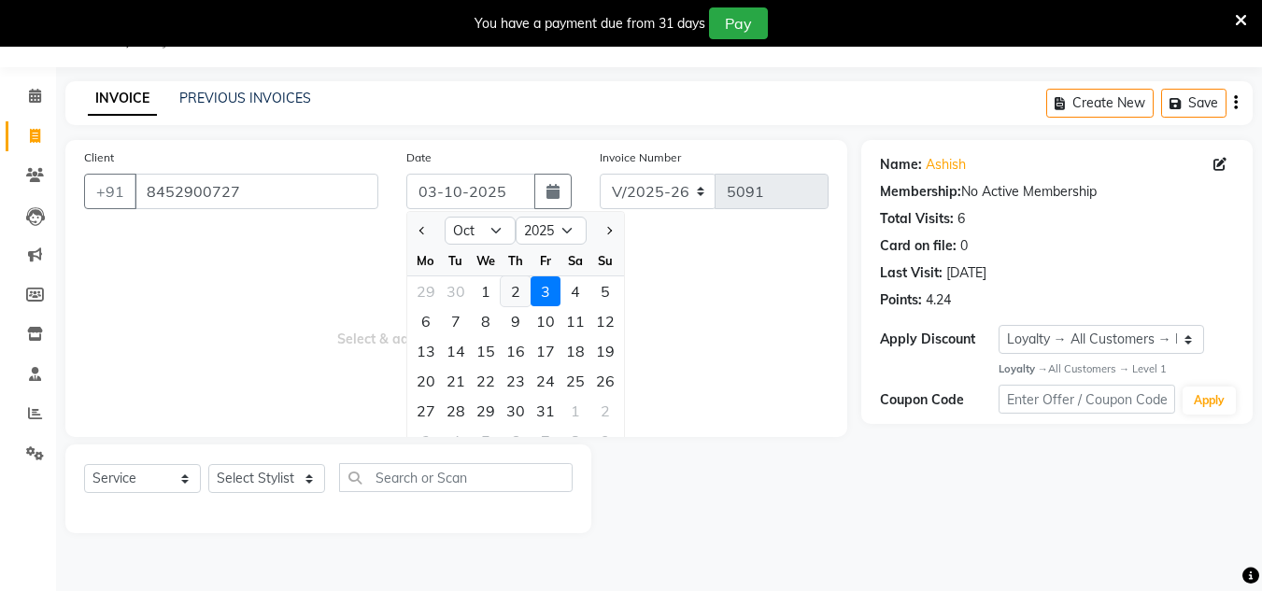
click at [513, 292] on div "2" at bounding box center [516, 291] width 30 height 30
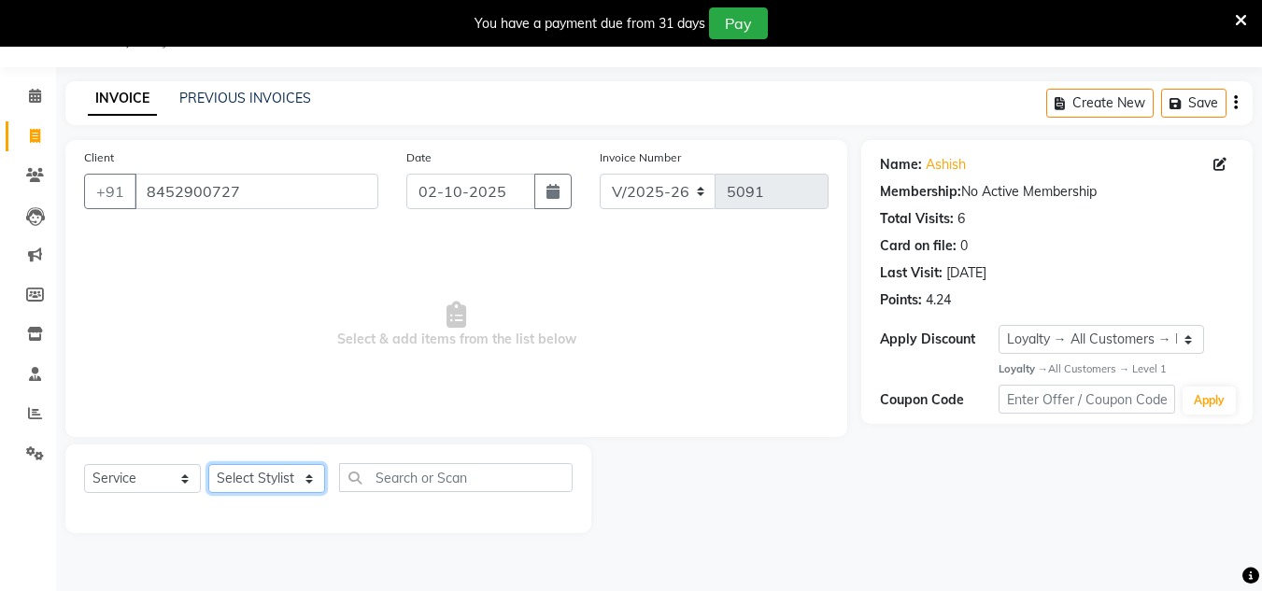
click at [290, 478] on select "Select Stylist [PERSON_NAME] new [PERSON_NAME] [PERSON_NAME] [PERSON_NAME] Owne…" at bounding box center [266, 478] width 117 height 29
click at [208, 464] on select "Select Stylist [PERSON_NAME] new [PERSON_NAME] [PERSON_NAME] [PERSON_NAME] Owne…" at bounding box center [266, 478] width 117 height 29
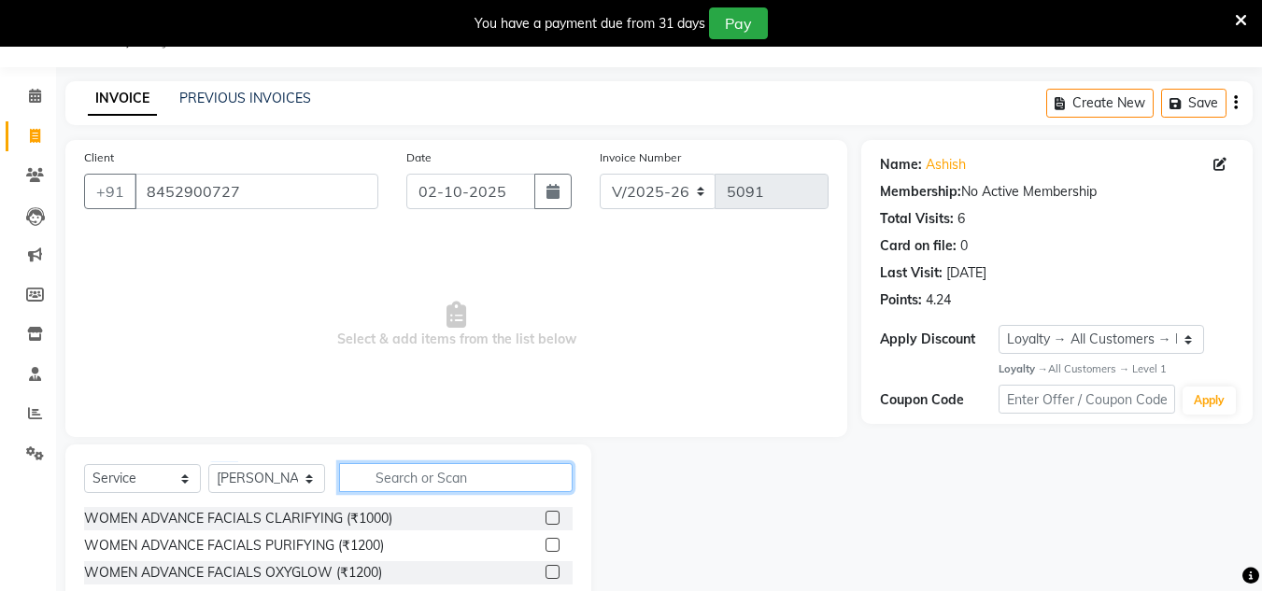
click at [380, 471] on input "text" at bounding box center [456, 477] width 234 height 29
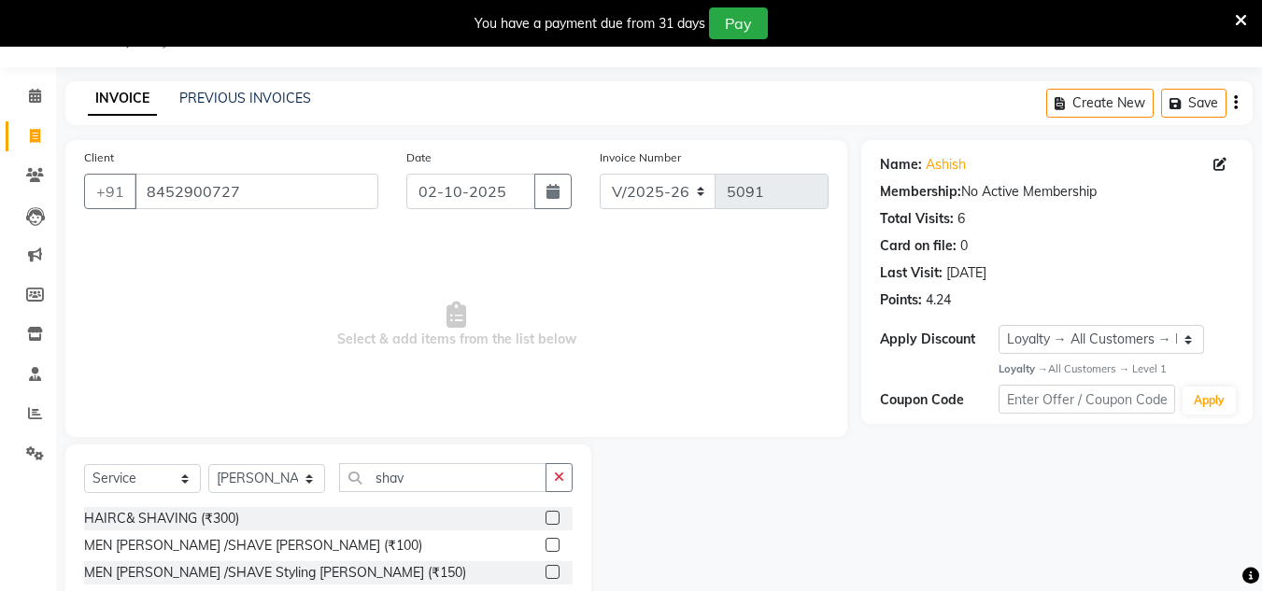
click at [551, 546] on label at bounding box center [553, 545] width 14 height 14
click at [551, 546] on input "checkbox" at bounding box center [552, 546] width 12 height 12
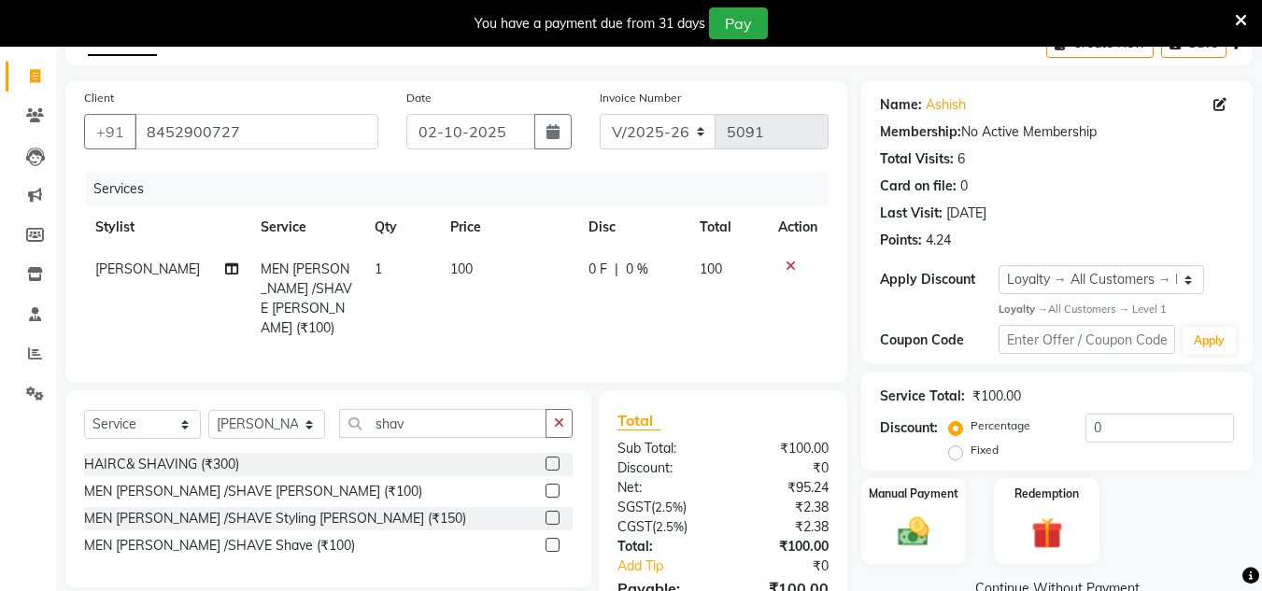
scroll to position [203, 0]
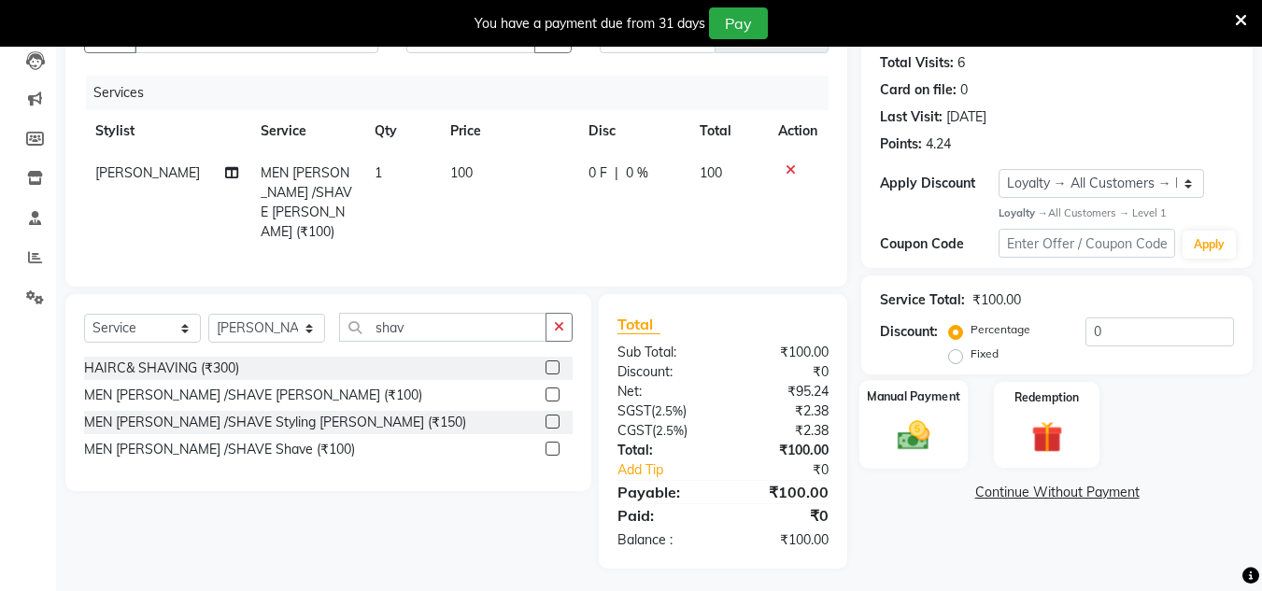
click at [907, 429] on img at bounding box center [913, 436] width 52 height 37
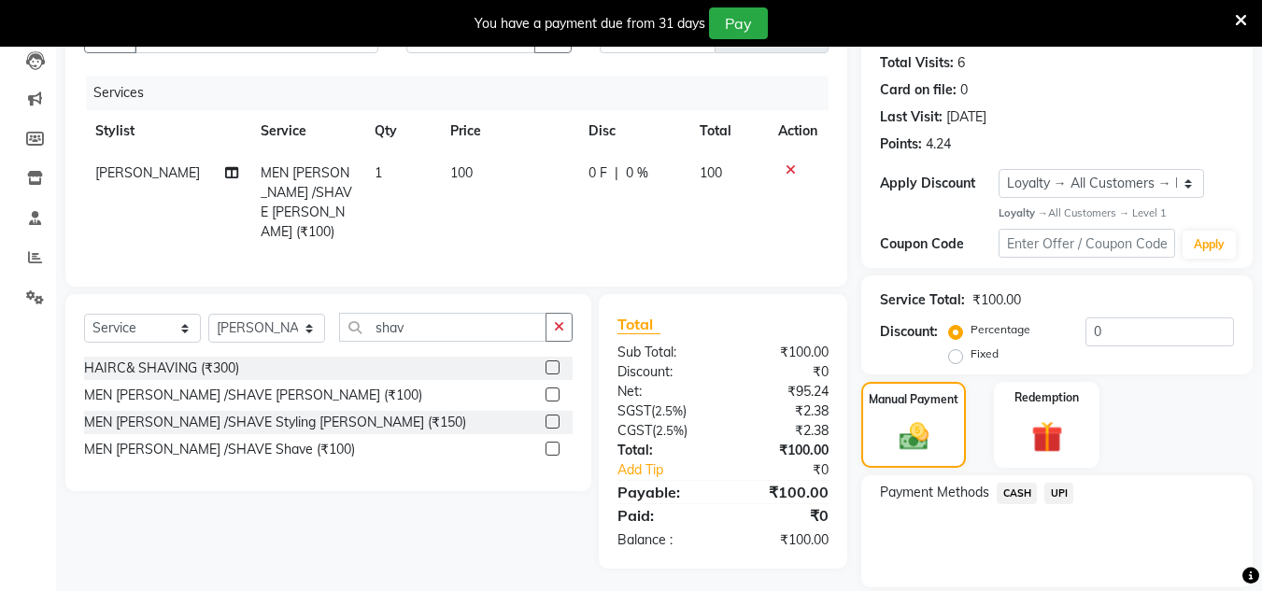
click at [1052, 492] on span "UPI" at bounding box center [1058, 493] width 29 height 21
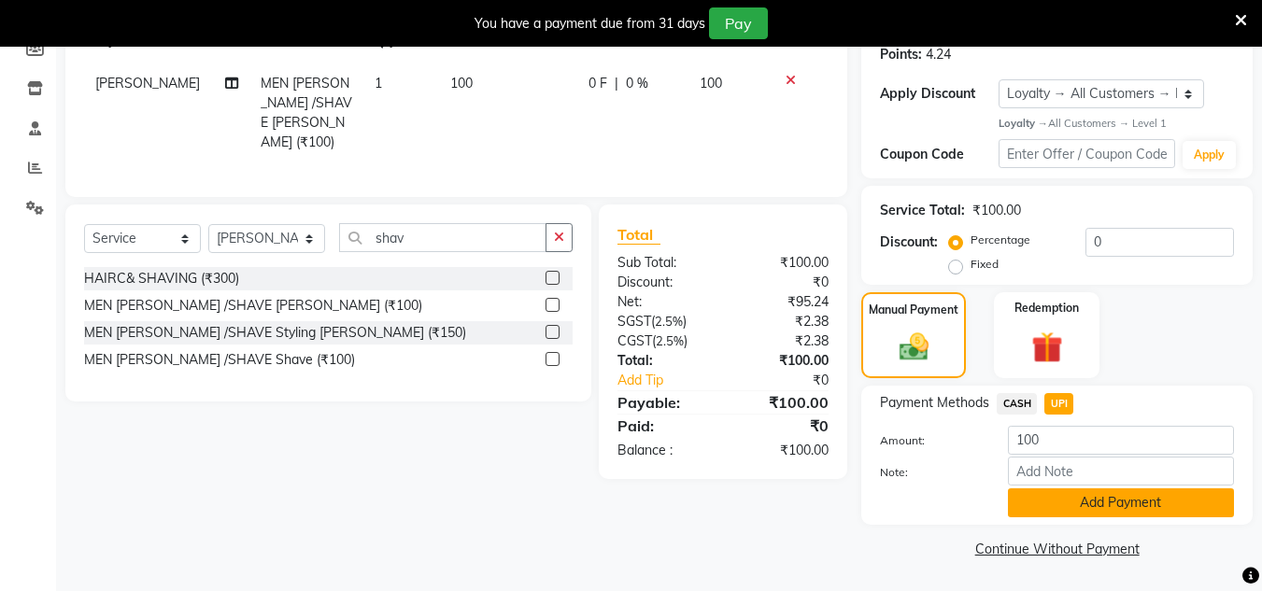
click at [1053, 509] on button "Add Payment" at bounding box center [1121, 503] width 226 height 29
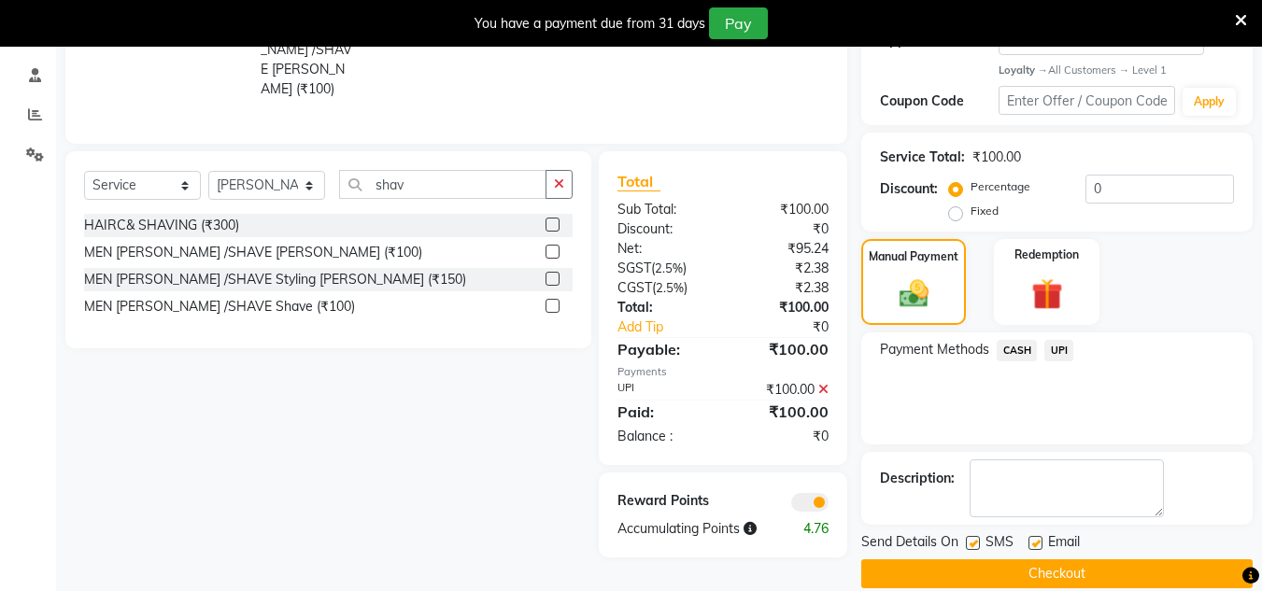
scroll to position [371, 0]
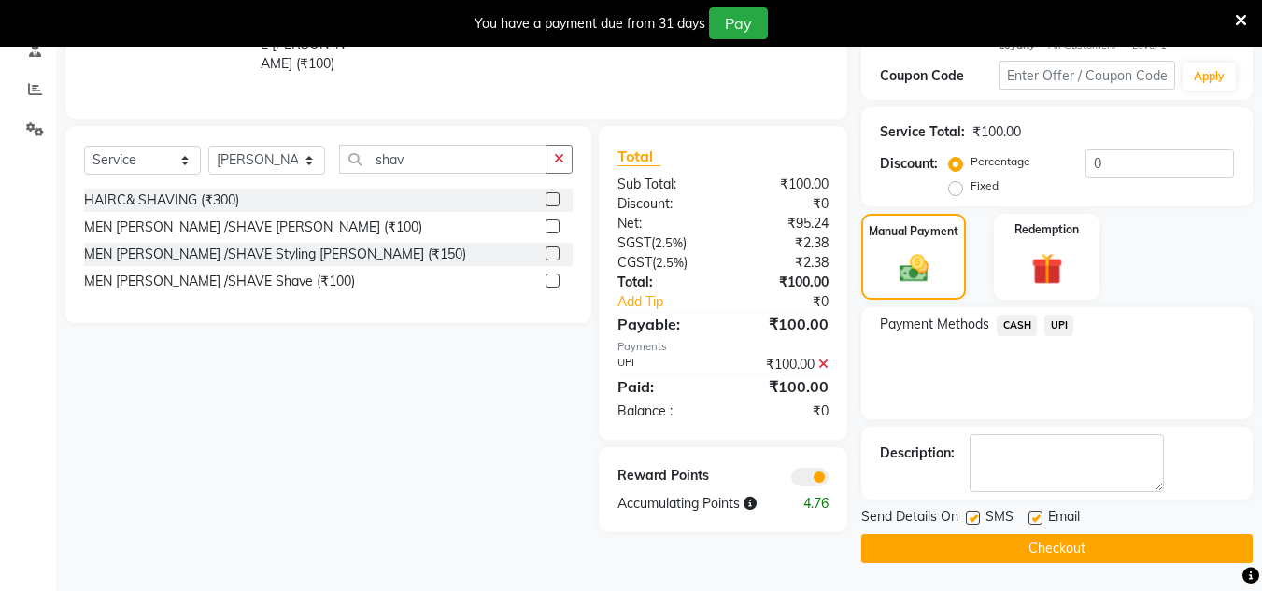
click at [1073, 541] on button "Checkout" at bounding box center [1056, 548] width 391 height 29
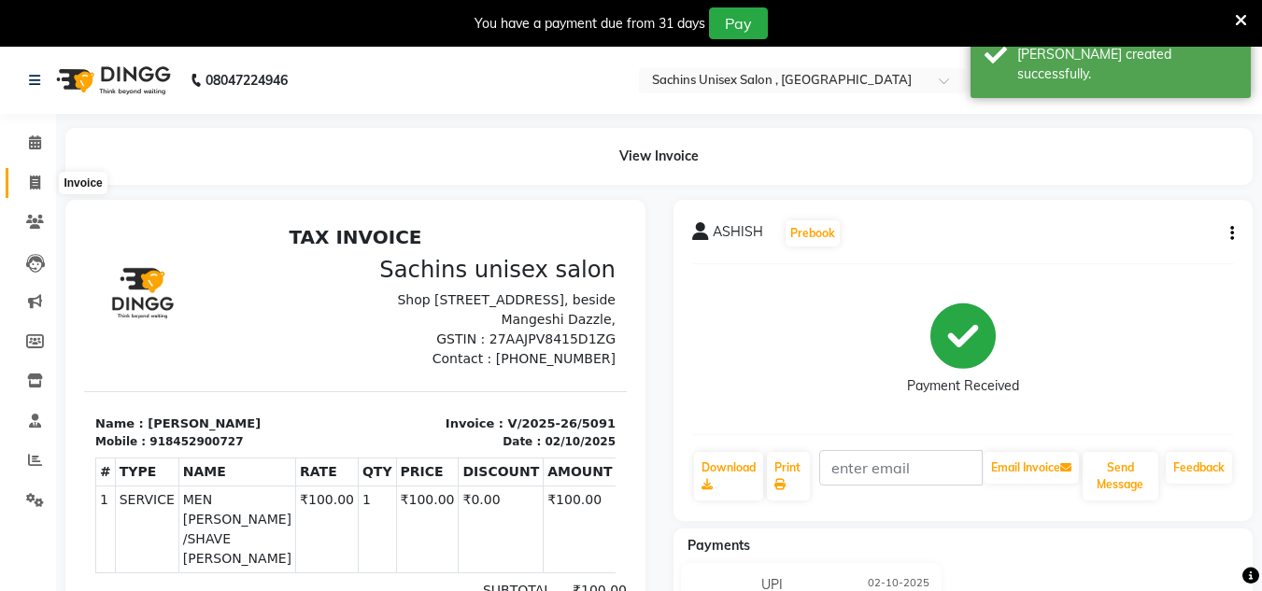
drag, startPoint x: 27, startPoint y: 185, endPoint x: 60, endPoint y: 190, distance: 33.0
click at [28, 187] on span at bounding box center [35, 183] width 33 height 21
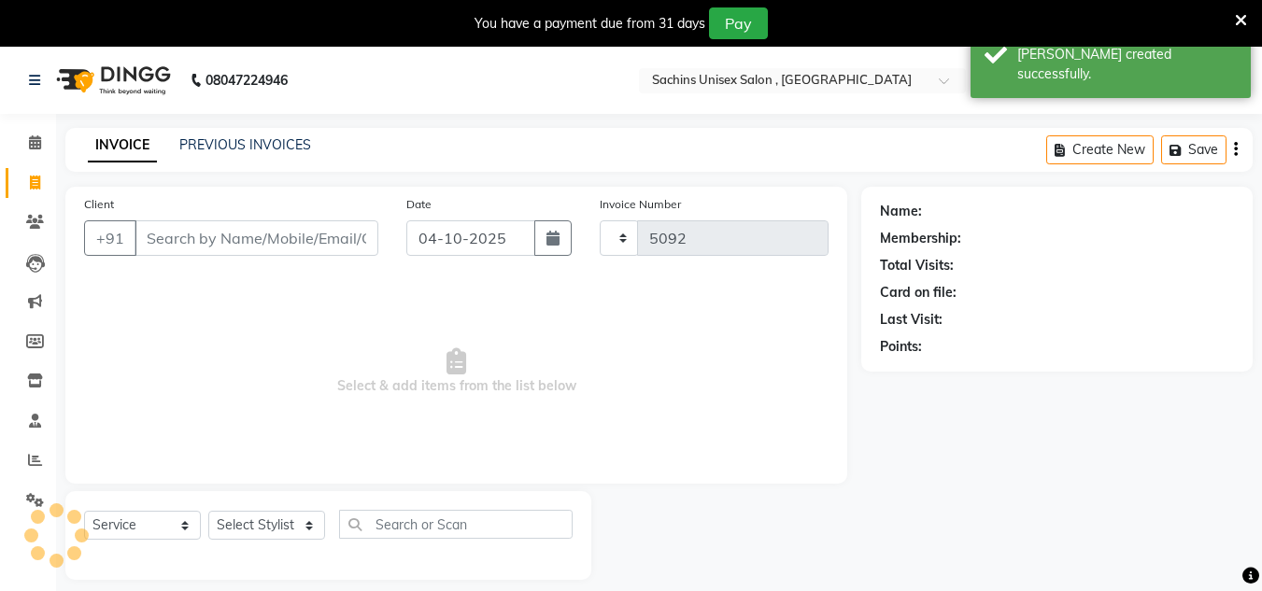
scroll to position [47, 0]
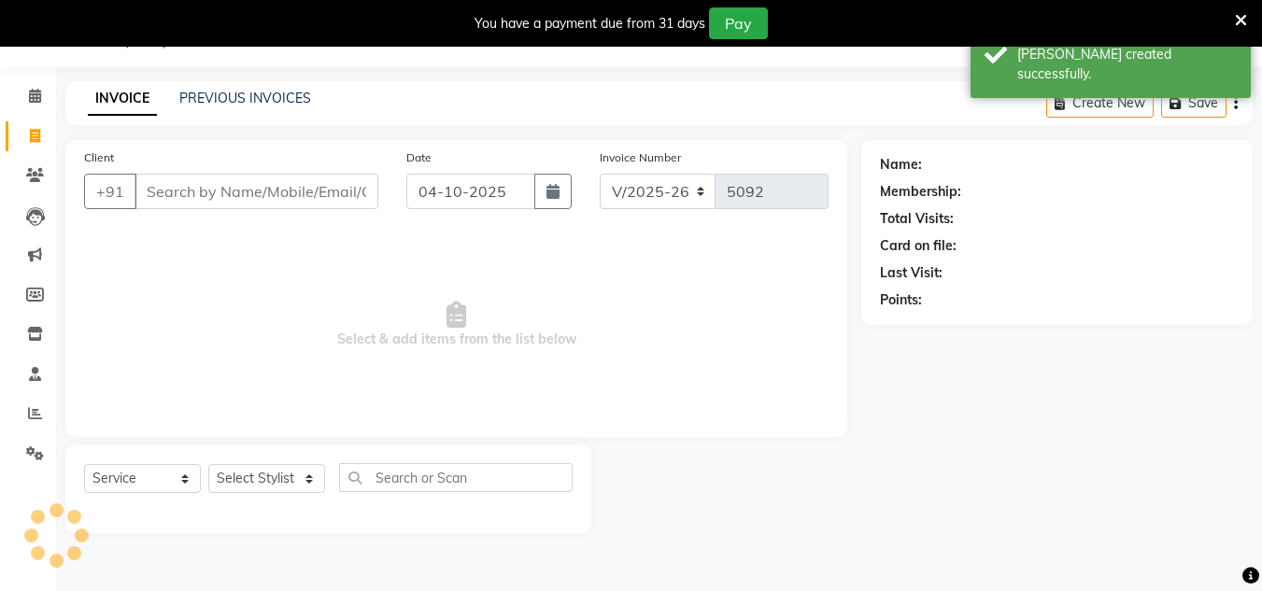
click at [231, 206] on input "Client" at bounding box center [257, 191] width 244 height 35
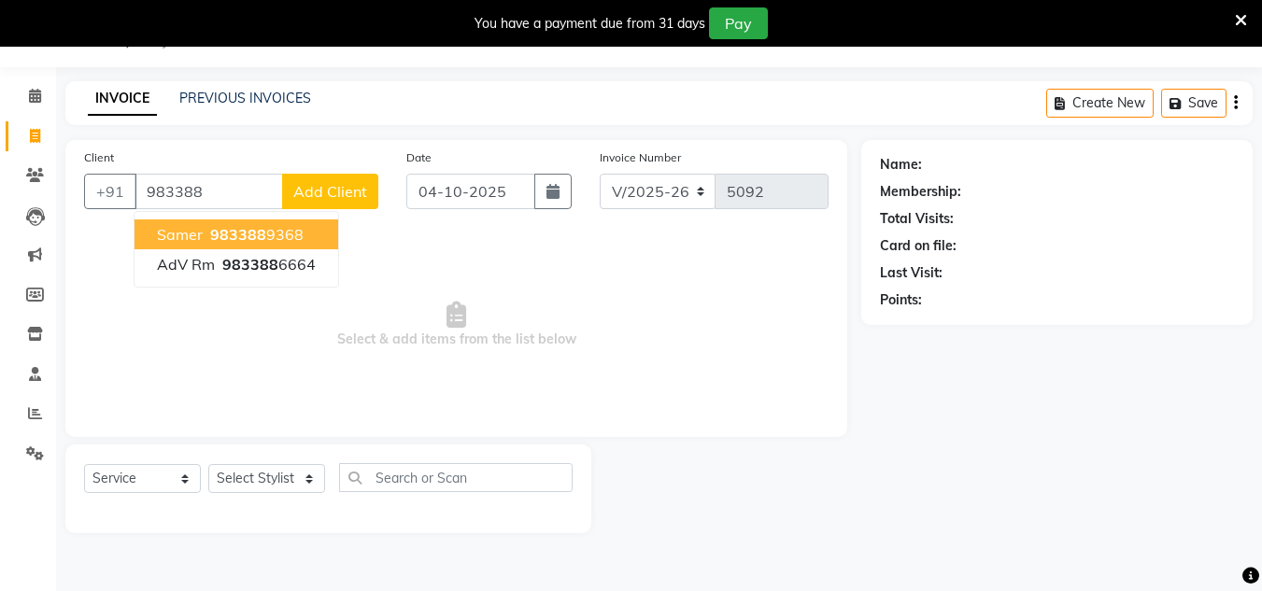
click at [261, 229] on span "983388" at bounding box center [238, 234] width 56 height 19
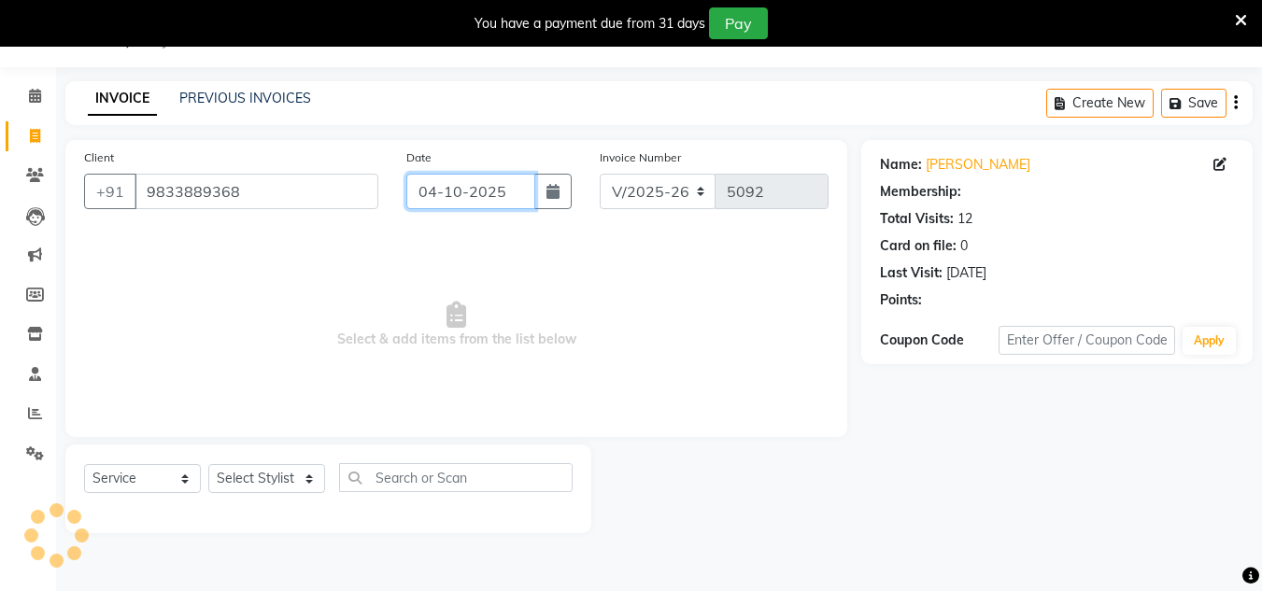
click at [522, 188] on input "04-10-2025" at bounding box center [470, 191] width 129 height 35
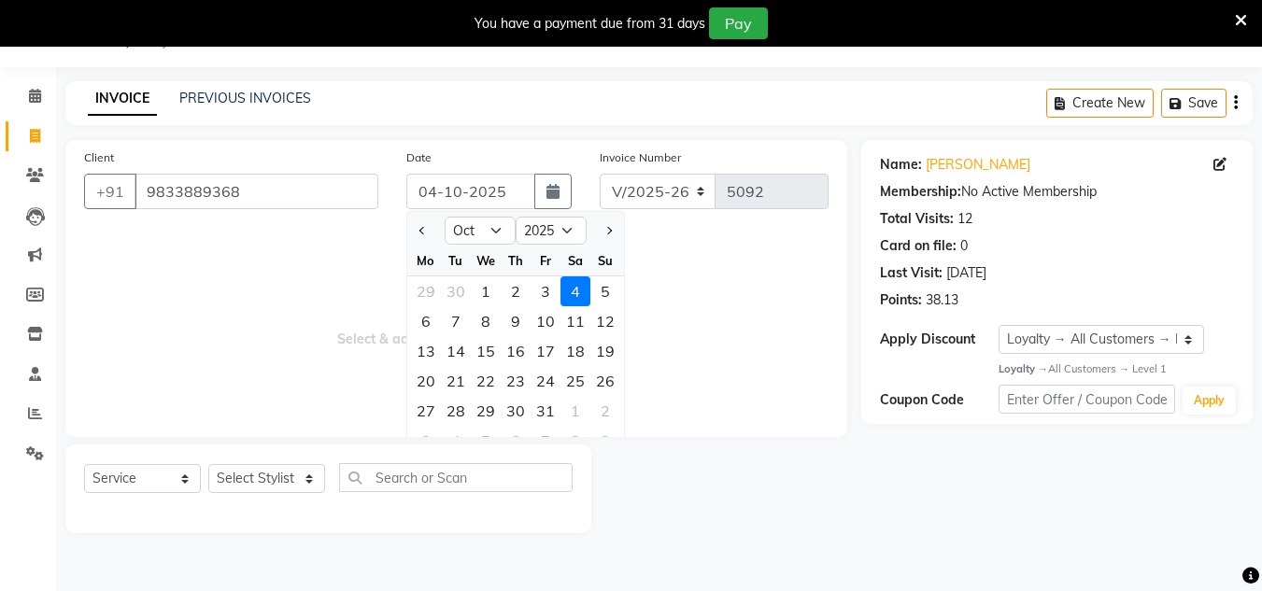
drag, startPoint x: 520, startPoint y: 293, endPoint x: 449, endPoint y: 343, distance: 86.5
click at [517, 299] on div "2" at bounding box center [516, 291] width 30 height 30
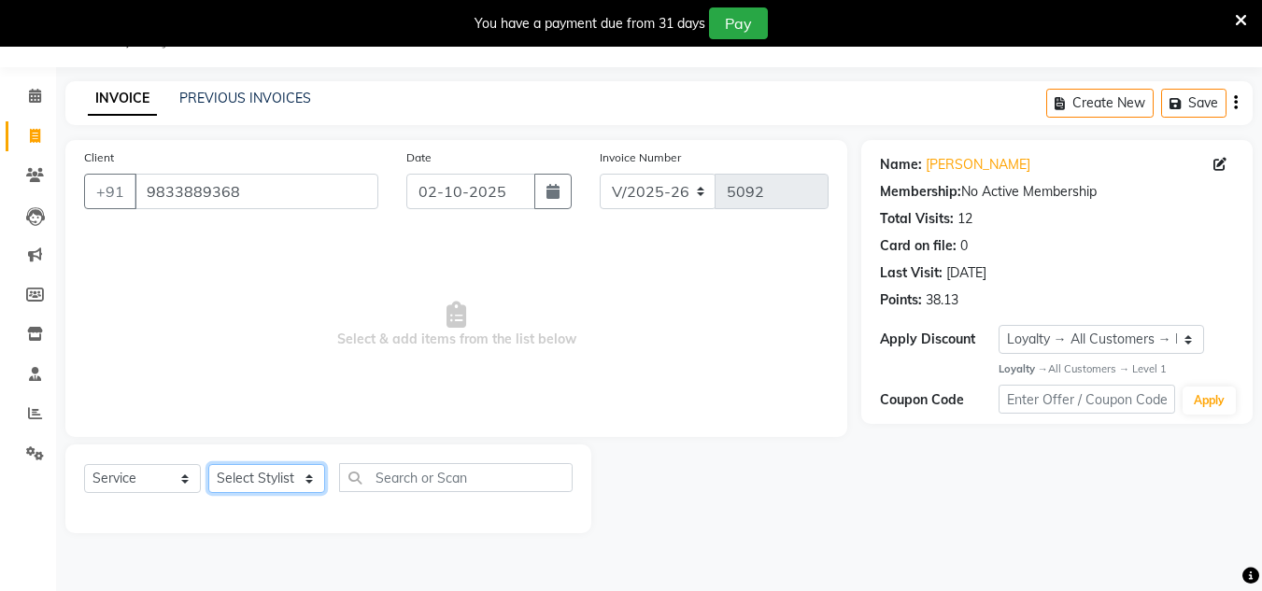
click at [288, 473] on select "Select Stylist [PERSON_NAME] new [PERSON_NAME] [PERSON_NAME] [PERSON_NAME] Owne…" at bounding box center [266, 478] width 117 height 29
click at [208, 464] on select "Select Stylist [PERSON_NAME] new [PERSON_NAME] [PERSON_NAME] [PERSON_NAME] Owne…" at bounding box center [266, 478] width 117 height 29
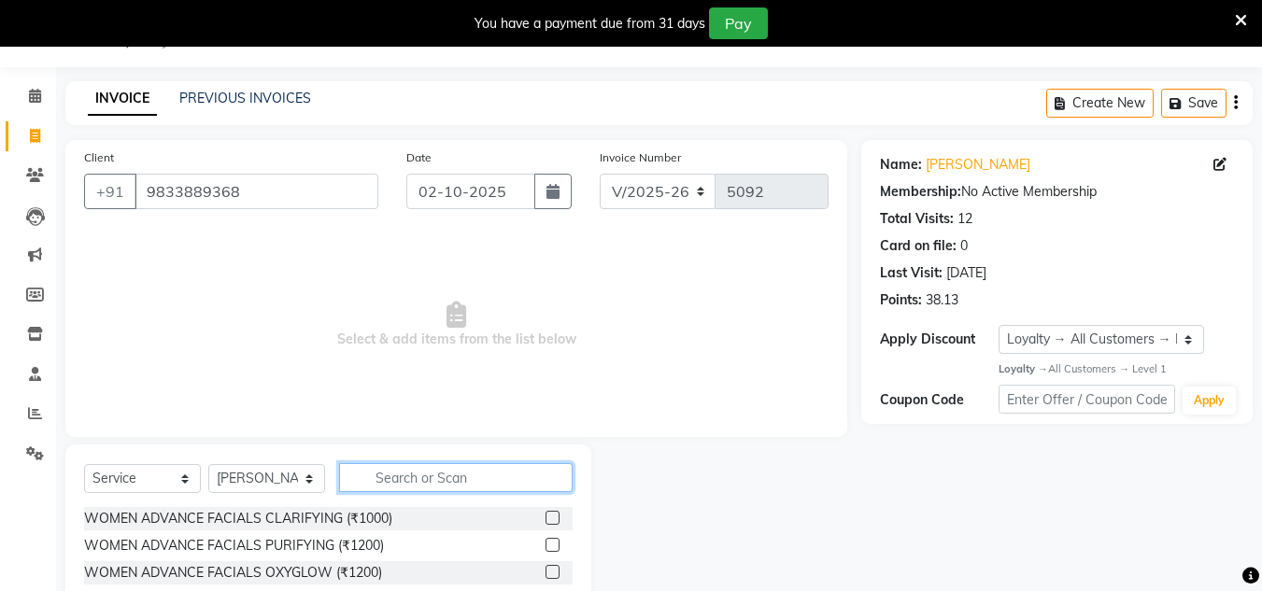
click at [404, 486] on input "text" at bounding box center [456, 477] width 234 height 29
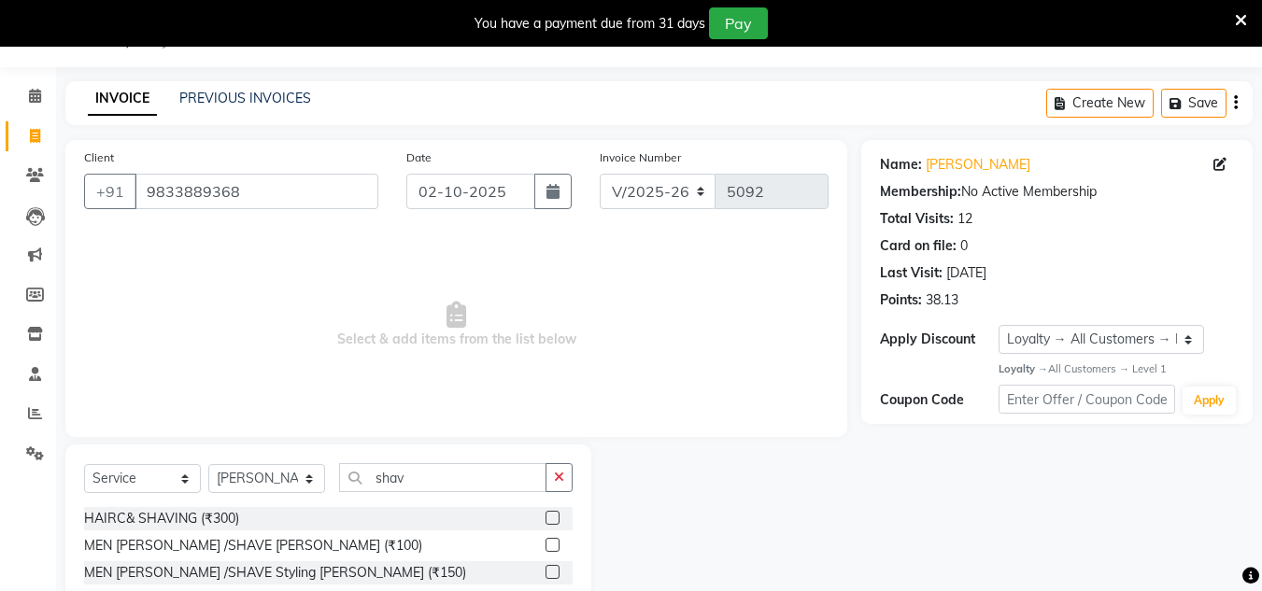
click at [555, 536] on div at bounding box center [559, 545] width 27 height 23
click at [551, 543] on label at bounding box center [553, 545] width 14 height 14
click at [551, 543] on input "checkbox" at bounding box center [552, 546] width 12 height 12
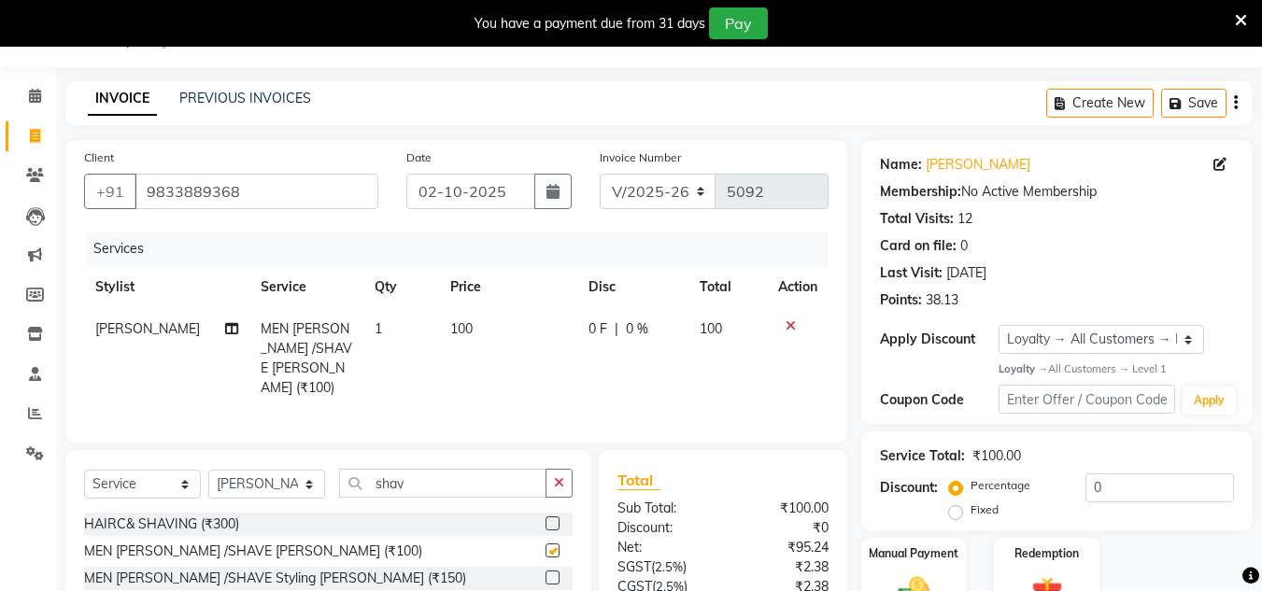
scroll to position [203, 0]
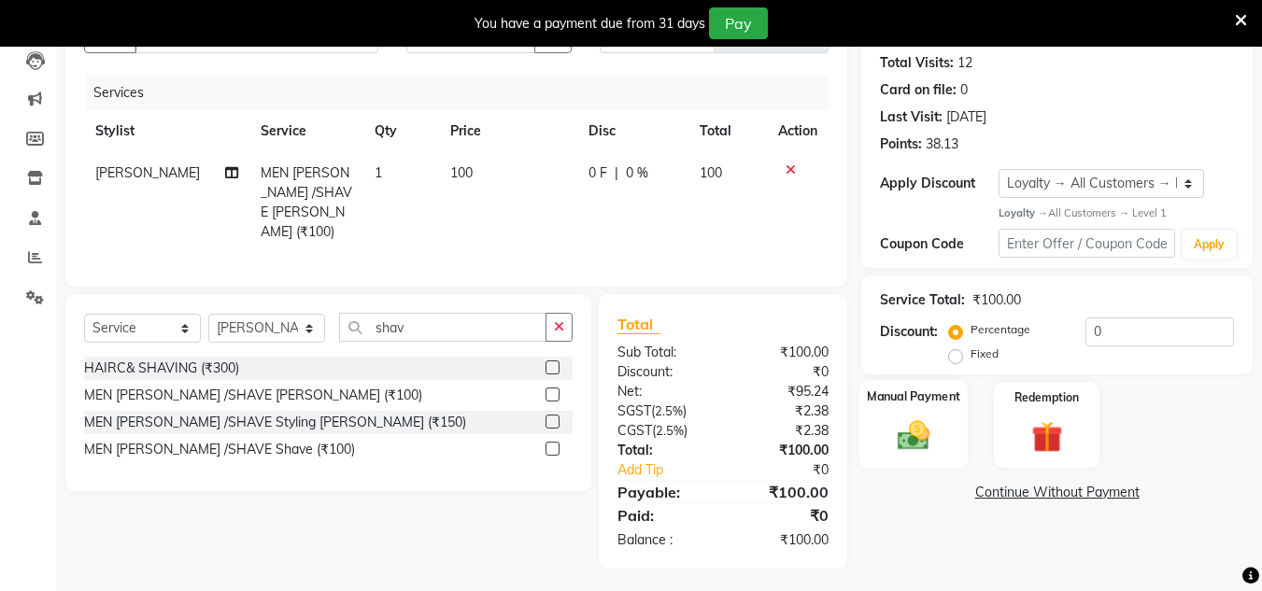
drag, startPoint x: 920, startPoint y: 442, endPoint x: 991, endPoint y: 446, distance: 71.1
click at [920, 443] on img at bounding box center [913, 436] width 52 height 37
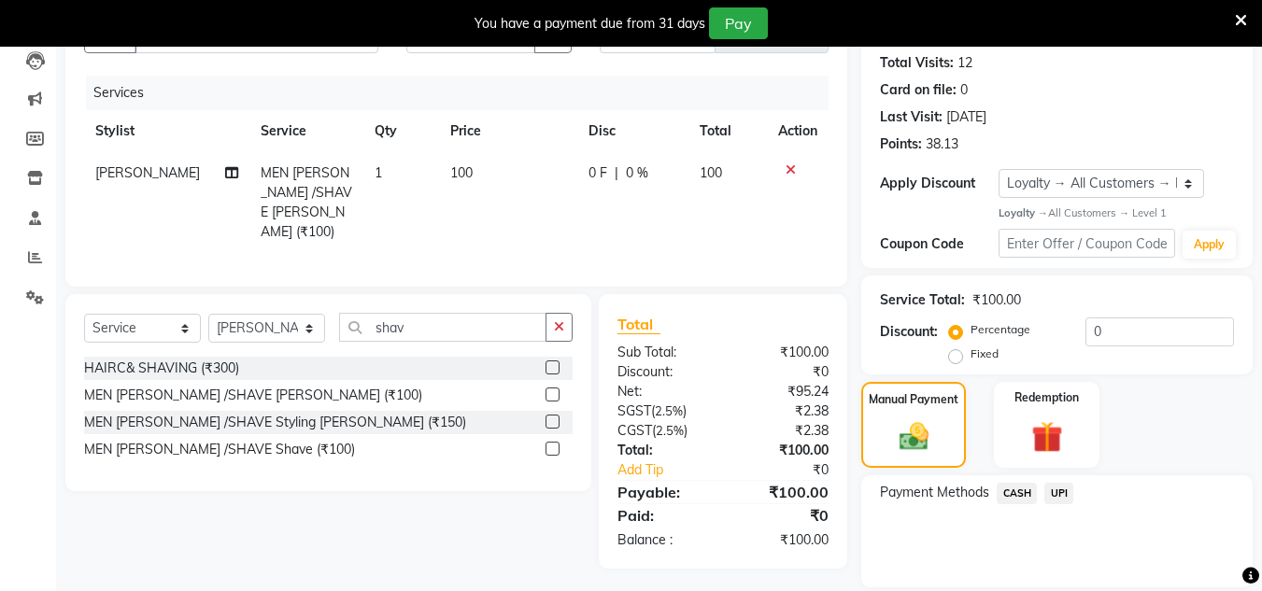
click at [1056, 494] on span "UPI" at bounding box center [1058, 493] width 29 height 21
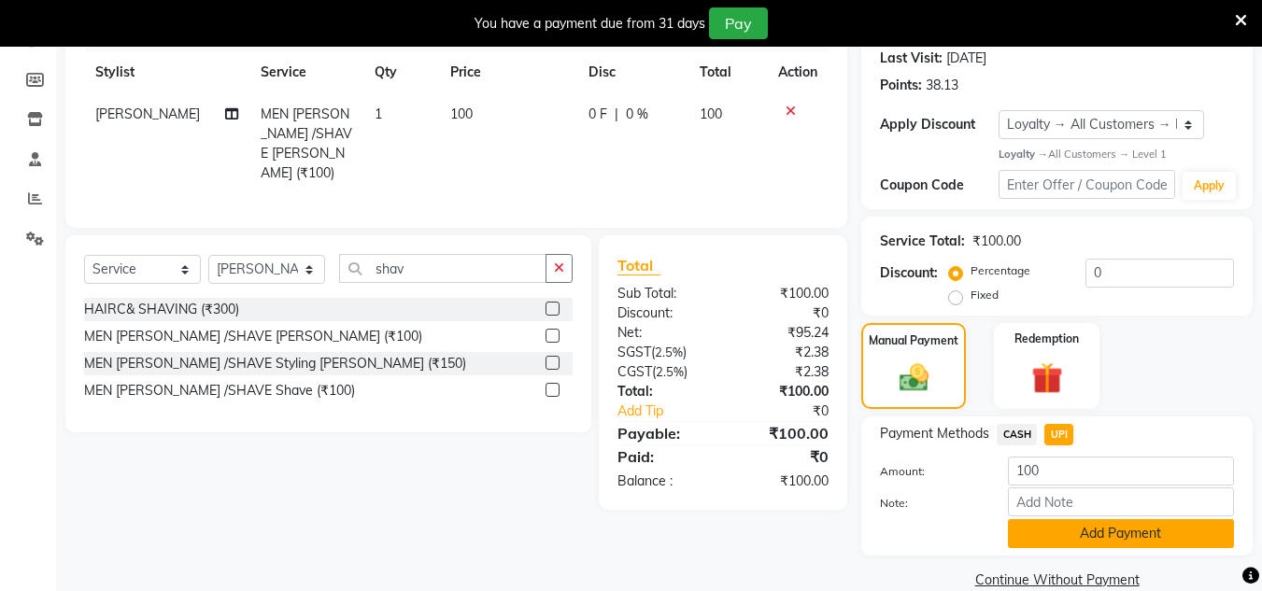
scroll to position [292, 0]
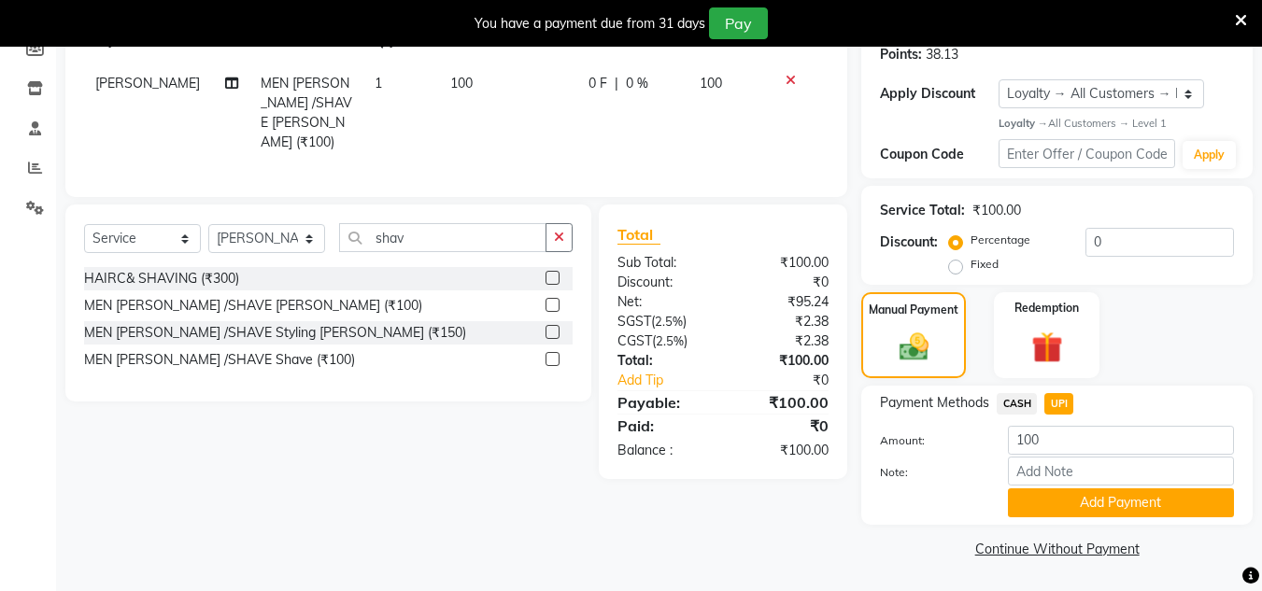
click at [1075, 487] on div "Note:" at bounding box center [1057, 473] width 382 height 32
click at [1064, 516] on div "Payment Methods CASH UPI Amount: 100 Note: Add Payment" at bounding box center [1056, 455] width 391 height 139
click at [1064, 504] on button "Add Payment" at bounding box center [1121, 503] width 226 height 29
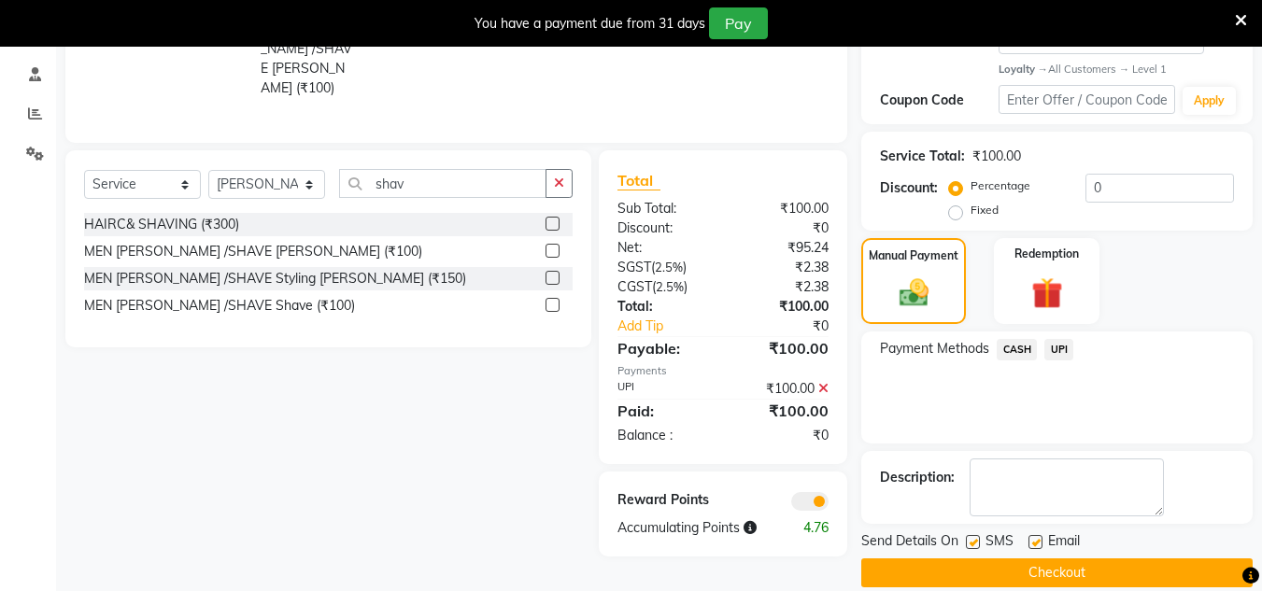
scroll to position [371, 0]
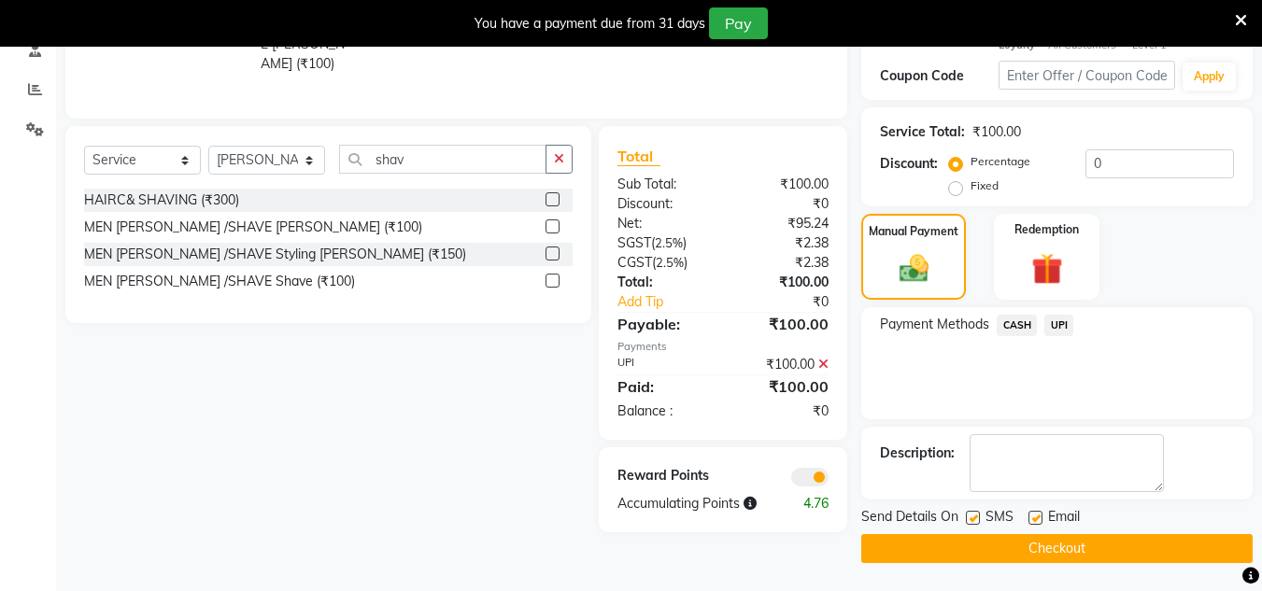
drag, startPoint x: 1078, startPoint y: 568, endPoint x: 1077, endPoint y: 551, distance: 16.8
click at [1078, 556] on main "INVOICE PREVIOUS INVOICES Create New Save Client [PHONE_NUMBER] Date [DATE] Inv…" at bounding box center [659, 174] width 1206 height 834
drag, startPoint x: 1077, startPoint y: 551, endPoint x: 157, endPoint y: 149, distance: 1003.9
click at [1074, 551] on button "Checkout" at bounding box center [1056, 548] width 391 height 29
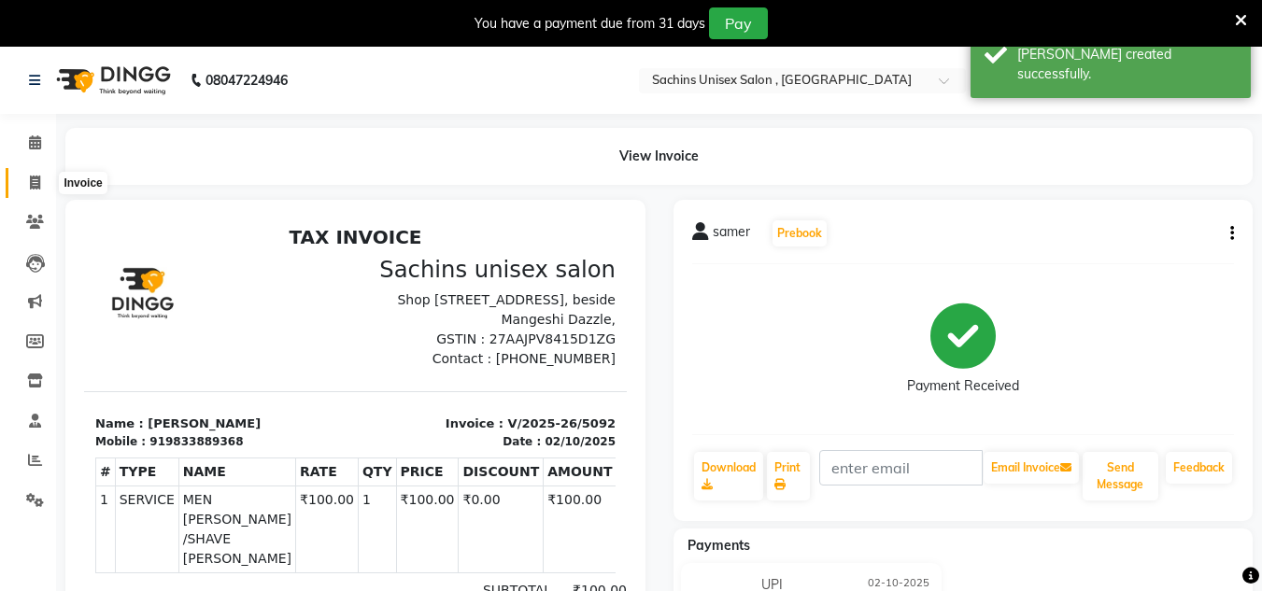
click at [34, 178] on icon at bounding box center [35, 183] width 10 height 14
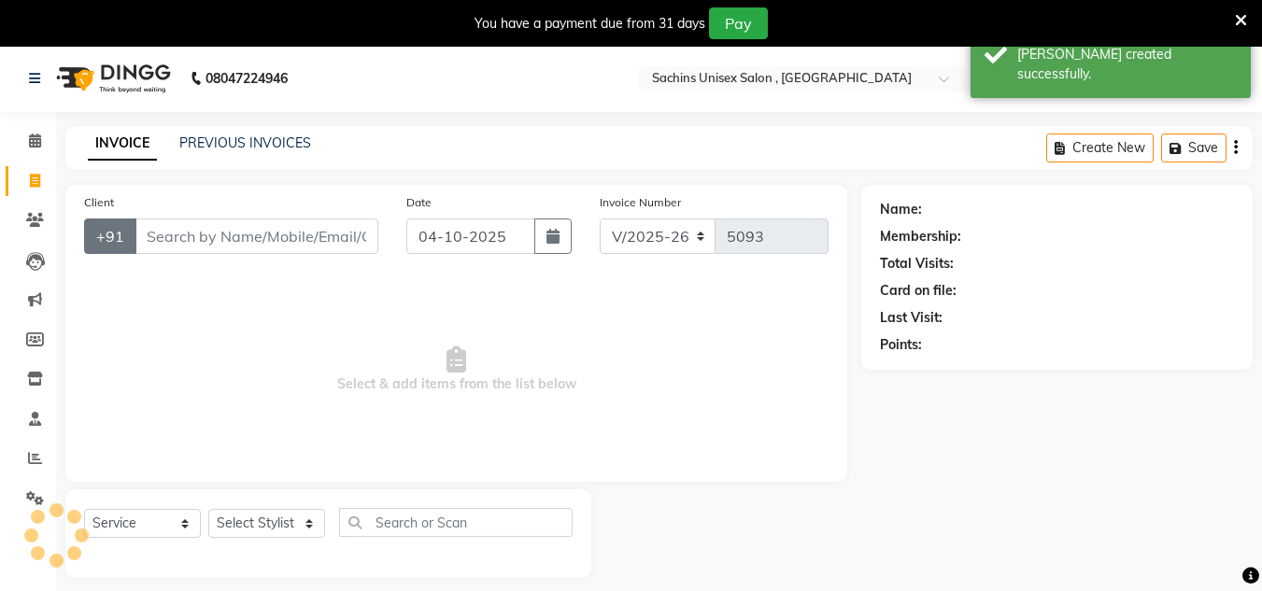
scroll to position [47, 0]
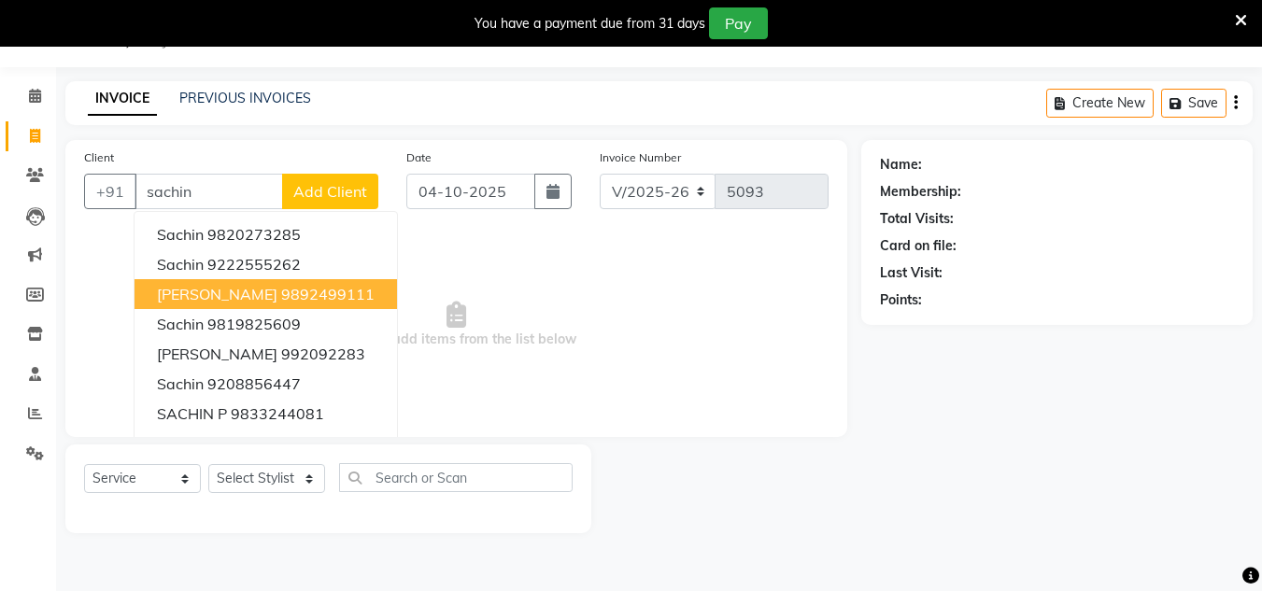
click at [281, 297] on ngb-highlight "9892499111" at bounding box center [327, 294] width 93 height 19
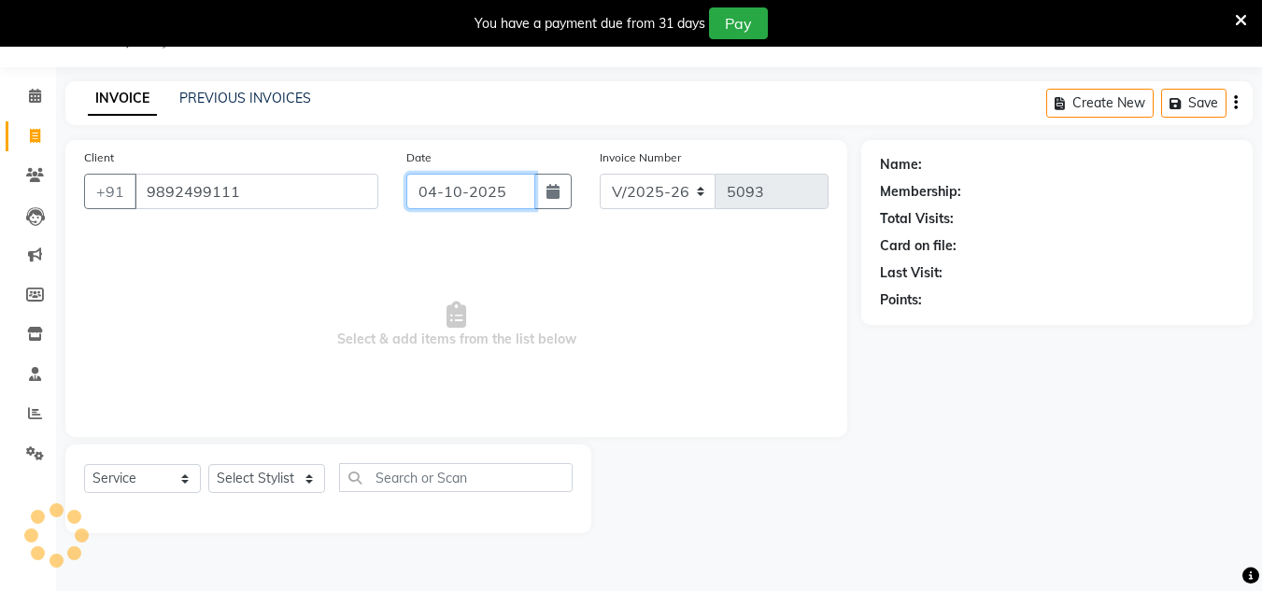
click at [518, 191] on input "04-10-2025" at bounding box center [470, 191] width 129 height 35
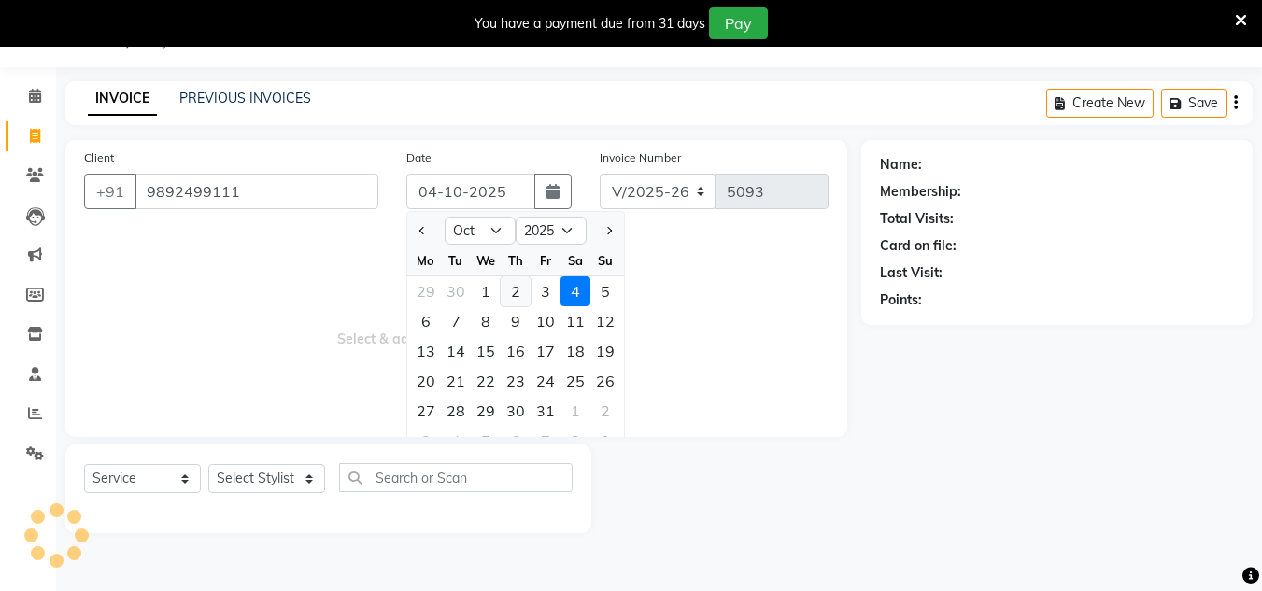
click at [517, 290] on div "2" at bounding box center [516, 291] width 30 height 30
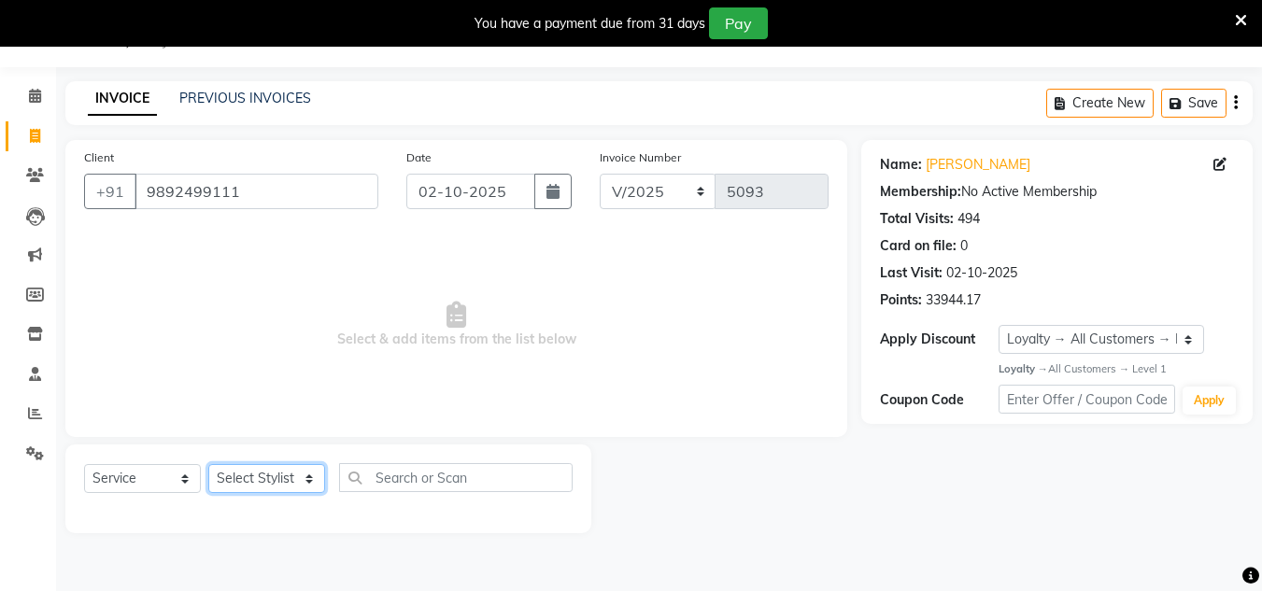
click at [288, 474] on select "Select Stylist [PERSON_NAME] new [PERSON_NAME] [PERSON_NAME] [PERSON_NAME] Owne…" at bounding box center [266, 478] width 117 height 29
click at [208, 464] on select "Select Stylist [PERSON_NAME] new [PERSON_NAME] [PERSON_NAME] [PERSON_NAME] Owne…" at bounding box center [266, 478] width 117 height 29
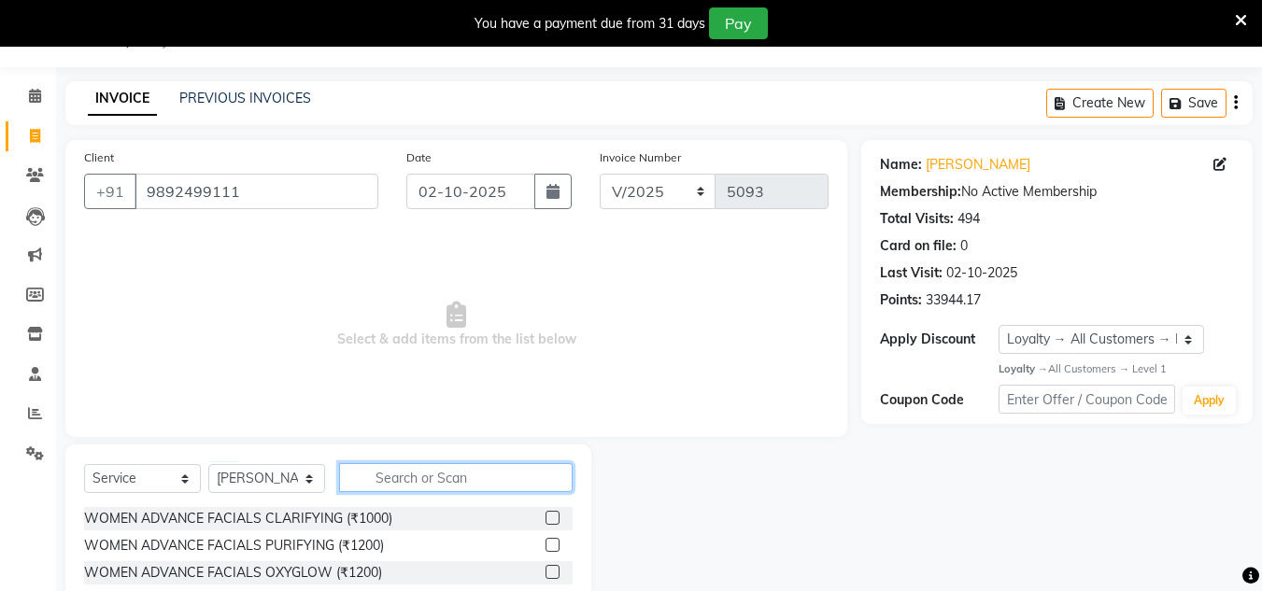
click at [383, 488] on input "text" at bounding box center [456, 477] width 234 height 29
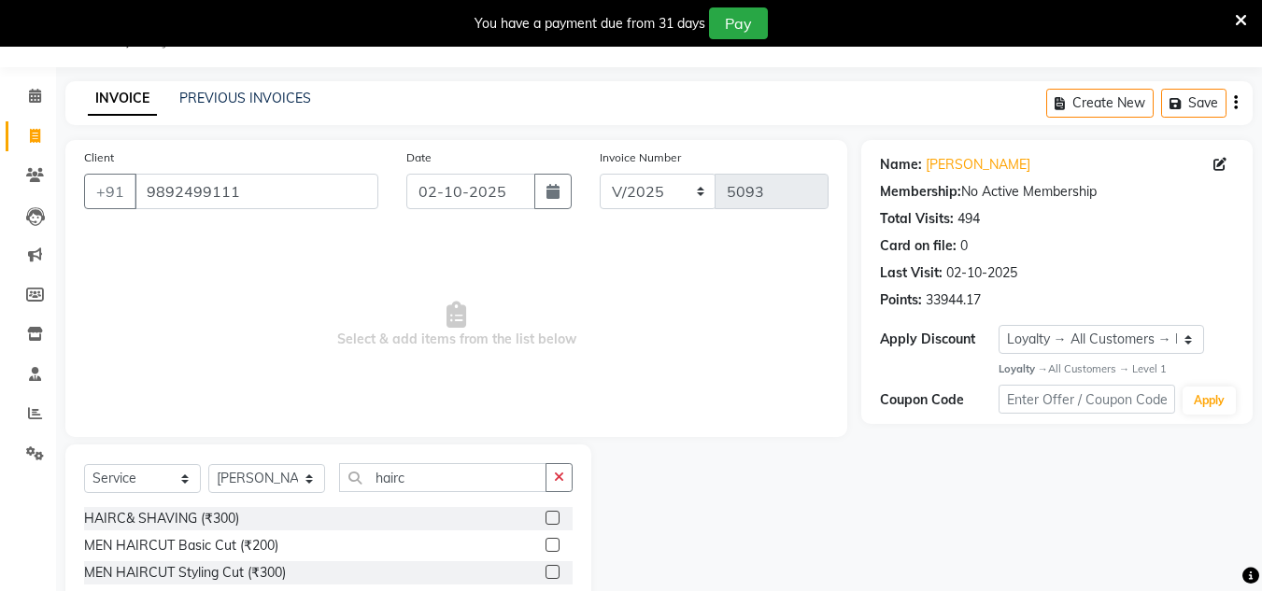
click at [559, 520] on label at bounding box center [553, 518] width 14 height 14
click at [558, 520] on input "checkbox" at bounding box center [552, 519] width 12 height 12
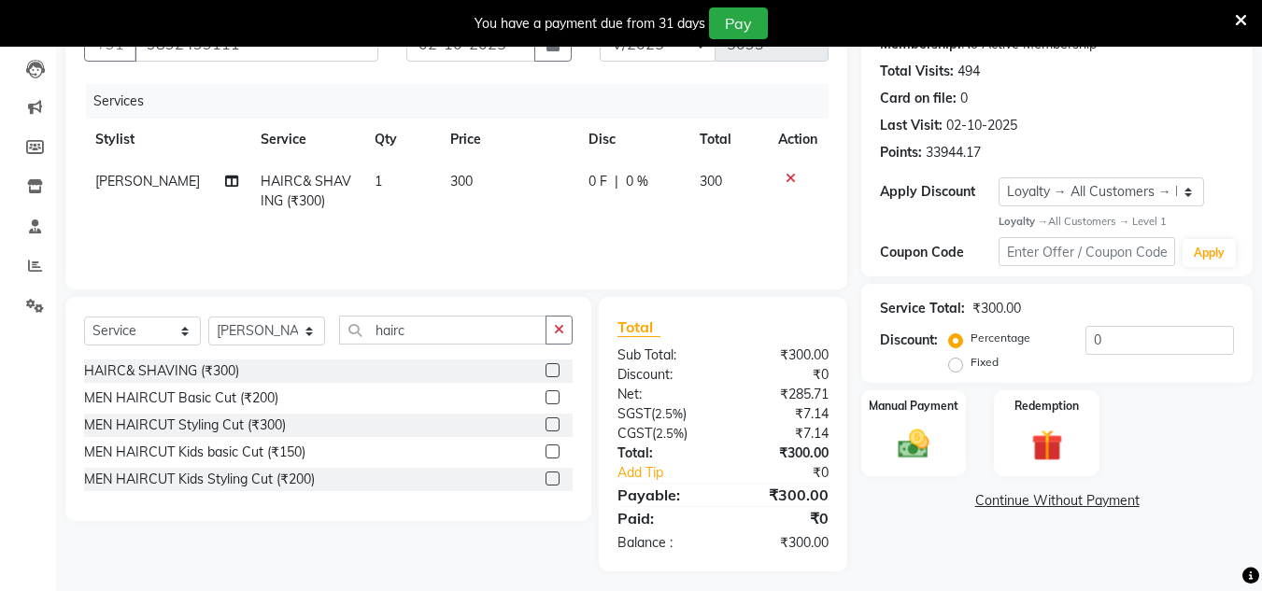
scroll to position [203, 0]
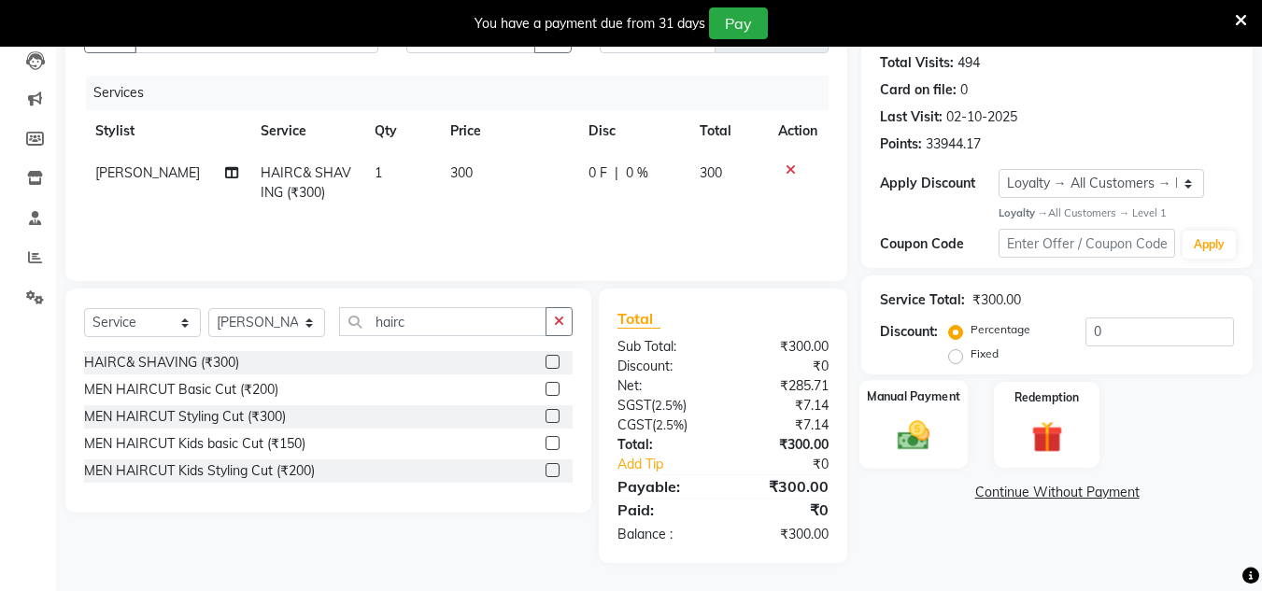
click at [909, 442] on img at bounding box center [913, 436] width 52 height 37
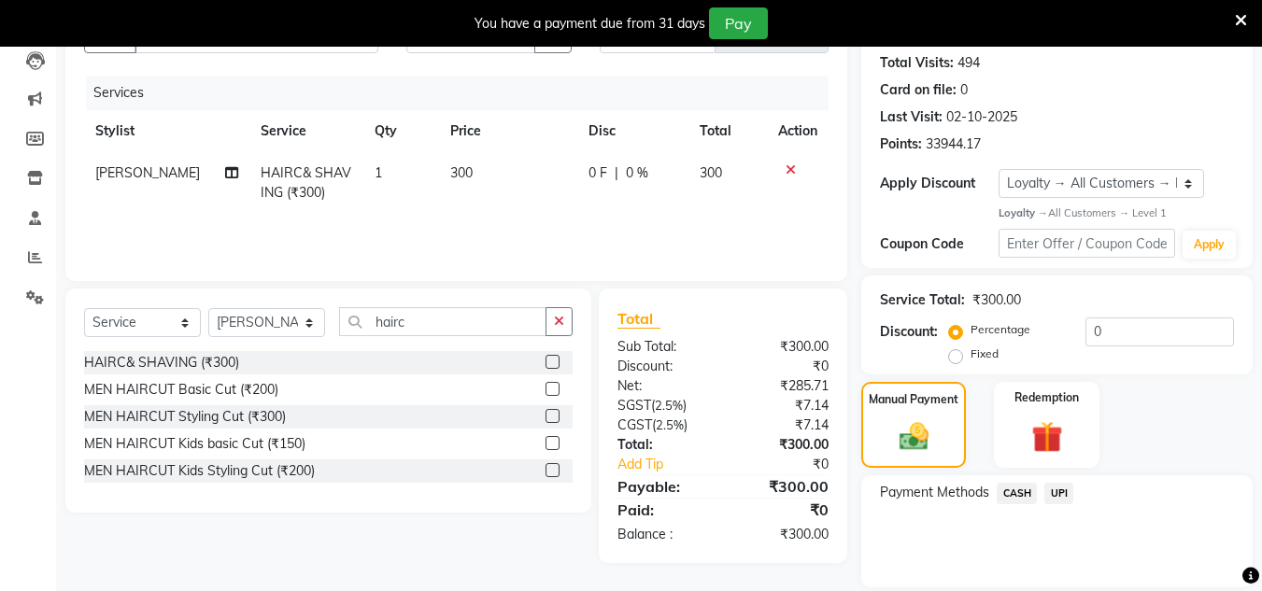
click at [1063, 494] on span "UPI" at bounding box center [1058, 493] width 29 height 21
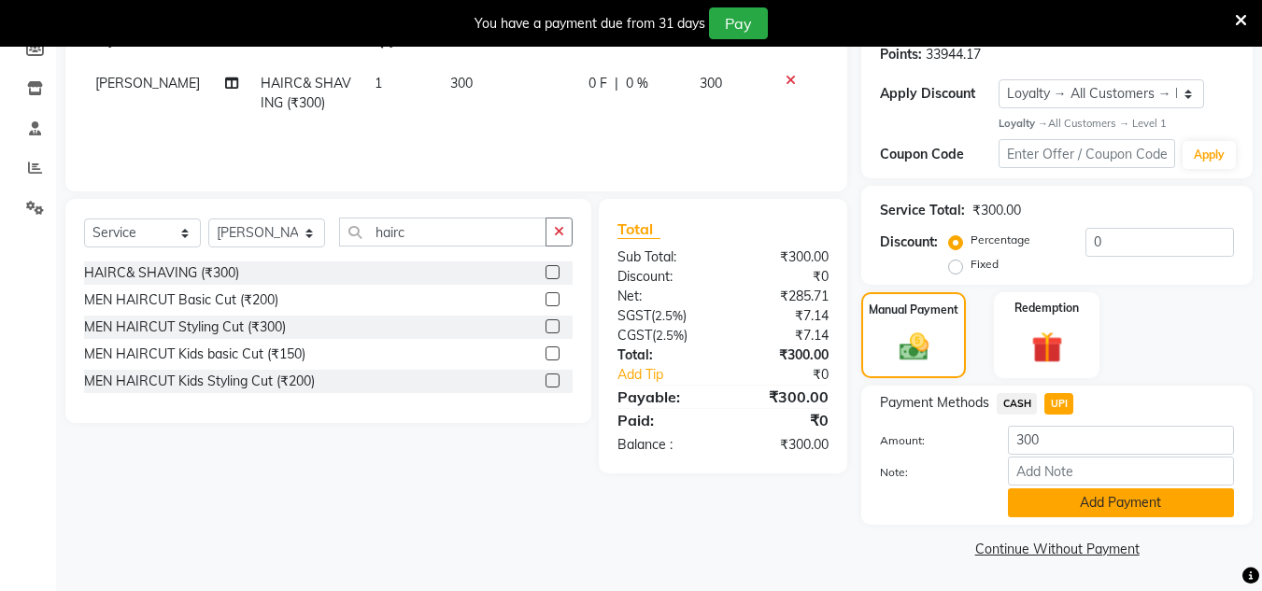
click at [1067, 515] on button "Add Payment" at bounding box center [1121, 503] width 226 height 29
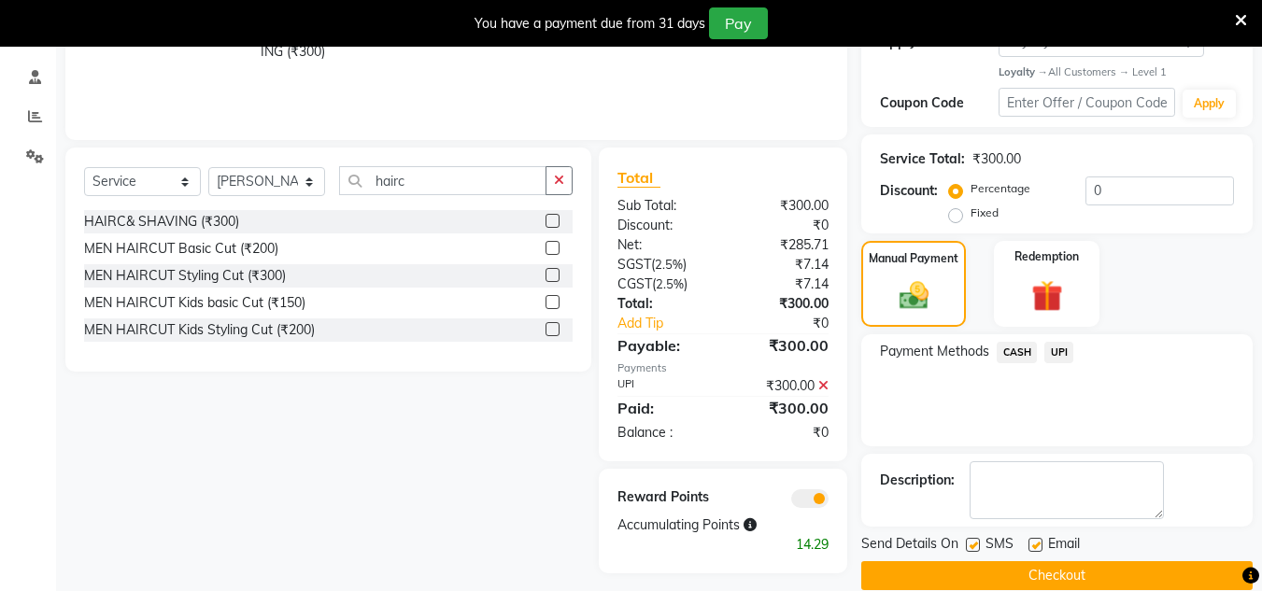
scroll to position [371, 0]
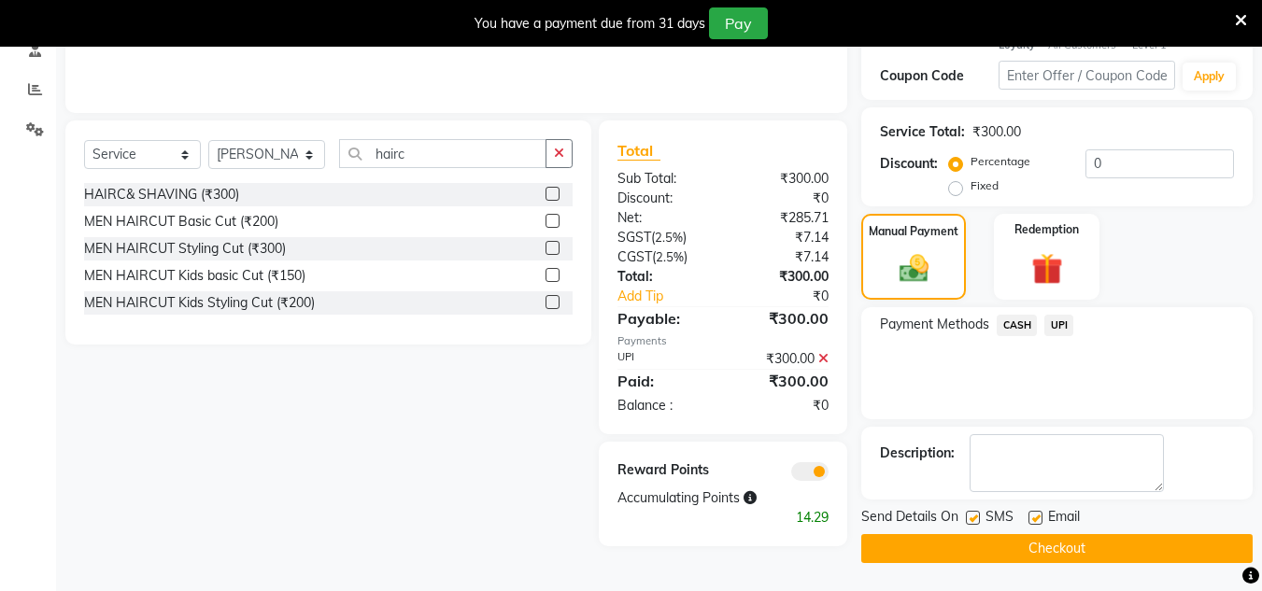
click at [1072, 546] on button "Checkout" at bounding box center [1056, 548] width 391 height 29
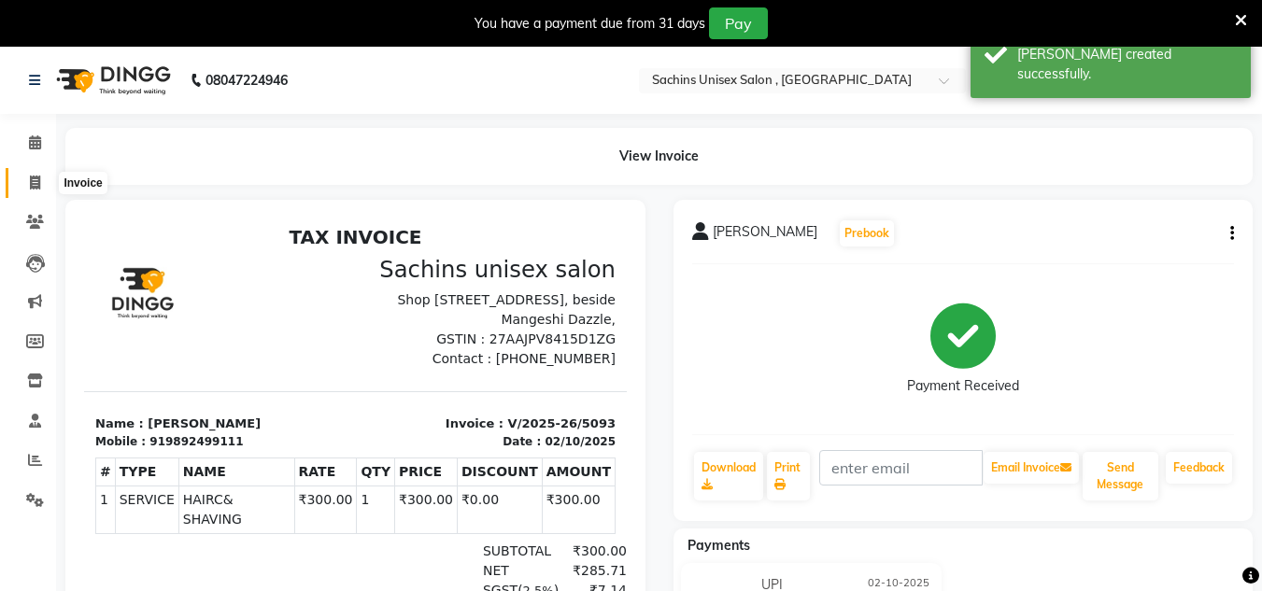
click at [35, 187] on icon at bounding box center [35, 183] width 10 height 14
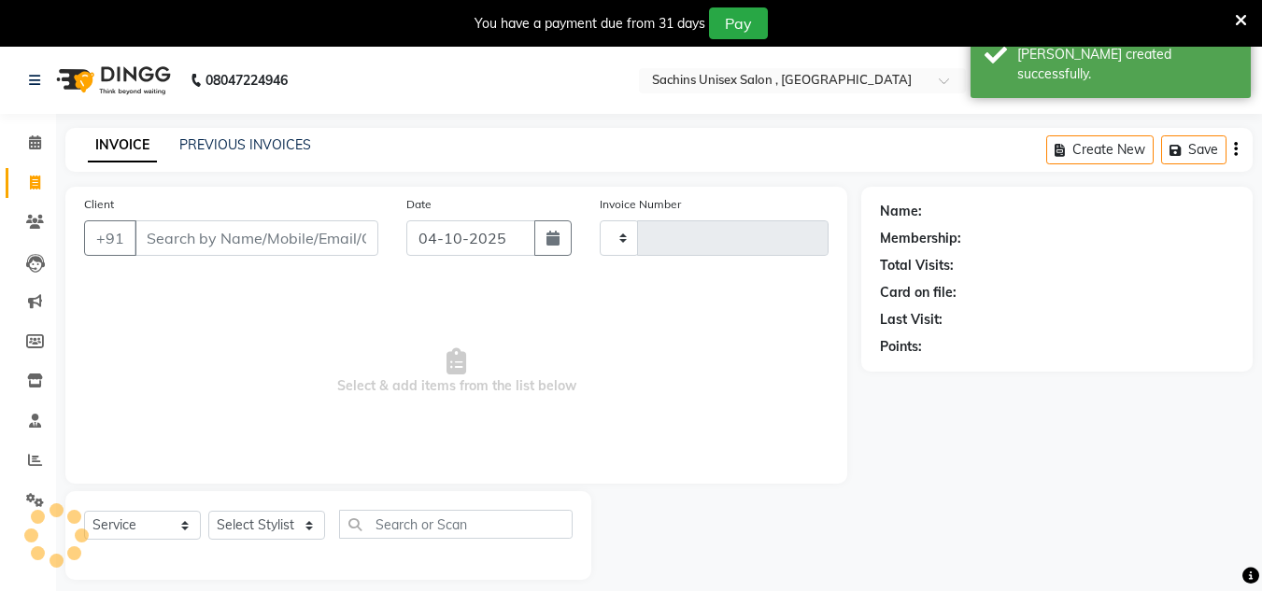
scroll to position [47, 0]
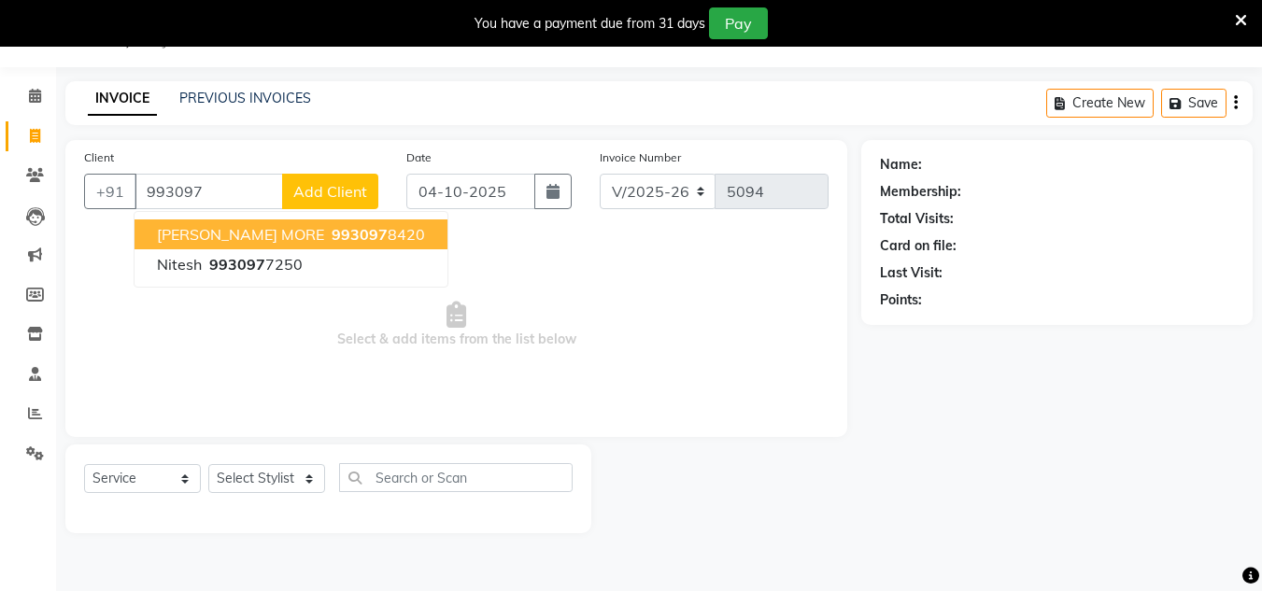
drag, startPoint x: 229, startPoint y: 235, endPoint x: 238, endPoint y: 240, distance: 10.4
click at [231, 235] on span "[PERSON_NAME] MORE" at bounding box center [240, 234] width 167 height 19
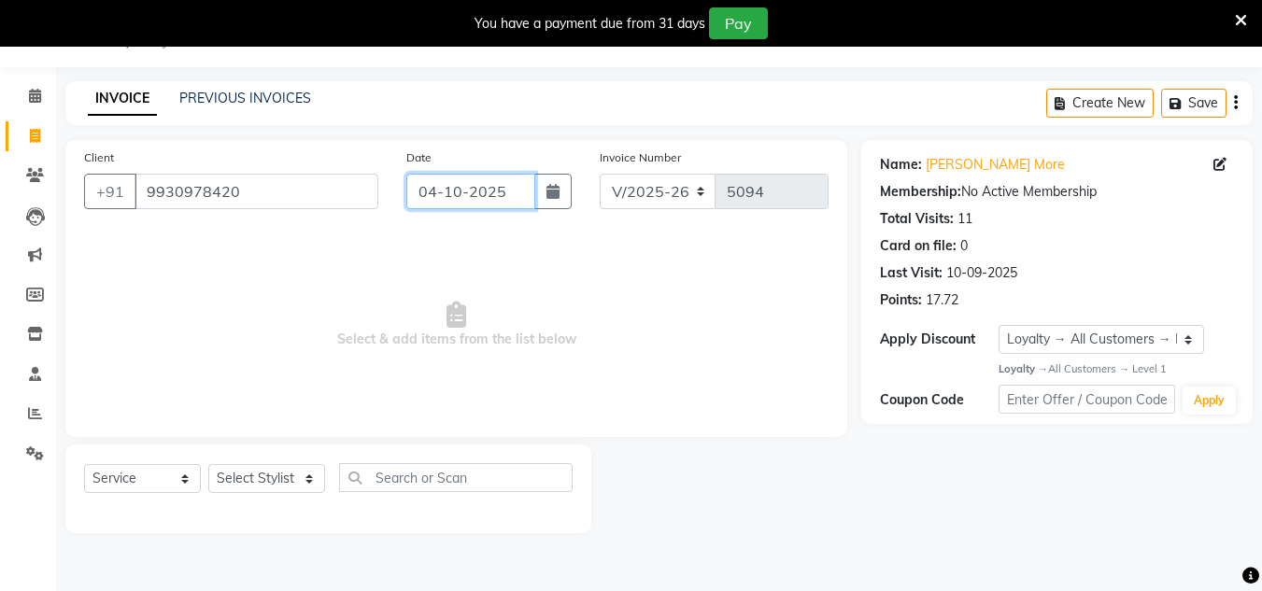
click at [511, 179] on input "04-10-2025" at bounding box center [470, 191] width 129 height 35
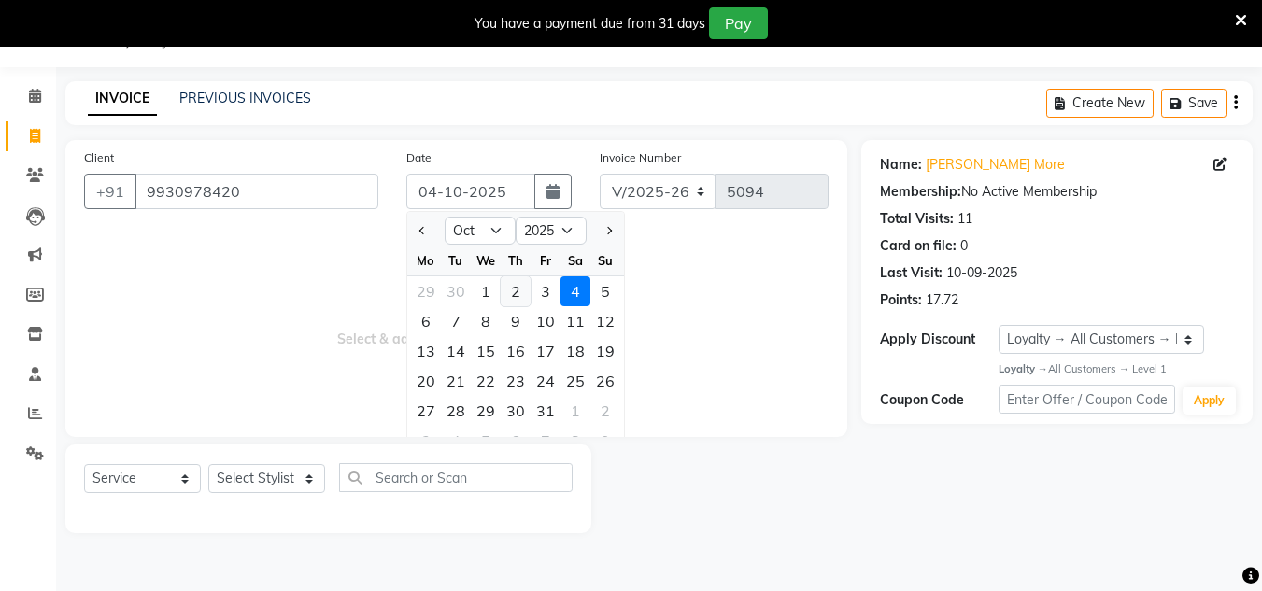
click at [528, 293] on div "2" at bounding box center [516, 291] width 30 height 30
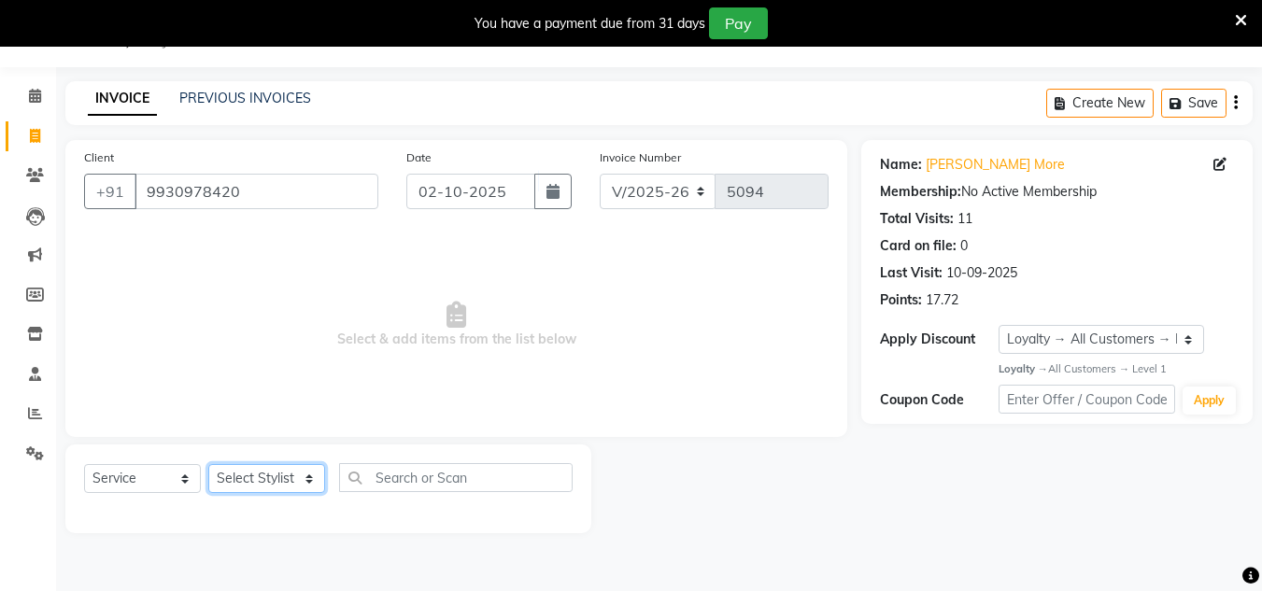
click at [289, 483] on select "Select Stylist [PERSON_NAME] new [PERSON_NAME] [PERSON_NAME] [PERSON_NAME] Owne…" at bounding box center [266, 478] width 117 height 29
click at [208, 464] on select "Select Stylist [PERSON_NAME] new [PERSON_NAME] [PERSON_NAME] [PERSON_NAME] Owne…" at bounding box center [266, 478] width 117 height 29
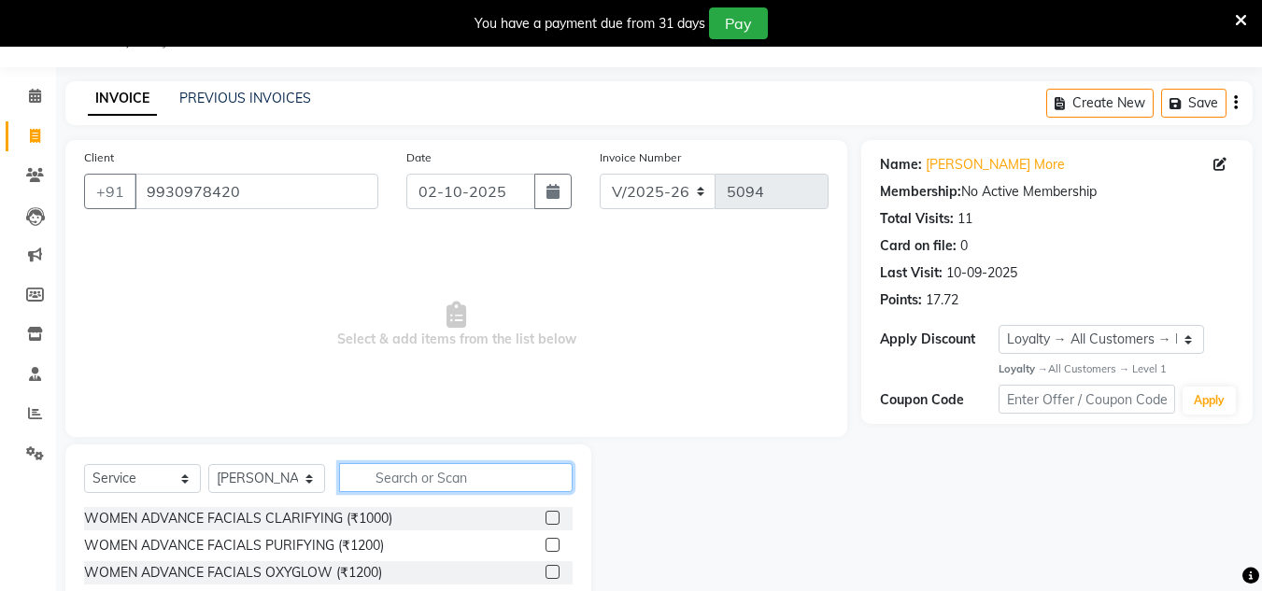
click at [379, 479] on input "text" at bounding box center [456, 477] width 234 height 29
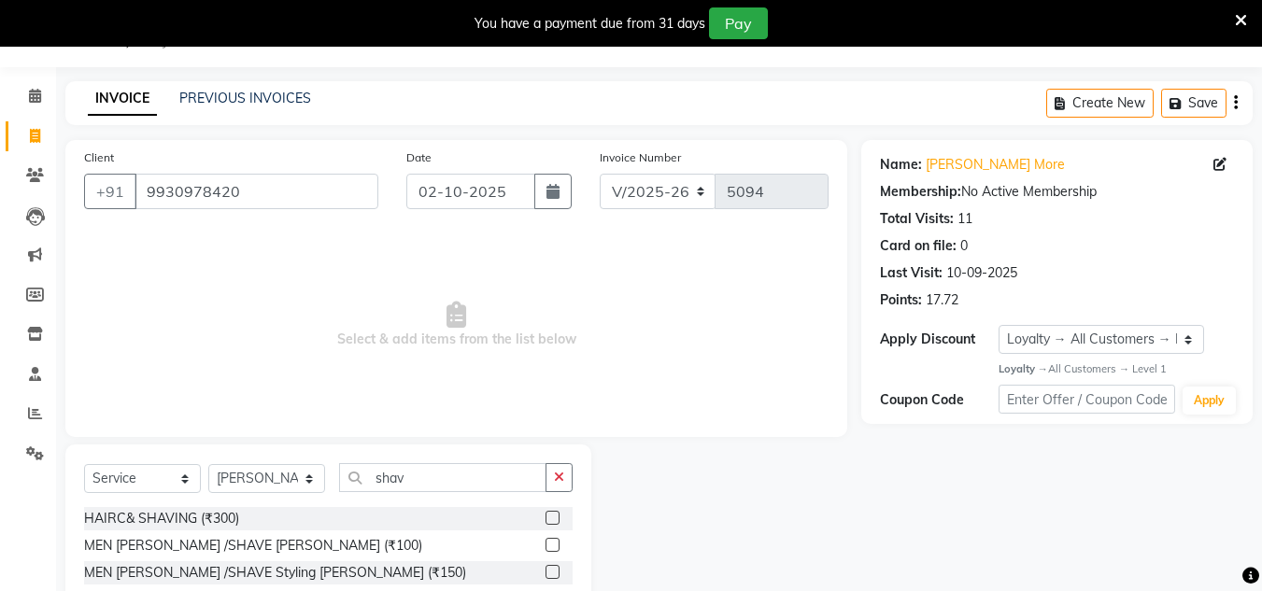
click at [550, 549] on label at bounding box center [553, 545] width 14 height 14
click at [550, 549] on input "checkbox" at bounding box center [552, 546] width 12 height 12
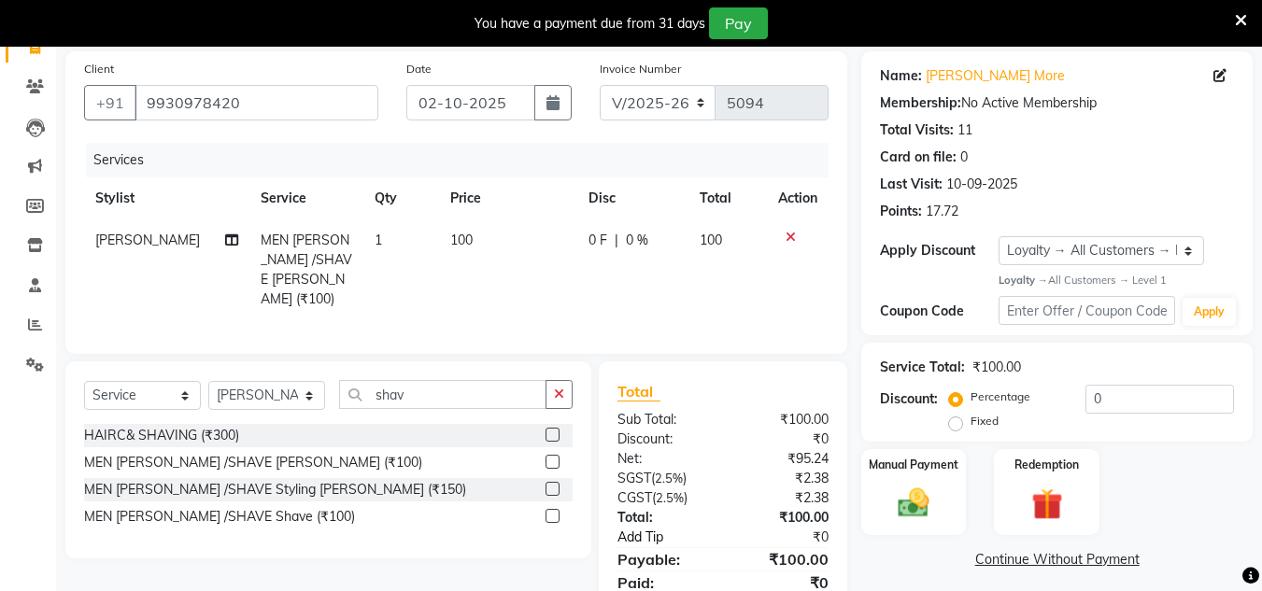
scroll to position [203, 0]
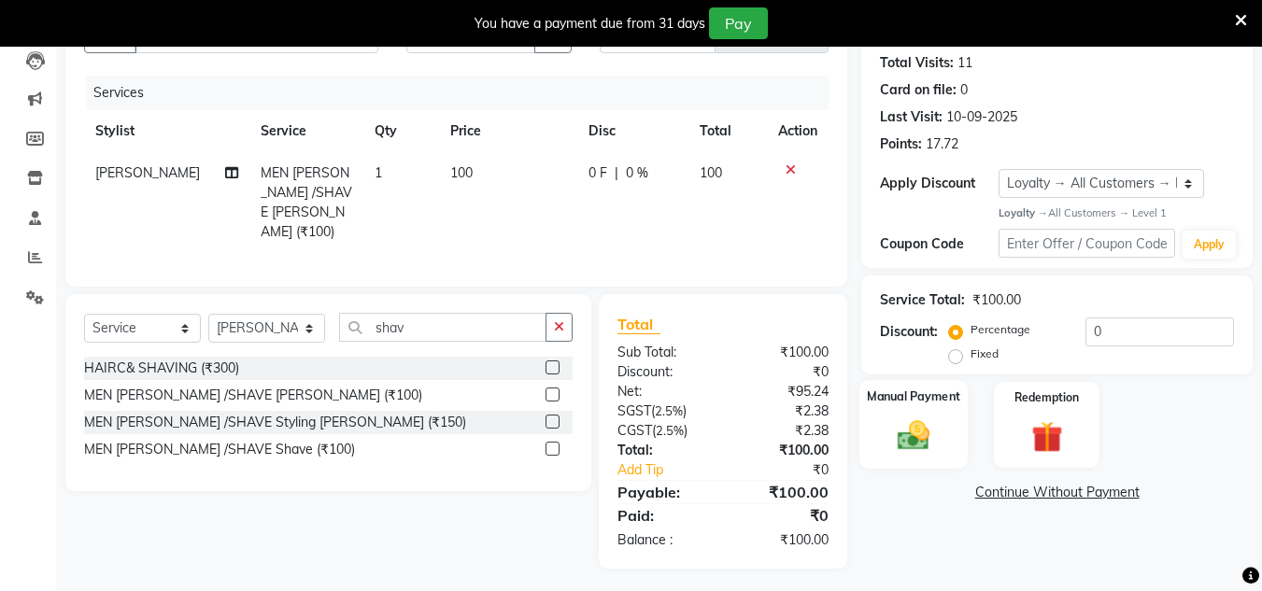
click at [910, 443] on img at bounding box center [913, 436] width 52 height 37
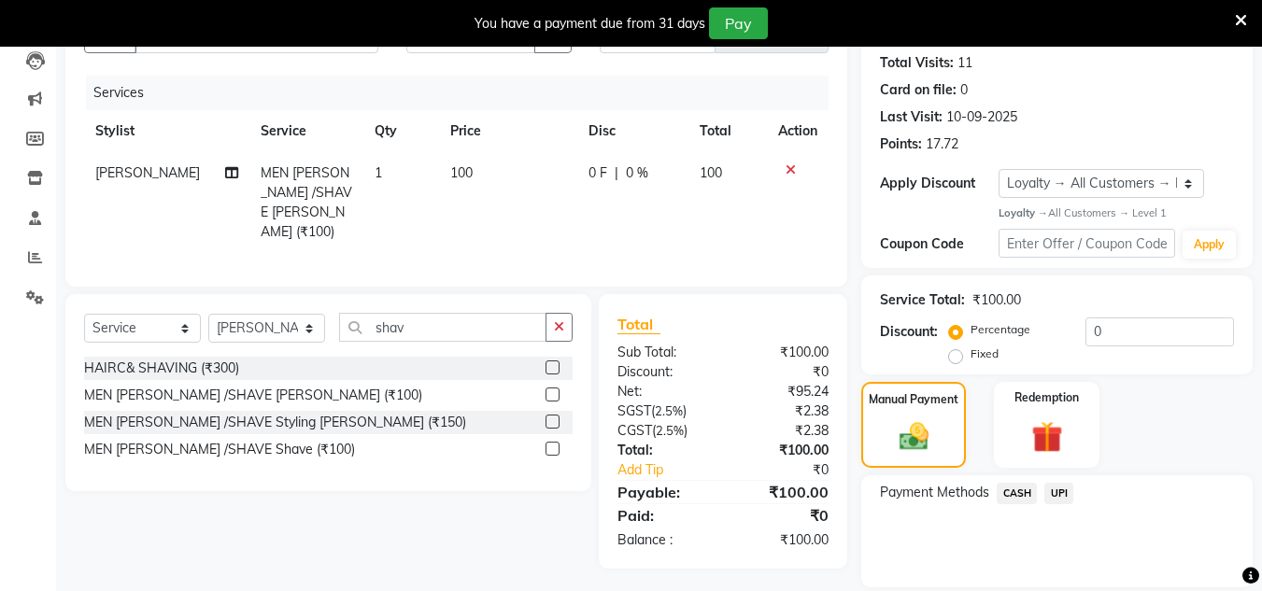
click at [1013, 488] on span "CASH" at bounding box center [1017, 493] width 40 height 21
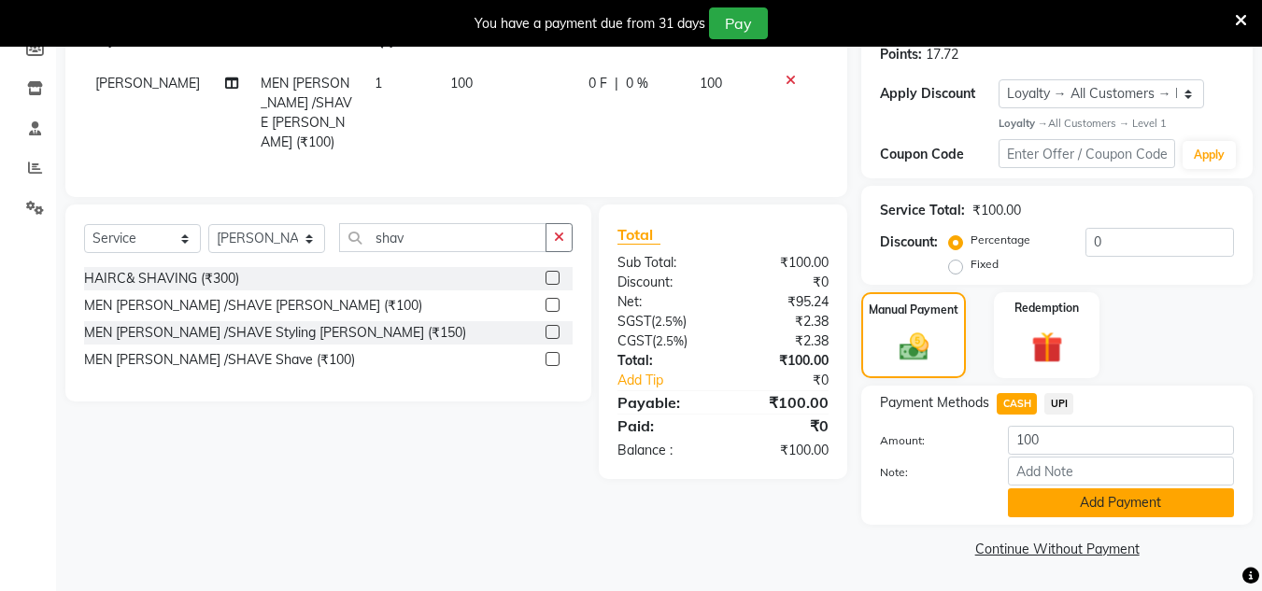
click at [1042, 493] on button "Add Payment" at bounding box center [1121, 503] width 226 height 29
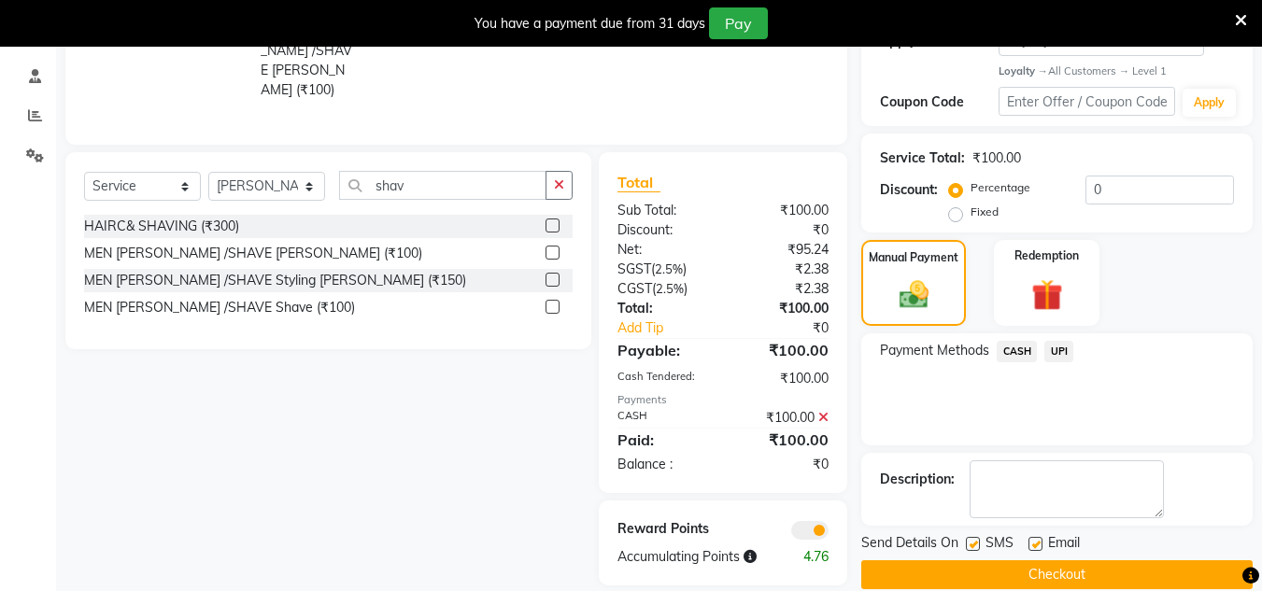
scroll to position [371, 0]
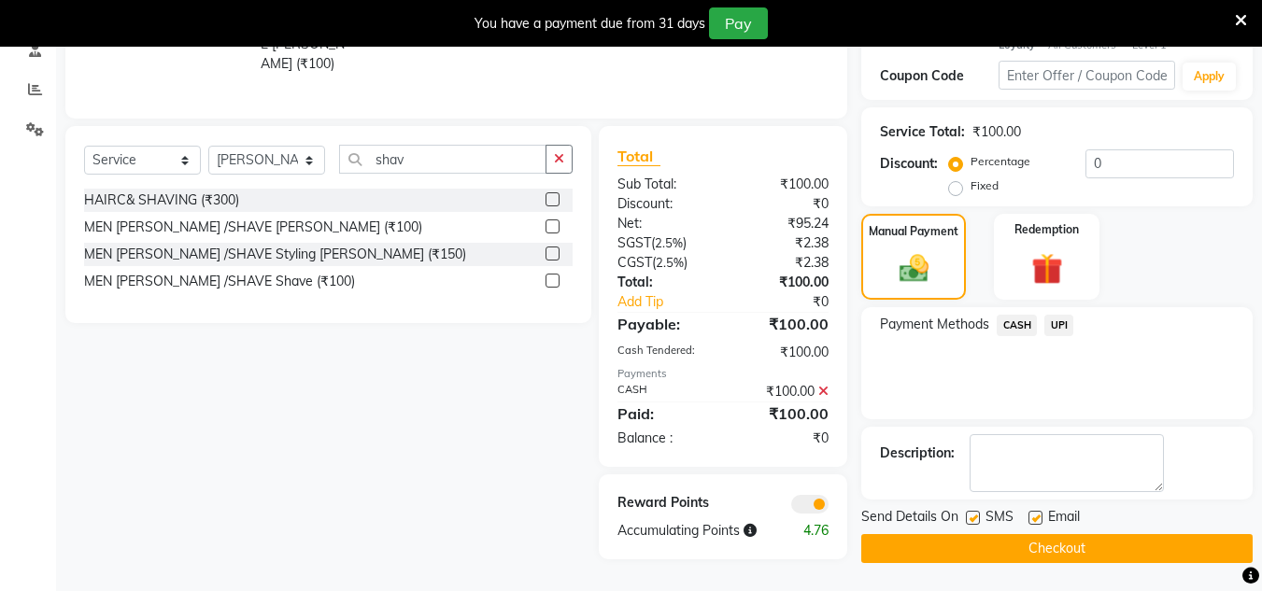
click at [1034, 544] on button "Checkout" at bounding box center [1056, 548] width 391 height 29
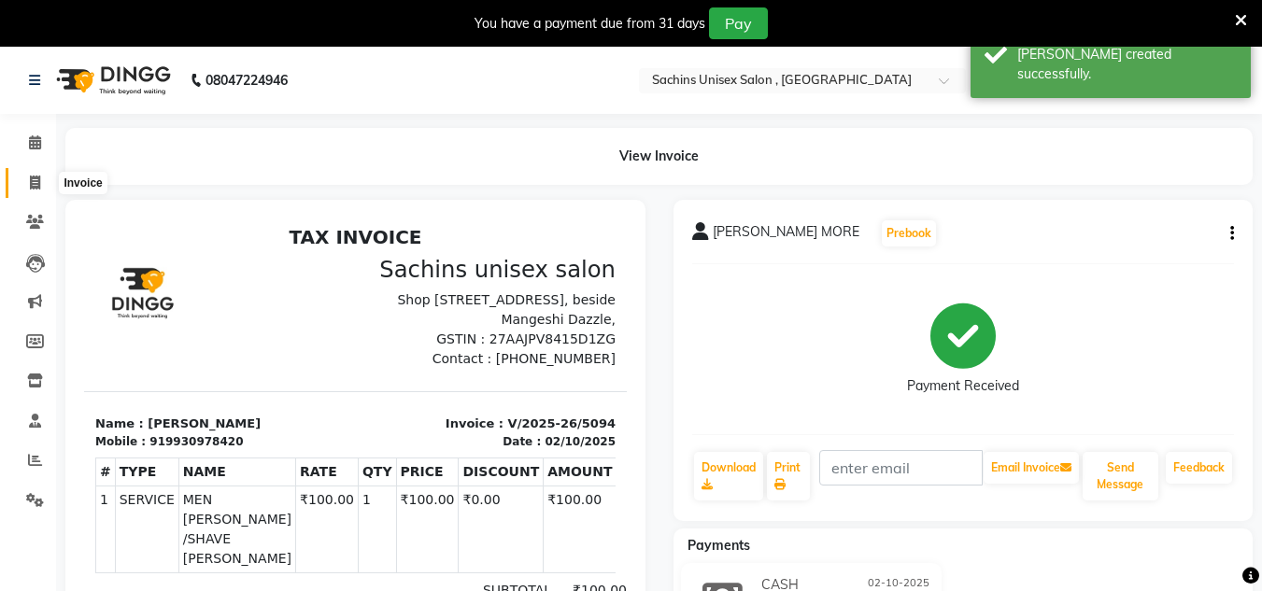
click at [41, 186] on span at bounding box center [35, 183] width 33 height 21
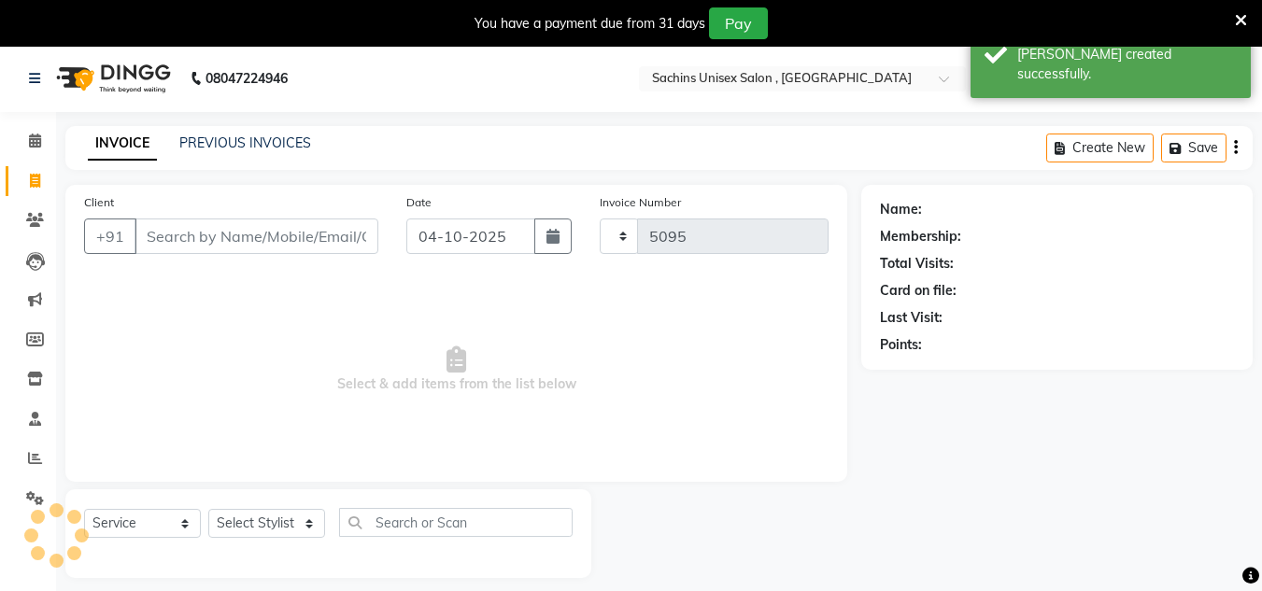
scroll to position [47, 0]
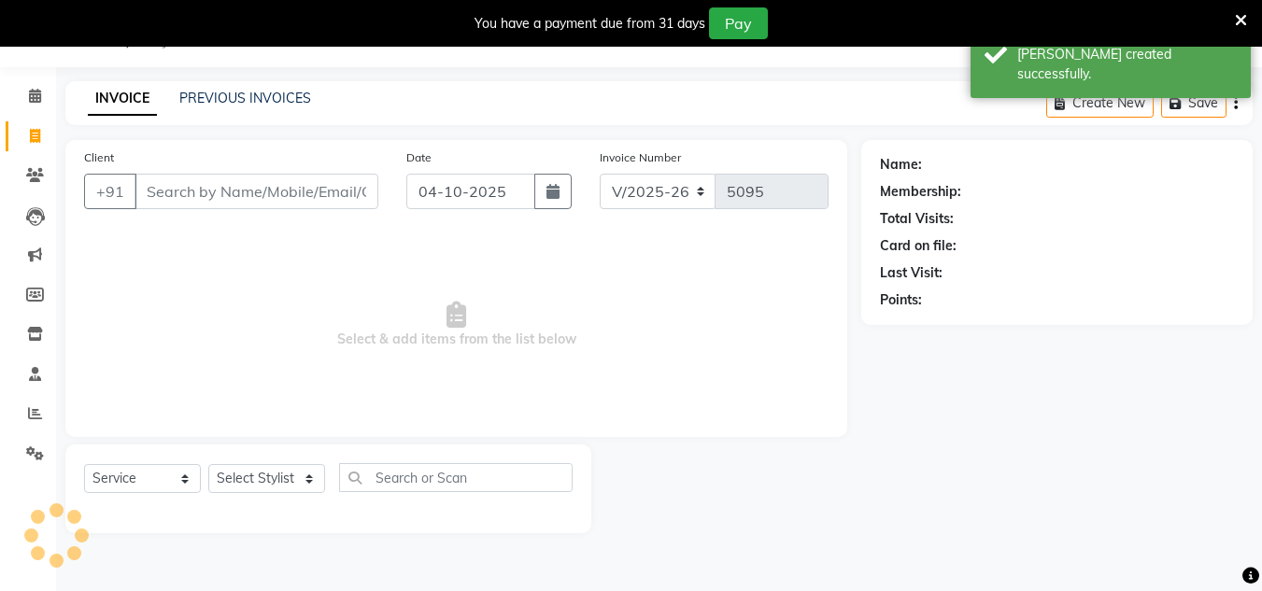
click at [159, 195] on input "Client" at bounding box center [257, 191] width 244 height 35
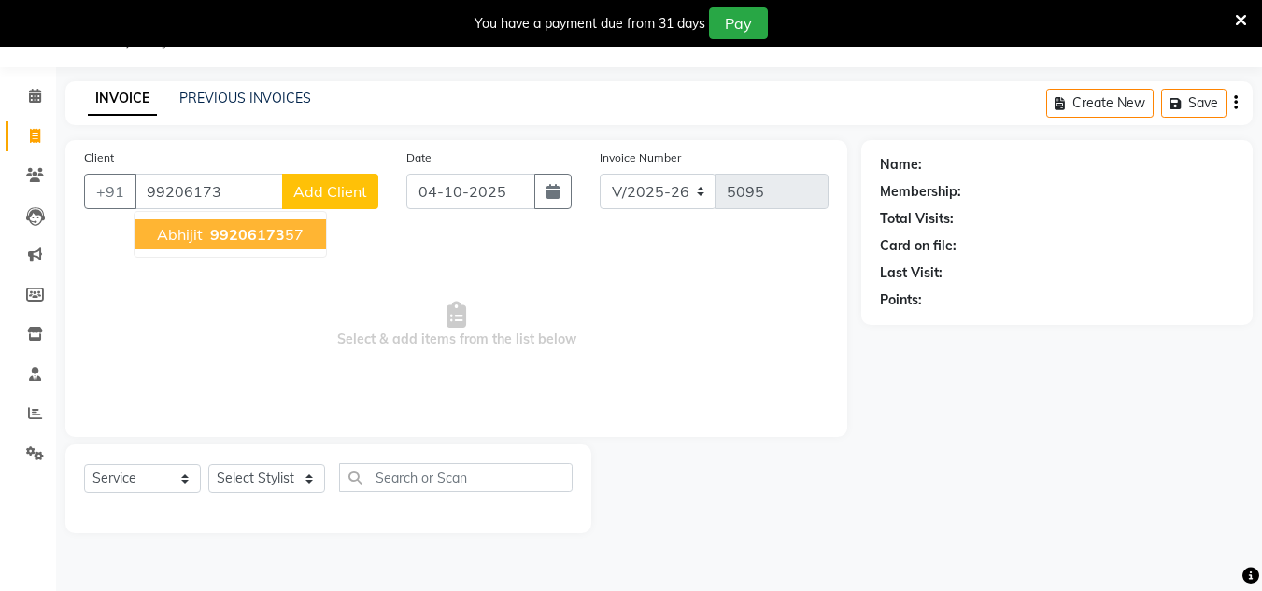
click at [259, 235] on span "99206173" at bounding box center [247, 234] width 75 height 19
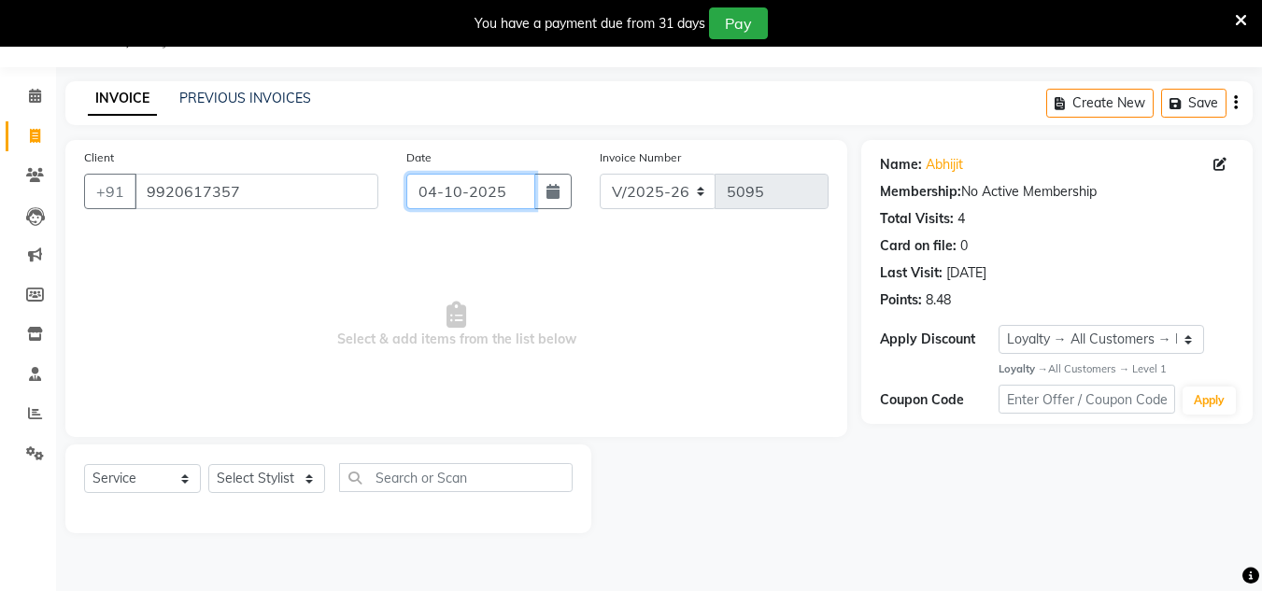
click at [530, 193] on input "04-10-2025" at bounding box center [470, 191] width 129 height 35
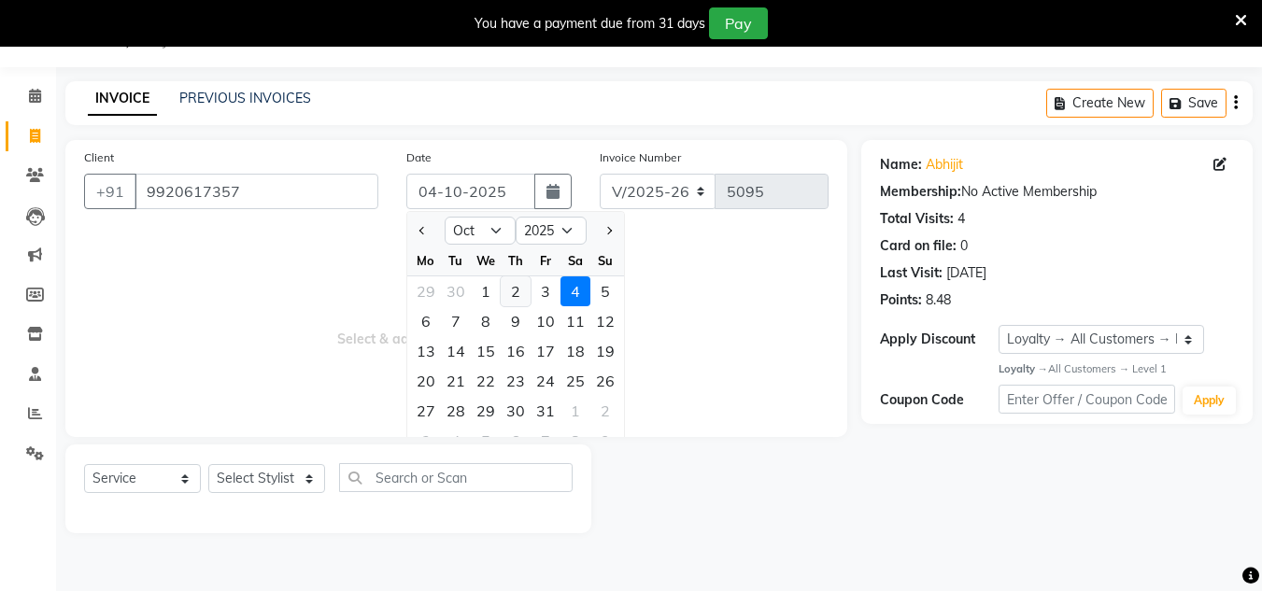
click at [507, 297] on div "2" at bounding box center [516, 291] width 30 height 30
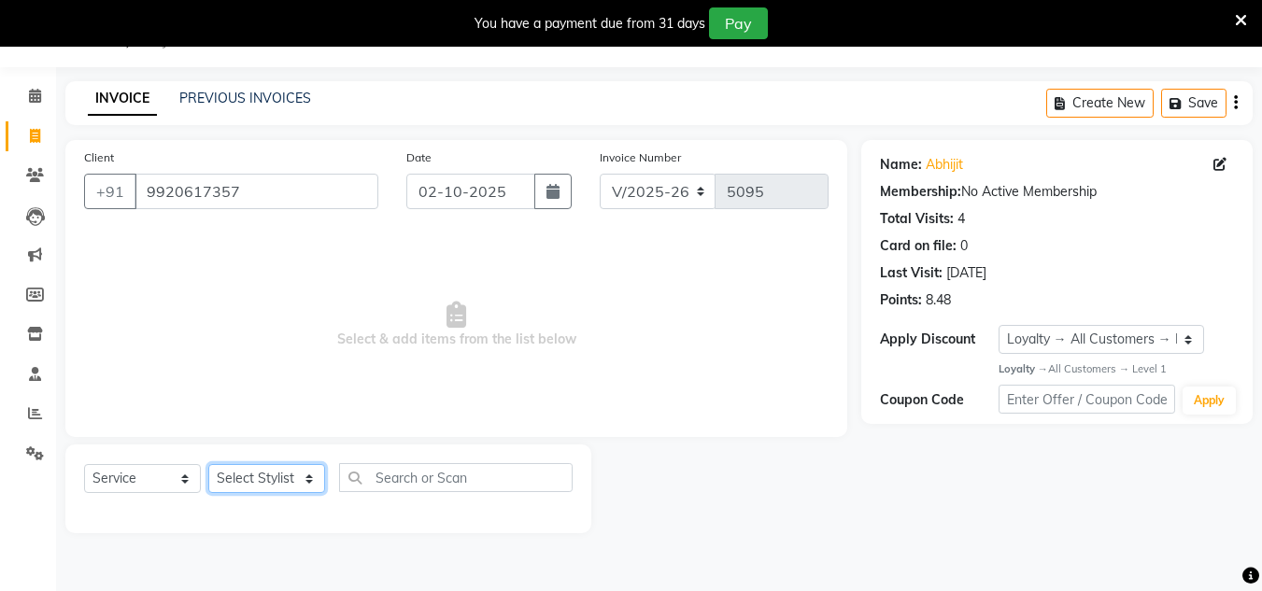
click at [290, 487] on select "Select Stylist [PERSON_NAME] new [PERSON_NAME] [PERSON_NAME] [PERSON_NAME] Owne…" at bounding box center [266, 478] width 117 height 29
click at [208, 464] on select "Select Stylist [PERSON_NAME] new [PERSON_NAME] [PERSON_NAME] [PERSON_NAME] Owne…" at bounding box center [266, 478] width 117 height 29
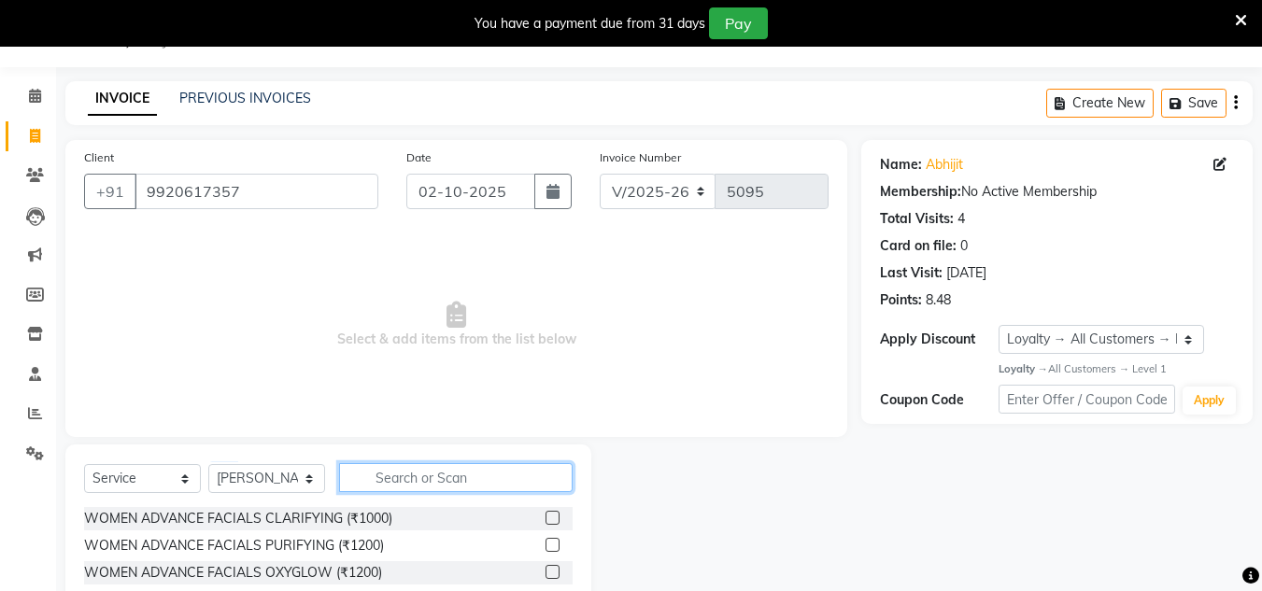
click at [395, 471] on input "text" at bounding box center [456, 477] width 234 height 29
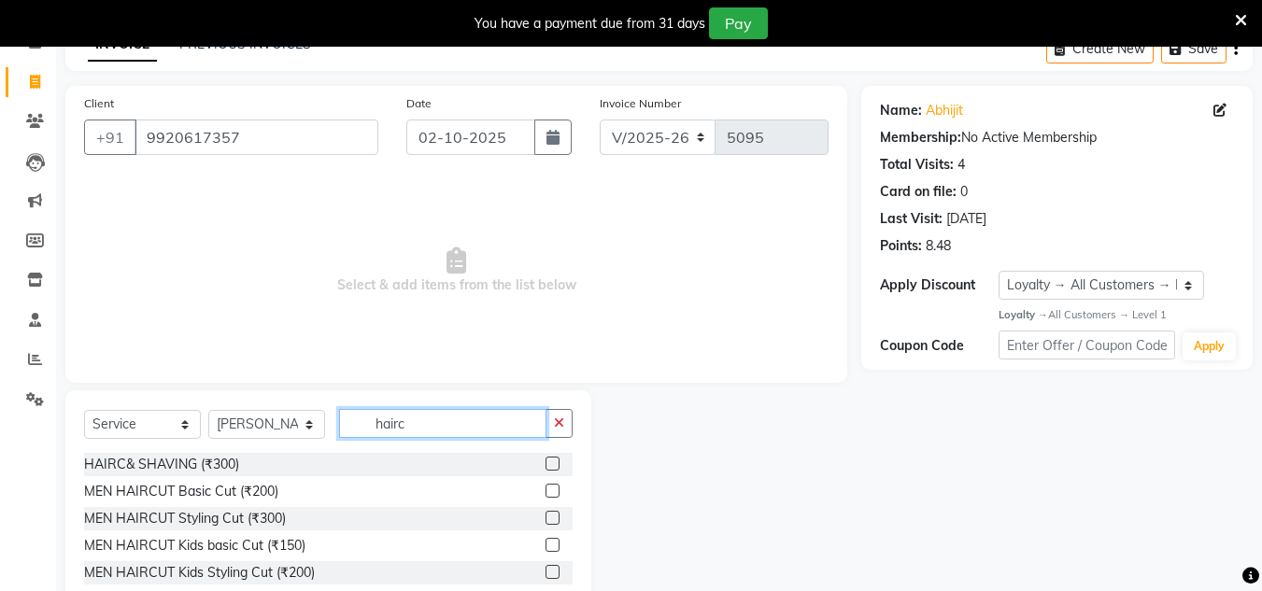
scroll to position [152, 0]
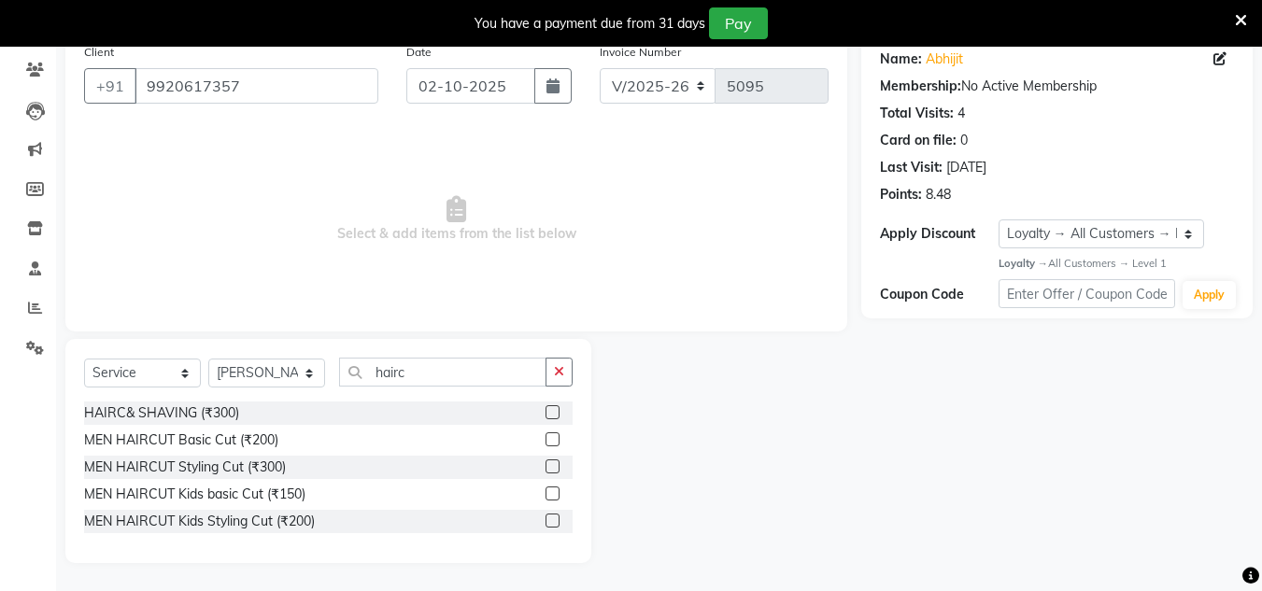
click at [545, 438] on div "MEN HAIRCUT Basic Cut (₹200)" at bounding box center [328, 440] width 489 height 23
click at [546, 440] on label at bounding box center [553, 439] width 14 height 14
click at [546, 440] on input "checkbox" at bounding box center [552, 440] width 12 height 12
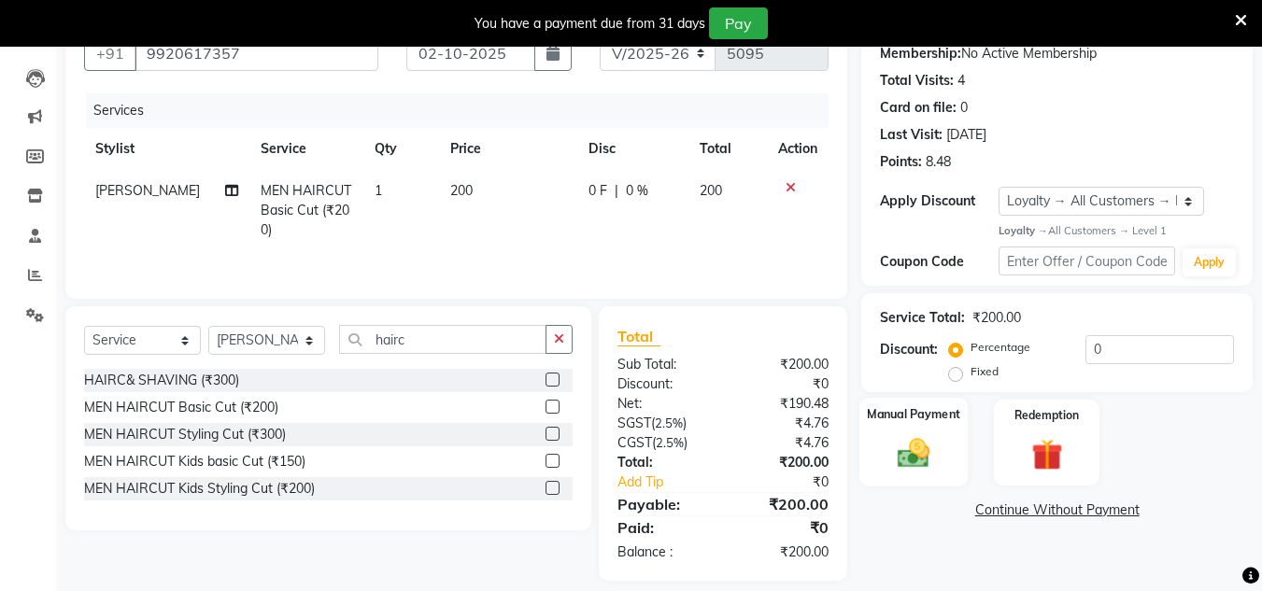
scroll to position [203, 0]
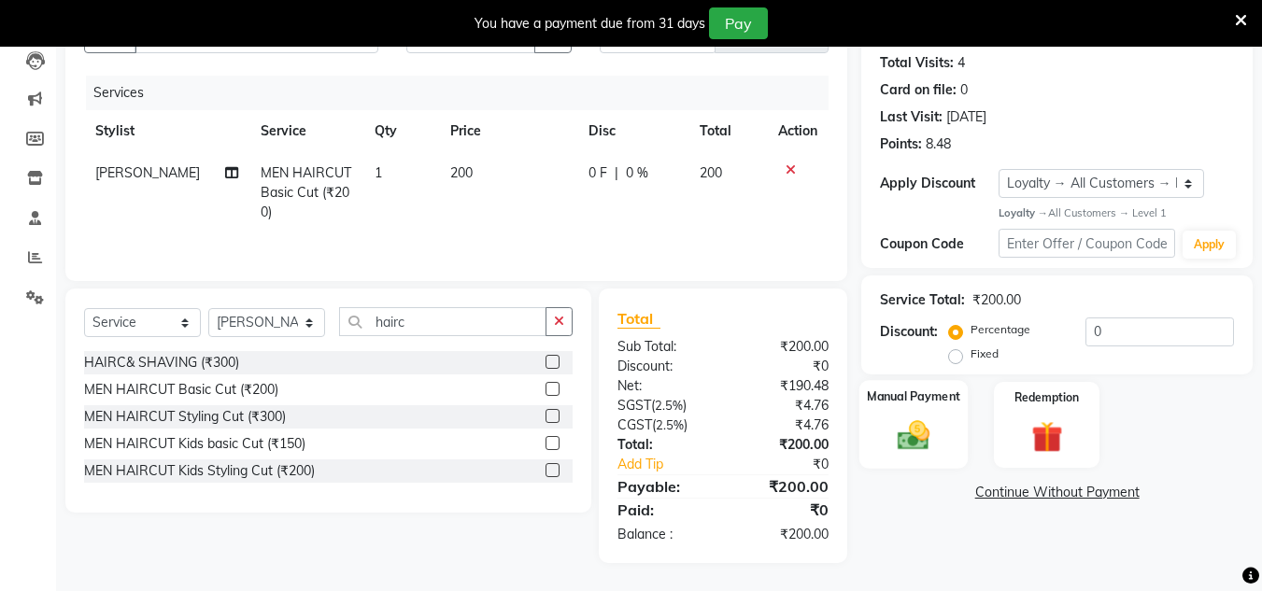
click at [910, 444] on img at bounding box center [913, 436] width 52 height 37
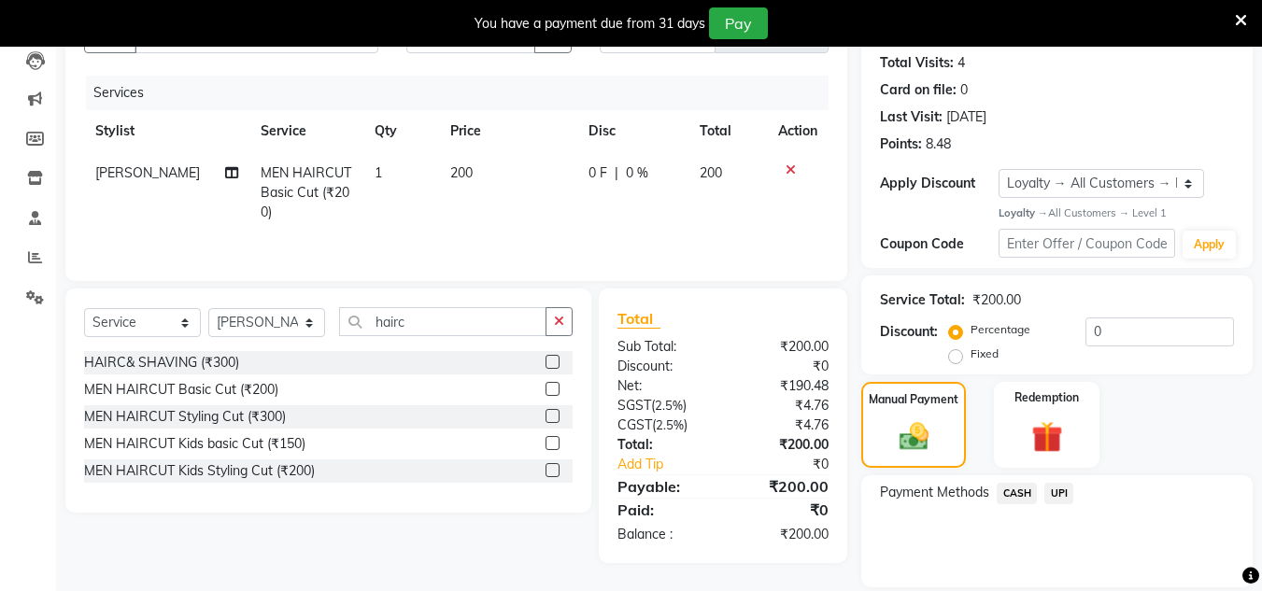
click at [1056, 492] on span "UPI" at bounding box center [1058, 493] width 29 height 21
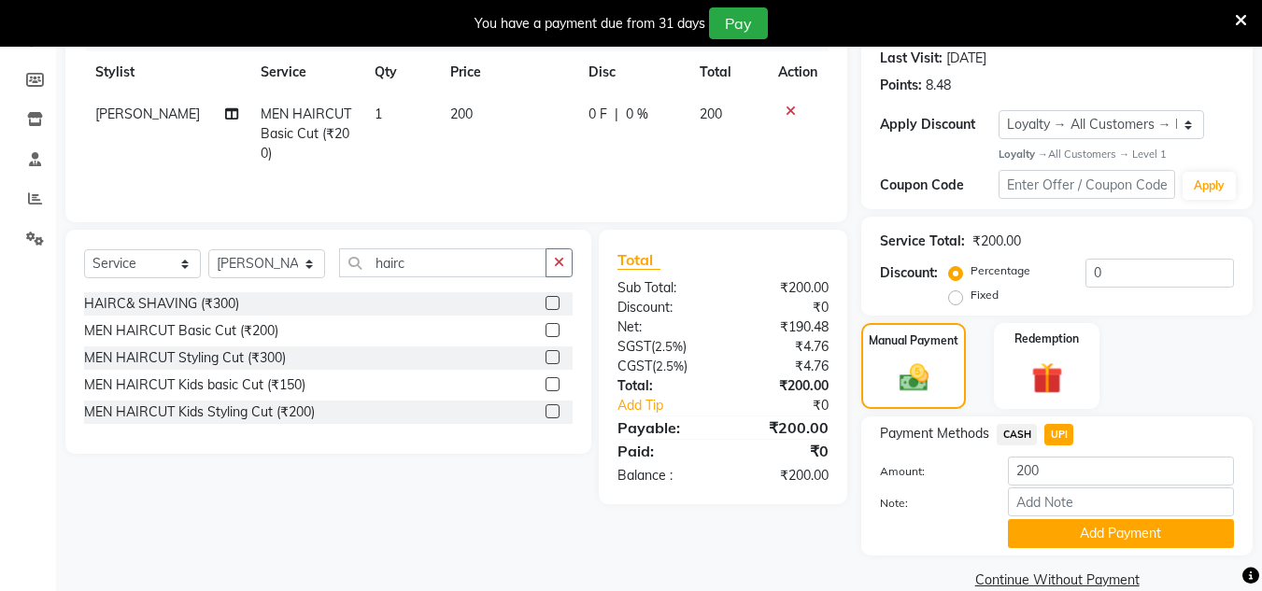
scroll to position [292, 0]
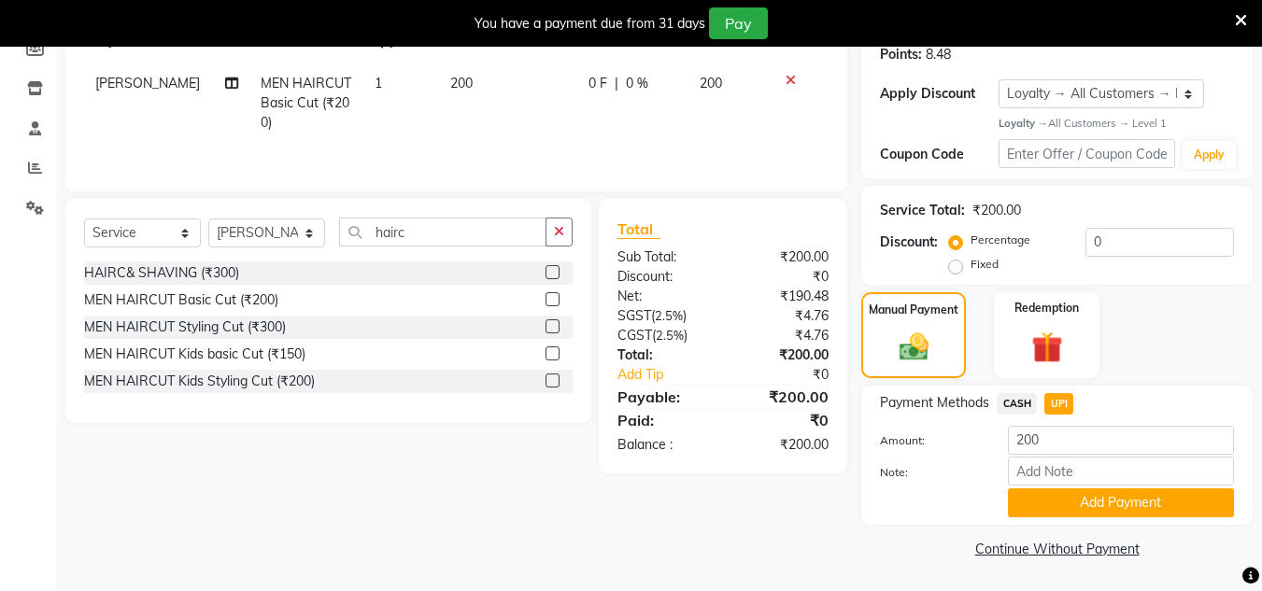
click at [1080, 519] on div "Payment Methods CASH UPI Amount: 200 Note: Add Payment" at bounding box center [1056, 455] width 391 height 139
click at [1088, 506] on button "Add Payment" at bounding box center [1121, 503] width 226 height 29
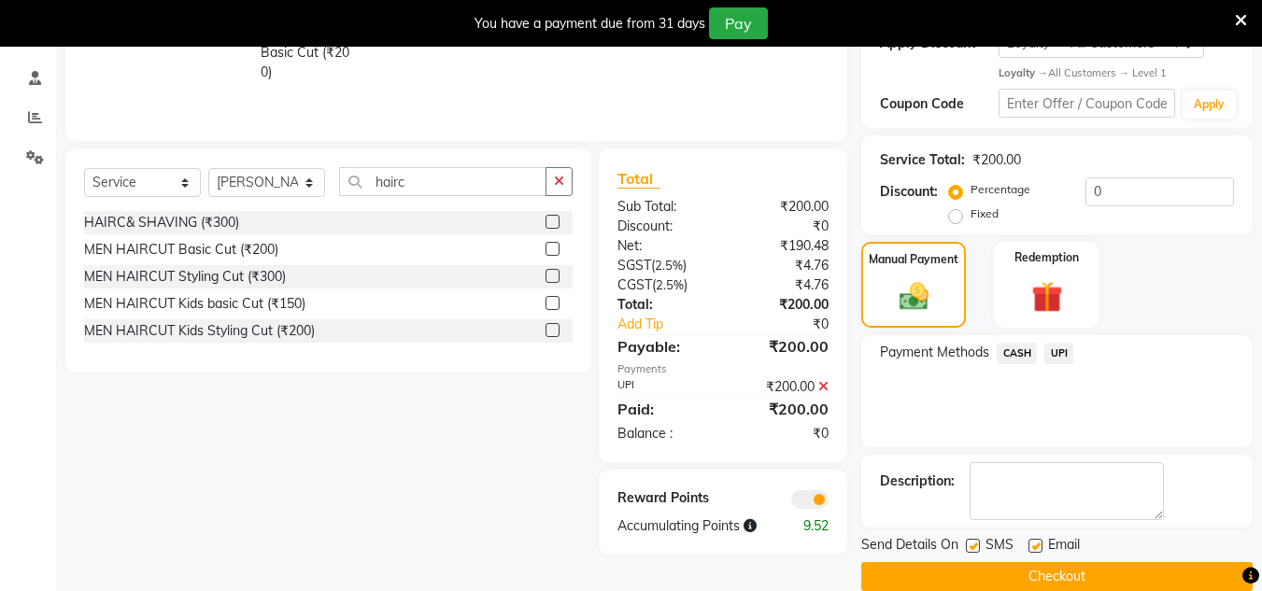
scroll to position [371, 0]
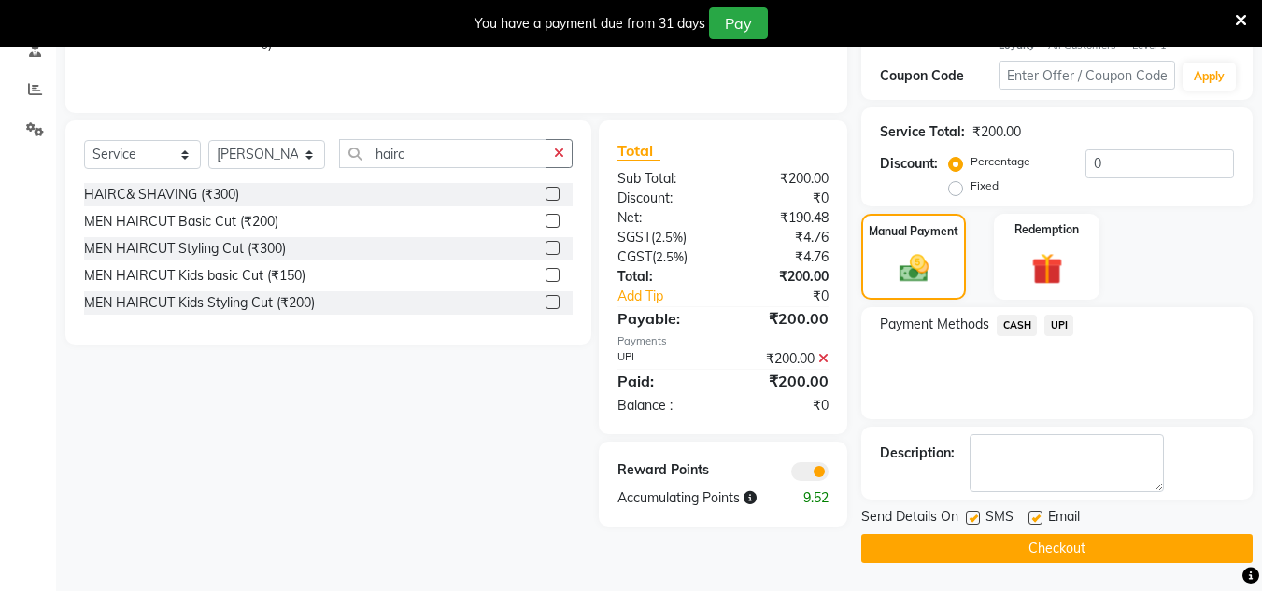
click at [1084, 536] on button "Checkout" at bounding box center [1056, 548] width 391 height 29
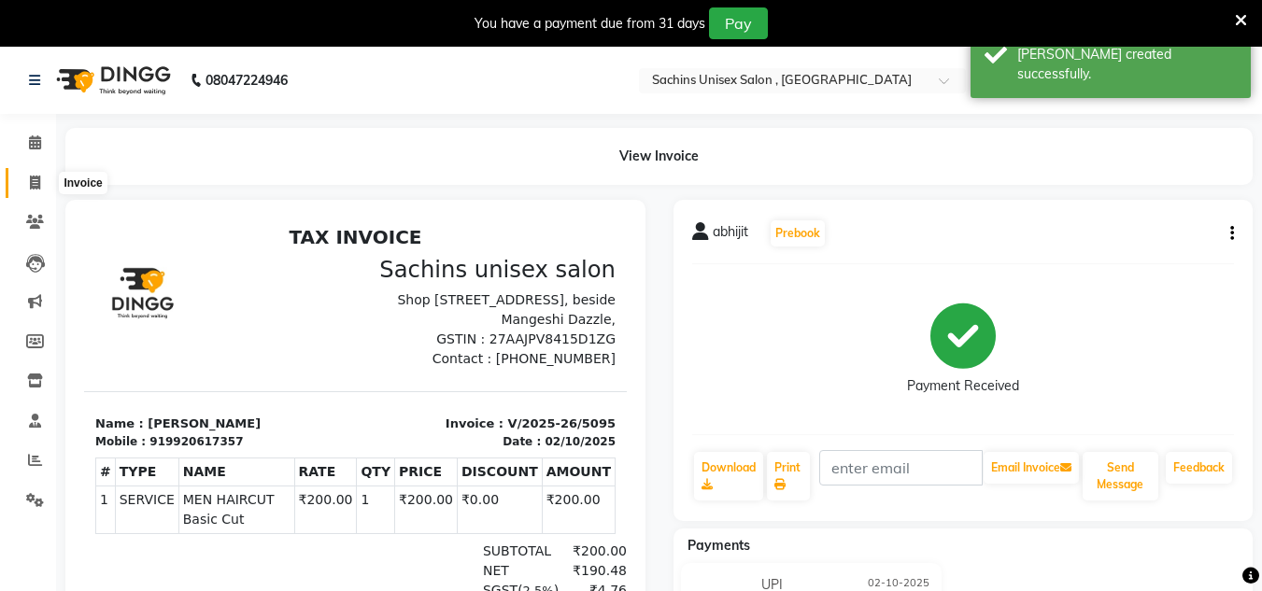
click at [33, 180] on icon at bounding box center [35, 183] width 10 height 14
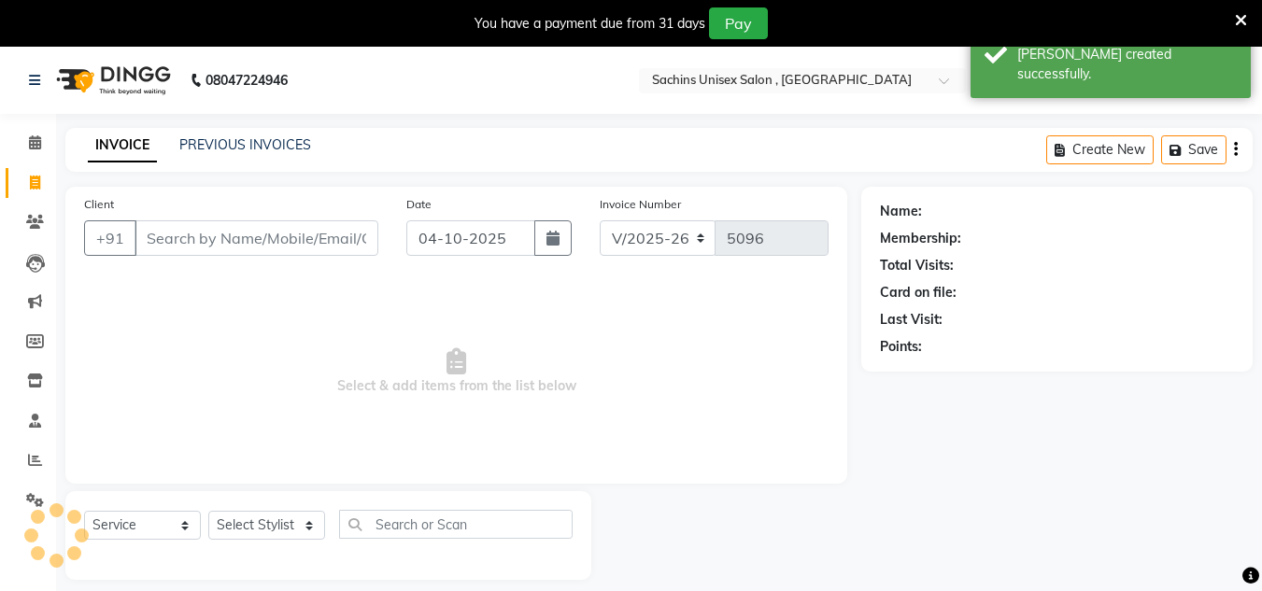
scroll to position [47, 0]
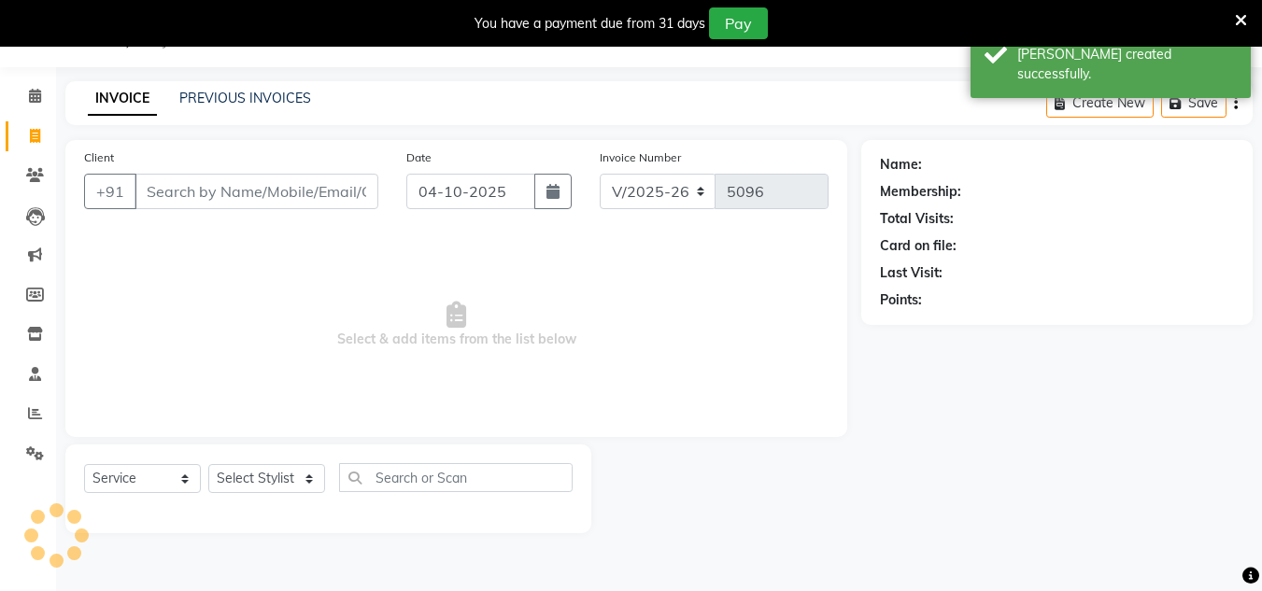
click at [216, 211] on div "Client +91" at bounding box center [231, 186] width 322 height 77
click at [229, 199] on input "Client" at bounding box center [257, 191] width 244 height 35
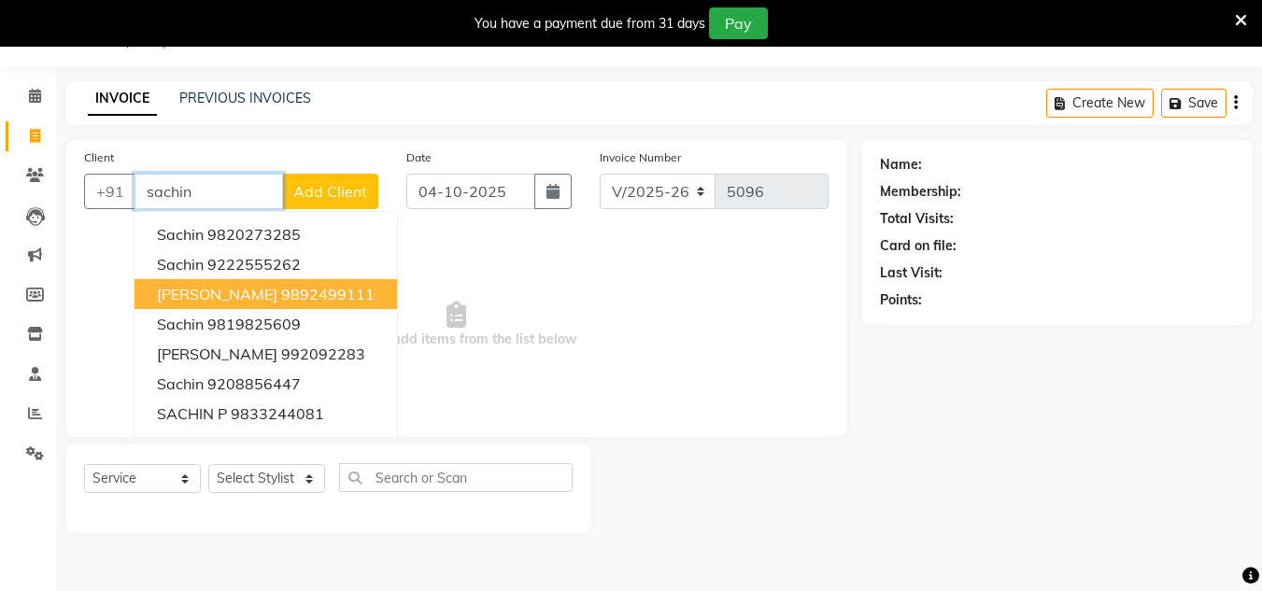
click at [283, 288] on ngb-highlight "9892499111" at bounding box center [327, 294] width 93 height 19
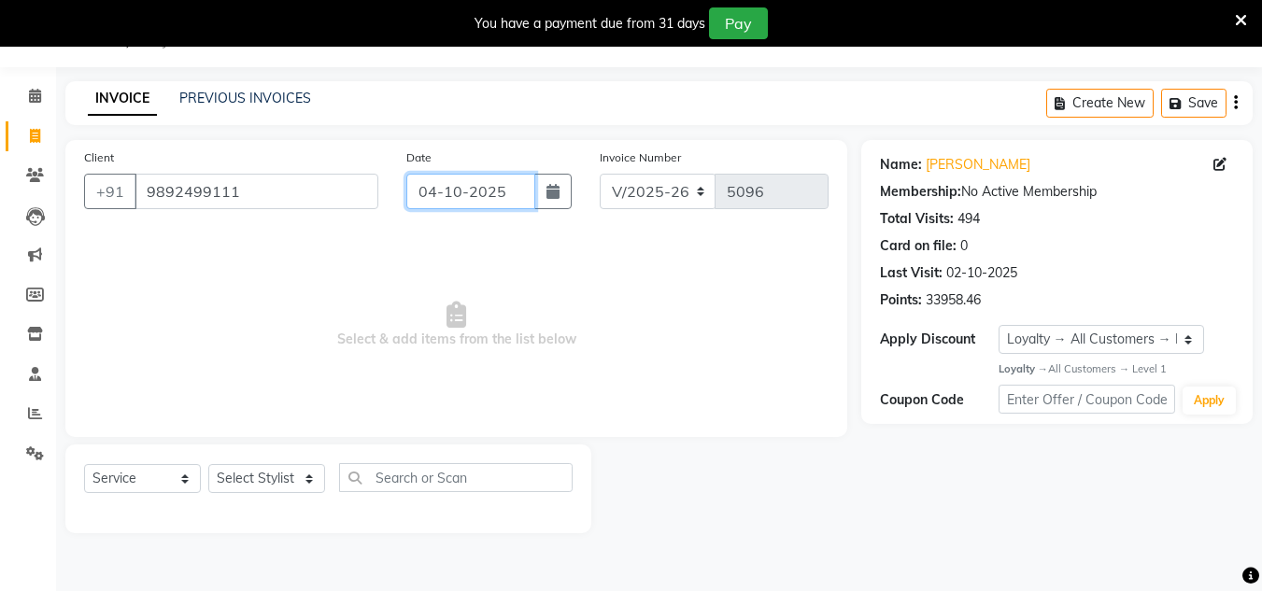
click at [519, 186] on input "04-10-2025" at bounding box center [470, 191] width 129 height 35
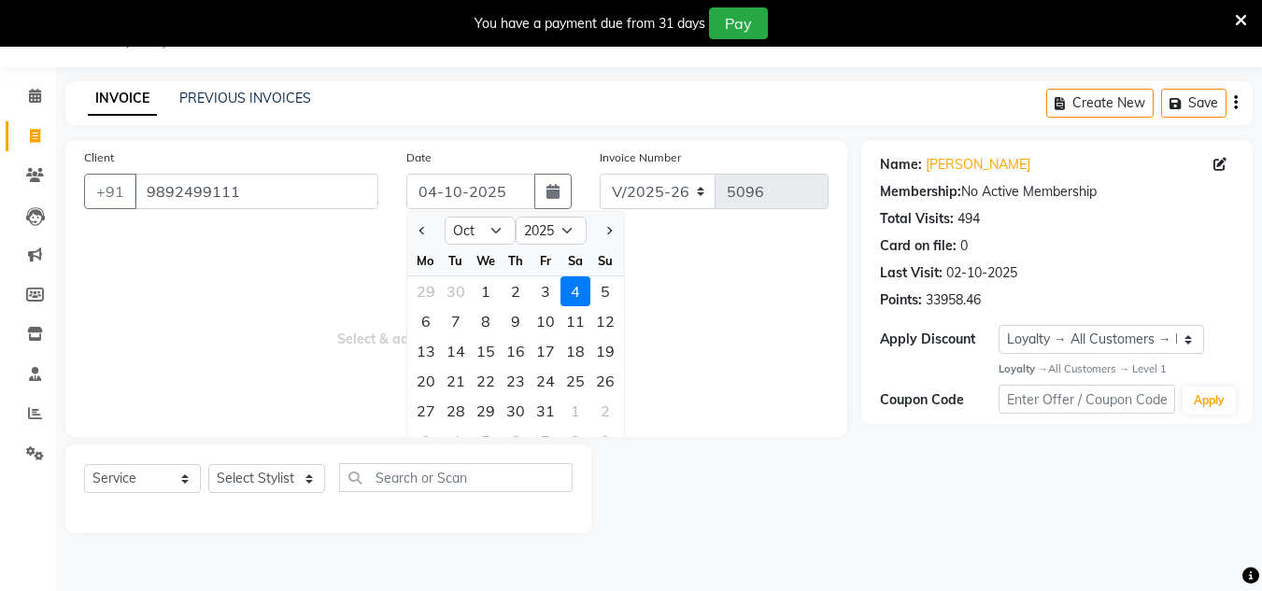
drag, startPoint x: 513, startPoint y: 295, endPoint x: 423, endPoint y: 369, distance: 116.1
click at [512, 298] on div "2" at bounding box center [516, 291] width 30 height 30
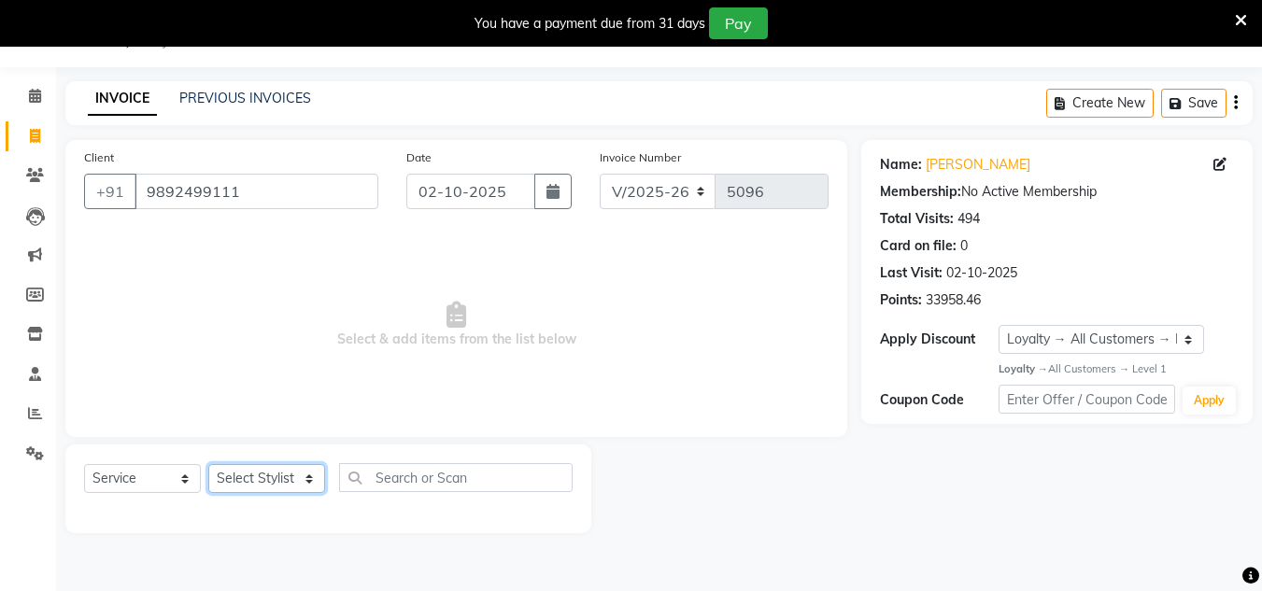
click at [318, 470] on select "Select Stylist [PERSON_NAME] new [PERSON_NAME] [PERSON_NAME] [PERSON_NAME] Owne…" at bounding box center [266, 478] width 117 height 29
click at [208, 464] on select "Select Stylist [PERSON_NAME] new [PERSON_NAME] [PERSON_NAME] [PERSON_NAME] Owne…" at bounding box center [266, 478] width 117 height 29
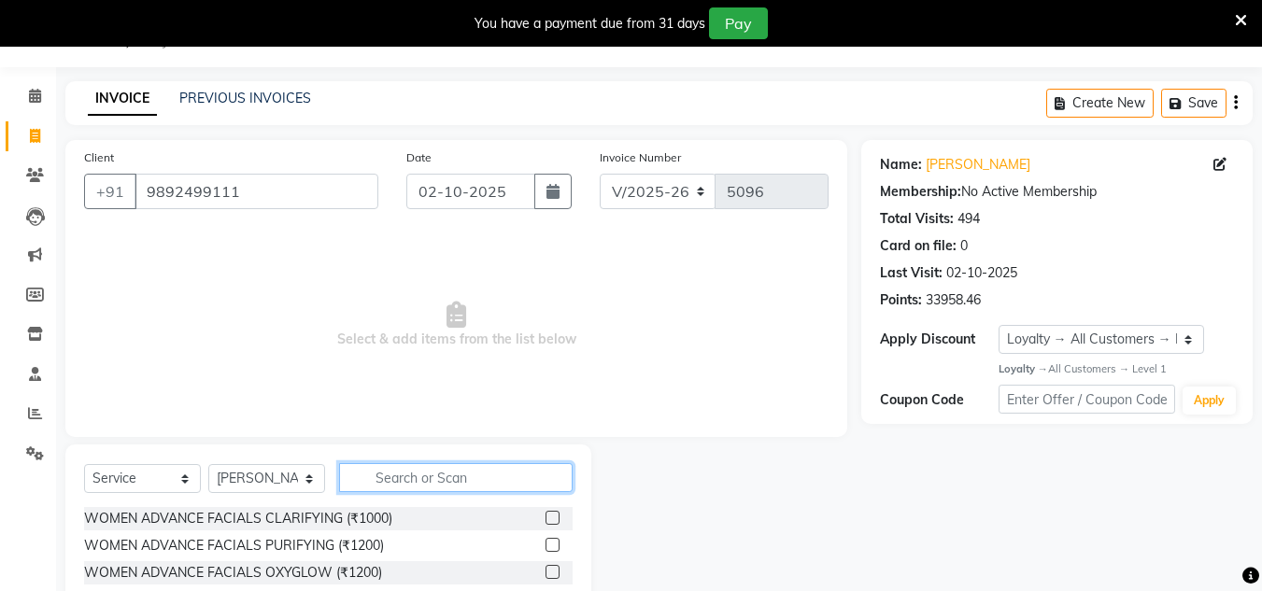
click at [393, 475] on input "text" at bounding box center [456, 477] width 234 height 29
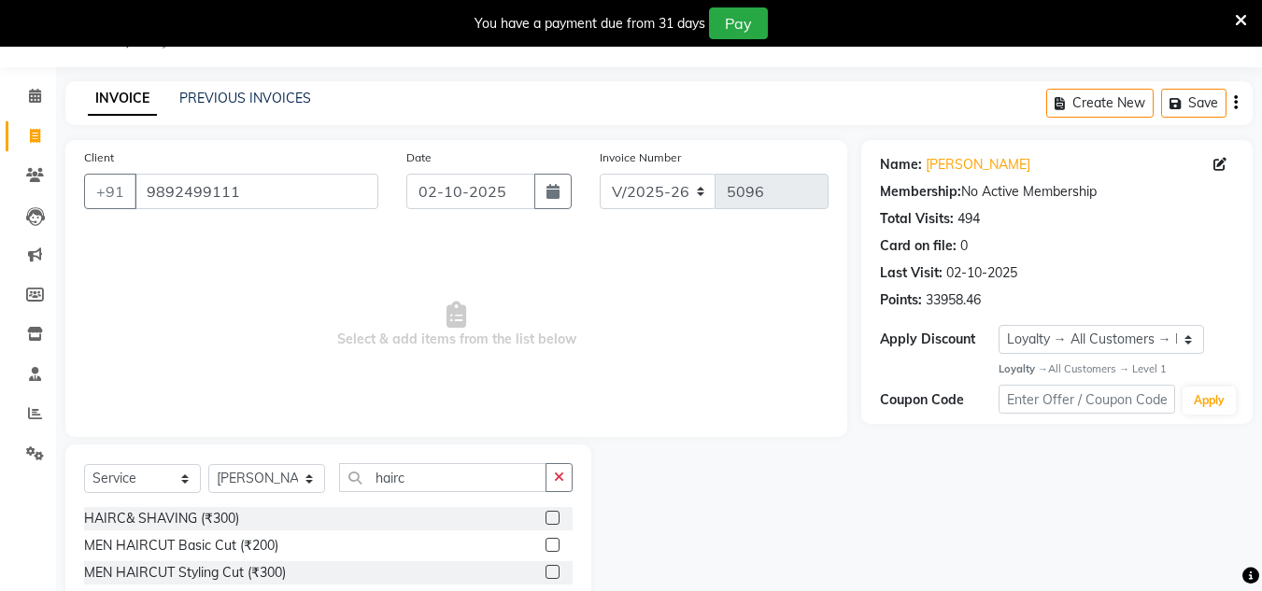
click at [554, 520] on label at bounding box center [553, 518] width 14 height 14
click at [554, 520] on input "checkbox" at bounding box center [552, 519] width 12 height 12
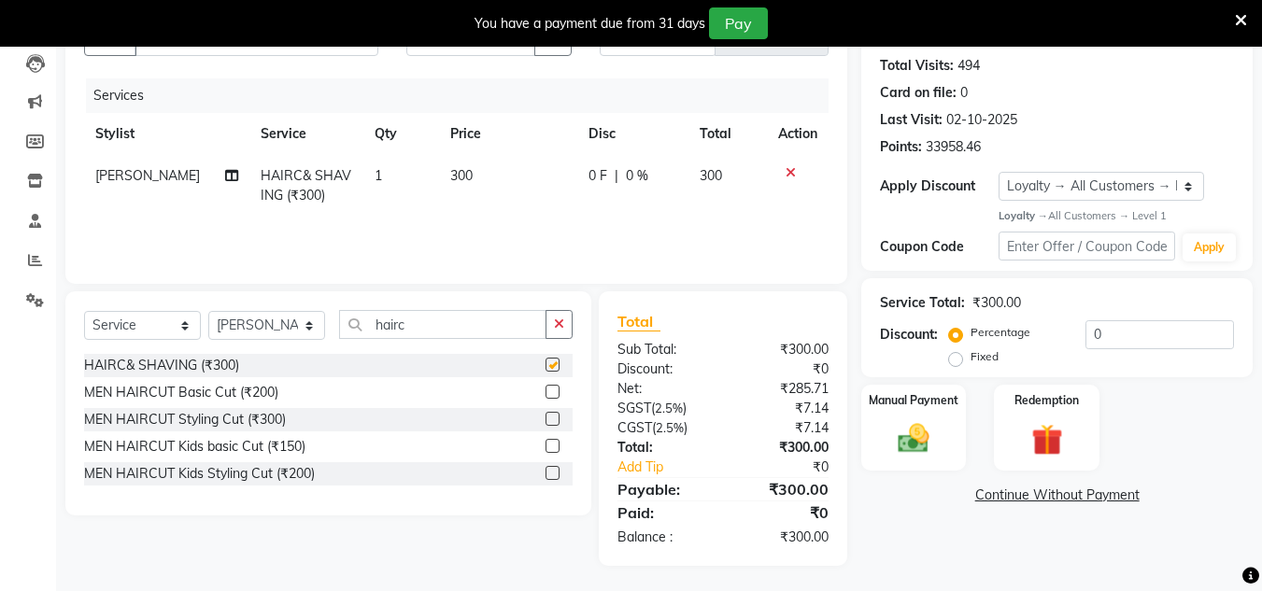
scroll to position [203, 0]
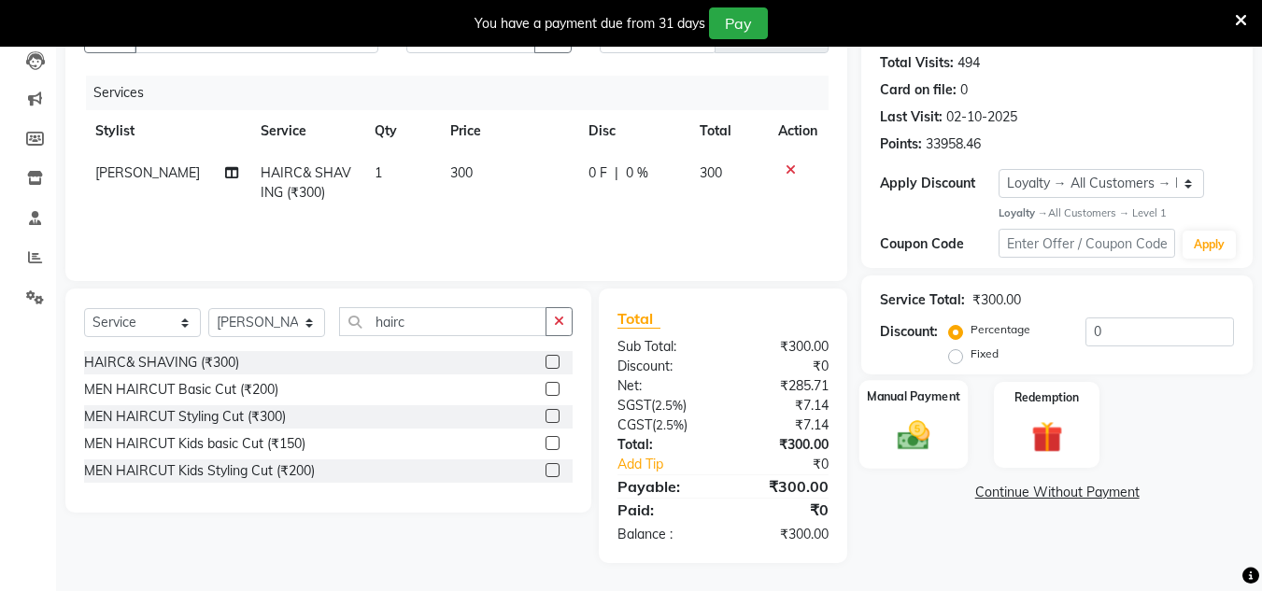
click at [906, 440] on img at bounding box center [913, 436] width 52 height 37
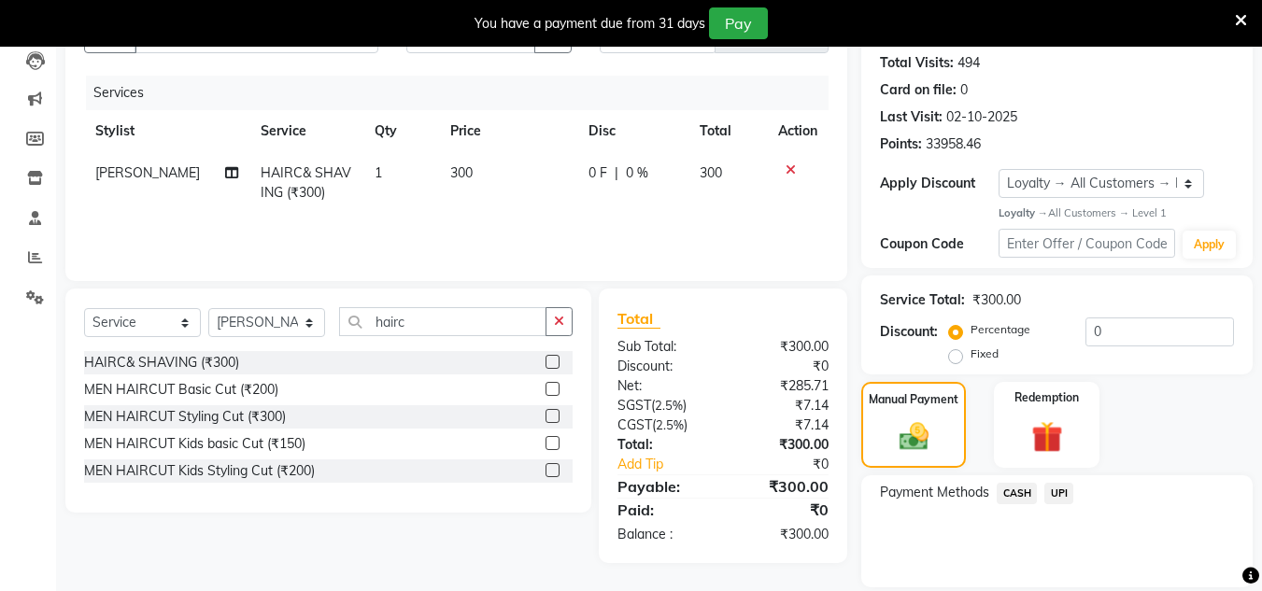
click at [1054, 491] on span "UPI" at bounding box center [1058, 493] width 29 height 21
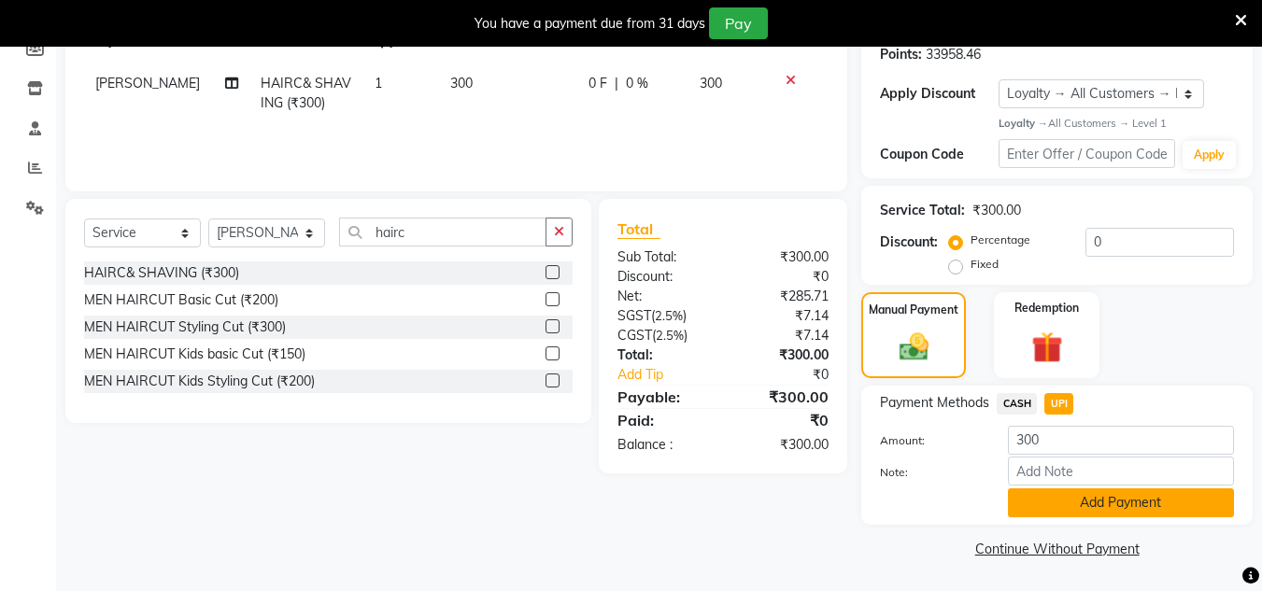
click at [1070, 512] on button "Add Payment" at bounding box center [1121, 503] width 226 height 29
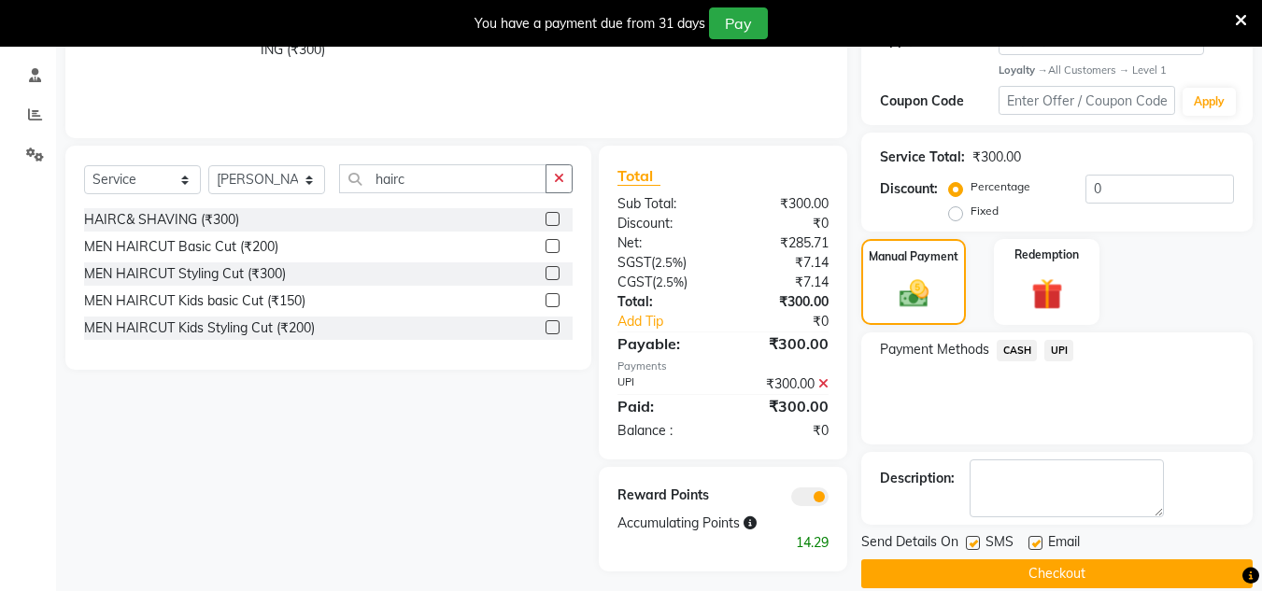
scroll to position [371, 0]
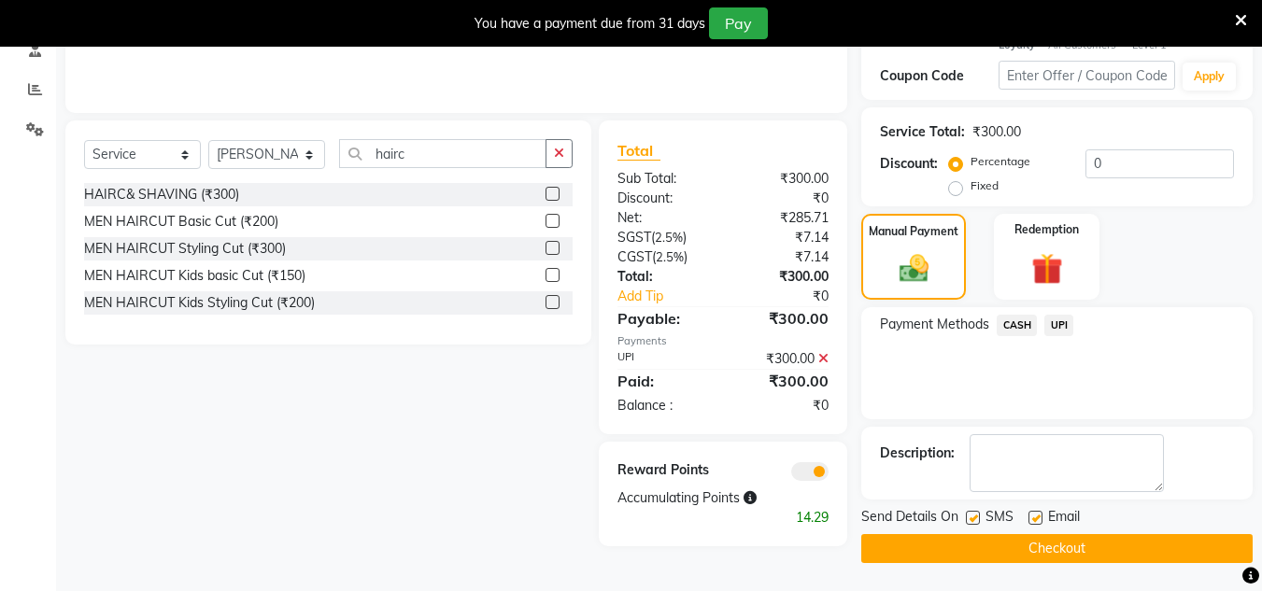
click at [1085, 545] on button "Checkout" at bounding box center [1056, 548] width 391 height 29
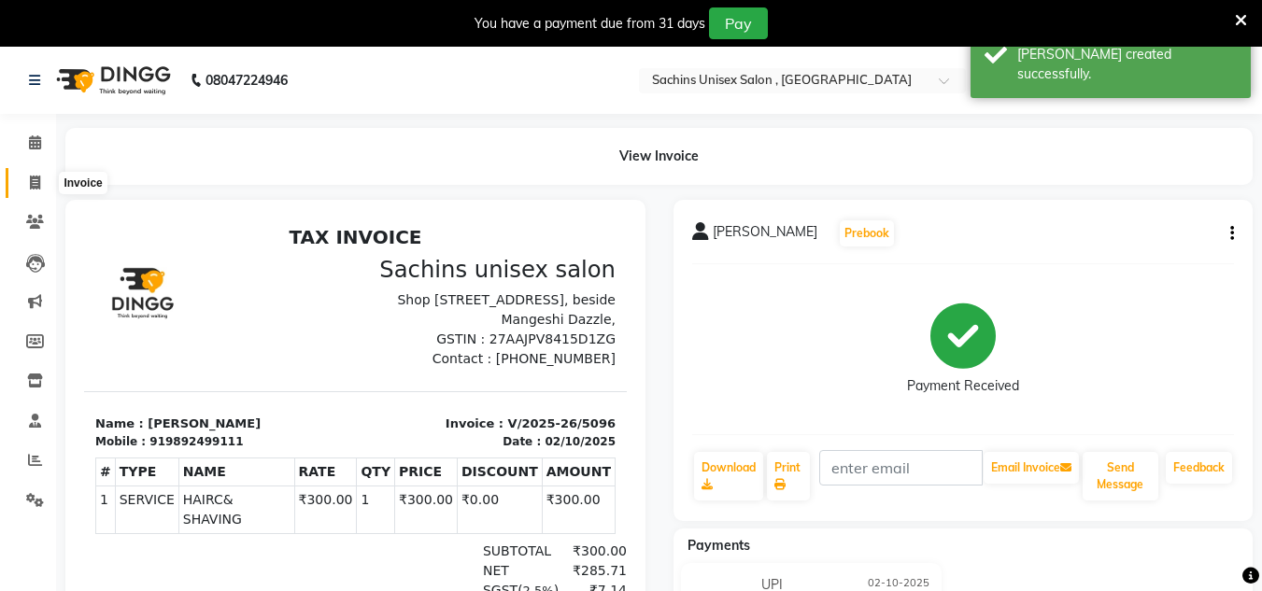
click at [22, 191] on span at bounding box center [35, 183] width 33 height 21
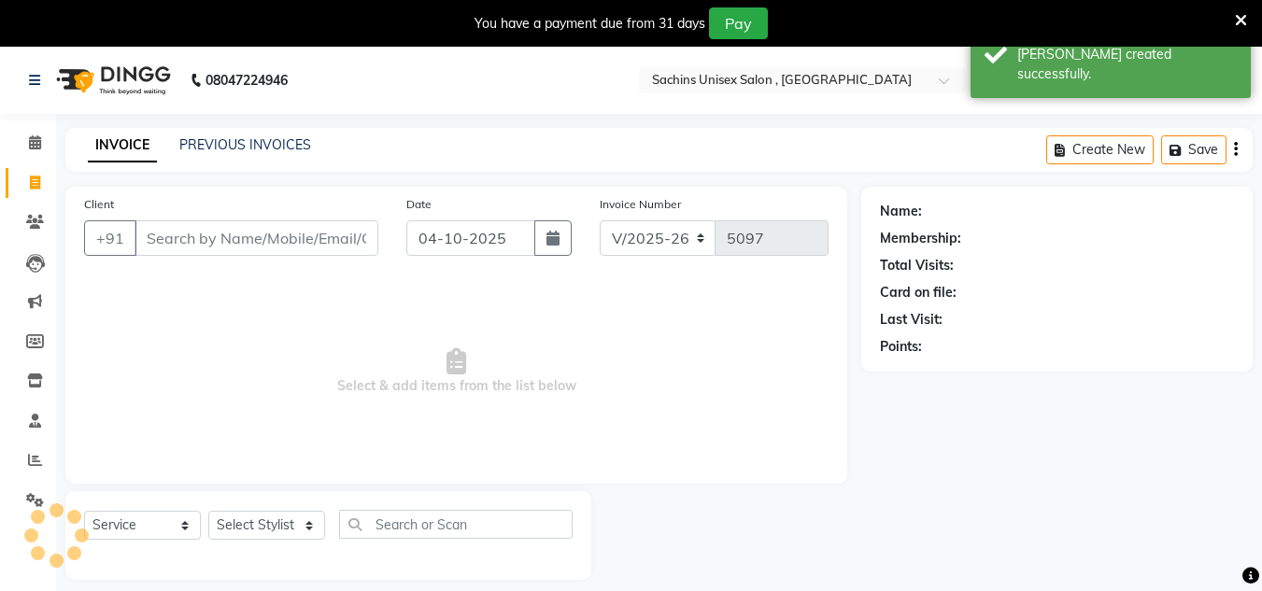
scroll to position [47, 0]
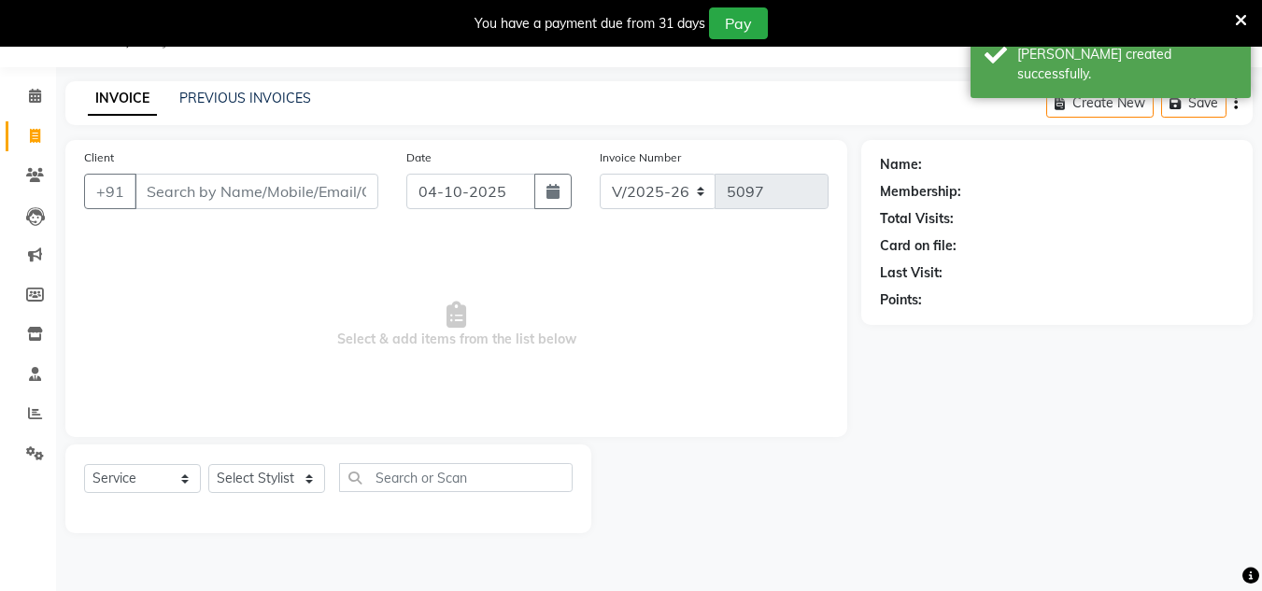
click at [190, 199] on input "Client" at bounding box center [257, 191] width 244 height 35
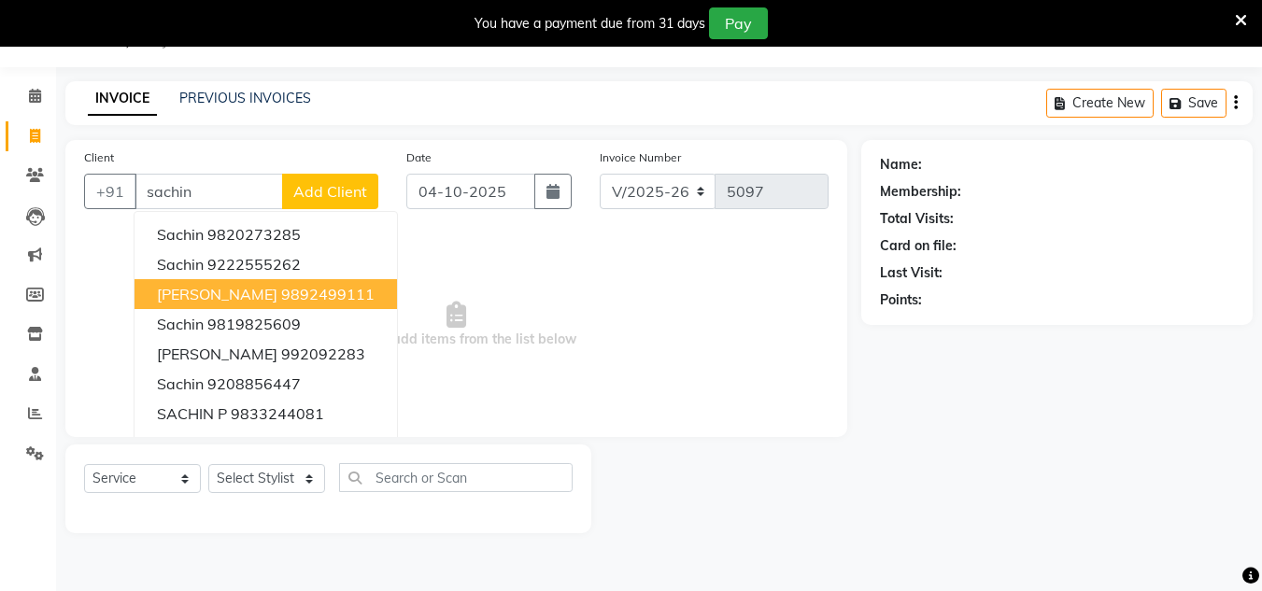
click at [281, 287] on ngb-highlight "9892499111" at bounding box center [327, 294] width 93 height 19
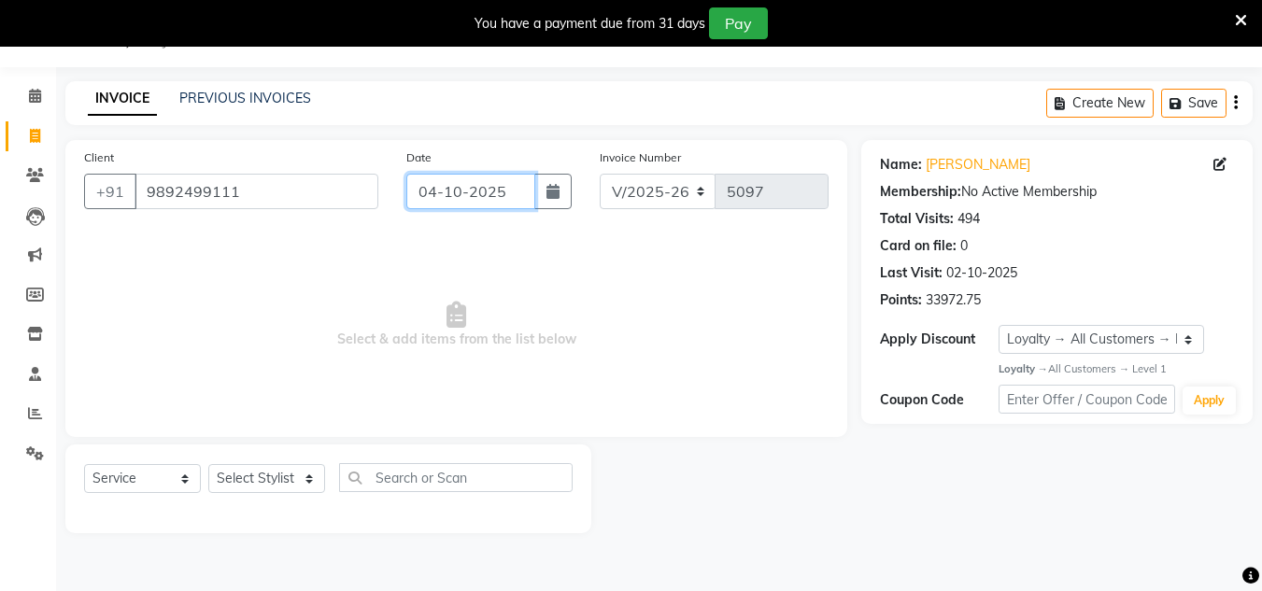
click at [531, 183] on input "04-10-2025" at bounding box center [470, 191] width 129 height 35
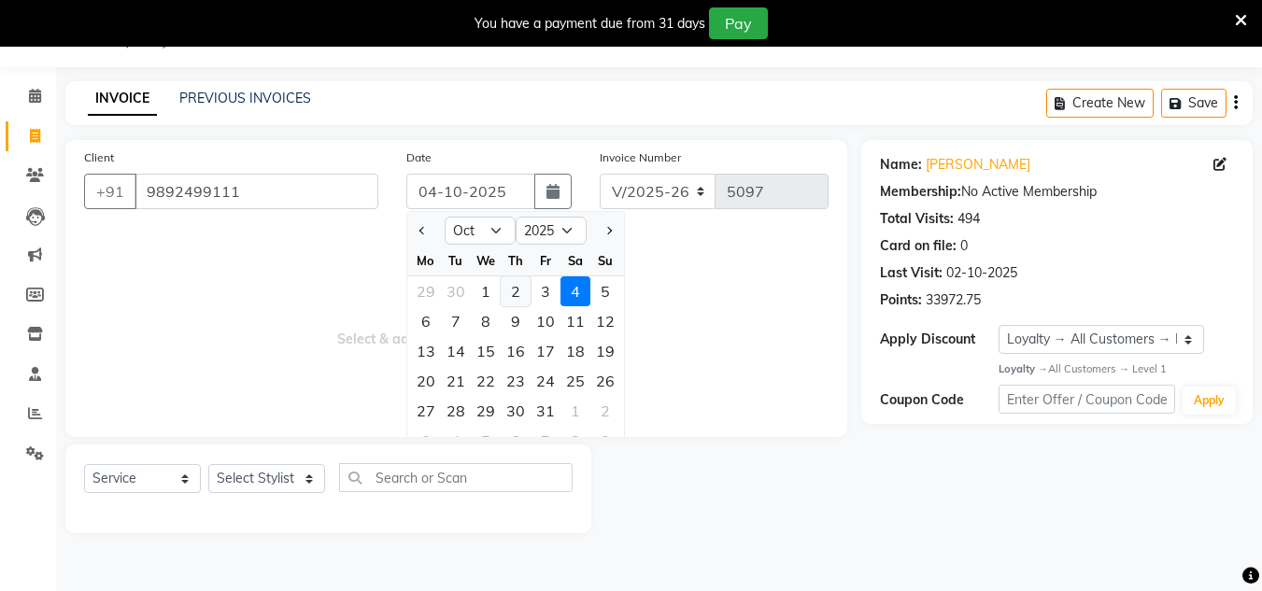
click at [518, 284] on div "2" at bounding box center [516, 291] width 30 height 30
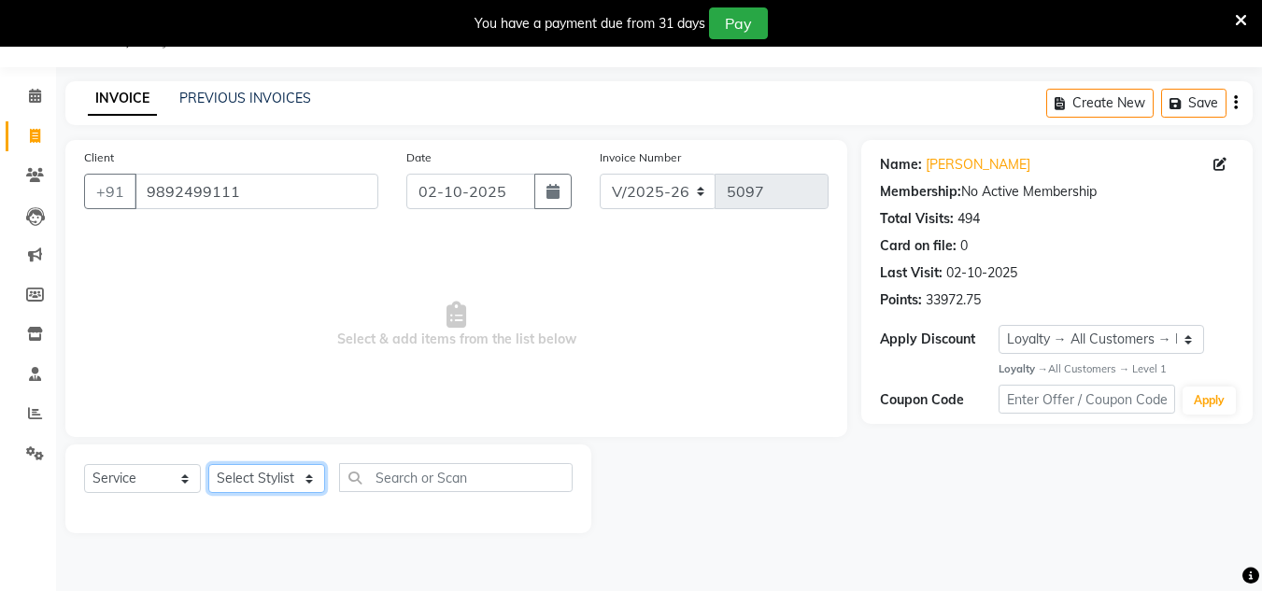
click at [257, 474] on select "Select Stylist [PERSON_NAME] new [PERSON_NAME] [PERSON_NAME] [PERSON_NAME] Owne…" at bounding box center [266, 478] width 117 height 29
click at [208, 464] on select "Select Stylist [PERSON_NAME] new [PERSON_NAME] [PERSON_NAME] [PERSON_NAME] Owne…" at bounding box center [266, 478] width 117 height 29
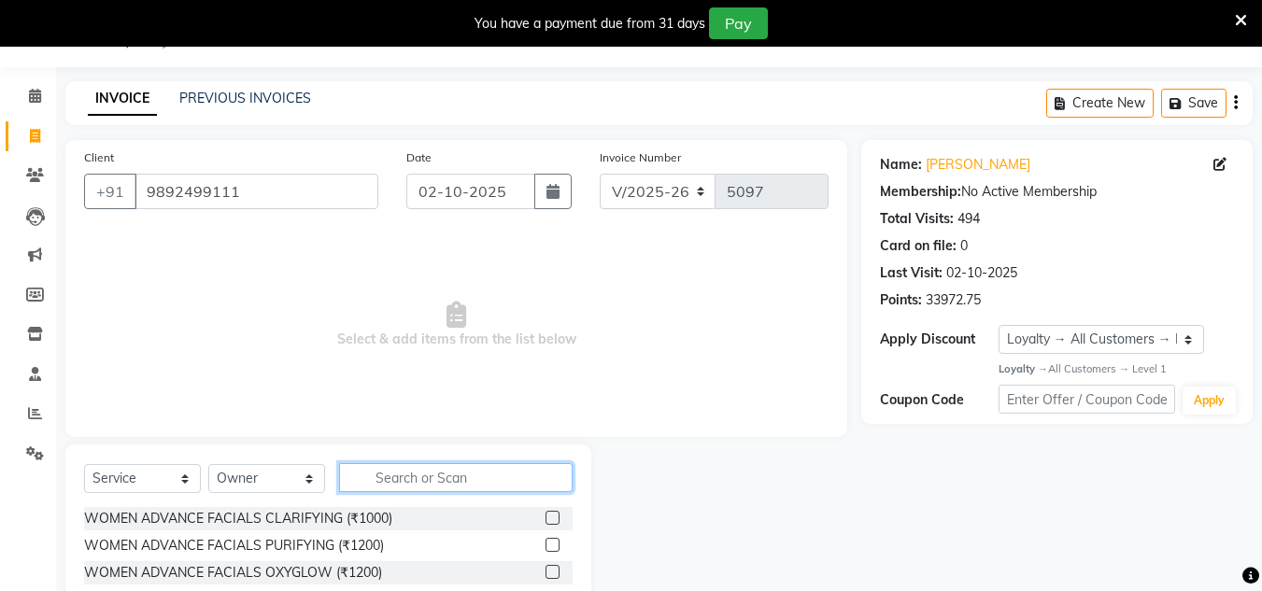
click at [415, 475] on input "text" at bounding box center [456, 477] width 234 height 29
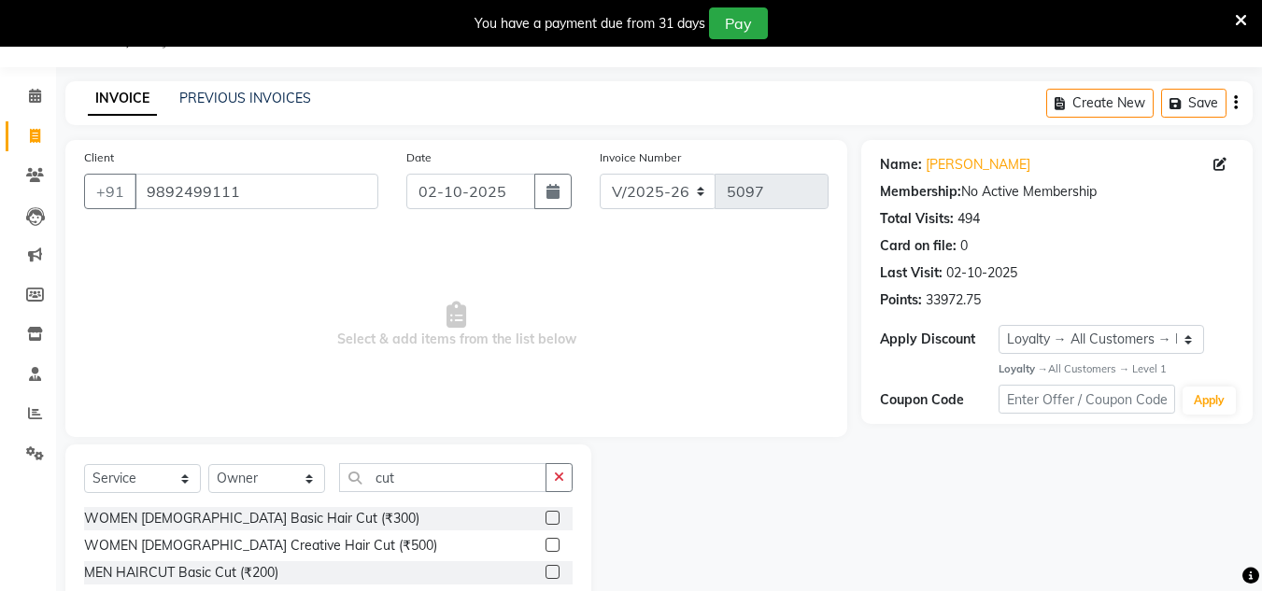
click at [549, 545] on label at bounding box center [553, 545] width 14 height 14
click at [549, 545] on input "checkbox" at bounding box center [552, 546] width 12 height 12
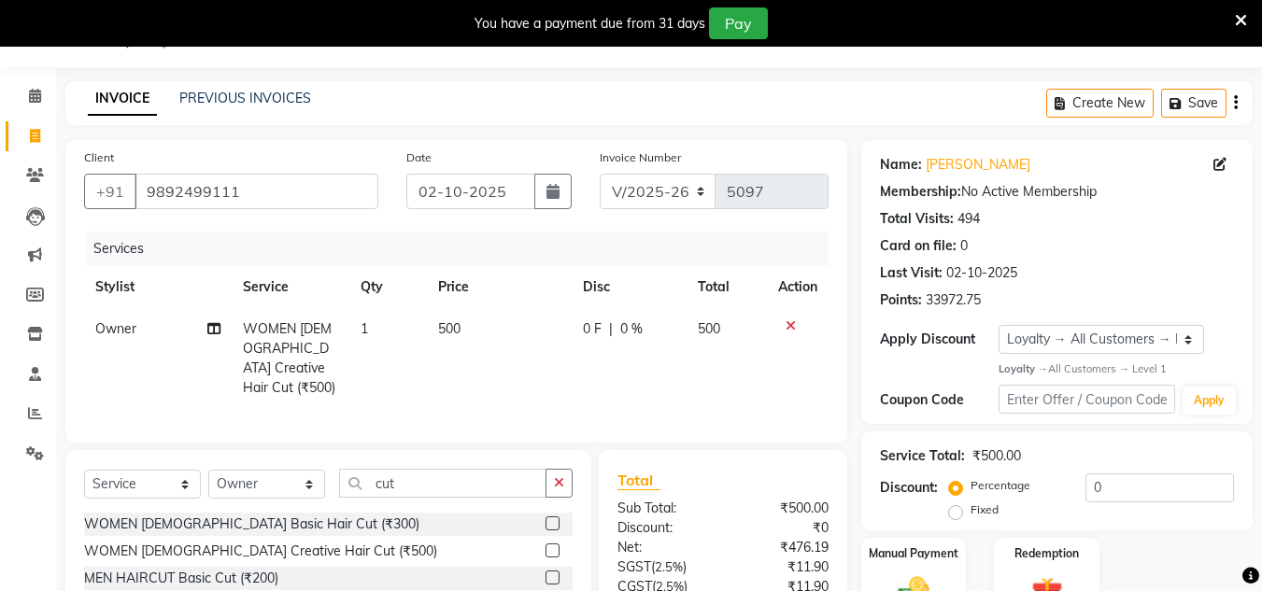
drag, startPoint x: 566, startPoint y: 477, endPoint x: 524, endPoint y: 481, distance: 42.2
click at [562, 477] on button "button" at bounding box center [559, 483] width 27 height 29
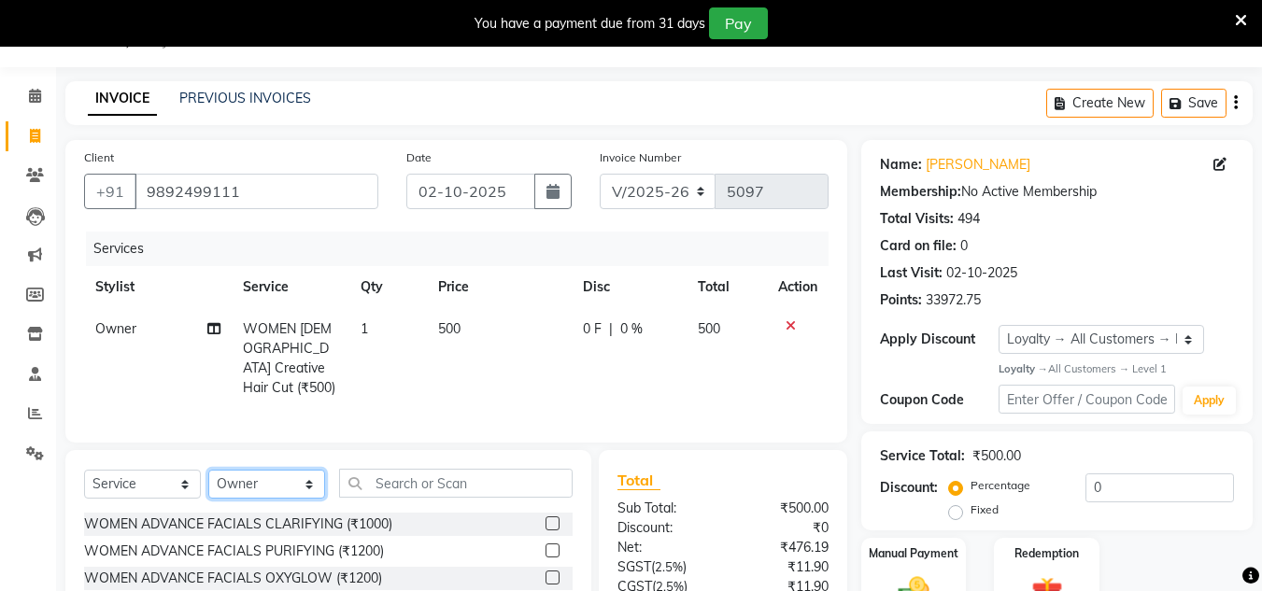
click at [299, 477] on select "Select Stylist [PERSON_NAME] new [PERSON_NAME] [PERSON_NAME] [PERSON_NAME] Owne…" at bounding box center [266, 484] width 117 height 29
click at [208, 470] on select "Select Stylist [PERSON_NAME] new [PERSON_NAME] [PERSON_NAME] [PERSON_NAME] Owne…" at bounding box center [266, 484] width 117 height 29
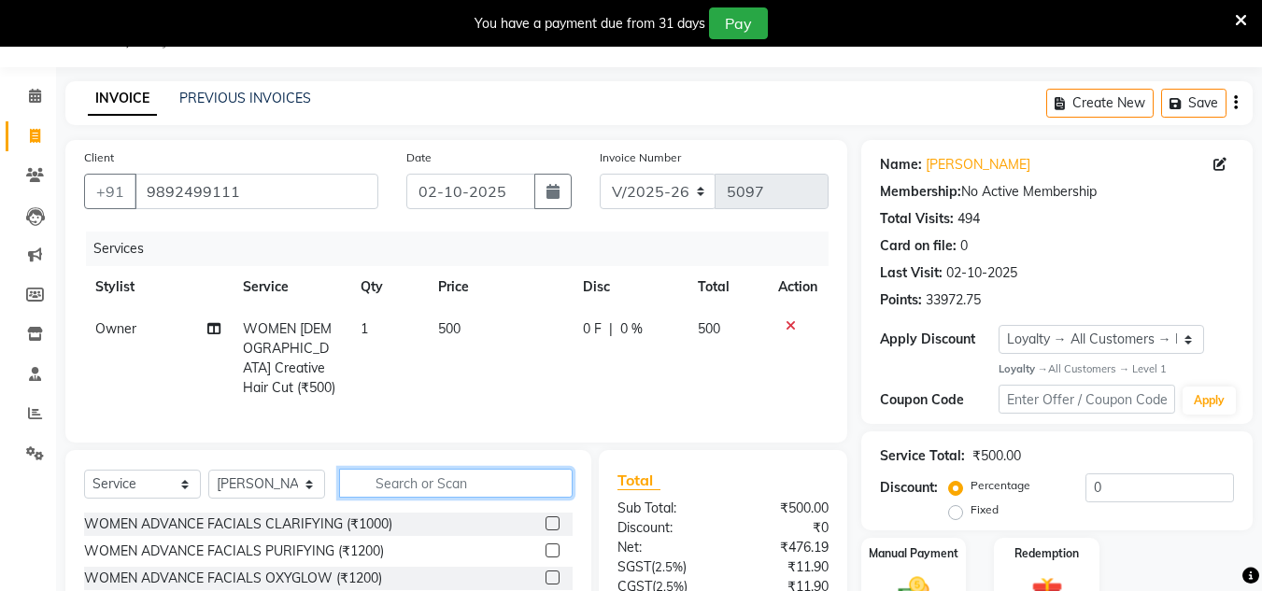
click at [378, 475] on input "text" at bounding box center [456, 483] width 234 height 29
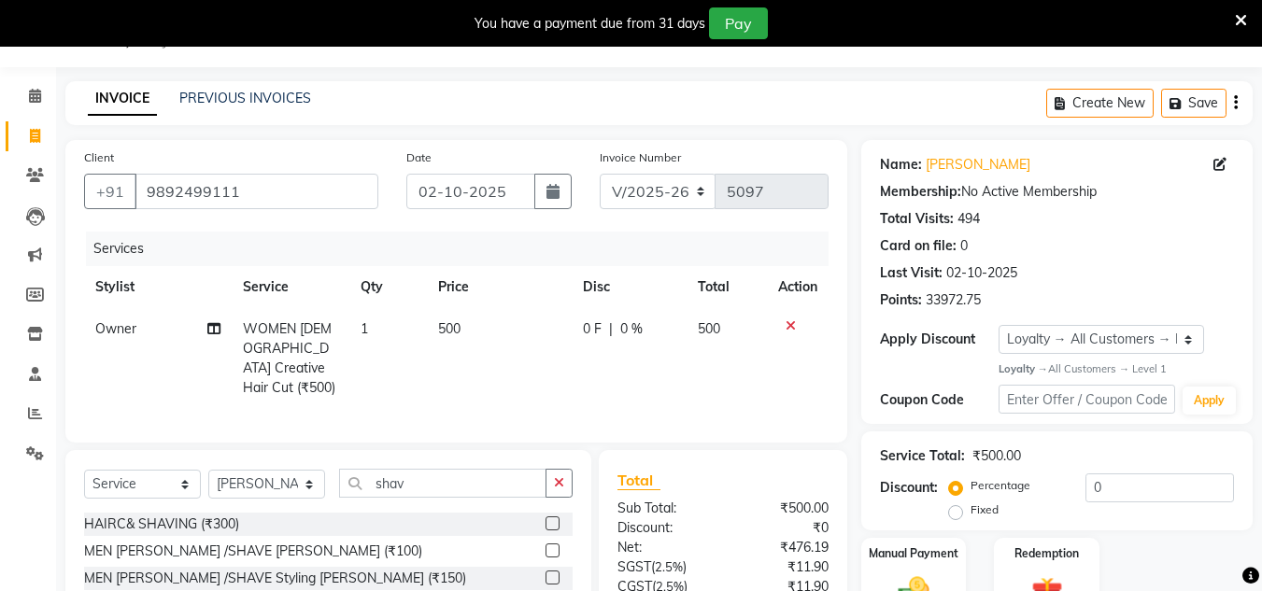
click at [550, 548] on label at bounding box center [553, 551] width 14 height 14
click at [550, 548] on input "checkbox" at bounding box center [552, 552] width 12 height 12
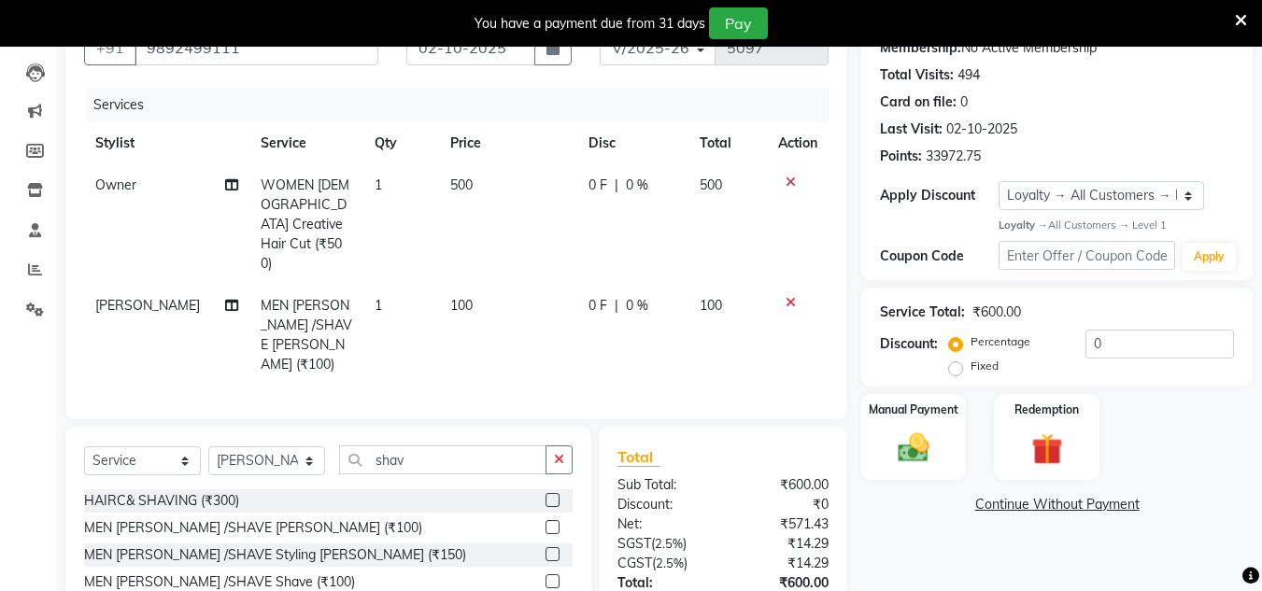
scroll to position [284, 0]
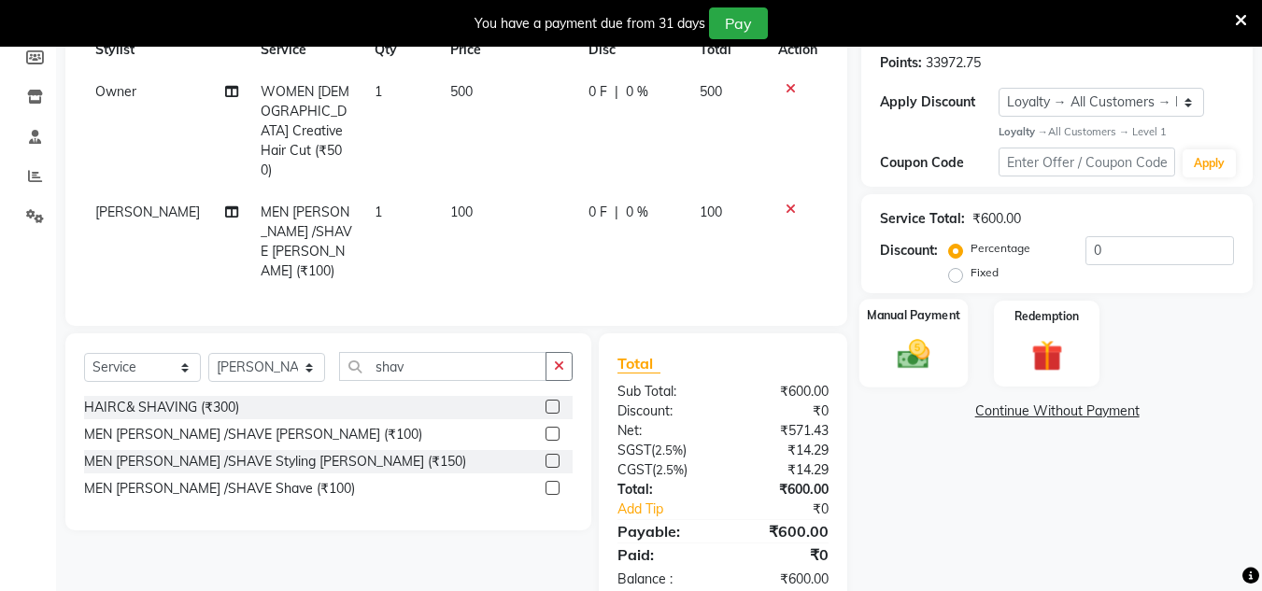
drag, startPoint x: 913, startPoint y: 361, endPoint x: 937, endPoint y: 384, distance: 33.1
click at [913, 362] on img at bounding box center [913, 354] width 52 height 37
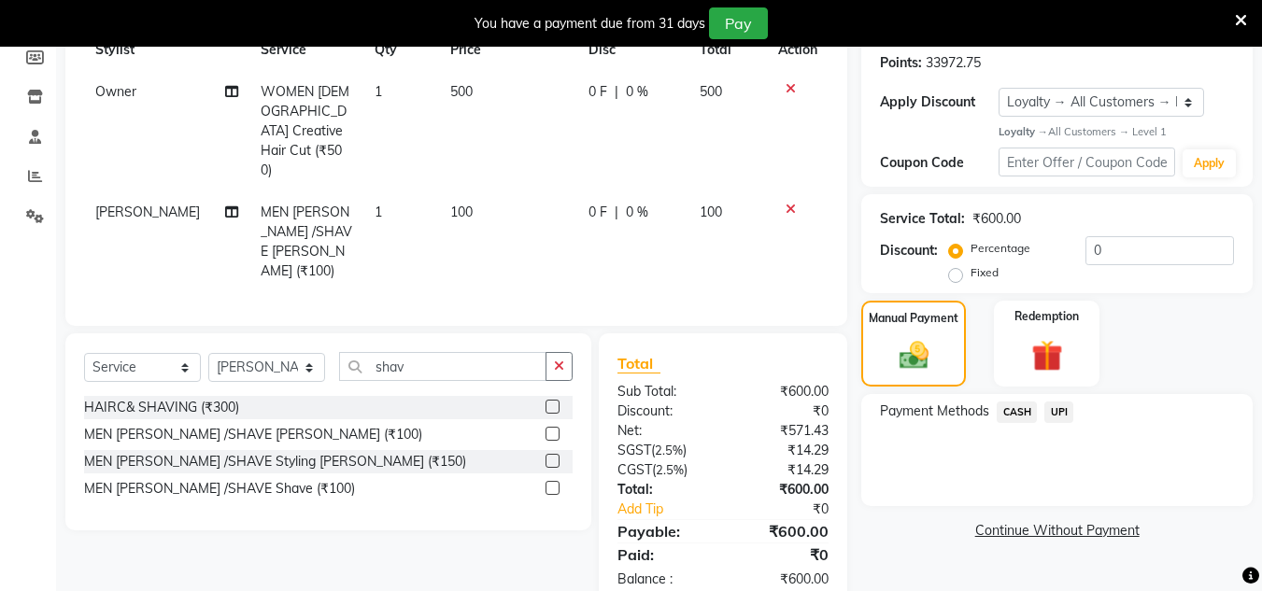
click at [1064, 416] on span "UPI" at bounding box center [1058, 412] width 29 height 21
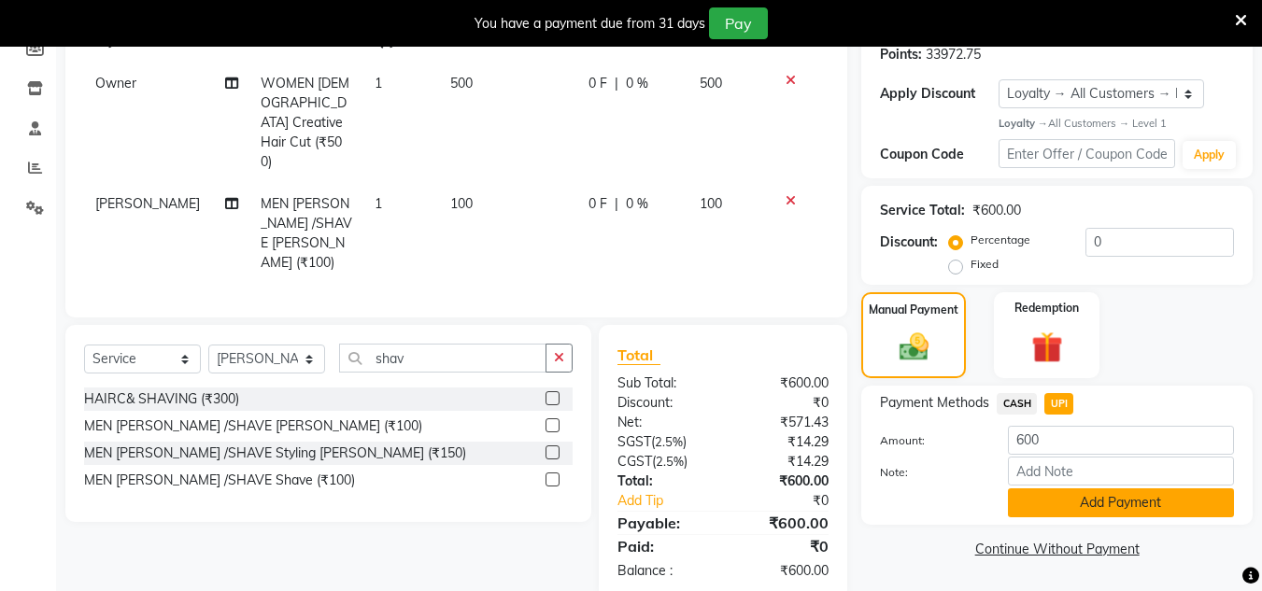
click at [1057, 500] on button "Add Payment" at bounding box center [1121, 503] width 226 height 29
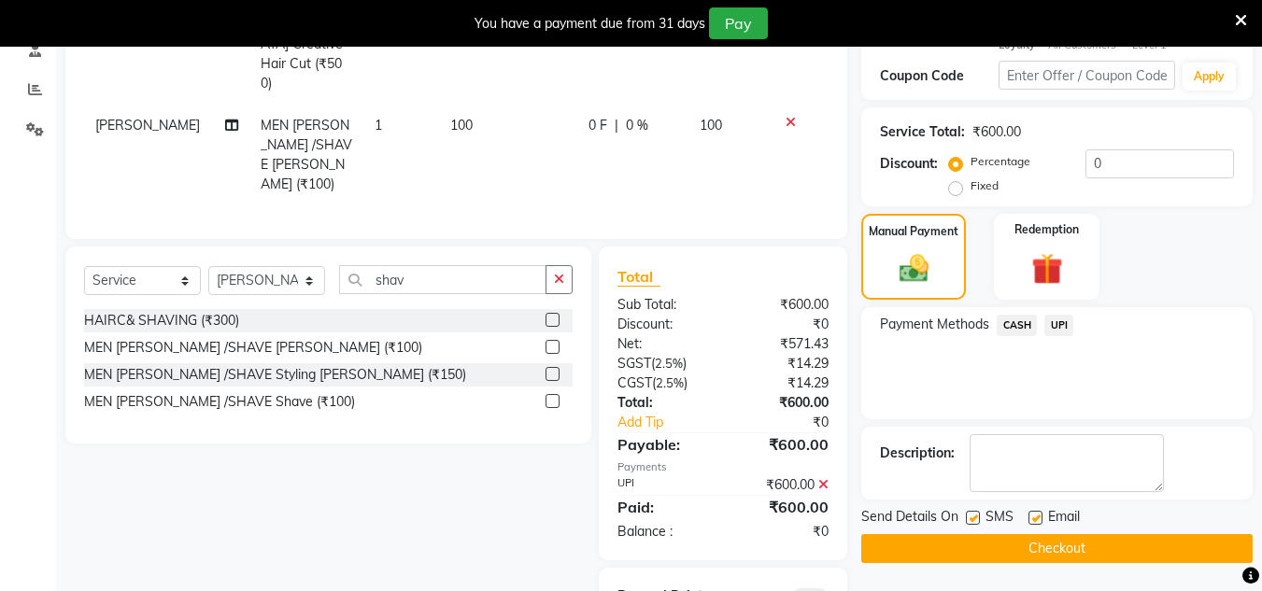
scroll to position [435, 0]
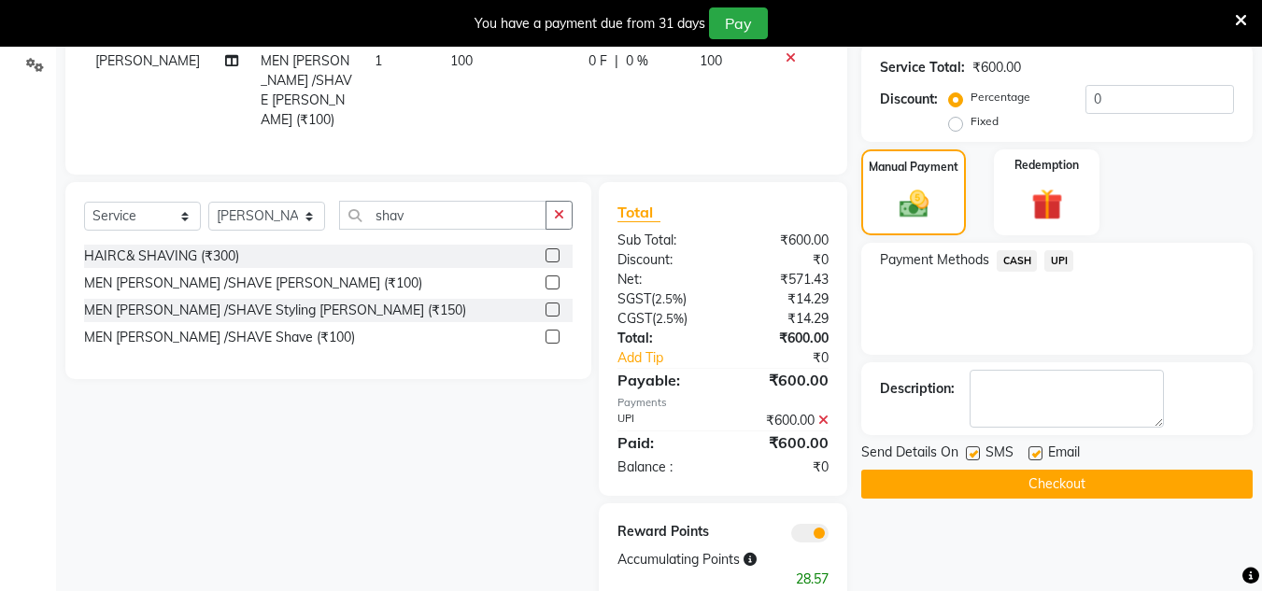
click at [1056, 483] on button "Checkout" at bounding box center [1056, 484] width 391 height 29
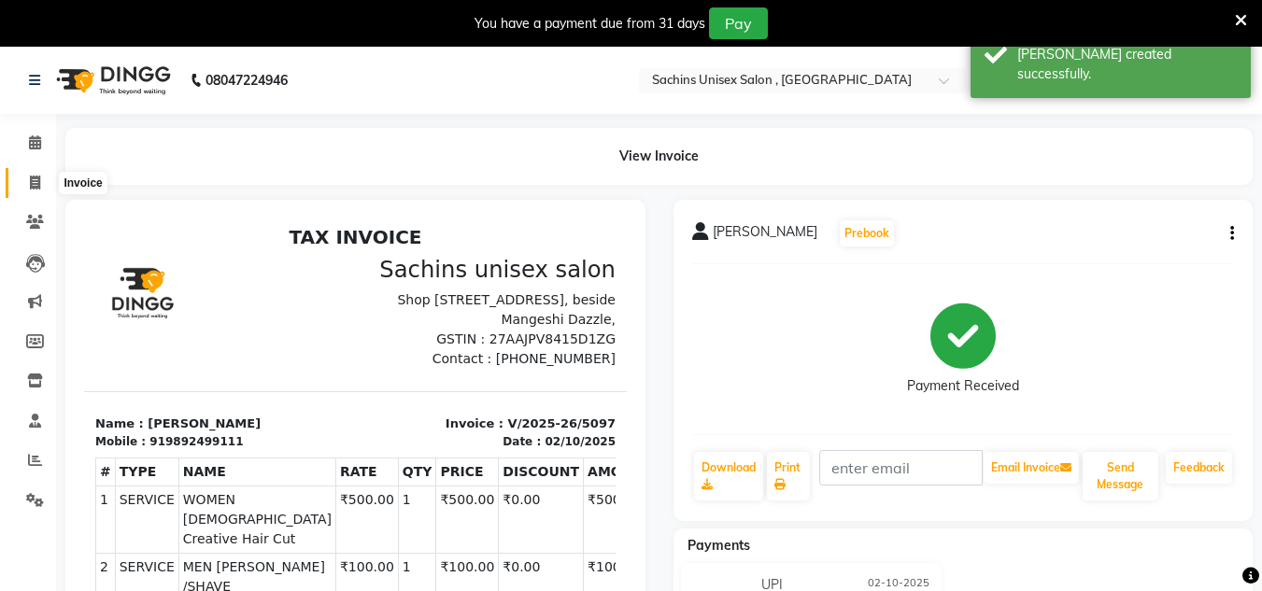
click at [40, 177] on icon at bounding box center [35, 183] width 10 height 14
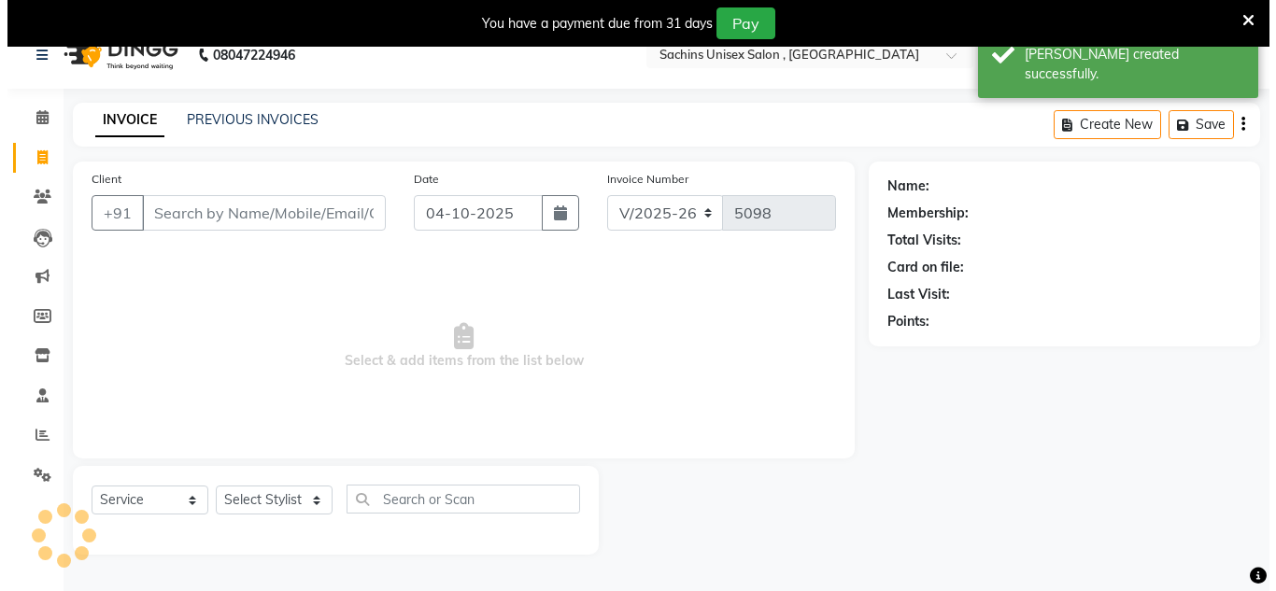
scroll to position [47, 0]
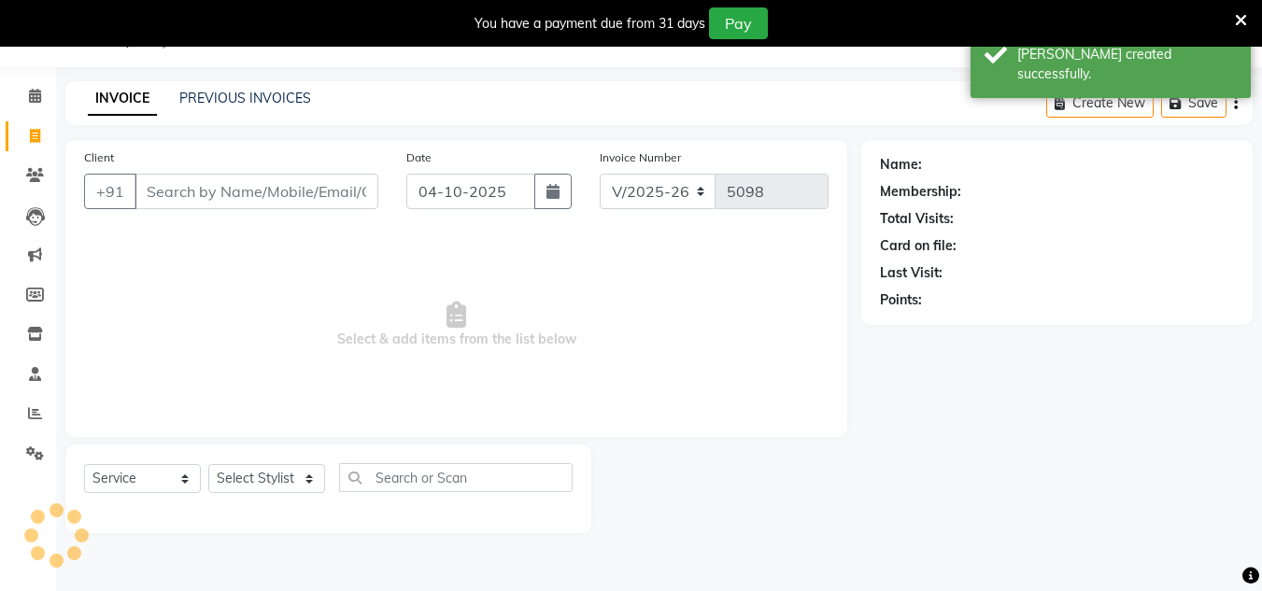
click at [160, 187] on input "Client" at bounding box center [257, 191] width 244 height 35
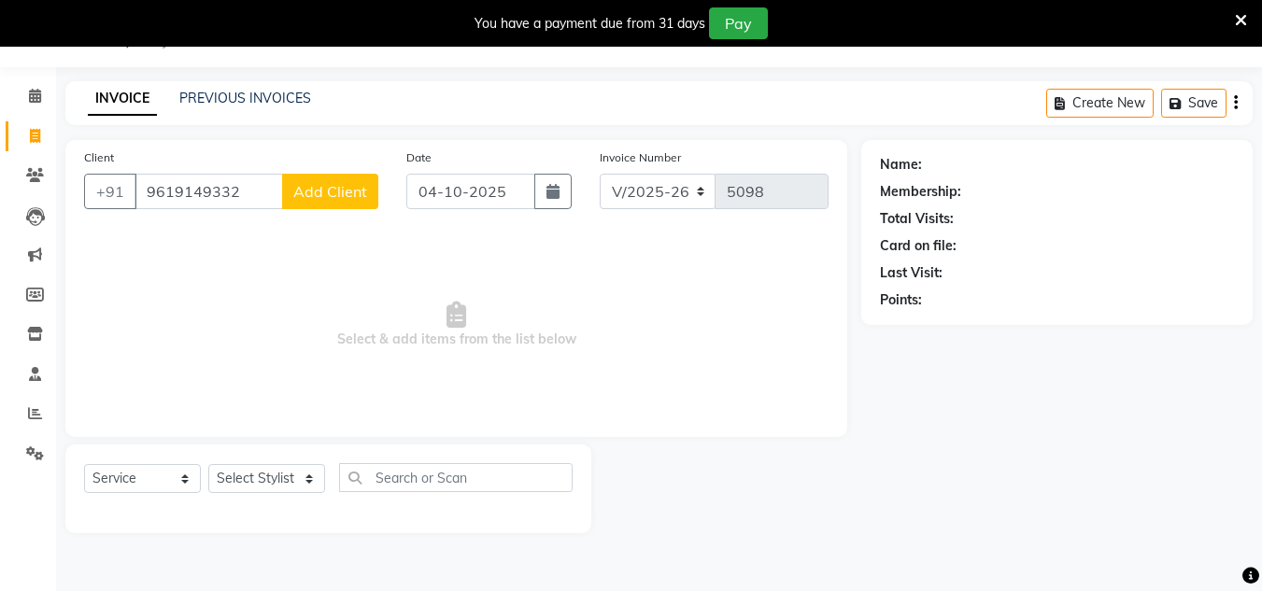
click at [324, 188] on span "Add Client" at bounding box center [330, 191] width 74 height 19
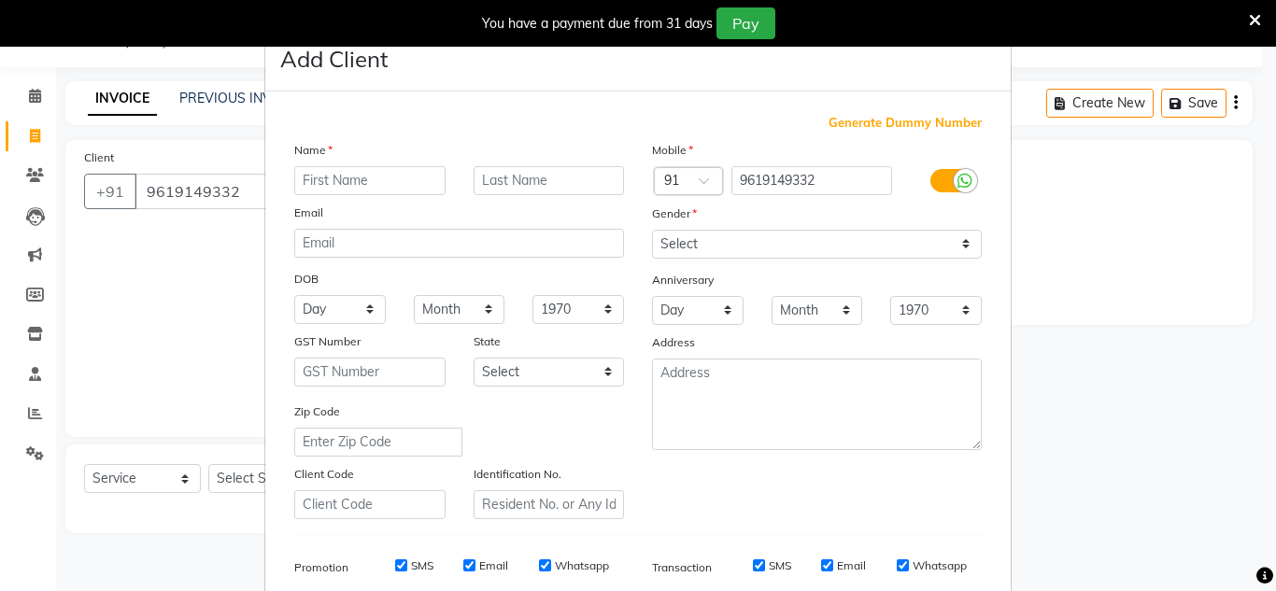
click at [326, 171] on input "text" at bounding box center [369, 180] width 151 height 29
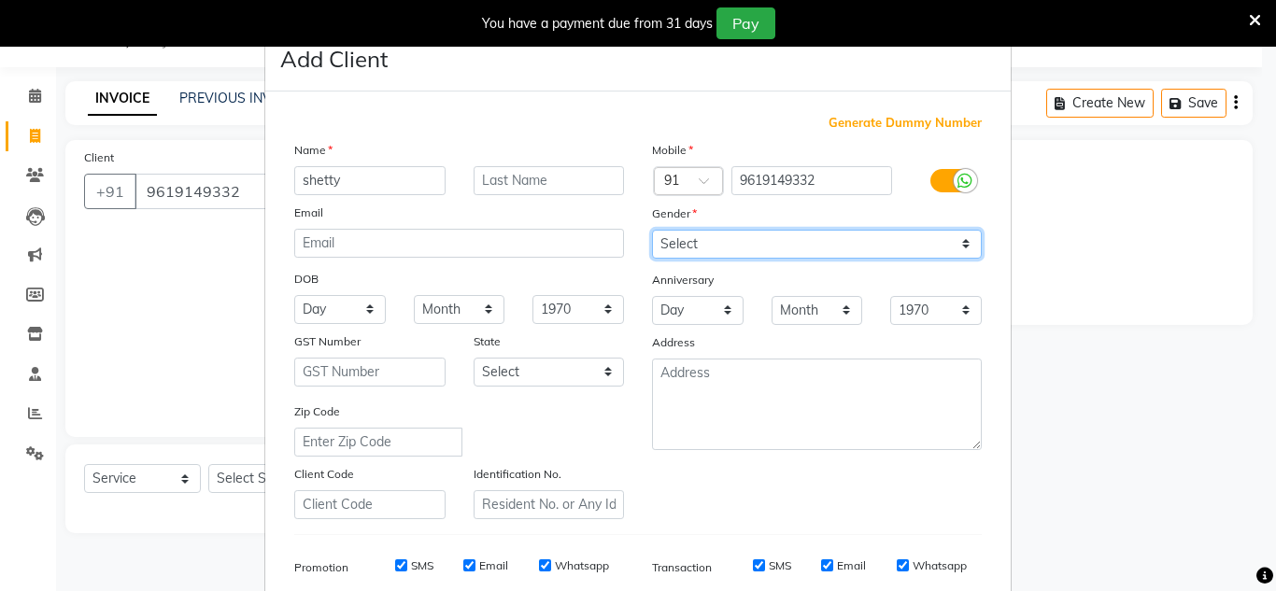
click at [735, 249] on select "Select [DEMOGRAPHIC_DATA] [DEMOGRAPHIC_DATA] Other Prefer Not To Say" at bounding box center [817, 244] width 330 height 29
click at [652, 230] on select "Select [DEMOGRAPHIC_DATA] [DEMOGRAPHIC_DATA] Other Prefer Not To Say" at bounding box center [817, 244] width 330 height 29
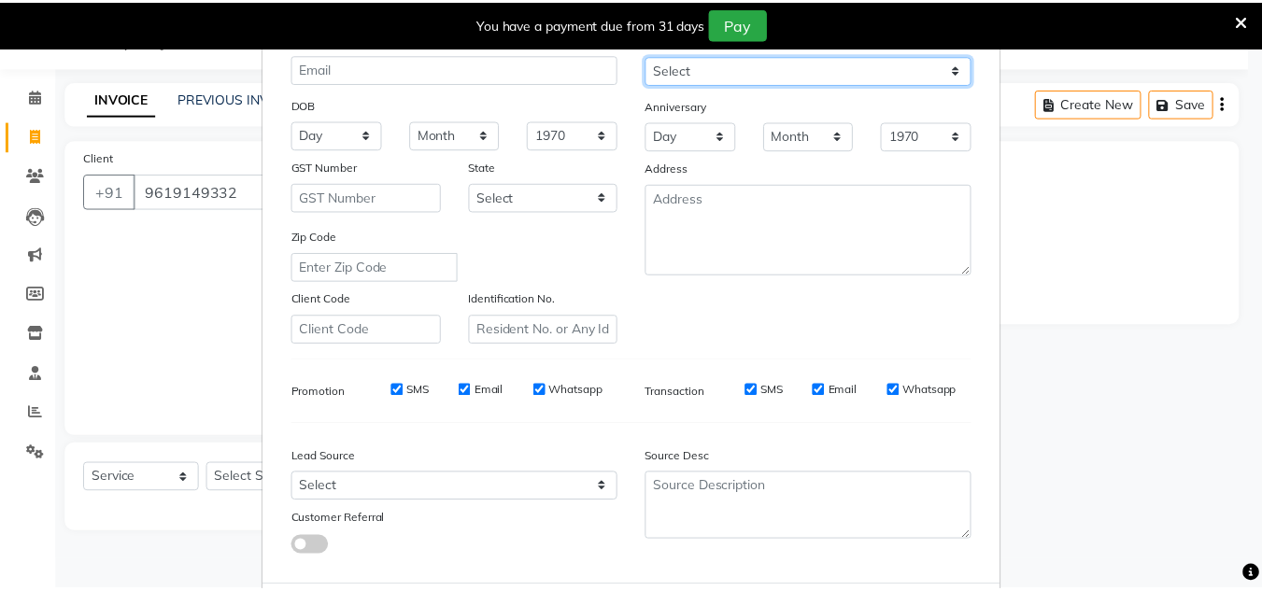
scroll to position [271, 0]
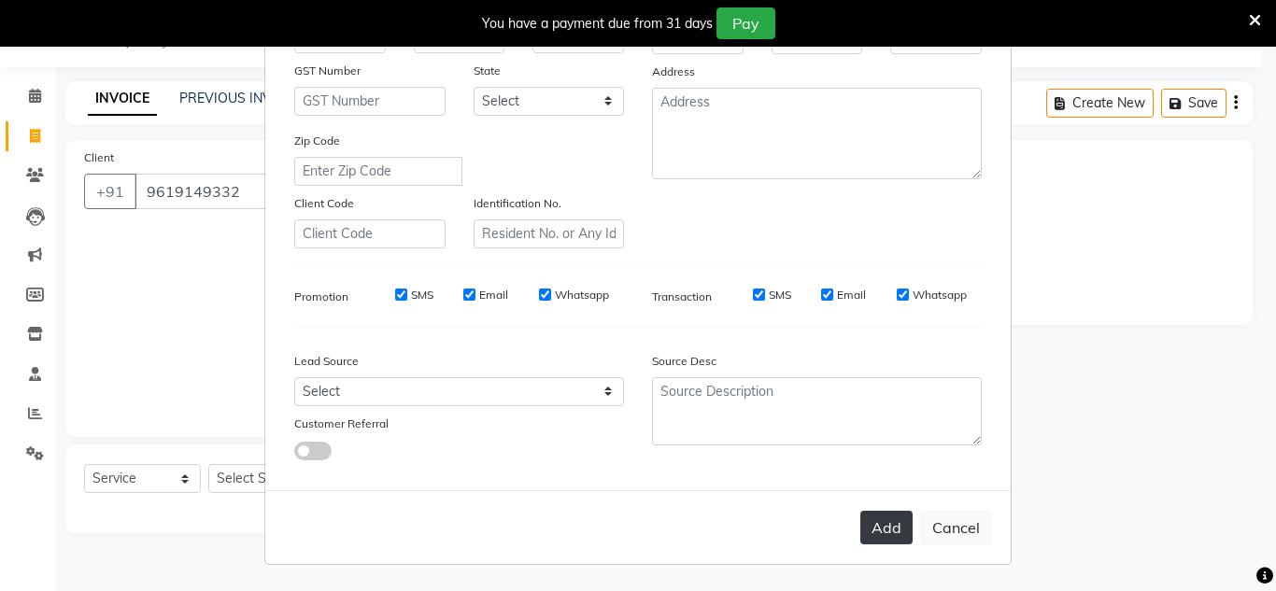
click at [877, 534] on button "Add" at bounding box center [886, 528] width 52 height 34
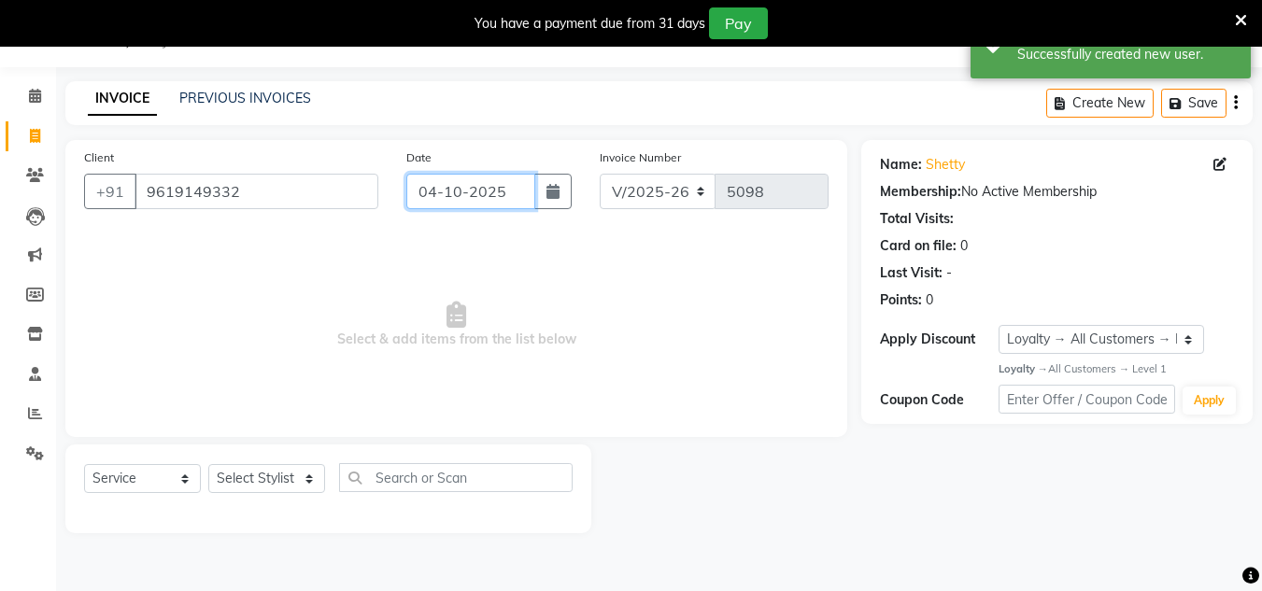
click at [514, 190] on input "04-10-2025" at bounding box center [470, 191] width 129 height 35
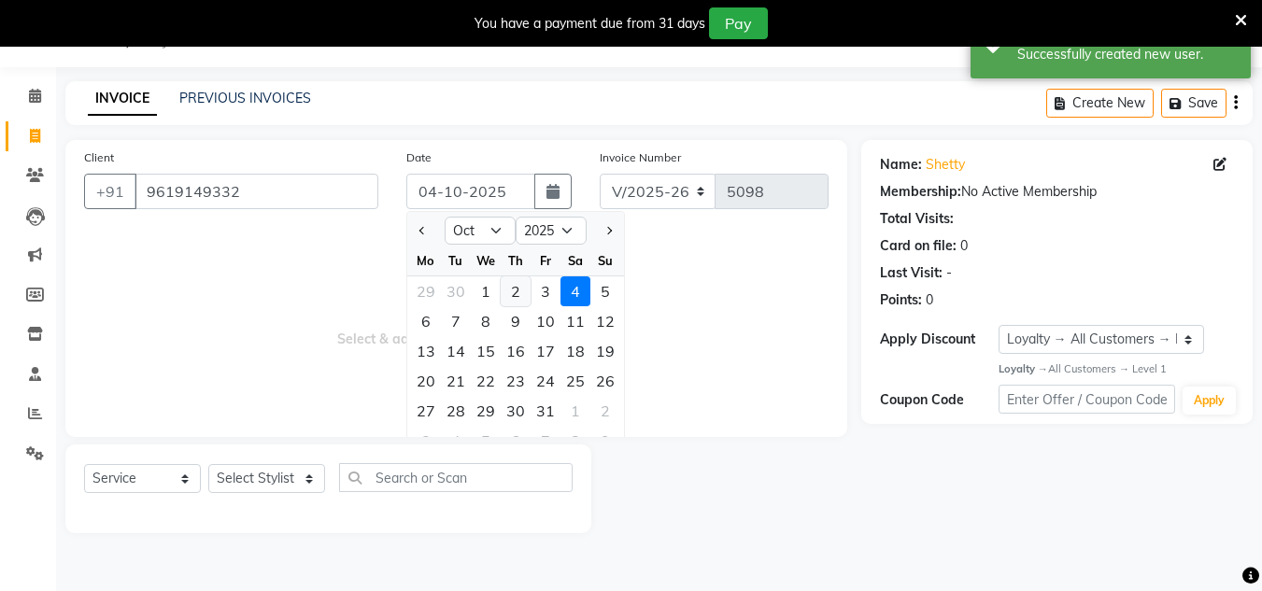
click at [504, 290] on div "2" at bounding box center [516, 291] width 30 height 30
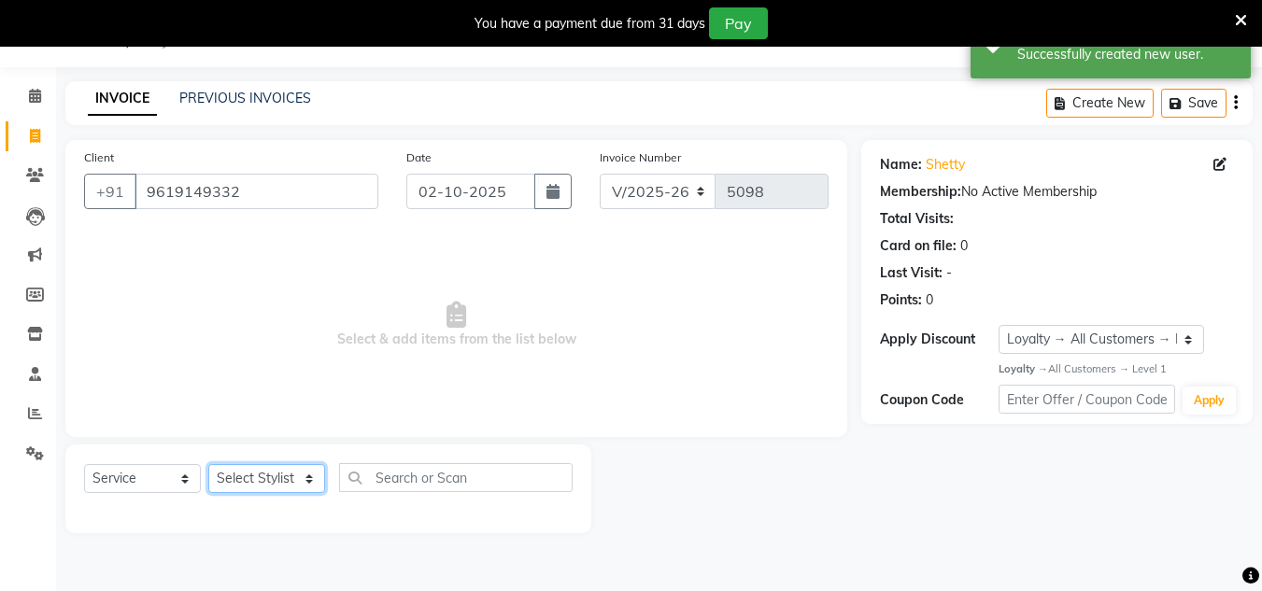
click at [274, 475] on select "Select Stylist [PERSON_NAME] new [PERSON_NAME] [PERSON_NAME] [PERSON_NAME] Owne…" at bounding box center [266, 478] width 117 height 29
click at [208, 464] on select "Select Stylist [PERSON_NAME] new [PERSON_NAME] [PERSON_NAME] [PERSON_NAME] Owne…" at bounding box center [266, 478] width 117 height 29
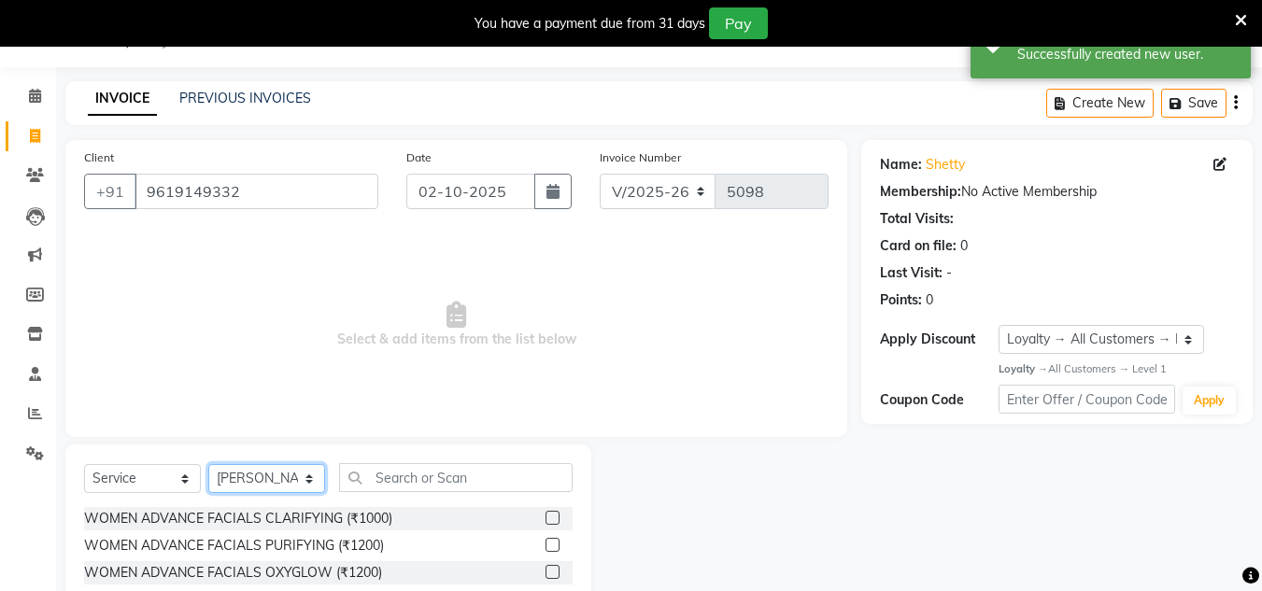
click at [259, 467] on select "Select Stylist [PERSON_NAME] new [PERSON_NAME] [PERSON_NAME] [PERSON_NAME] Owne…" at bounding box center [266, 478] width 117 height 29
click at [208, 464] on select "Select Stylist [PERSON_NAME] new [PERSON_NAME] [PERSON_NAME] [PERSON_NAME] Owne…" at bounding box center [266, 478] width 117 height 29
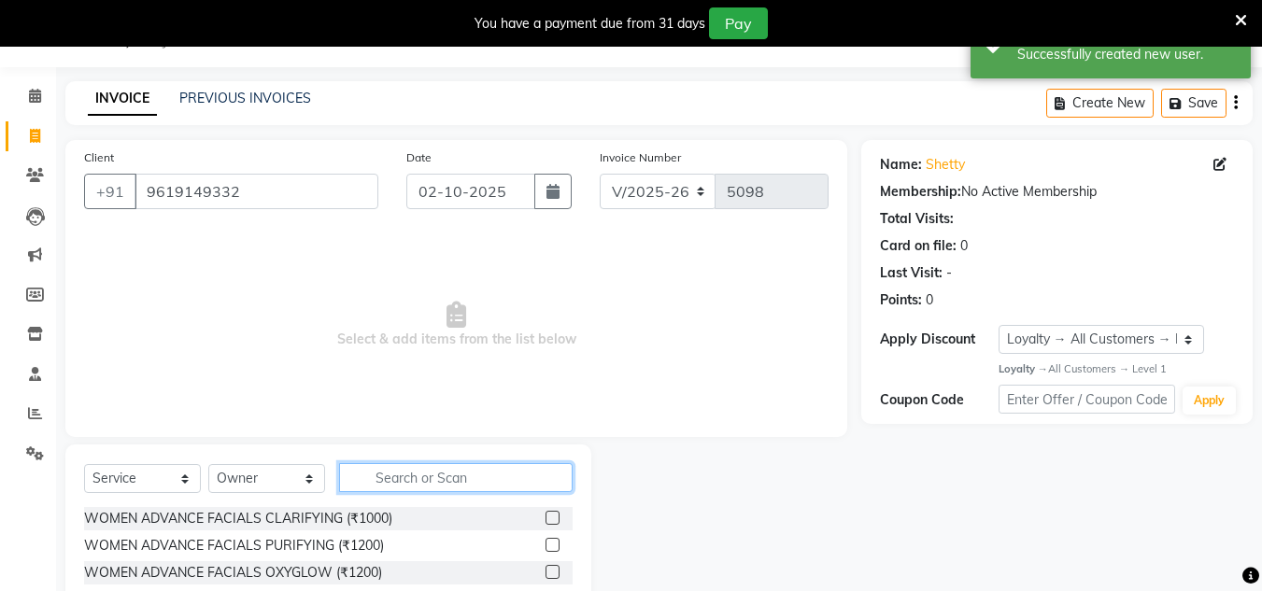
click at [382, 473] on input "text" at bounding box center [456, 477] width 234 height 29
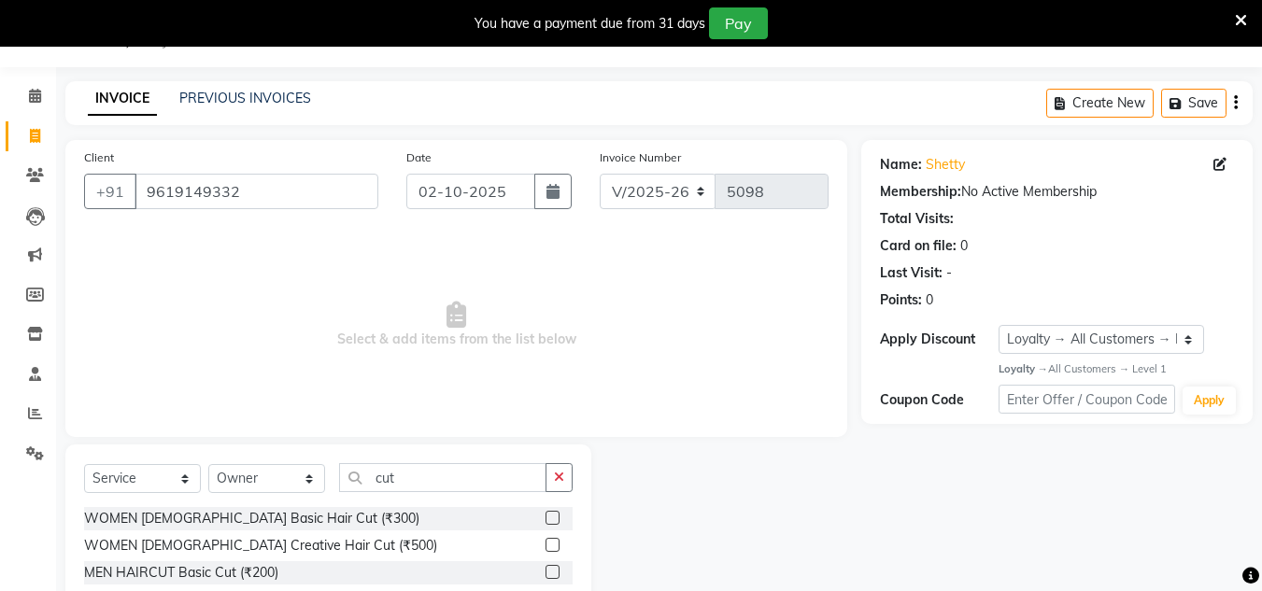
click at [553, 543] on label at bounding box center [553, 545] width 14 height 14
click at [553, 543] on input "checkbox" at bounding box center [552, 546] width 12 height 12
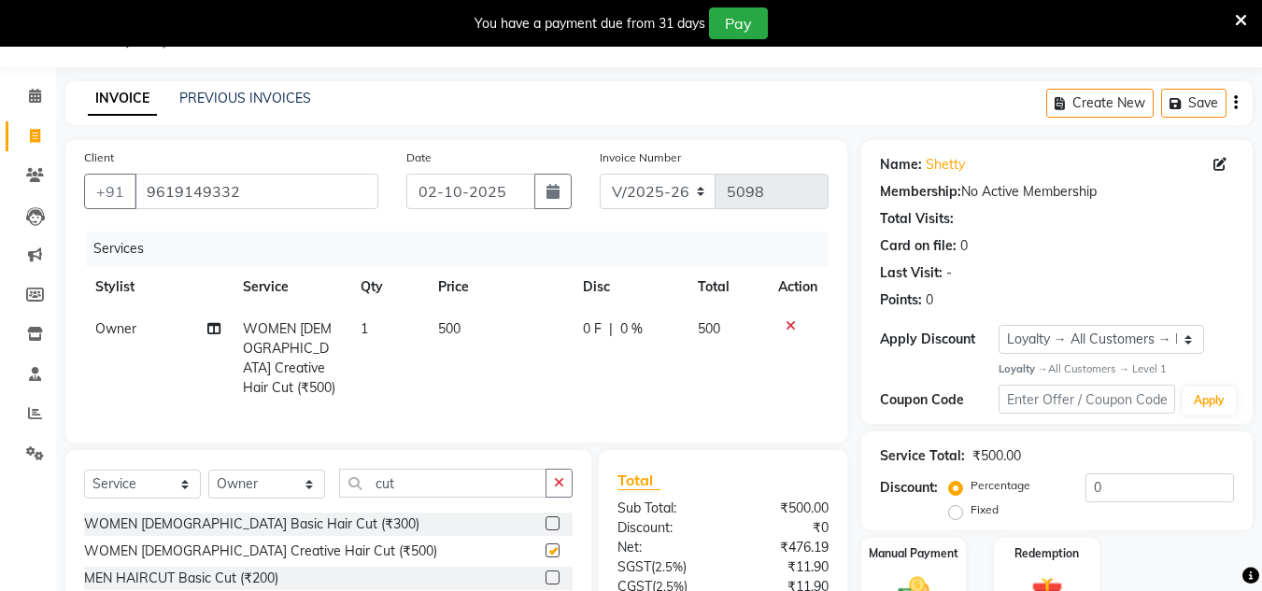
scroll to position [203, 0]
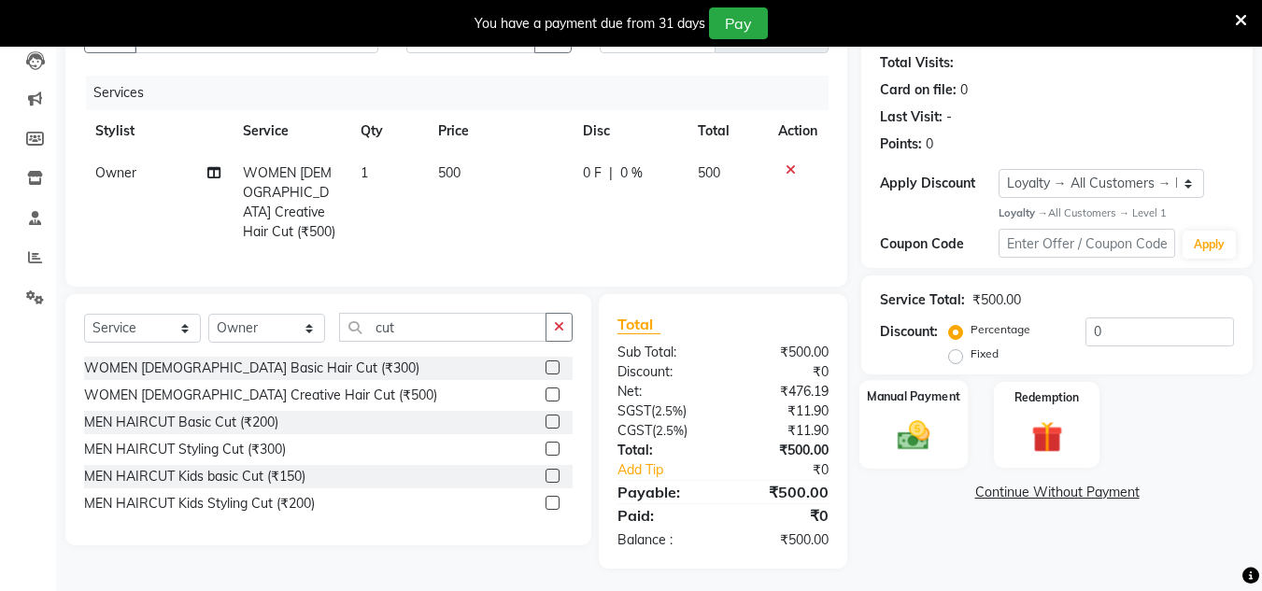
click at [910, 441] on img at bounding box center [913, 436] width 52 height 37
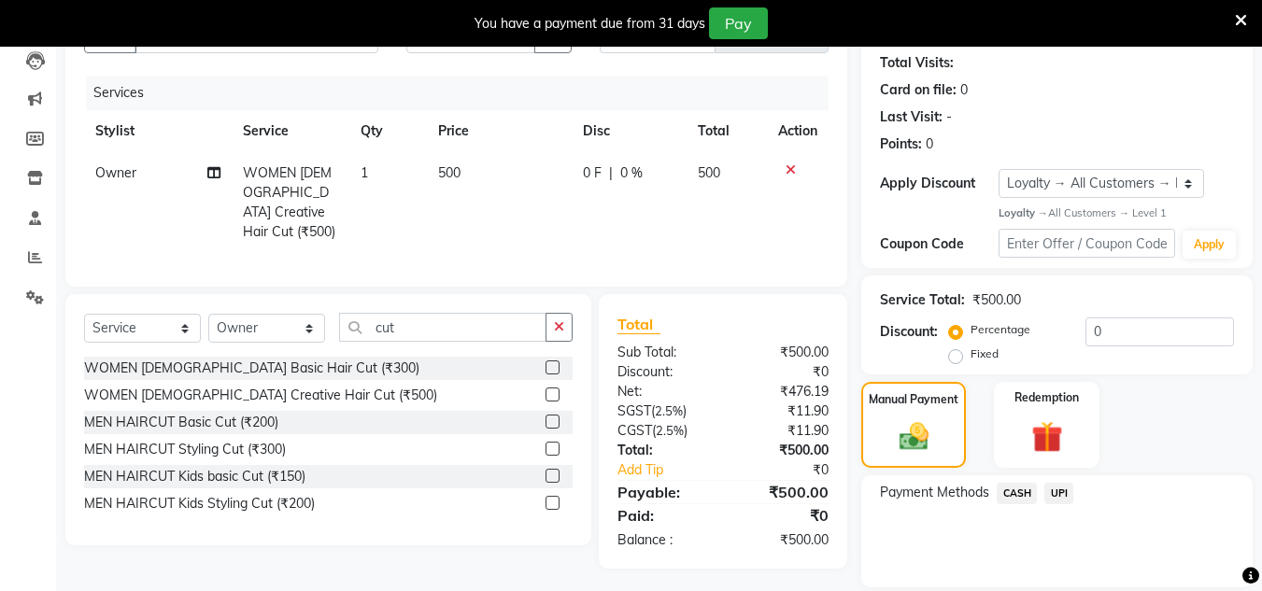
click at [1059, 489] on span "UPI" at bounding box center [1058, 493] width 29 height 21
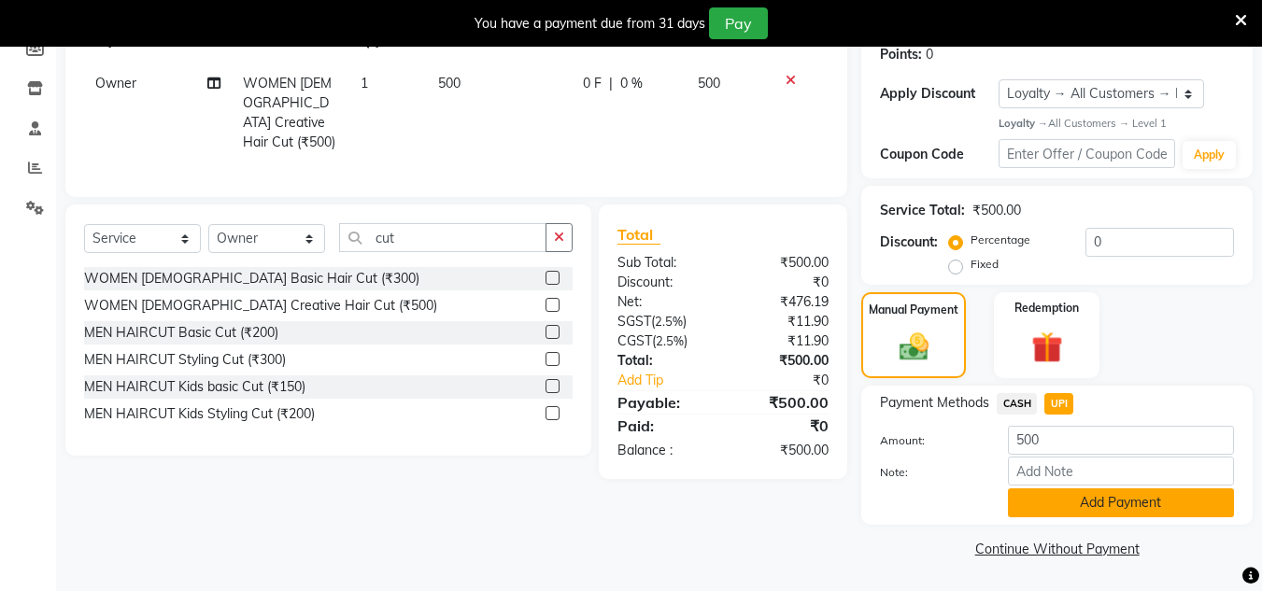
click at [1068, 505] on button "Add Payment" at bounding box center [1121, 503] width 226 height 29
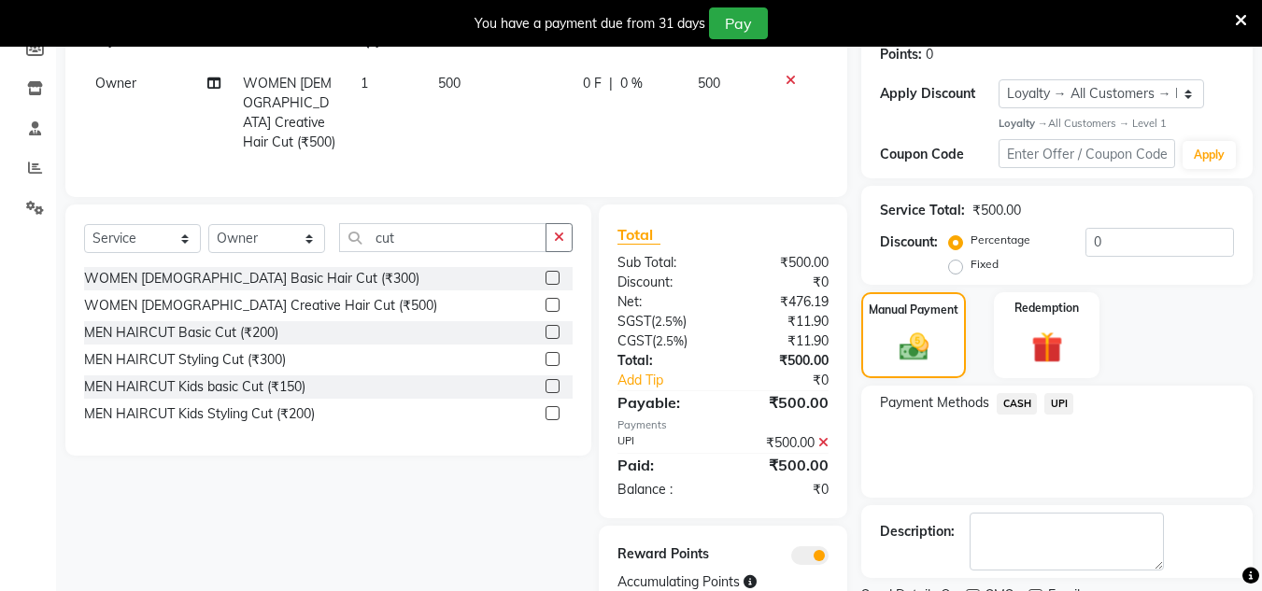
scroll to position [371, 0]
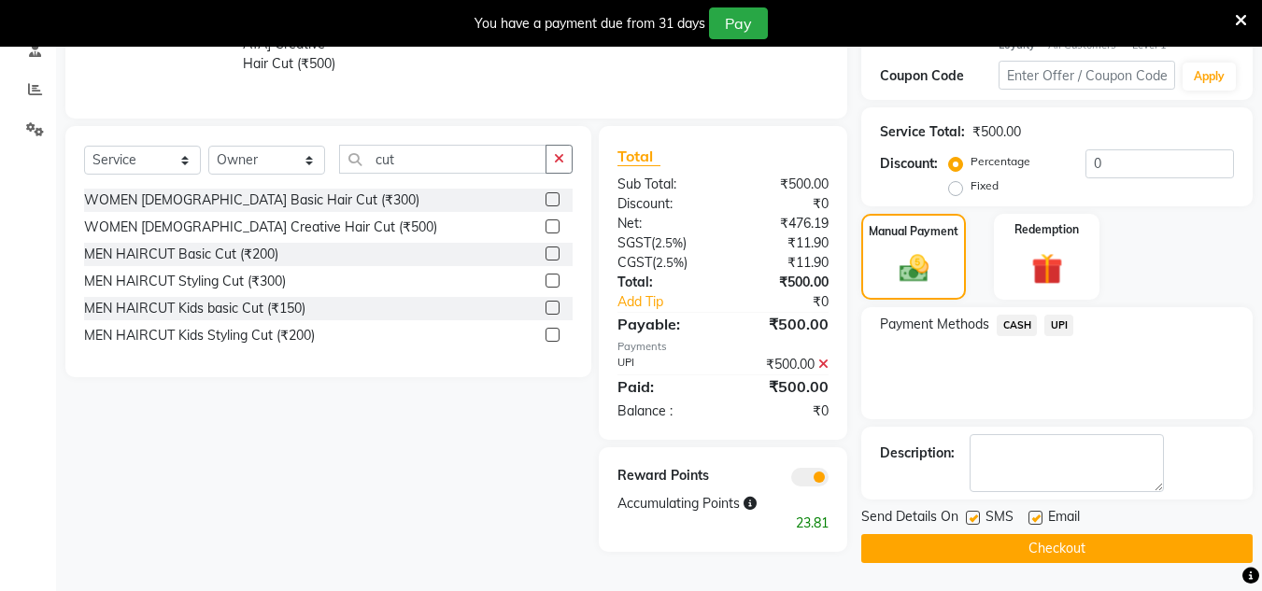
drag, startPoint x: 1057, startPoint y: 537, endPoint x: 1024, endPoint y: 512, distance: 42.0
click at [1052, 535] on button "Checkout" at bounding box center [1056, 548] width 391 height 29
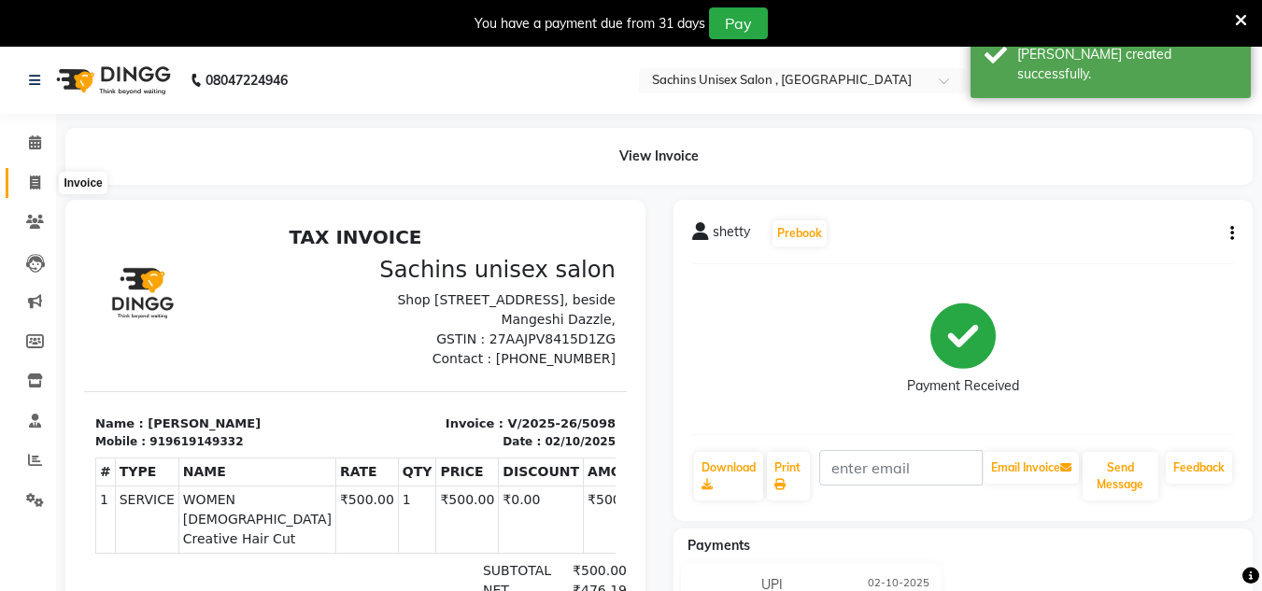
drag, startPoint x: 35, startPoint y: 189, endPoint x: 64, endPoint y: 188, distance: 29.9
click at [35, 189] on icon at bounding box center [35, 183] width 10 height 14
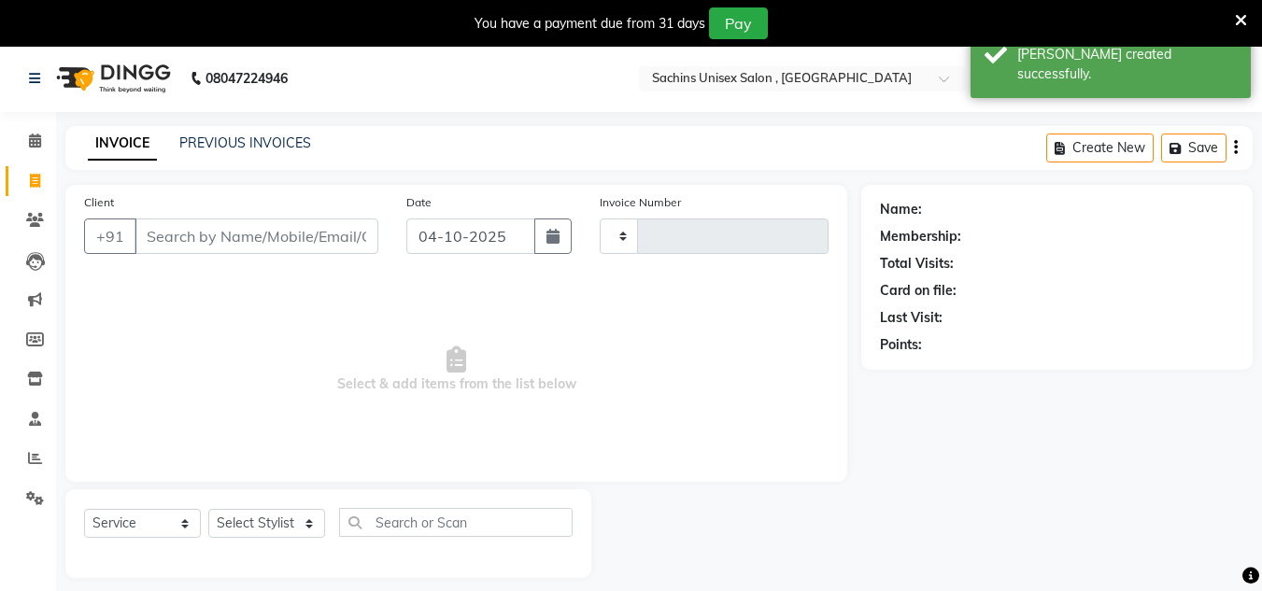
scroll to position [47, 0]
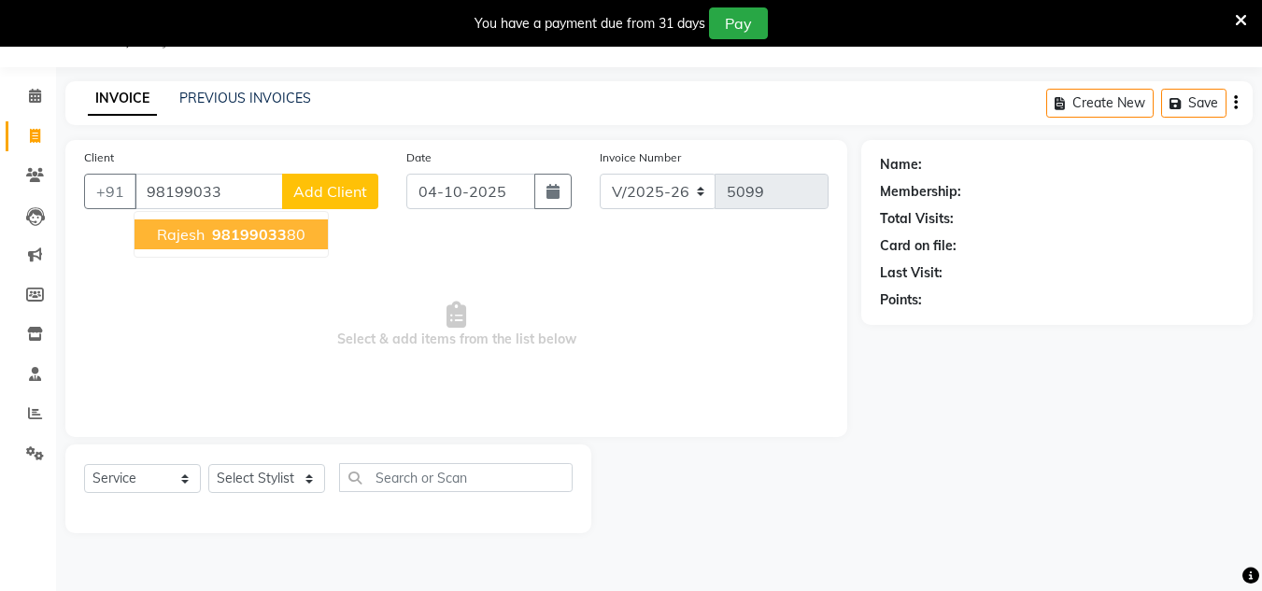
click at [218, 231] on span "98199033" at bounding box center [249, 234] width 75 height 19
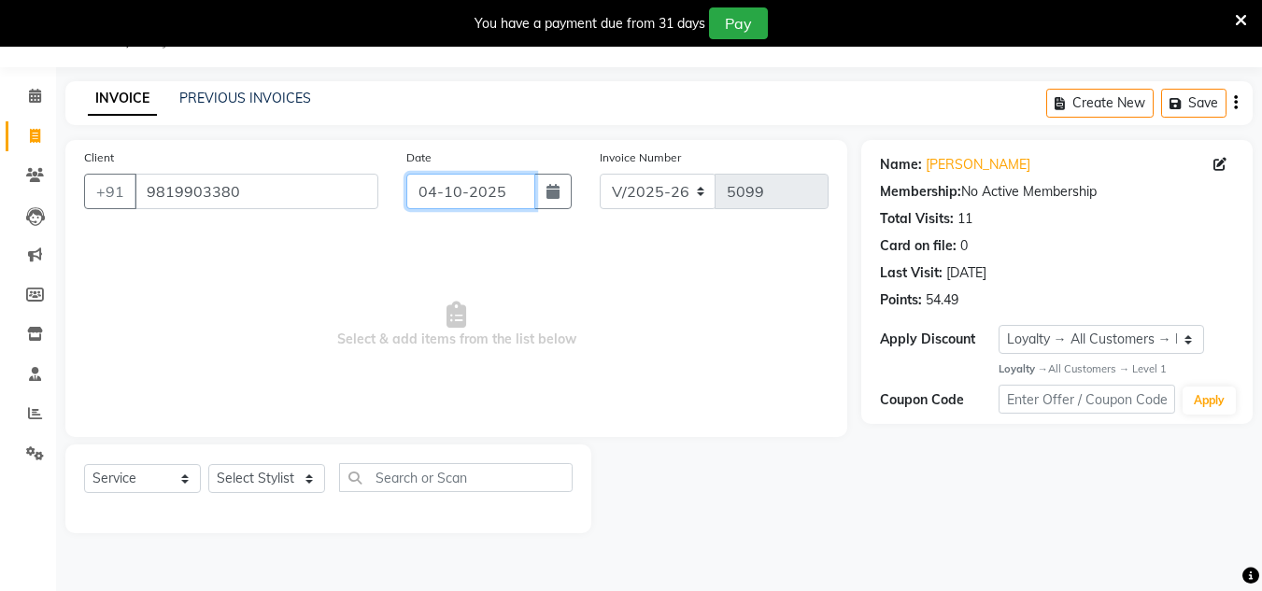
drag, startPoint x: 505, startPoint y: 189, endPoint x: 507, endPoint y: 202, distance: 13.2
click at [506, 189] on input "04-10-2025" at bounding box center [470, 191] width 129 height 35
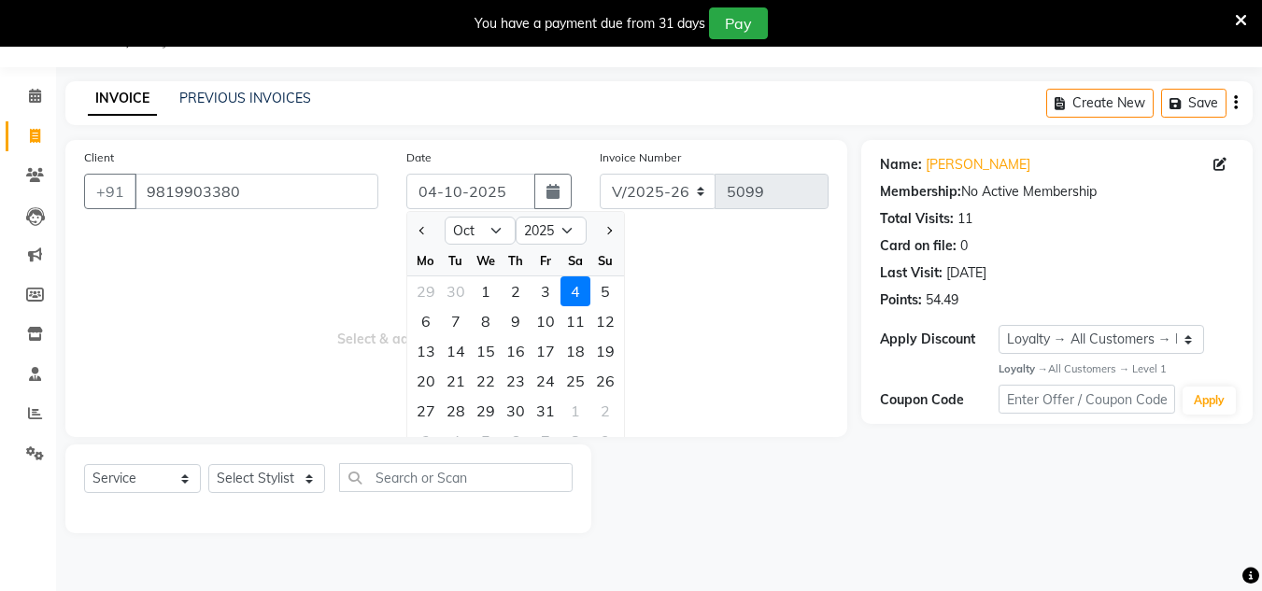
drag, startPoint x: 511, startPoint y: 290, endPoint x: 497, endPoint y: 333, distance: 44.3
click at [510, 291] on div "2" at bounding box center [516, 291] width 30 height 30
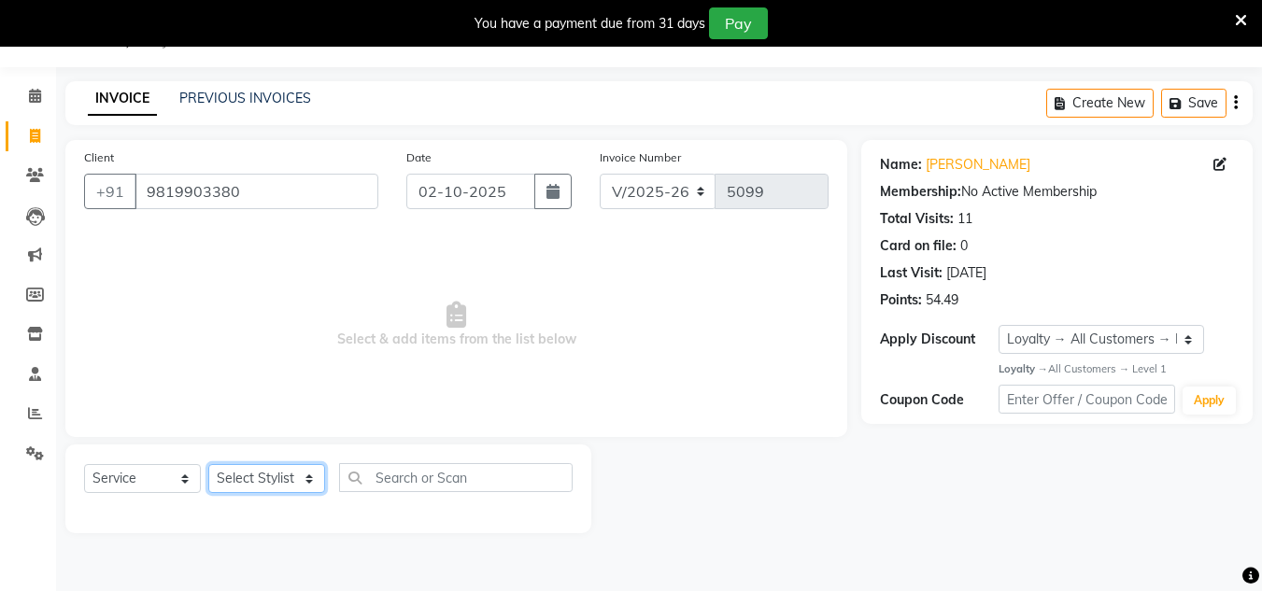
click at [303, 484] on select "Select Stylist [PERSON_NAME] new [PERSON_NAME] [PERSON_NAME] [PERSON_NAME] Owne…" at bounding box center [266, 478] width 117 height 29
click at [208, 464] on select "Select Stylist [PERSON_NAME] new [PERSON_NAME] [PERSON_NAME] [PERSON_NAME] Owne…" at bounding box center [266, 478] width 117 height 29
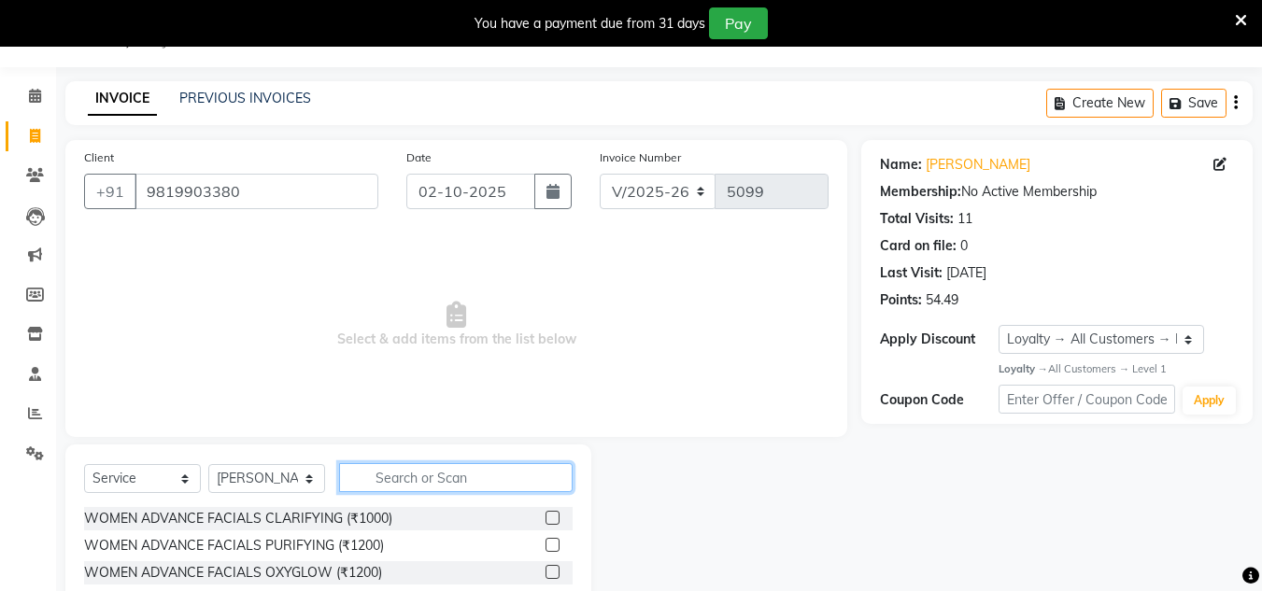
click at [383, 472] on input "text" at bounding box center [456, 477] width 234 height 29
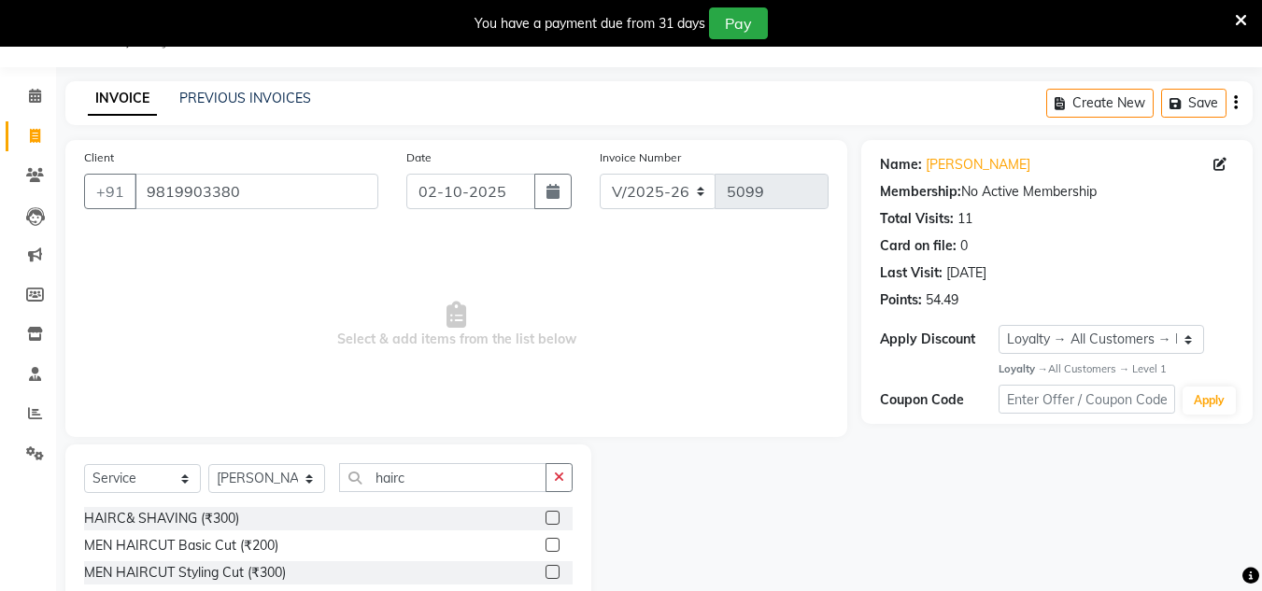
click at [555, 545] on label at bounding box center [553, 545] width 14 height 14
click at [555, 545] on input "checkbox" at bounding box center [552, 546] width 12 height 12
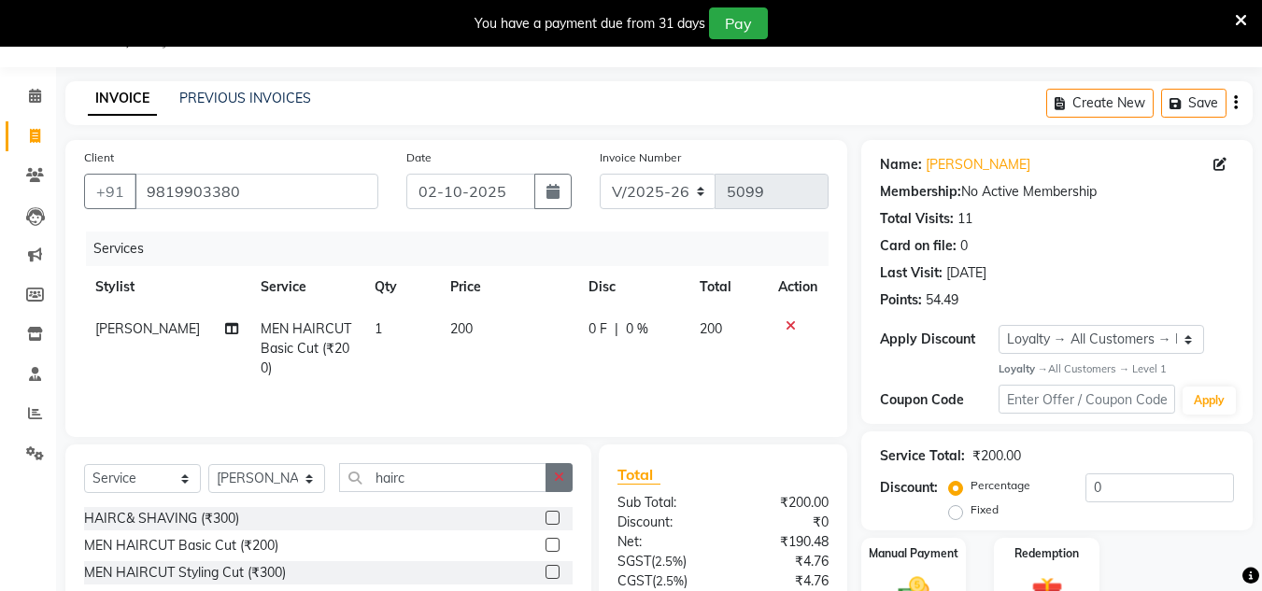
click at [554, 486] on button "button" at bounding box center [559, 477] width 27 height 29
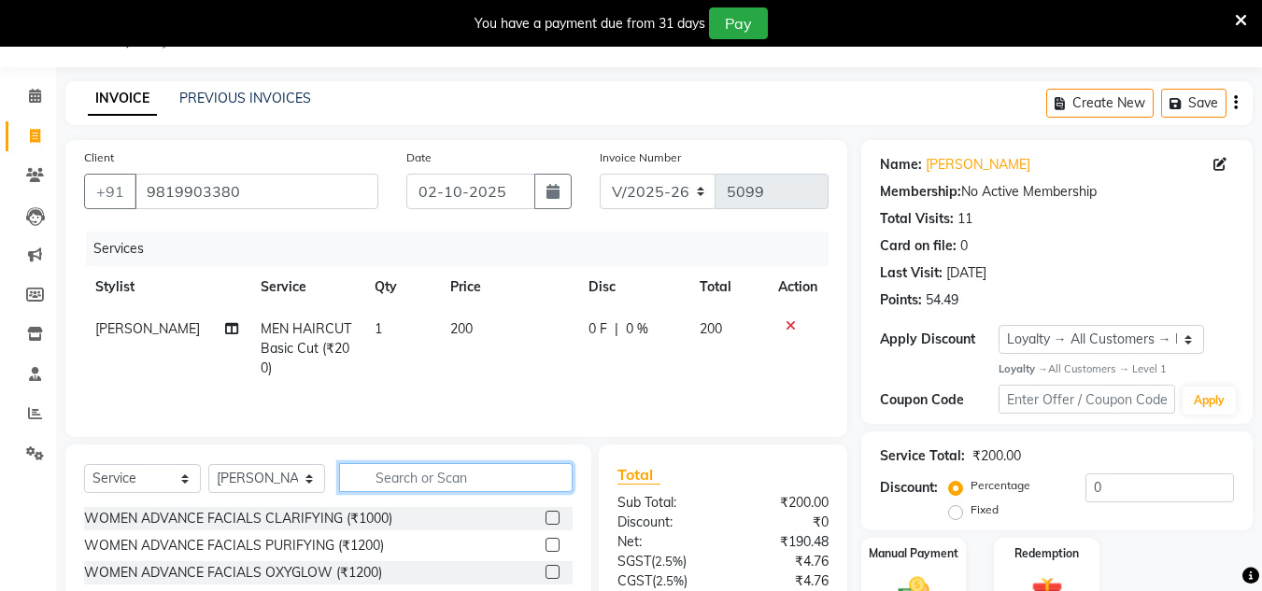
click at [506, 487] on input "text" at bounding box center [456, 477] width 234 height 29
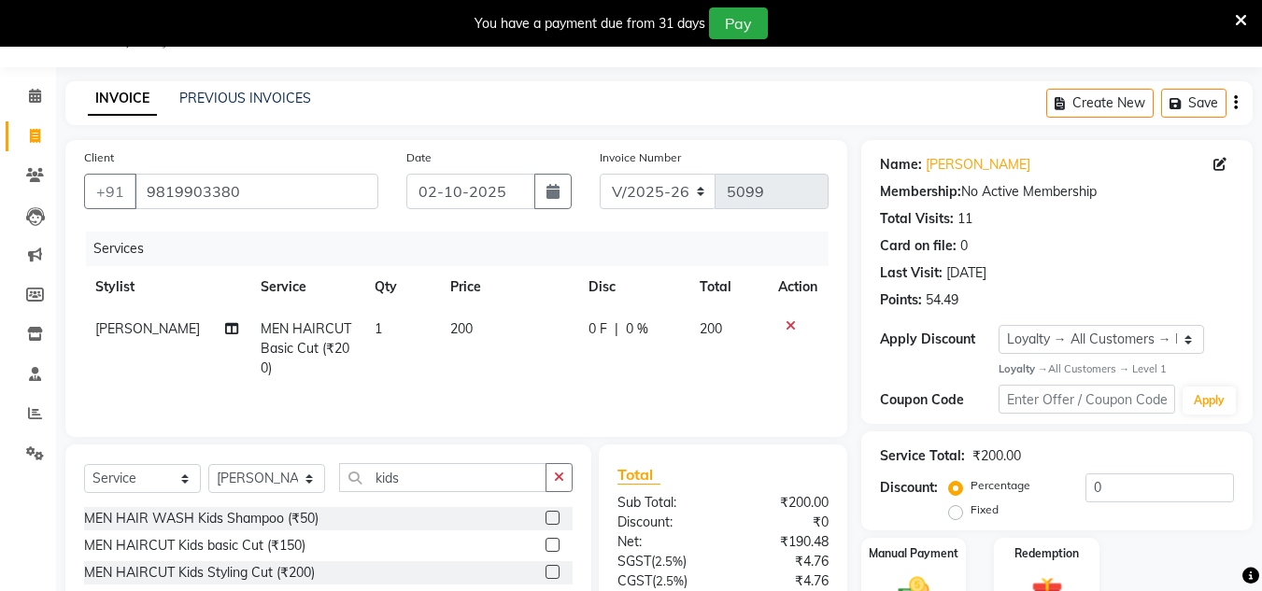
click at [554, 547] on label at bounding box center [553, 545] width 14 height 14
click at [554, 547] on input "checkbox" at bounding box center [552, 546] width 12 height 12
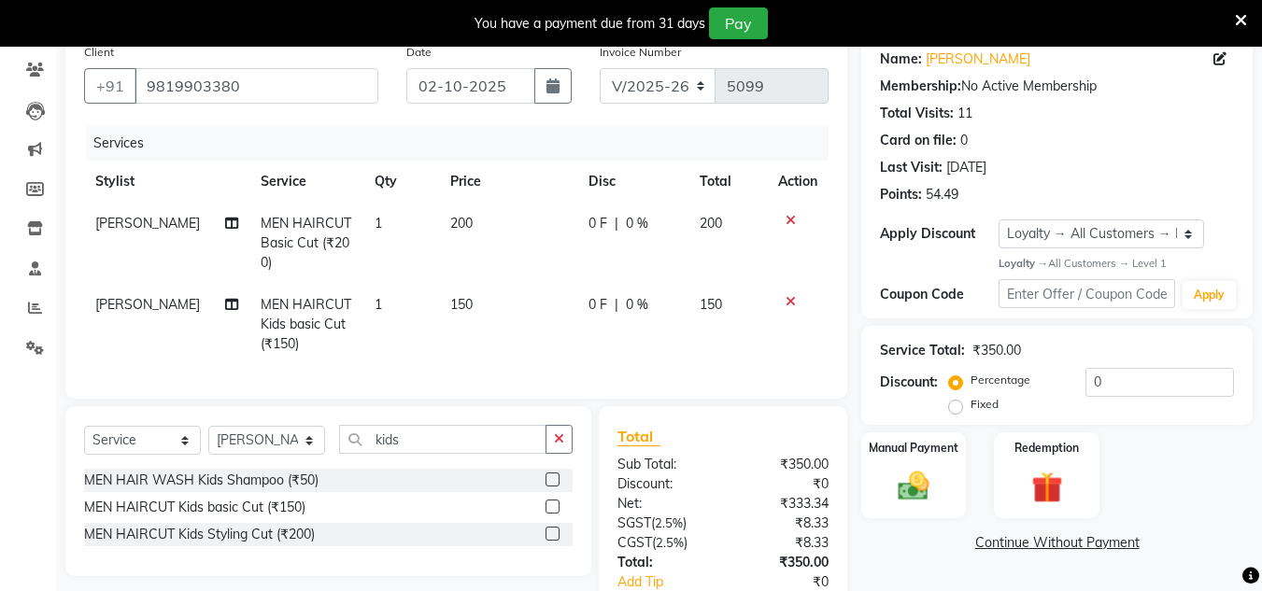
scroll to position [284, 0]
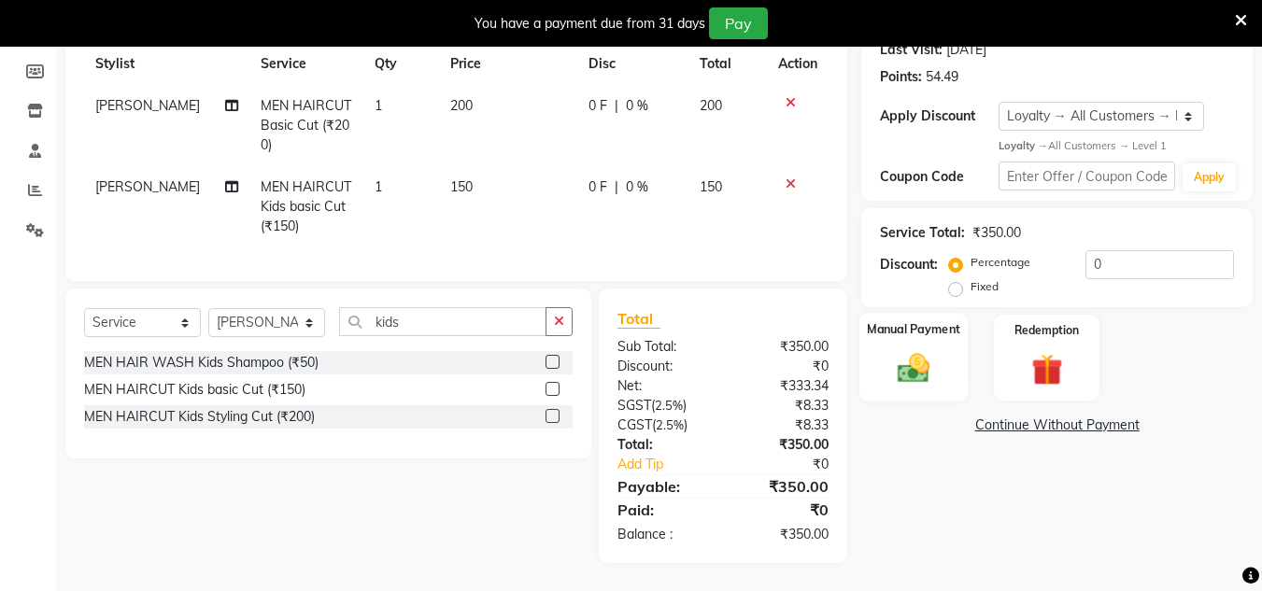
click at [909, 359] on img at bounding box center [913, 368] width 52 height 37
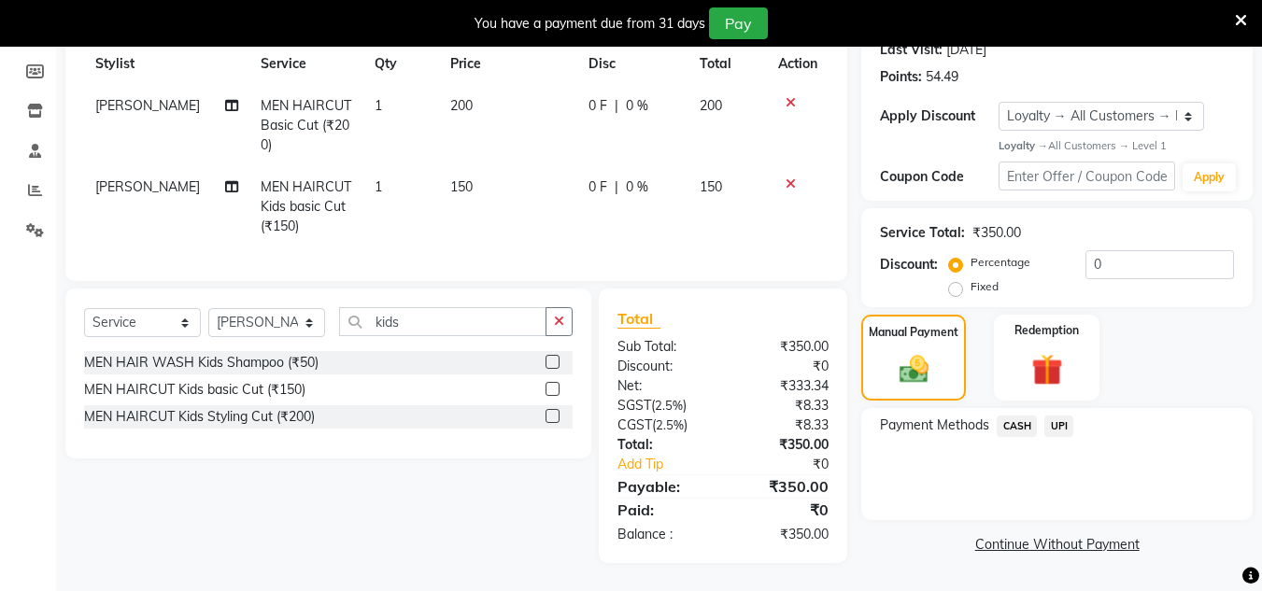
drag, startPoint x: 1064, startPoint y: 406, endPoint x: 1070, endPoint y: 427, distance: 21.3
click at [1064, 416] on span "UPI" at bounding box center [1058, 426] width 29 height 21
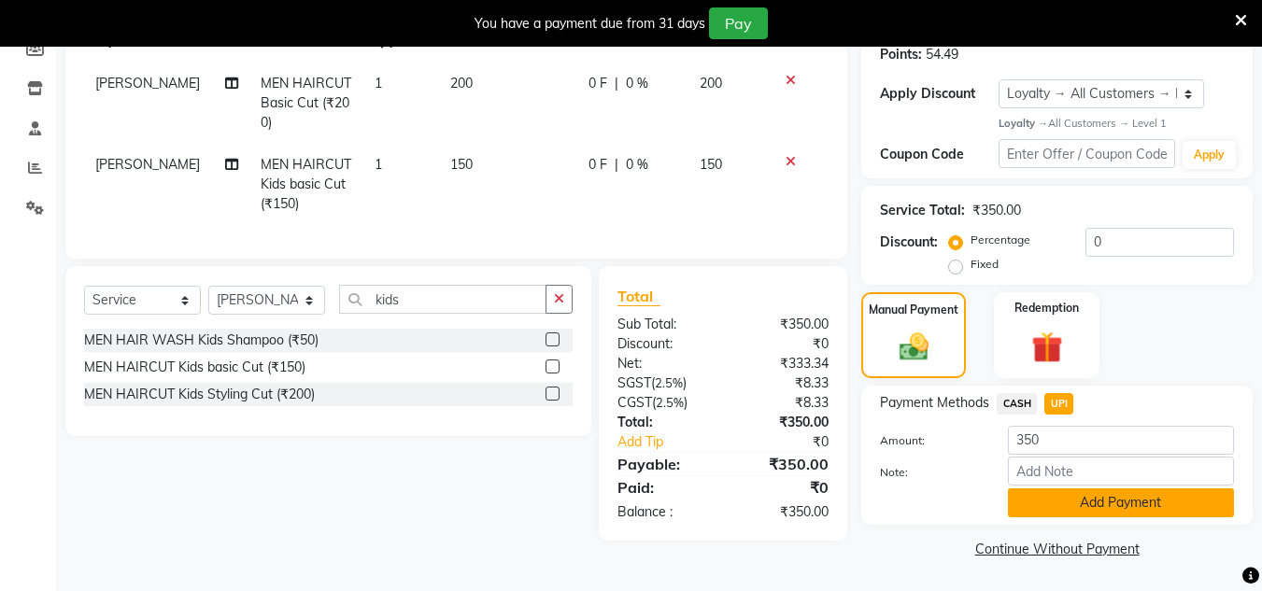
click at [1082, 501] on button "Add Payment" at bounding box center [1121, 503] width 226 height 29
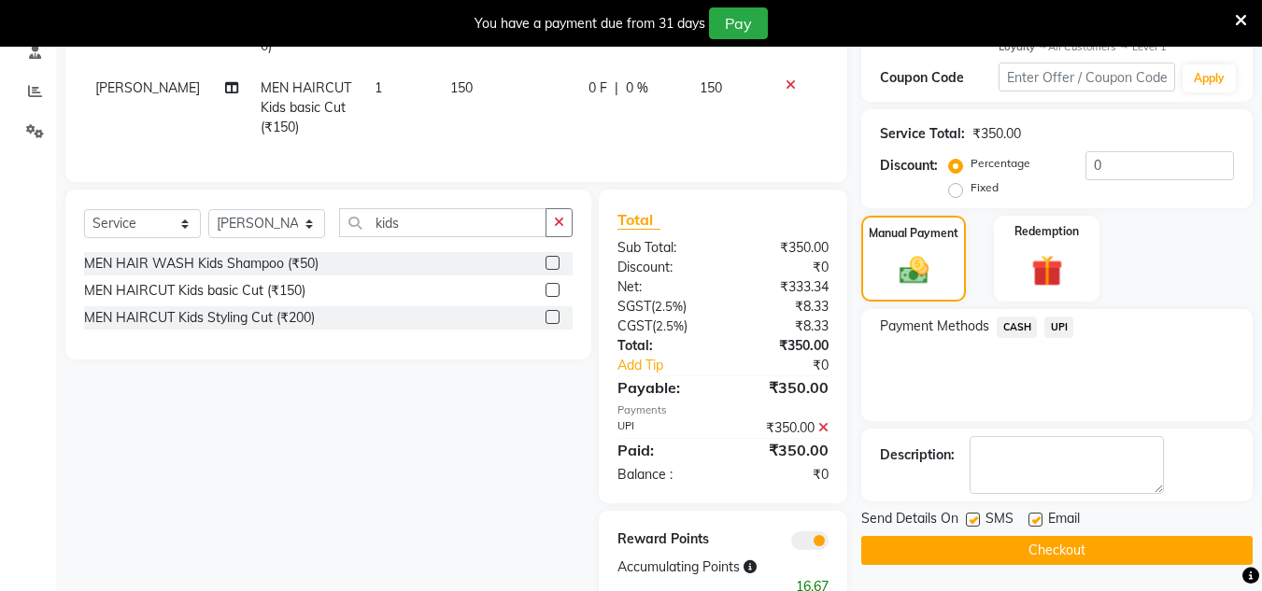
scroll to position [435, 0]
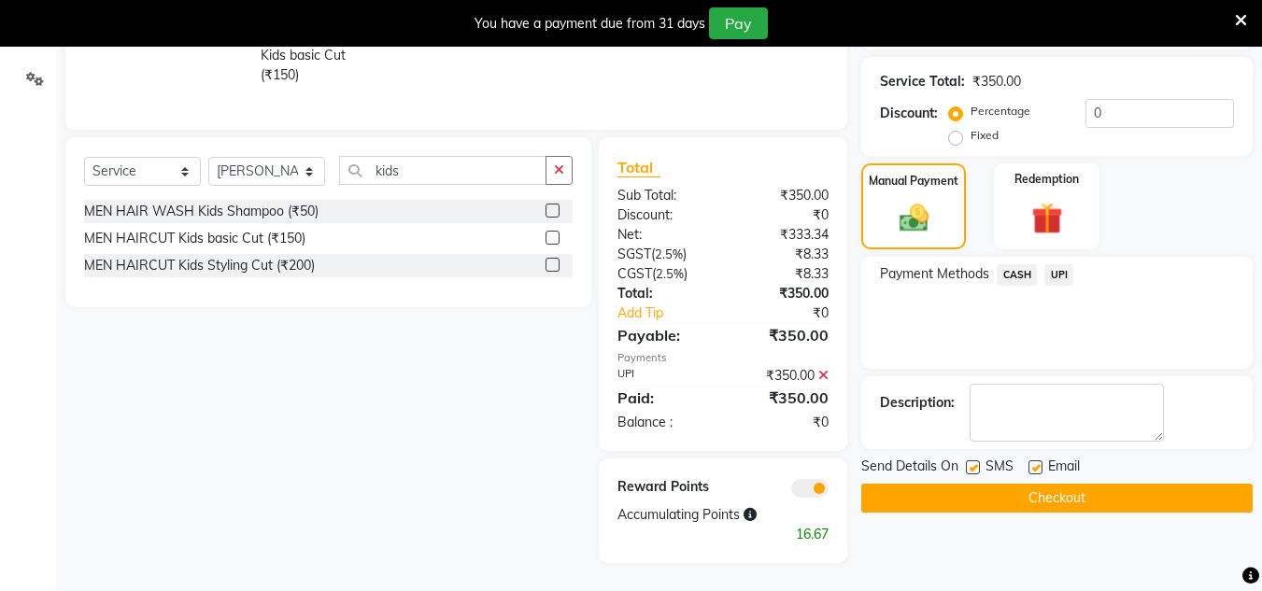
click at [1072, 484] on button "Checkout" at bounding box center [1056, 498] width 391 height 29
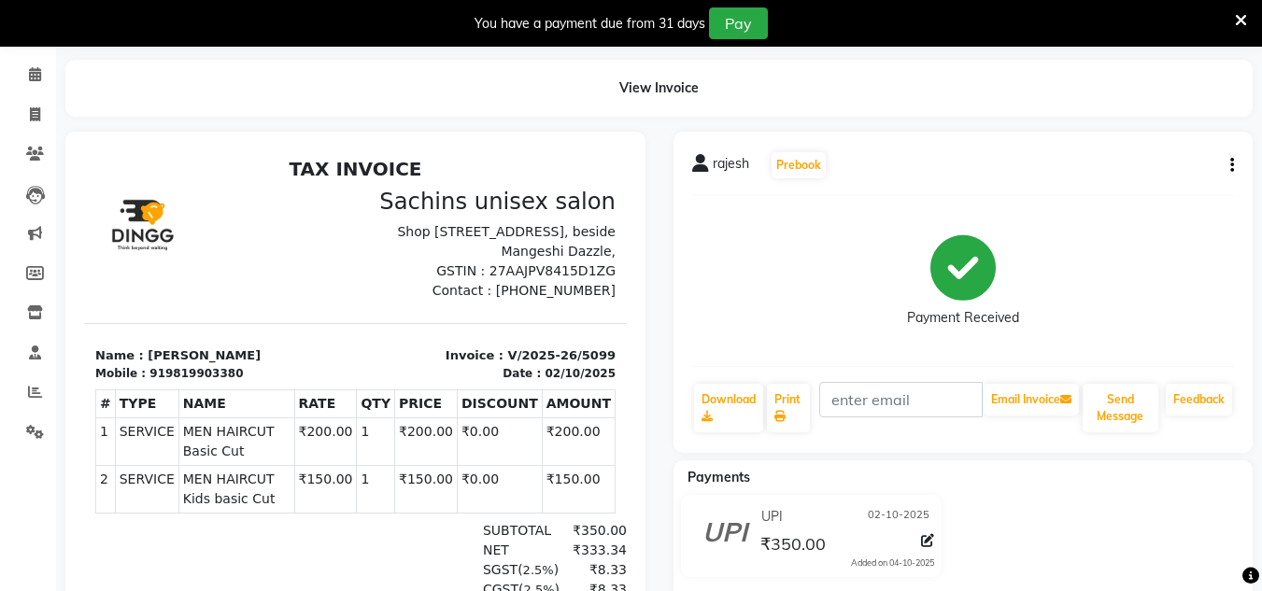
scroll to position [36, 0]
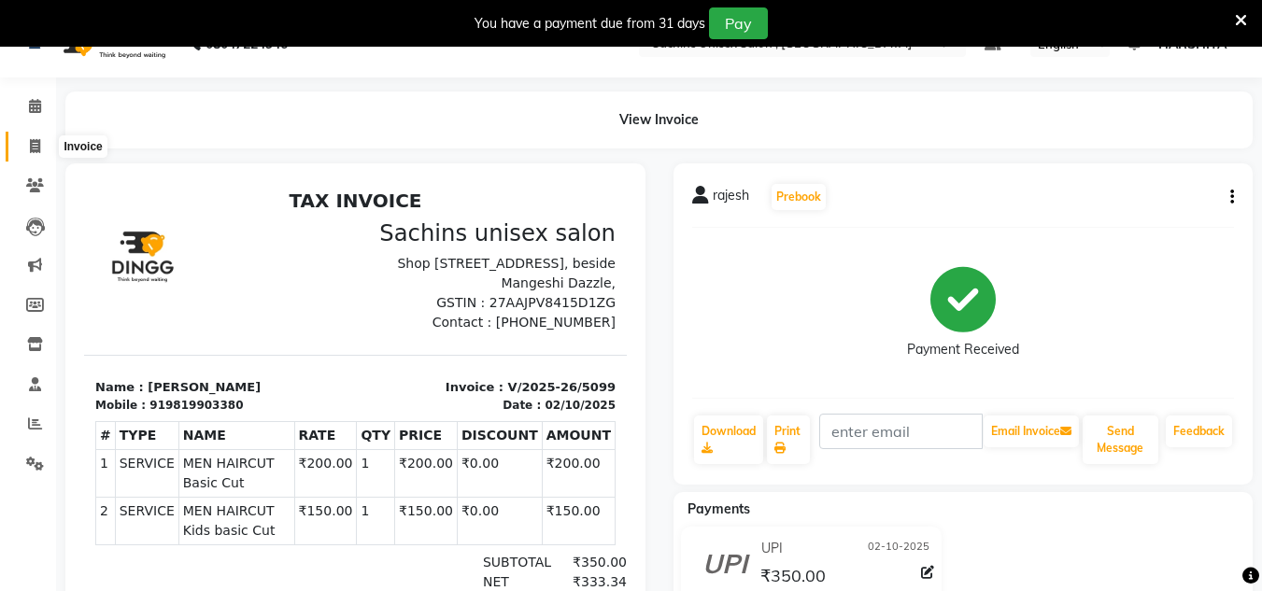
click at [35, 141] on icon at bounding box center [35, 146] width 10 height 14
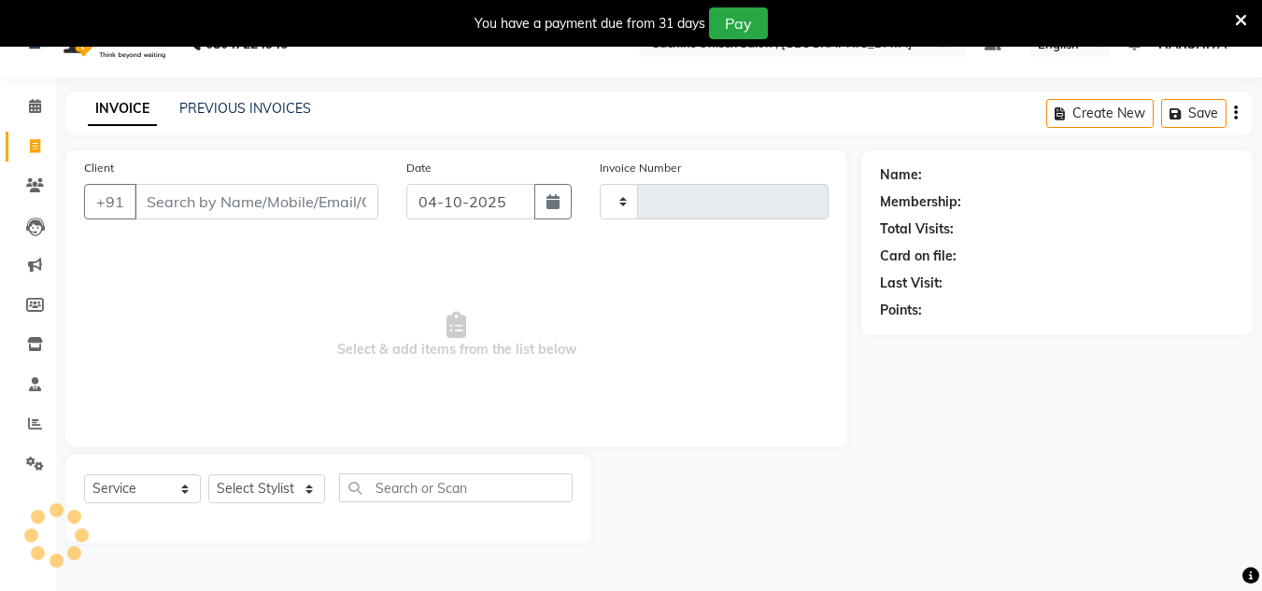
scroll to position [47, 0]
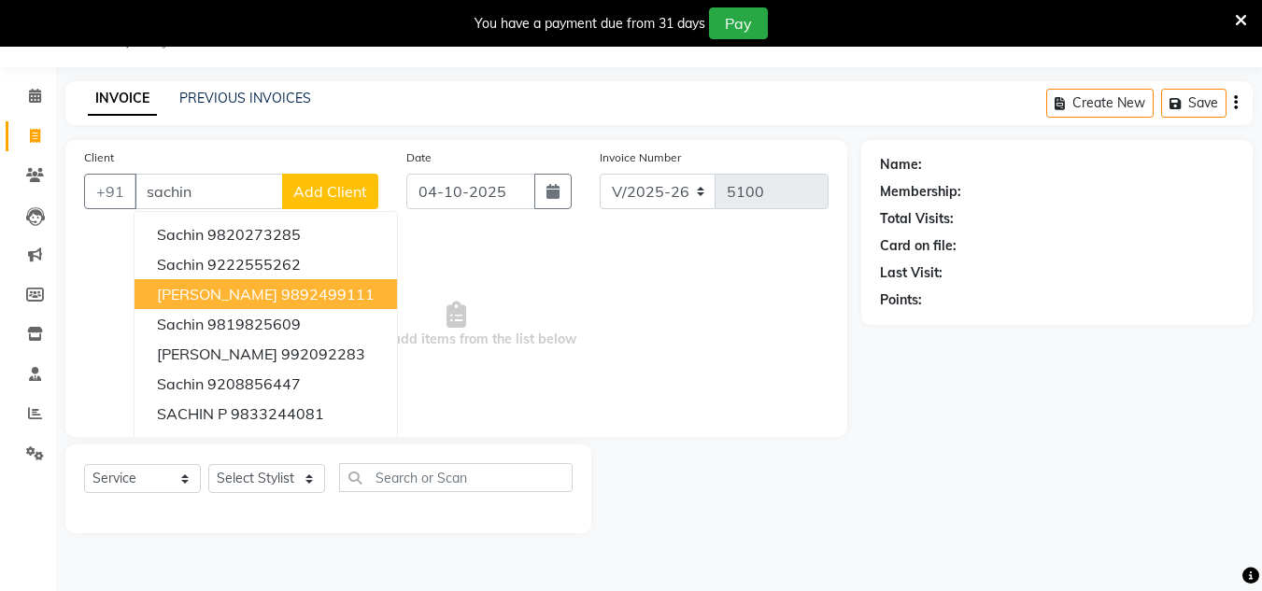
drag, startPoint x: 299, startPoint y: 298, endPoint x: 317, endPoint y: 291, distance: 18.9
click at [300, 298] on ngb-highlight "9892499111" at bounding box center [327, 294] width 93 height 19
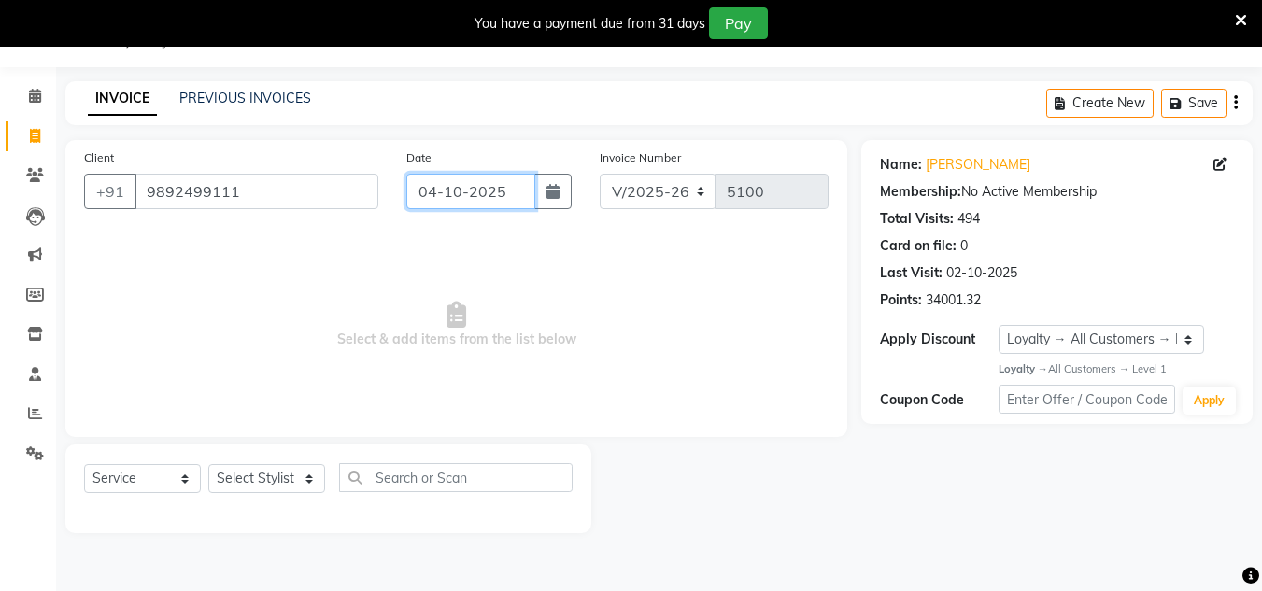
click at [504, 181] on input "04-10-2025" at bounding box center [470, 191] width 129 height 35
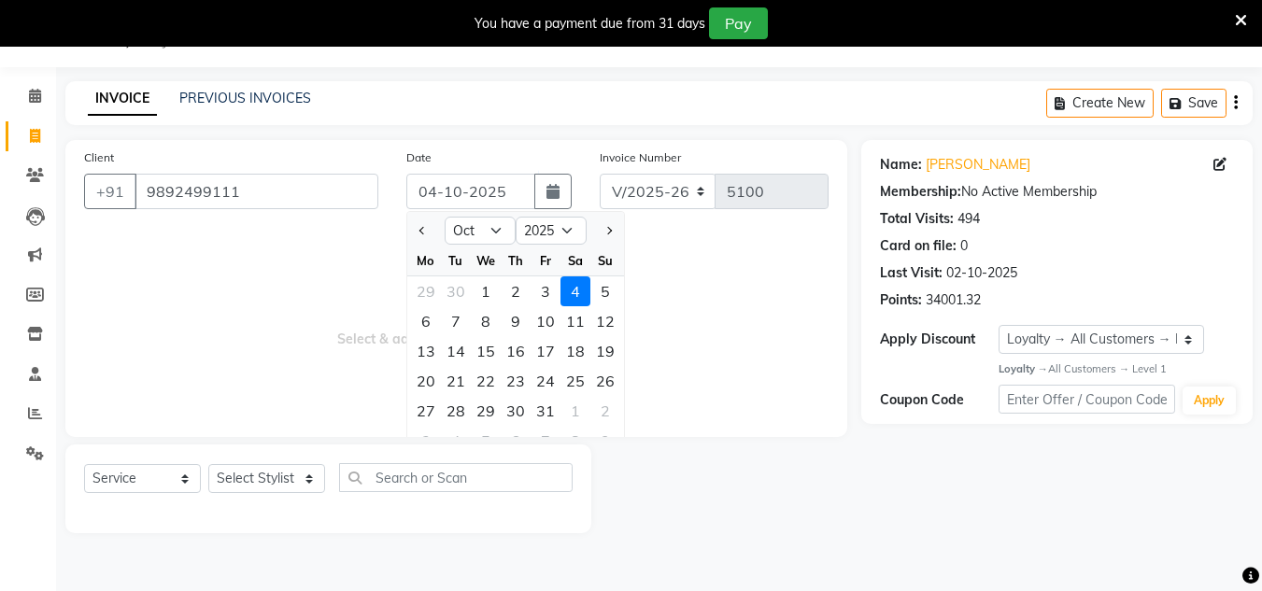
click at [509, 295] on div "2" at bounding box center [516, 291] width 30 height 30
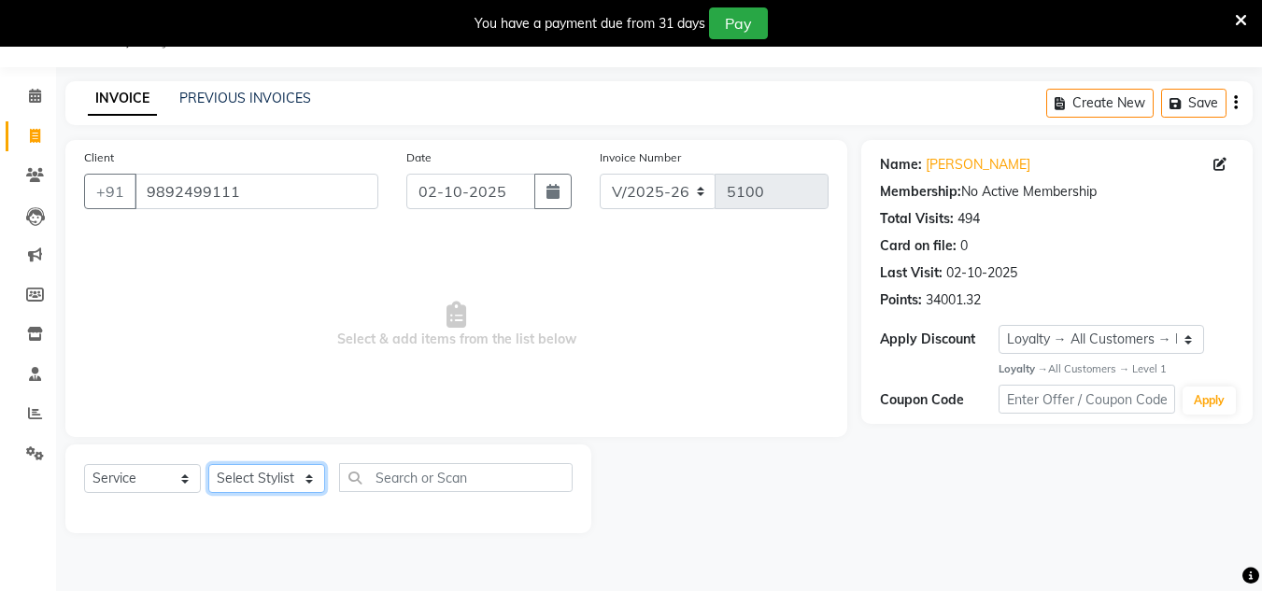
click at [301, 475] on select "Select Stylist [PERSON_NAME] new [PERSON_NAME] [PERSON_NAME] [PERSON_NAME] Owne…" at bounding box center [266, 478] width 117 height 29
click at [208, 464] on select "Select Stylist [PERSON_NAME] new [PERSON_NAME] [PERSON_NAME] [PERSON_NAME] Owne…" at bounding box center [266, 478] width 117 height 29
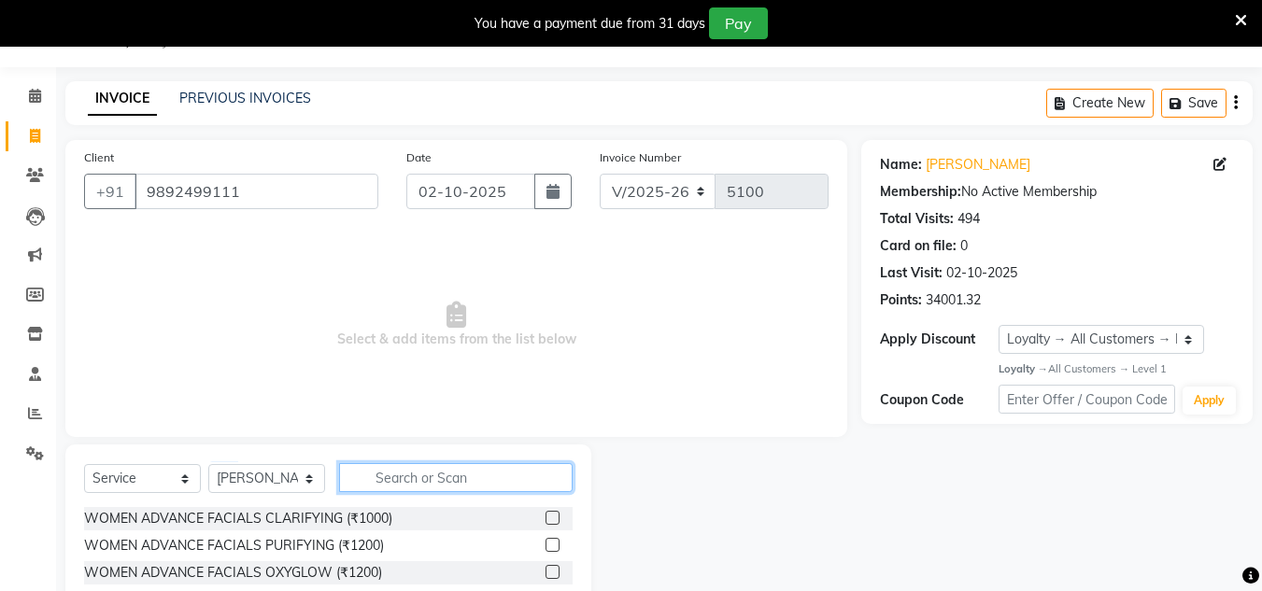
click at [414, 478] on input "text" at bounding box center [456, 477] width 234 height 29
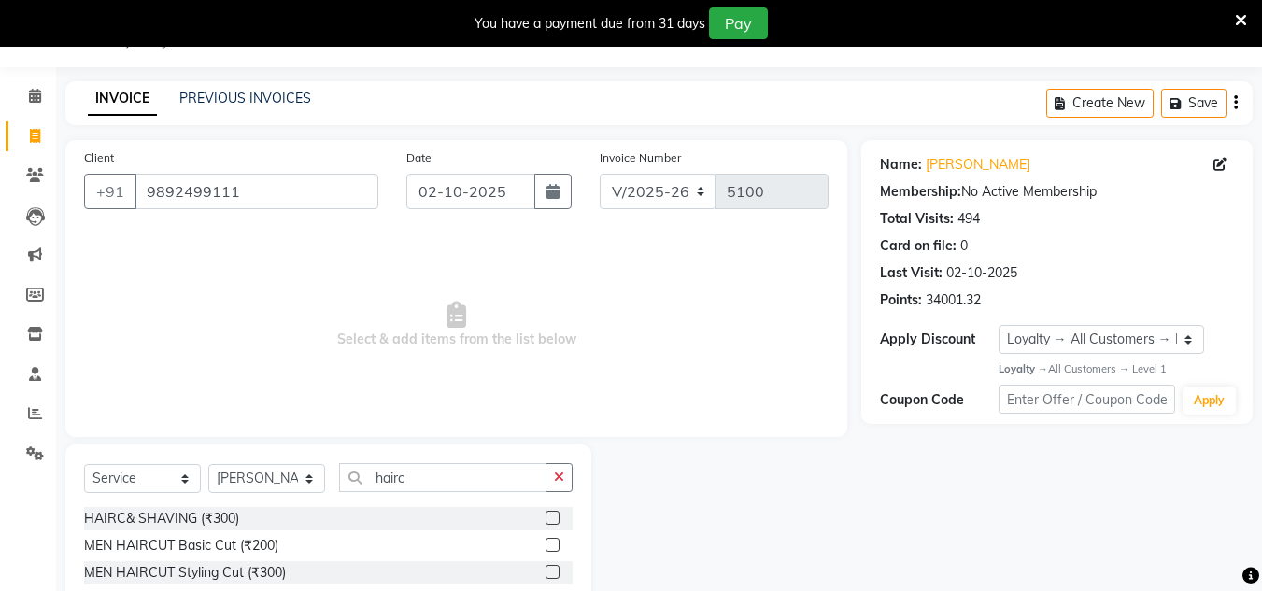
click at [555, 517] on label at bounding box center [553, 518] width 14 height 14
click at [555, 517] on input "checkbox" at bounding box center [552, 519] width 12 height 12
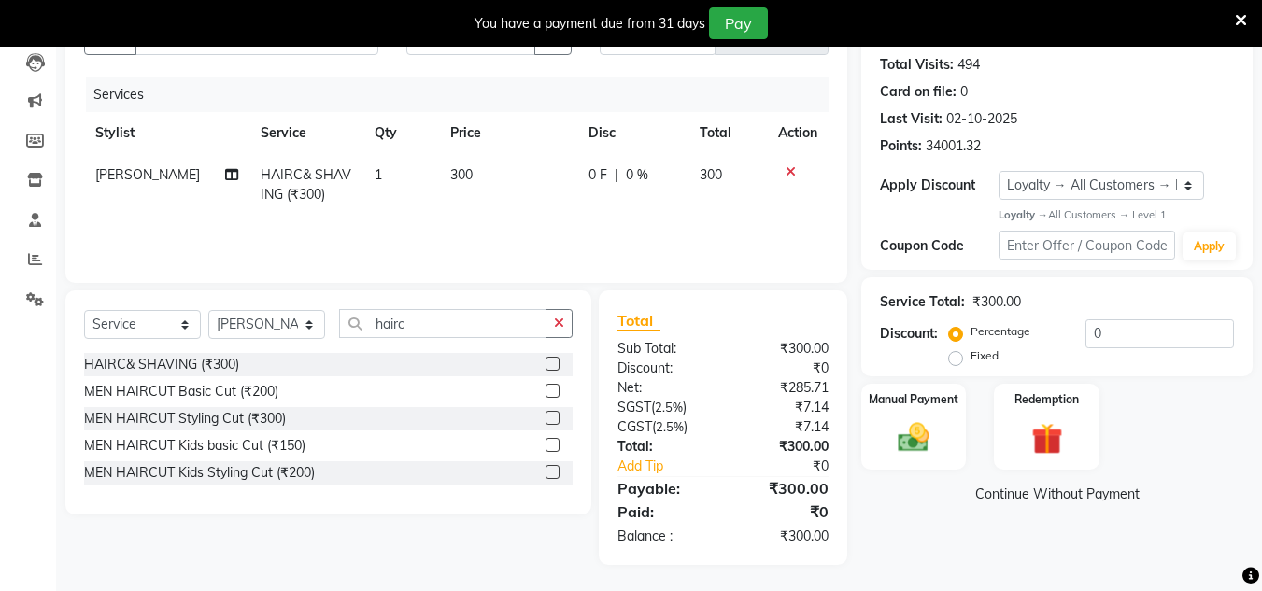
scroll to position [203, 0]
drag, startPoint x: 906, startPoint y: 431, endPoint x: 978, endPoint y: 471, distance: 82.4
click at [906, 432] on img at bounding box center [913, 435] width 50 height 35
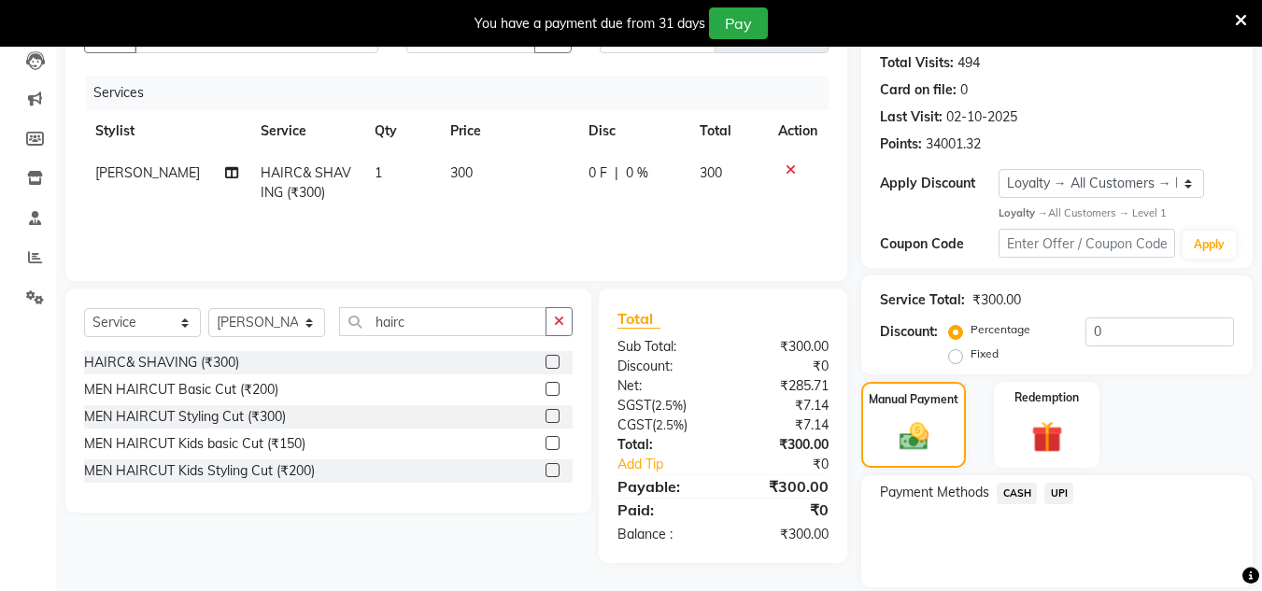
click at [1072, 490] on span "UPI" at bounding box center [1058, 493] width 29 height 21
click at [1064, 500] on span "UPI" at bounding box center [1058, 493] width 29 height 21
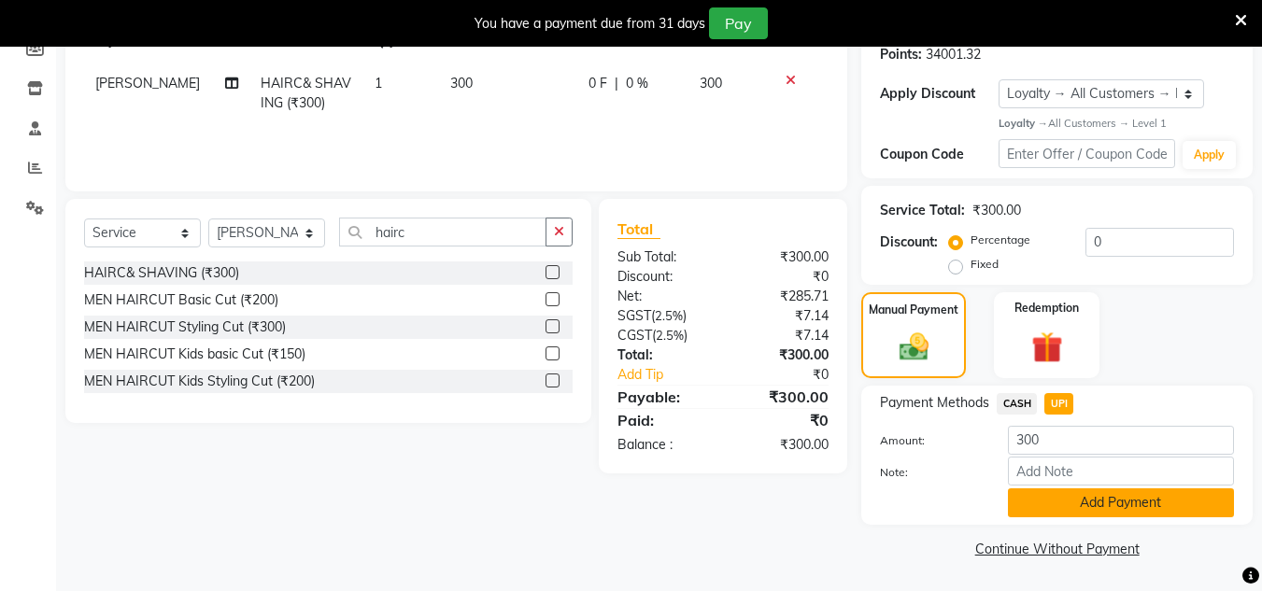
click at [1070, 513] on button "Add Payment" at bounding box center [1121, 503] width 226 height 29
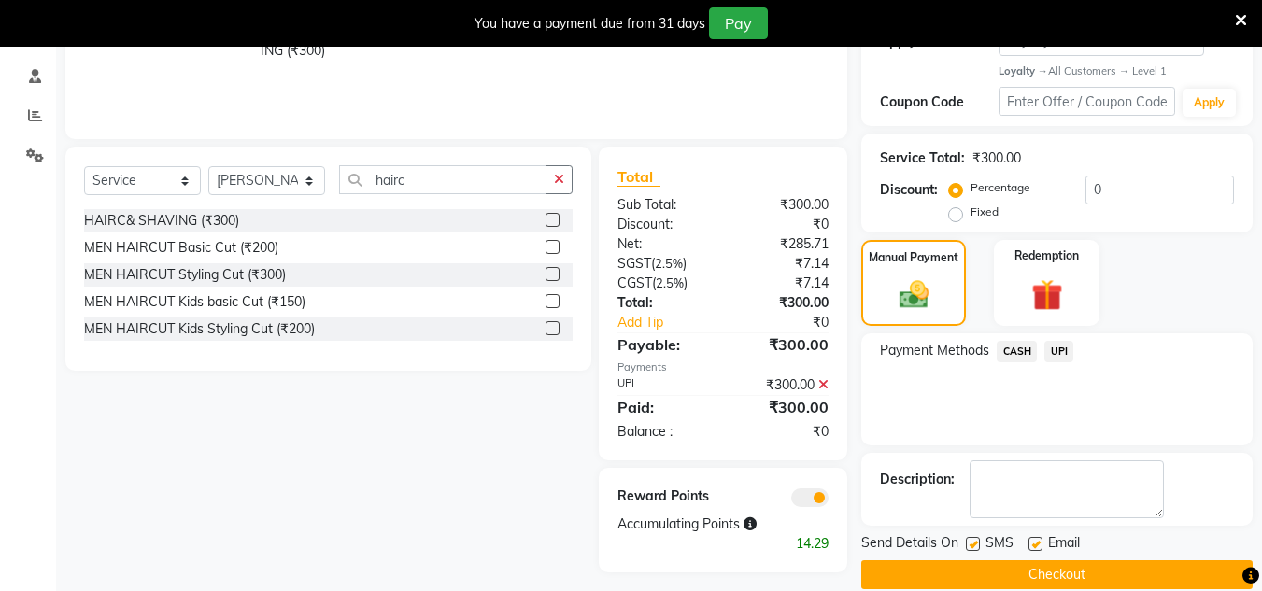
scroll to position [371, 0]
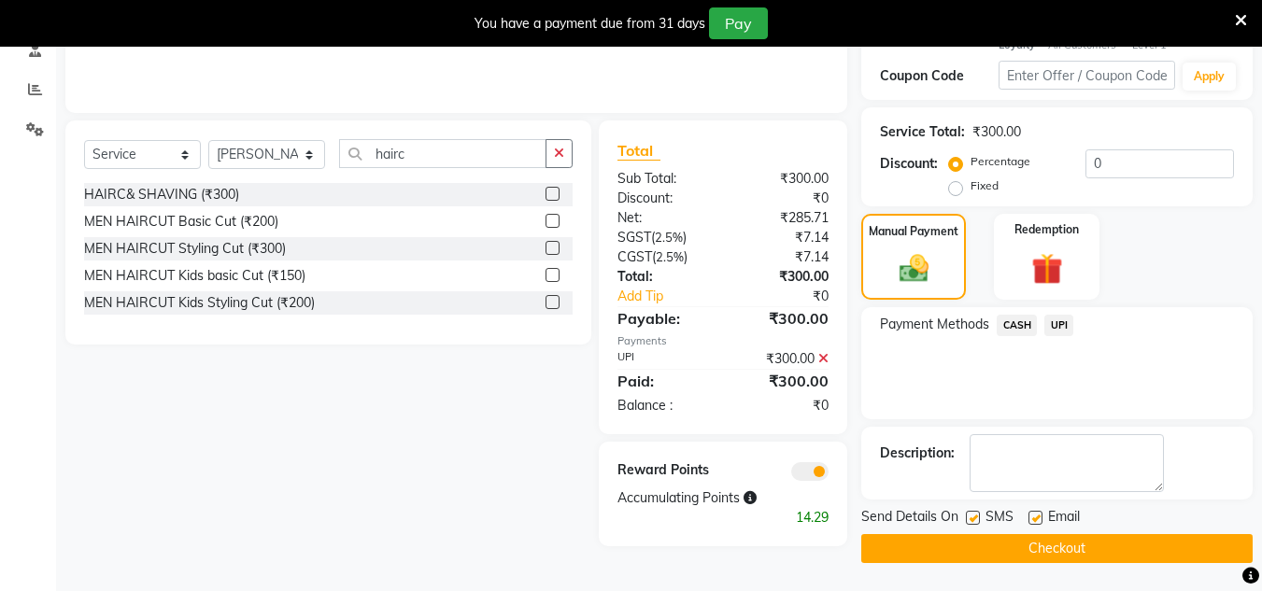
click at [1072, 547] on button "Checkout" at bounding box center [1056, 548] width 391 height 29
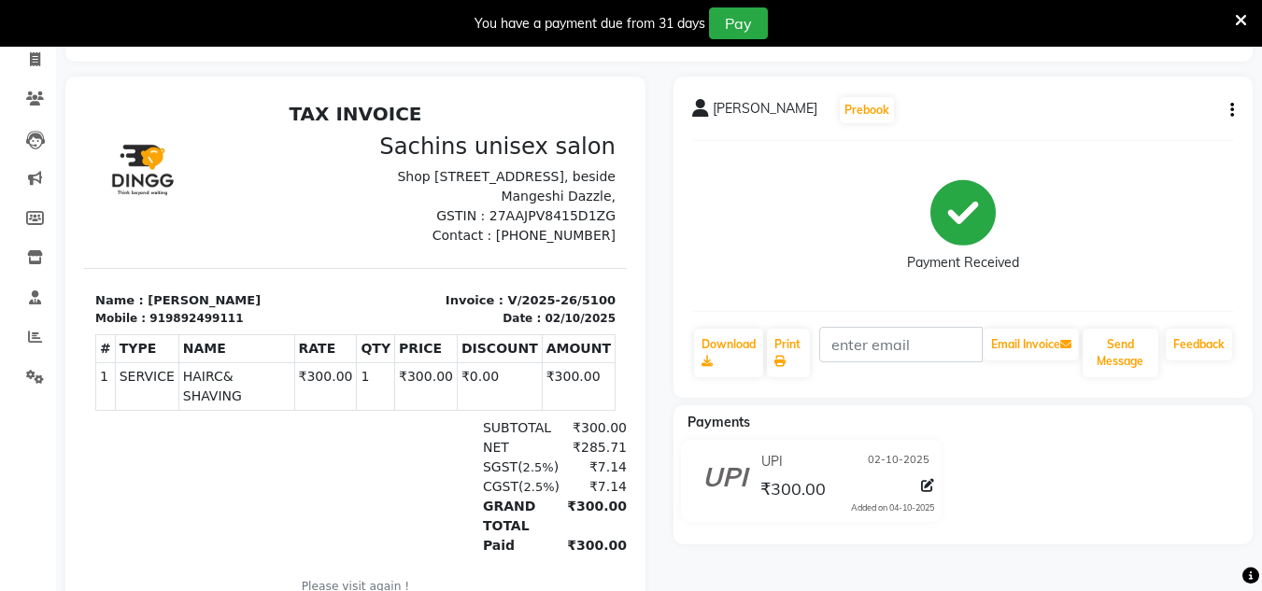
scroll to position [63, 0]
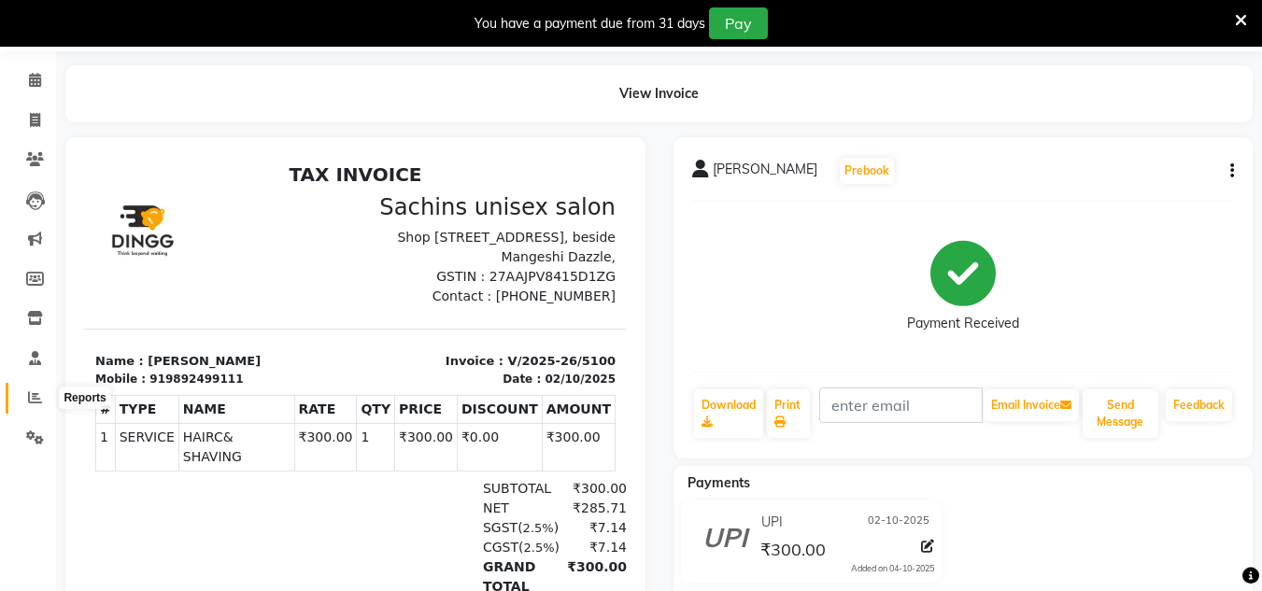
click at [21, 403] on span at bounding box center [35, 398] width 33 height 21
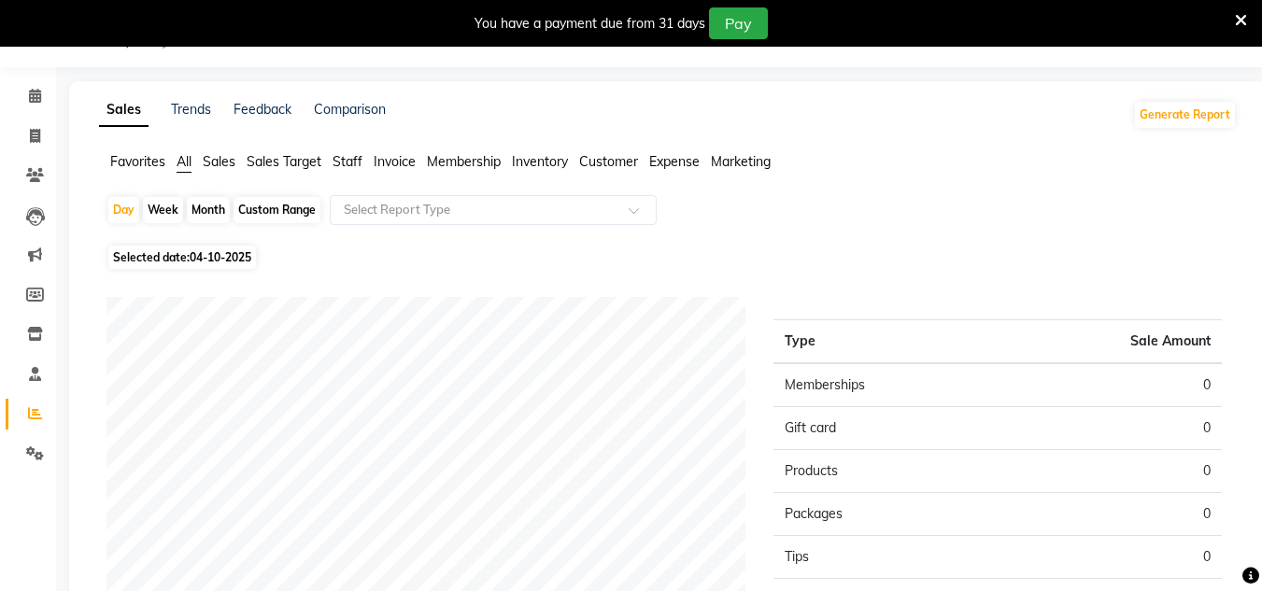
scroll to position [63, 0]
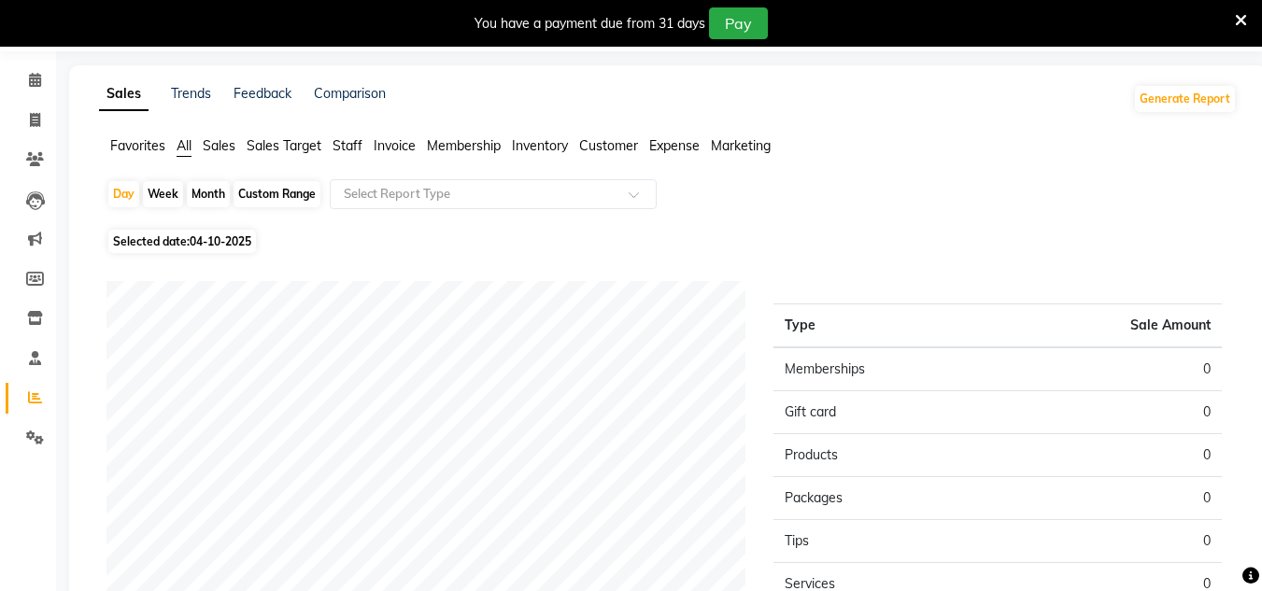
click at [210, 242] on span "04-10-2025" at bounding box center [221, 241] width 62 height 14
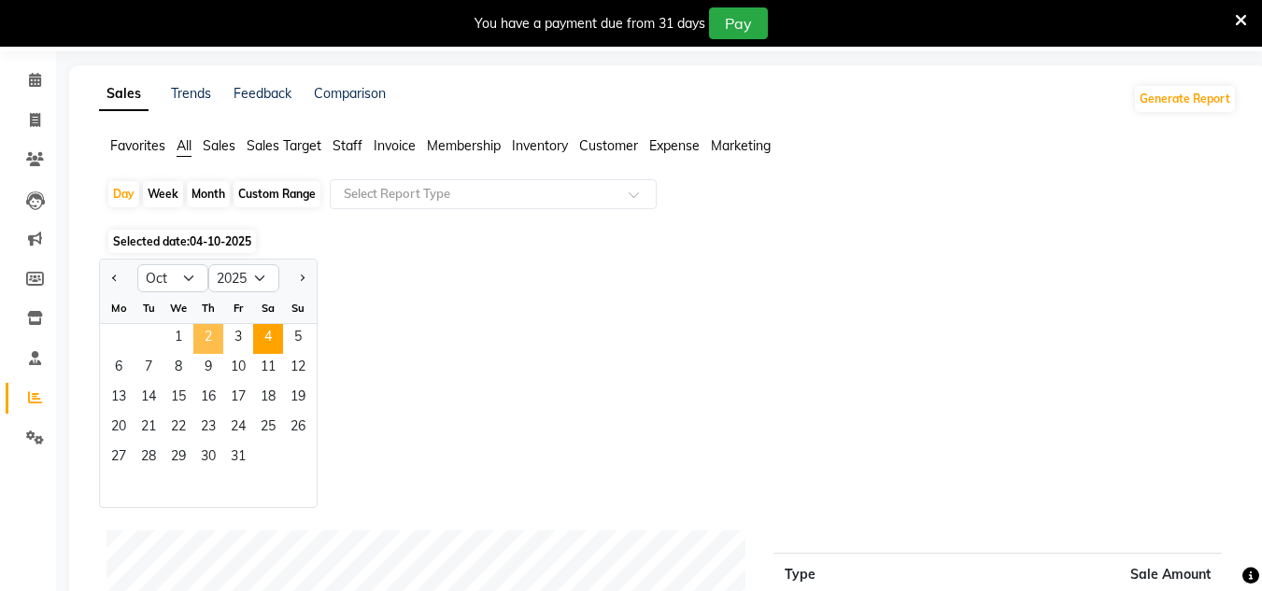
click at [207, 347] on span "2" at bounding box center [208, 339] width 30 height 30
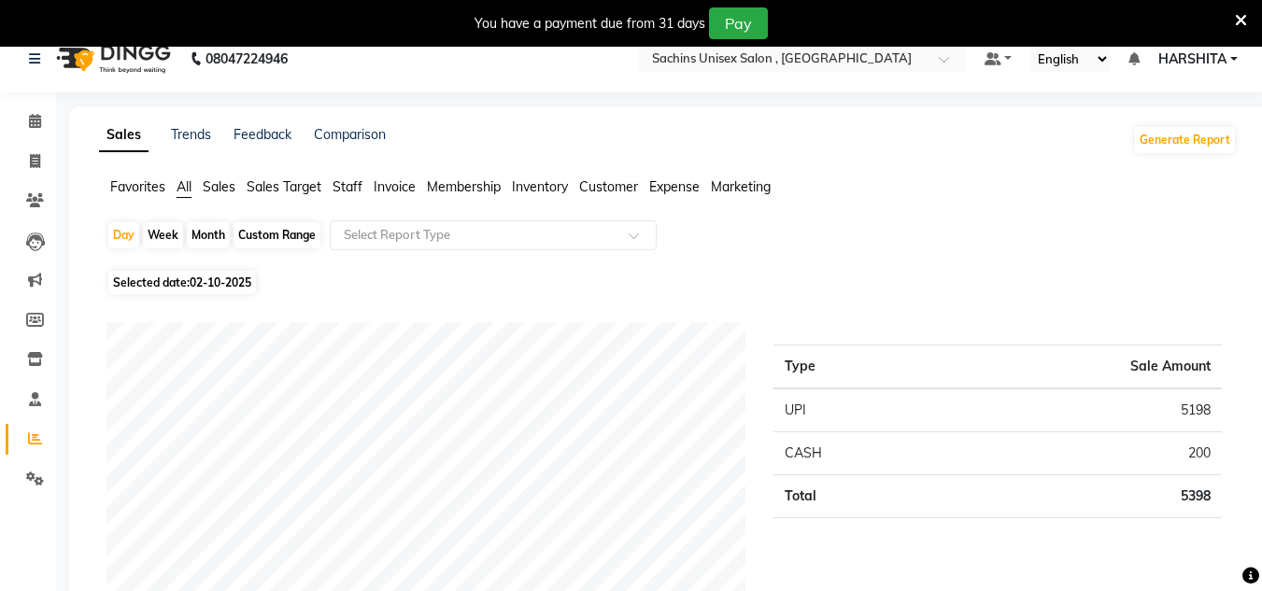
scroll to position [0, 0]
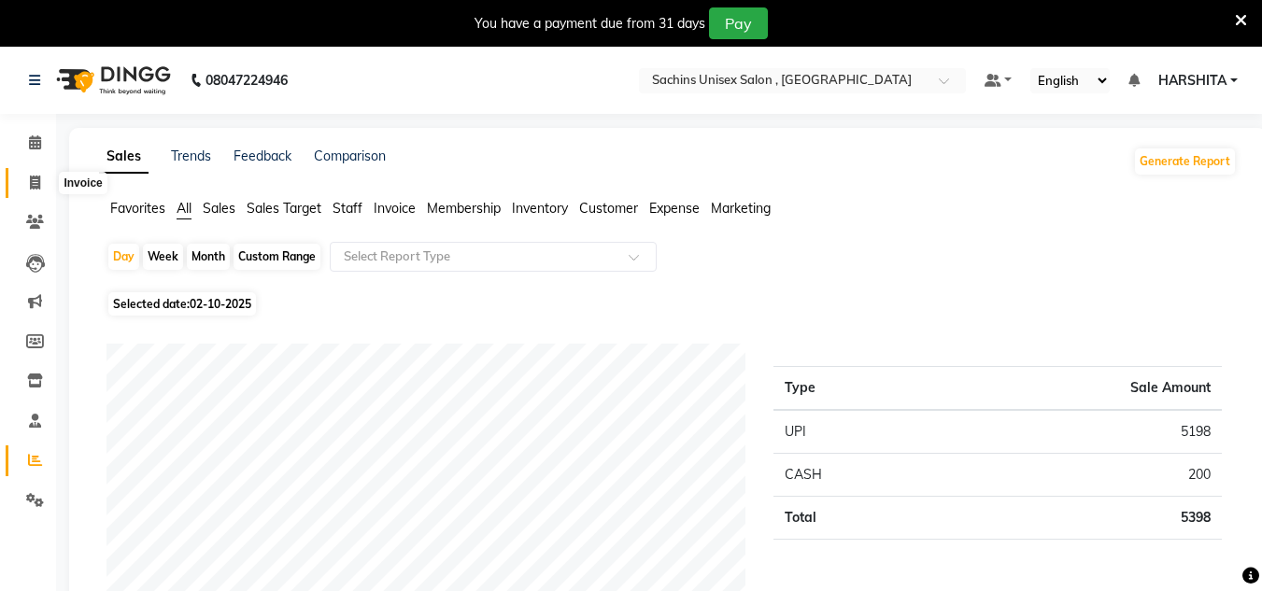
click at [38, 186] on icon at bounding box center [35, 183] width 10 height 14
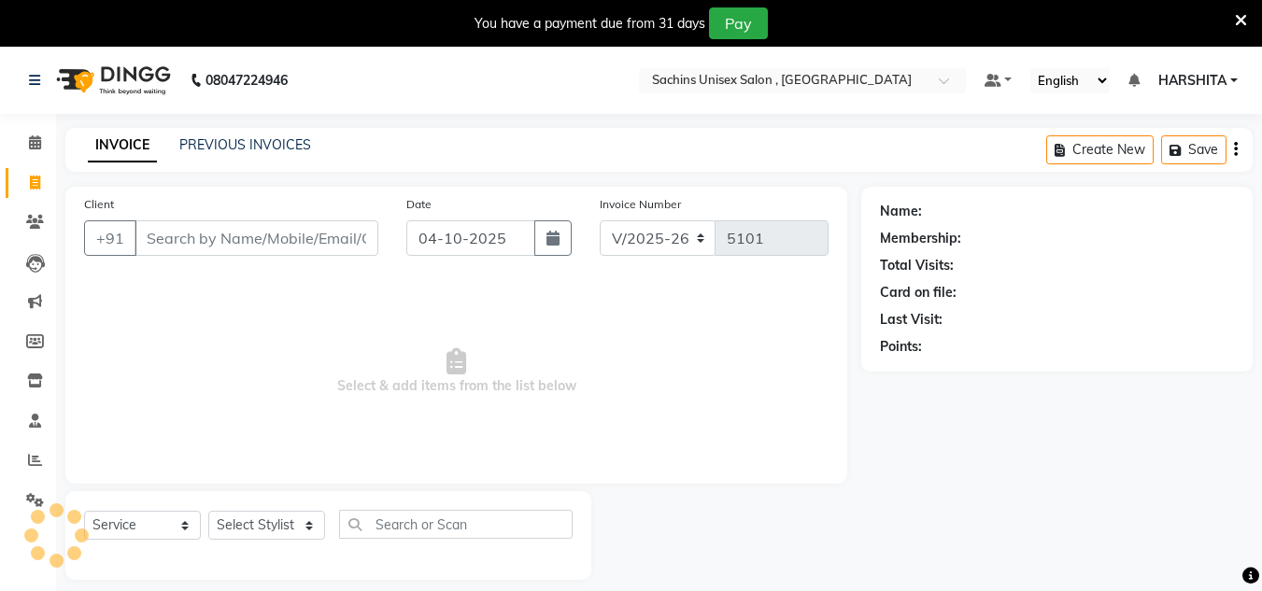
scroll to position [47, 0]
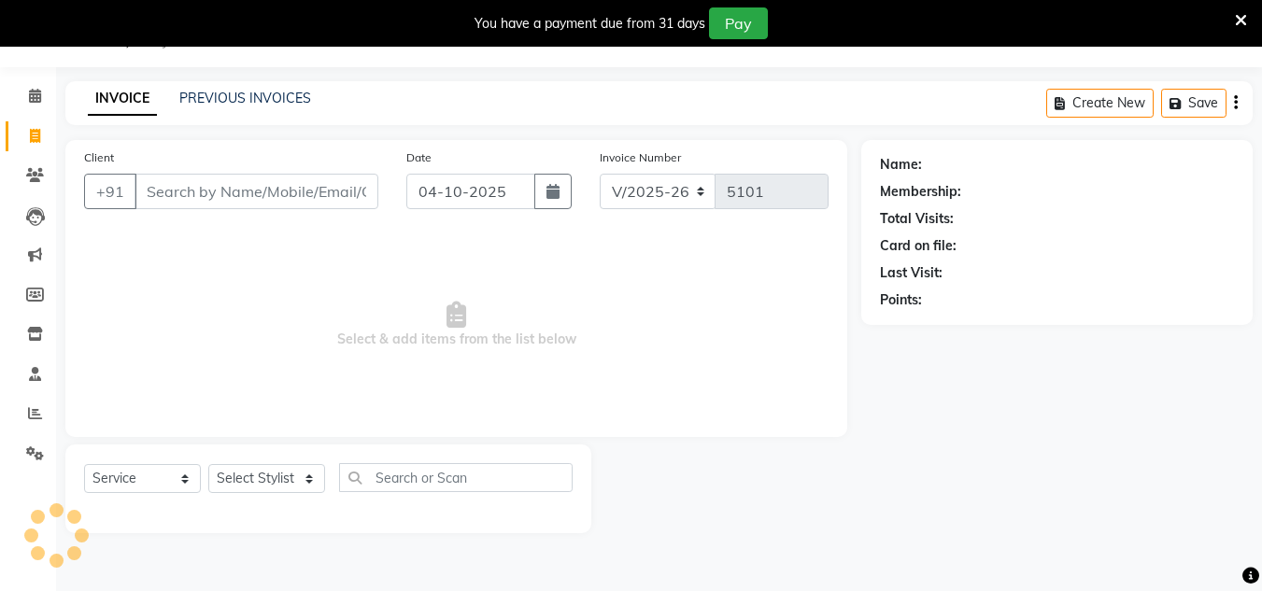
click at [221, 191] on input "Client" at bounding box center [257, 191] width 244 height 35
drag, startPoint x: 0, startPoint y: 33, endPoint x: 725, endPoint y: 369, distance: 799.0
click at [725, 369] on span "Select & add items from the list below" at bounding box center [456, 325] width 744 height 187
